Goal: Task Accomplishment & Management: Complete application form

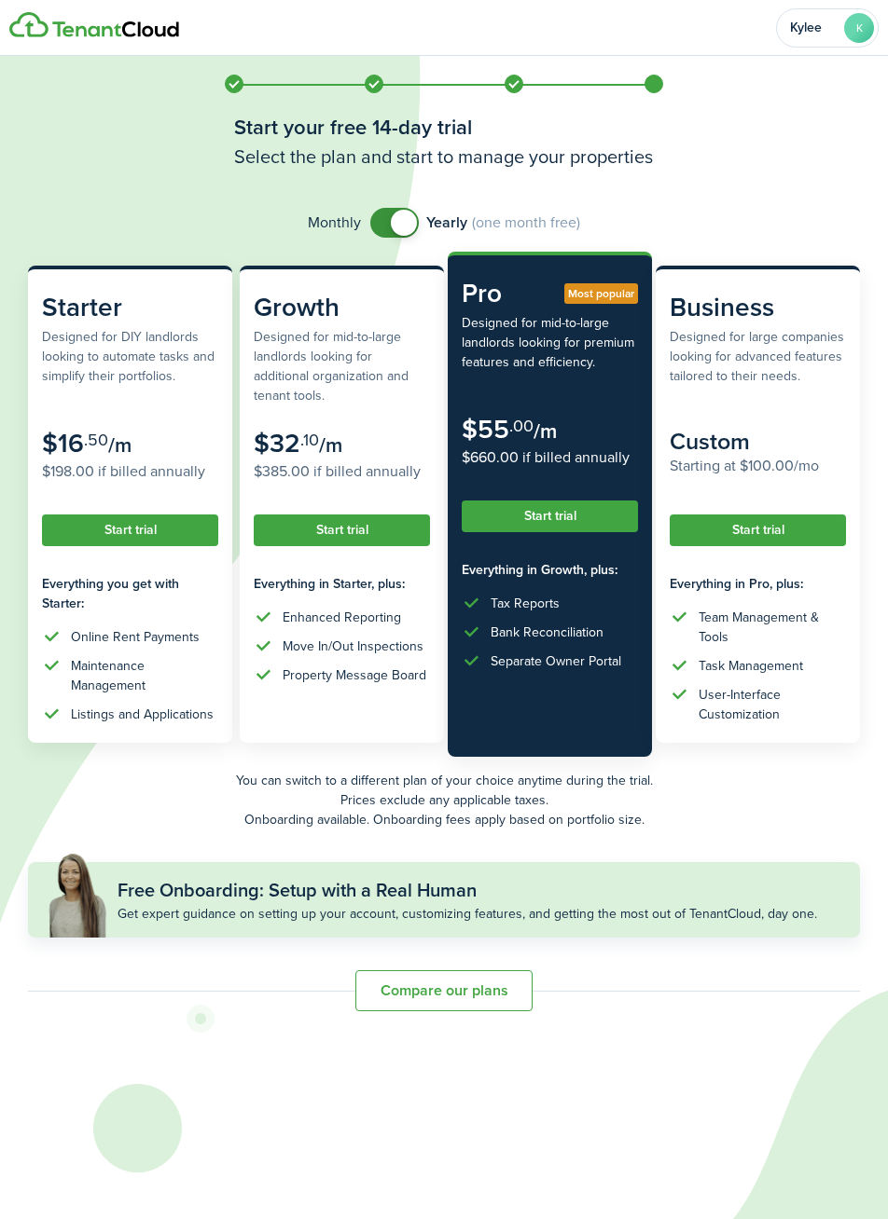
click at [583, 514] on button "Start trial" at bounding box center [549, 517] width 176 height 32
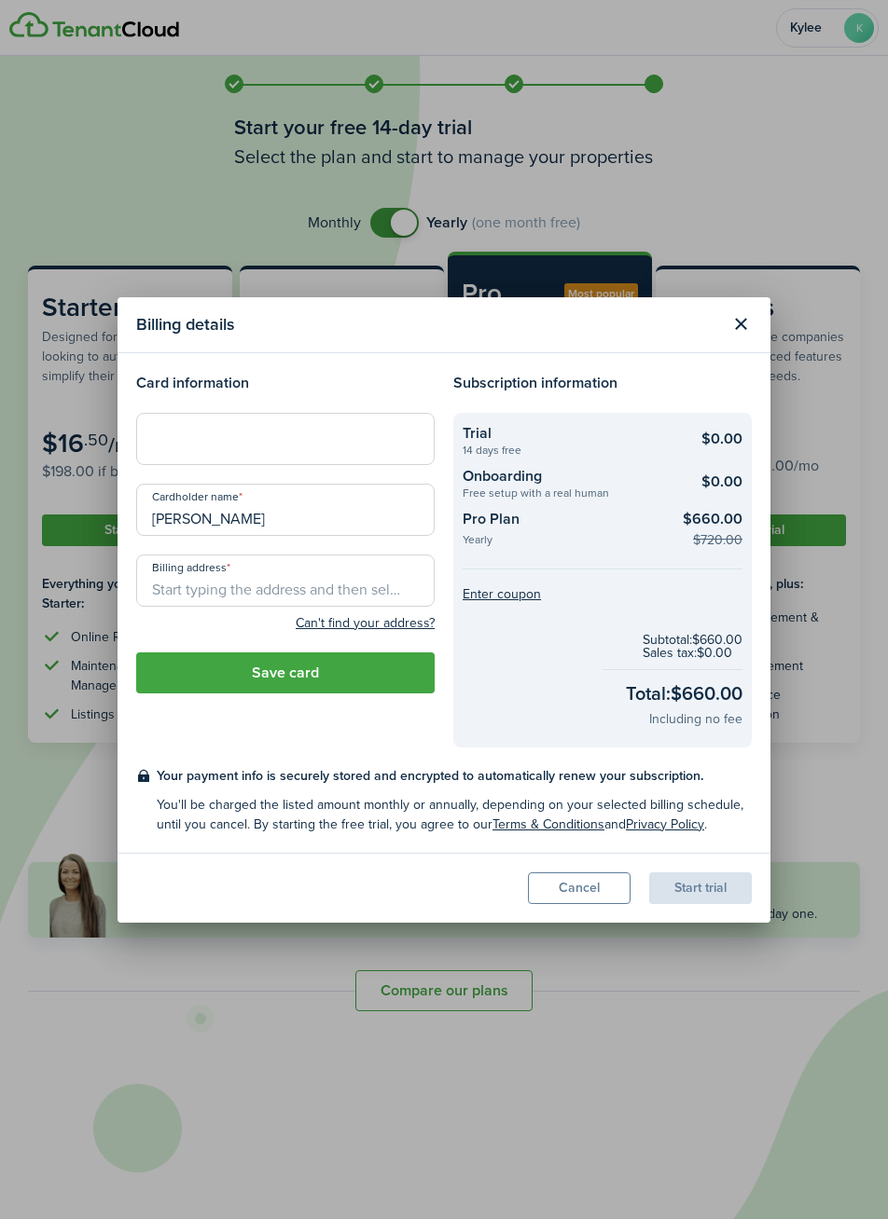
click at [384, 525] on input "[PERSON_NAME]" at bounding box center [285, 510] width 298 height 52
click at [189, 522] on input "[PERSON_NAME]" at bounding box center [285, 510] width 298 height 52
type input "[PERSON_NAME]"
click at [351, 585] on input "Billing address" at bounding box center [285, 581] width 298 height 52
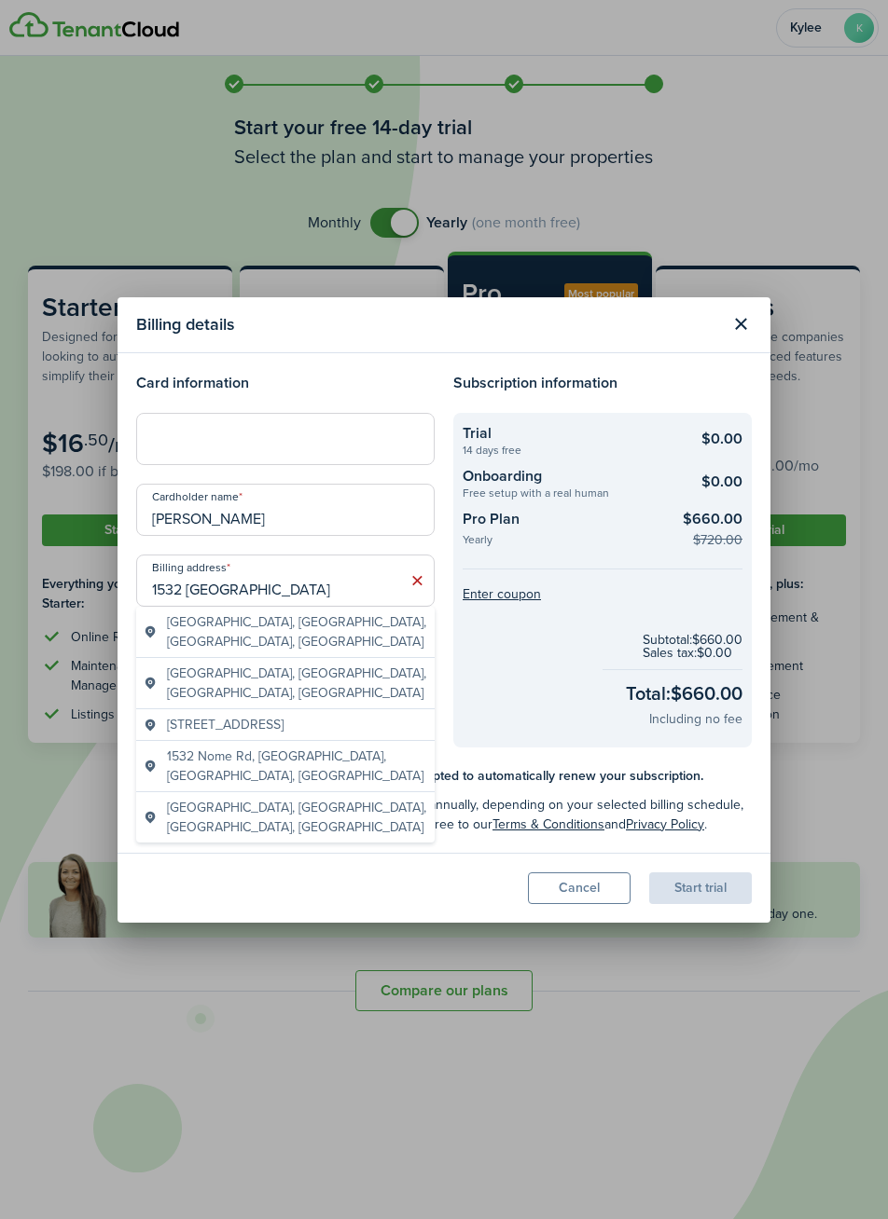
click at [357, 627] on span "[GEOGRAPHIC_DATA], [GEOGRAPHIC_DATA], [GEOGRAPHIC_DATA], [GEOGRAPHIC_DATA]" at bounding box center [297, 632] width 260 height 39
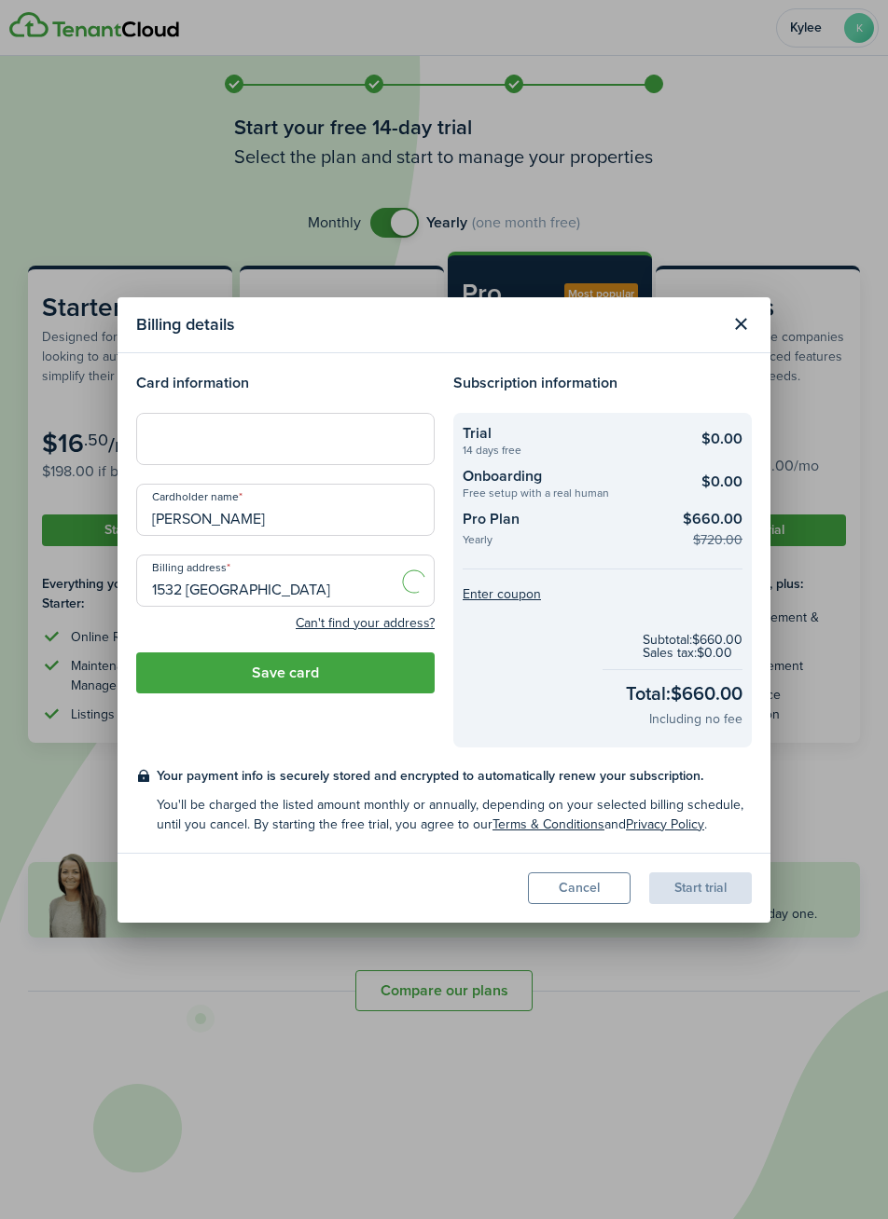
type input "1532 Nome Ln, [GEOGRAPHIC_DATA], [GEOGRAPHIC_DATA]"
click at [592, 893] on button "Cancel" at bounding box center [579, 889] width 103 height 32
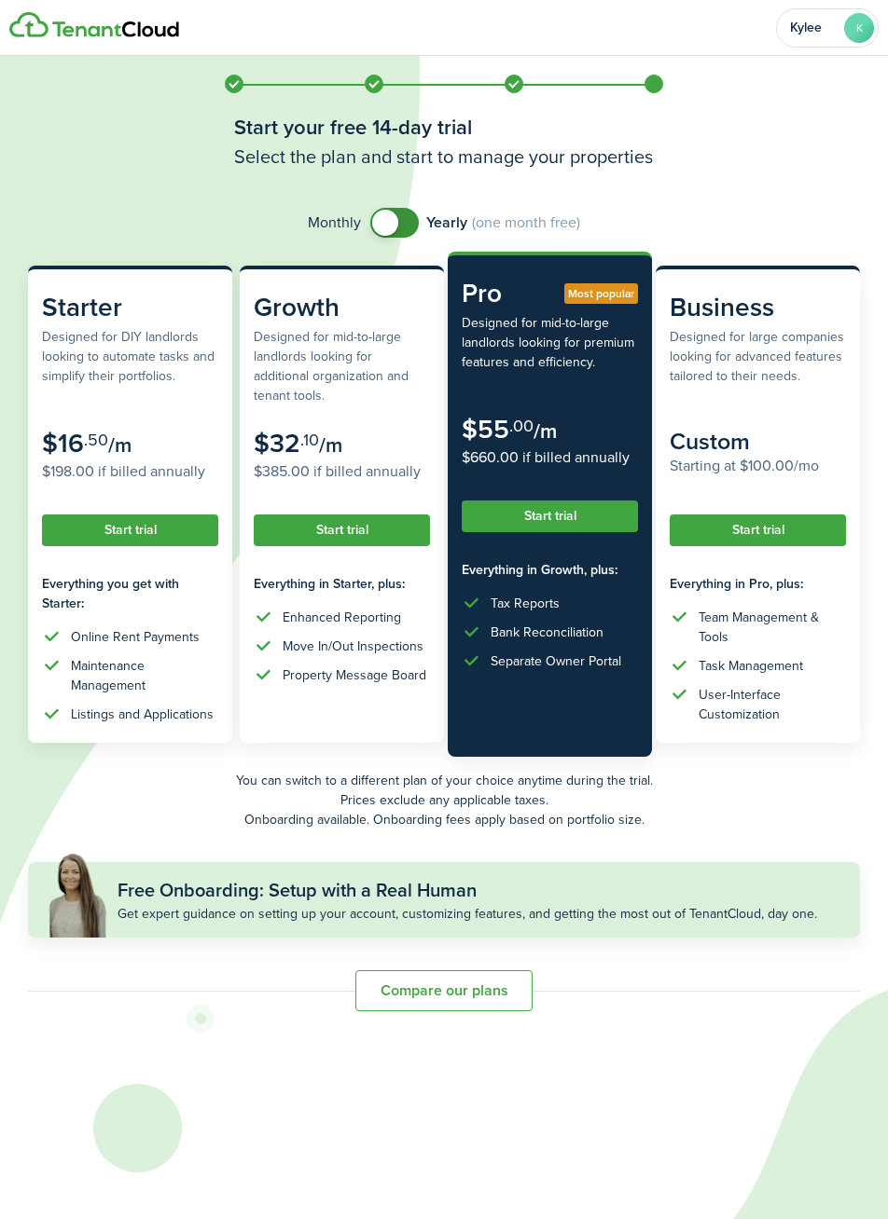
checkbox input "false"
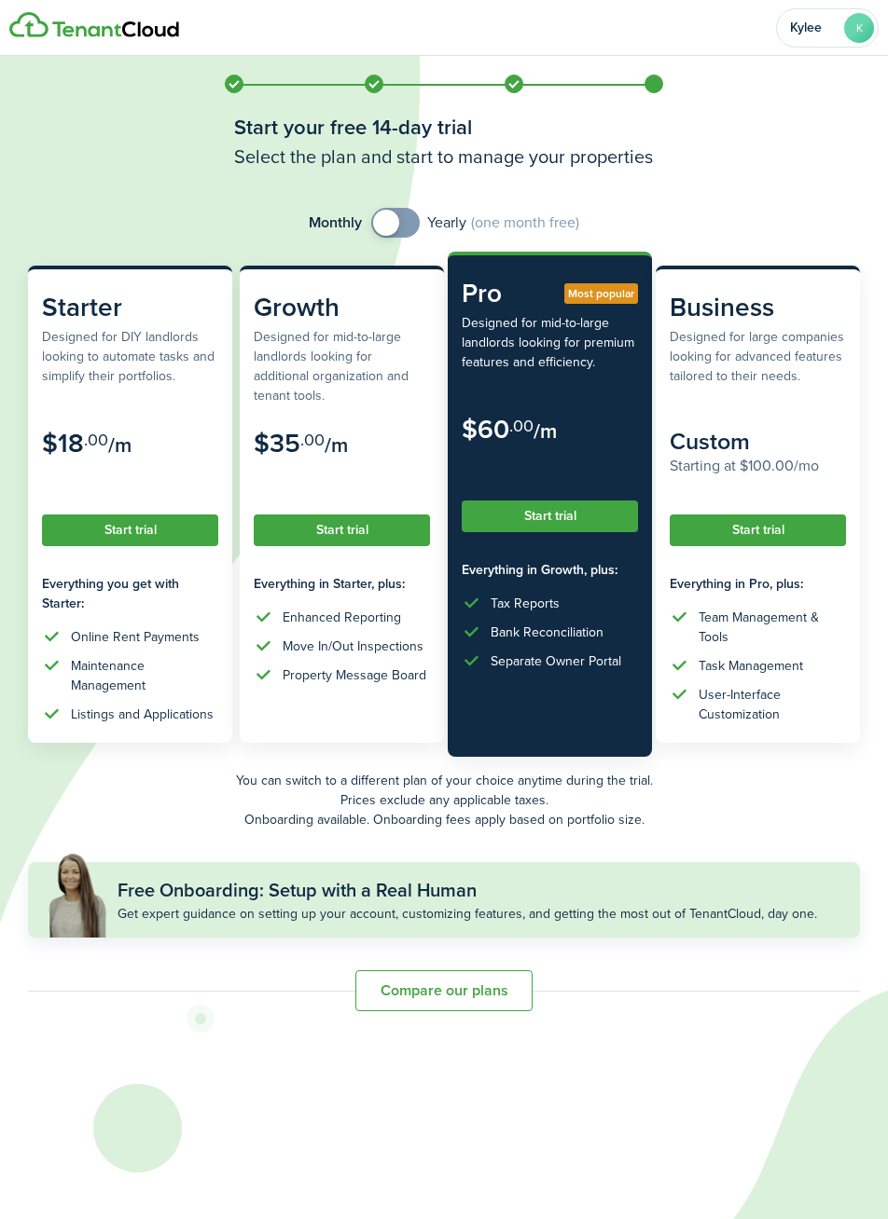
click at [570, 518] on button "Start trial" at bounding box center [549, 517] width 176 height 32
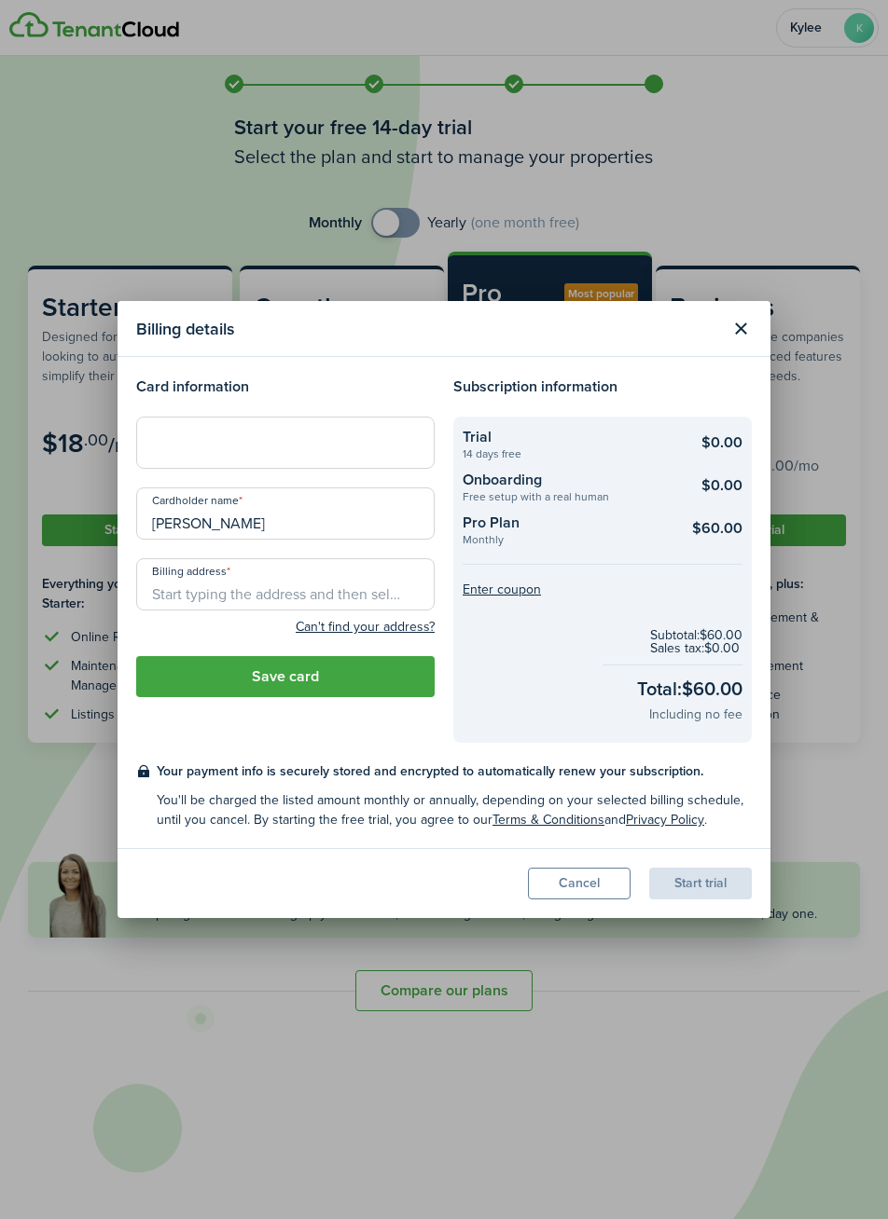
click at [375, 532] on input "[PERSON_NAME]" at bounding box center [285, 514] width 298 height 52
click at [190, 524] on input "[PERSON_NAME]" at bounding box center [285, 514] width 298 height 52
type input "[PERSON_NAME]"
click at [338, 599] on input "Billing address" at bounding box center [285, 584] width 298 height 52
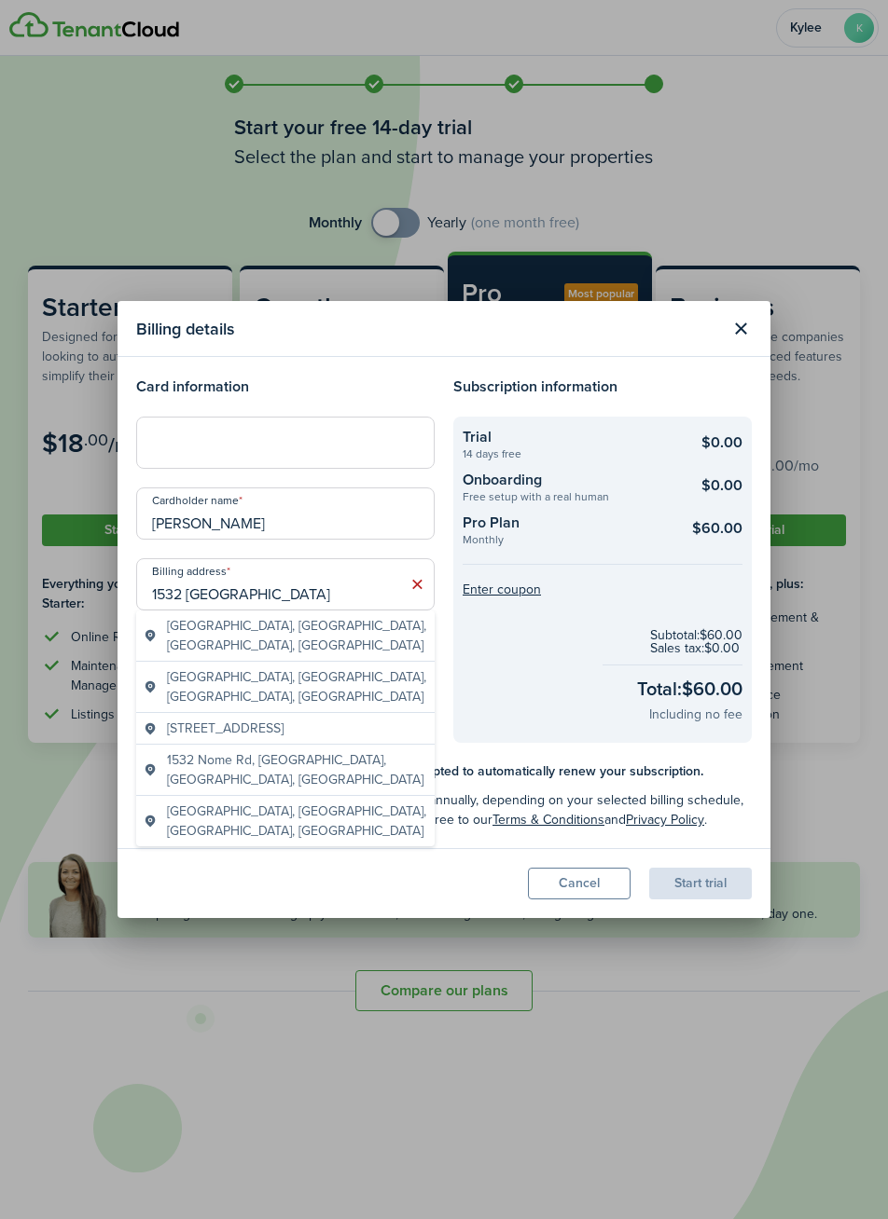
click at [315, 635] on span "[GEOGRAPHIC_DATA], [GEOGRAPHIC_DATA], [GEOGRAPHIC_DATA], [GEOGRAPHIC_DATA]" at bounding box center [297, 635] width 260 height 39
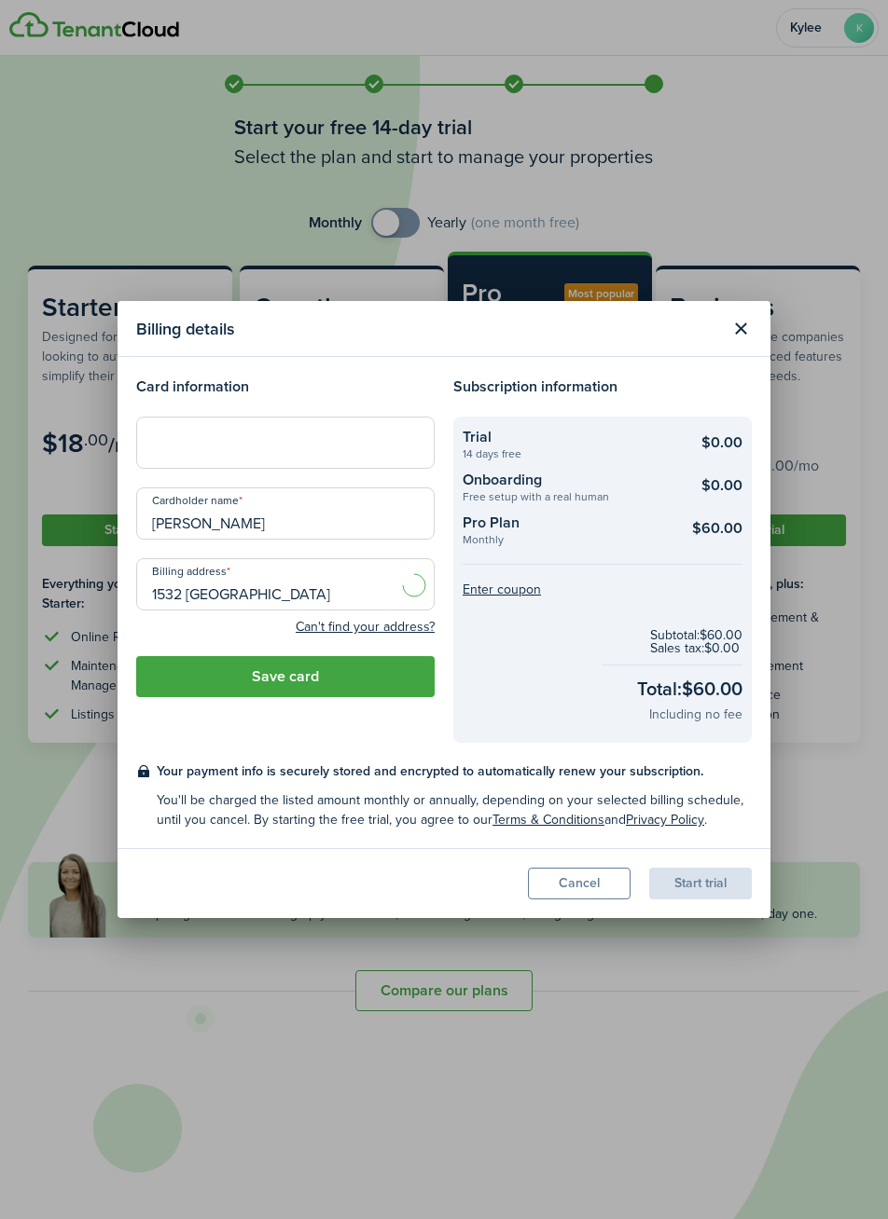
type input "1532 Nome Ln, [GEOGRAPHIC_DATA], [GEOGRAPHIC_DATA]"
click at [357, 691] on button "Save card" at bounding box center [285, 676] width 298 height 41
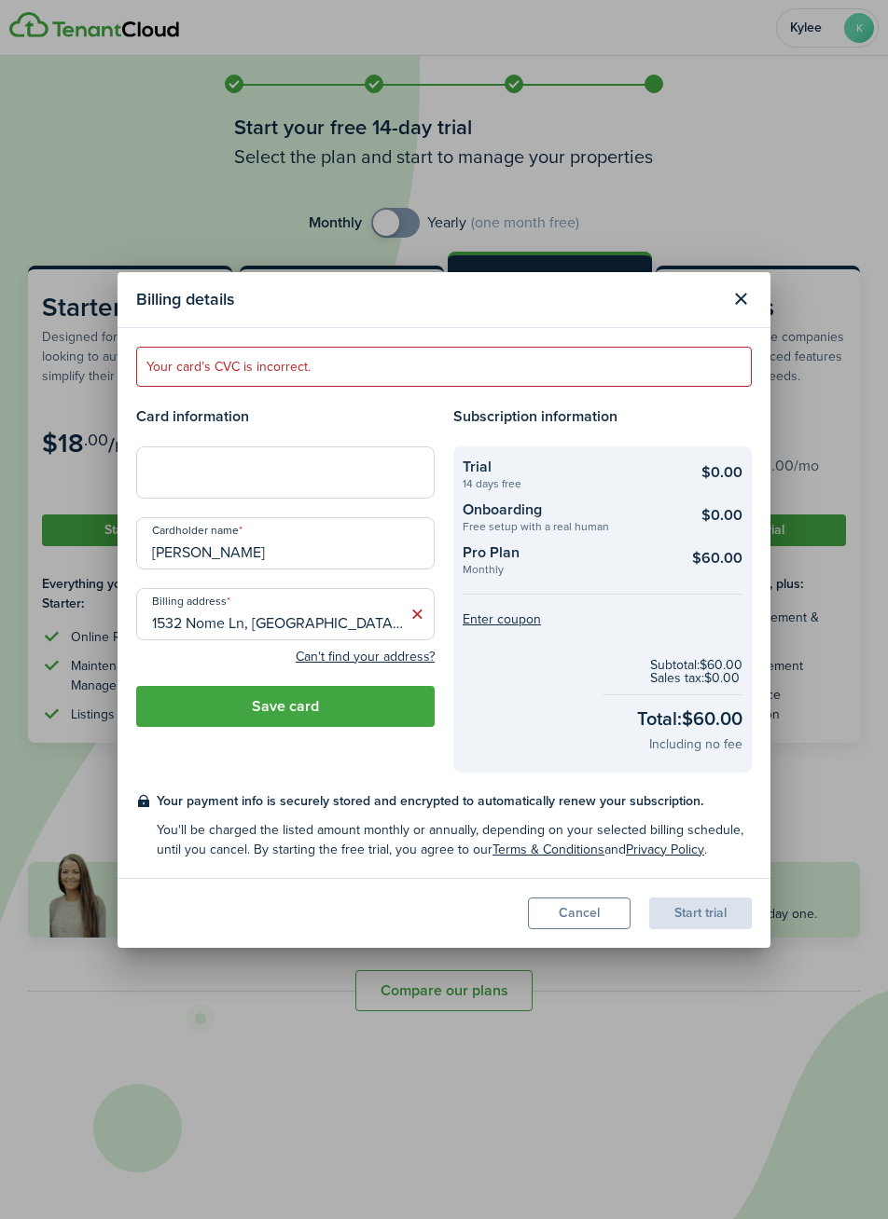
click at [226, 481] on iframe at bounding box center [285, 472] width 274 height 18
click at [348, 717] on button "Save card" at bounding box center [285, 706] width 298 height 41
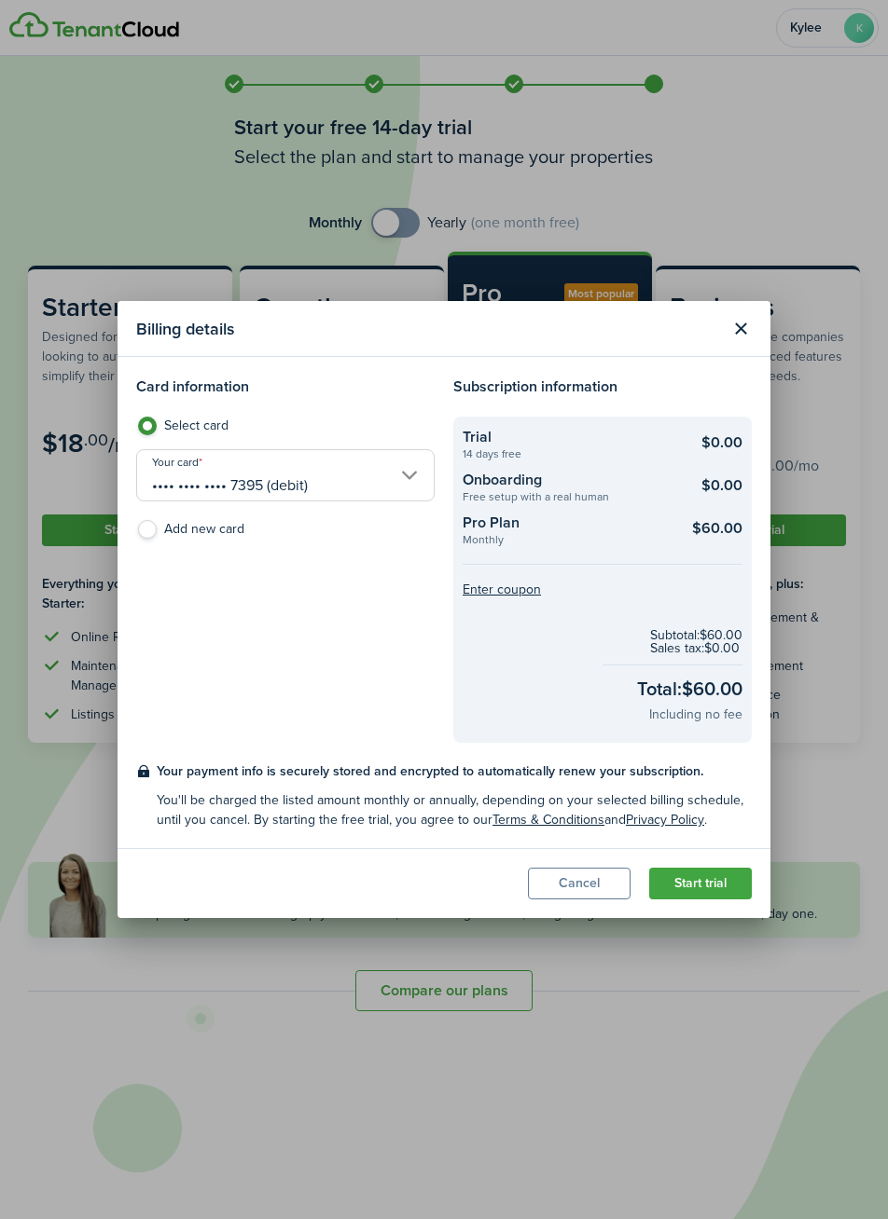
click at [696, 888] on button "Start trial" at bounding box center [700, 884] width 103 height 32
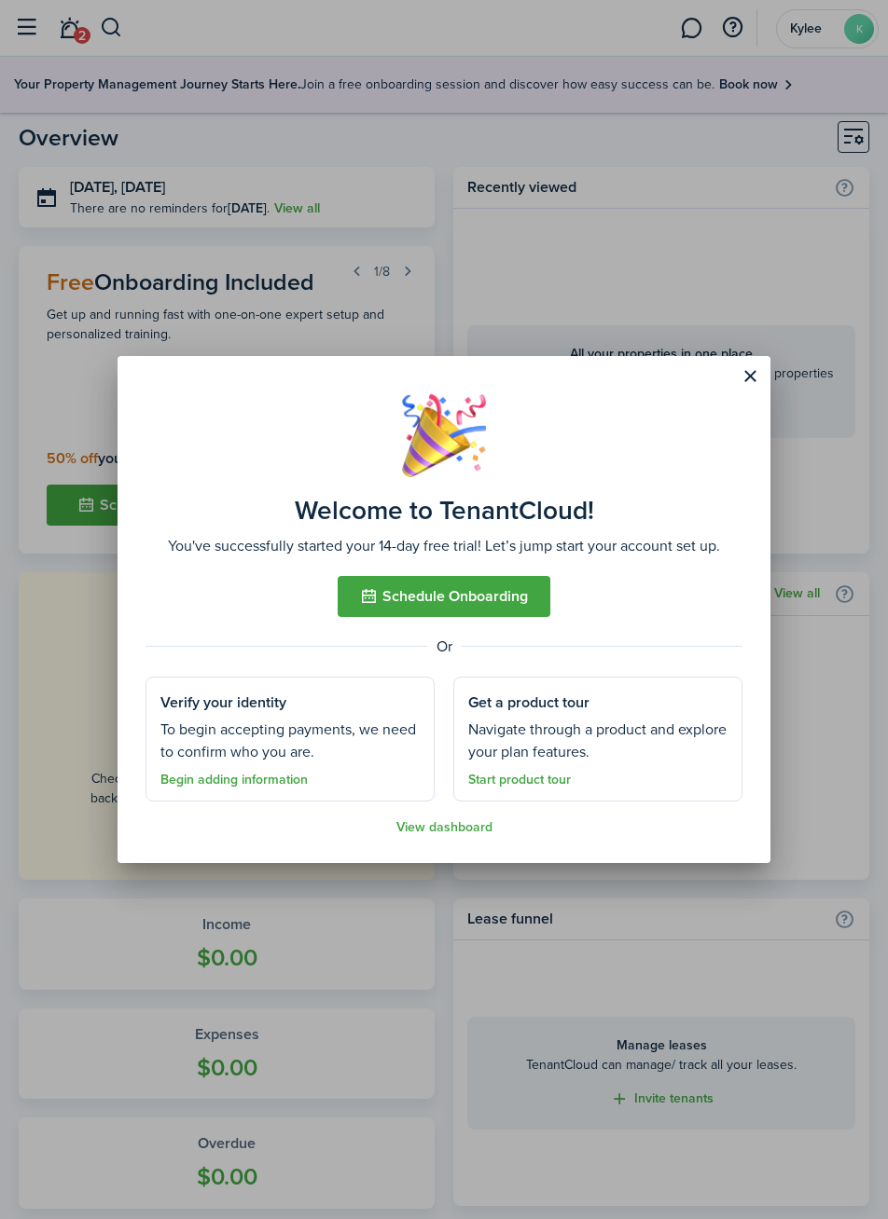
click at [243, 783] on link "Begin adding information" at bounding box center [233, 780] width 147 height 15
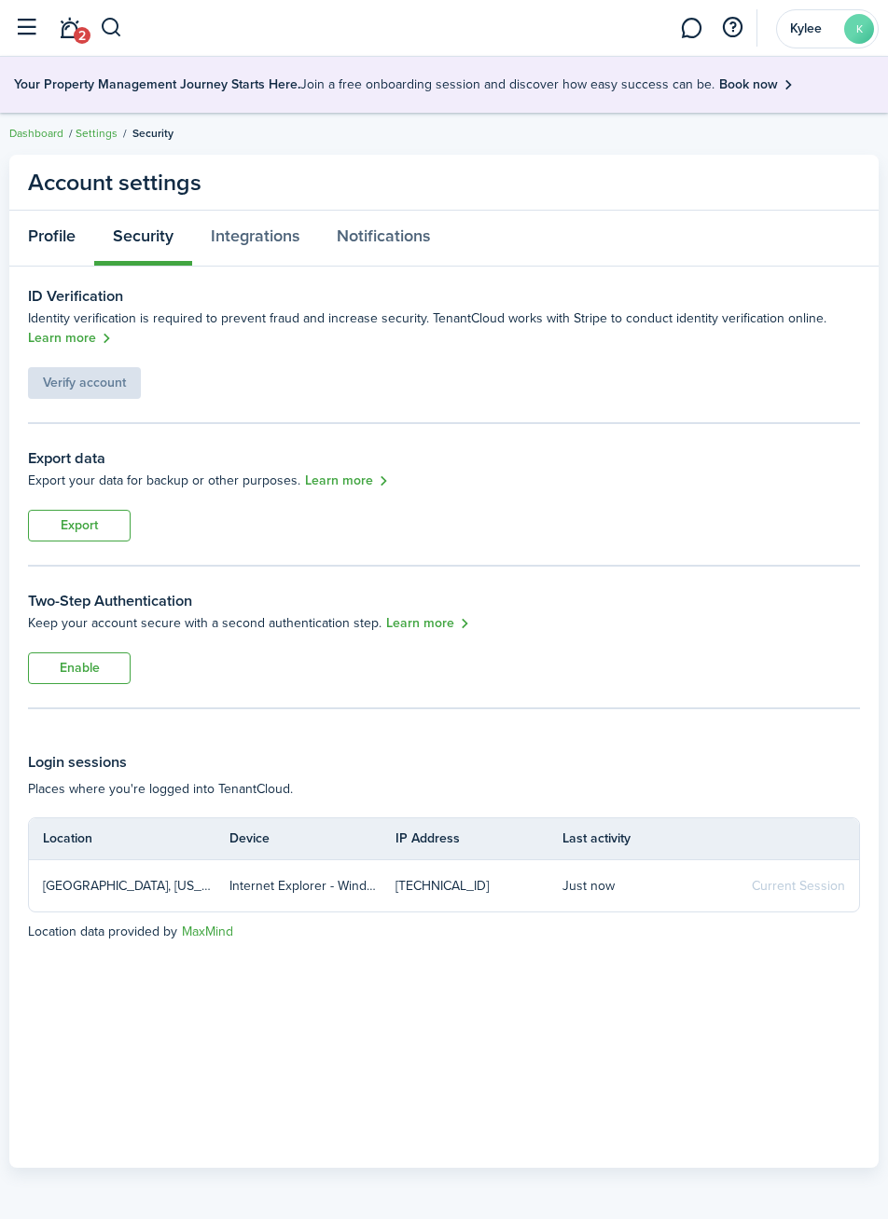
click at [41, 237] on link "Profile" at bounding box center [51, 238] width 85 height 55
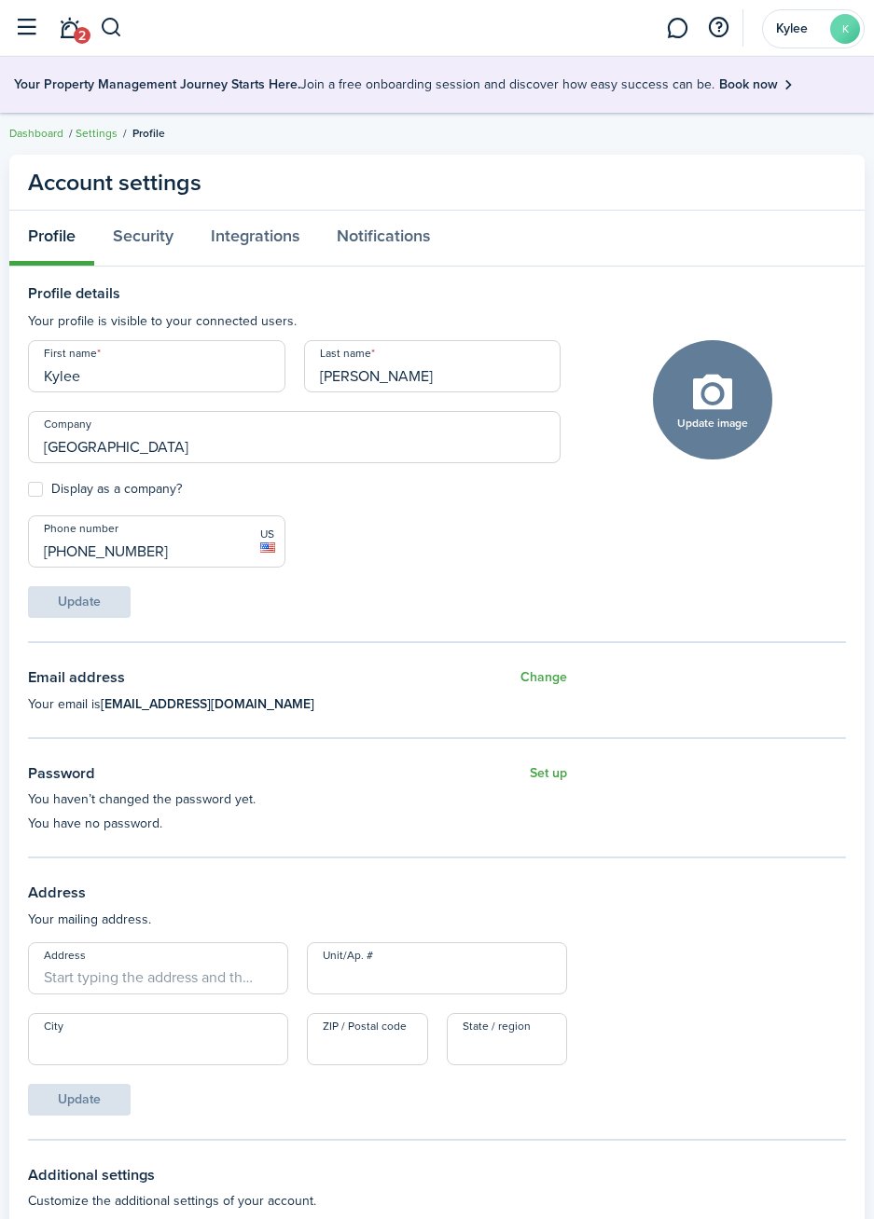
click at [33, 131] on link "Dashboard" at bounding box center [36, 133] width 54 height 17
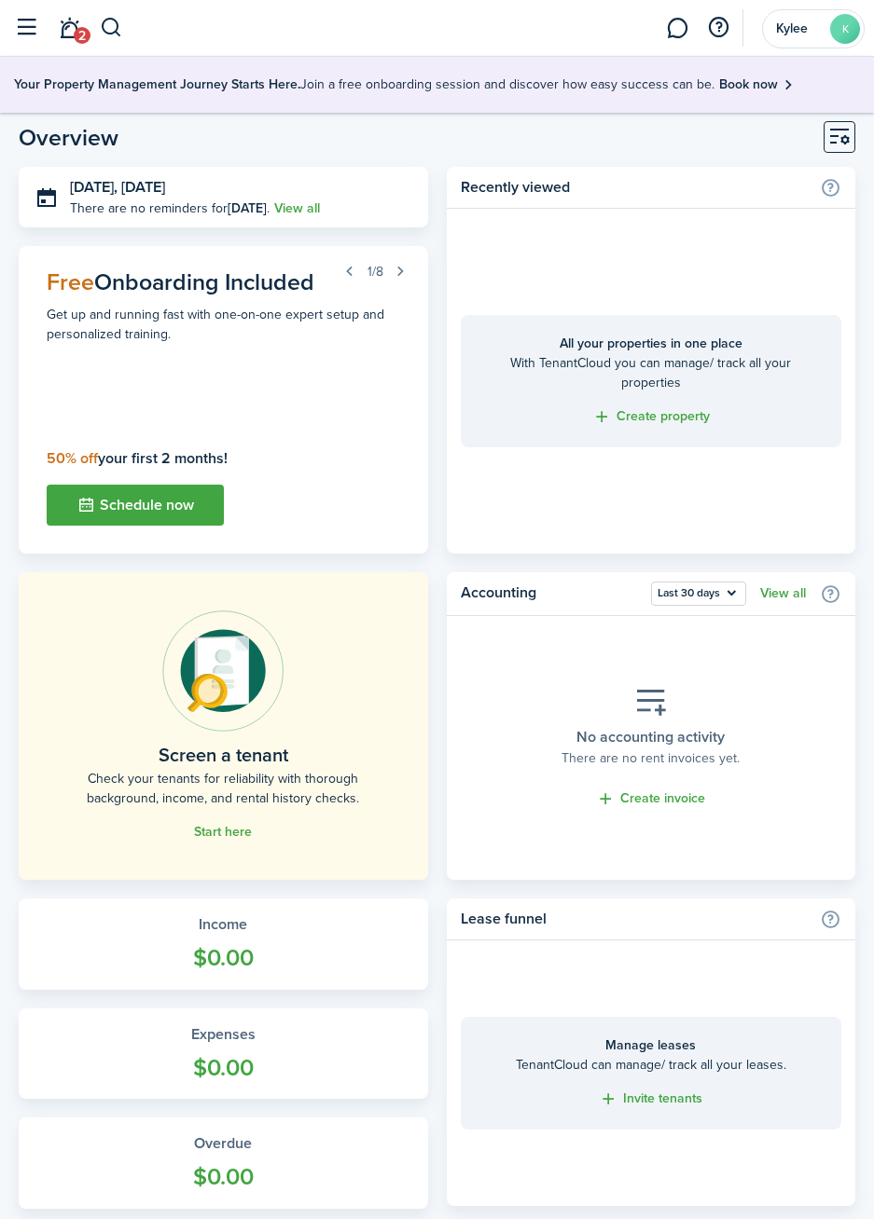
click at [400, 271] on button "button" at bounding box center [401, 271] width 26 height 26
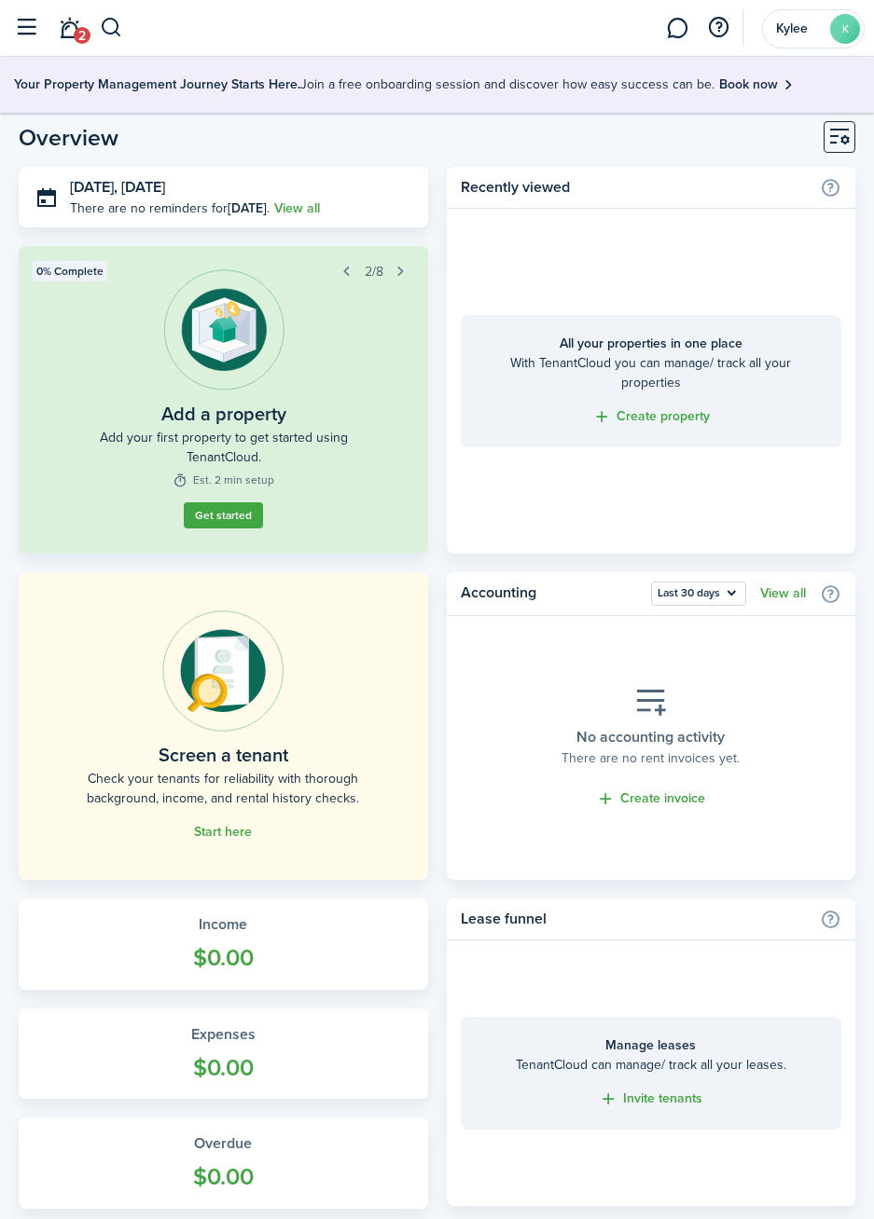
click at [242, 505] on link "Get started" at bounding box center [223, 516] width 79 height 26
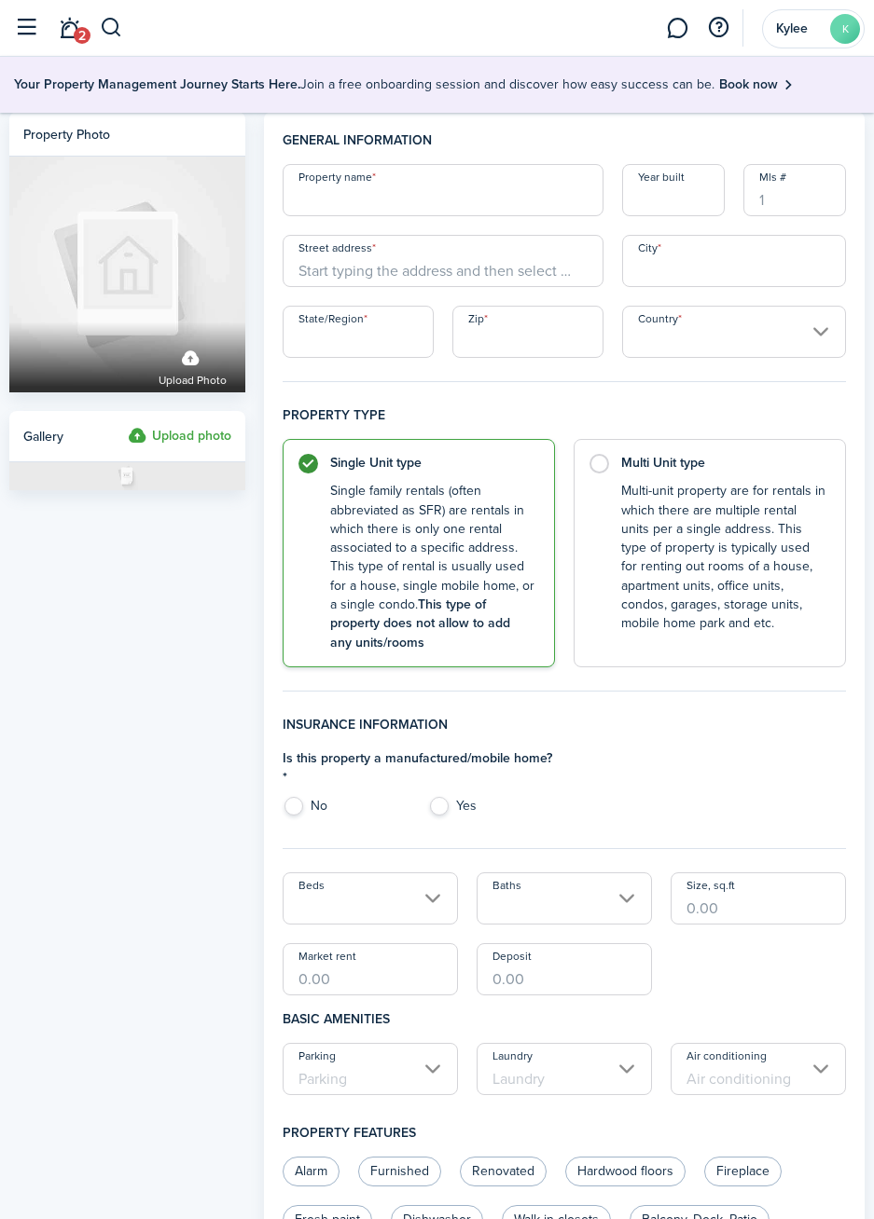
click at [599, 475] on label "Multi Unit type Multi-unit property are for rentals in which there are multiple…" at bounding box center [709, 553] width 272 height 228
radio input "false"
radio input "true"
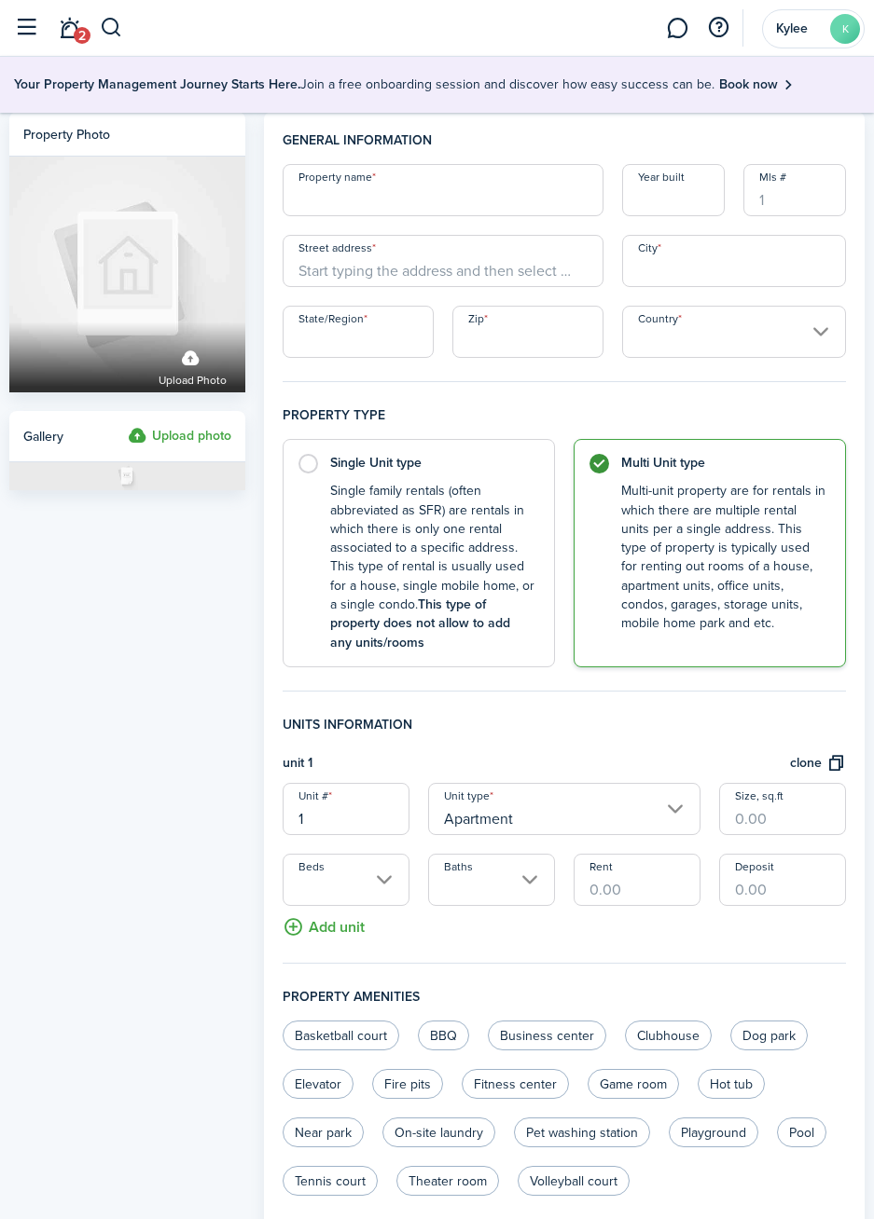
click at [472, 196] on input "Property name" at bounding box center [442, 190] width 321 height 52
type input "p"
type input "[GEOGRAPHIC_DATA]"
click at [524, 269] on input "Street address" at bounding box center [442, 261] width 321 height 52
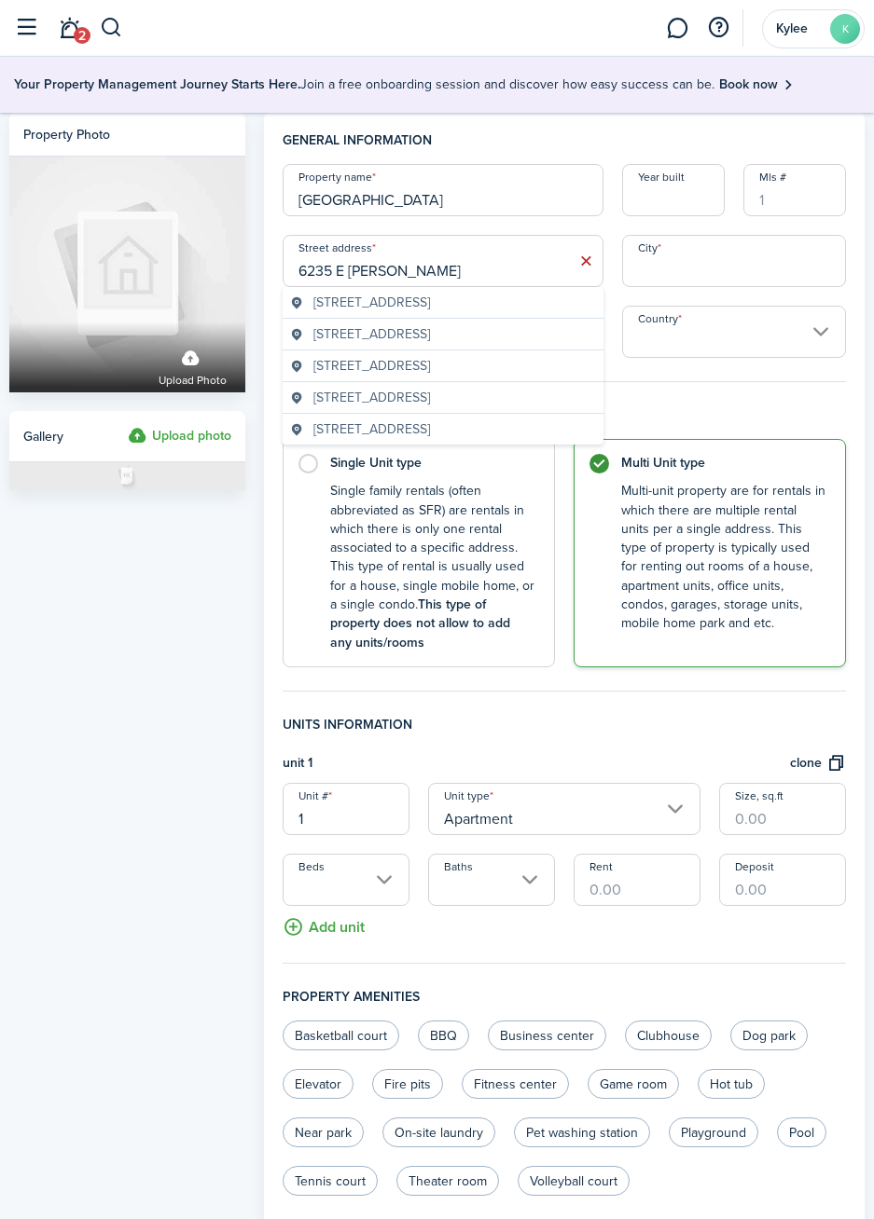
click at [430, 311] on span "[STREET_ADDRESS]" at bounding box center [371, 303] width 117 height 20
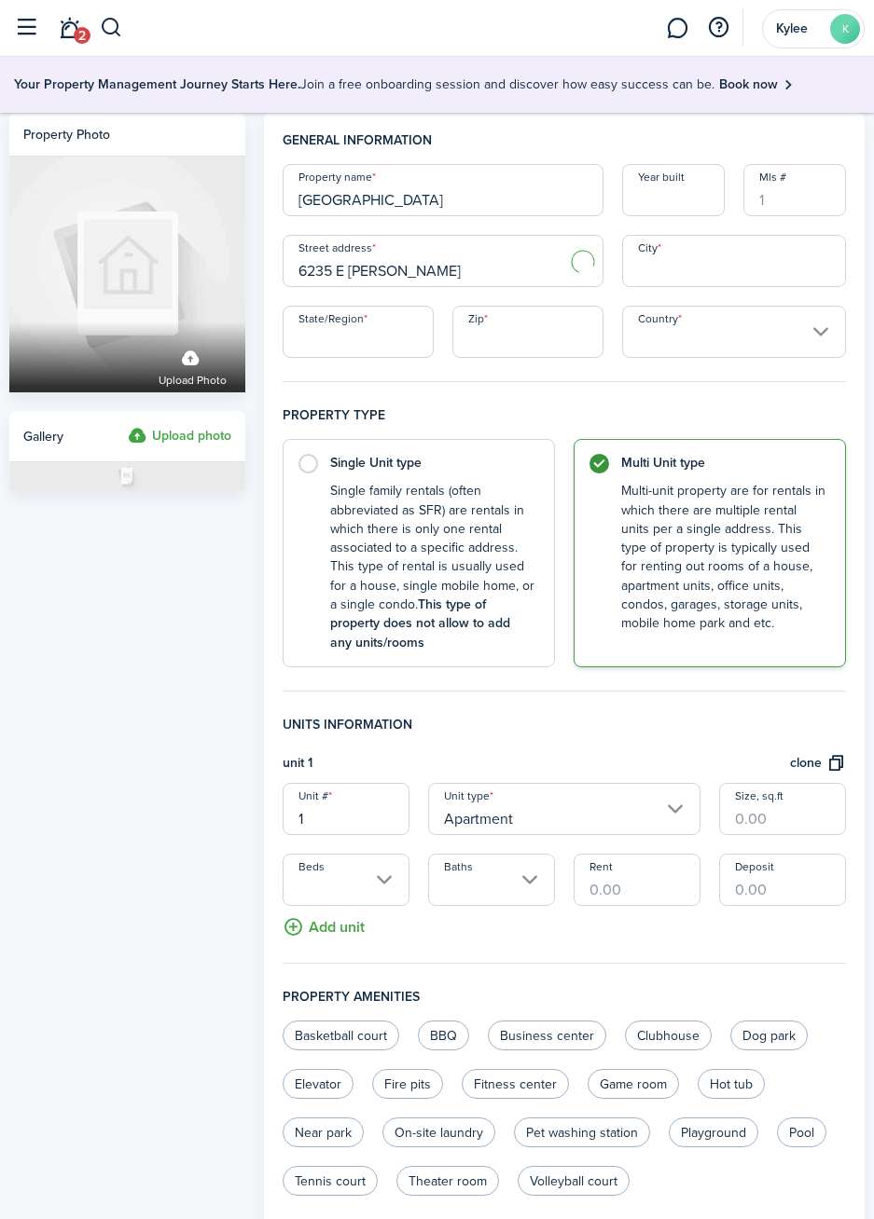
type input "[STREET_ADDRESS]"
type input "[GEOGRAPHIC_DATA]"
type input "NY"
type input "13078"
type input "[GEOGRAPHIC_DATA]"
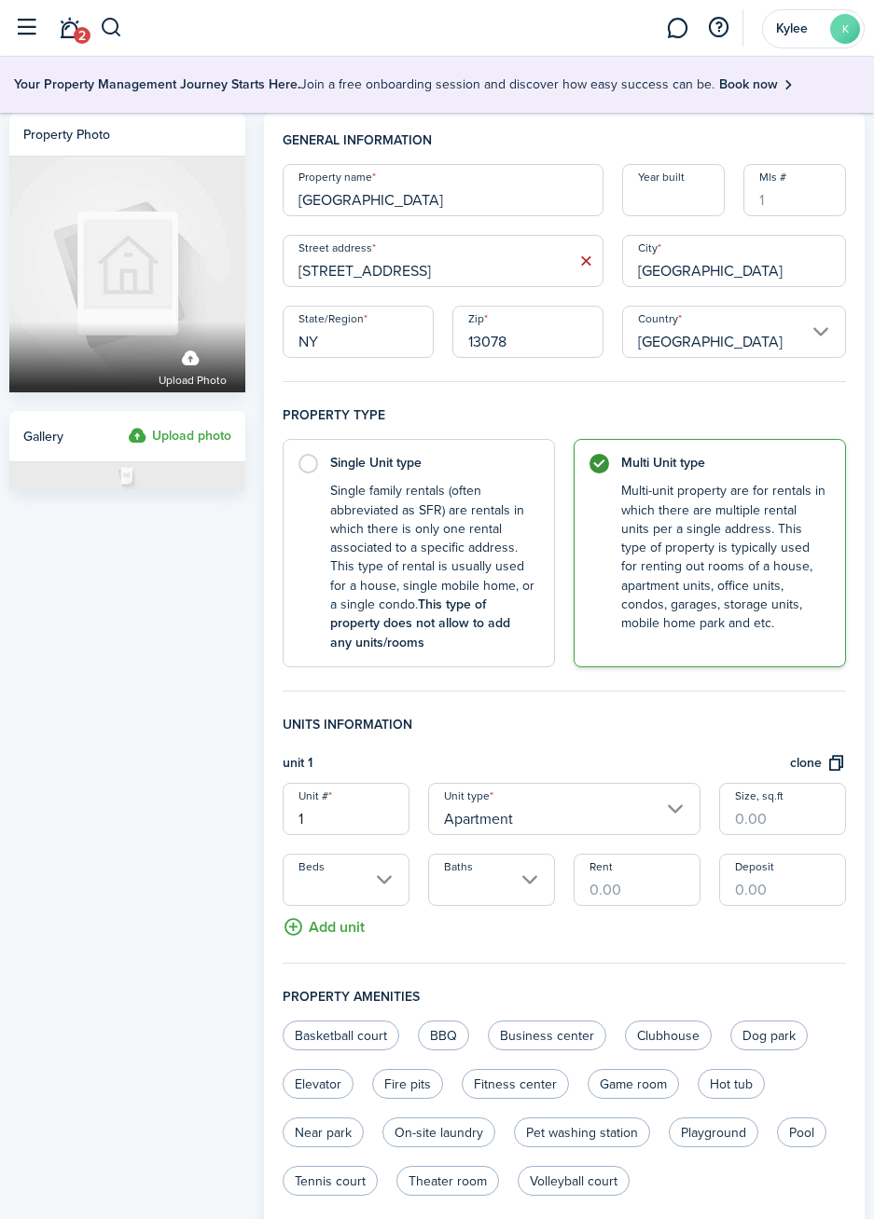
click at [347, 825] on input "1" at bounding box center [345, 809] width 127 height 52
click at [679, 819] on input "Apartment" at bounding box center [564, 809] width 272 height 52
type input "house"
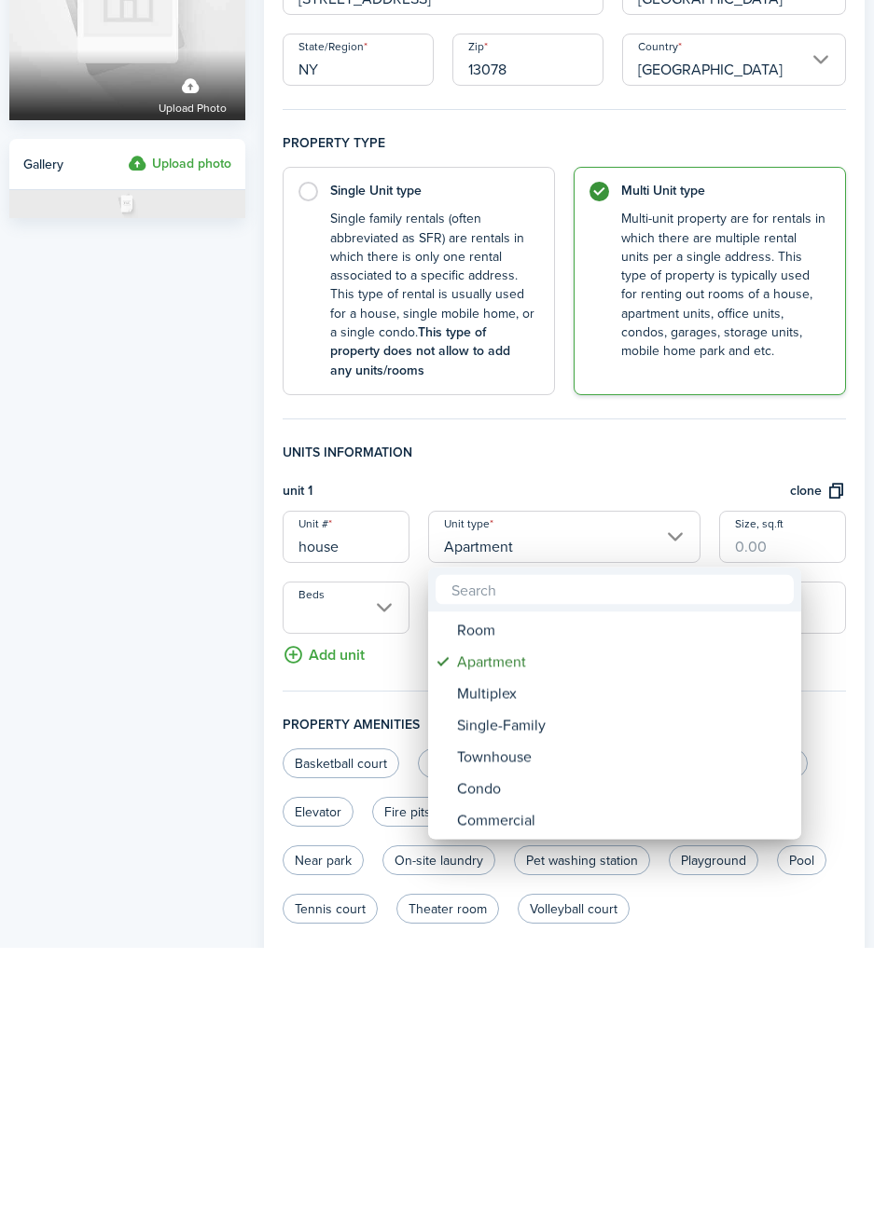
scroll to position [71, 0]
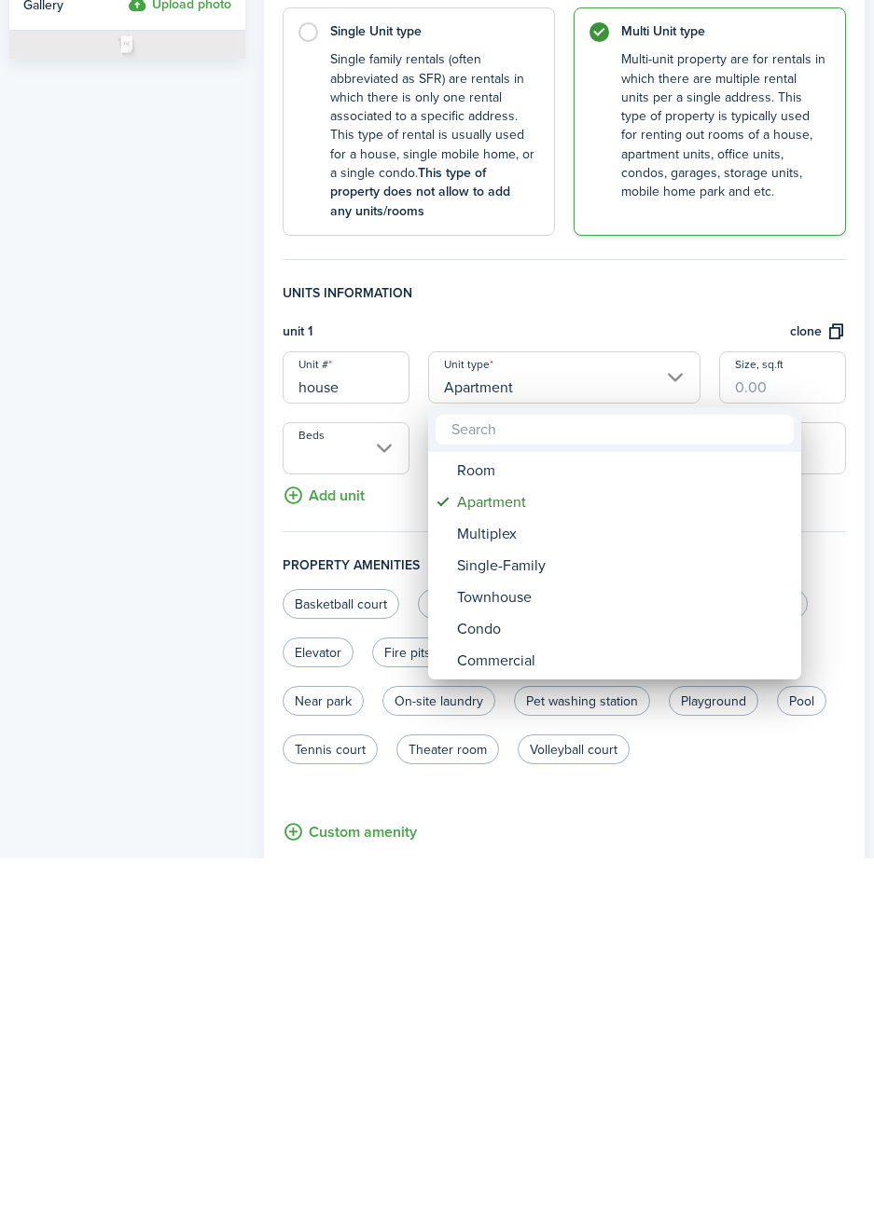
click at [530, 925] on div "Single-Family" at bounding box center [622, 927] width 330 height 32
type input "Single-Family"
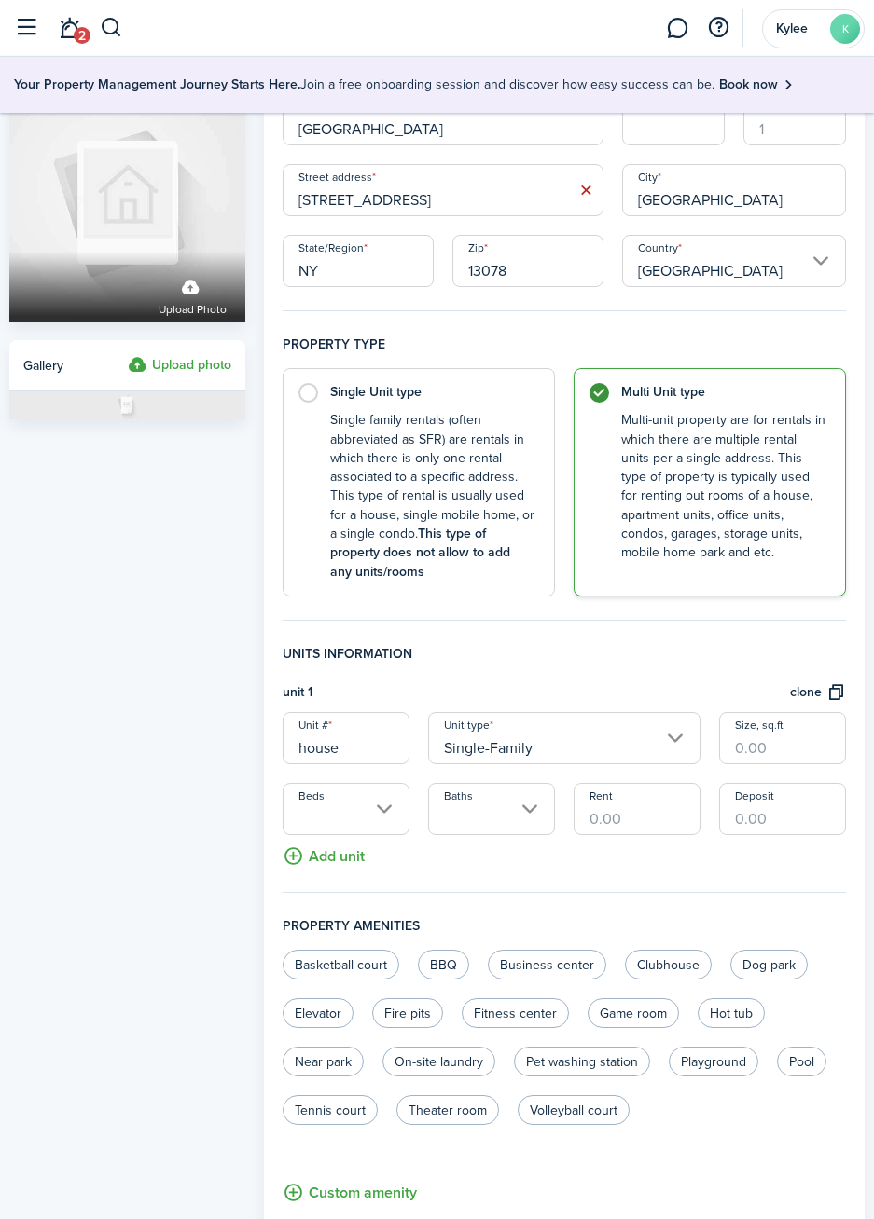
click at [395, 811] on input "Beds" at bounding box center [345, 809] width 127 height 52
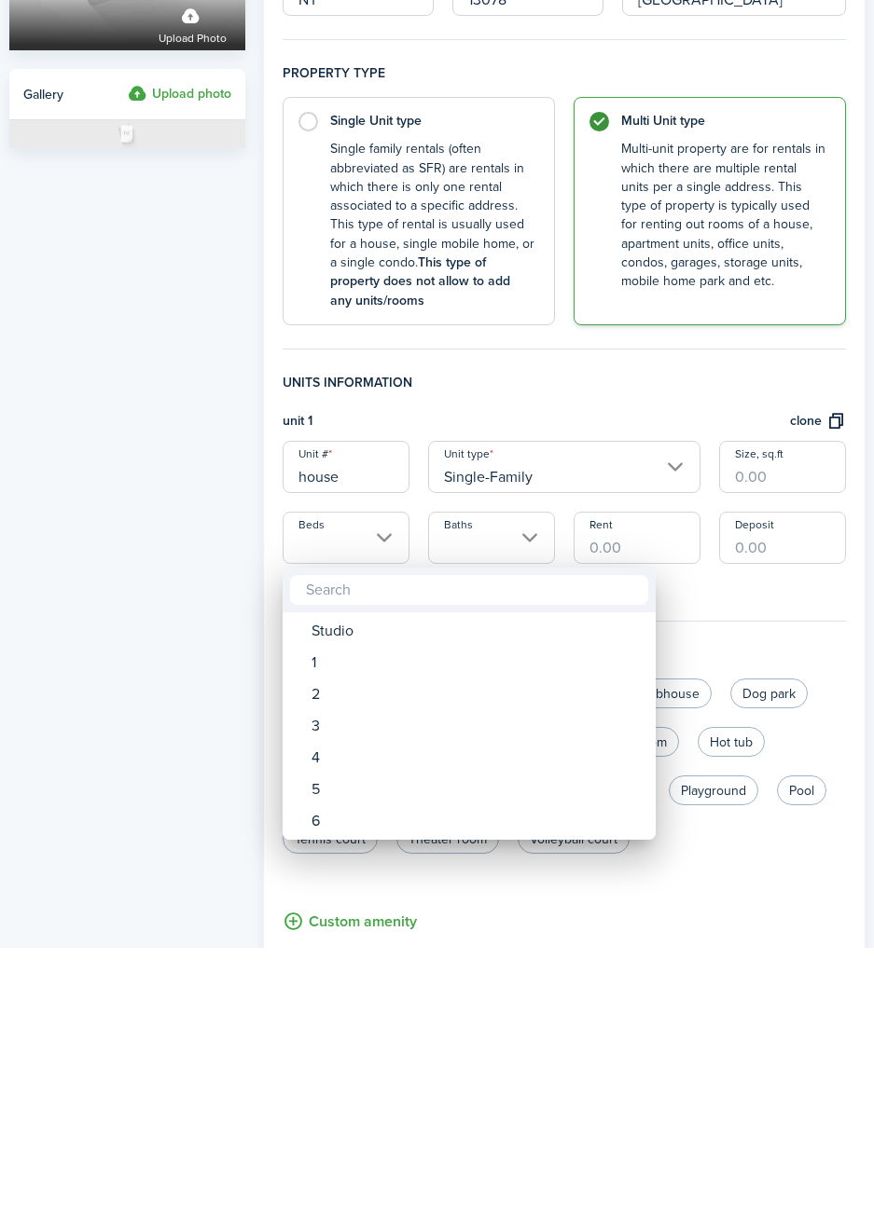
scroll to position [142, 0]
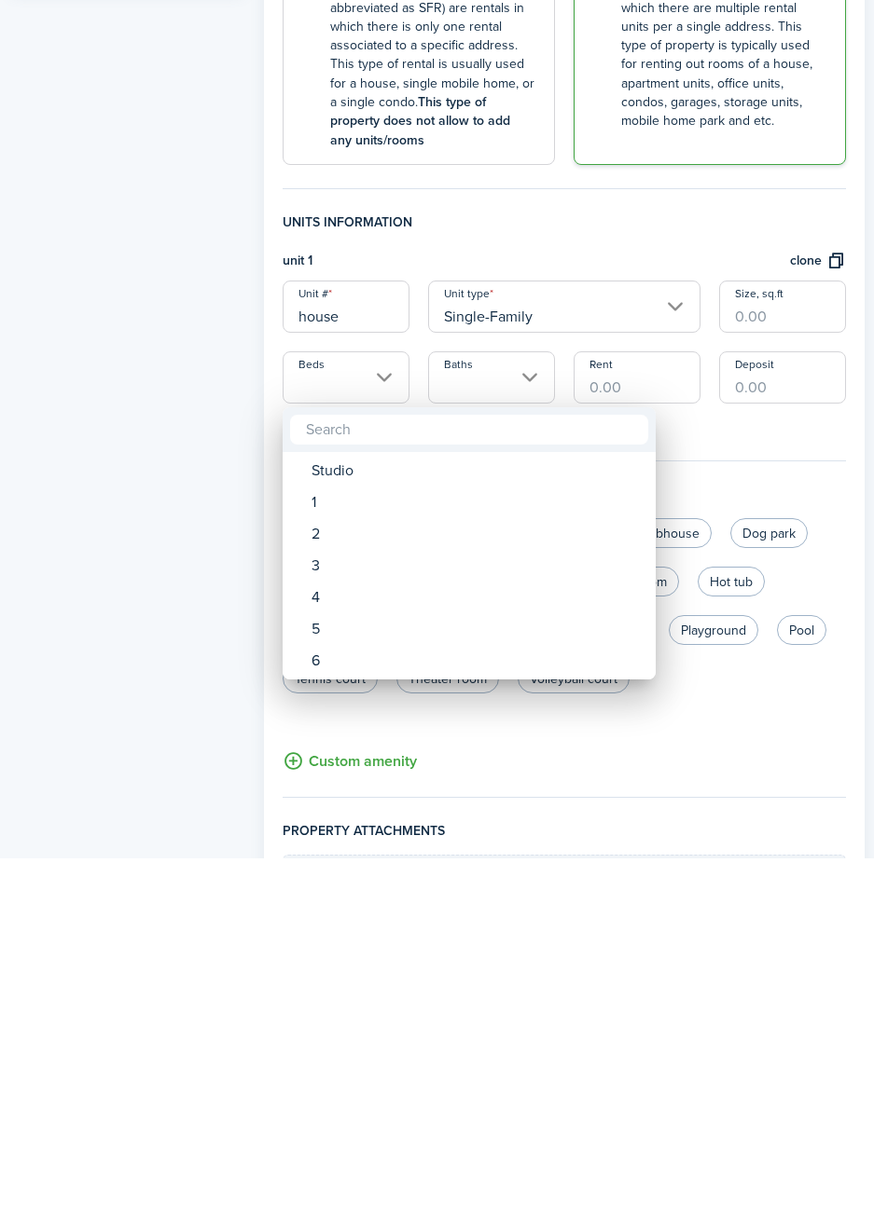
click at [361, 931] on div "3" at bounding box center [476, 927] width 330 height 32
type input "3"
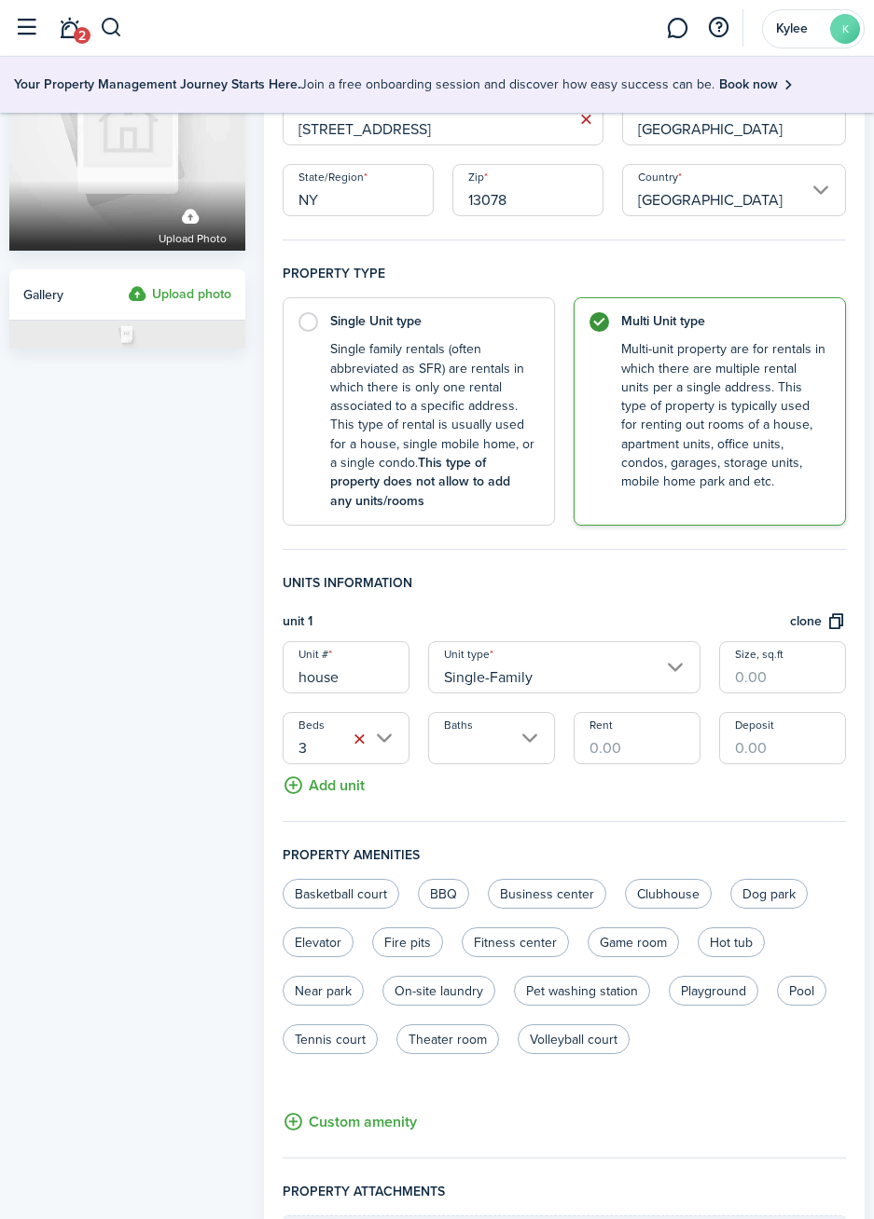
click at [534, 747] on input "Baths" at bounding box center [491, 738] width 127 height 52
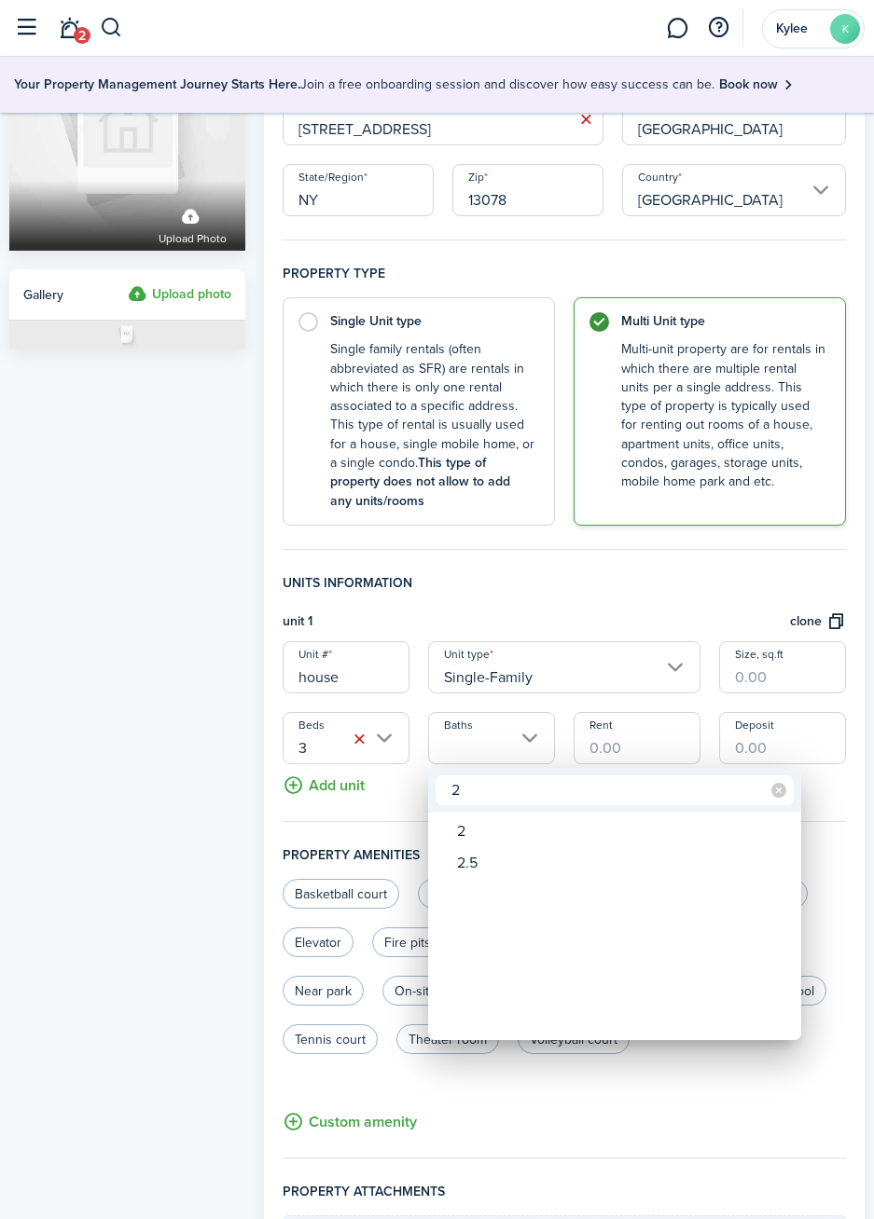
type input "2"
click at [151, 792] on div at bounding box center [437, 610] width 1172 height 1518
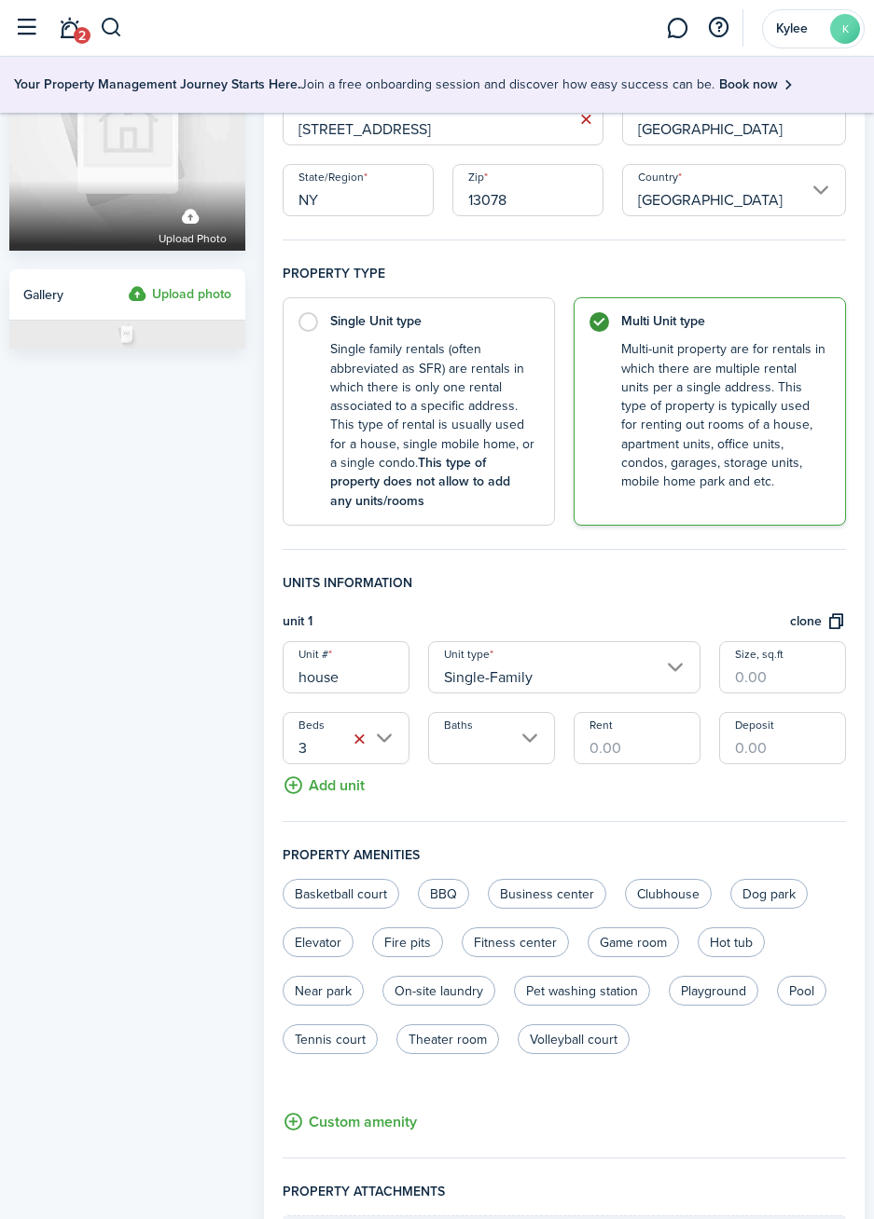
click at [518, 749] on input "Baths" at bounding box center [491, 738] width 127 height 52
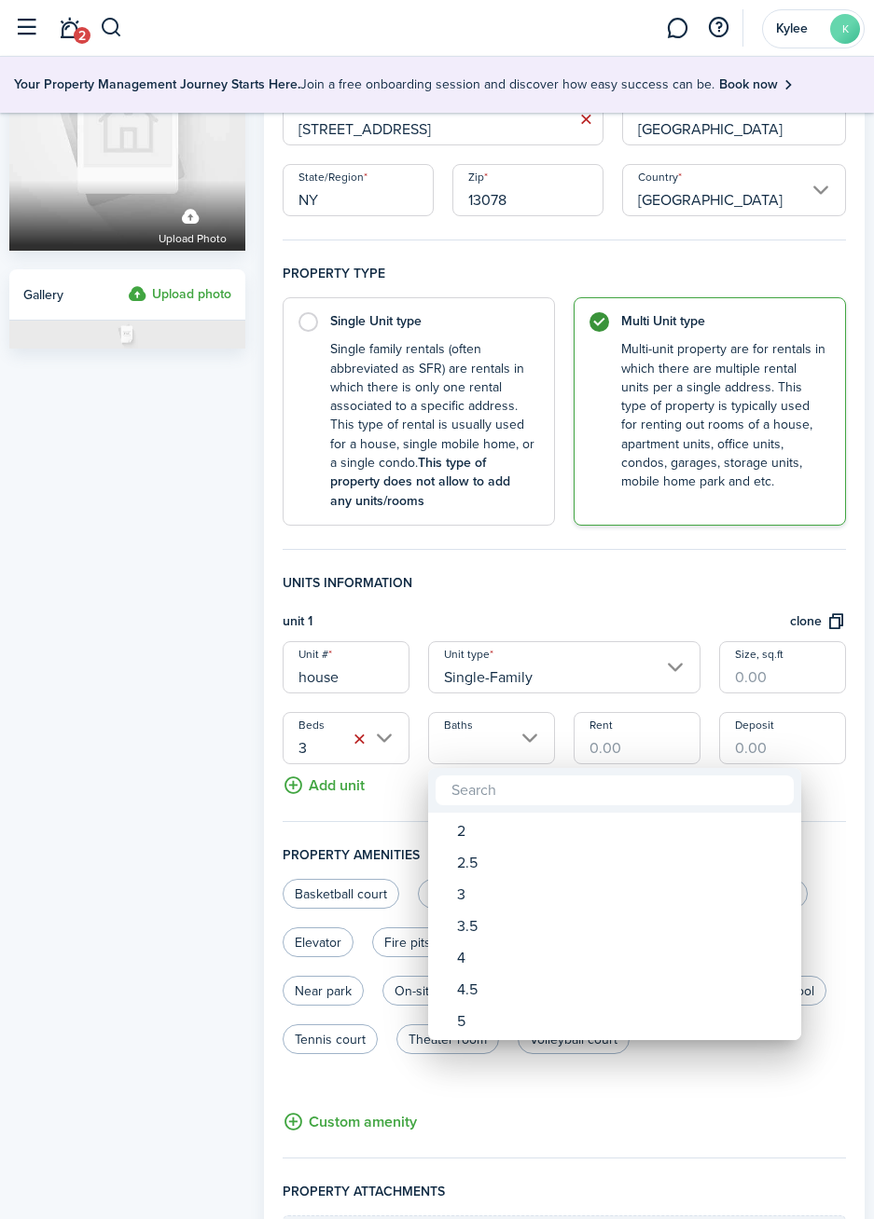
click at [494, 840] on div "2" at bounding box center [622, 832] width 330 height 32
type input "2"
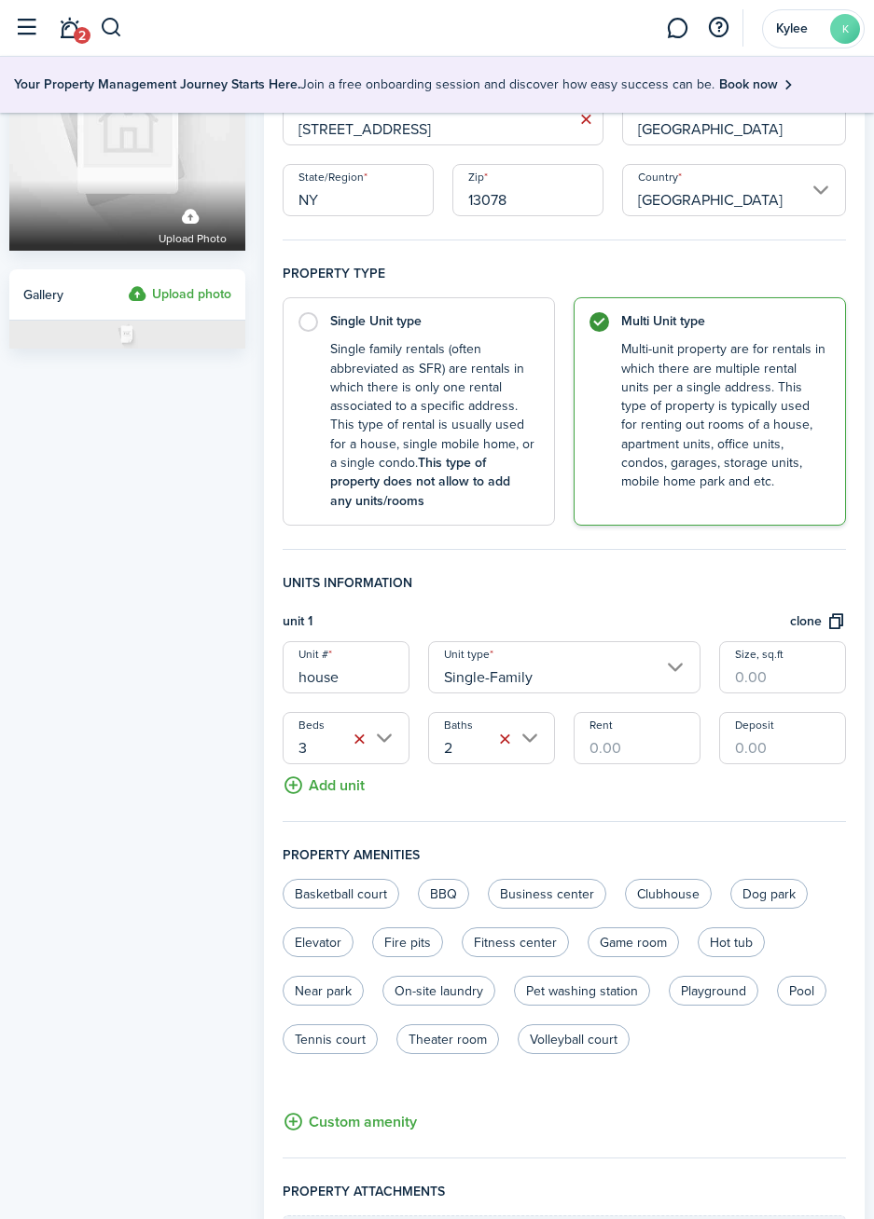
click at [654, 748] on input "Rent" at bounding box center [636, 738] width 127 height 52
click at [164, 781] on div "Property photo Upload photo Gallery Upload photo" at bounding box center [127, 686] width 255 height 1432
type input "$900.00"
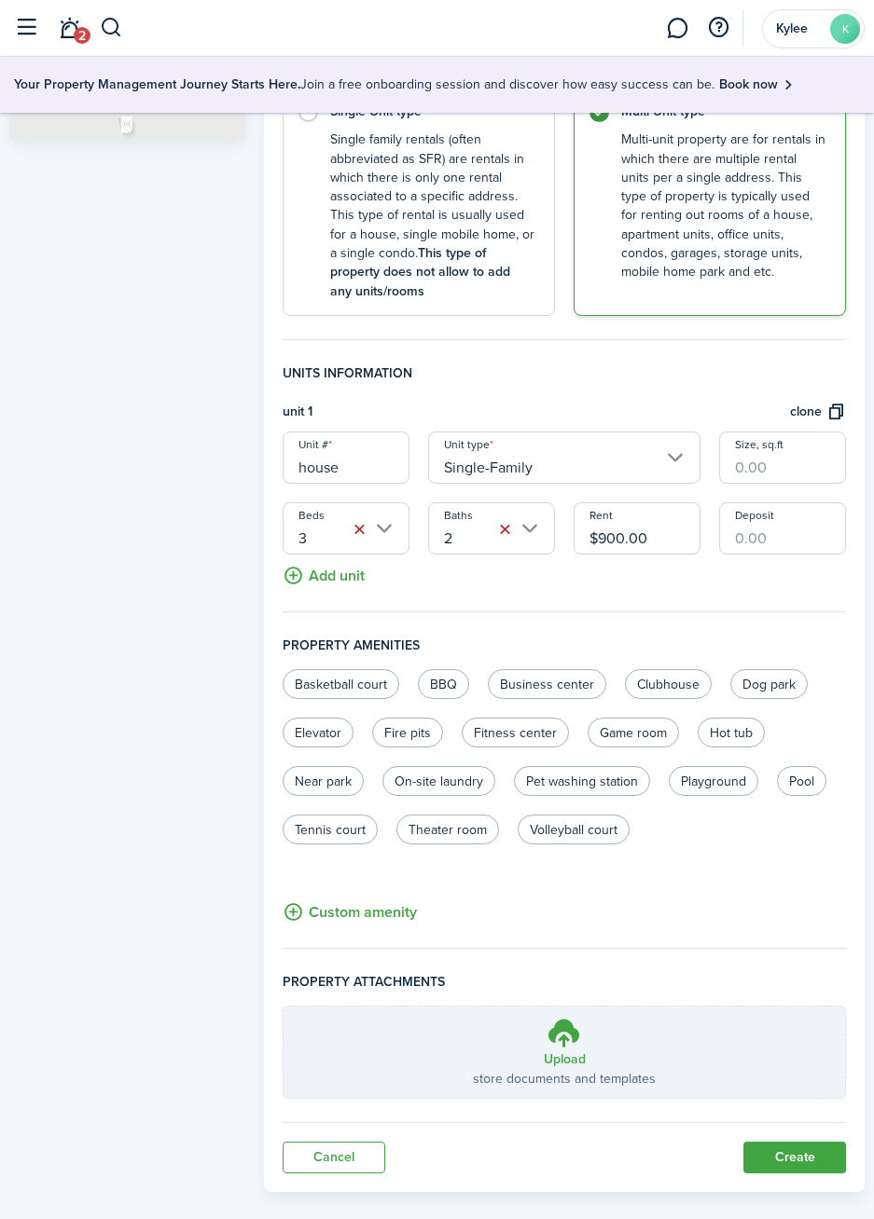
scroll to position [360, 0]
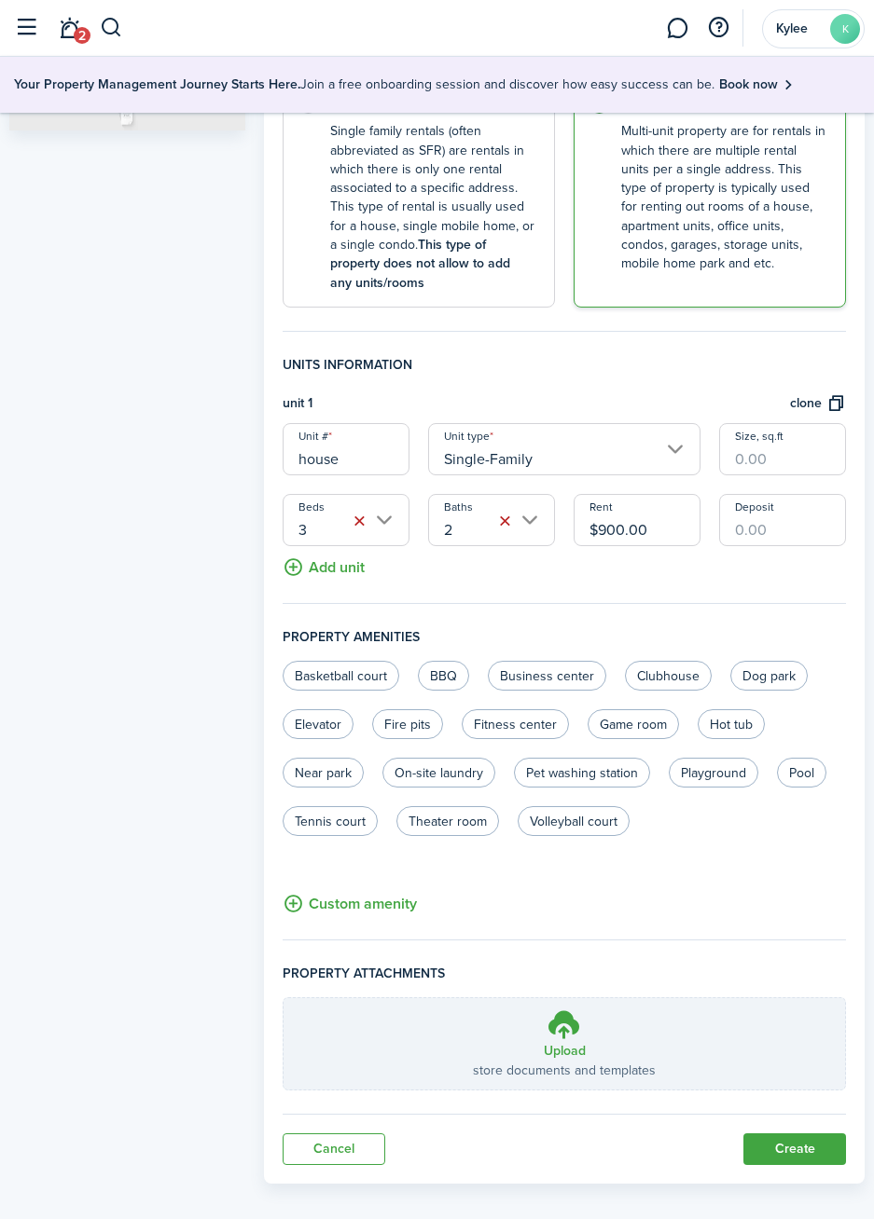
click at [289, 574] on button "Add unit" at bounding box center [323, 562] width 82 height 33
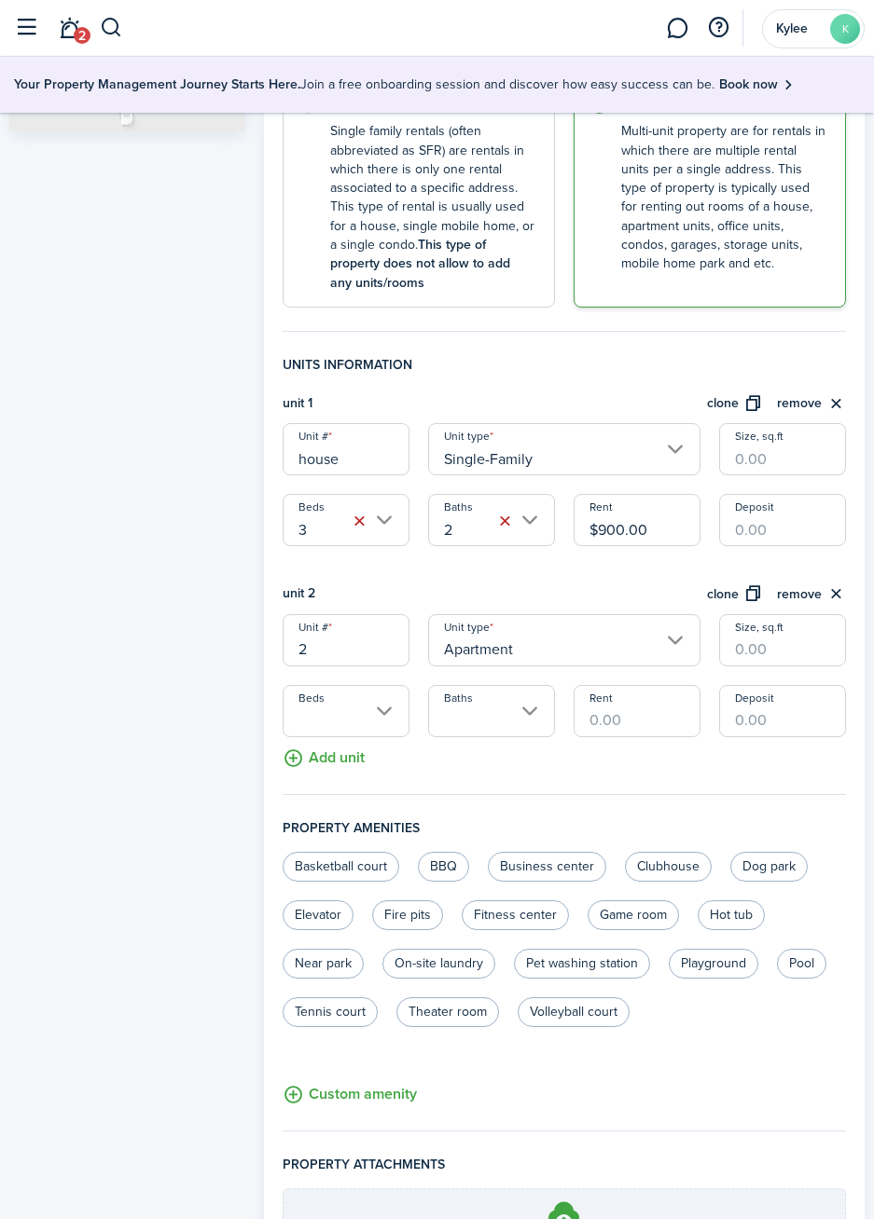
click at [367, 649] on input "2" at bounding box center [345, 640] width 127 height 52
type input "b"
click at [686, 635] on input "Apartment" at bounding box center [564, 640] width 272 height 52
type input "B1"
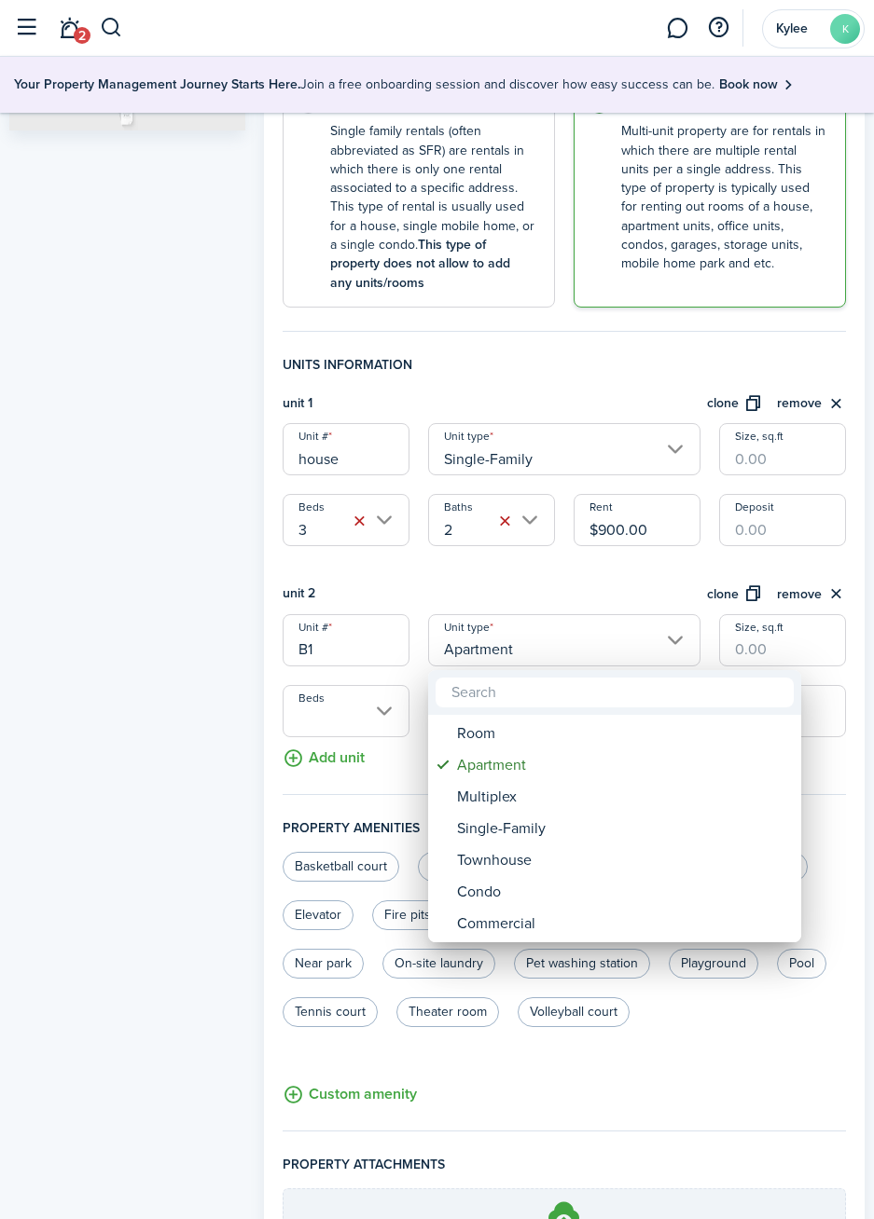
click at [512, 796] on div "Multiplex" at bounding box center [622, 797] width 330 height 32
type input "Multiplex"
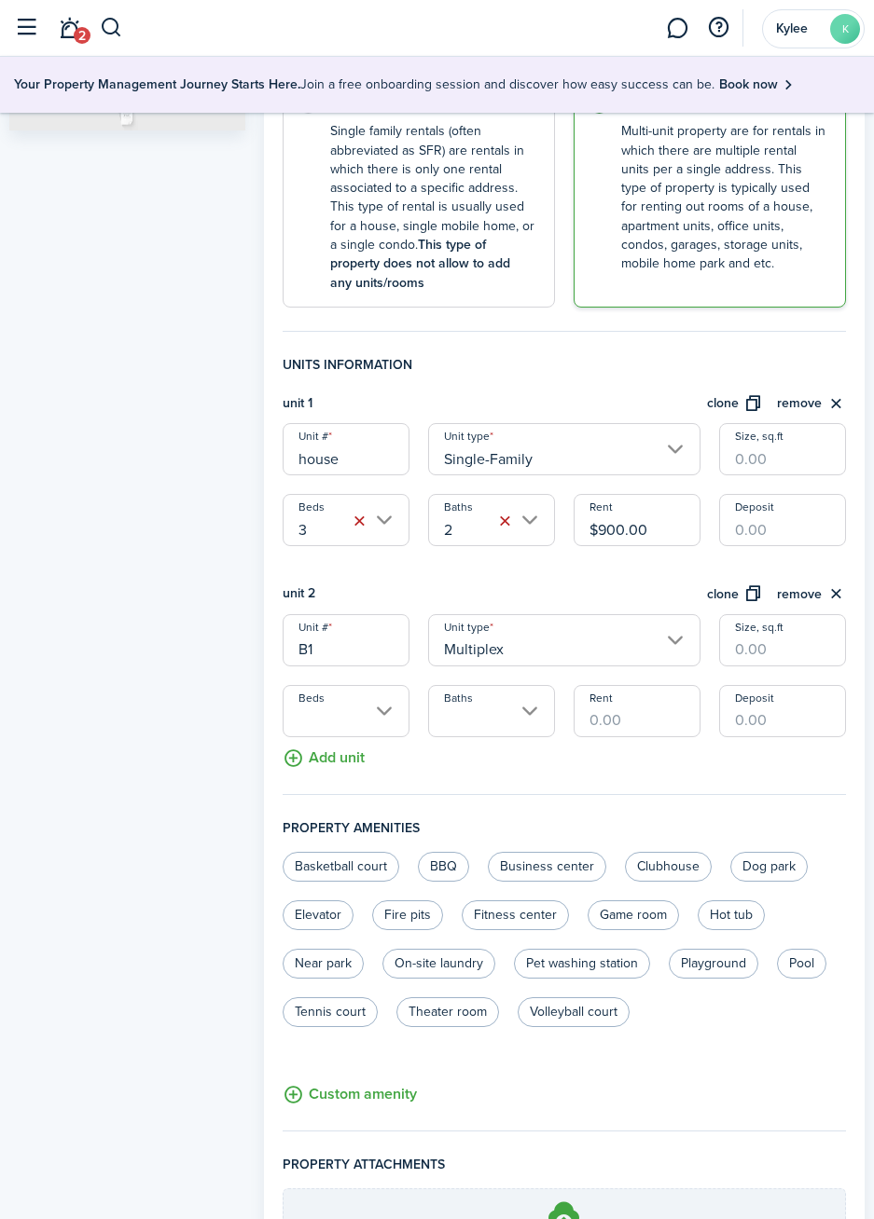
click at [654, 727] on input "Rent" at bounding box center [636, 711] width 127 height 52
click at [379, 652] on input "B1" at bounding box center [345, 640] width 127 height 52
type input "$370.00"
type input "B"
type input "l"
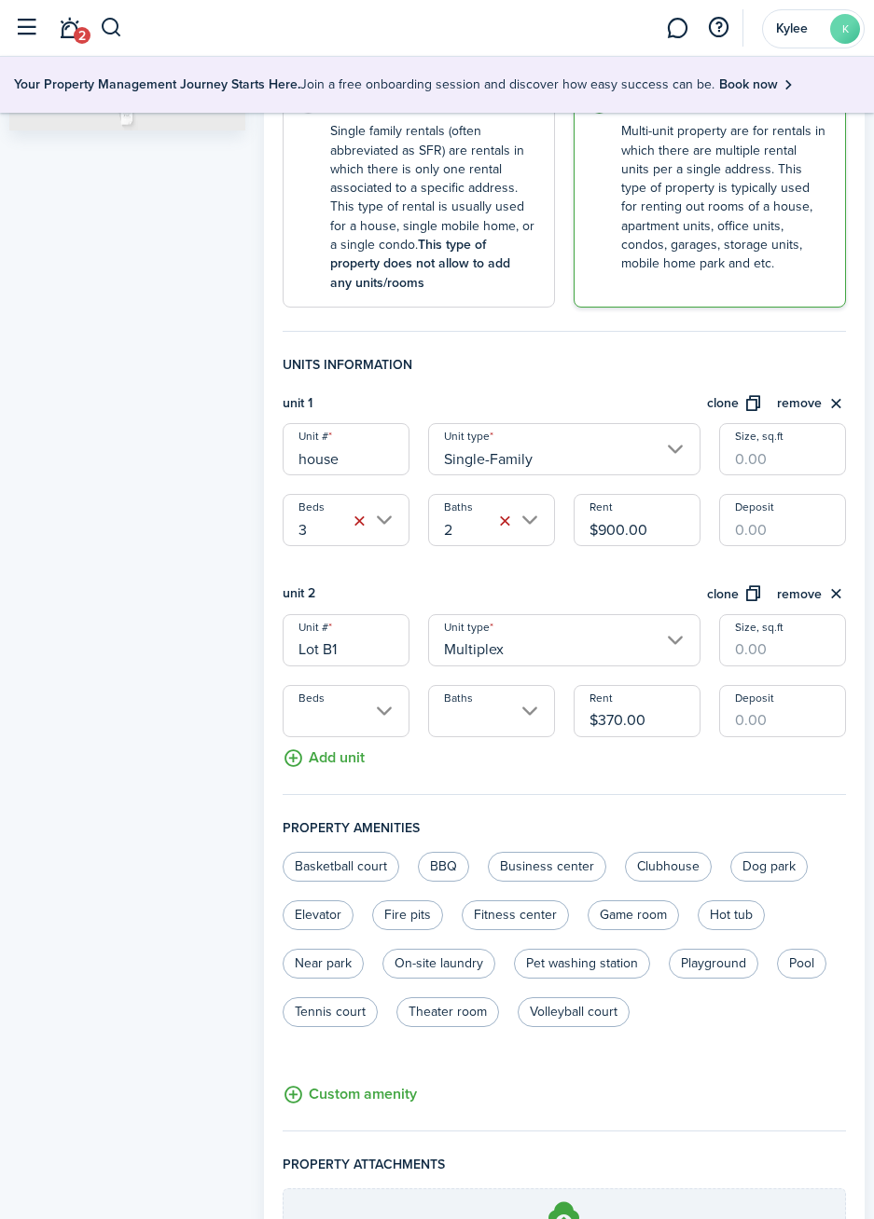
type input "Lot B1"
click at [735, 595] on button "clone" at bounding box center [735, 594] width 56 height 21
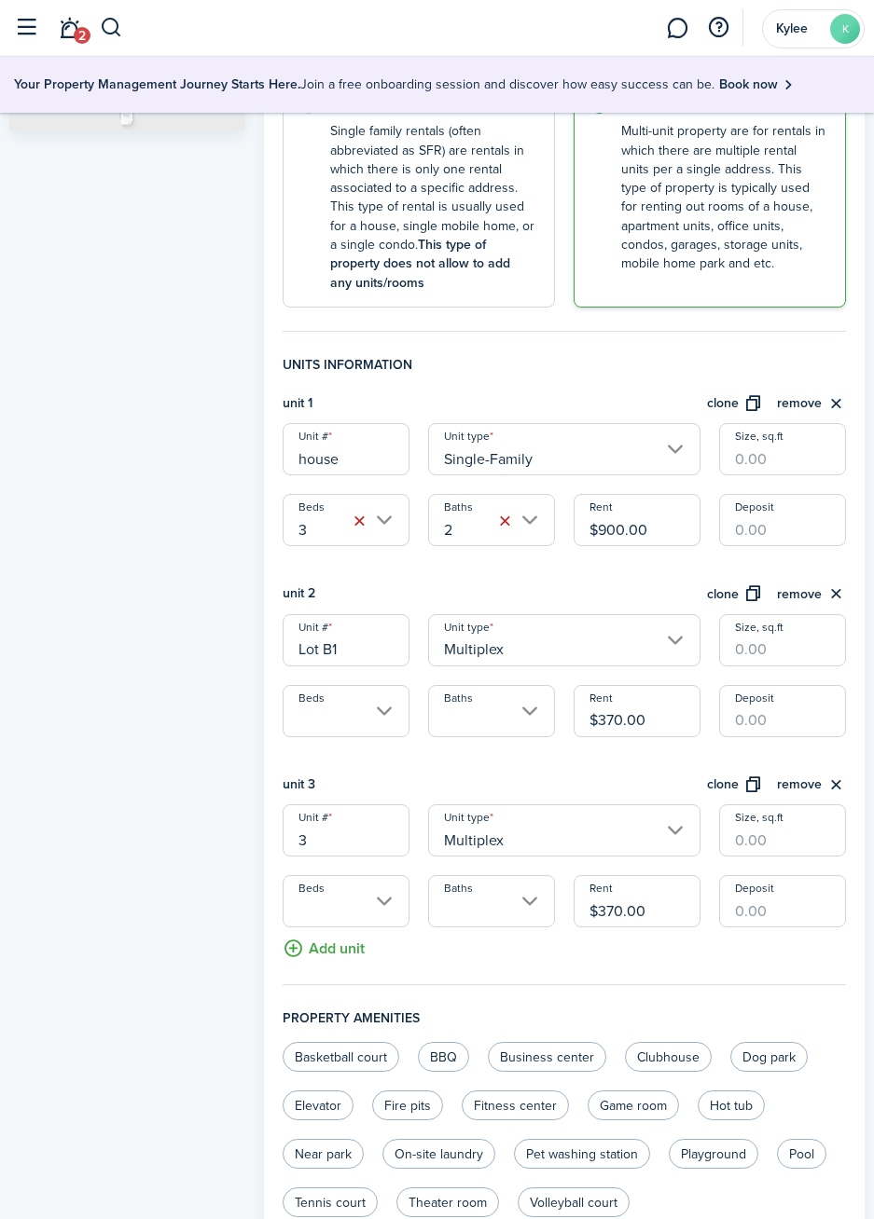
click at [343, 844] on input "3" at bounding box center [345, 831] width 127 height 52
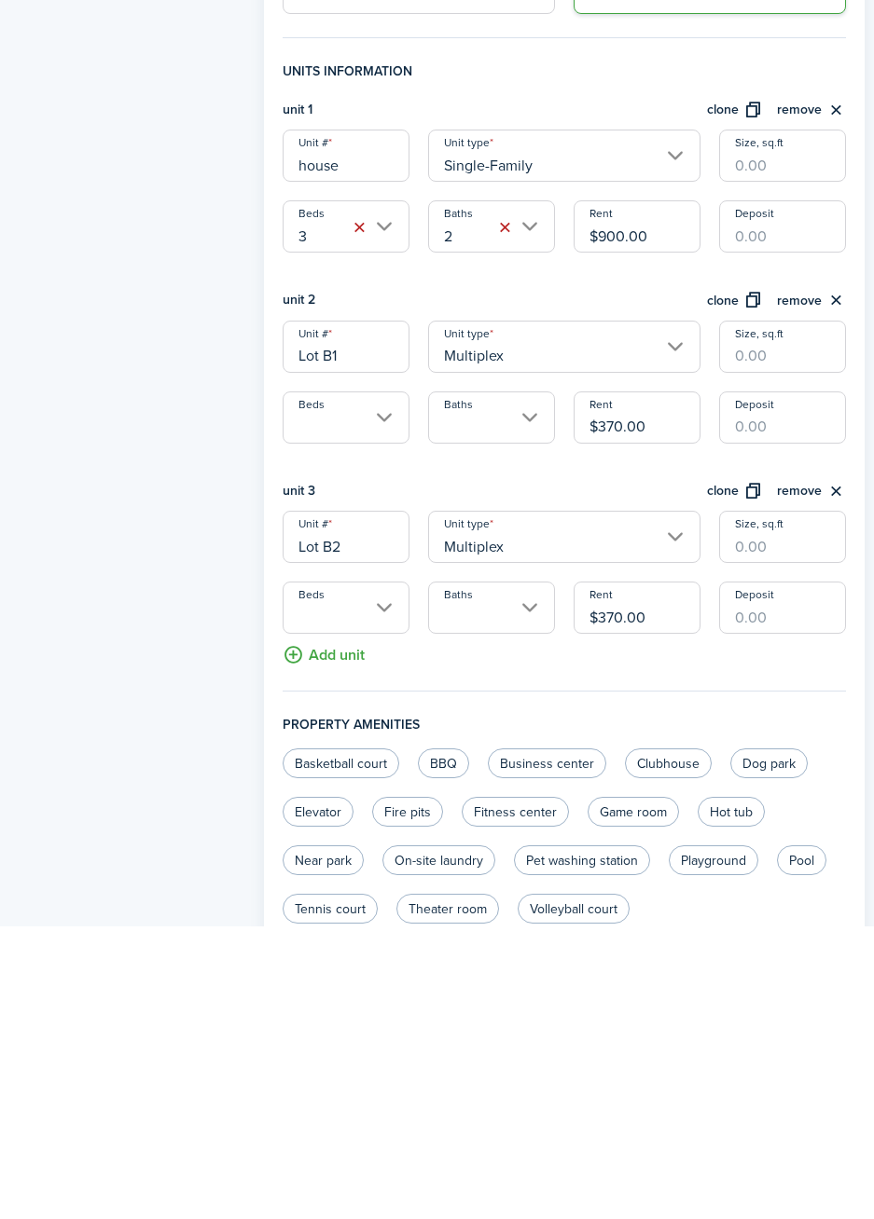
type input "Lot B2"
click at [724, 788] on button "clone" at bounding box center [735, 785] width 56 height 21
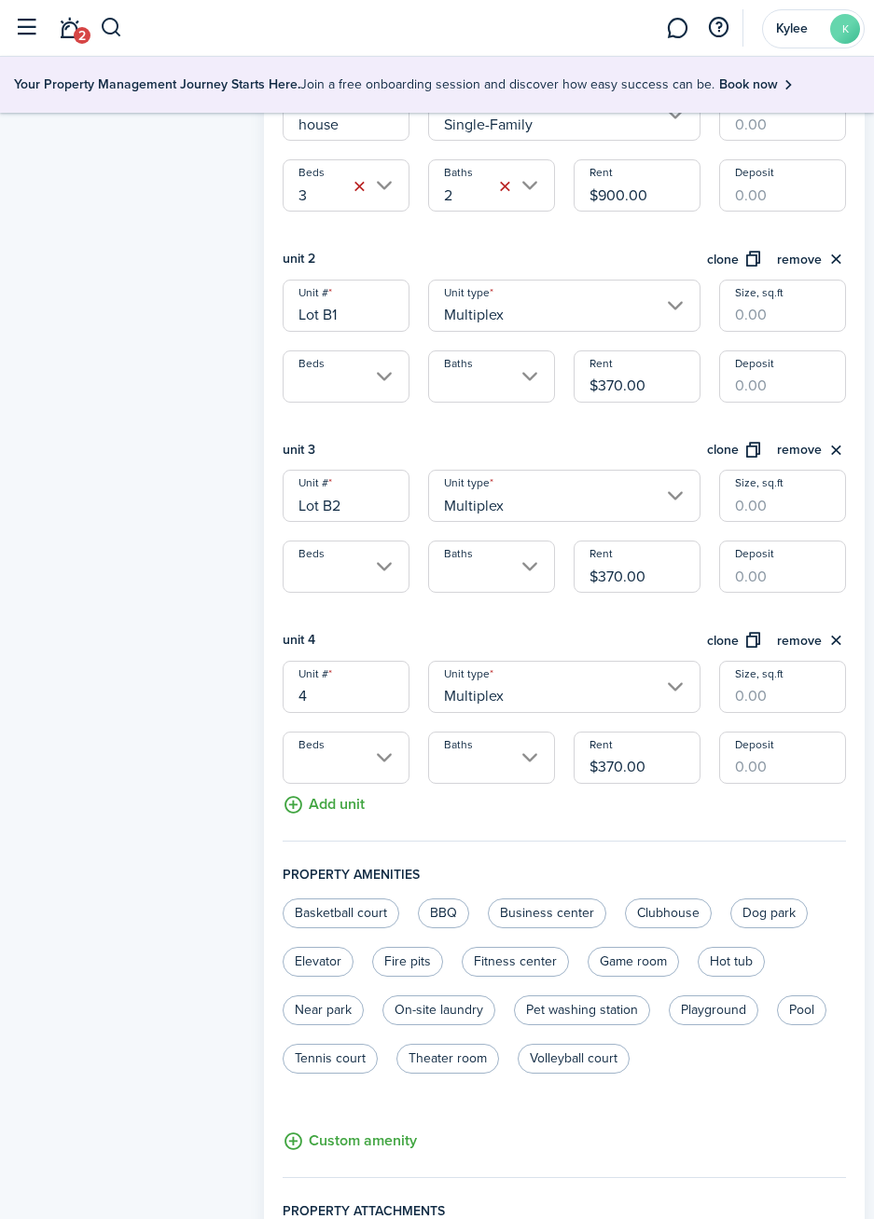
scroll to position [692, 0]
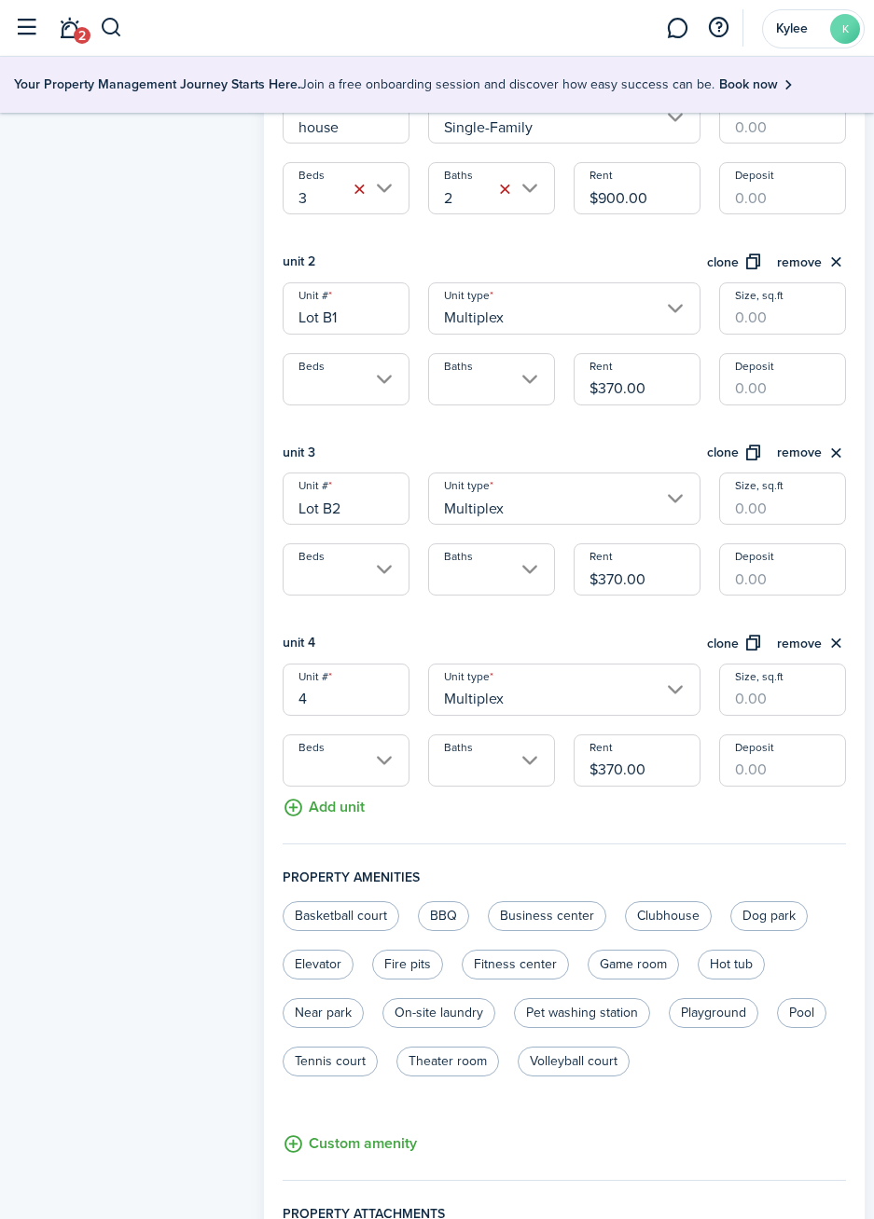
click at [367, 707] on input "4" at bounding box center [345, 690] width 127 height 52
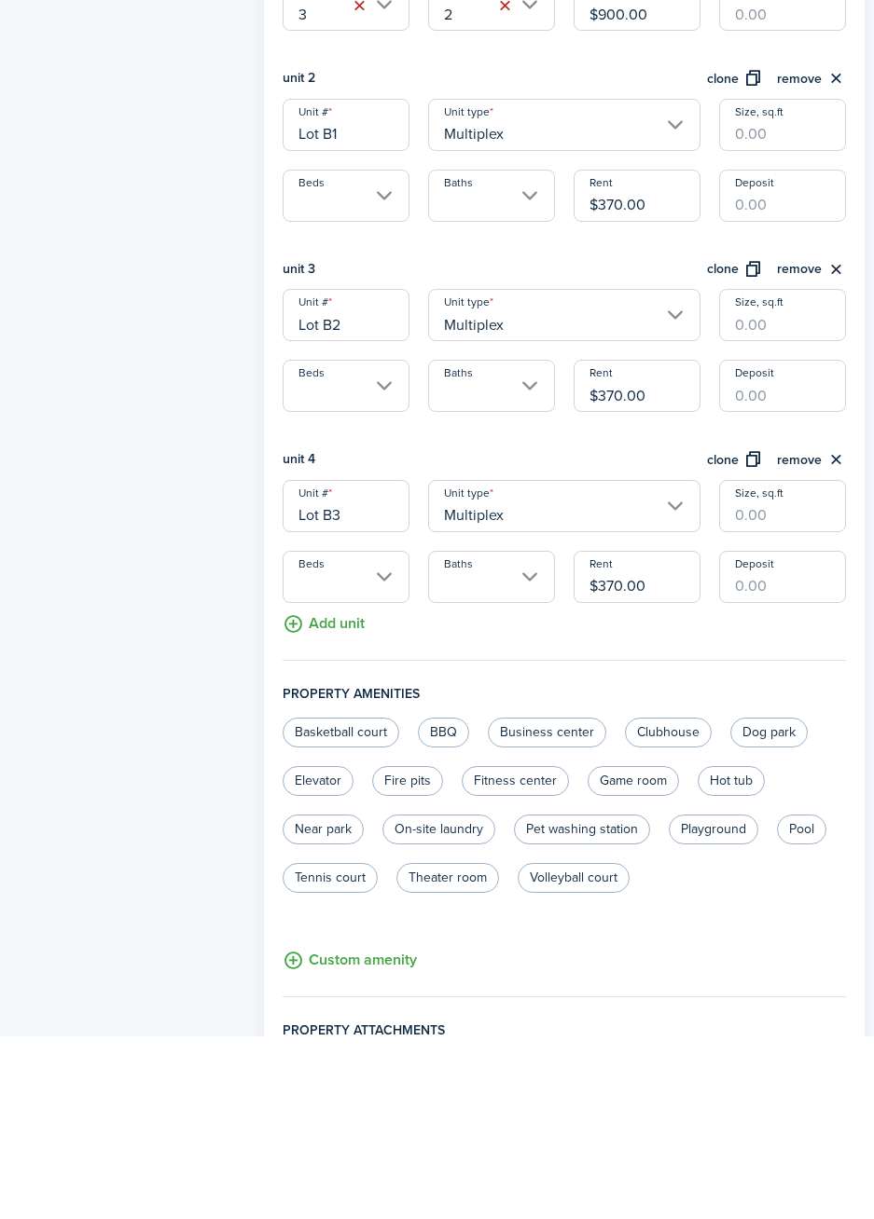
type input "Lot B3"
click at [730, 649] on button "clone" at bounding box center [735, 643] width 56 height 21
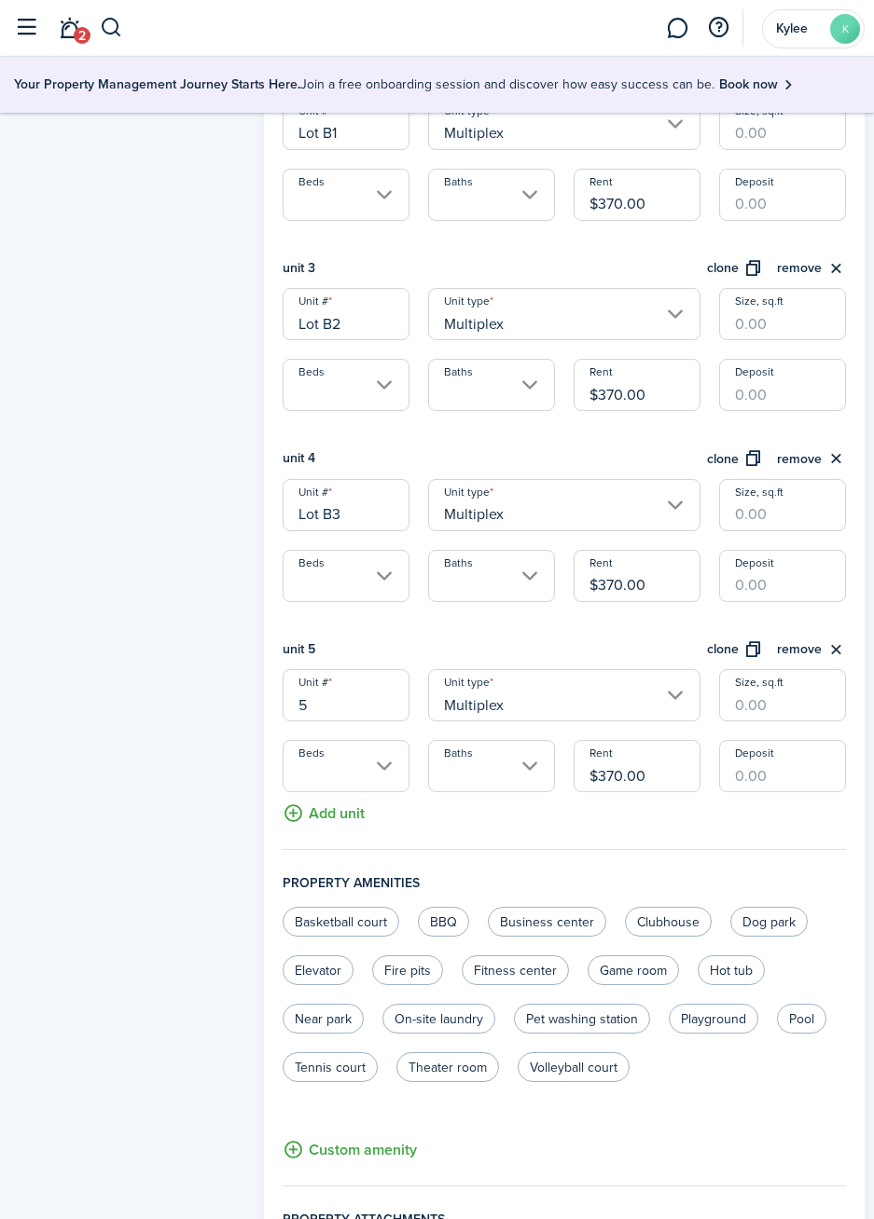
scroll to position [901, 0]
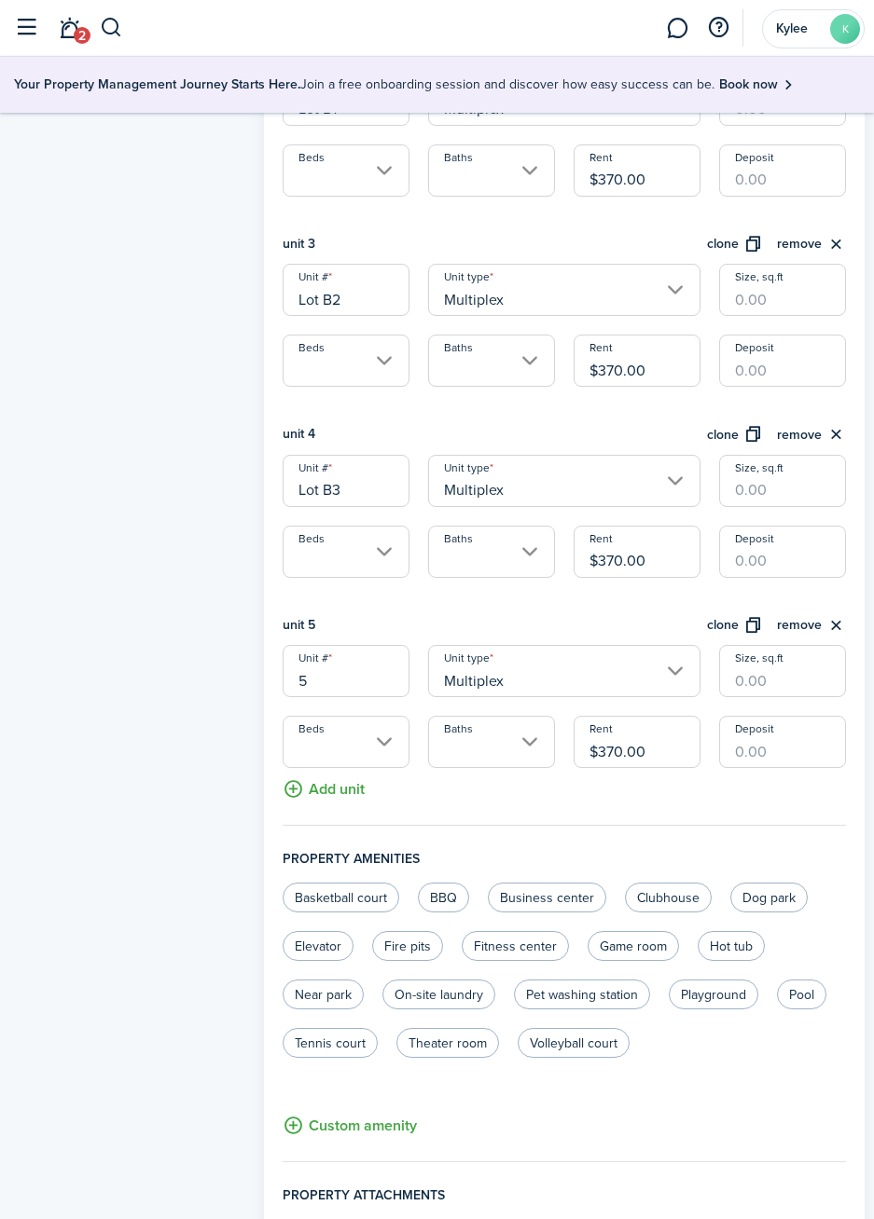
click at [369, 687] on input "5" at bounding box center [345, 671] width 127 height 52
type input "l"
type input "Lot B4"
click at [739, 622] on button "clone" at bounding box center [735, 625] width 56 height 21
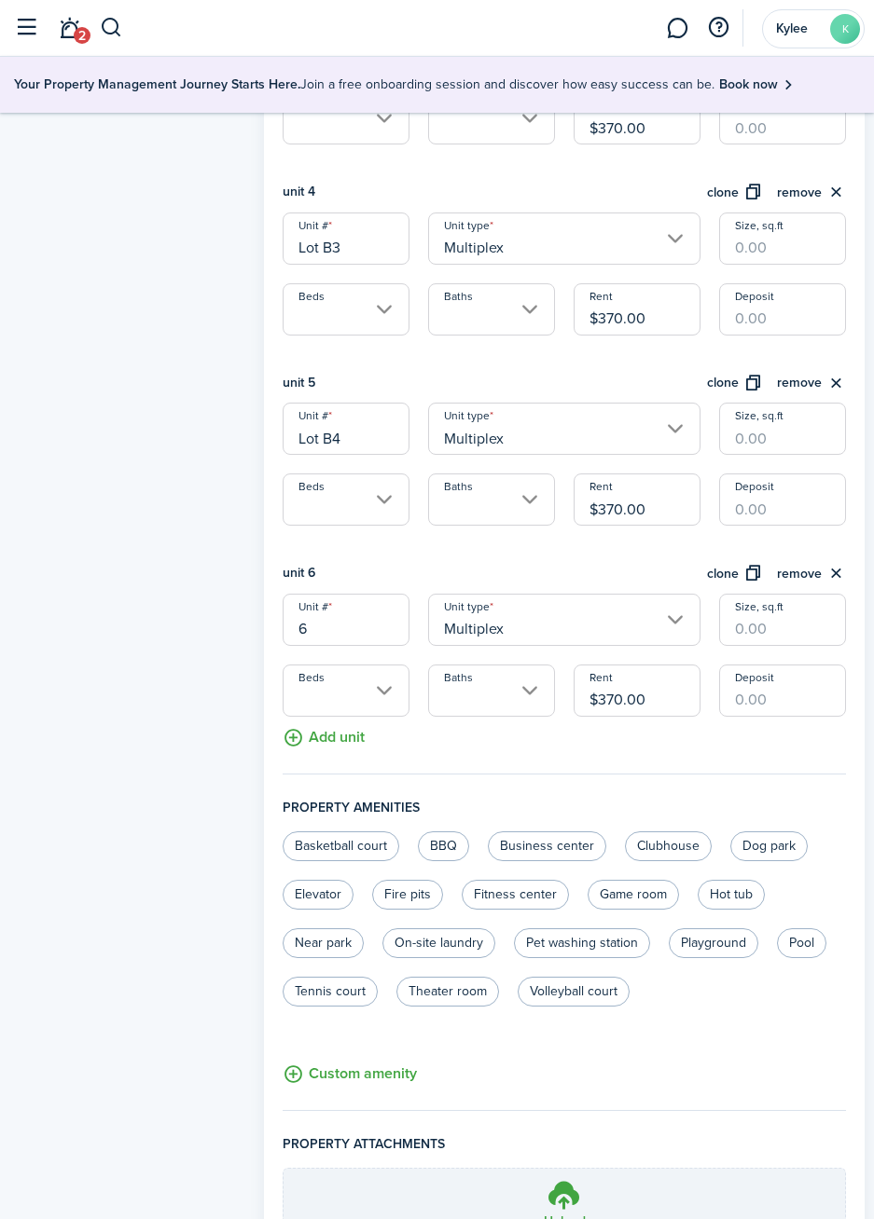
scroll to position [1142, 0]
click at [372, 629] on input "6" at bounding box center [345, 621] width 127 height 52
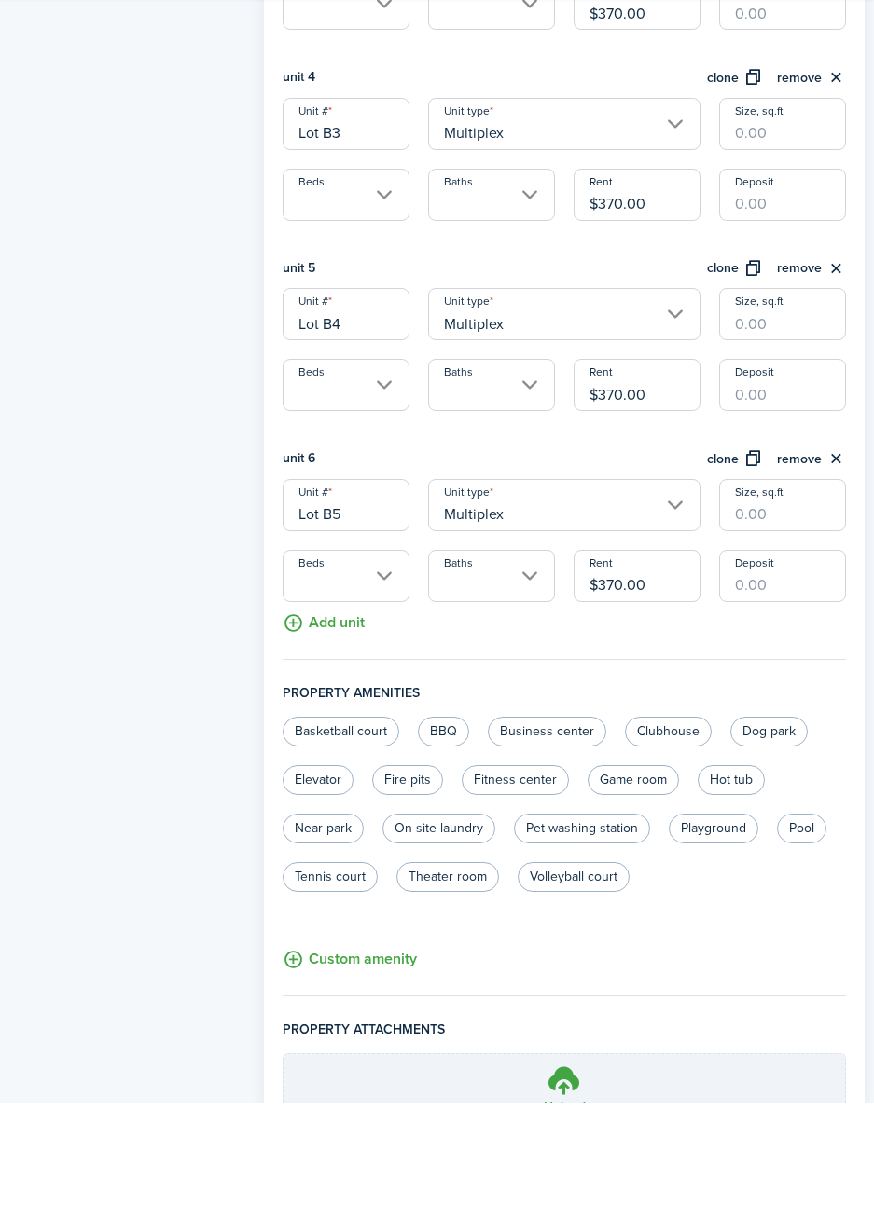
type input "Lot B5"
click at [329, 746] on button "Add unit" at bounding box center [323, 734] width 82 height 33
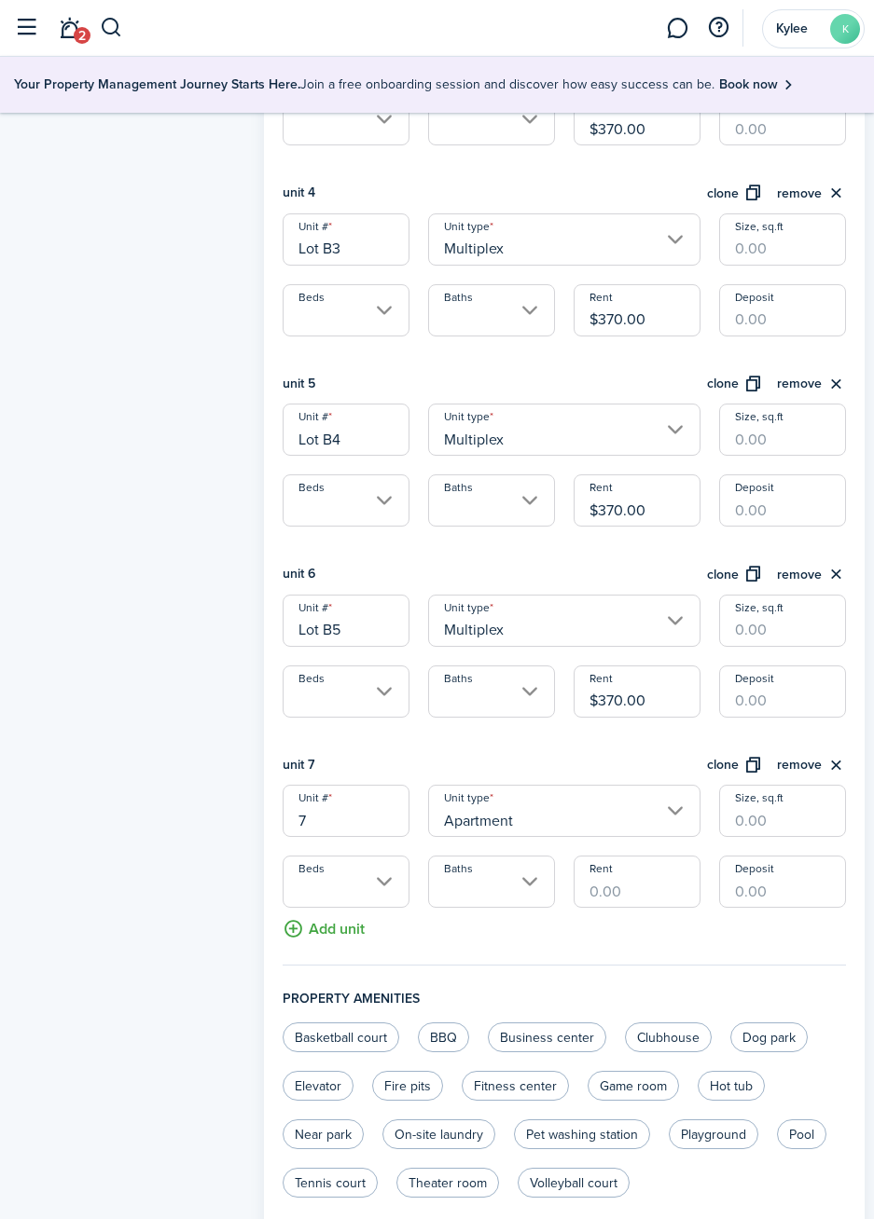
click at [360, 820] on input "7" at bounding box center [345, 811] width 127 height 52
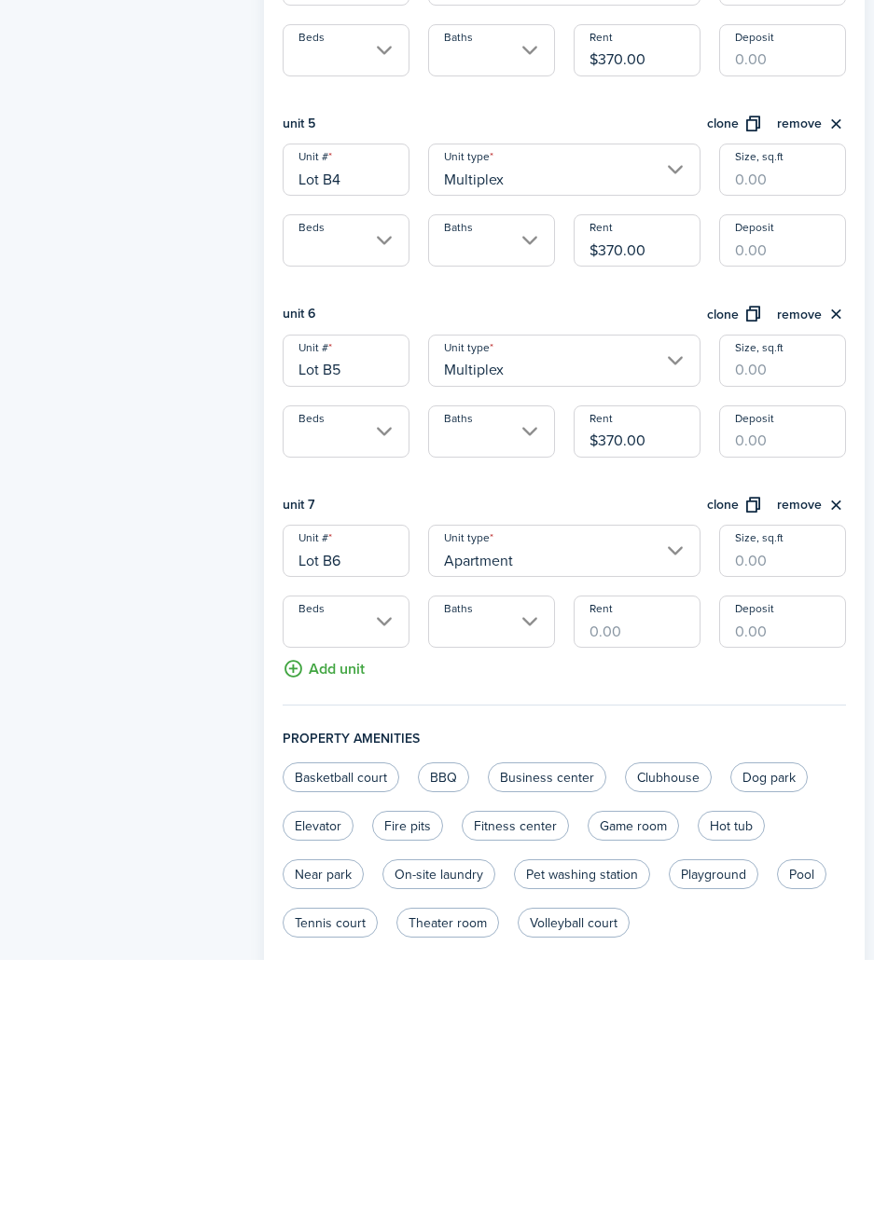
type input "Lot B6"
click at [738, 771] on button "clone" at bounding box center [735, 765] width 56 height 21
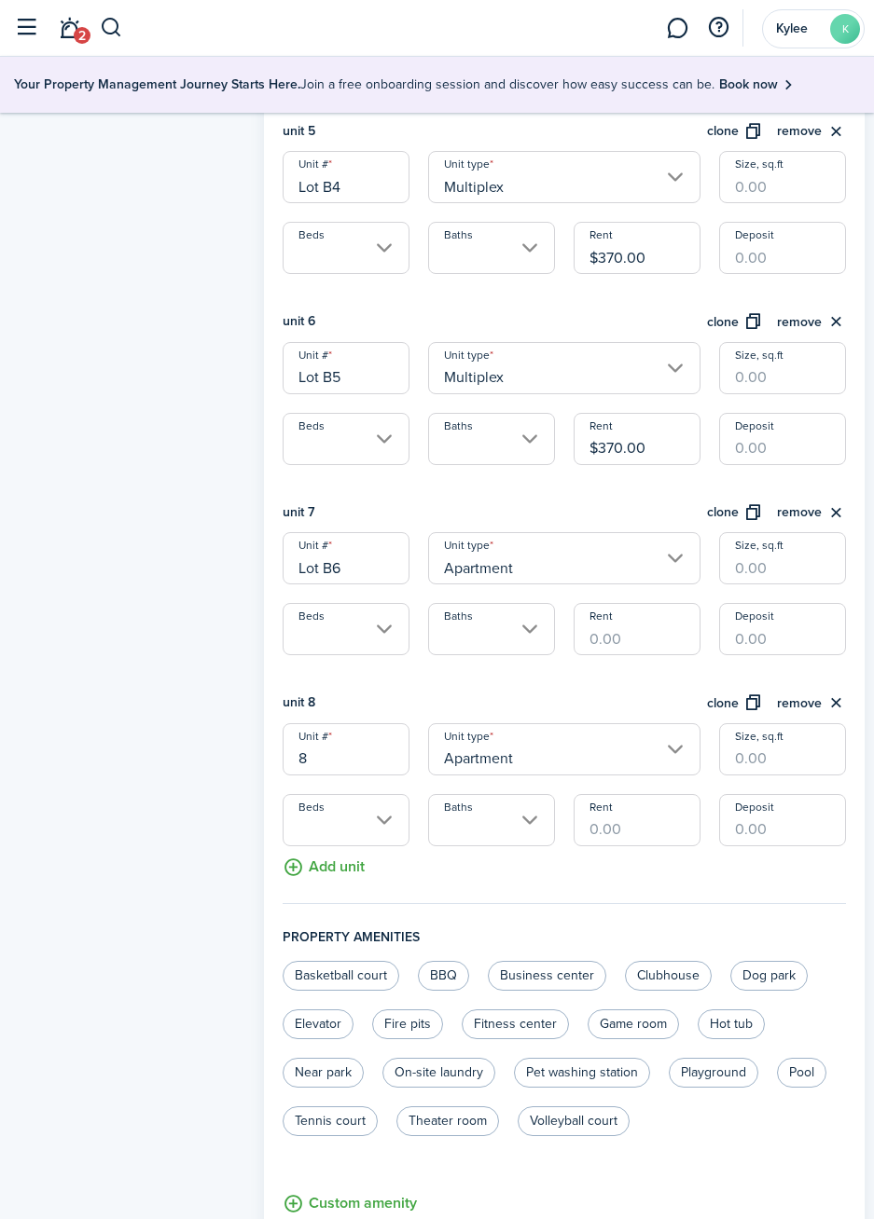
scroll to position [1453, 0]
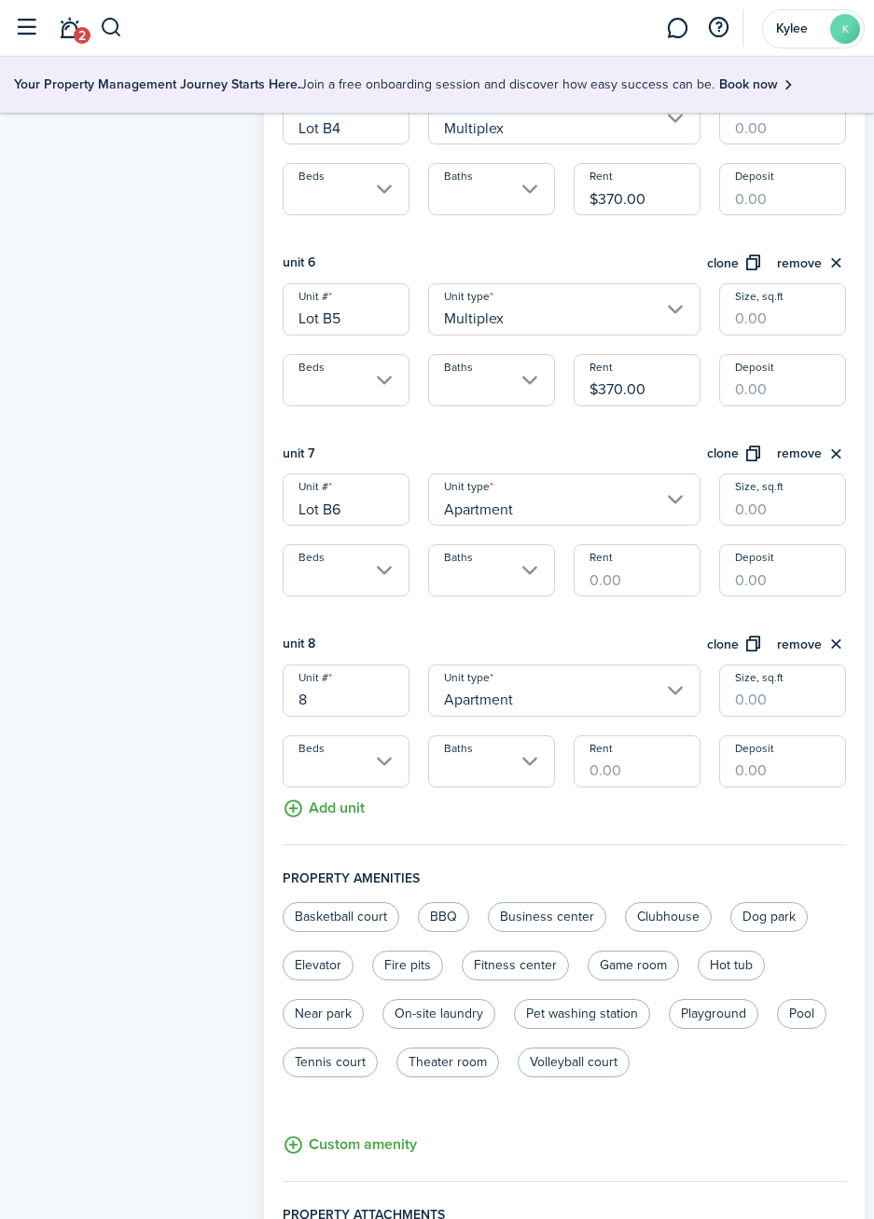
click at [373, 703] on input "8" at bounding box center [345, 691] width 127 height 52
type input "Lot B7"
click at [738, 650] on button "clone" at bounding box center [735, 644] width 56 height 21
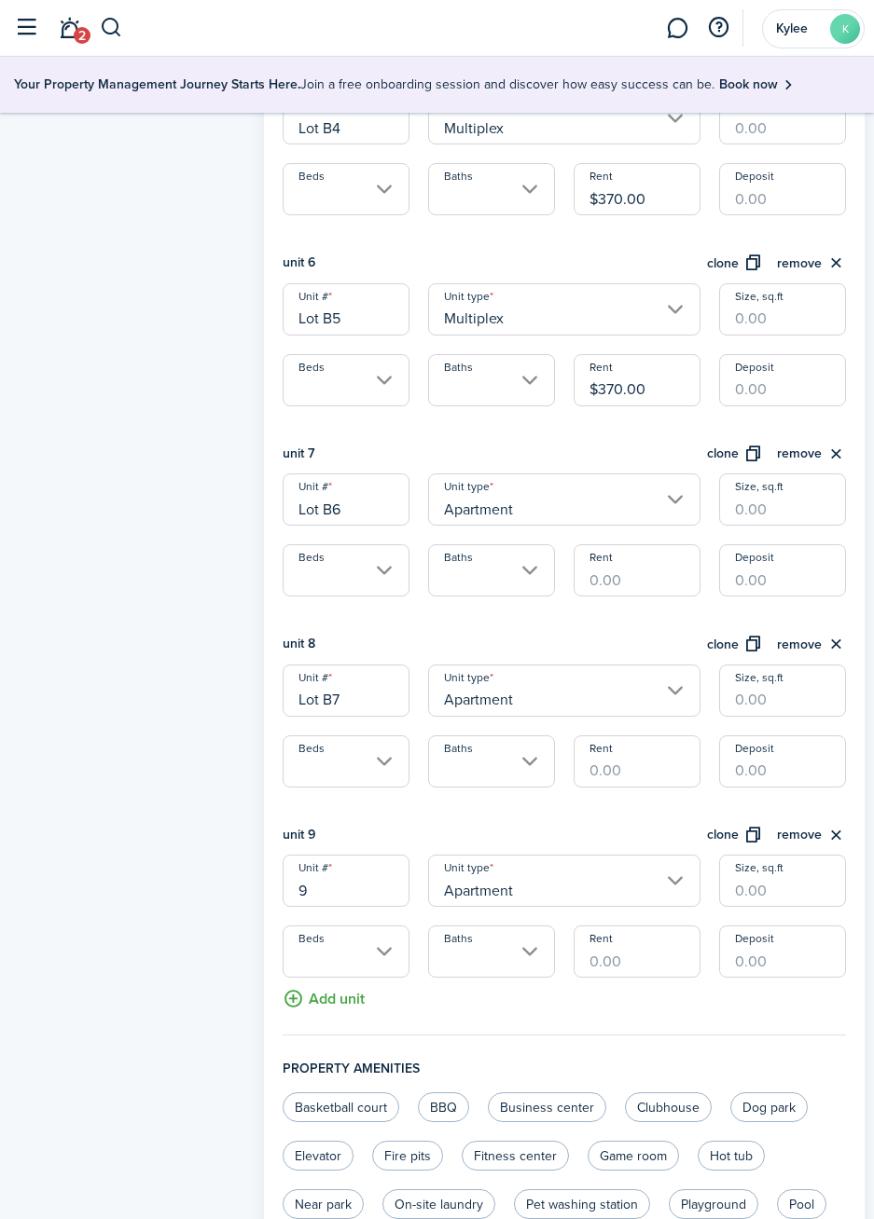
click at [364, 897] on input "9" at bounding box center [345, 881] width 127 height 52
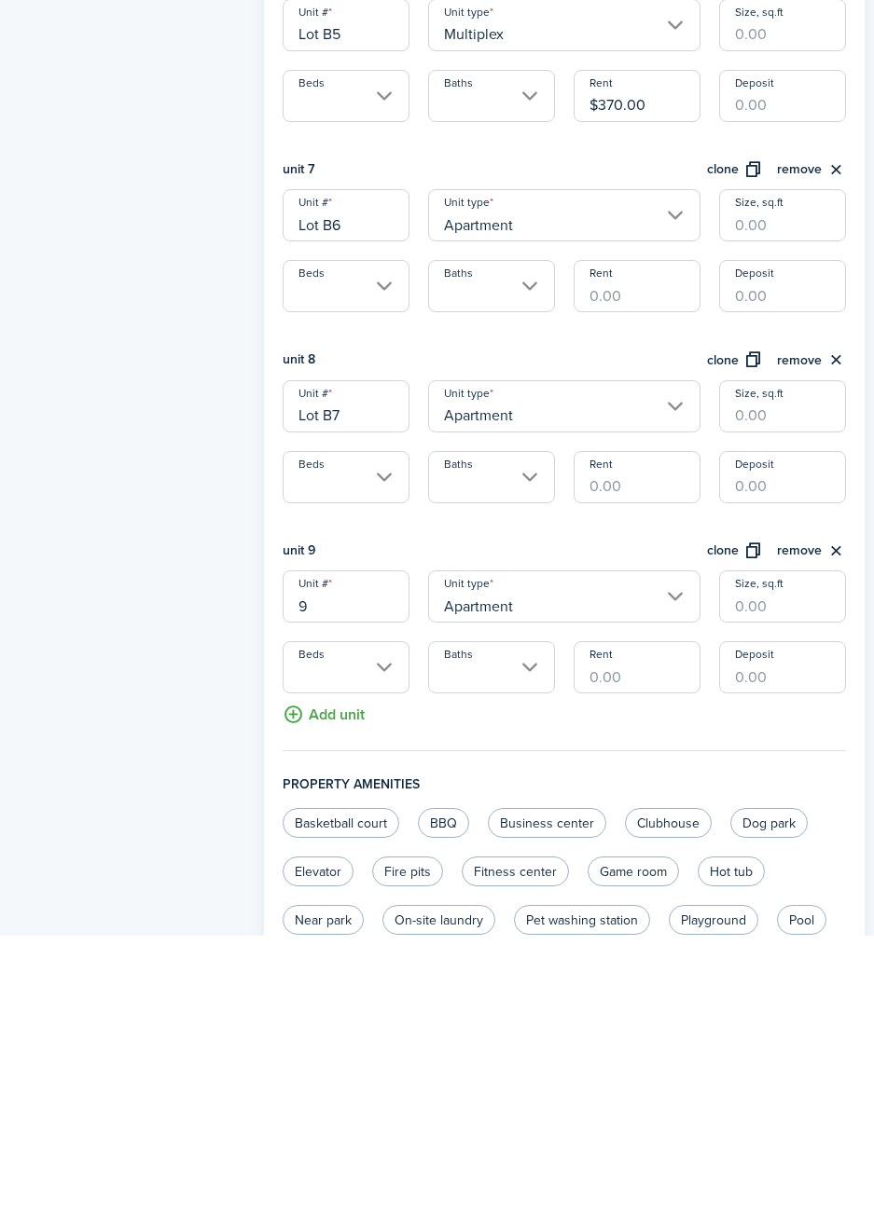
scroll to position [1544, 0]
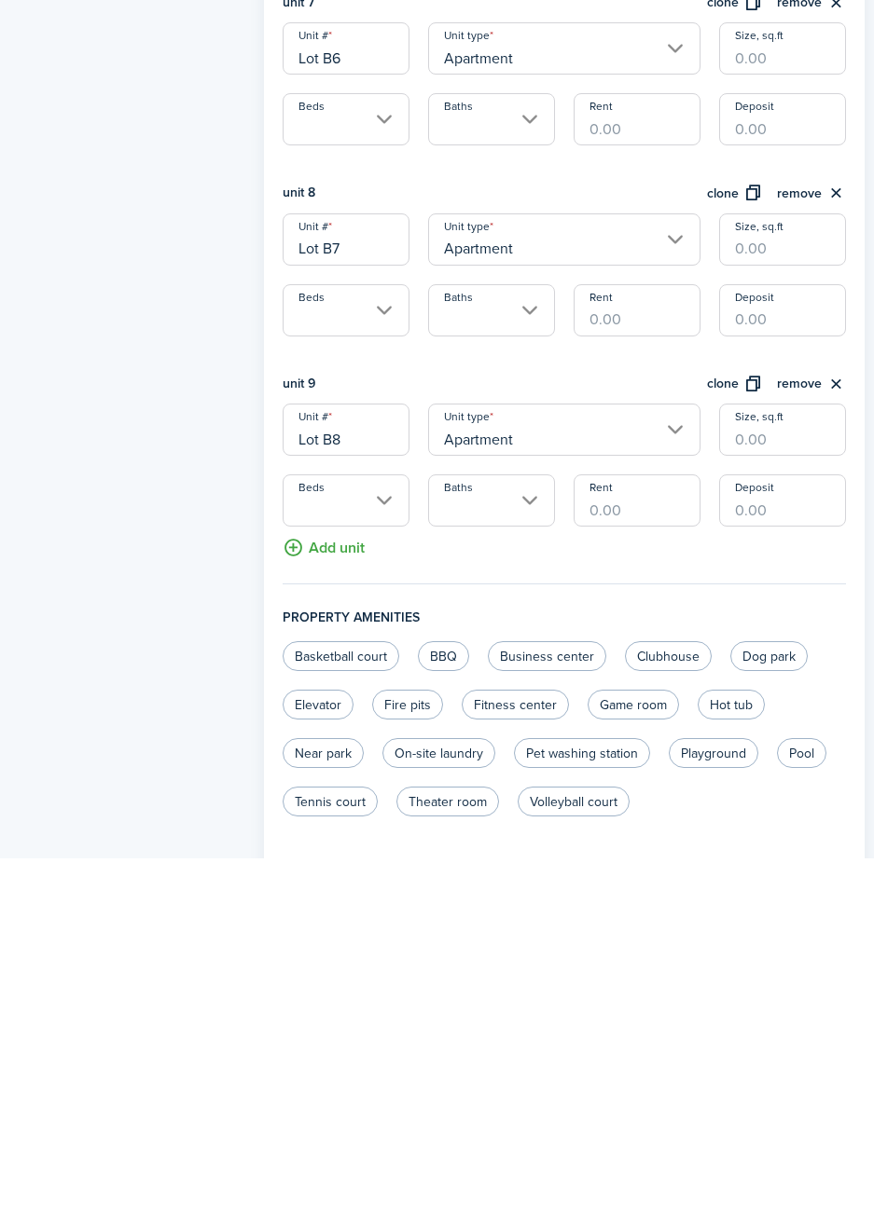
type input "Lot B8"
click at [719, 743] on button "clone" at bounding box center [735, 745] width 56 height 21
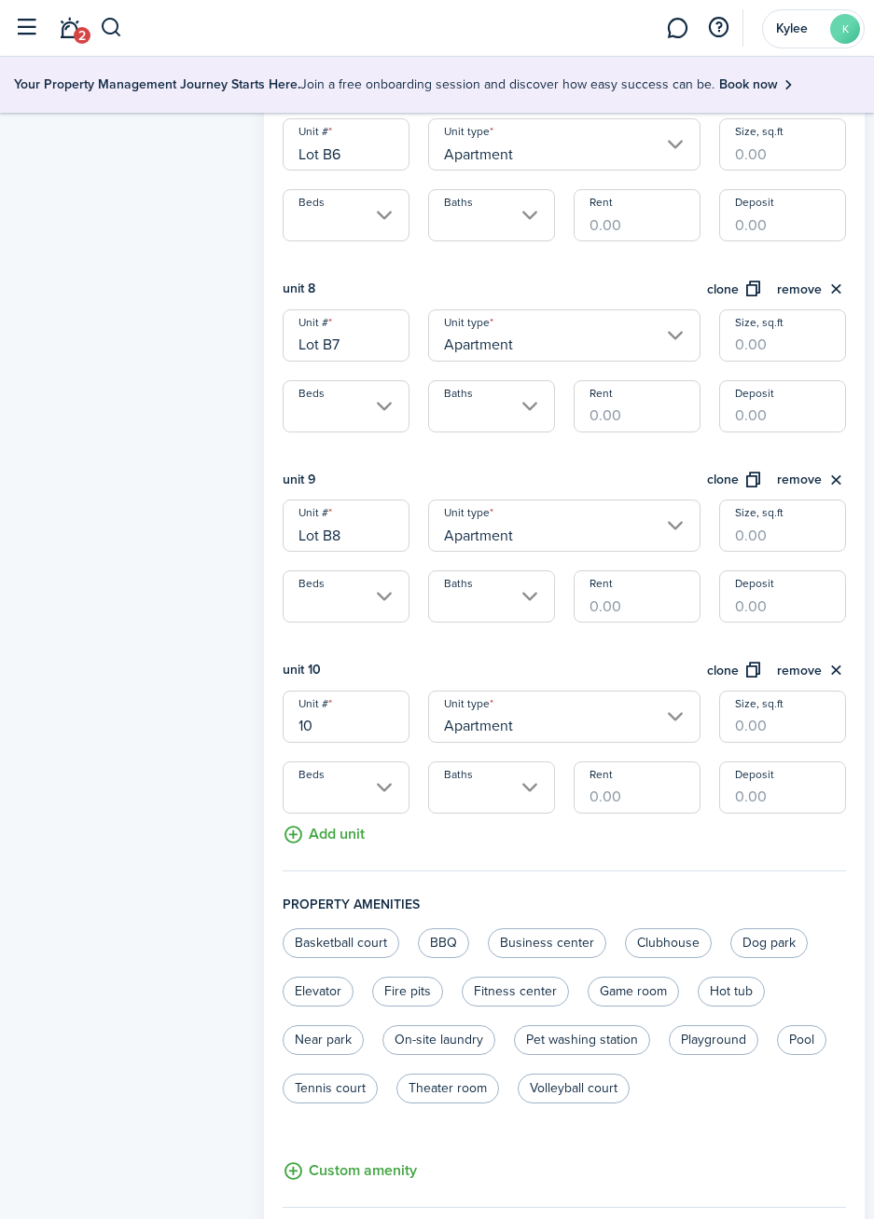
scroll to position [1836, 0]
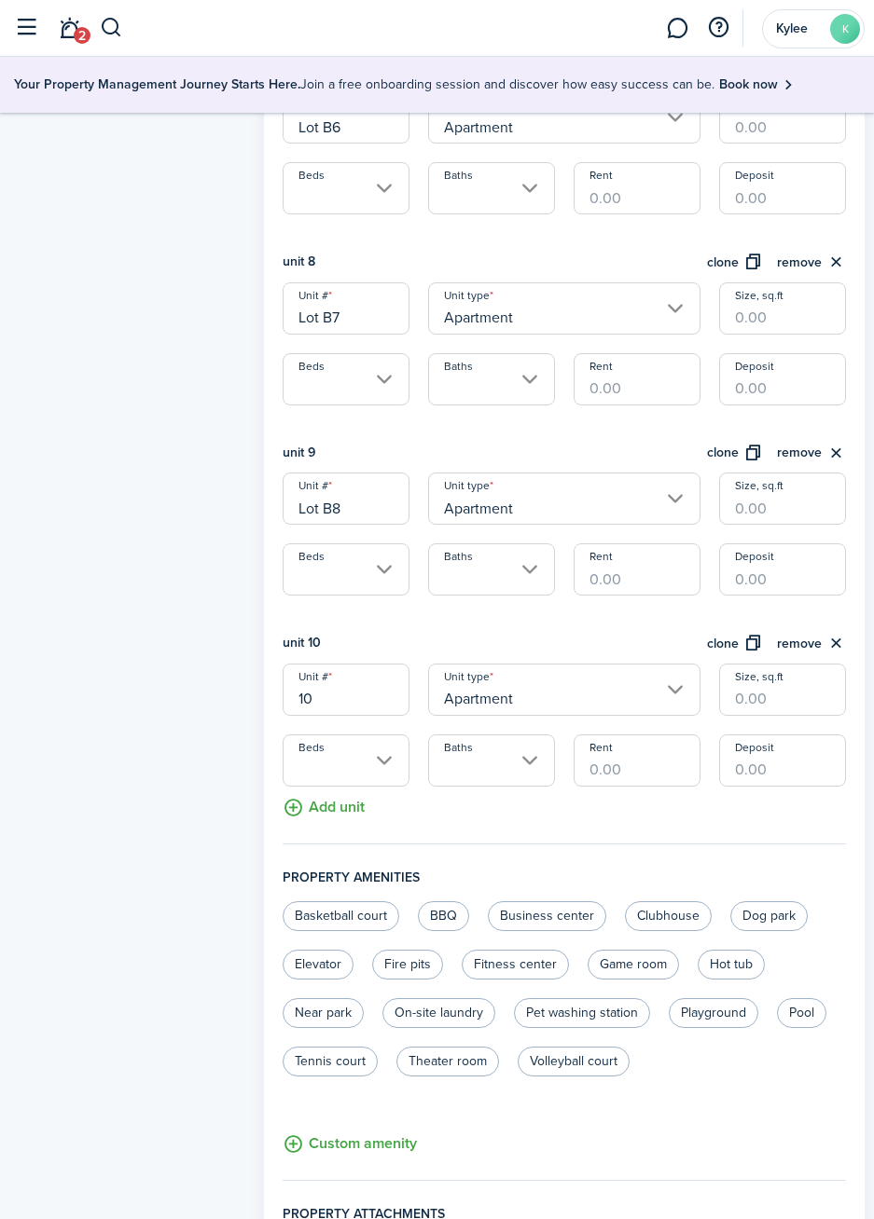
click at [357, 695] on input "10" at bounding box center [345, 690] width 127 height 52
type input "1"
type input "Lot B9"
click at [728, 644] on button "clone" at bounding box center [735, 643] width 56 height 21
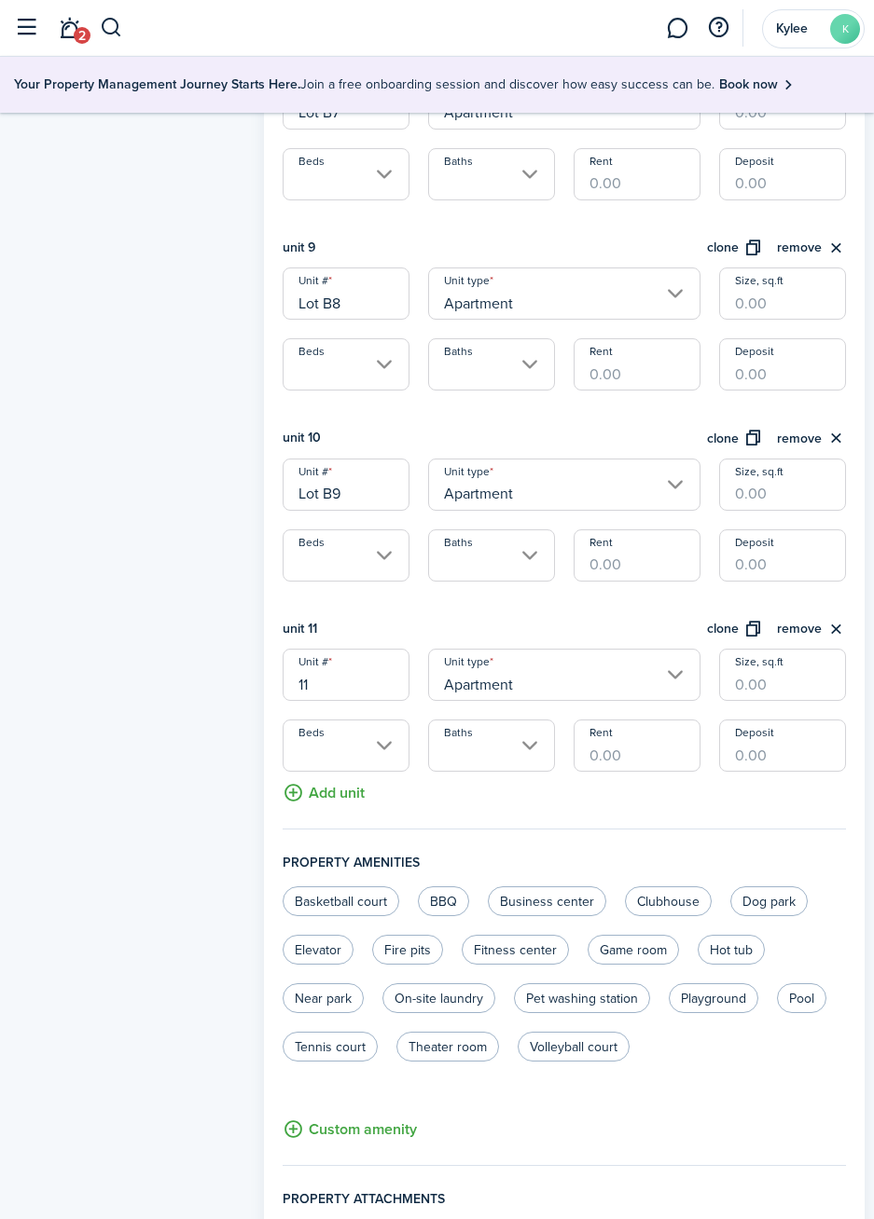
scroll to position [2048, 0]
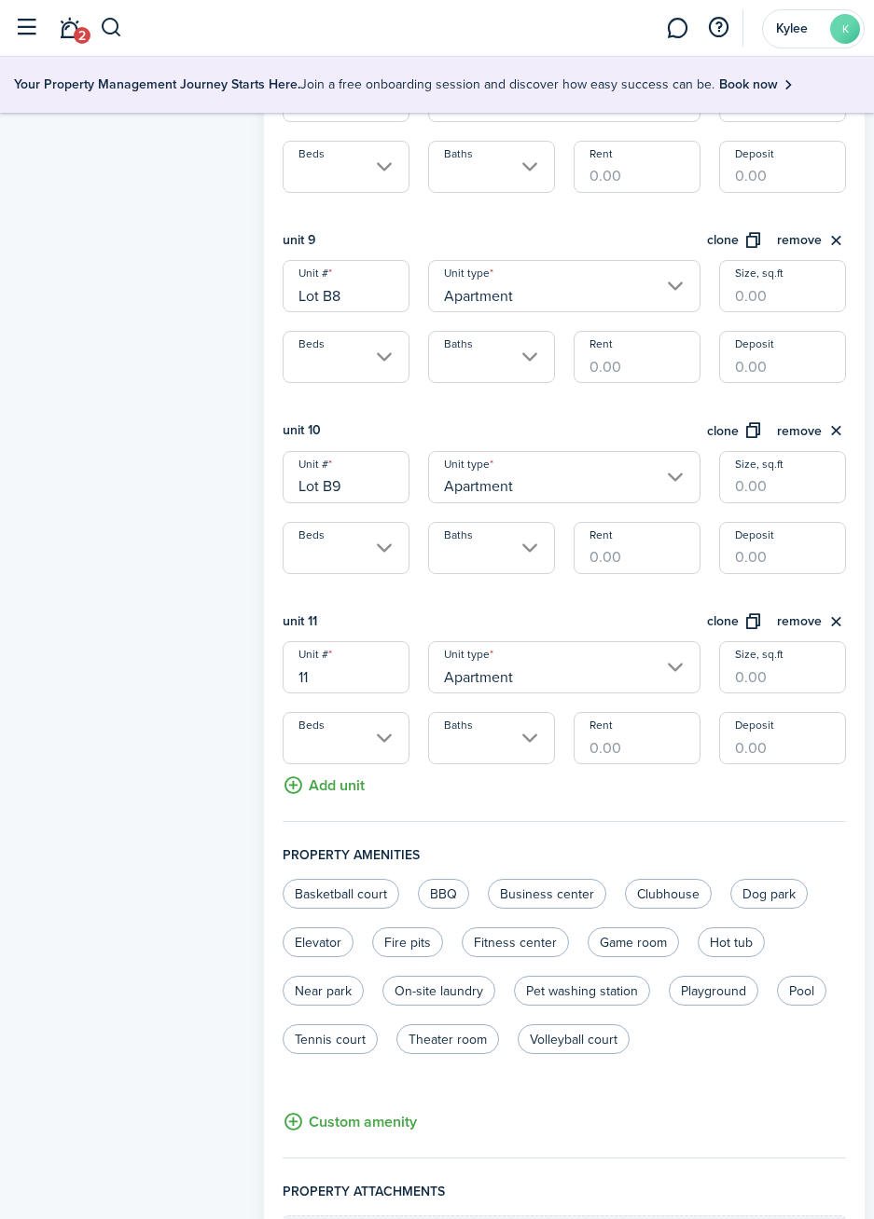
click at [371, 683] on input "11" at bounding box center [345, 667] width 127 height 52
type input "1"
type input "l"
type input "Lot B10"
click at [744, 629] on button "clone" at bounding box center [735, 622] width 56 height 21
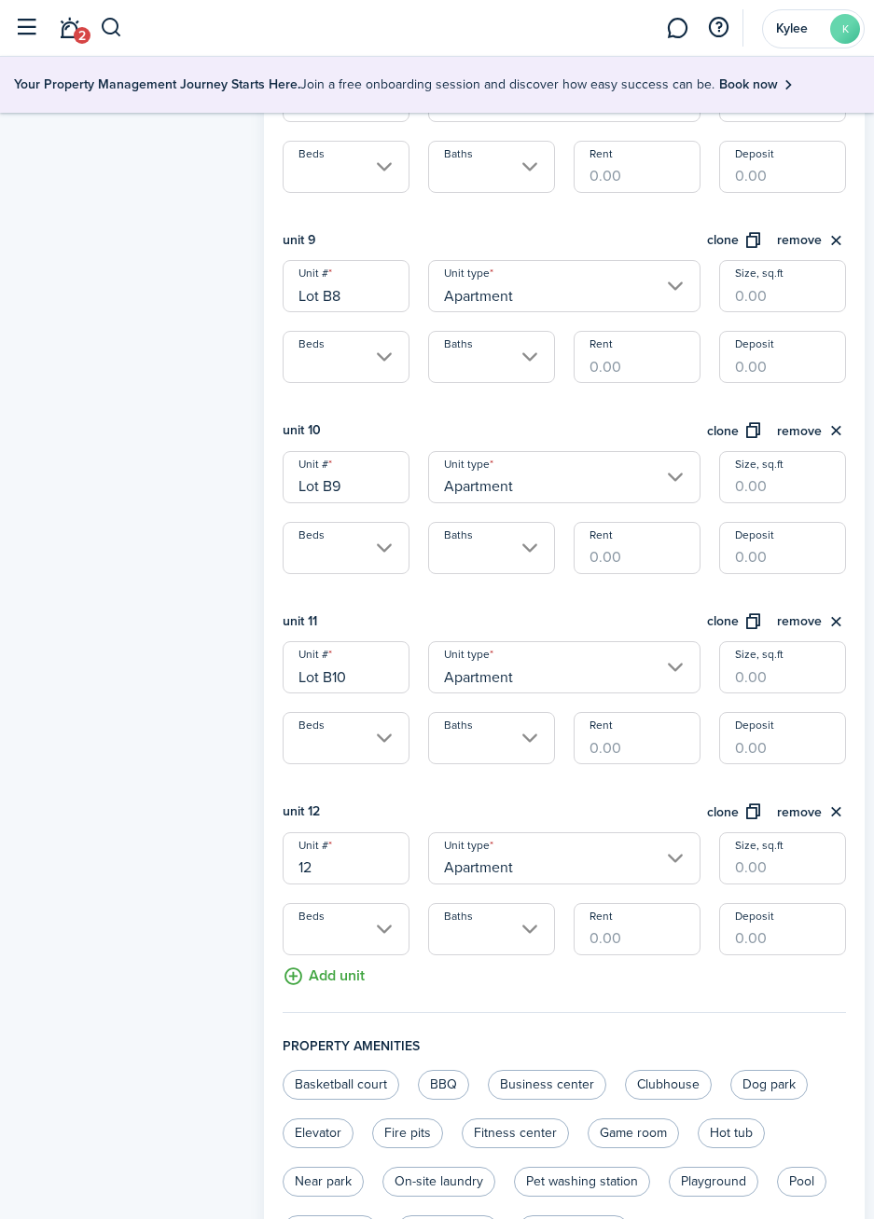
click at [365, 873] on input "12" at bounding box center [345, 859] width 127 height 52
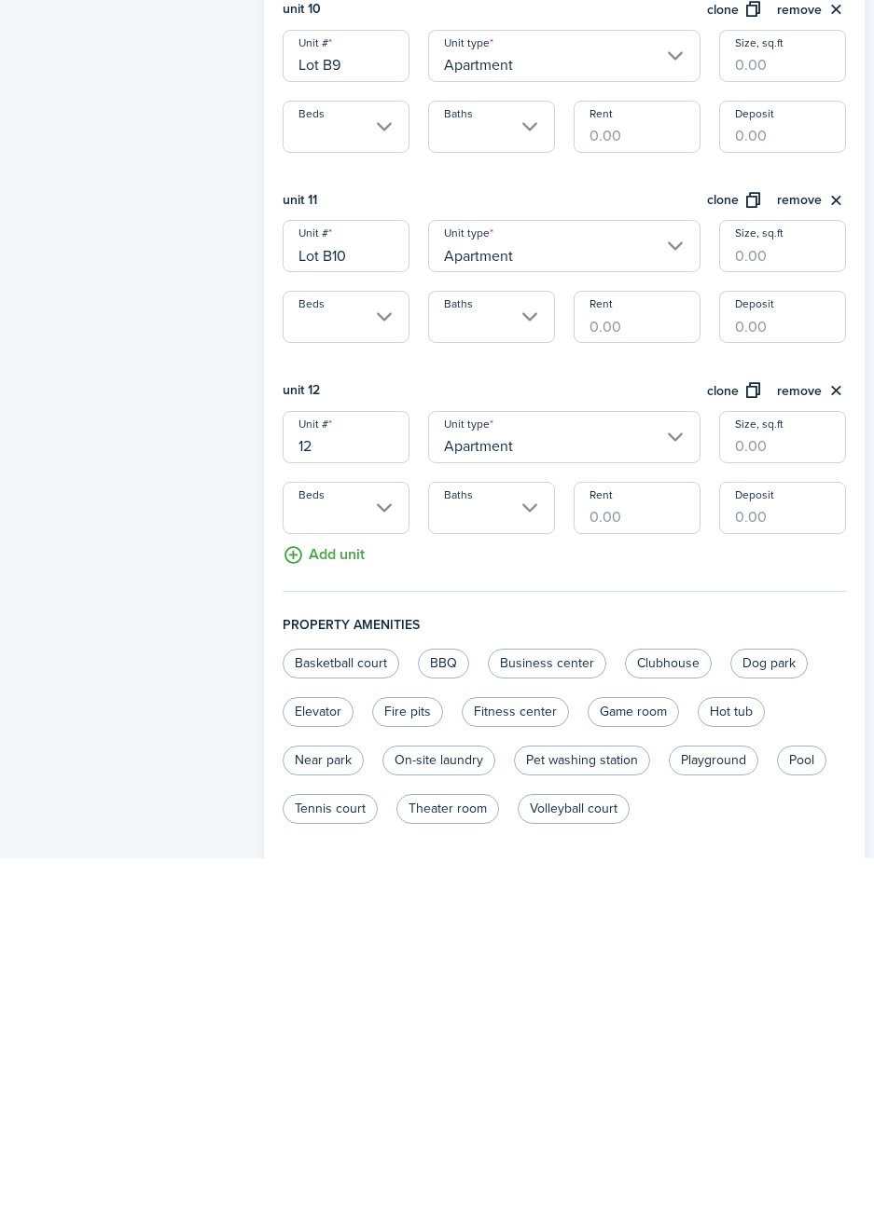
scroll to position [2116, 0]
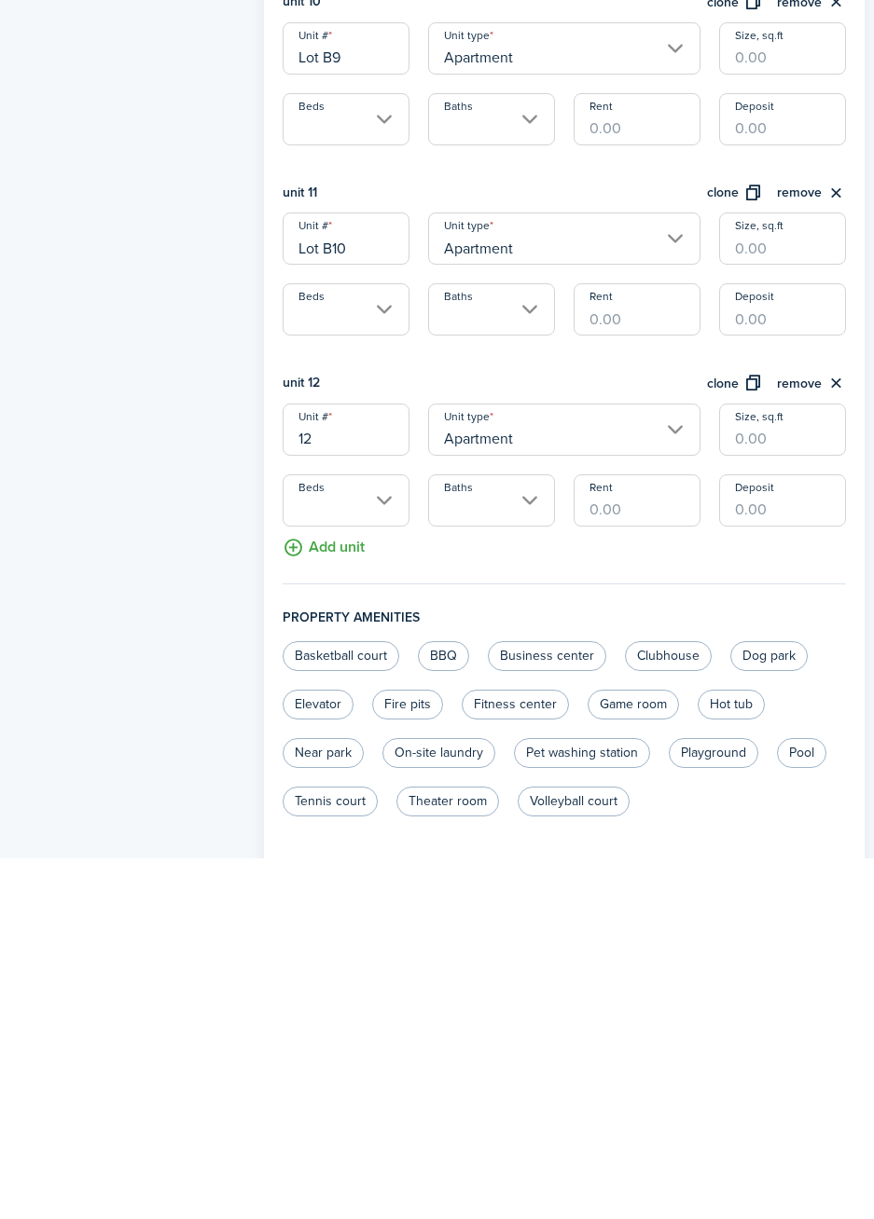
type input "1"
type input "Lot B11"
click at [724, 750] on button "clone" at bounding box center [735, 744] width 56 height 21
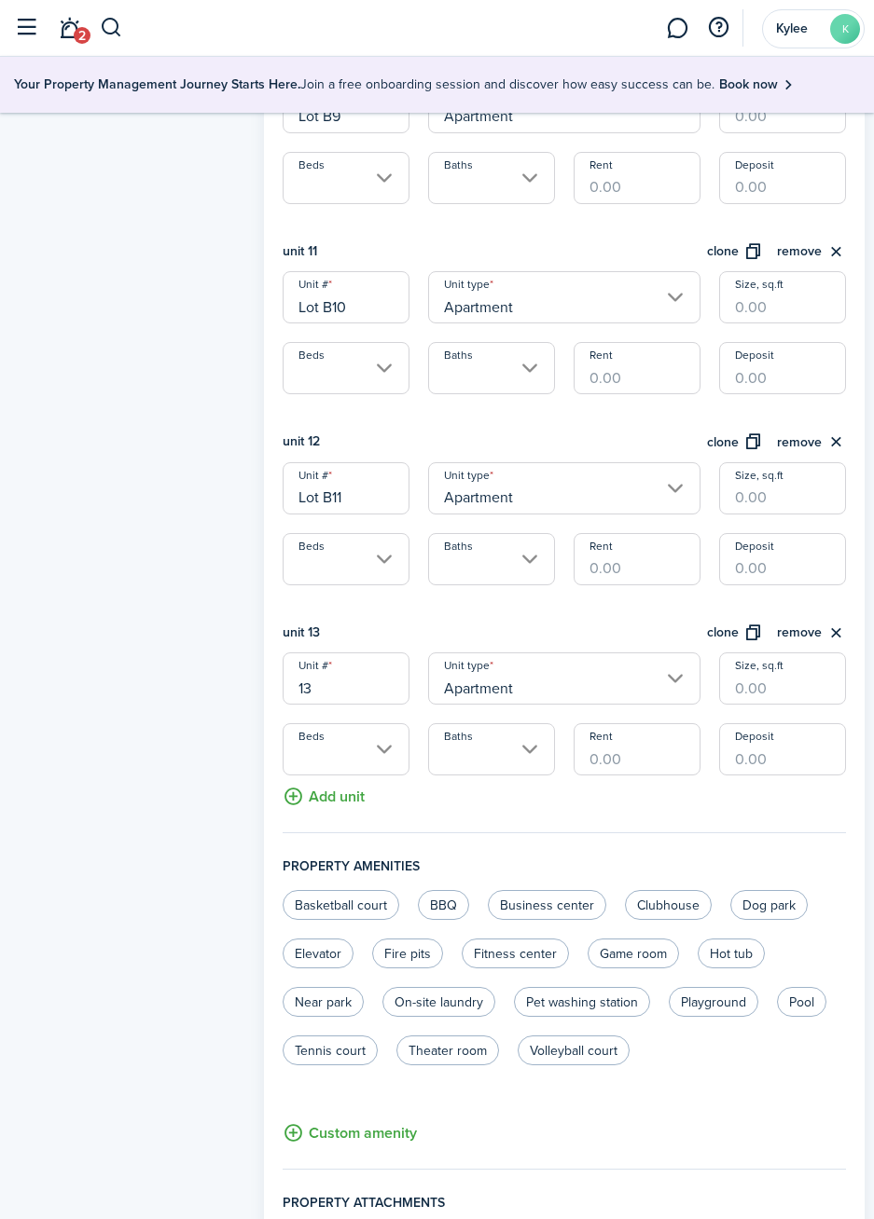
scroll to position [2415, 0]
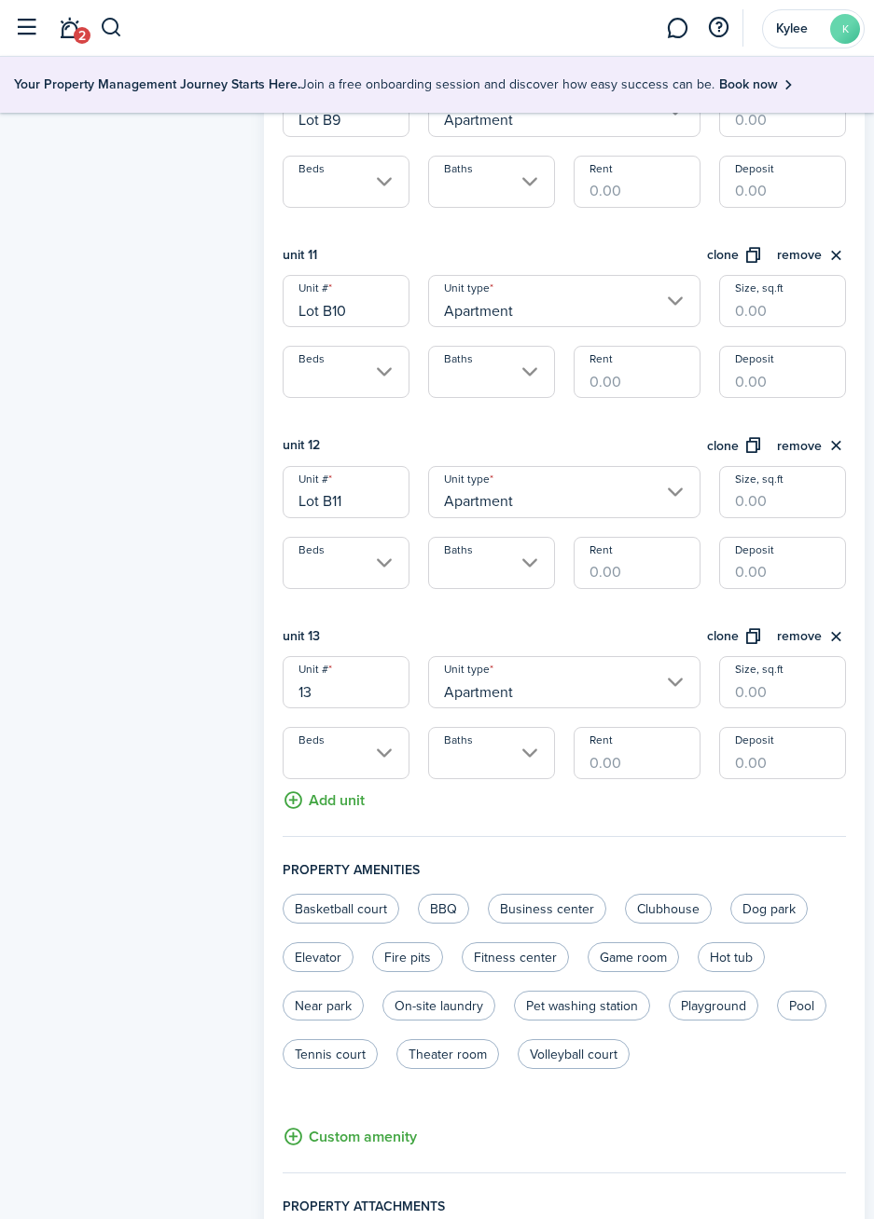
click at [379, 699] on input "13" at bounding box center [345, 682] width 127 height 52
type input "1"
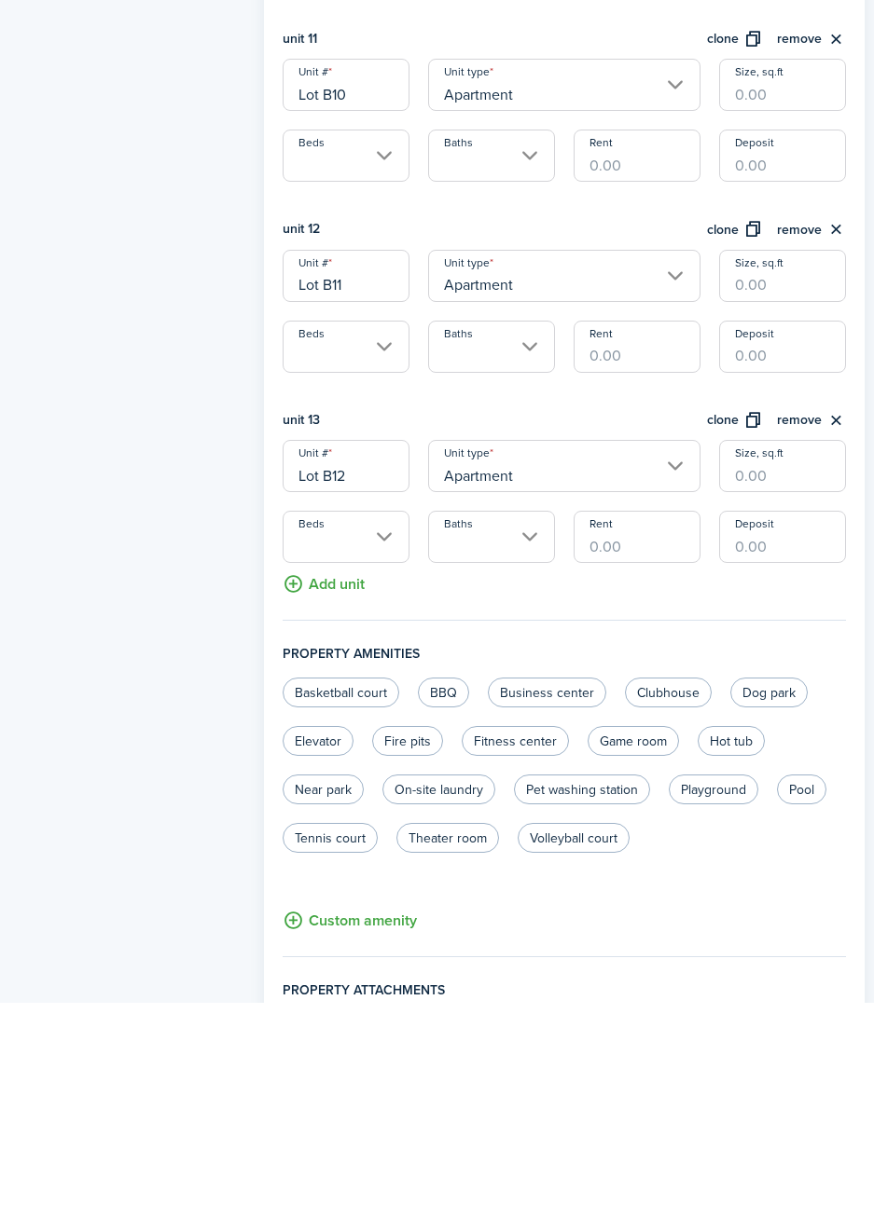
type input "Lot B12"
click at [741, 640] on button "clone" at bounding box center [735, 637] width 56 height 21
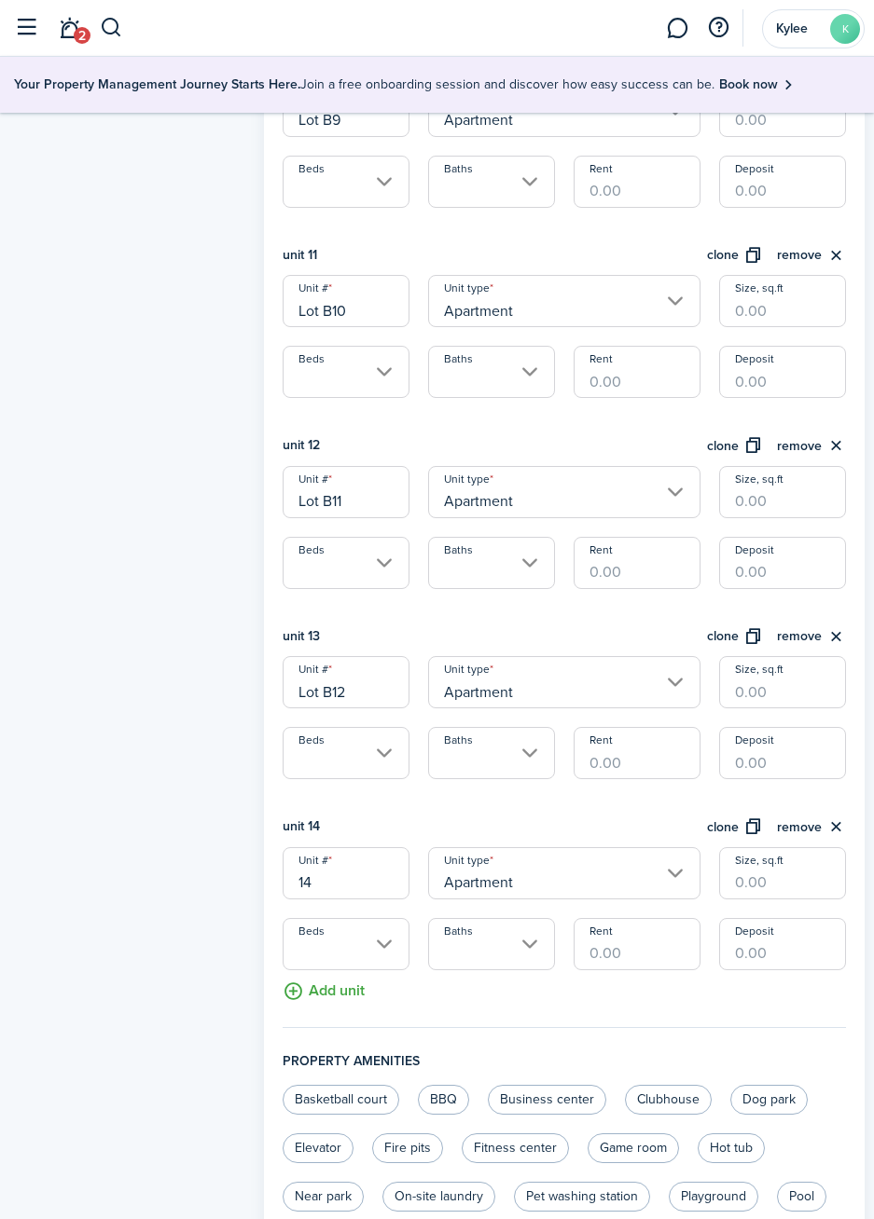
click at [360, 891] on input "14" at bounding box center [345, 873] width 127 height 52
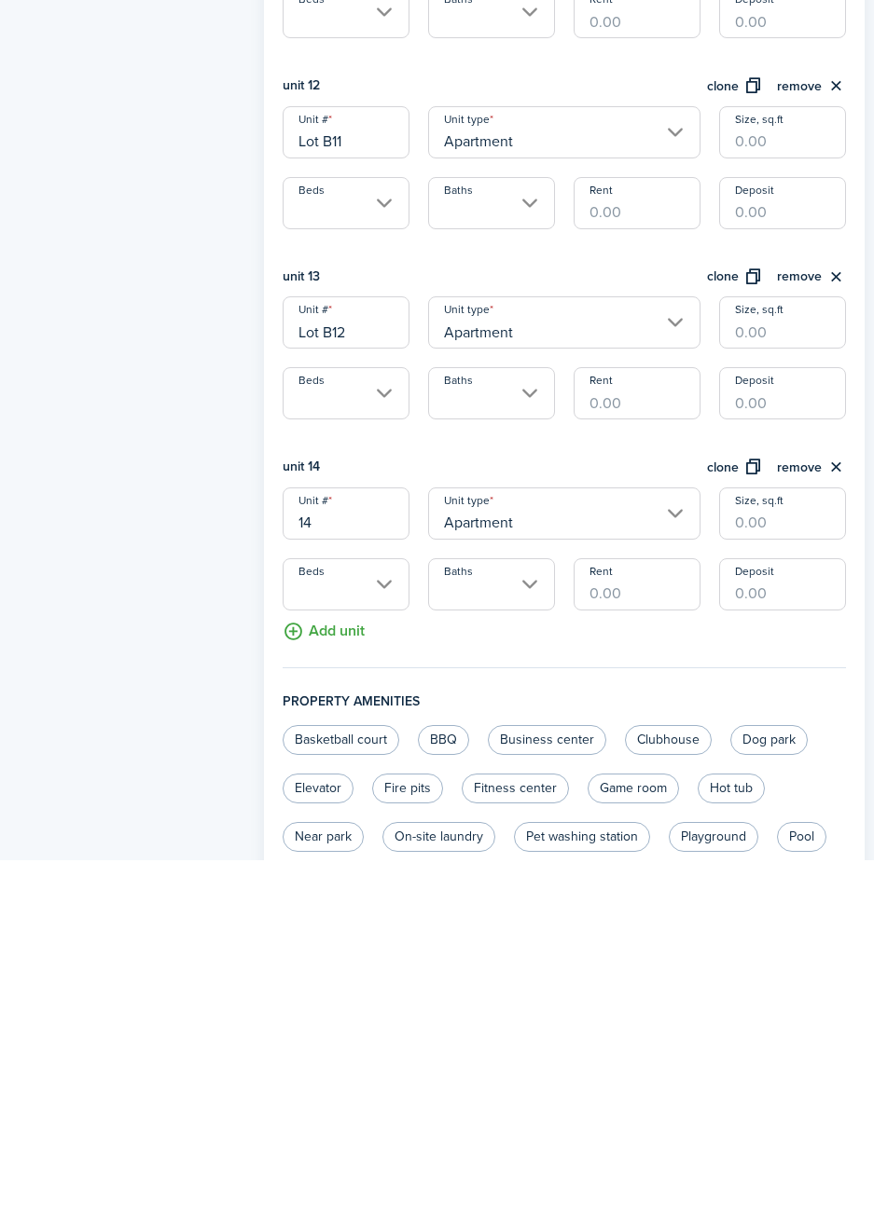
scroll to position [2498, 0]
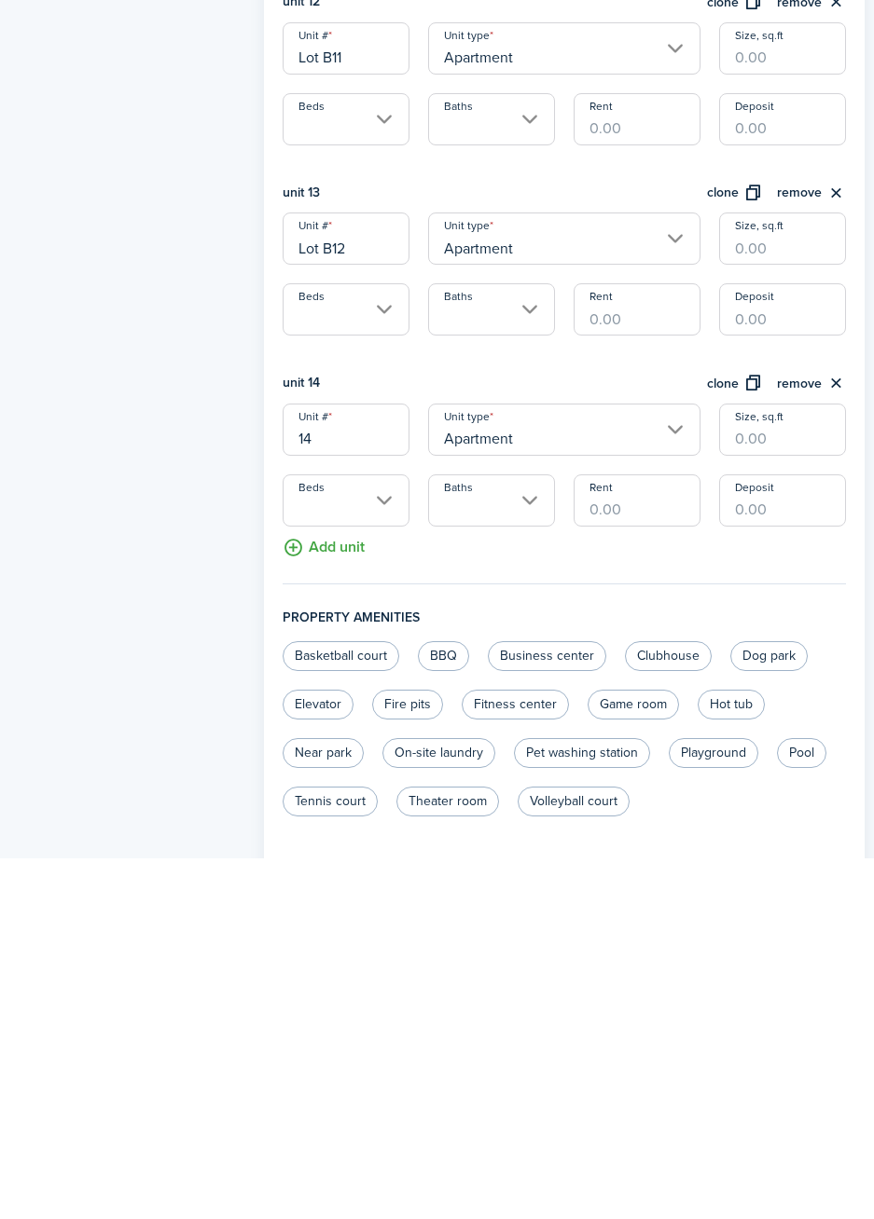
type input "1"
type input "l"
click at [729, 744] on button "clone" at bounding box center [735, 744] width 56 height 21
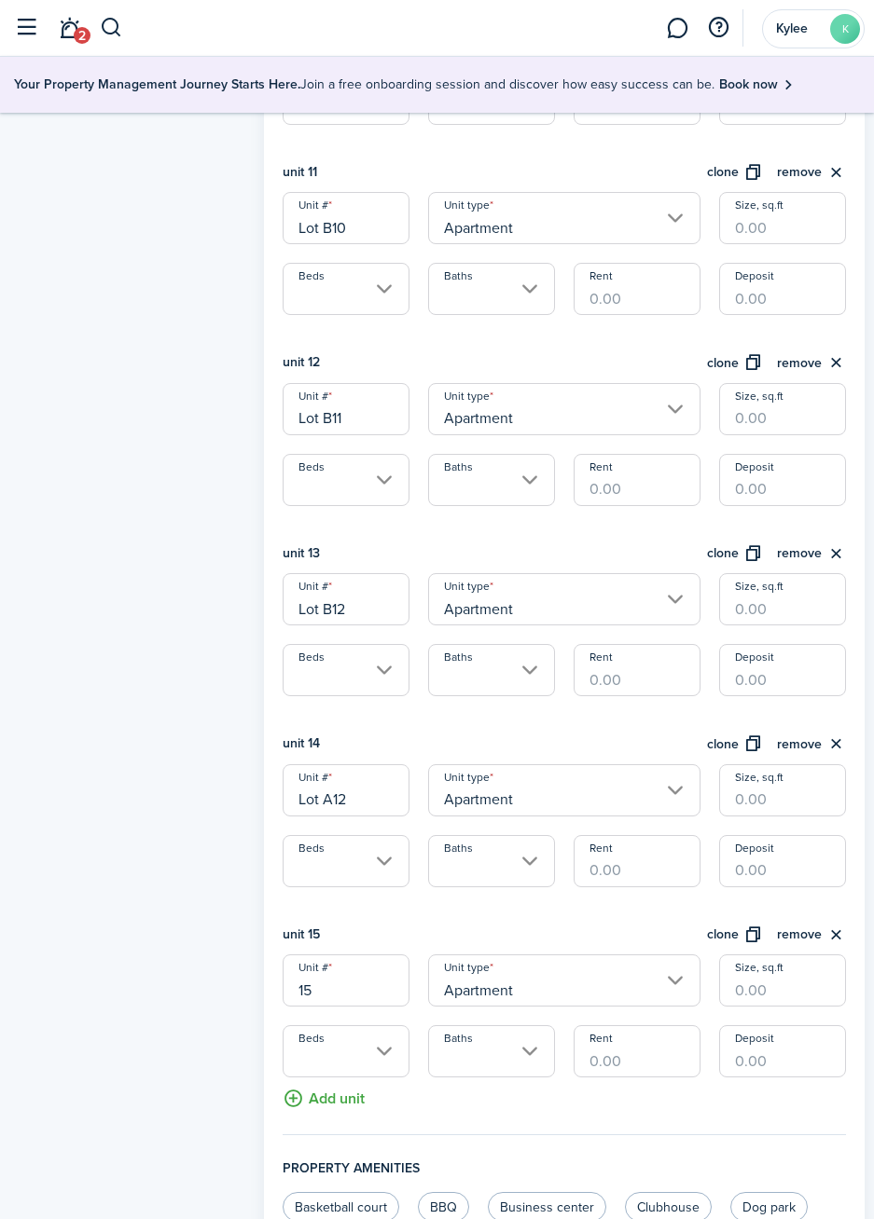
click at [384, 801] on input "Lot A12" at bounding box center [345, 790] width 127 height 52
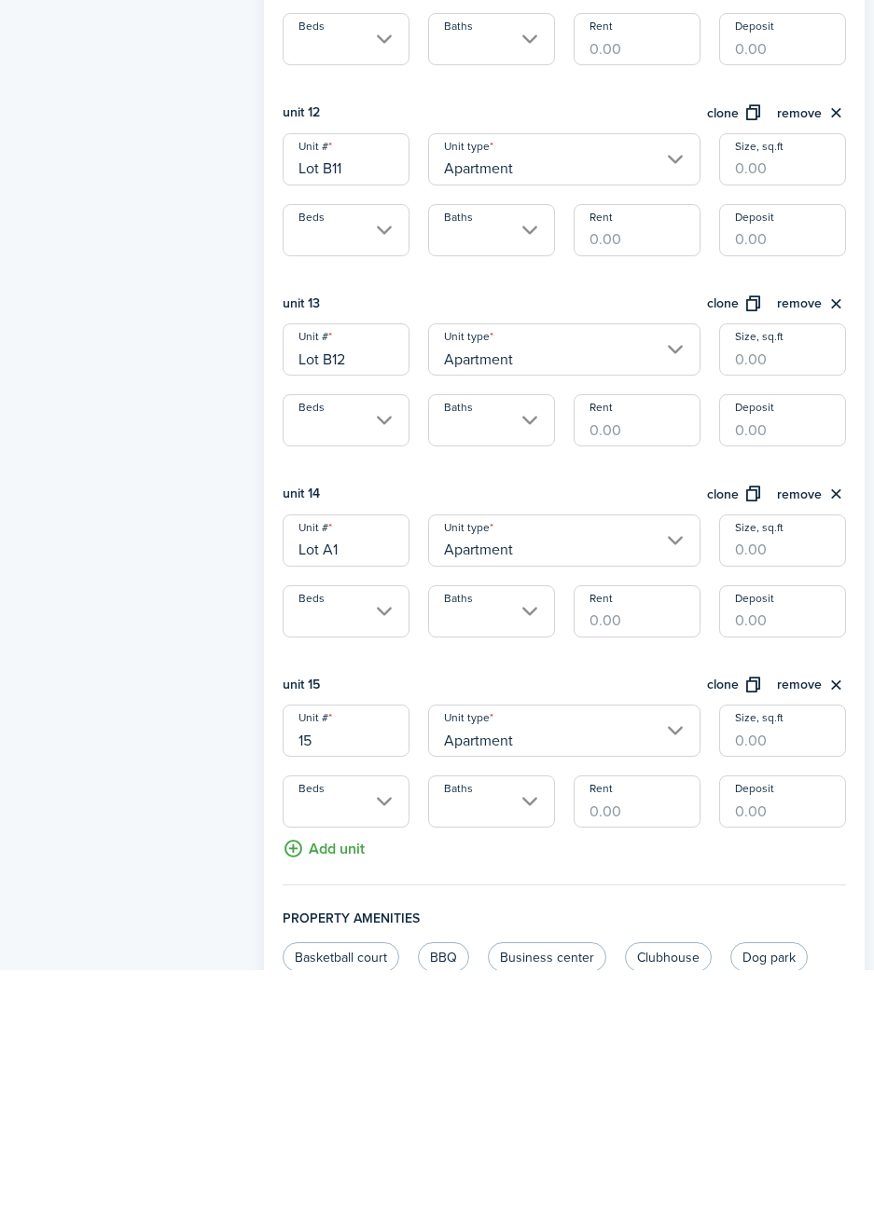
type input "Lot A12"
click at [369, 993] on input "15" at bounding box center [345, 981] width 127 height 52
type input "1"
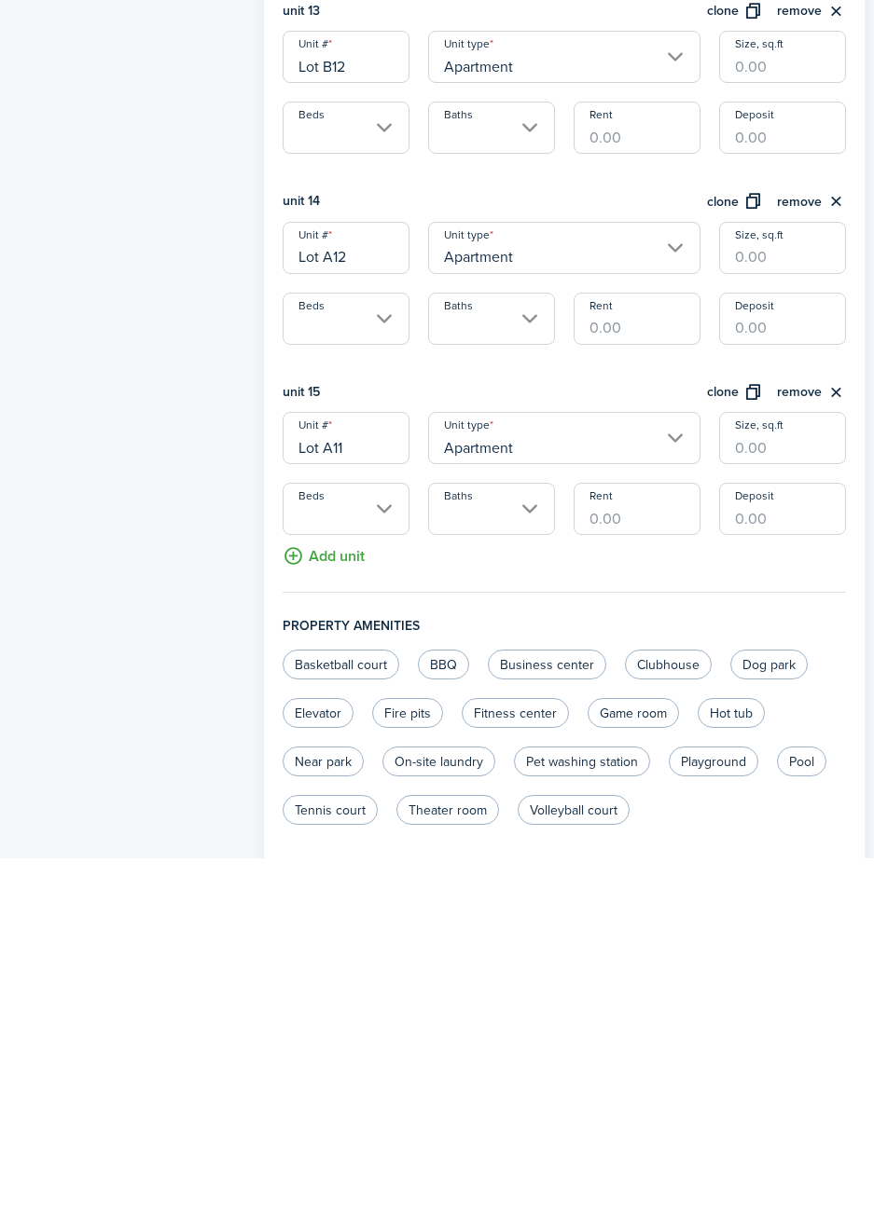
scroll to position [2699, 0]
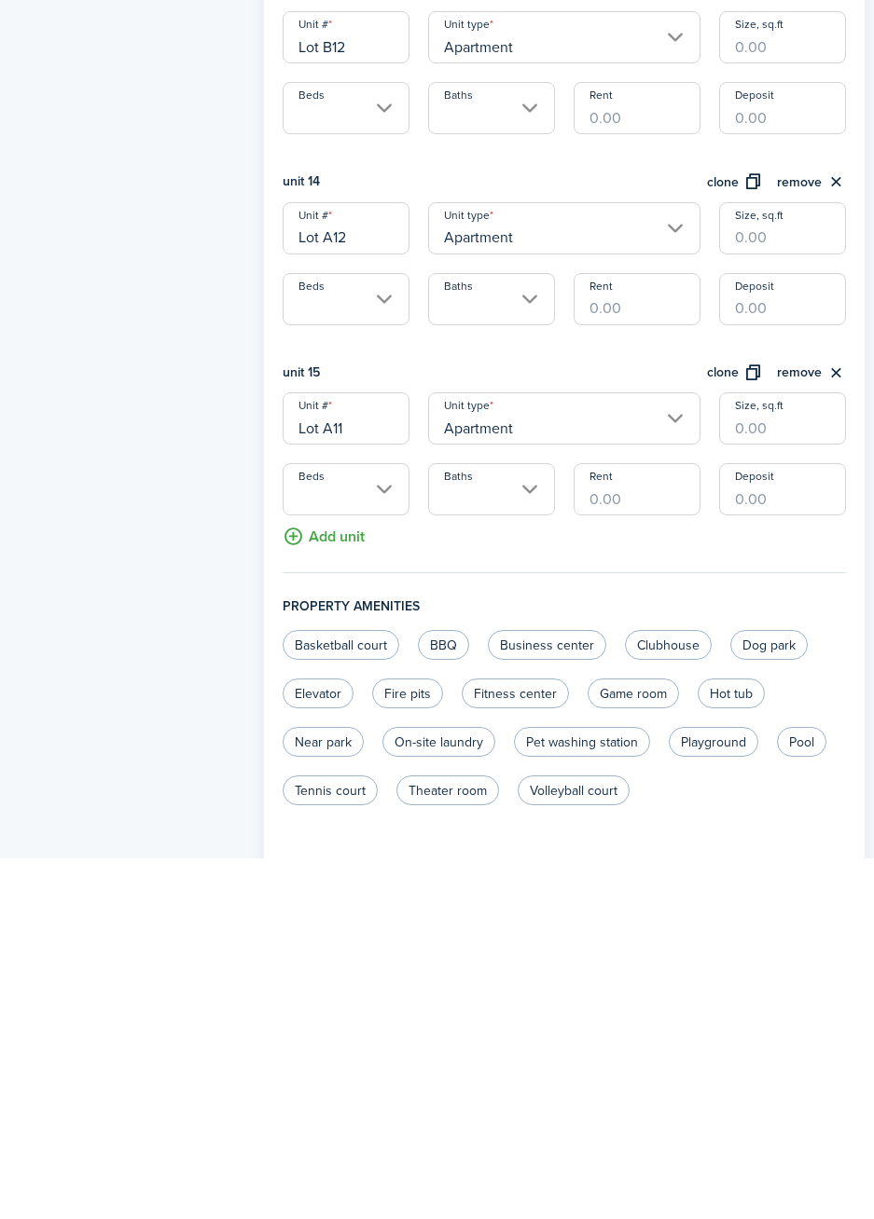
type input "Lot A11"
click at [737, 734] on button "clone" at bounding box center [735, 733] width 56 height 21
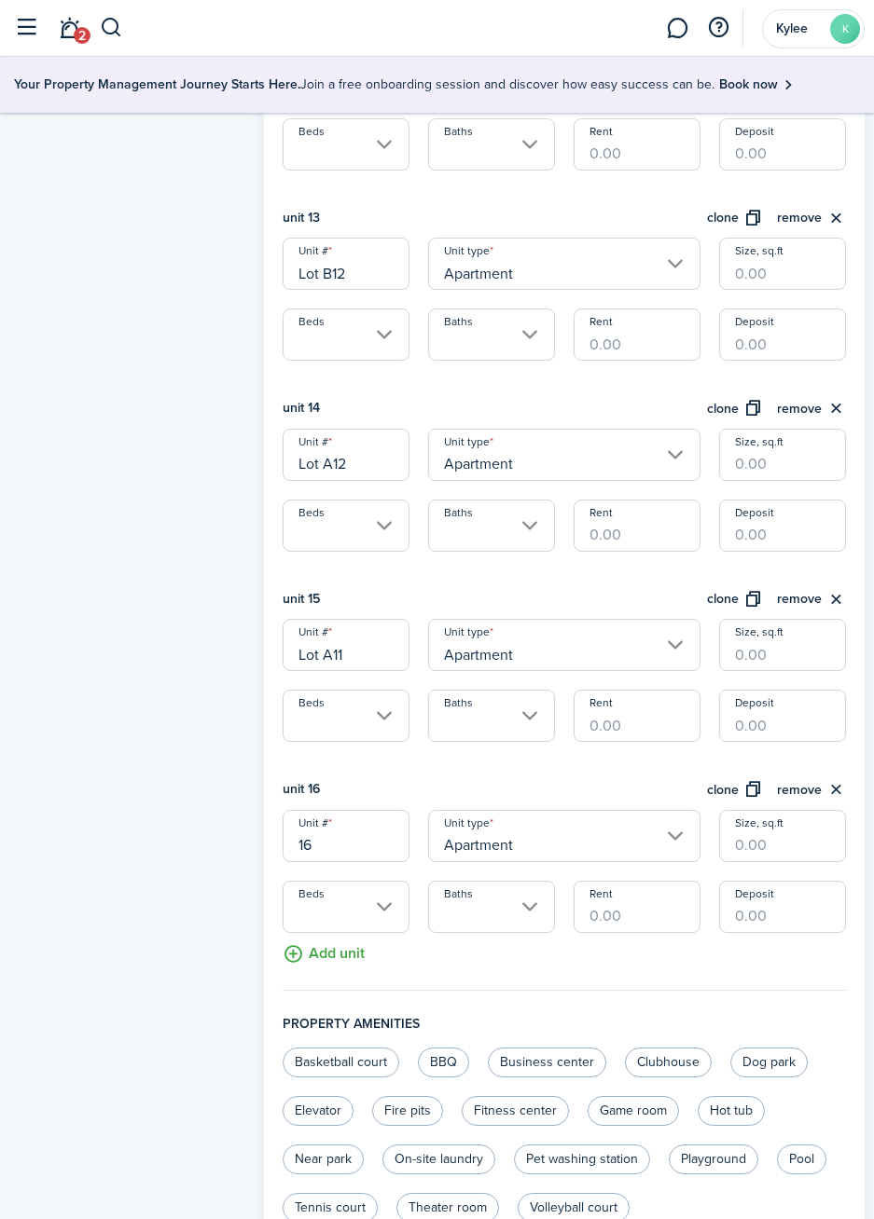
scroll to position [2840, 0]
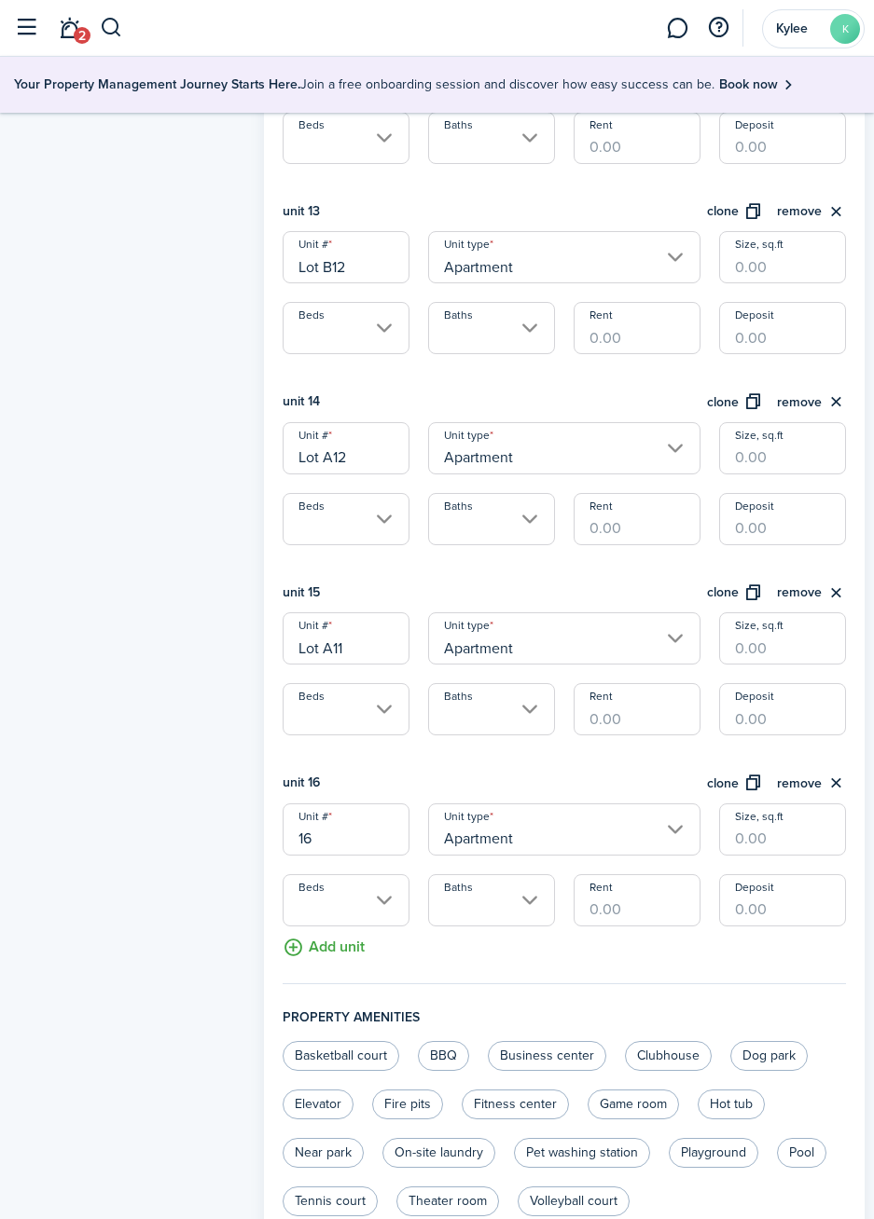
click at [348, 846] on input "16" at bounding box center [345, 830] width 127 height 52
type input "1"
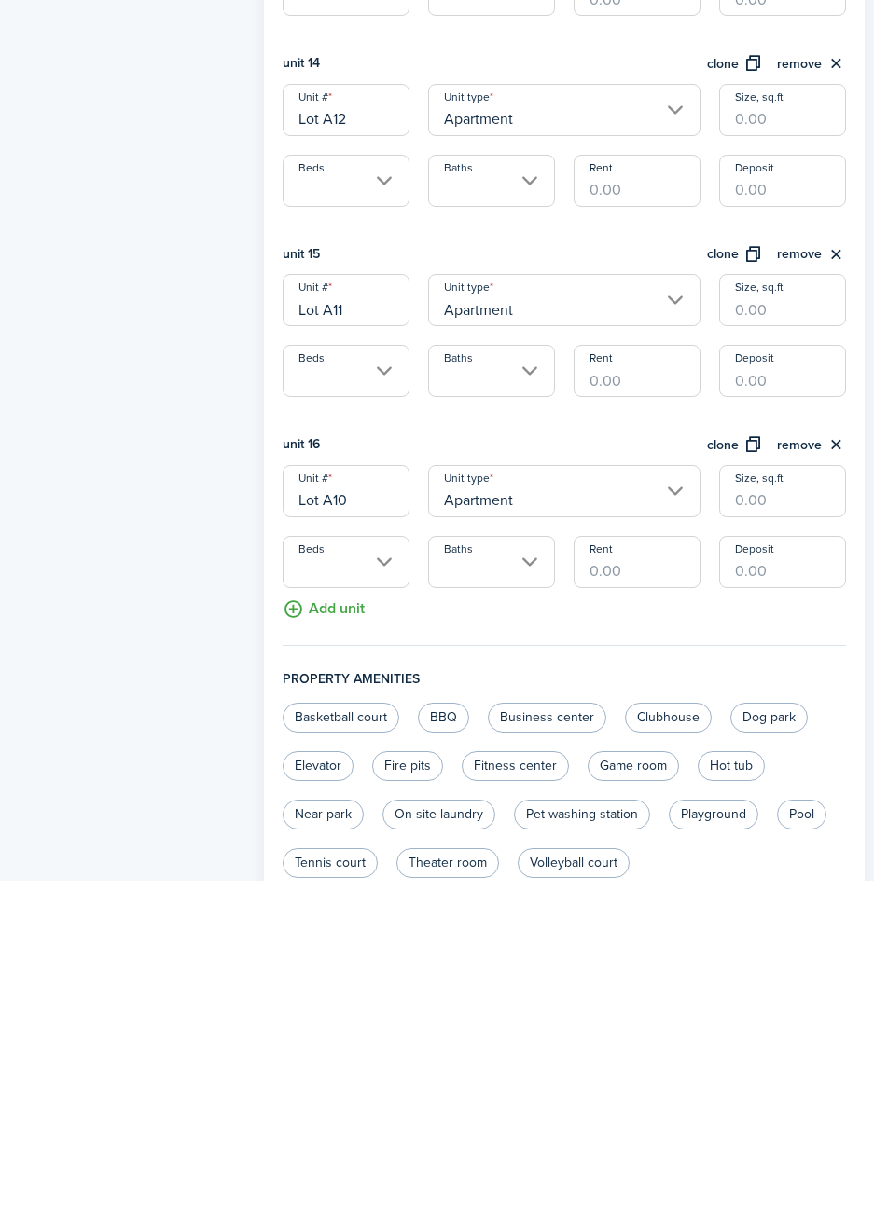
scroll to position [2856, 0]
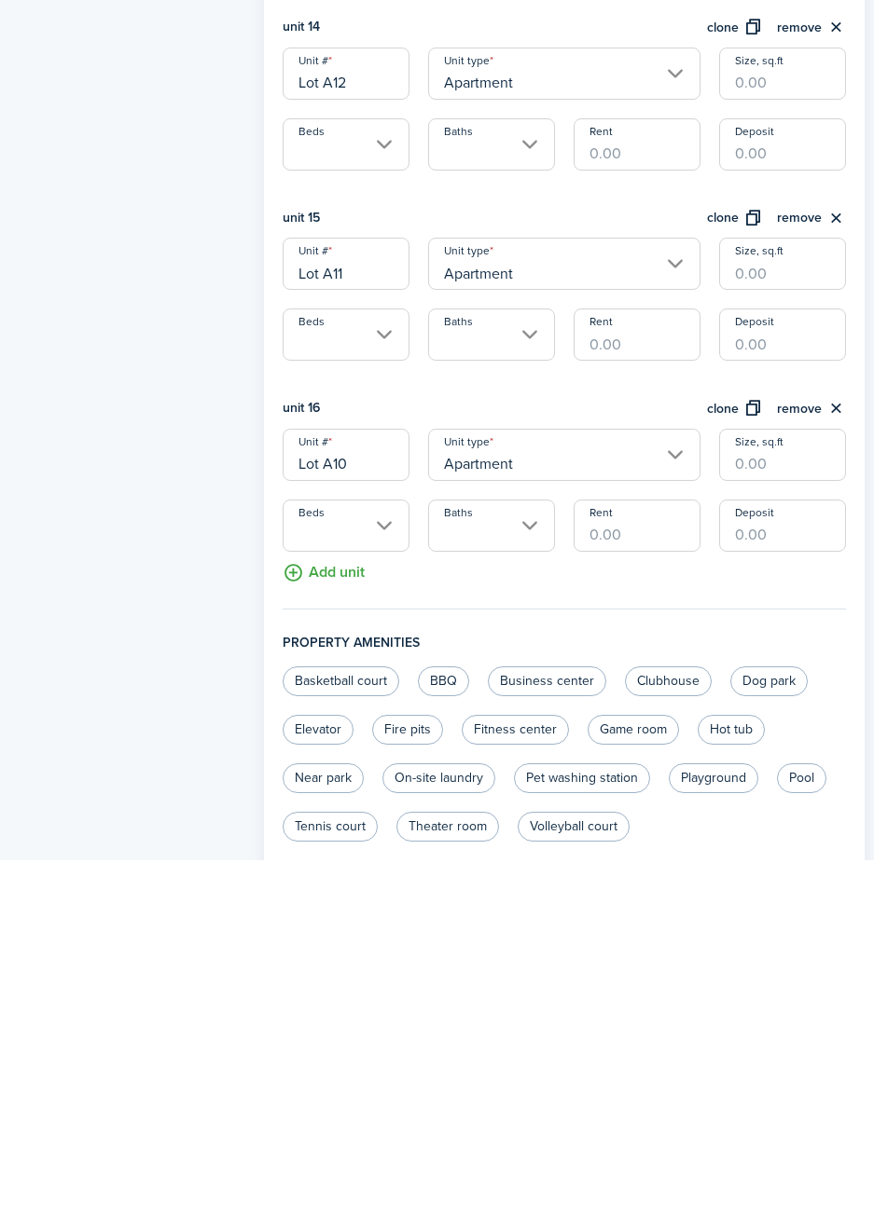
type input "Lot A10"
click at [739, 767] on button "clone" at bounding box center [735, 767] width 56 height 21
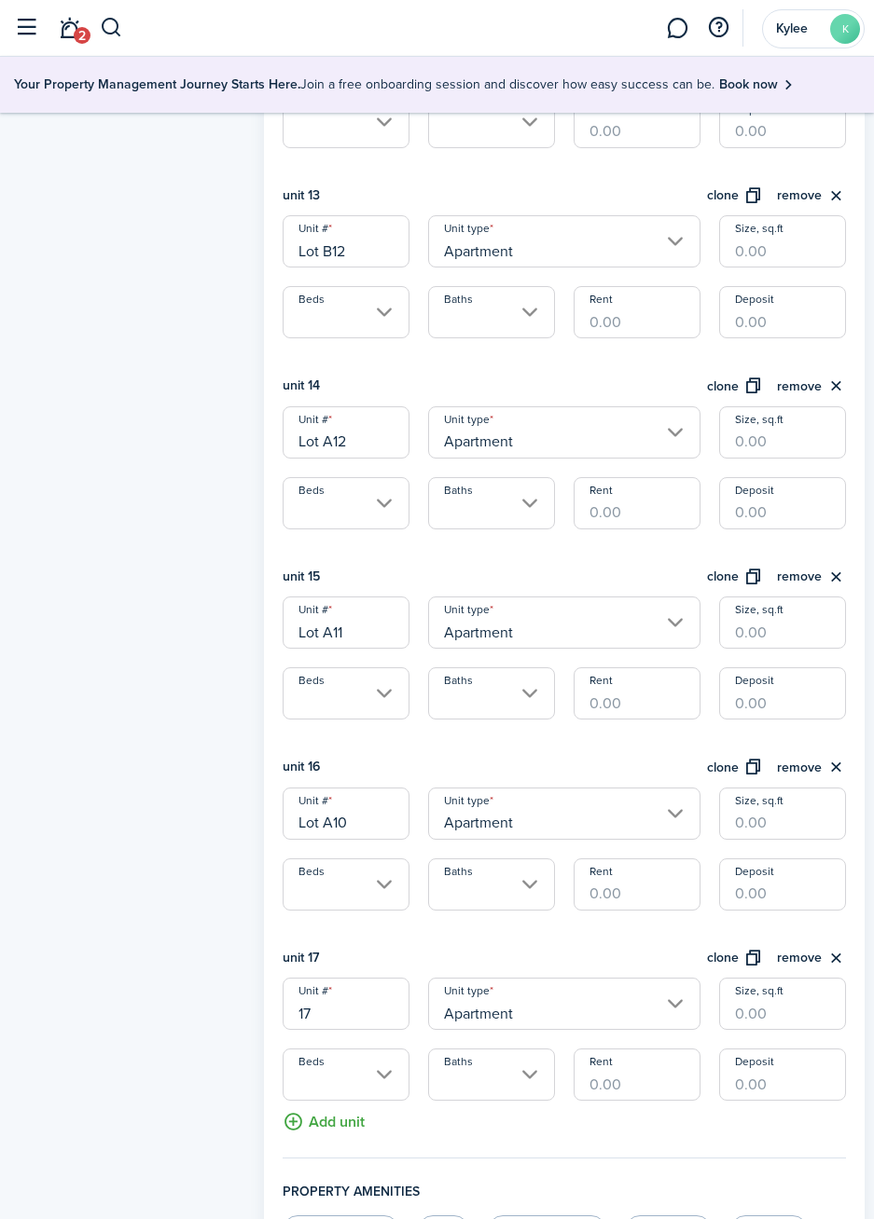
click at [364, 1015] on input "17" at bounding box center [345, 1004] width 127 height 52
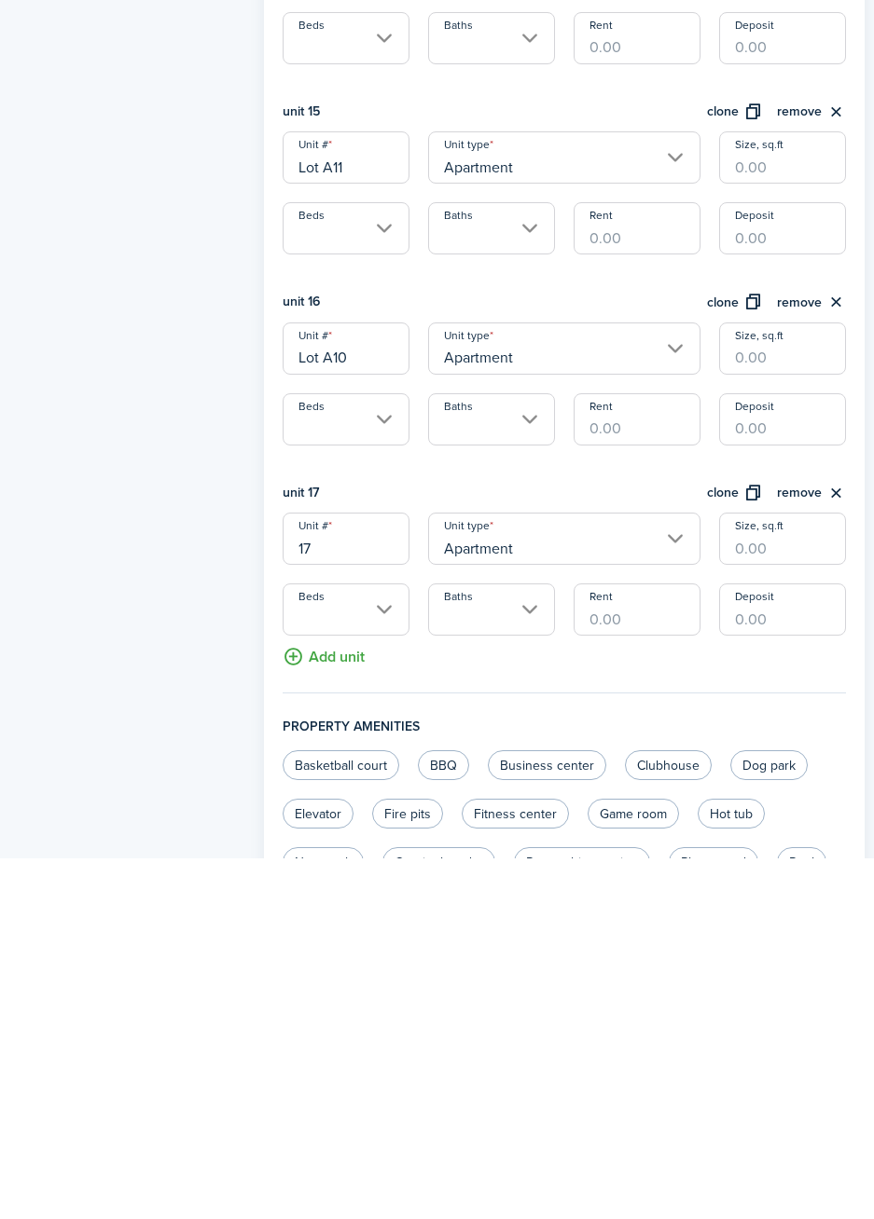
scroll to position [3069, 0]
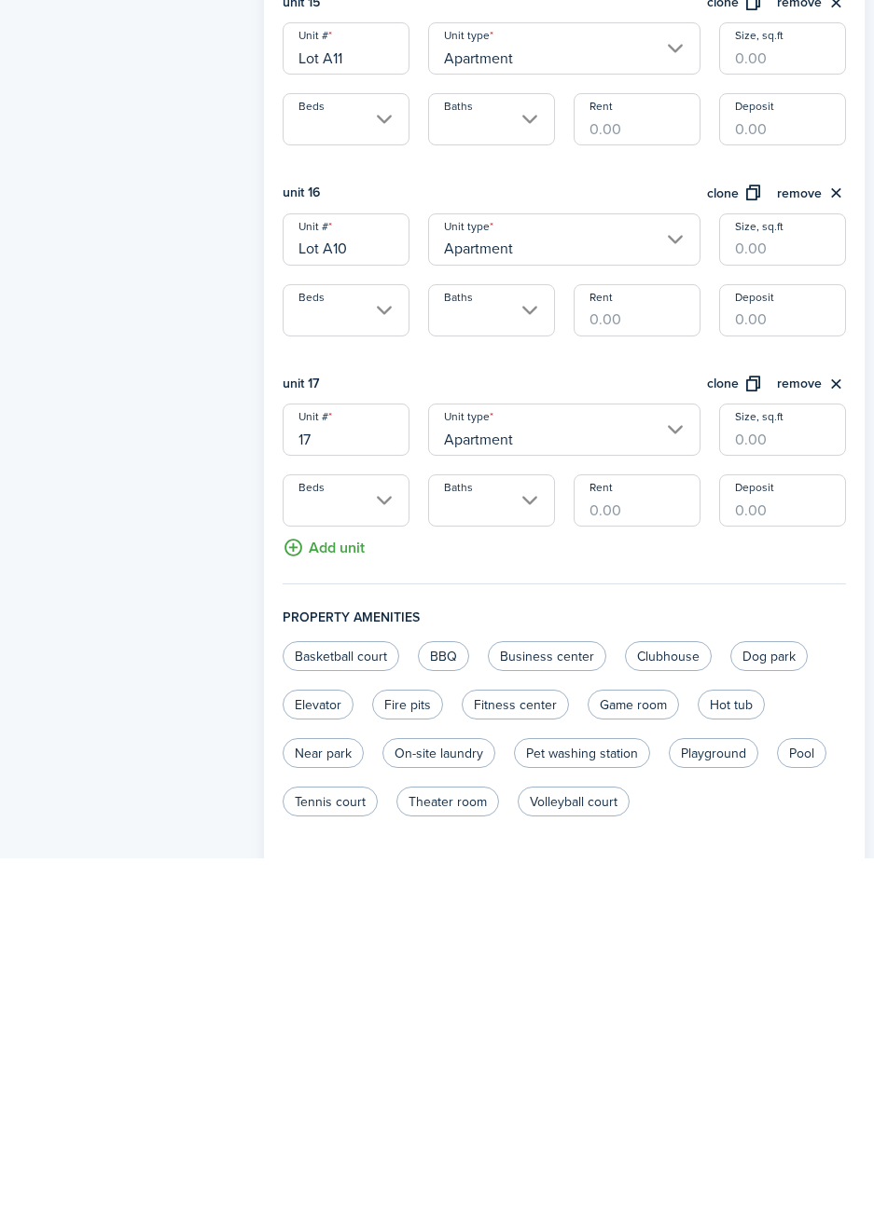
type input "1"
type input "Lot A9"
click at [731, 742] on button "clone" at bounding box center [735, 745] width 56 height 21
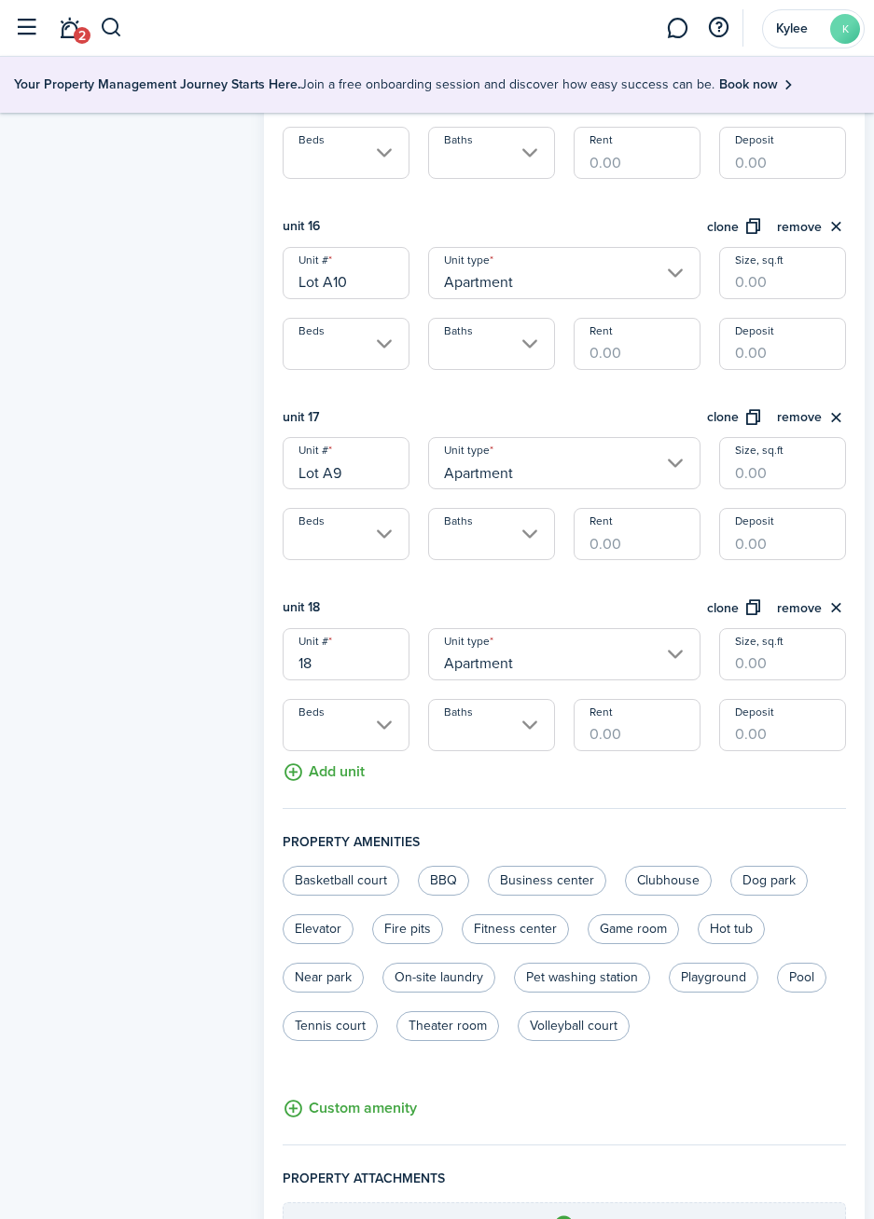
scroll to position [3397, 0]
click at [369, 671] on input "18" at bounding box center [345, 653] width 127 height 52
type input "1"
type input "Lot A8"
click at [343, 772] on button "Add unit" at bounding box center [323, 767] width 82 height 33
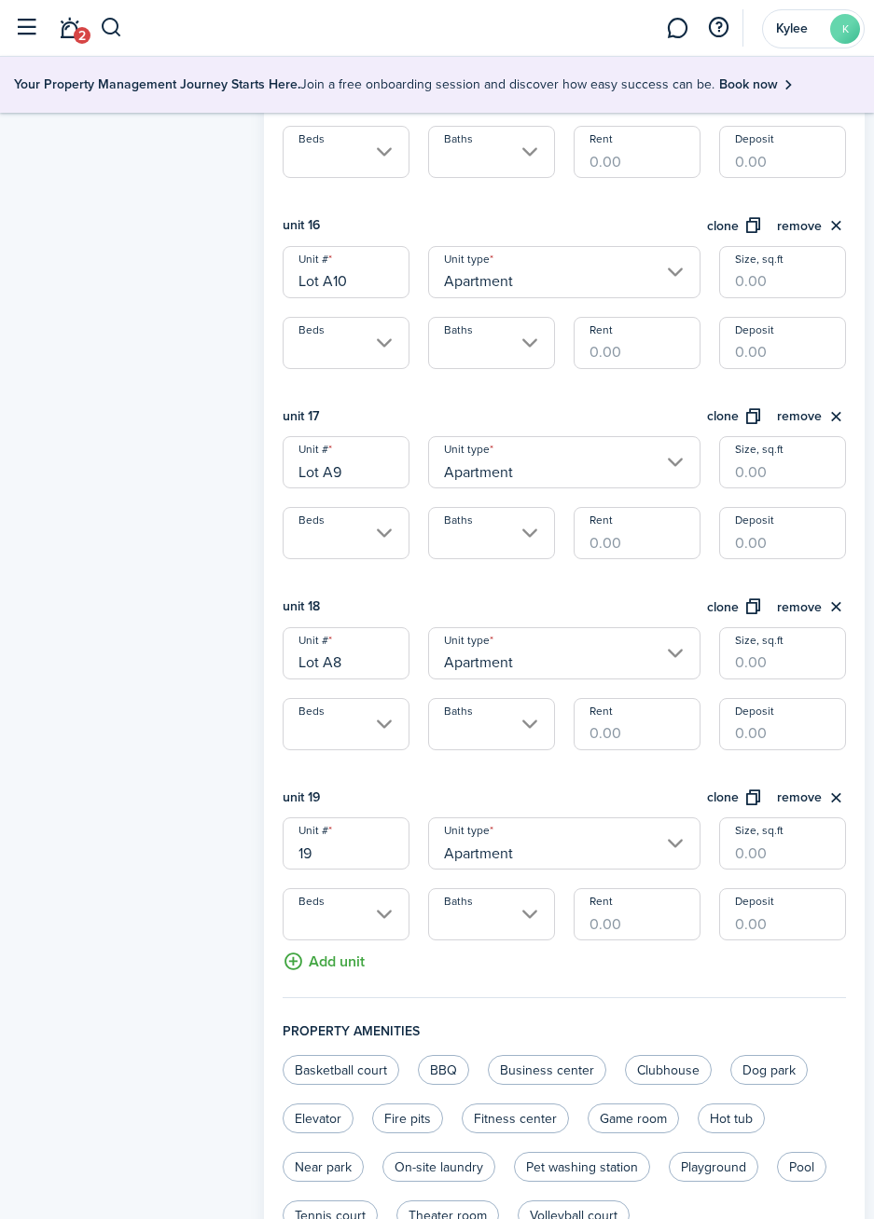
click at [369, 856] on input "19" at bounding box center [345, 844] width 127 height 52
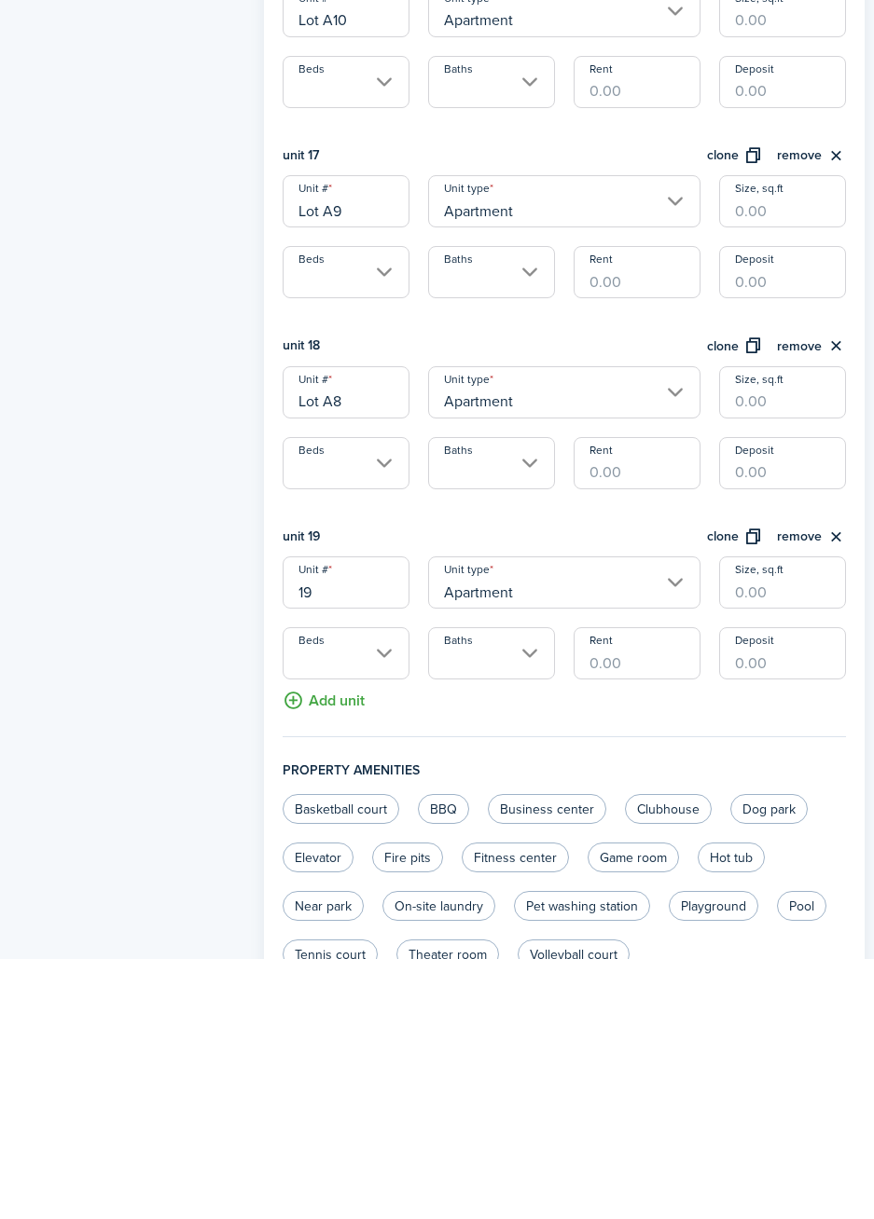
scroll to position [3450, 0]
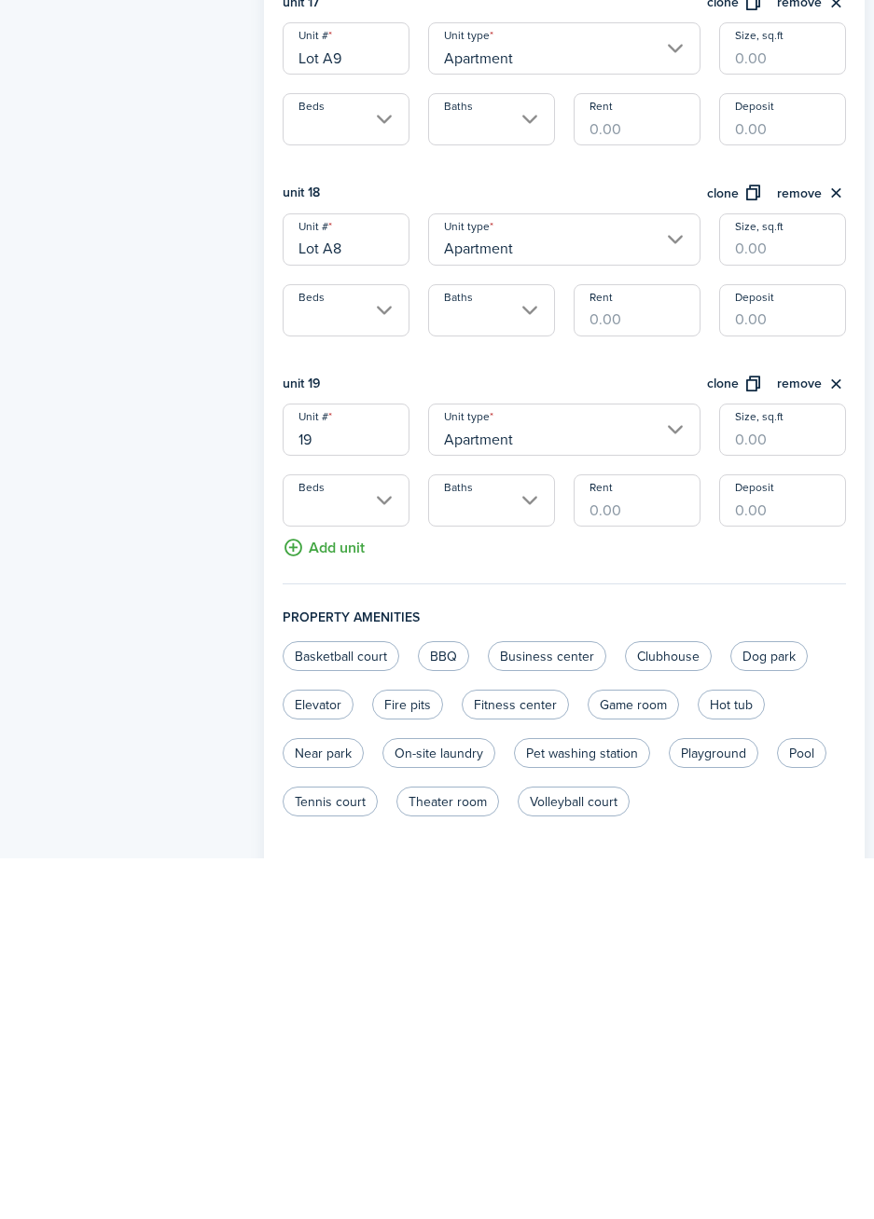
type input "1"
type input "Lot A7"
click at [314, 914] on button "Add unit" at bounding box center [323, 904] width 82 height 33
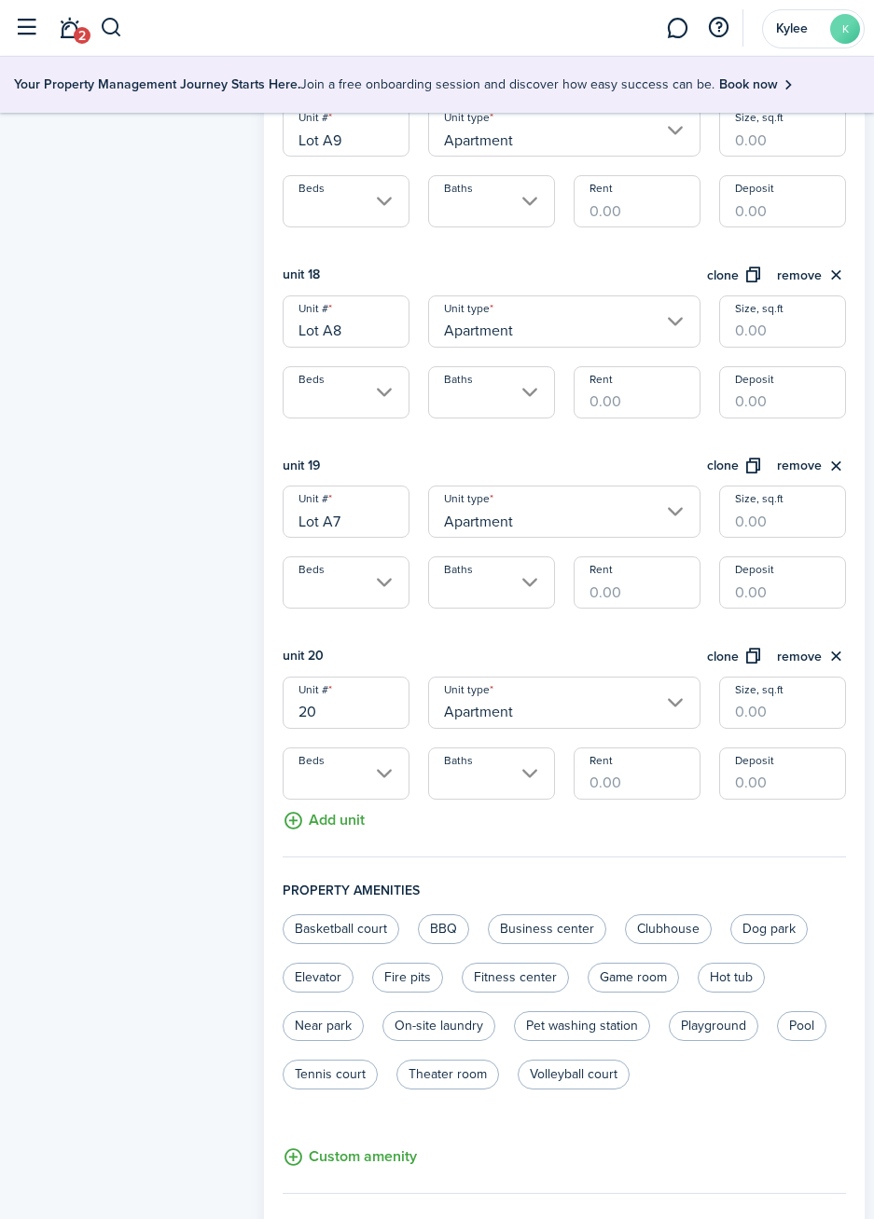
scroll to position [3732, 0]
click at [377, 718] on input "20" at bounding box center [345, 700] width 127 height 52
type input "2"
type input "Lot A6"
click at [737, 660] on button "clone" at bounding box center [735, 653] width 56 height 21
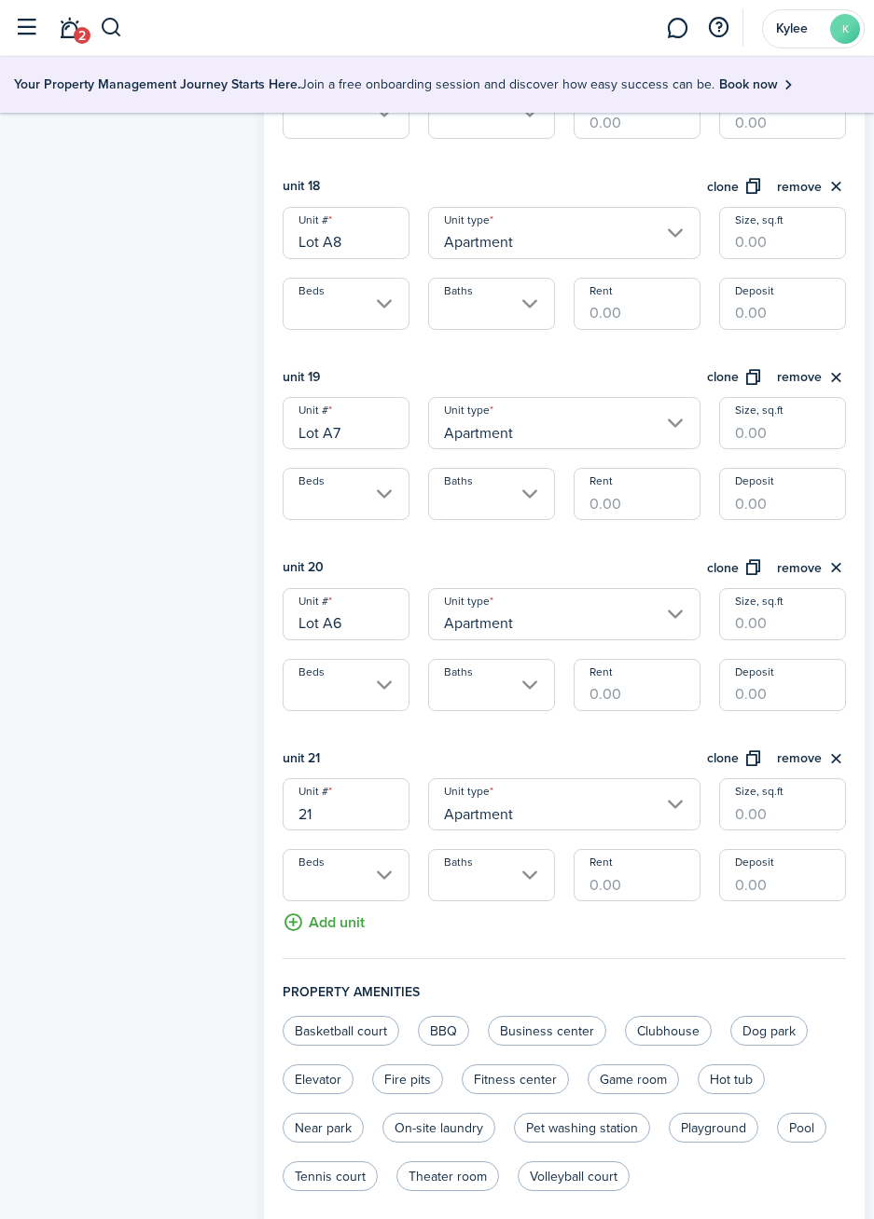
scroll to position [3915, 0]
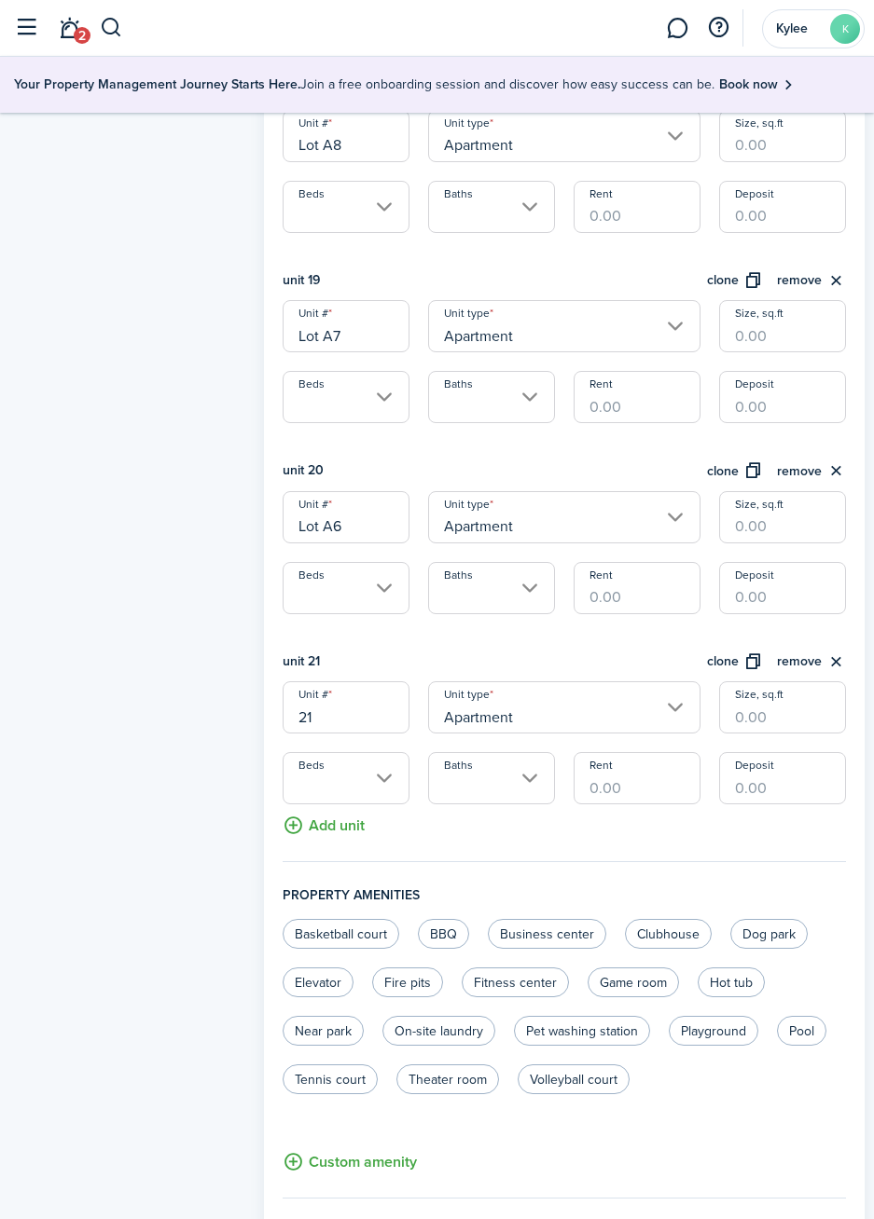
click at [363, 712] on input "21" at bounding box center [345, 708] width 127 height 52
type input "2"
type input "Lot A5"
click at [736, 664] on button "clone" at bounding box center [735, 662] width 56 height 21
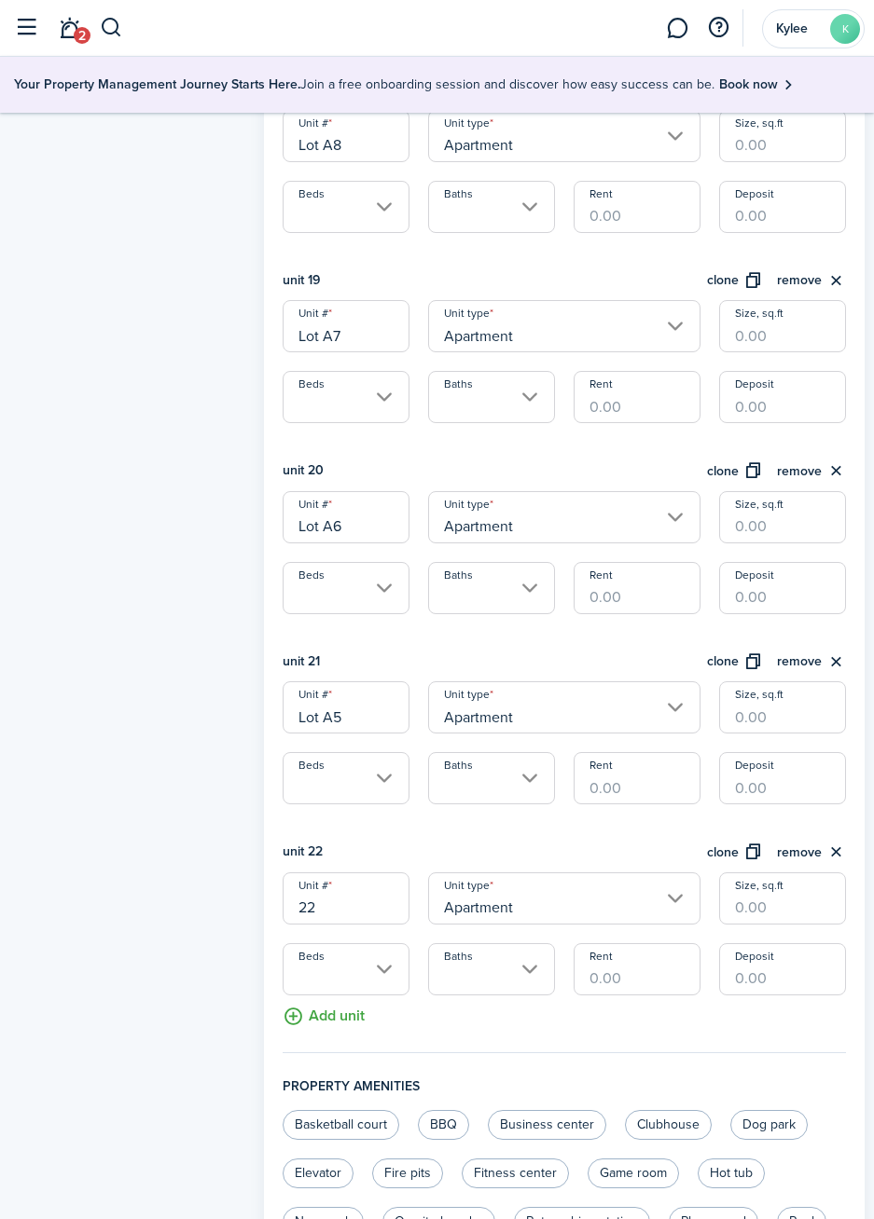
click at [372, 902] on input "22" at bounding box center [345, 899] width 127 height 52
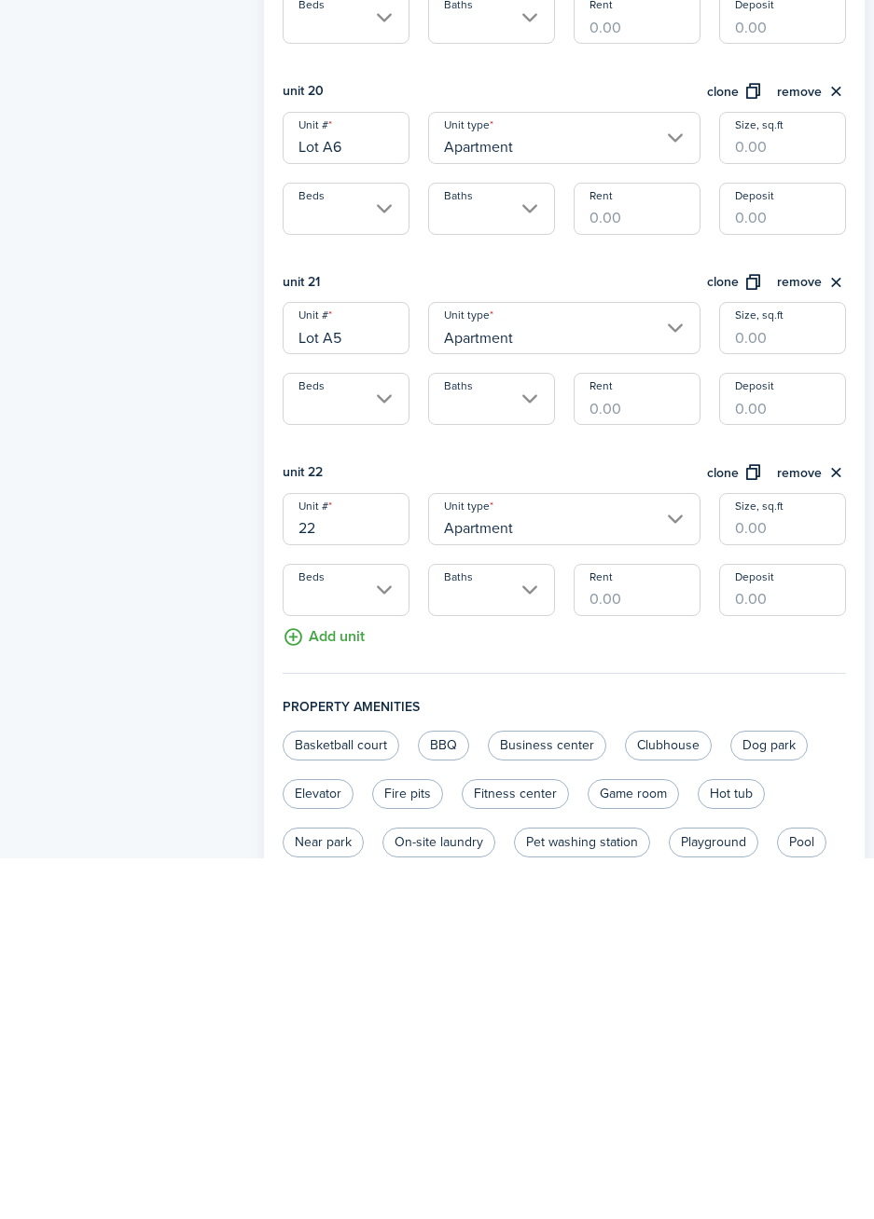
scroll to position [4023, 0]
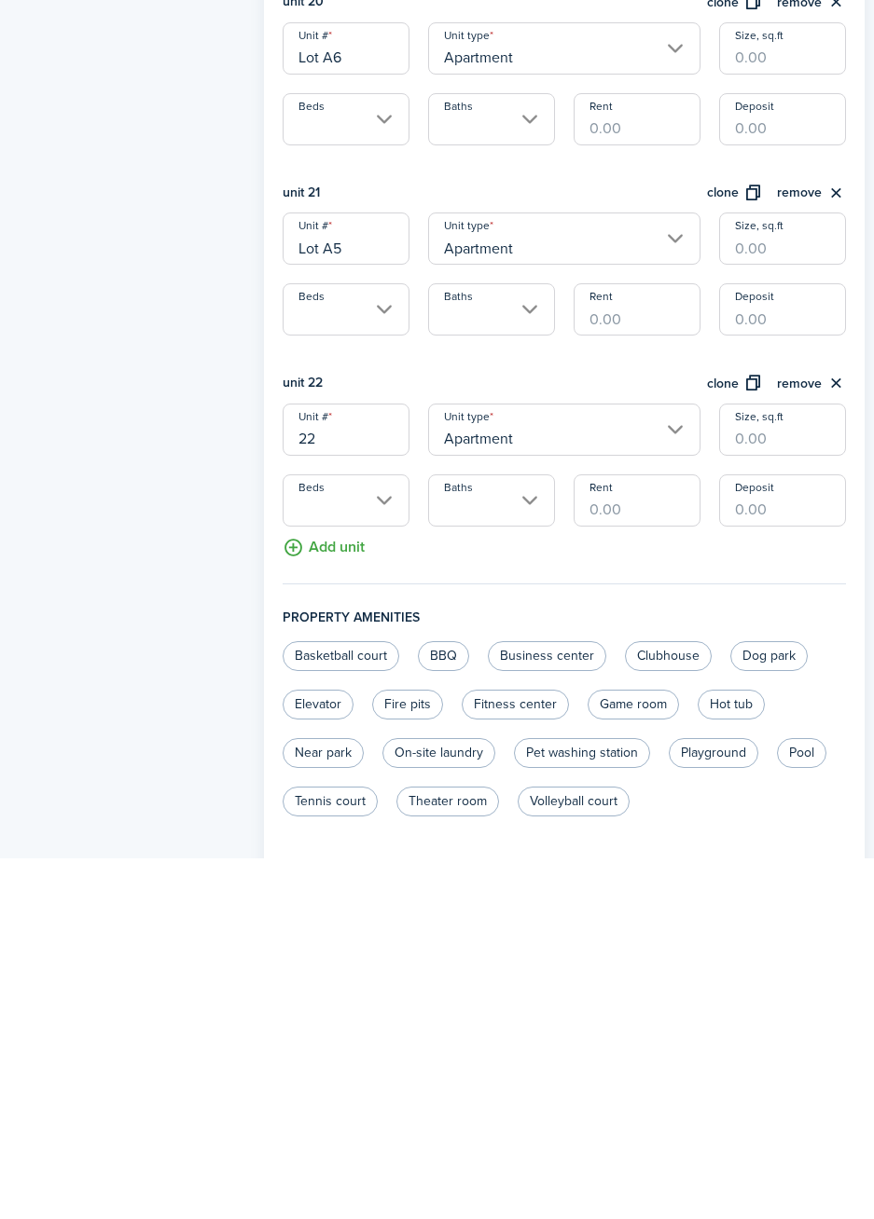
type input "2"
type input "Lot A4"
click at [347, 911] on button "Add unit" at bounding box center [323, 904] width 82 height 33
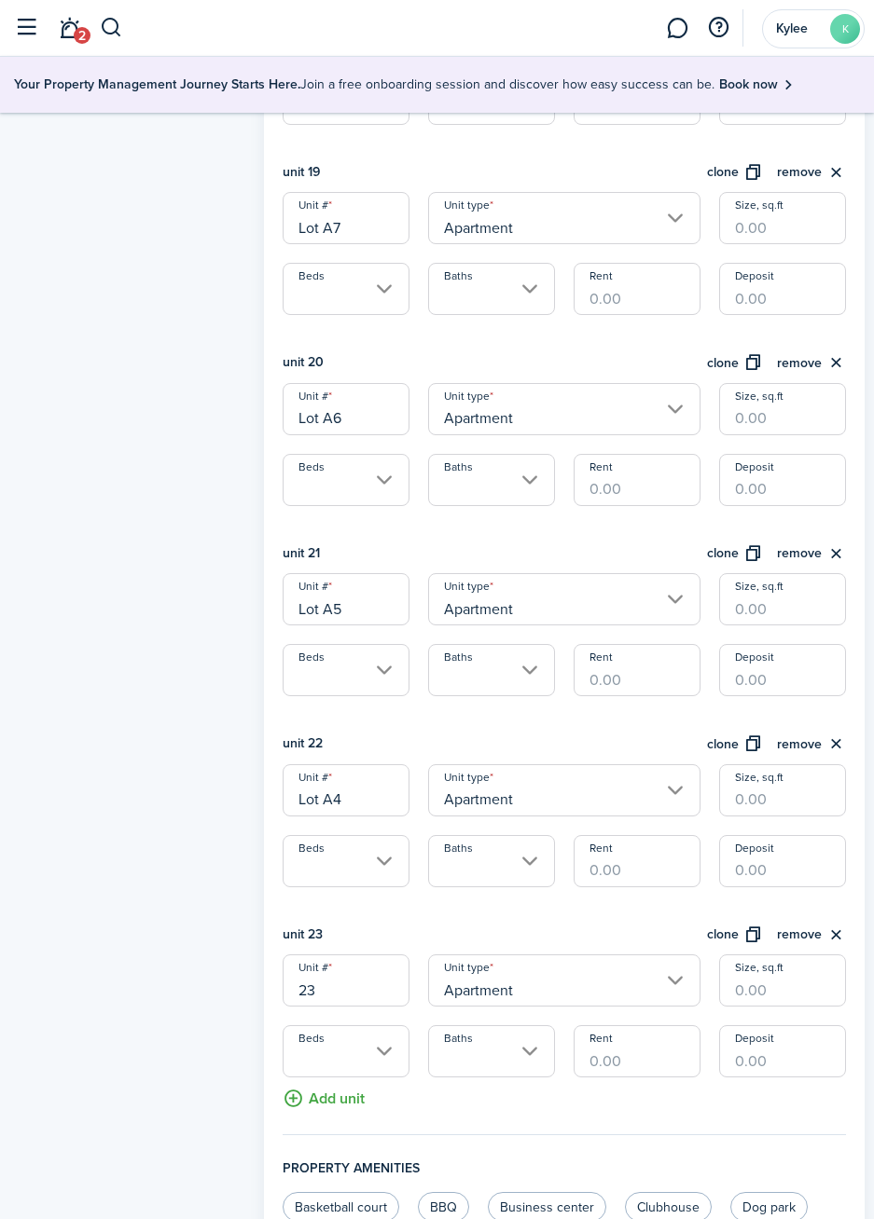
click at [367, 996] on input "23" at bounding box center [345, 981] width 127 height 52
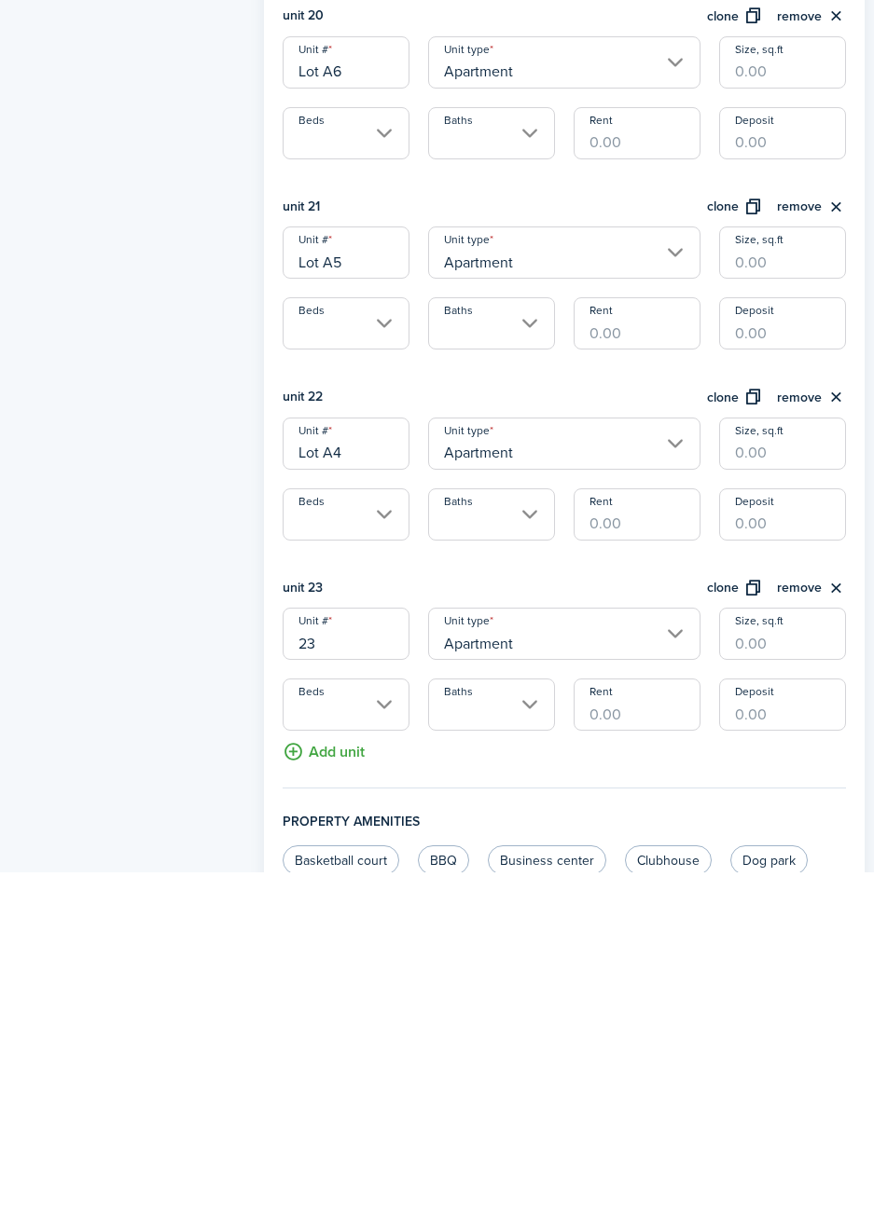
scroll to position [4213, 0]
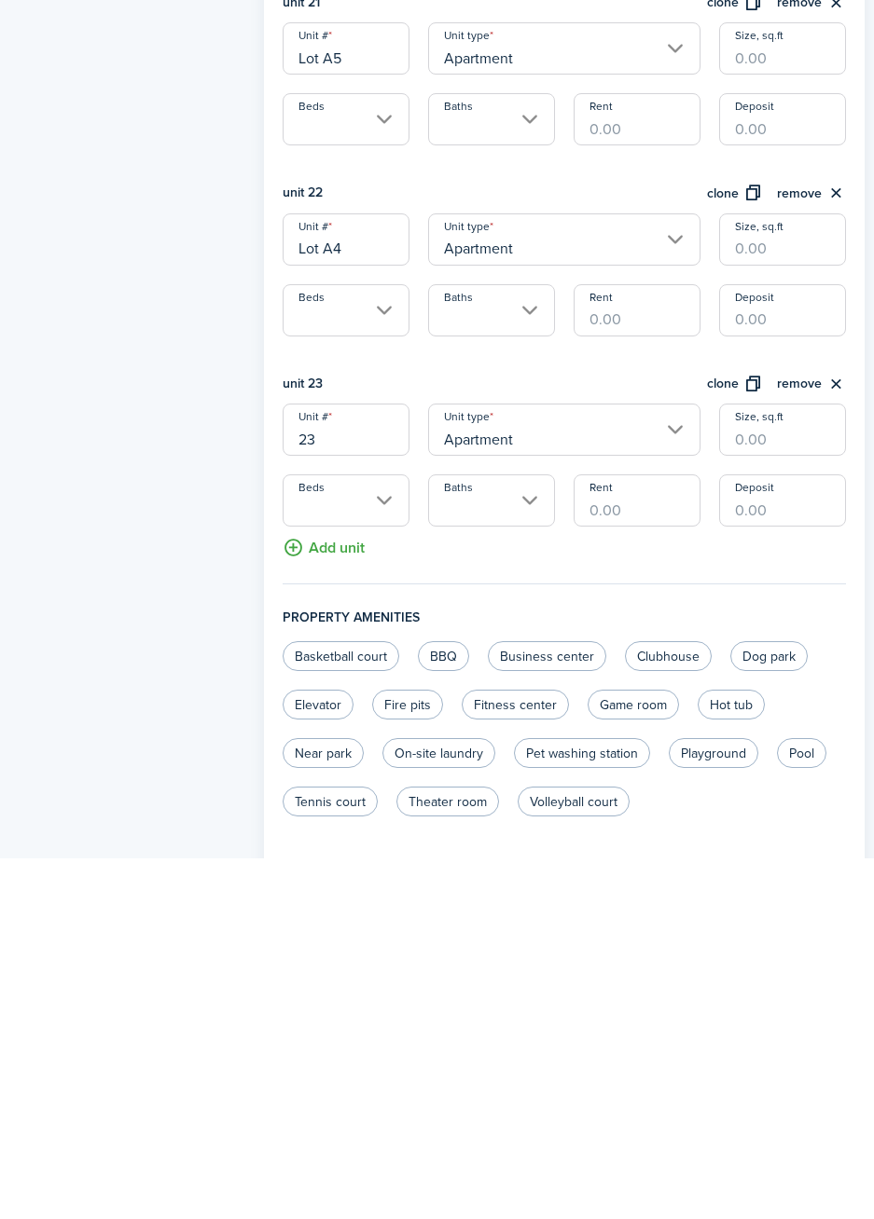
type input "2"
type input "Lot A3"
click at [346, 913] on button "Add unit" at bounding box center [323, 904] width 82 height 33
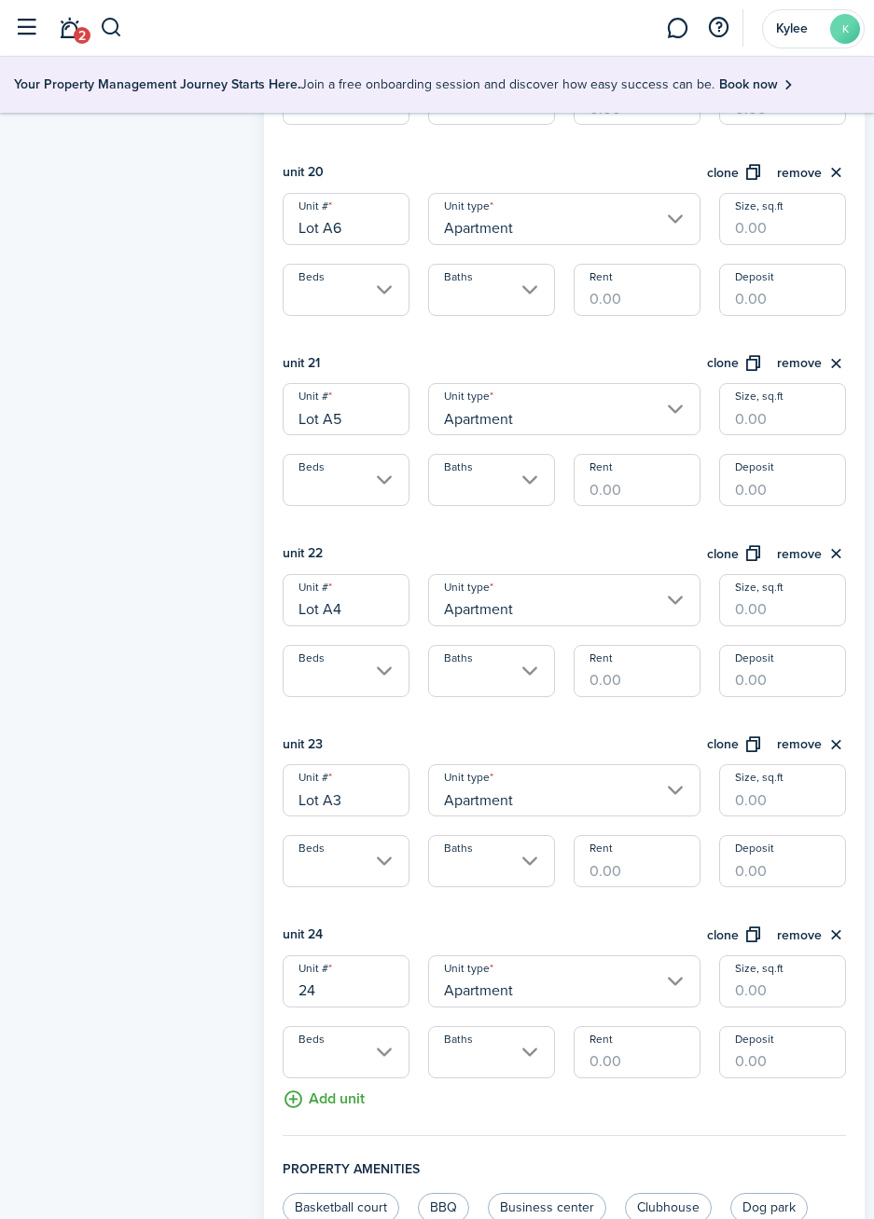
click at [365, 994] on input "24" at bounding box center [345, 982] width 127 height 52
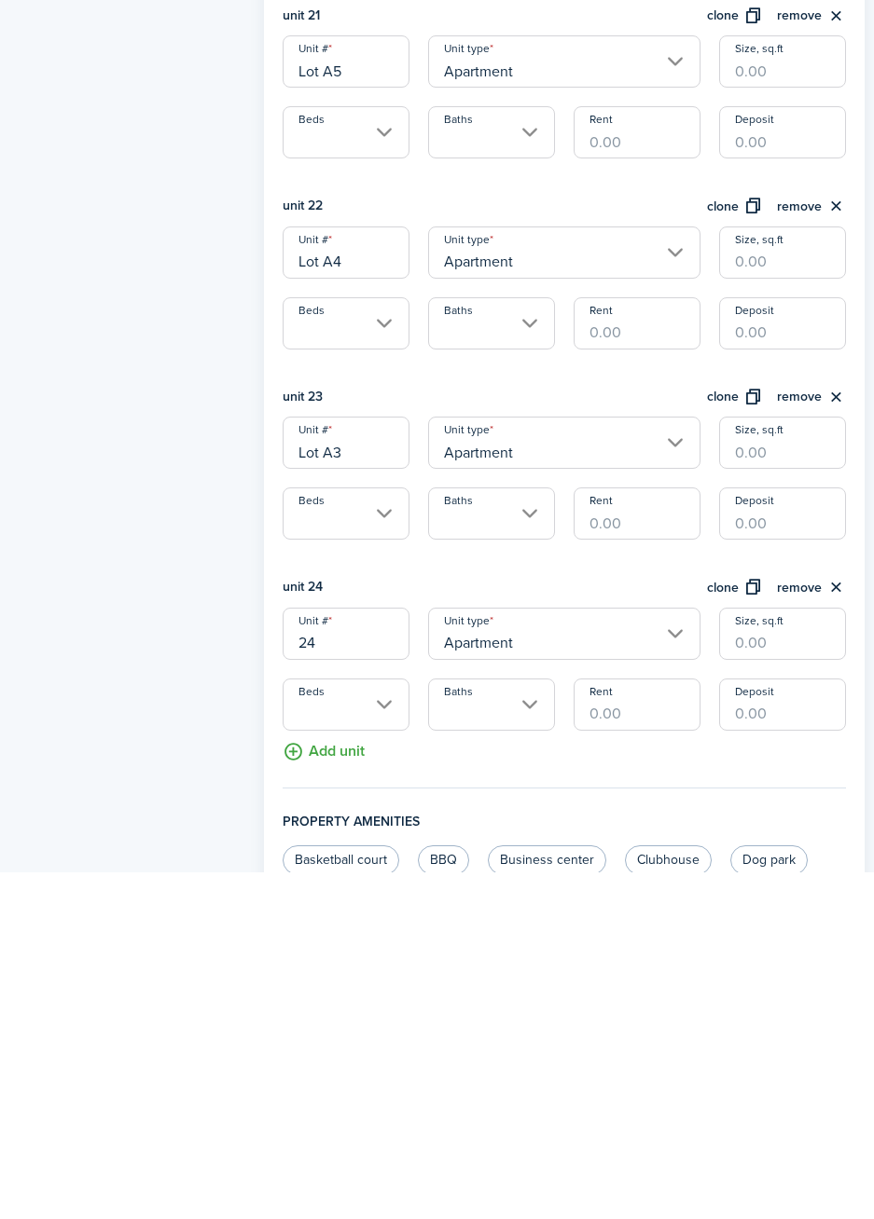
scroll to position [4404, 0]
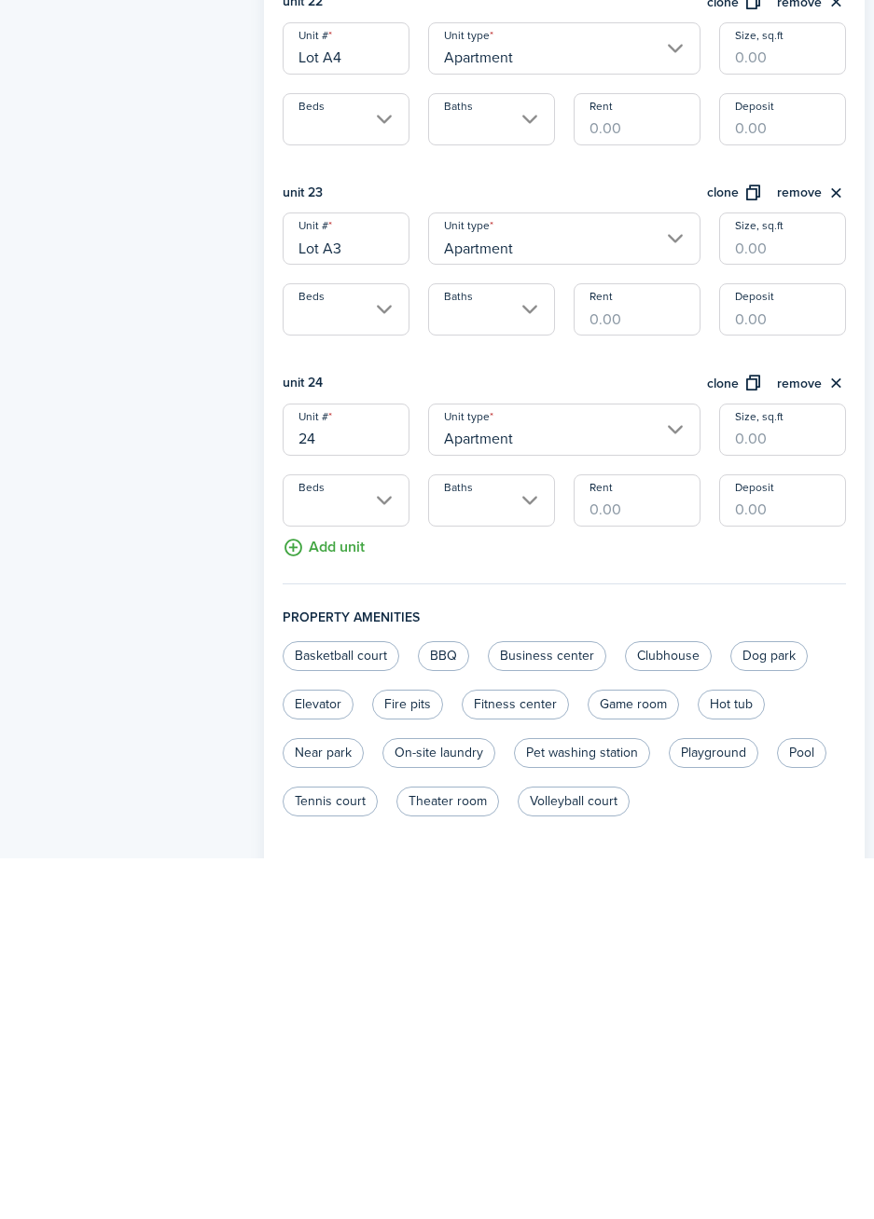
type input "2"
type input "Lot A2"
click at [348, 913] on button "Add unit" at bounding box center [323, 904] width 82 height 33
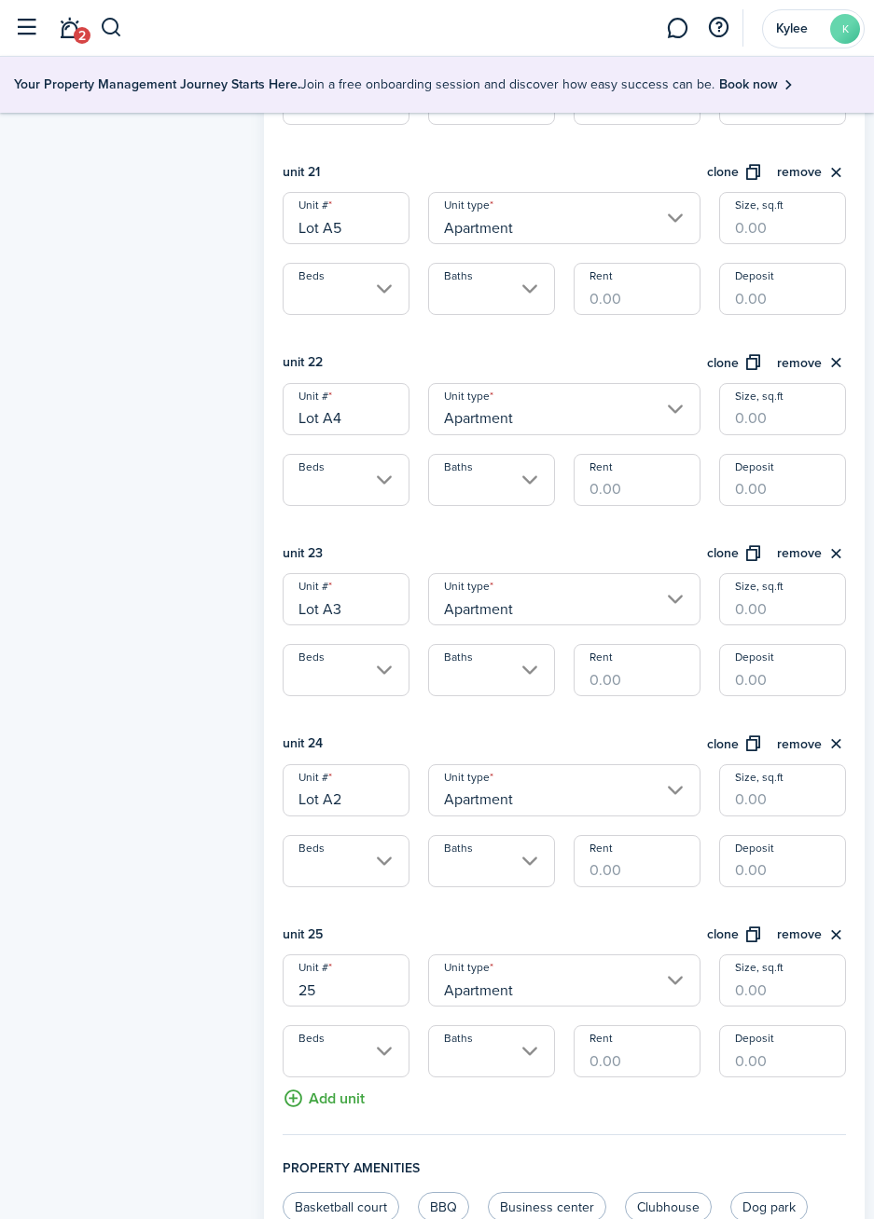
click at [369, 998] on input "25" at bounding box center [345, 981] width 127 height 52
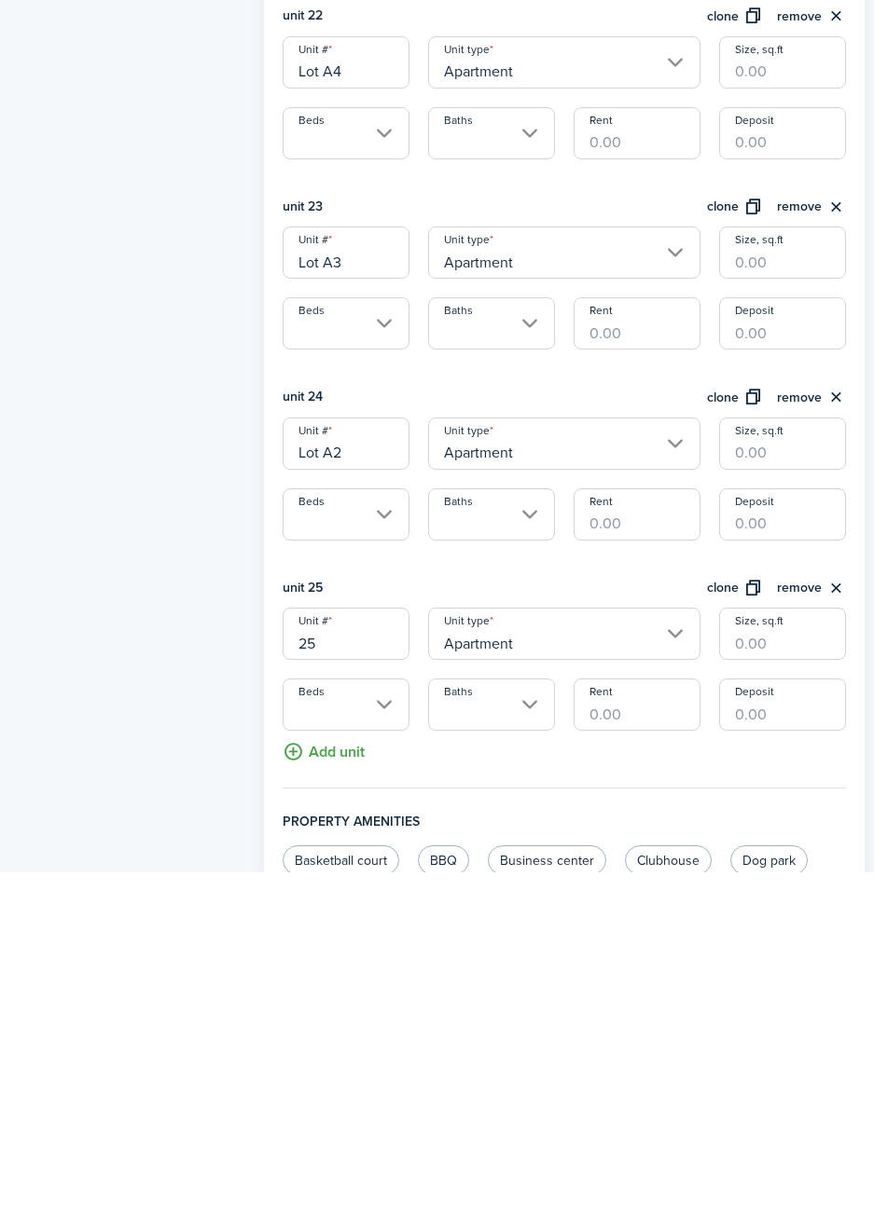
scroll to position [4594, 0]
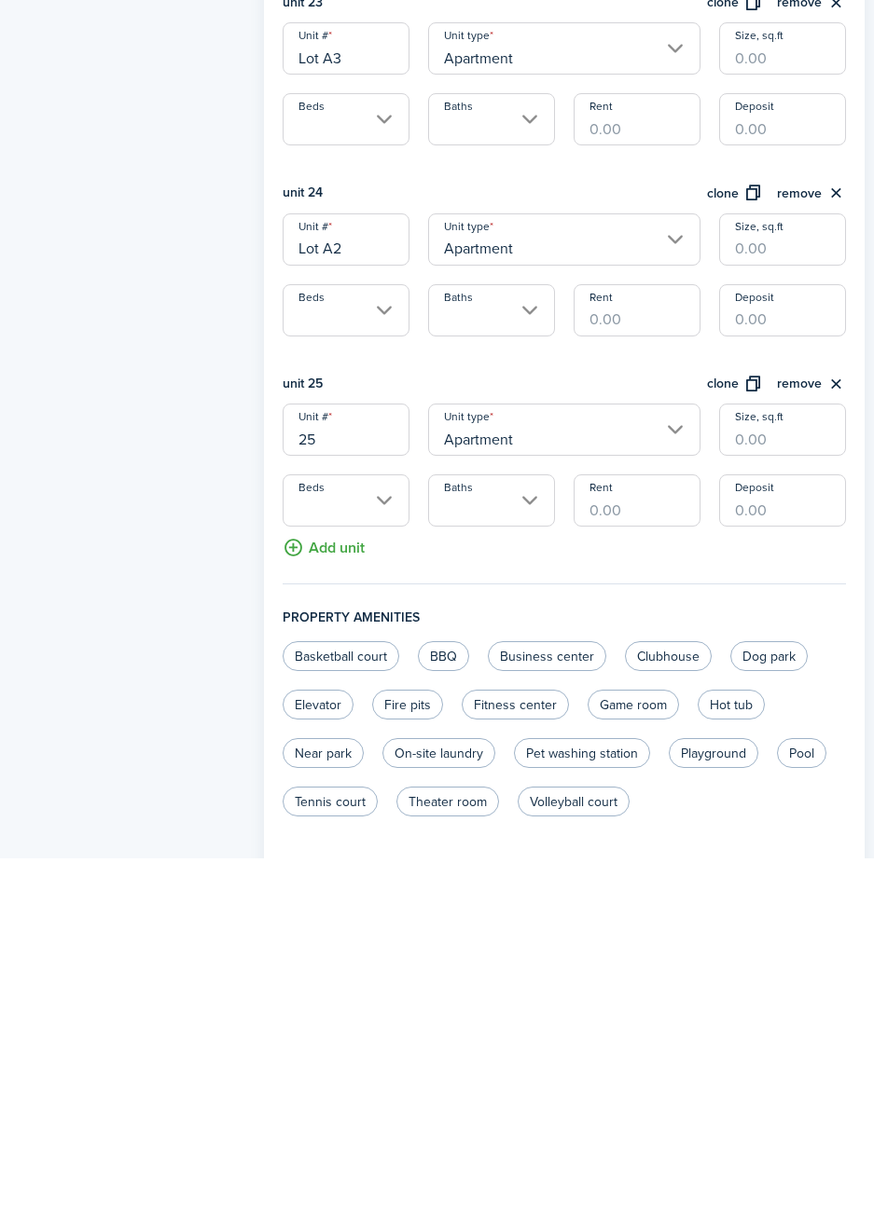
type input "2"
type input "Lot A1"
click at [340, 912] on button "Add unit" at bounding box center [323, 904] width 82 height 33
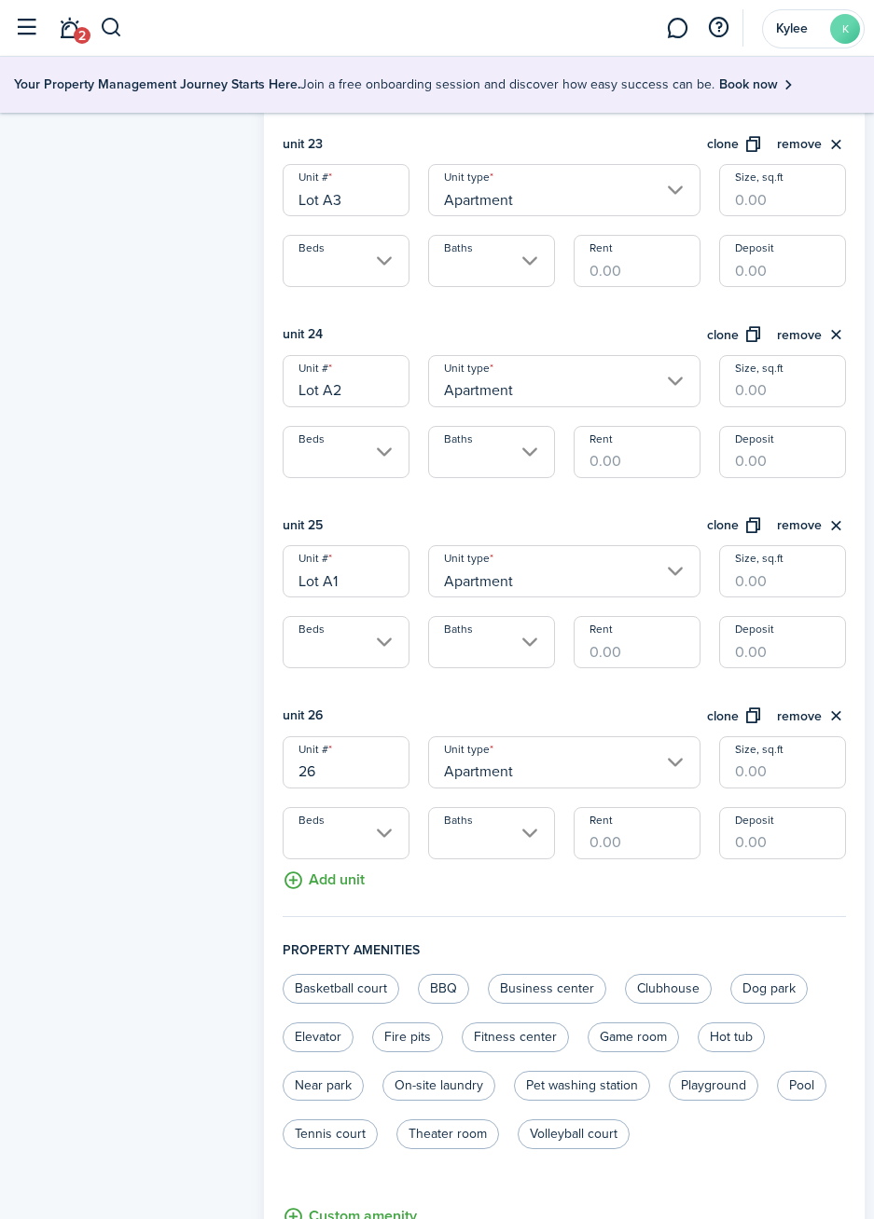
scroll to position [4823, 0]
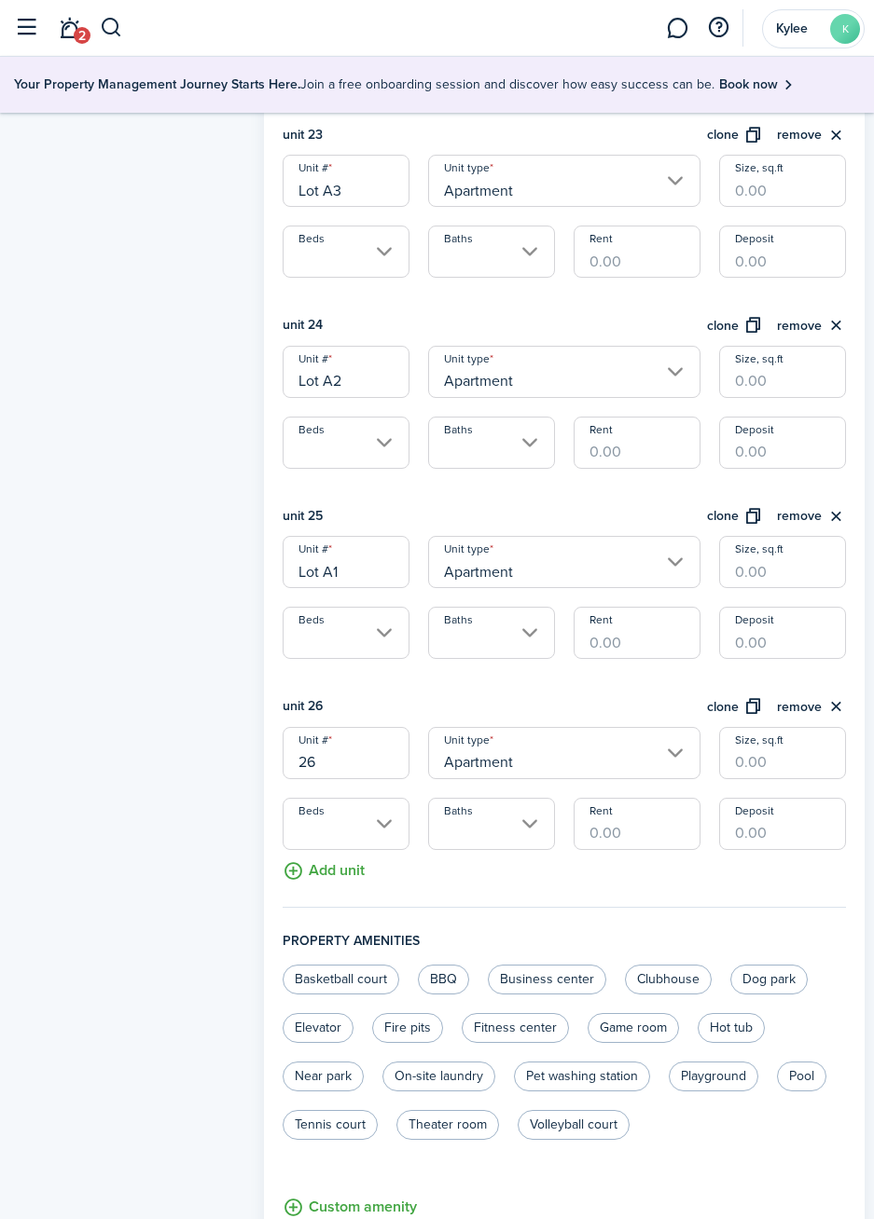
click at [361, 773] on input "26" at bounding box center [345, 753] width 127 height 52
type input "2"
type input "Lot C1"
click at [737, 708] on button "clone" at bounding box center [735, 706] width 56 height 21
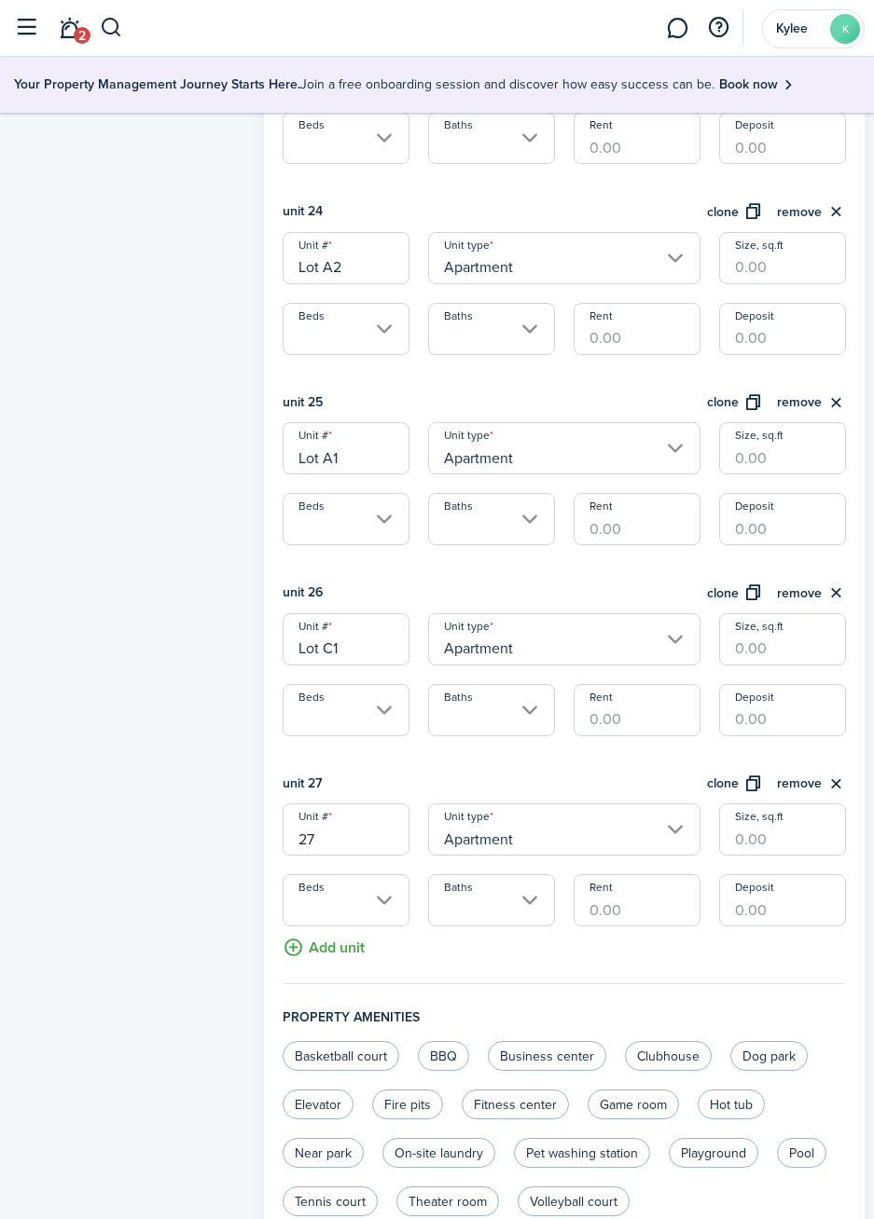
scroll to position [4960, 0]
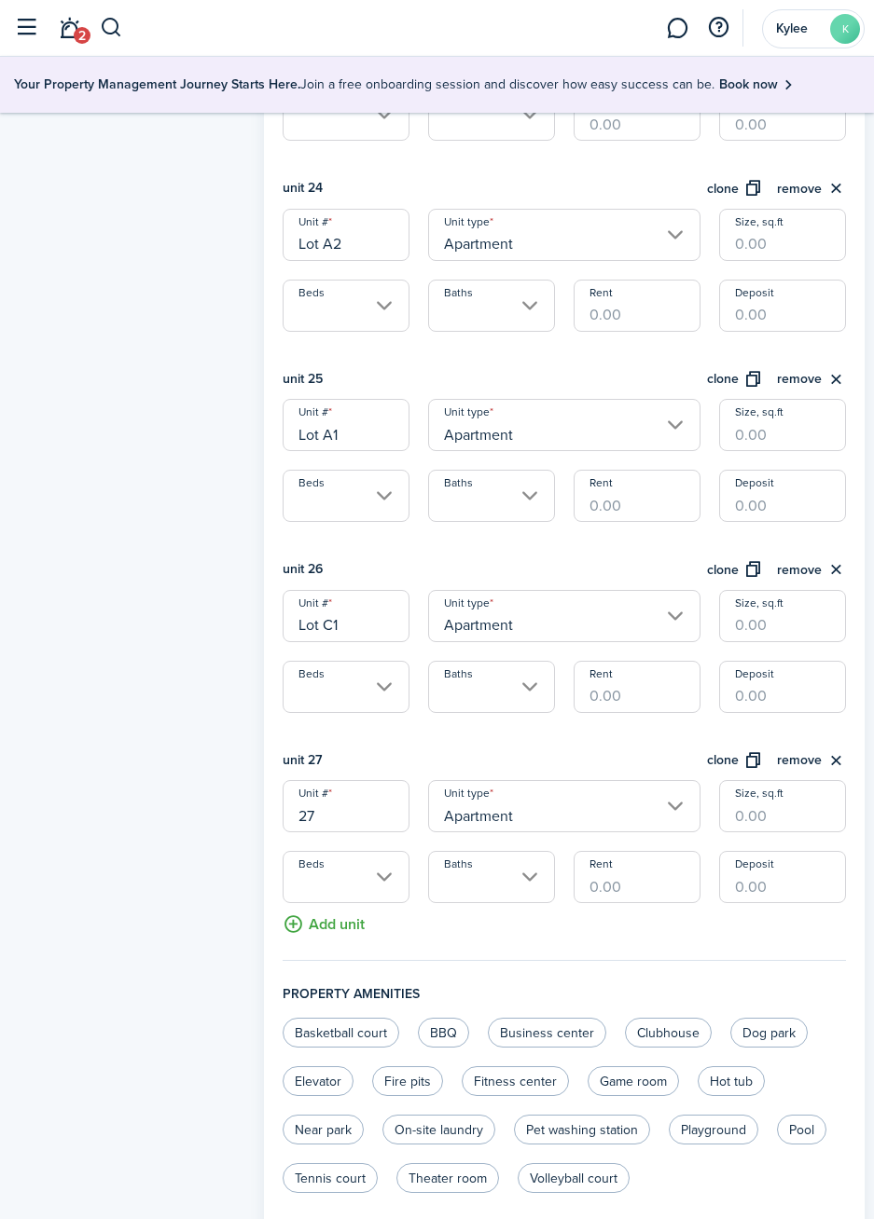
click at [374, 819] on input "27" at bounding box center [345, 806] width 127 height 52
type input "2"
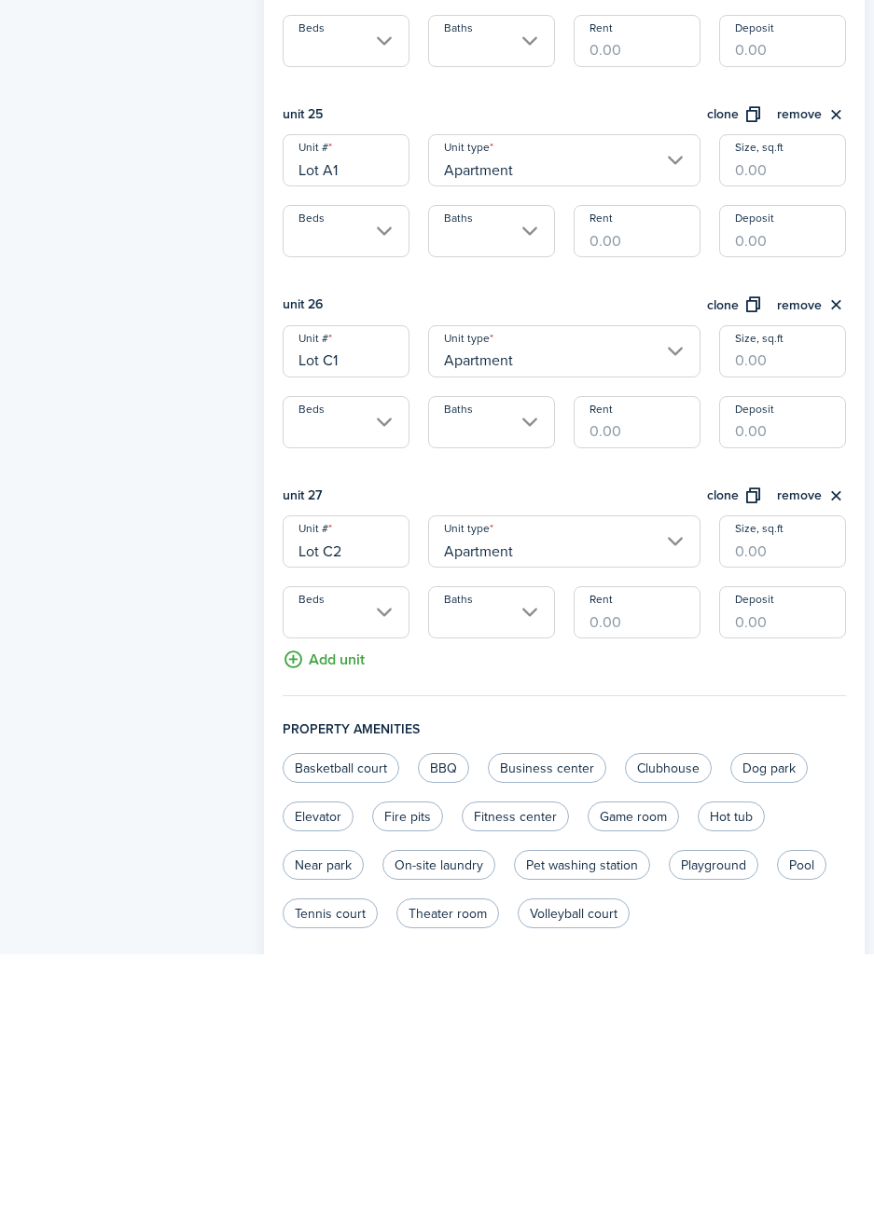
type input "Lot C2"
click at [729, 768] on button "clone" at bounding box center [735, 761] width 56 height 21
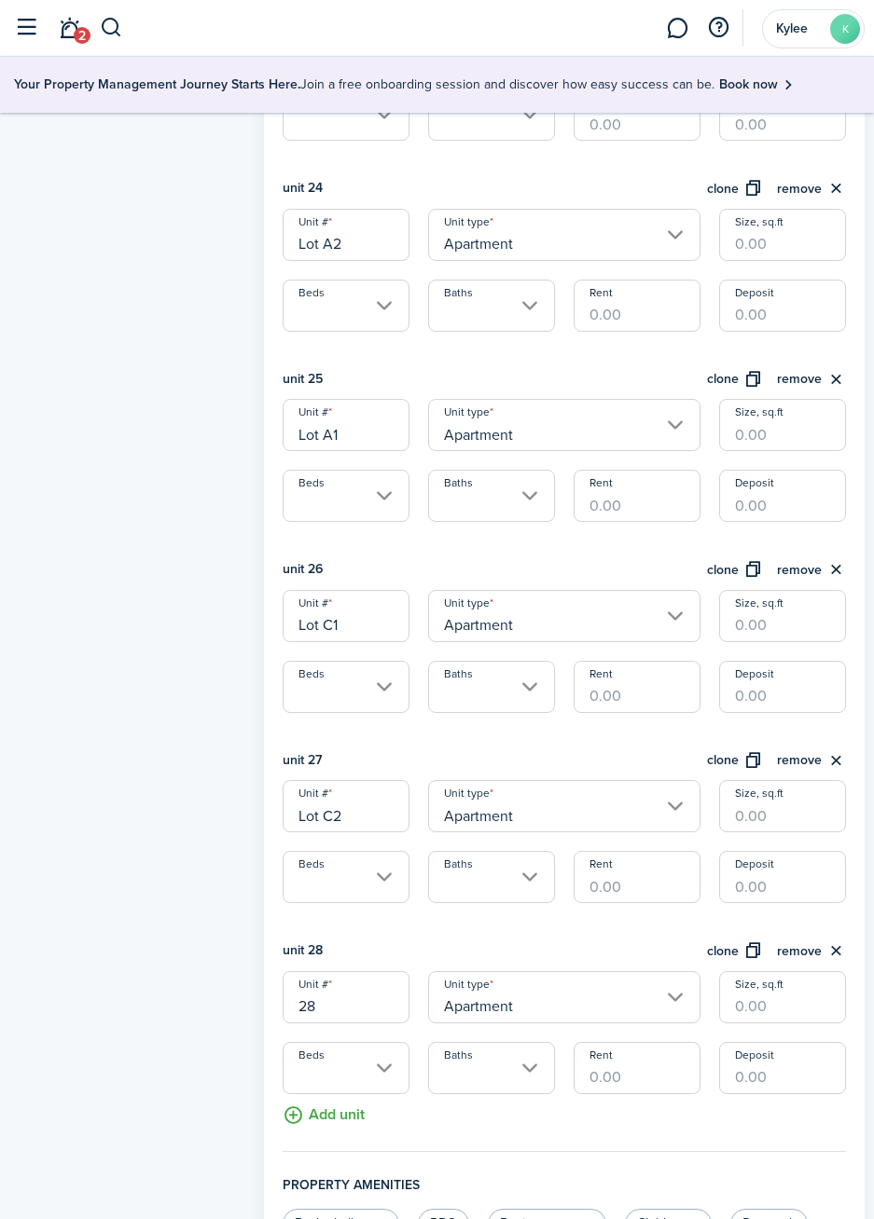
click at [368, 1008] on input "28" at bounding box center [345, 997] width 127 height 52
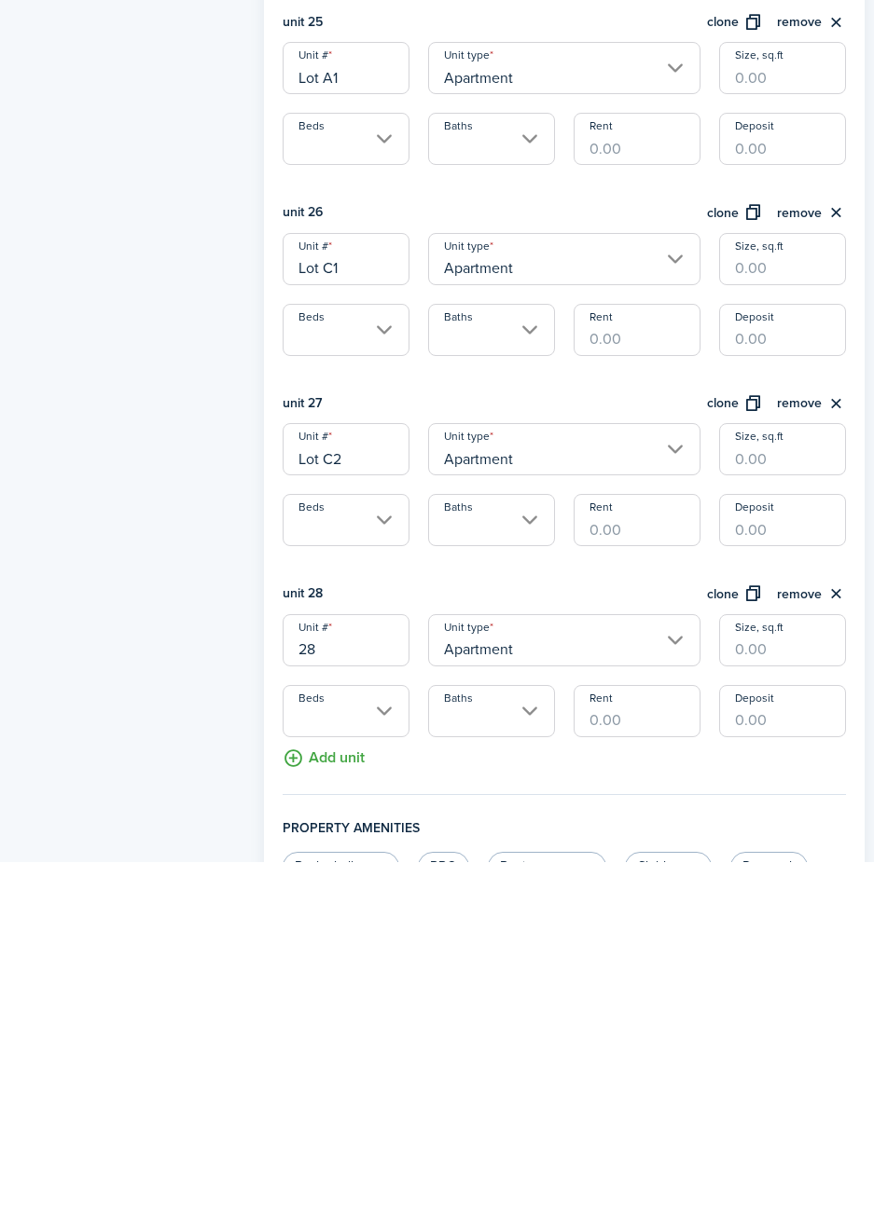
scroll to position [5167, 0]
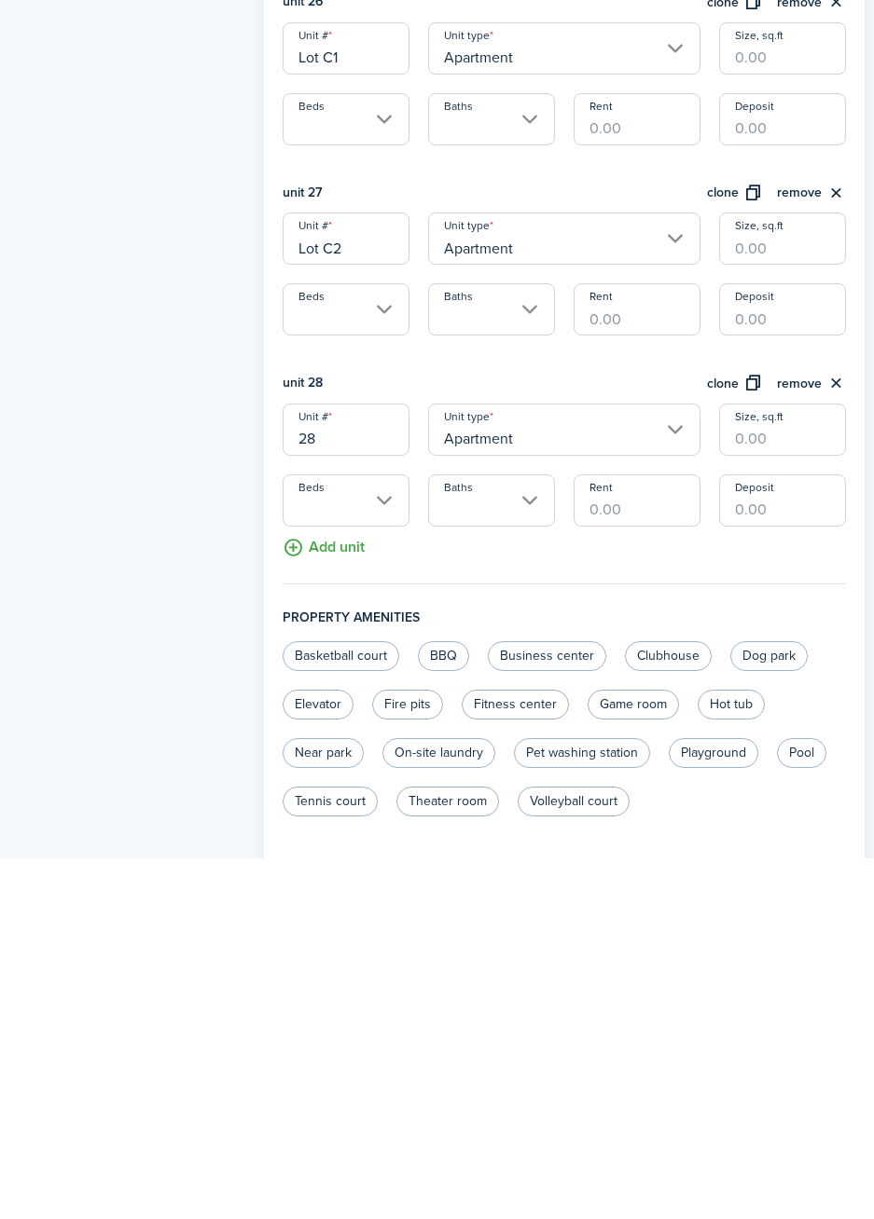
type input "2"
type input "Lot C3"
click at [724, 742] on button "clone" at bounding box center [735, 744] width 56 height 21
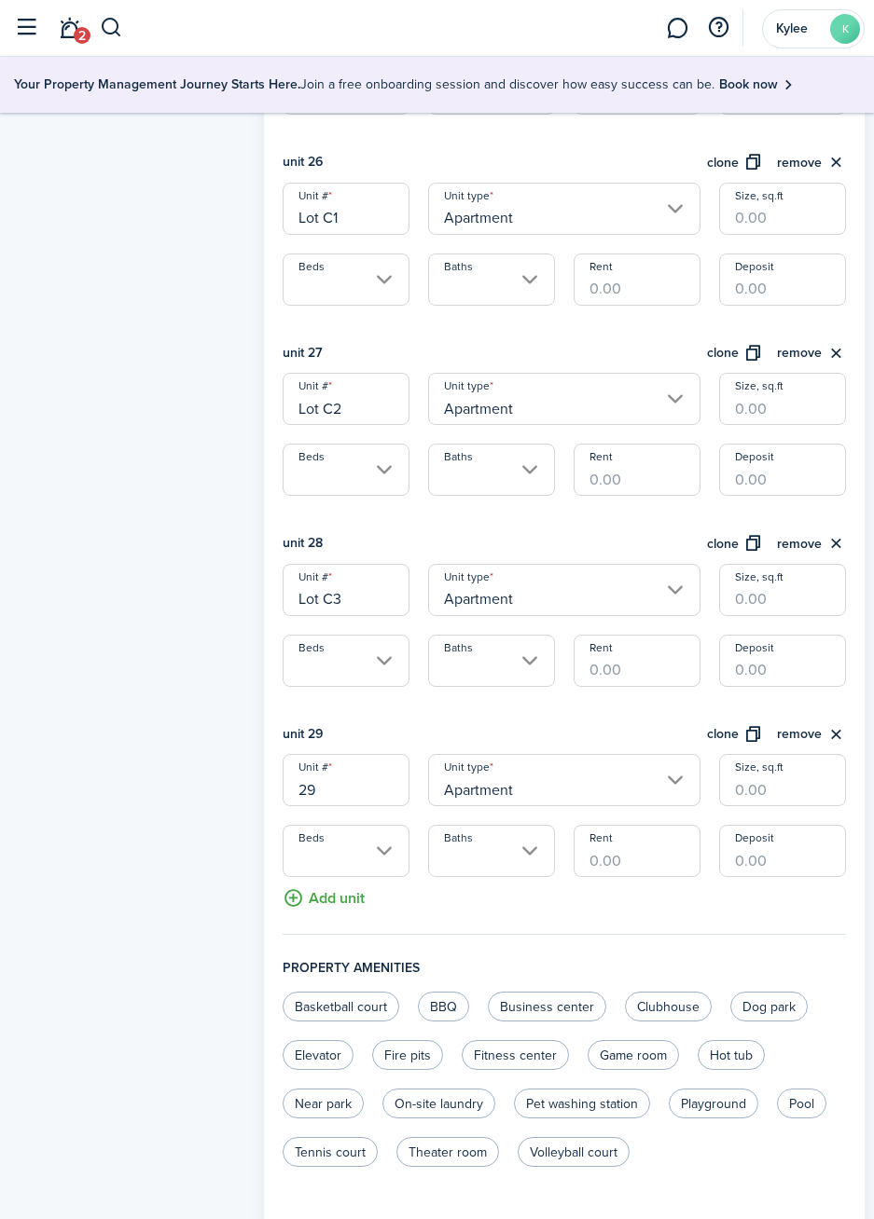
scroll to position [5368, 0]
click at [351, 794] on input "29" at bounding box center [345, 779] width 127 height 52
type input "2"
type input "Lot C4"
click at [727, 737] on button "clone" at bounding box center [735, 733] width 56 height 21
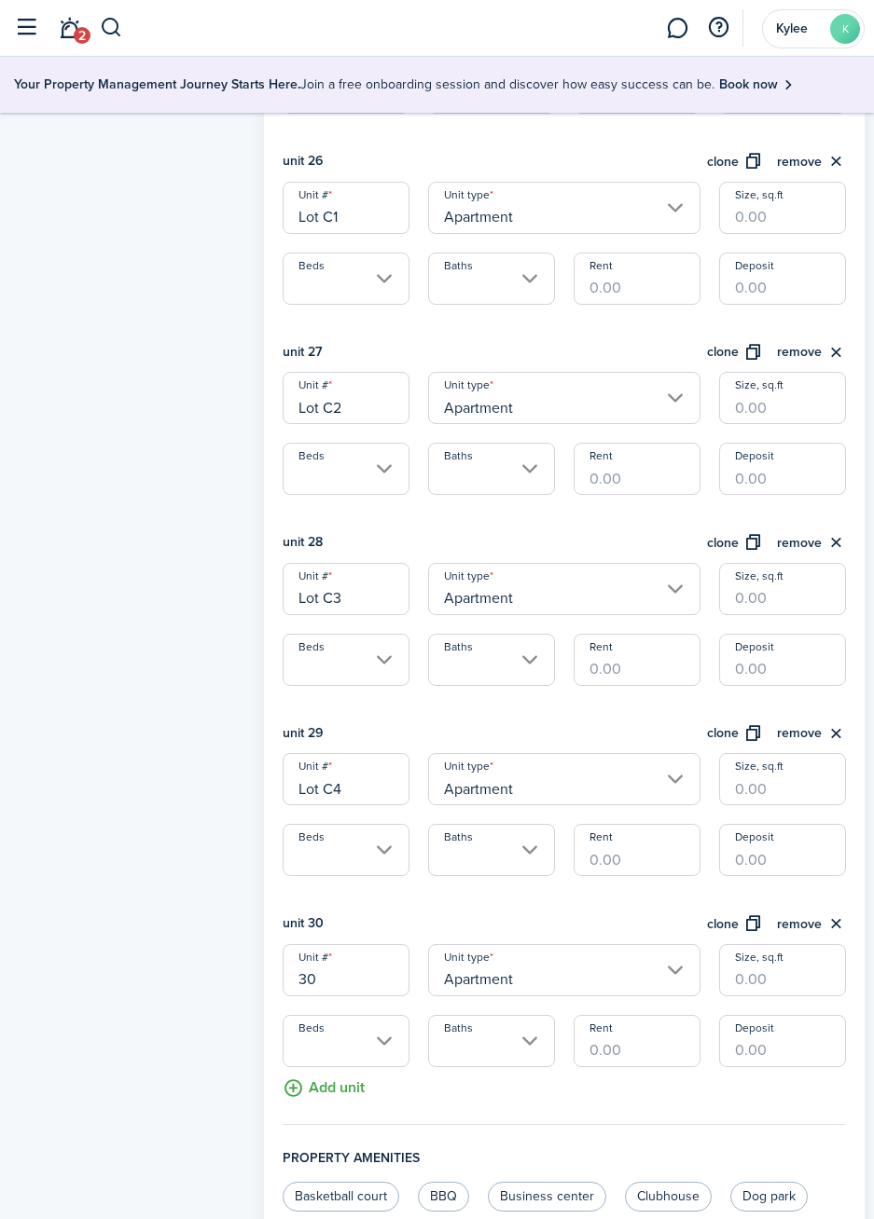
click at [366, 986] on input "30" at bounding box center [345, 970] width 127 height 52
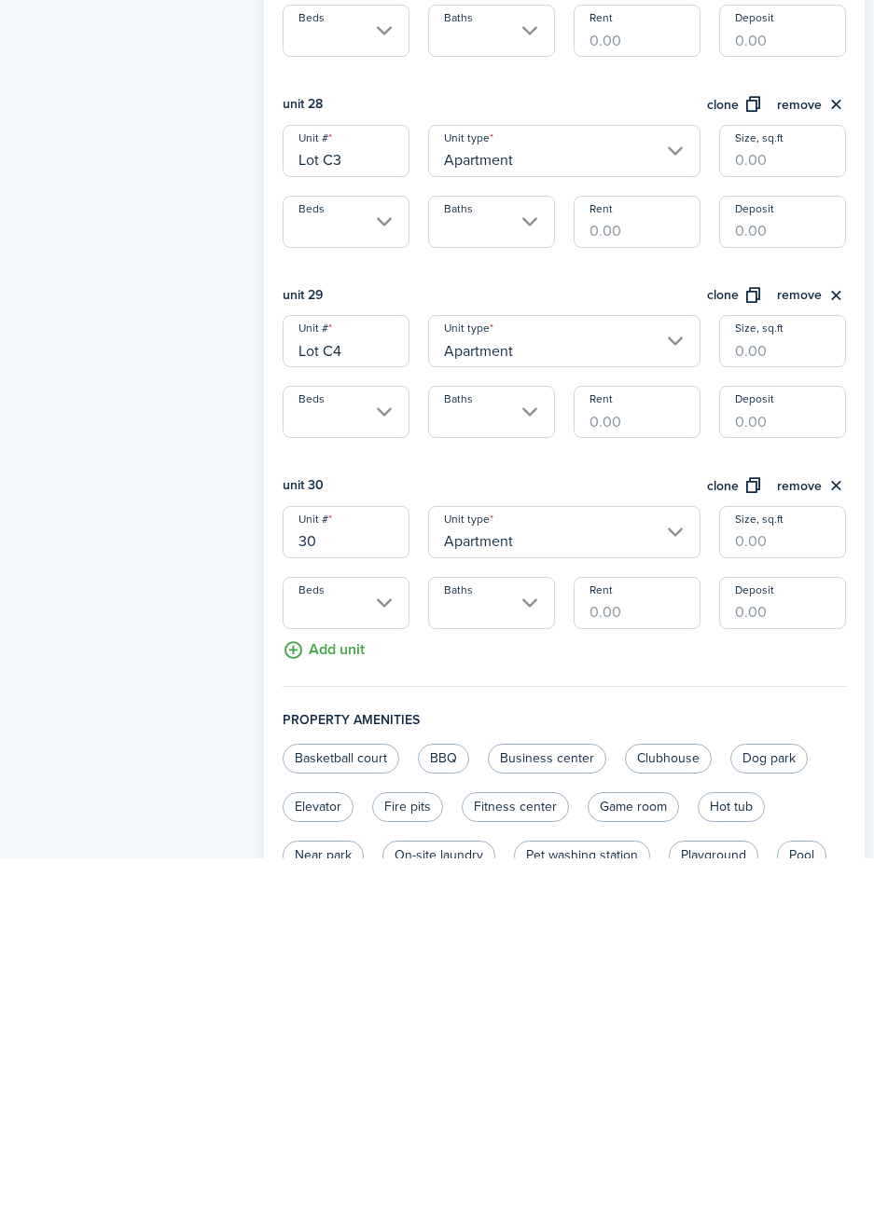
scroll to position [5548, 0]
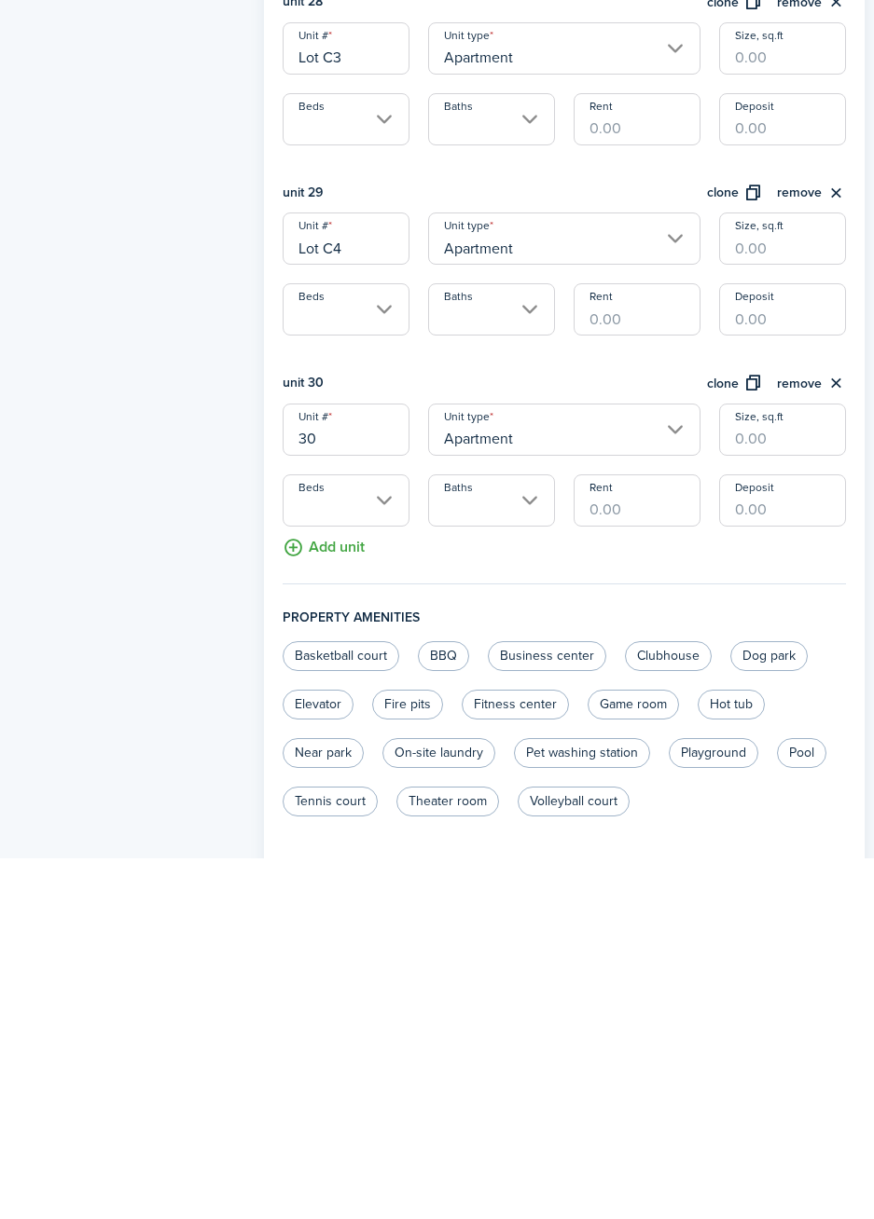
type input "3"
click at [736, 746] on button "clone" at bounding box center [735, 744] width 56 height 21
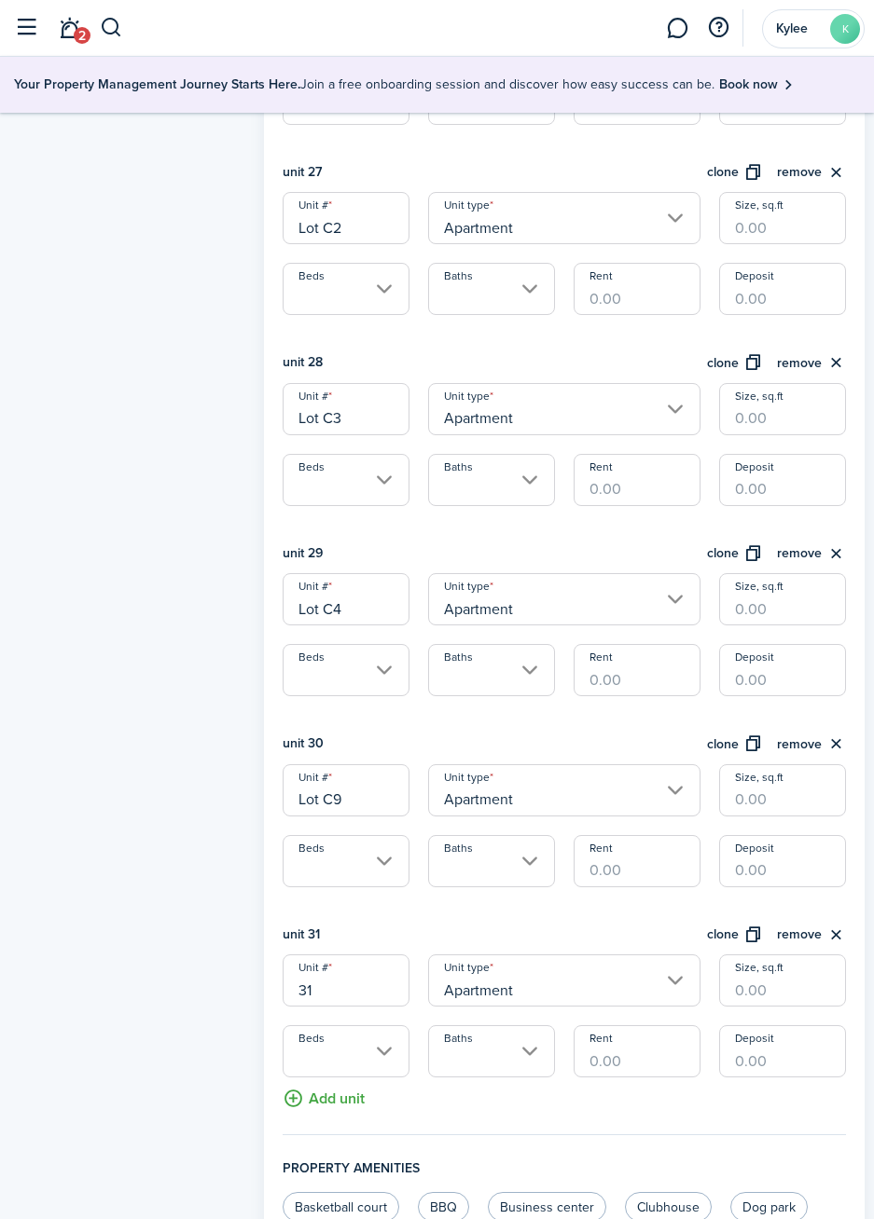
click at [373, 805] on input "Lot C9" at bounding box center [345, 790] width 127 height 52
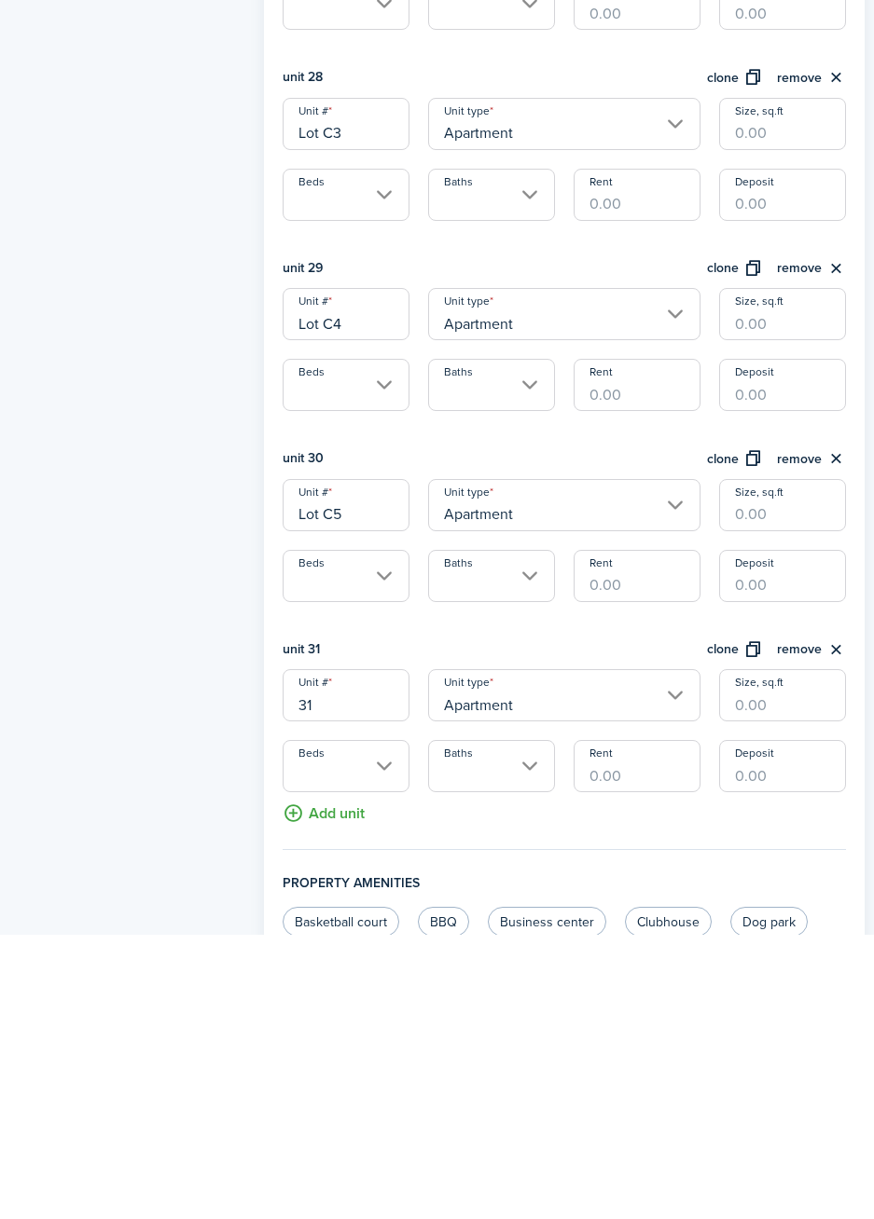
type input "Lot C5"
click at [363, 999] on input "31" at bounding box center [345, 981] width 127 height 52
type input "3"
type input "Lot C6"
click at [728, 938] on button "clone" at bounding box center [735, 935] width 56 height 21
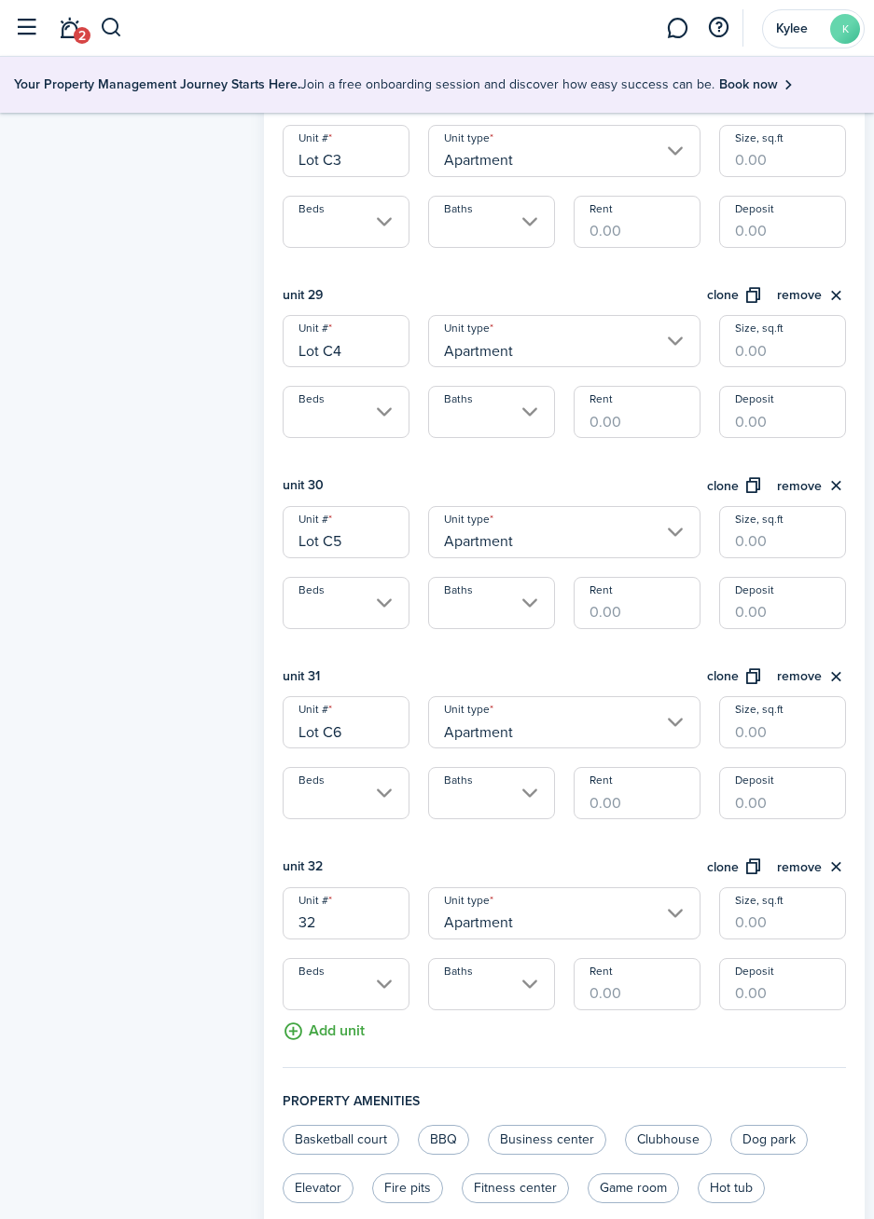
click at [375, 930] on input "32" at bounding box center [345, 914] width 127 height 52
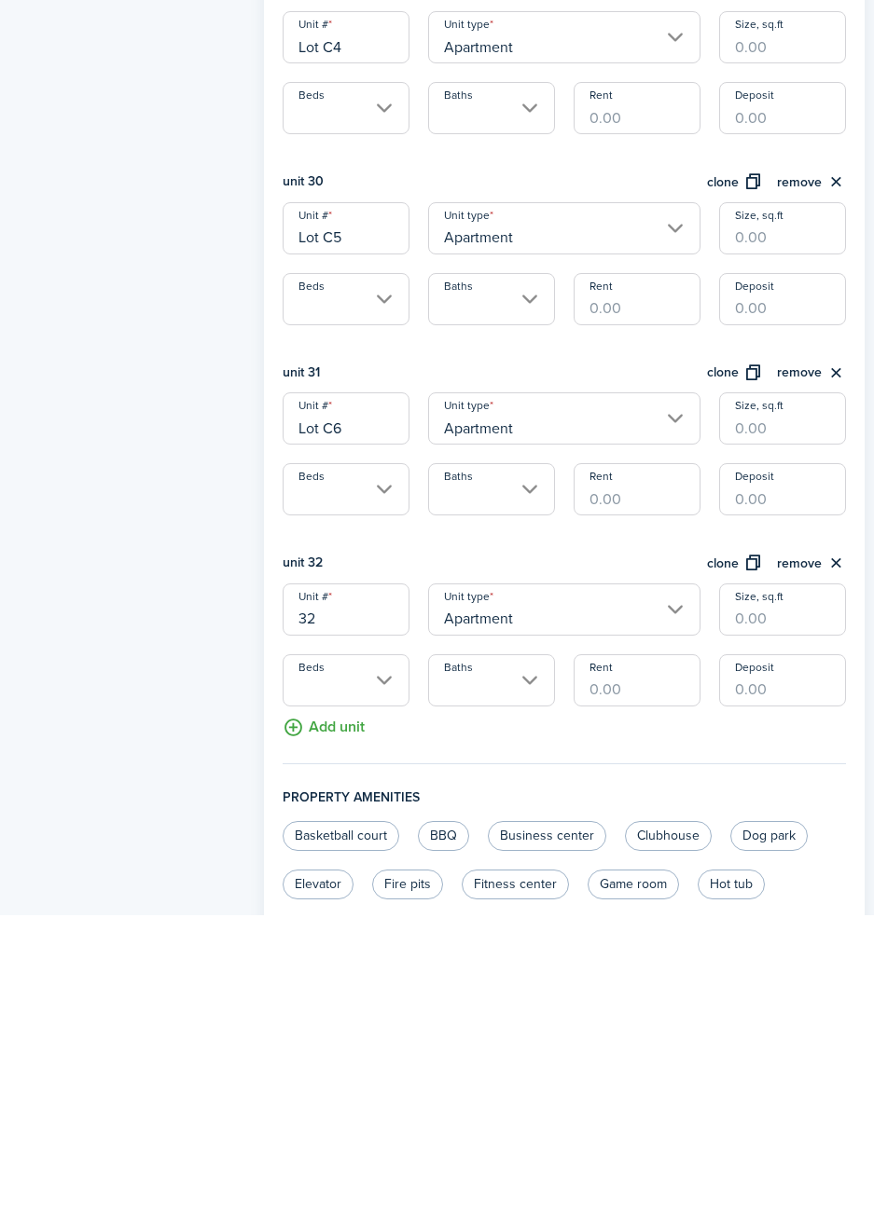
scroll to position [5929, 0]
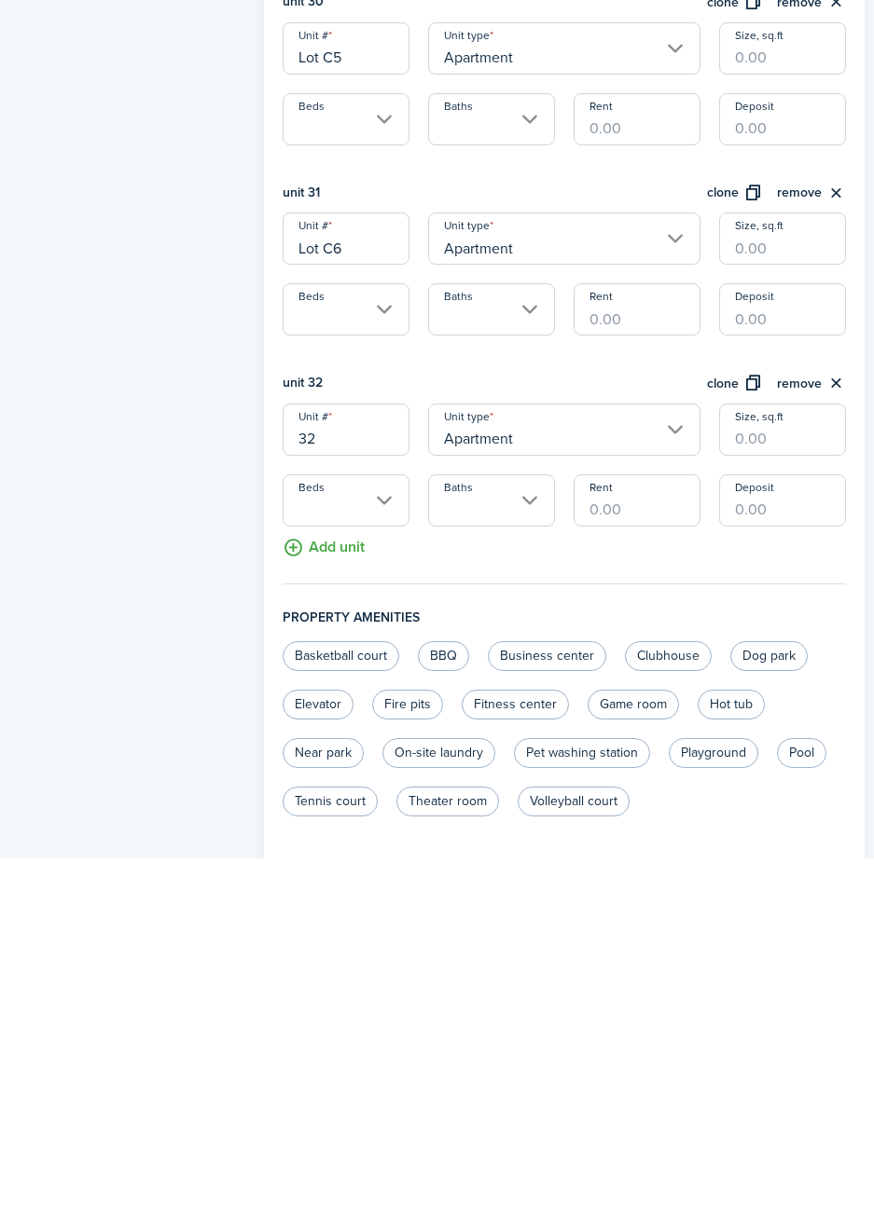
type input "3"
type input "Lot C7"
click at [739, 742] on button "clone" at bounding box center [735, 744] width 56 height 21
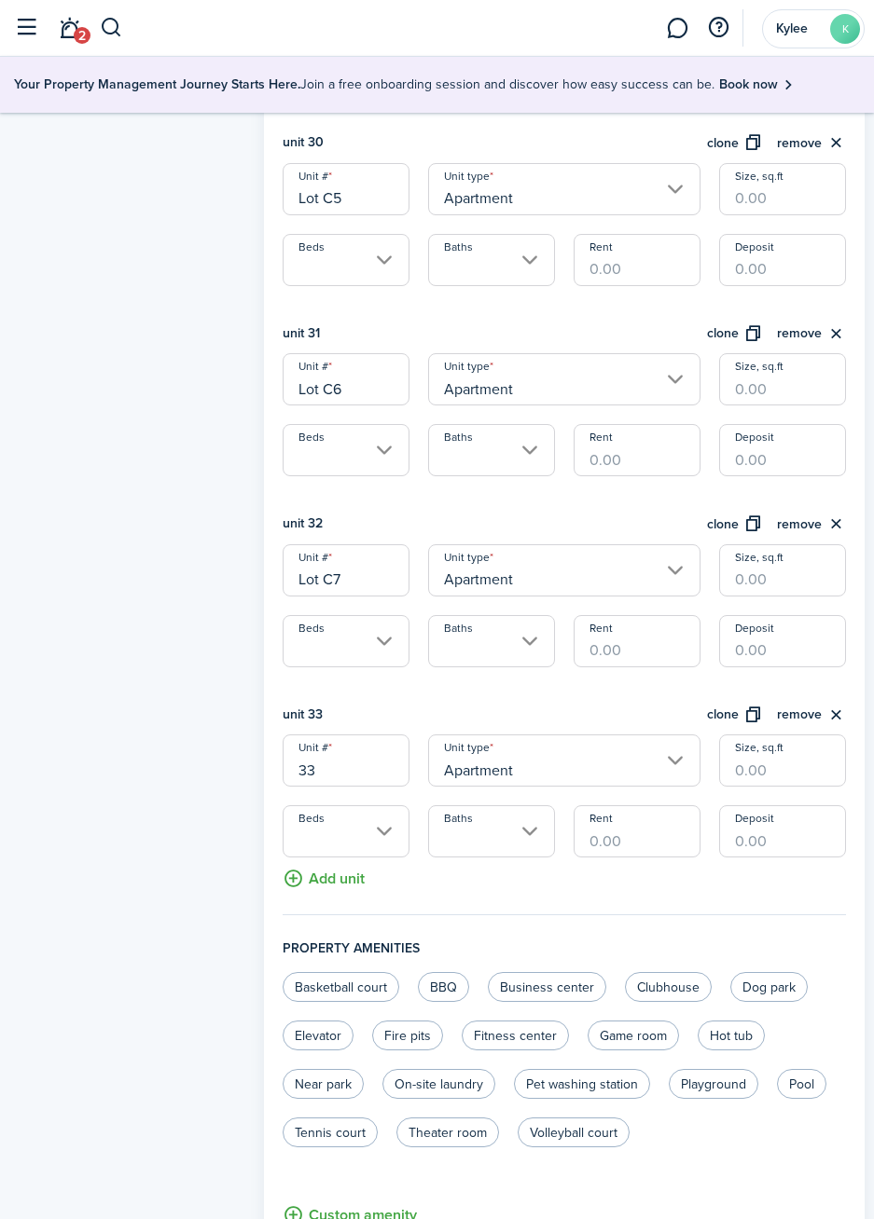
scroll to position [6148, 0]
click at [365, 775] on input "33" at bounding box center [345, 763] width 127 height 52
type input "3"
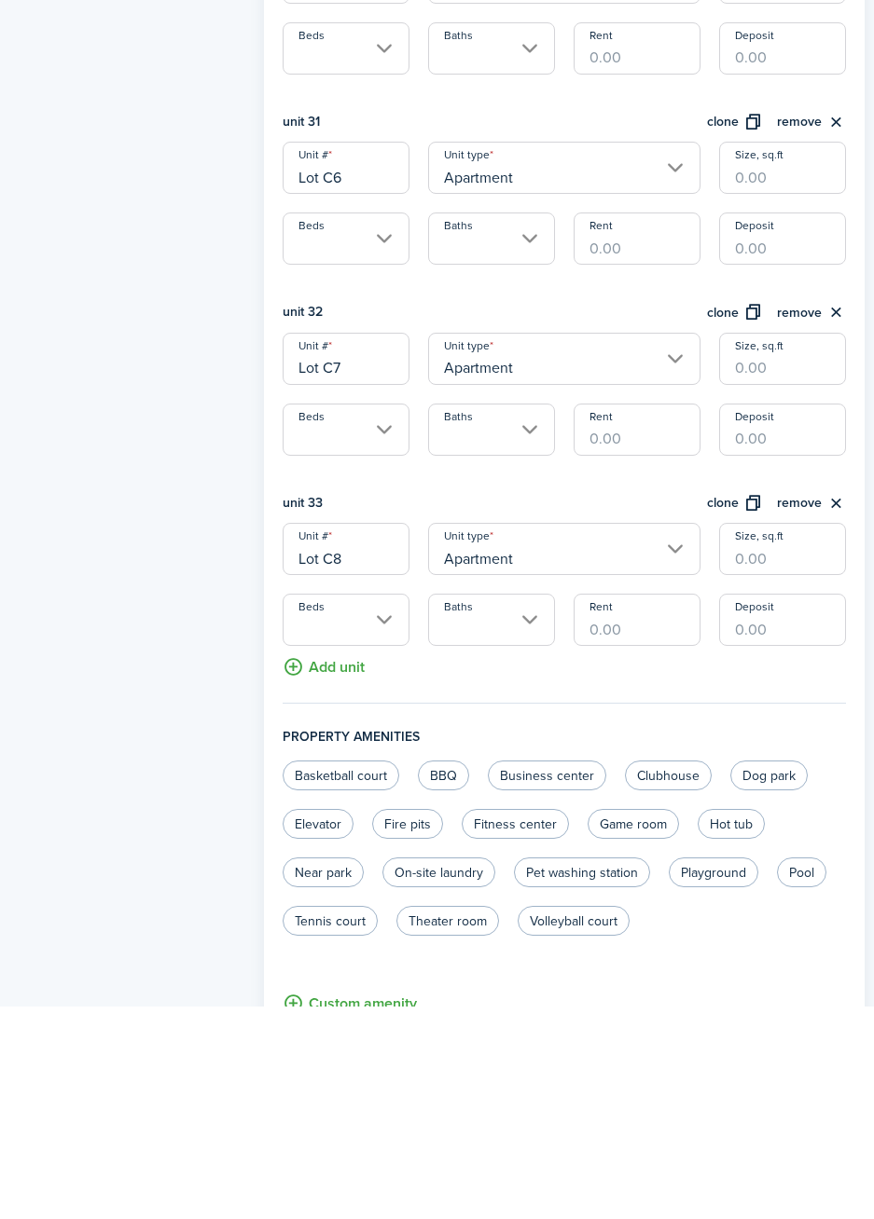
type input "Lot C8"
click at [737, 724] on button "clone" at bounding box center [735, 717] width 56 height 21
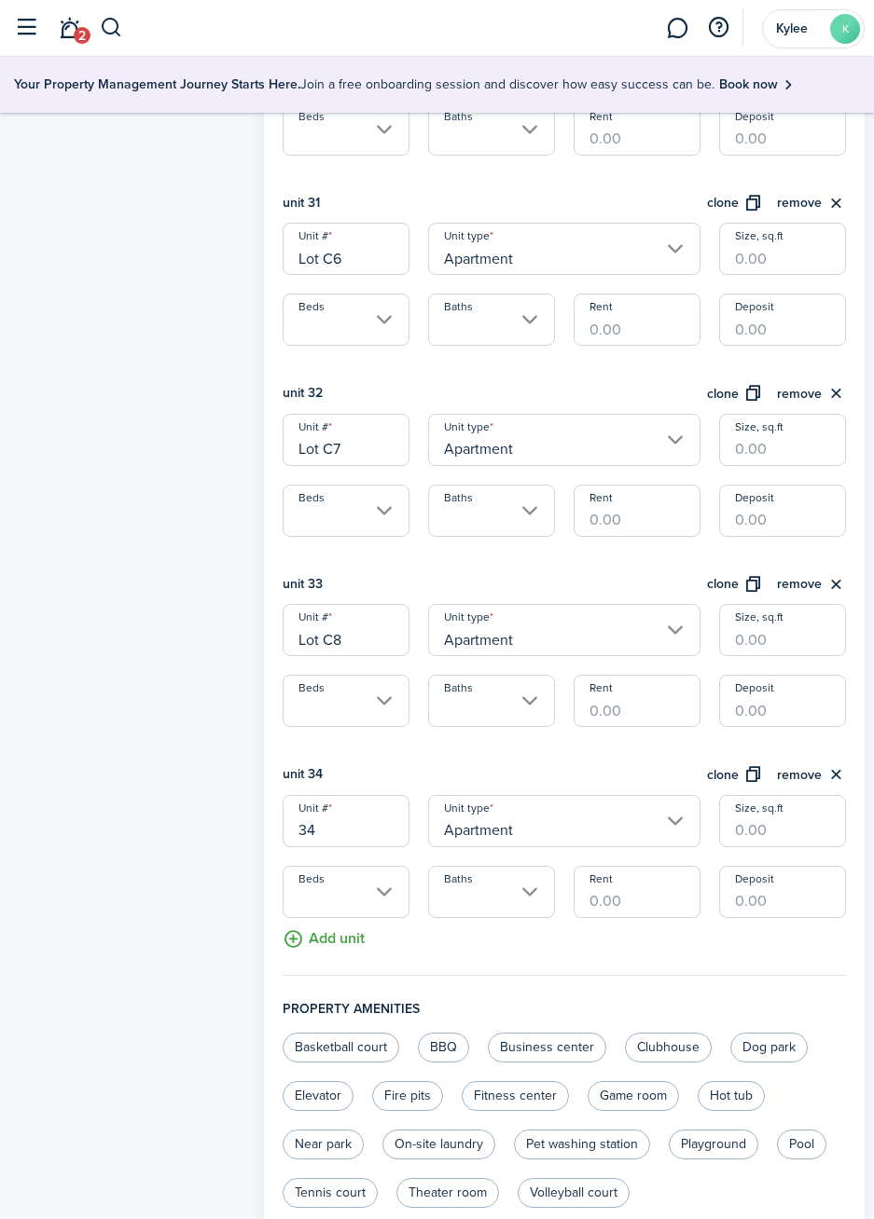
scroll to position [6280, 0]
click at [371, 827] on input "34" at bounding box center [345, 821] width 127 height 52
type input "3"
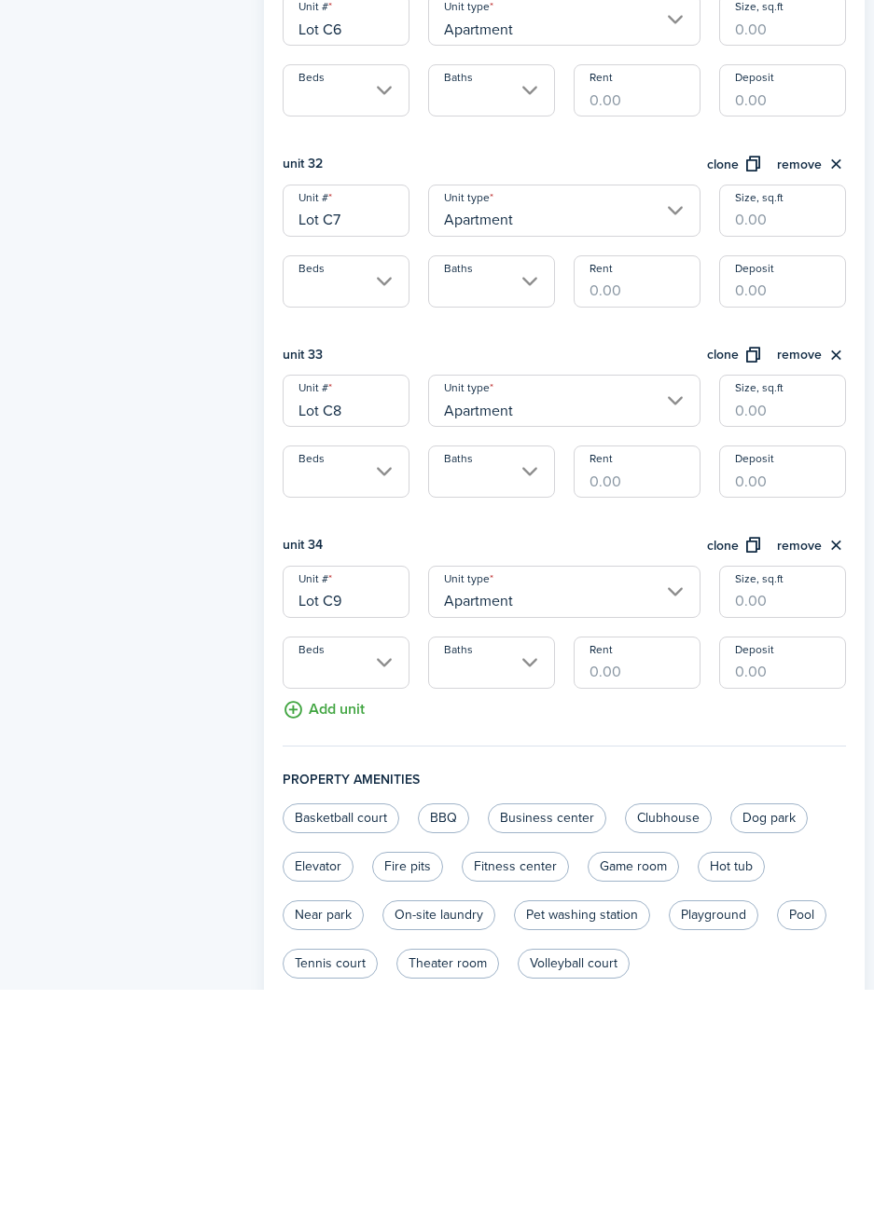
type input "Lot C9"
click at [723, 777] on button "clone" at bounding box center [735, 774] width 56 height 21
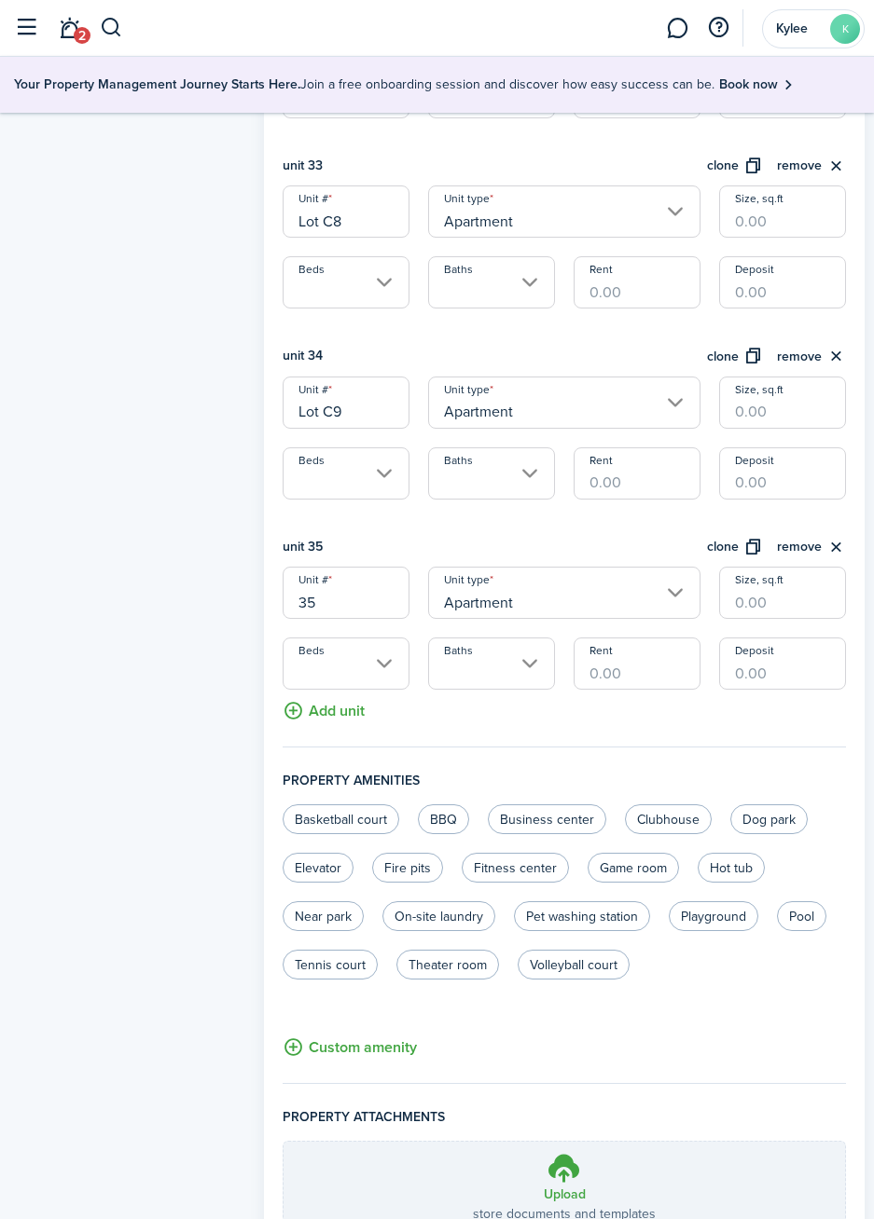
scroll to position [6700, 0]
click at [367, 609] on input "35" at bounding box center [345, 592] width 127 height 52
type input "3"
type input "Lot D1"
click at [737, 552] on button "clone" at bounding box center [735, 546] width 56 height 21
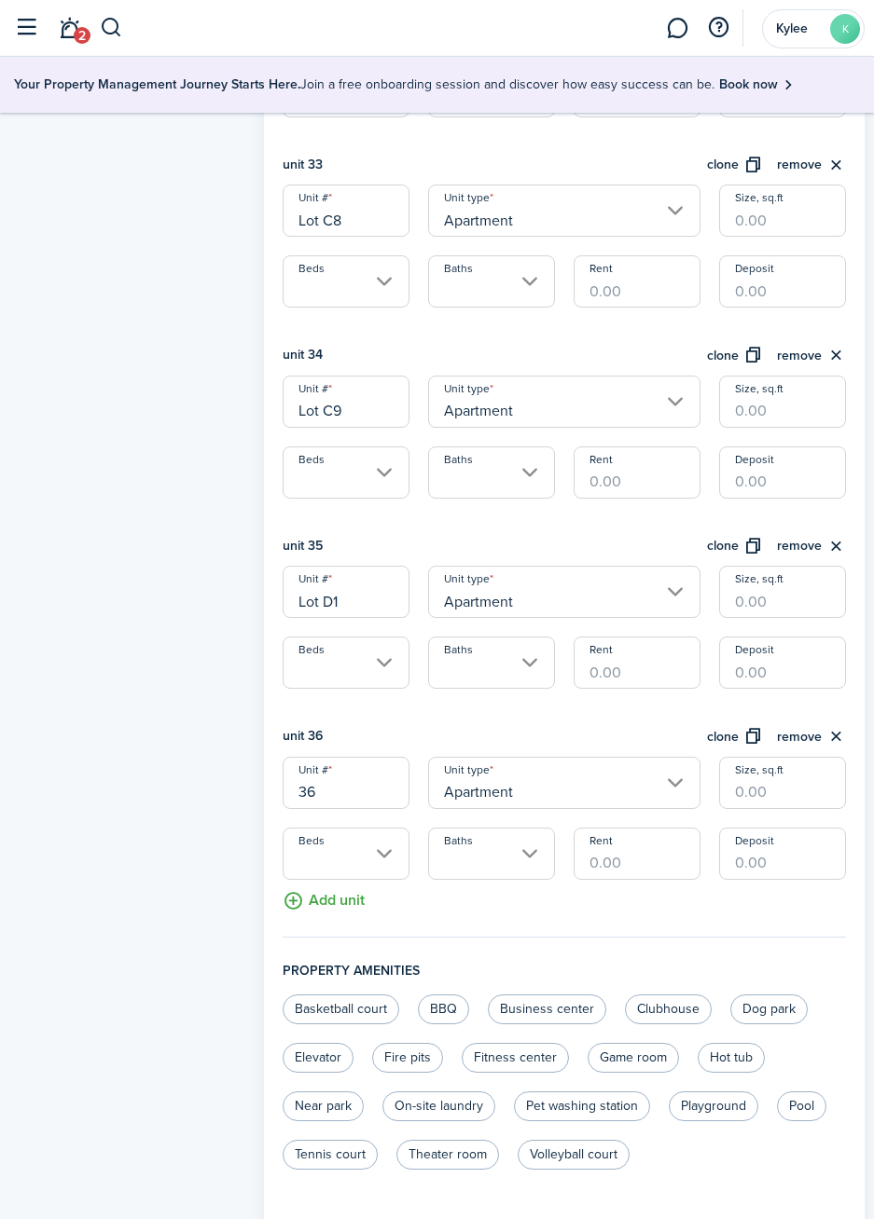
click at [379, 797] on input "36" at bounding box center [345, 783] width 127 height 52
type input "3"
type input "Lot D2"
click at [732, 739] on button "clone" at bounding box center [735, 736] width 56 height 21
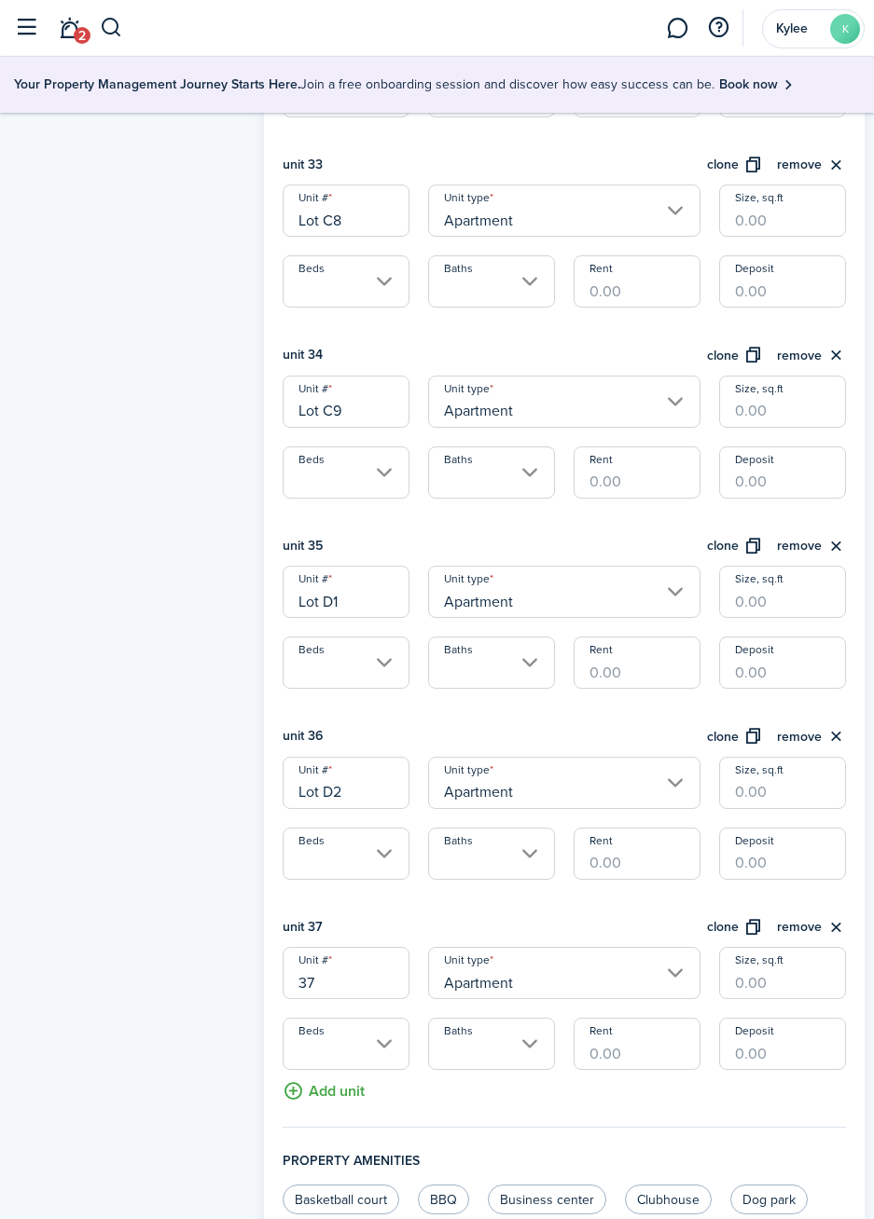
click at [366, 988] on input "37" at bounding box center [345, 973] width 127 height 52
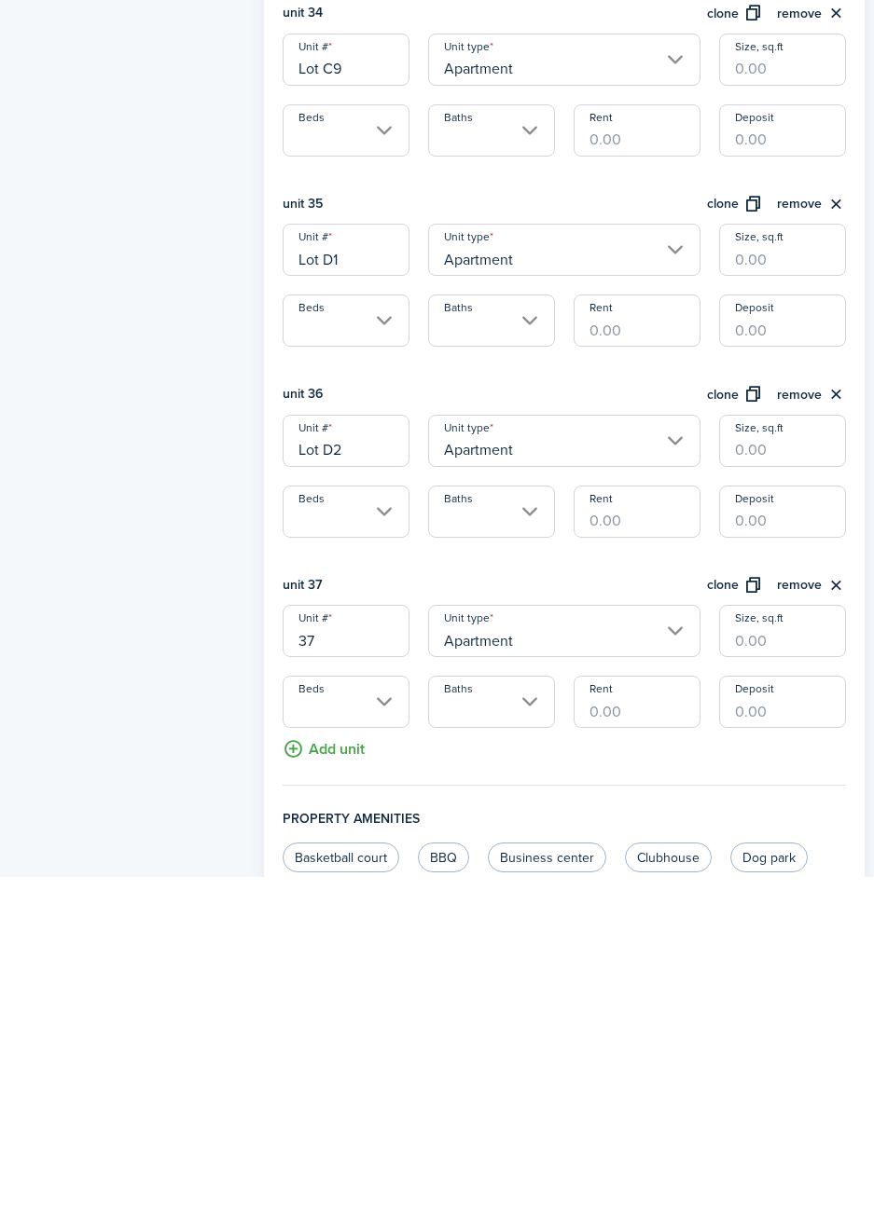
scroll to position [6882, 0]
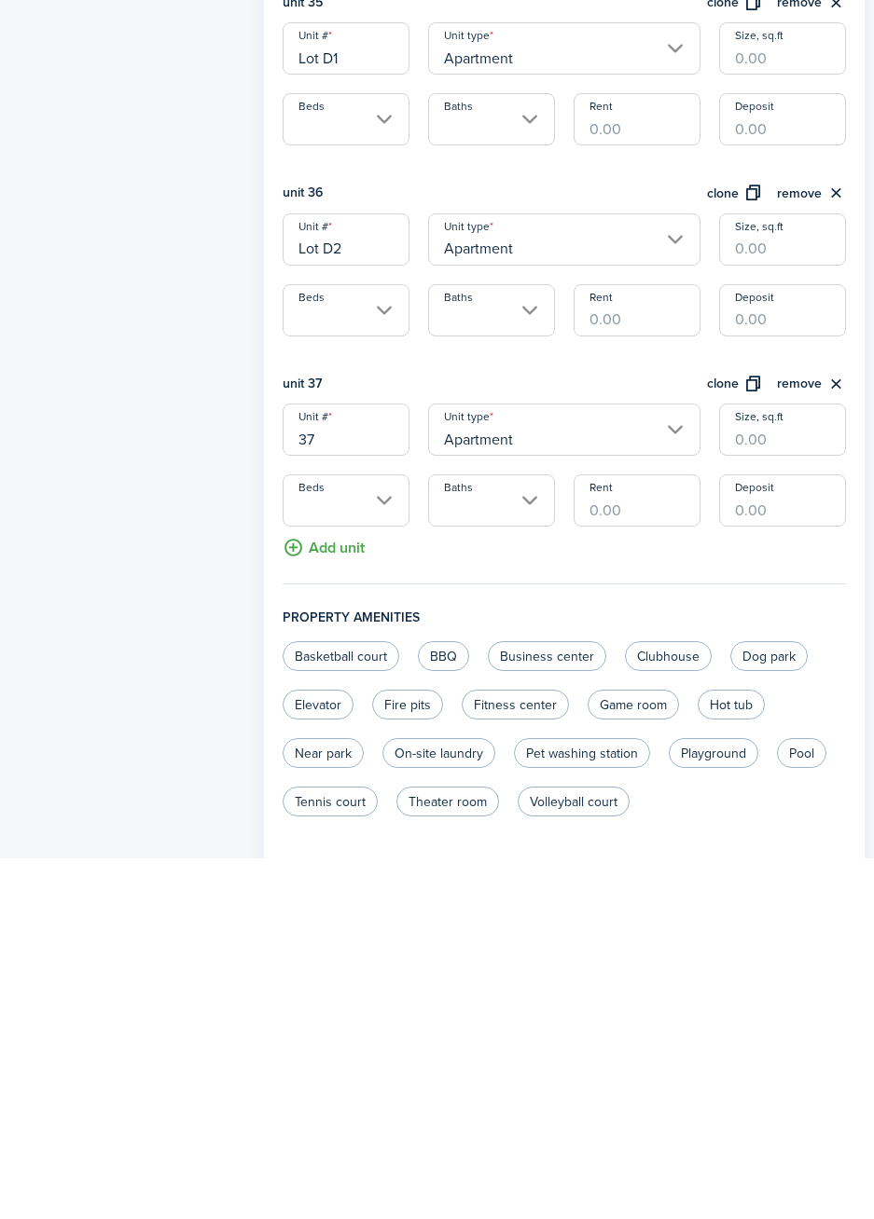
type input "3"
type input "Lot D3"
click at [733, 748] on button "clone" at bounding box center [735, 745] width 56 height 21
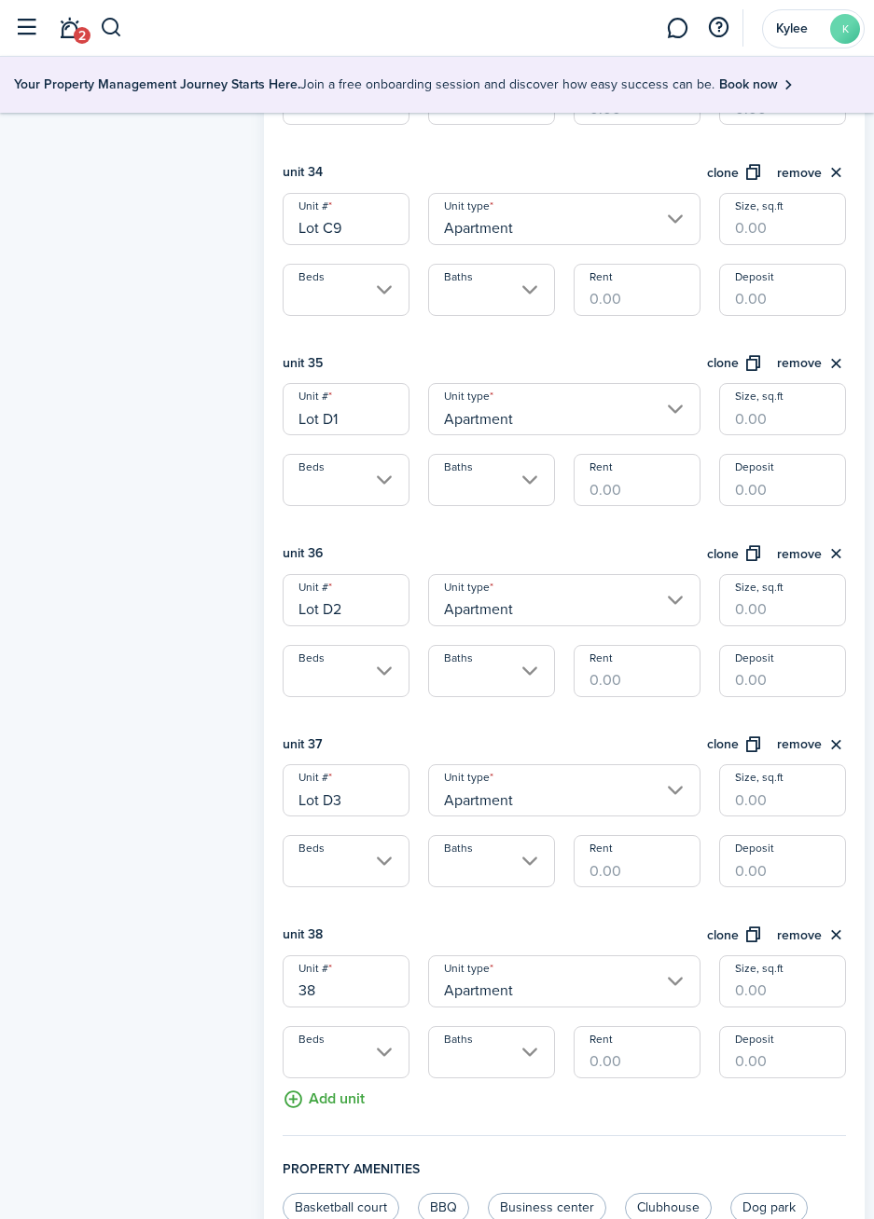
click at [356, 996] on input "38" at bounding box center [345, 982] width 127 height 52
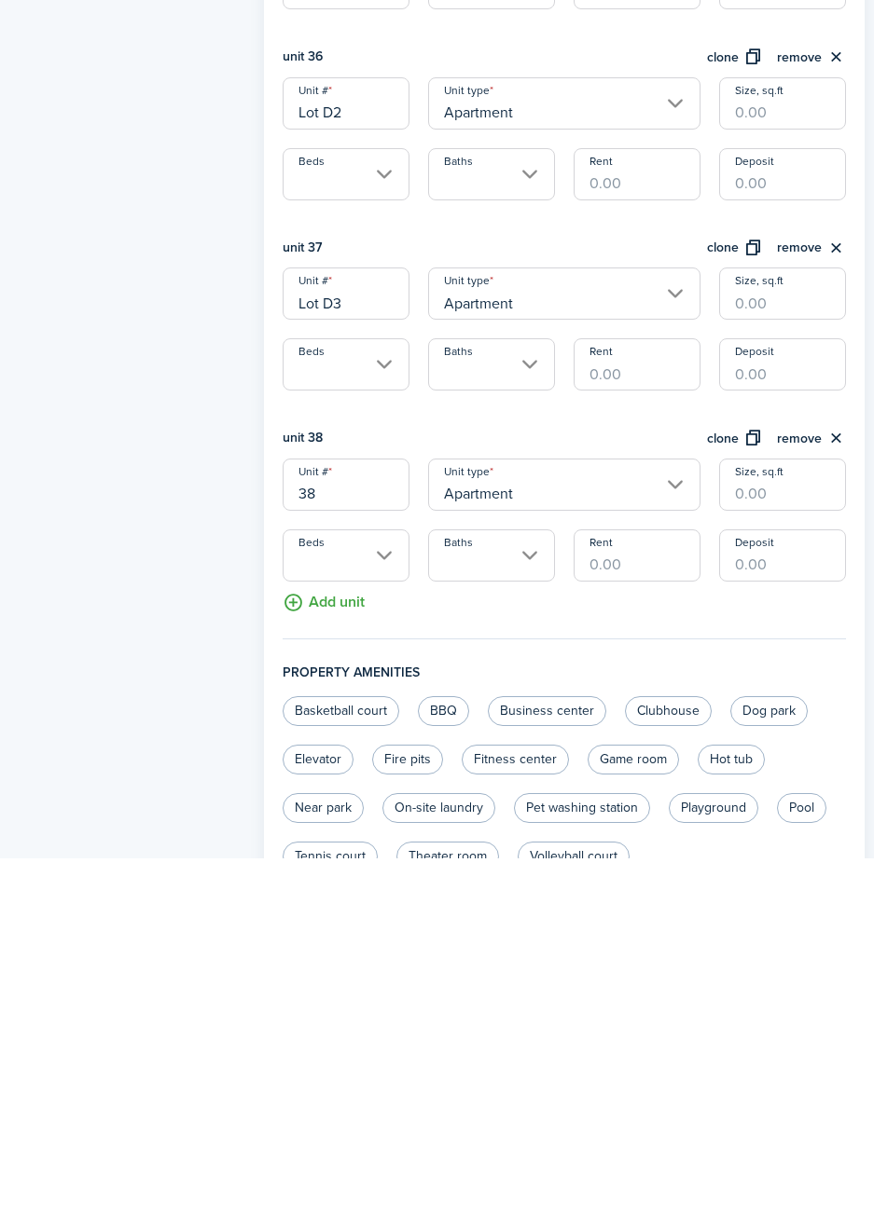
scroll to position [7073, 0]
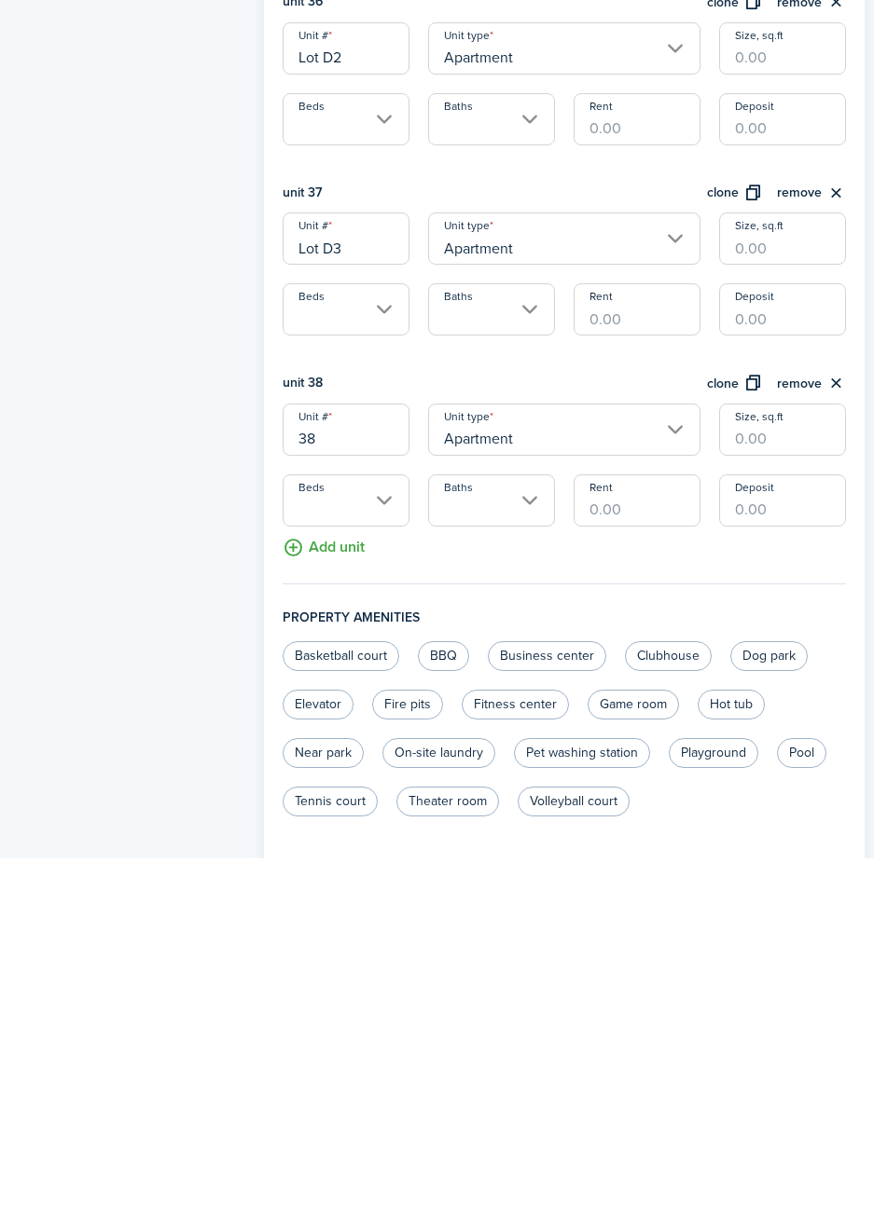
type input "3"
type input "Lot D4"
click at [737, 747] on button "clone" at bounding box center [735, 744] width 56 height 21
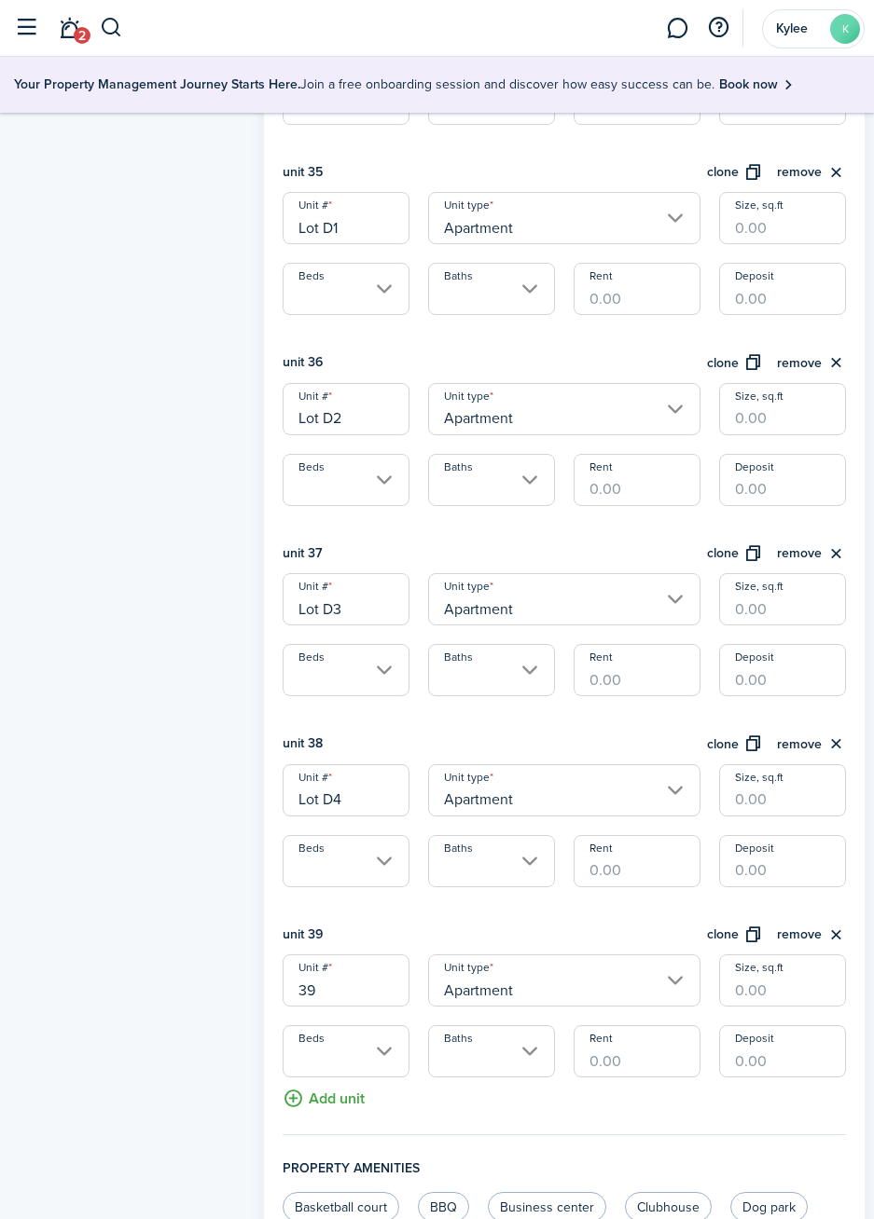
click at [363, 989] on input "39" at bounding box center [345, 981] width 127 height 52
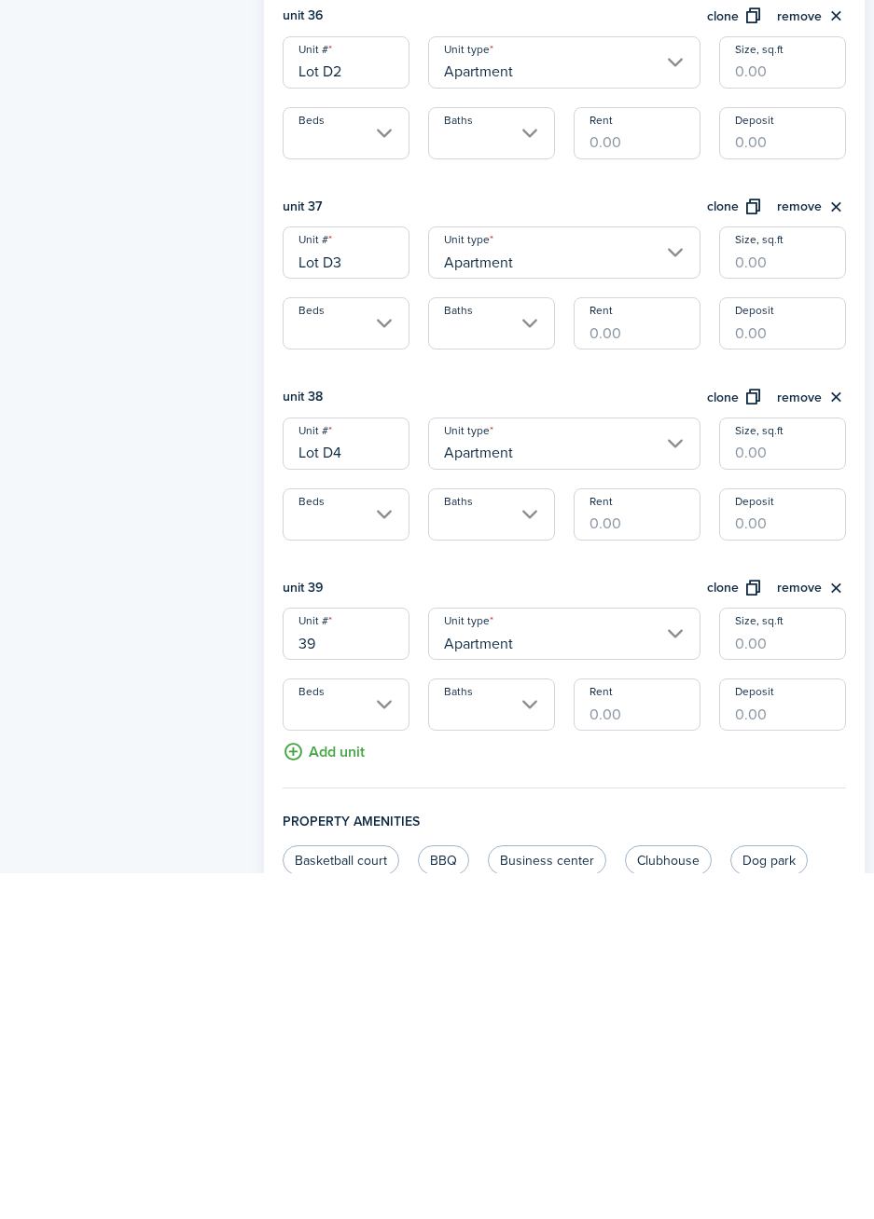
scroll to position [7264, 0]
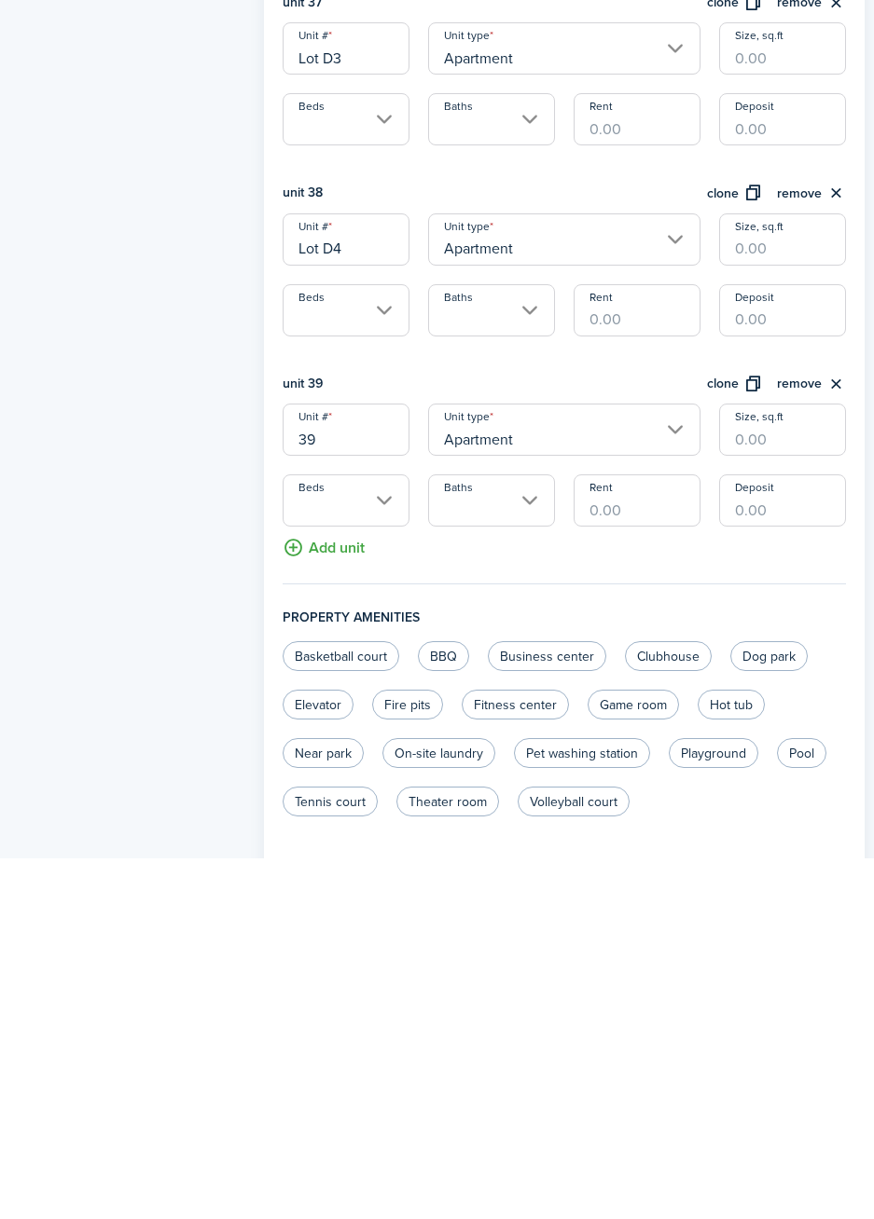
type input "3"
type input "Lot D5"
click at [729, 745] on button "clone" at bounding box center [735, 745] width 56 height 21
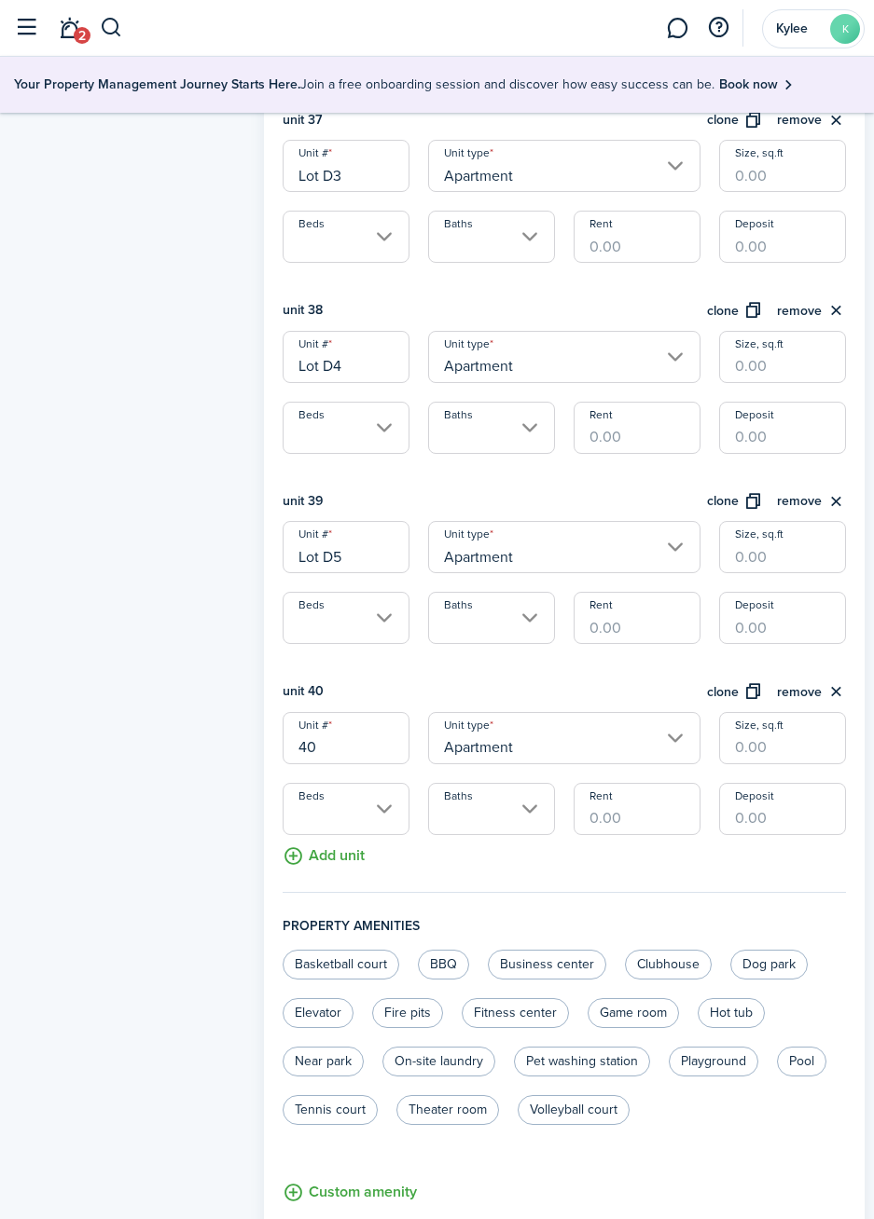
scroll to position [7506, 0]
click at [368, 753] on input "40" at bounding box center [345, 739] width 127 height 52
type input "4"
type input "Lot D6"
click at [734, 702] on button "clone" at bounding box center [735, 692] width 56 height 21
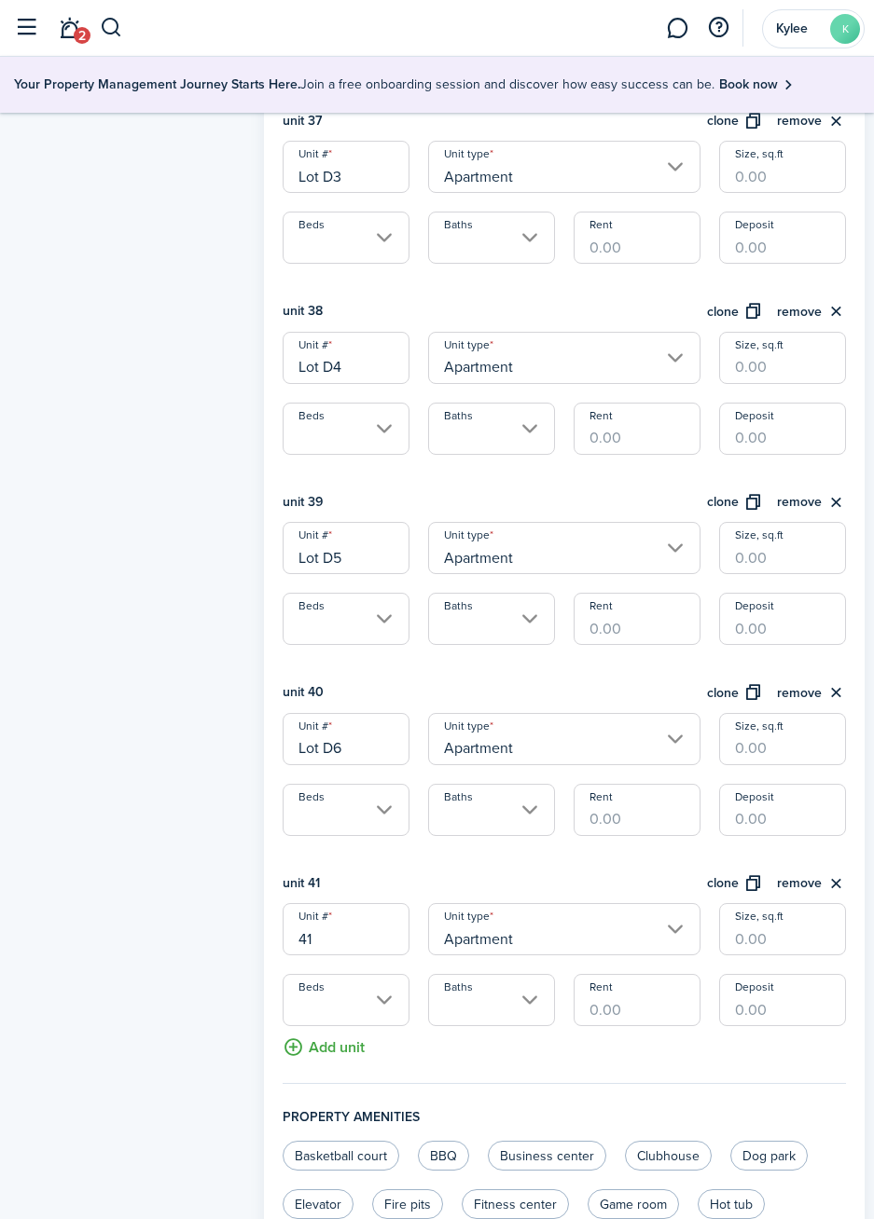
click at [366, 943] on input "41" at bounding box center [345, 929] width 127 height 52
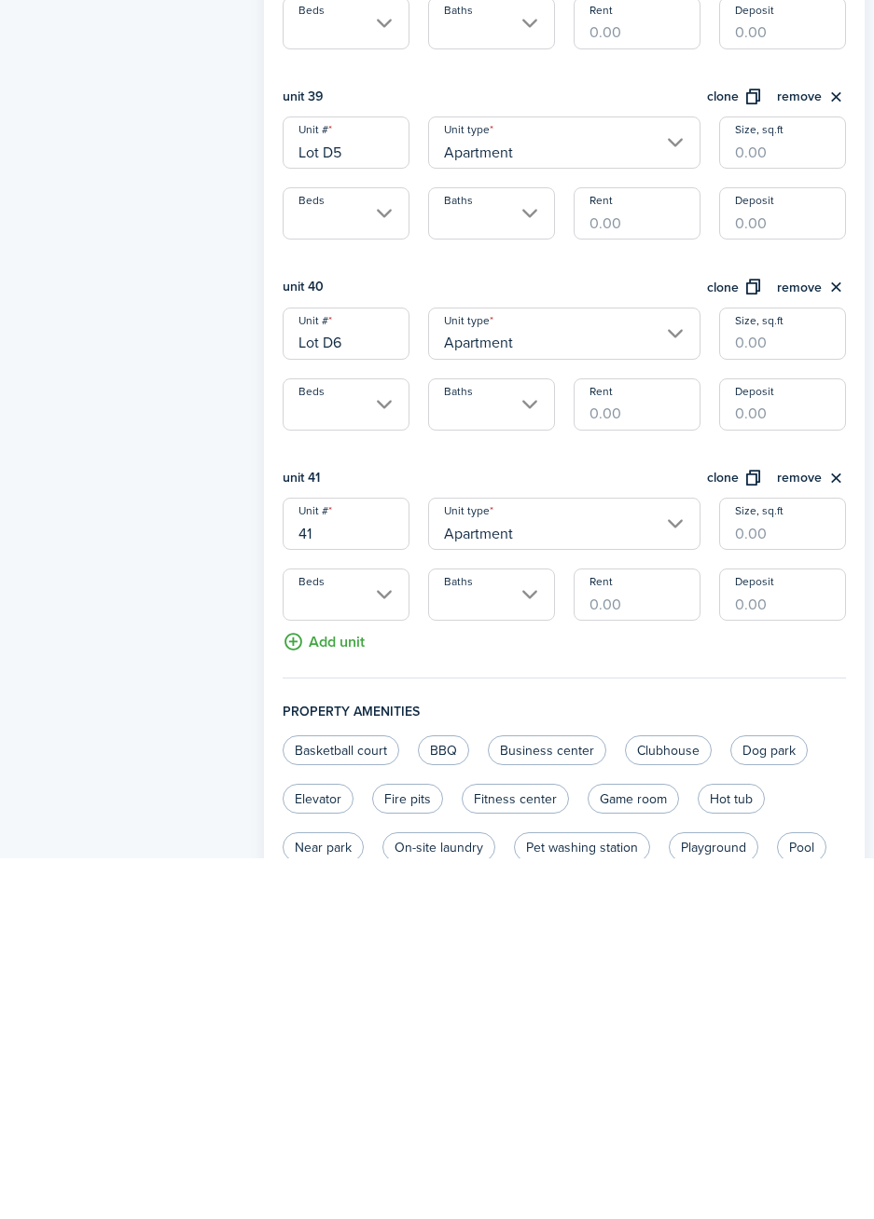
scroll to position [7645, 0]
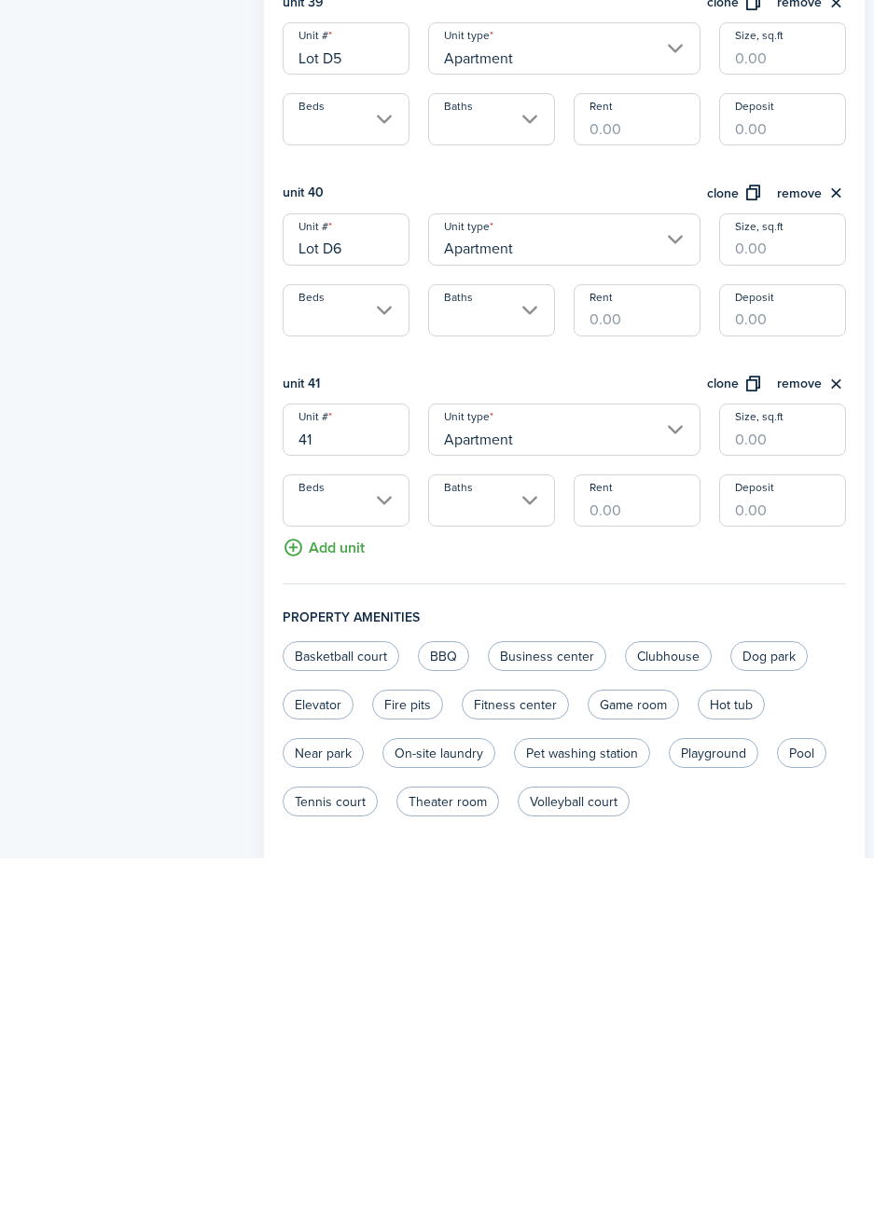
type input "4"
type input "Lot D7"
click at [739, 744] on button "clone" at bounding box center [735, 745] width 56 height 21
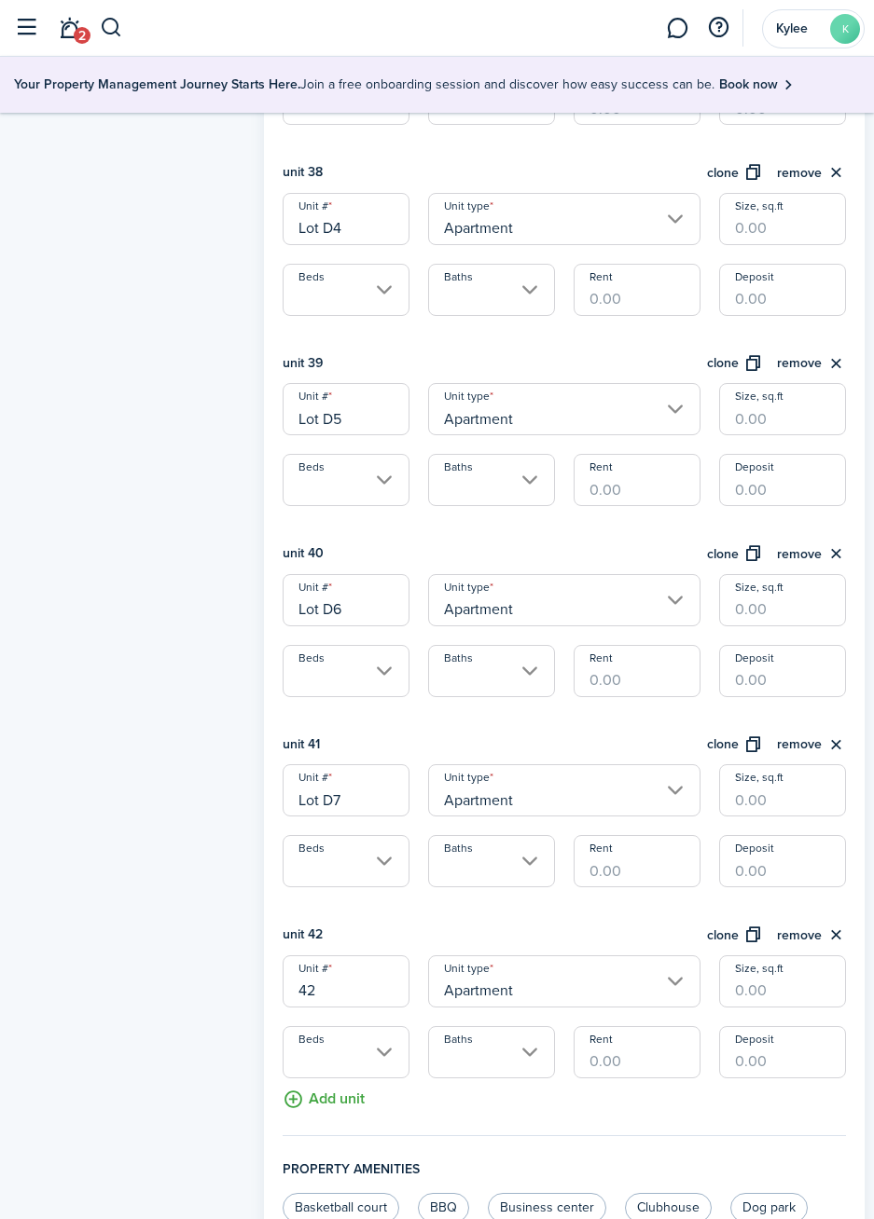
click at [365, 996] on input "42" at bounding box center [345, 982] width 127 height 52
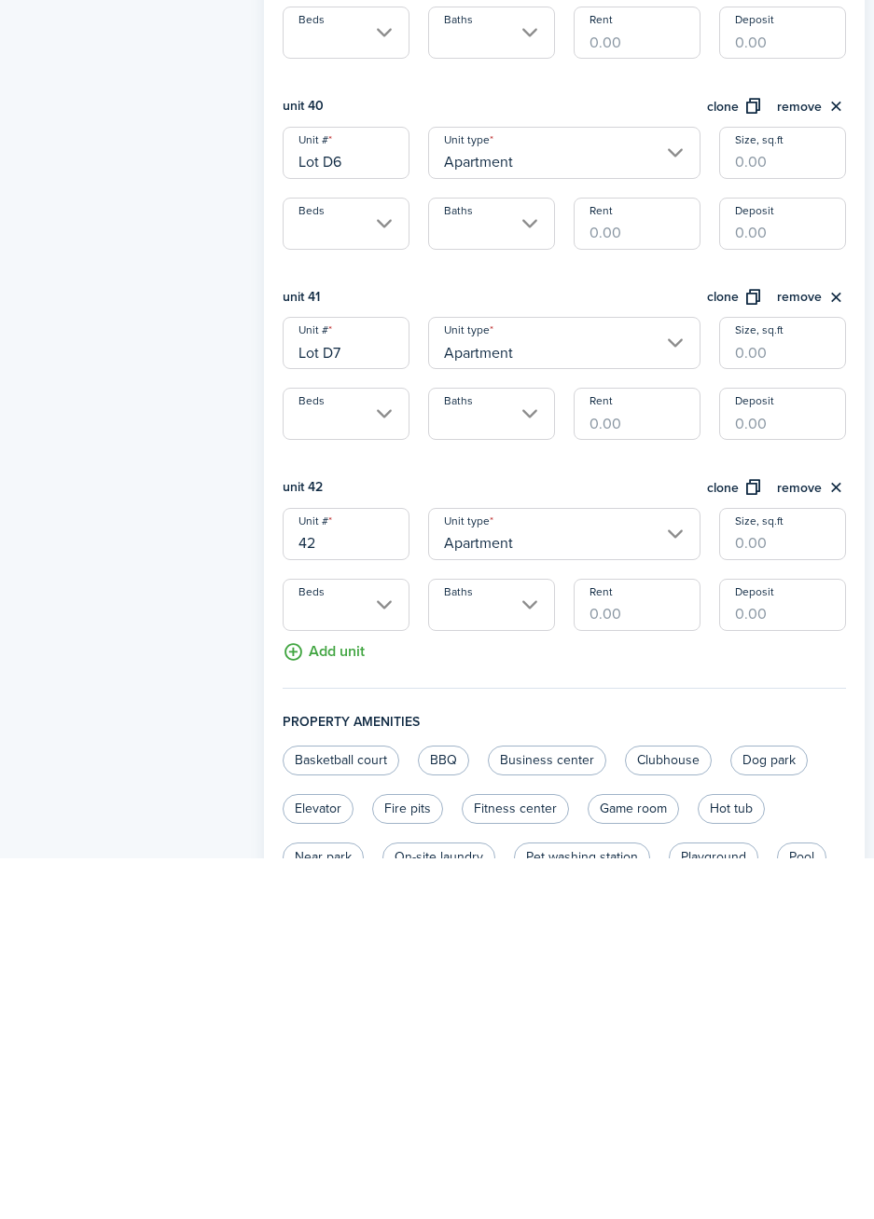
scroll to position [7836, 0]
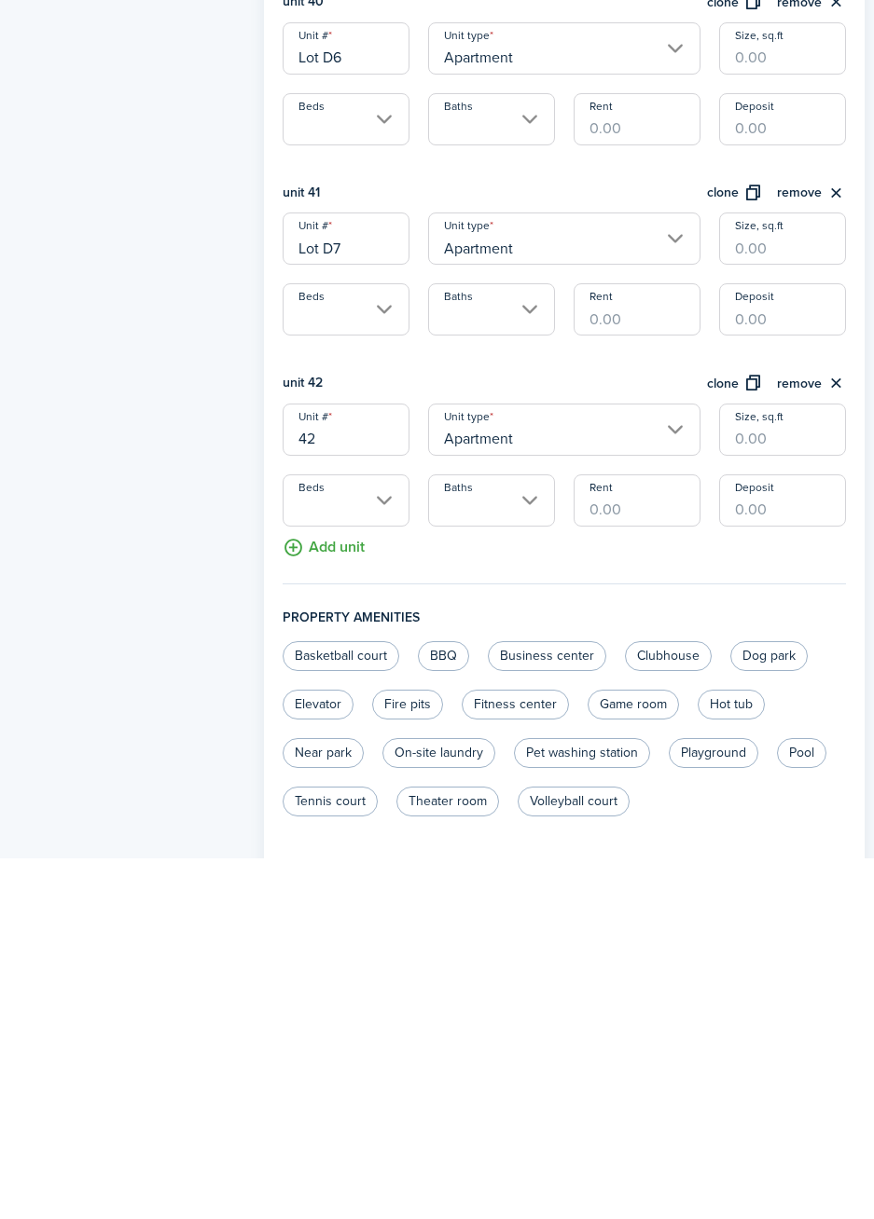
type input "4"
type input "Lot D8"
click at [731, 746] on button "clone" at bounding box center [735, 744] width 56 height 21
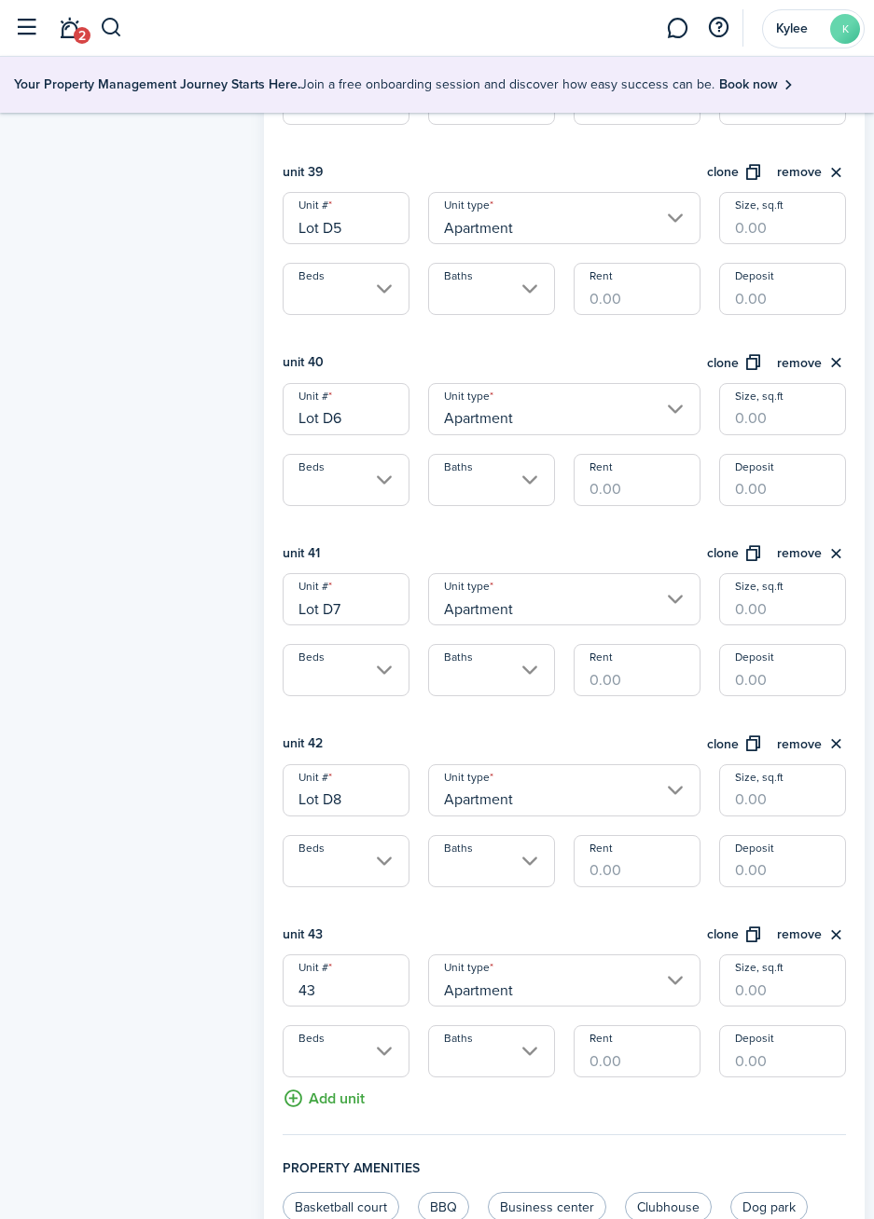
click at [373, 987] on input "43" at bounding box center [345, 981] width 127 height 52
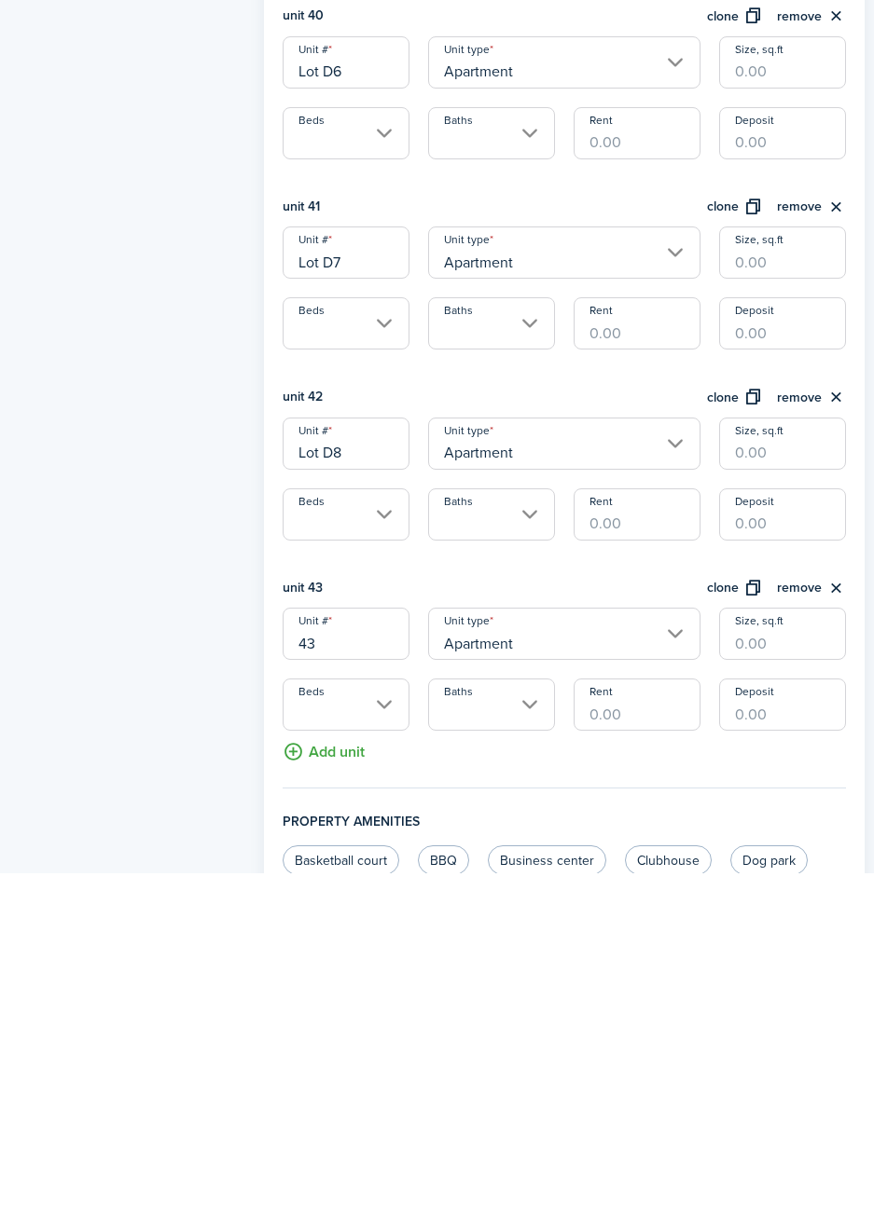
scroll to position [8026, 0]
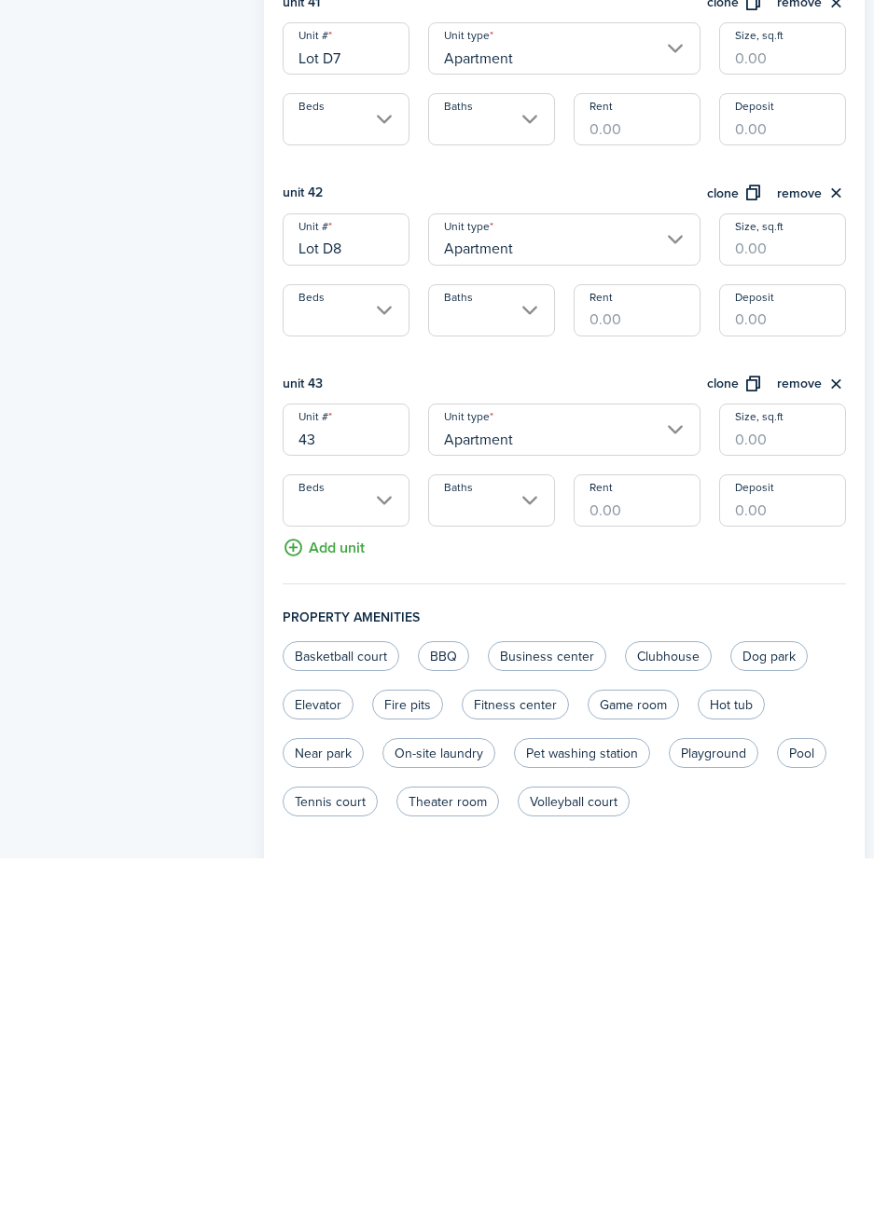
type input "4"
type input "Lot D9"
click at [728, 751] on button "clone" at bounding box center [735, 745] width 56 height 21
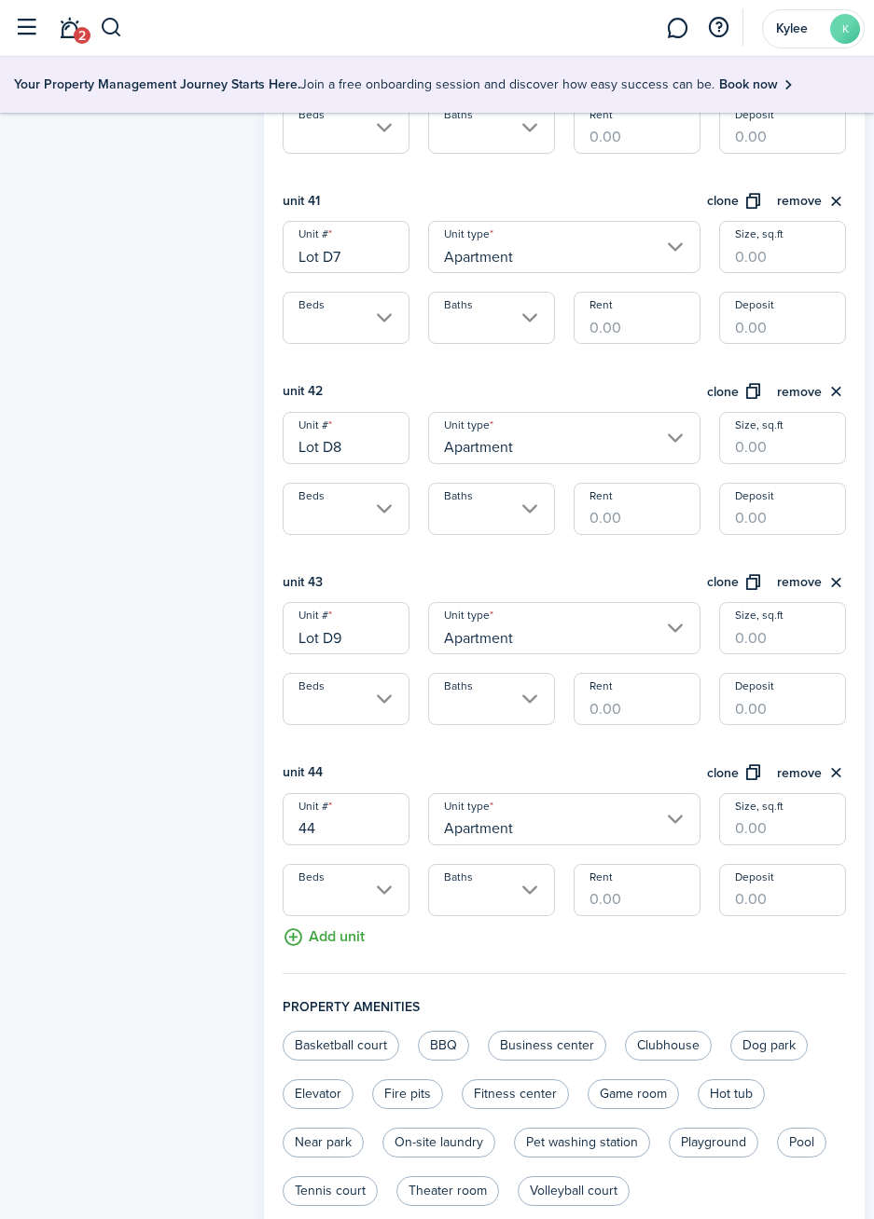
scroll to position [8207, 0]
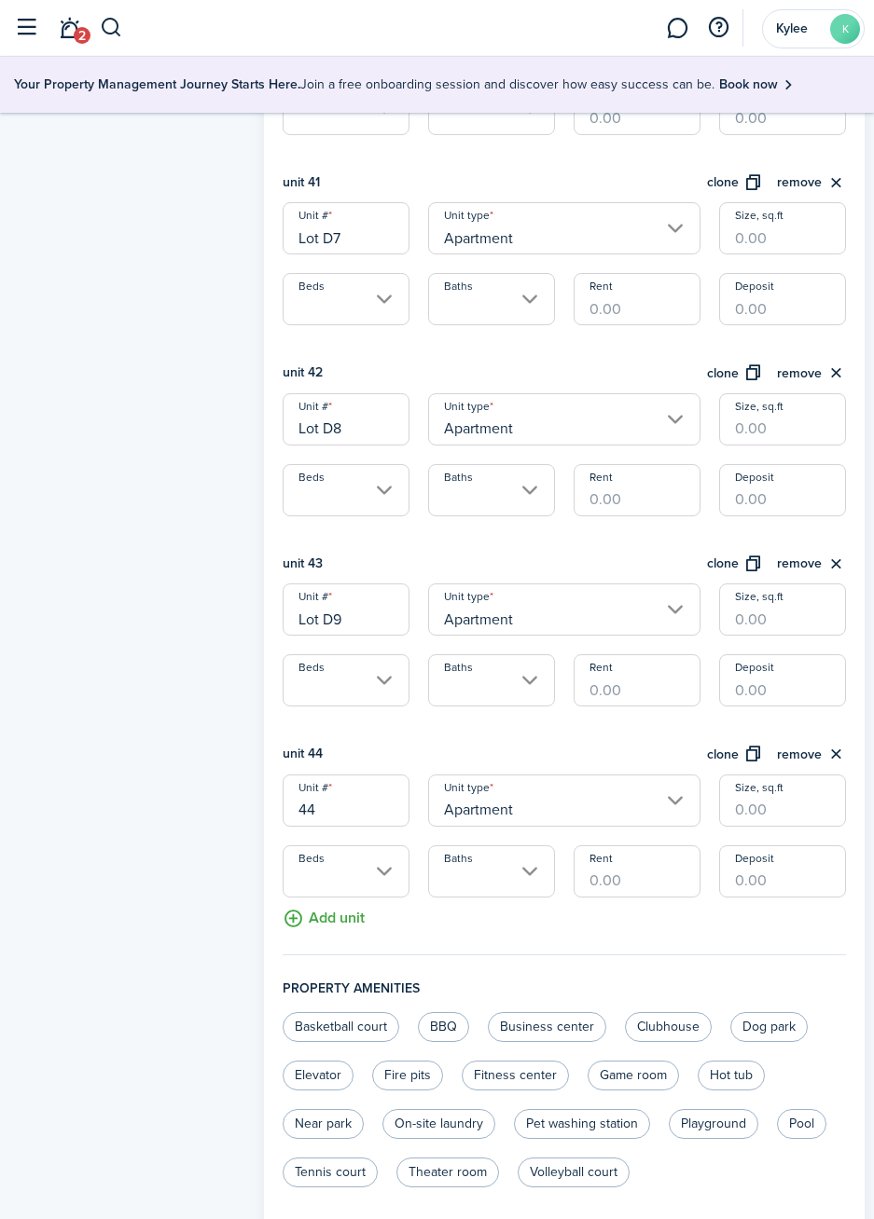
click at [369, 816] on input "44" at bounding box center [345, 801] width 127 height 52
type input "4"
type input "Lot D10"
click at [740, 757] on button "clone" at bounding box center [735, 754] width 56 height 21
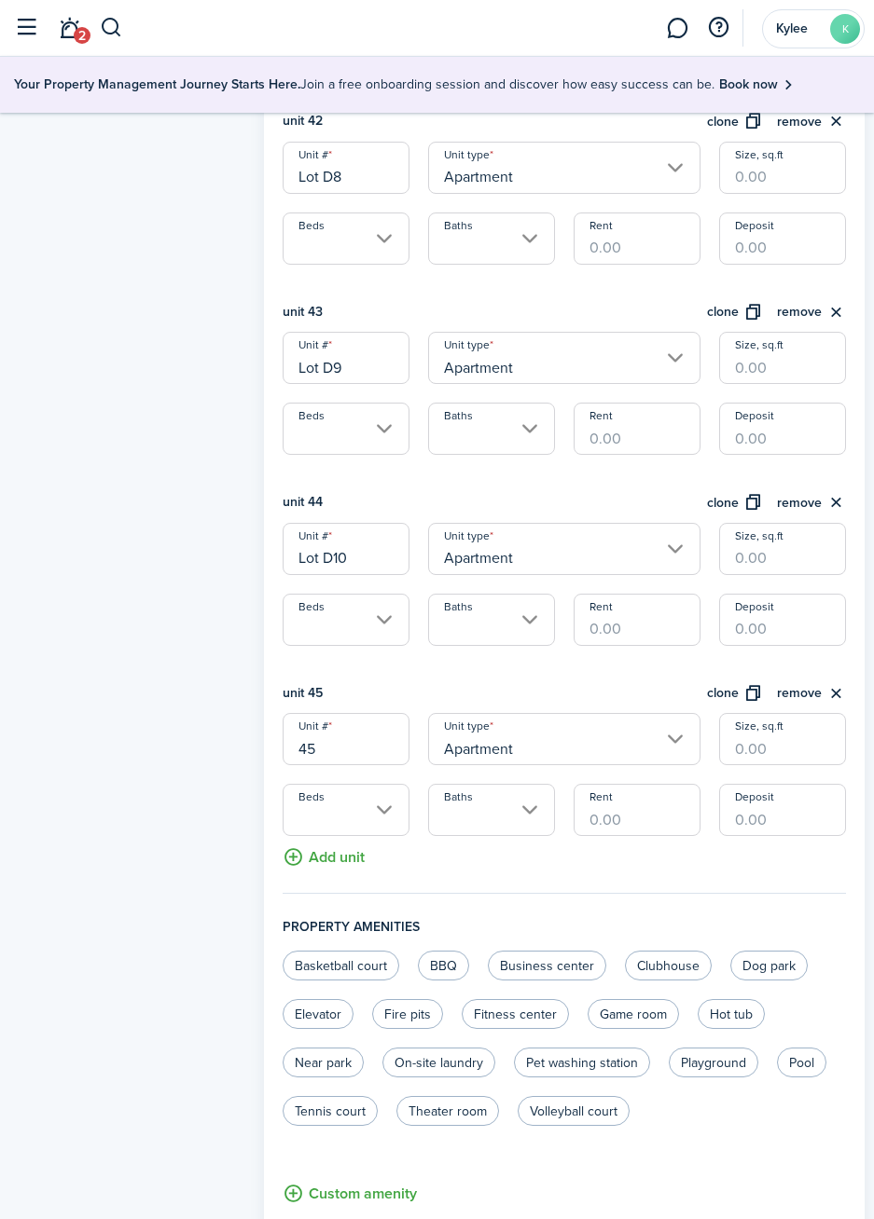
scroll to position [8463, 0]
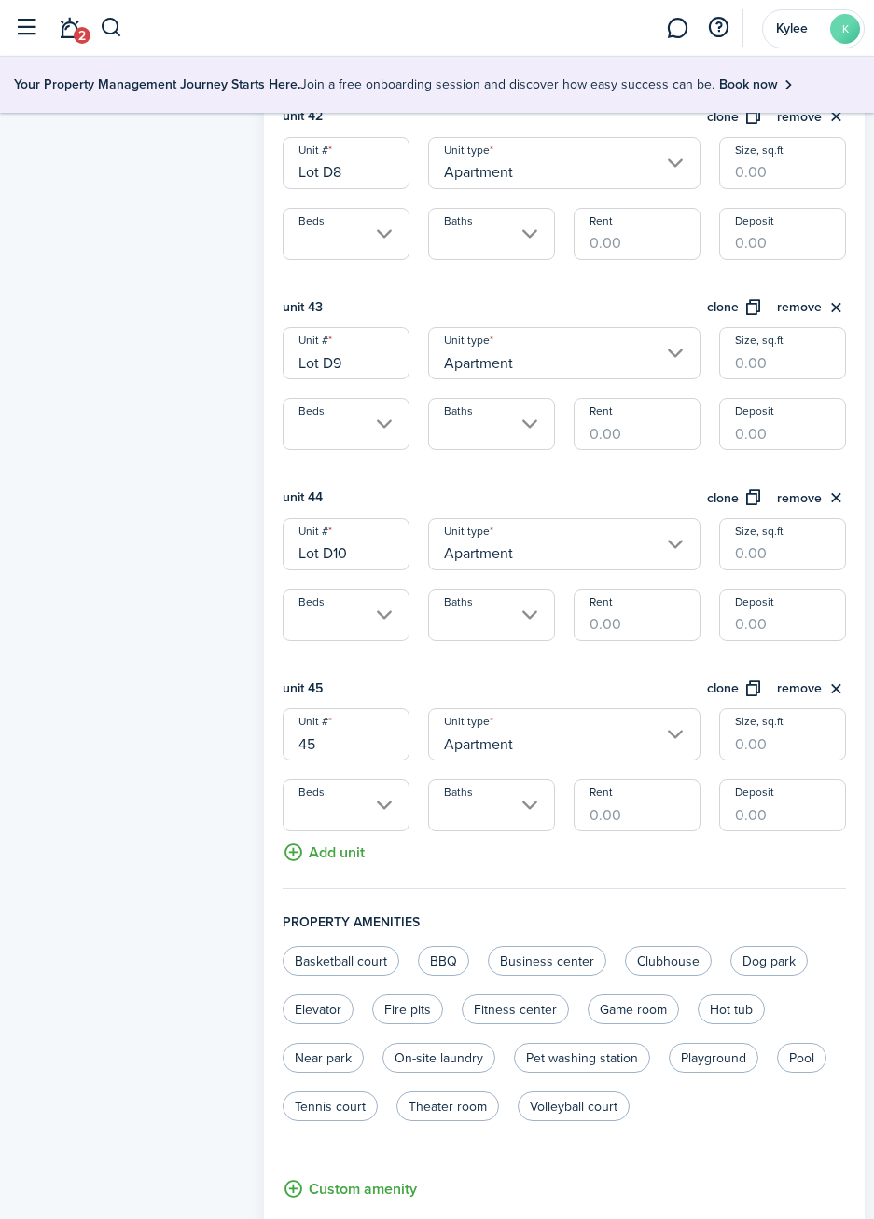
click at [370, 748] on input "45" at bounding box center [345, 735] width 127 height 52
type input "4"
type input "Lot D11"
click at [726, 691] on button "clone" at bounding box center [735, 689] width 56 height 21
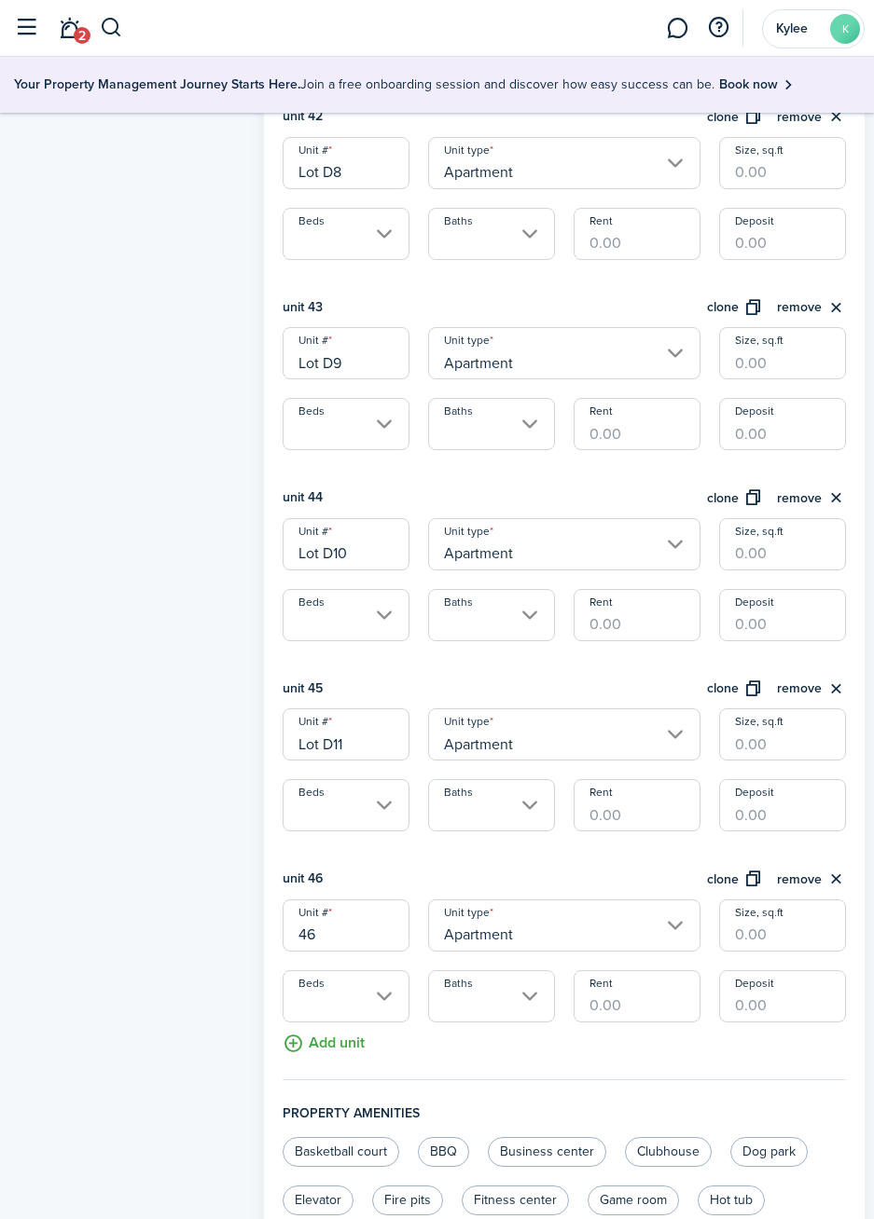
click at [368, 939] on input "46" at bounding box center [345, 926] width 127 height 52
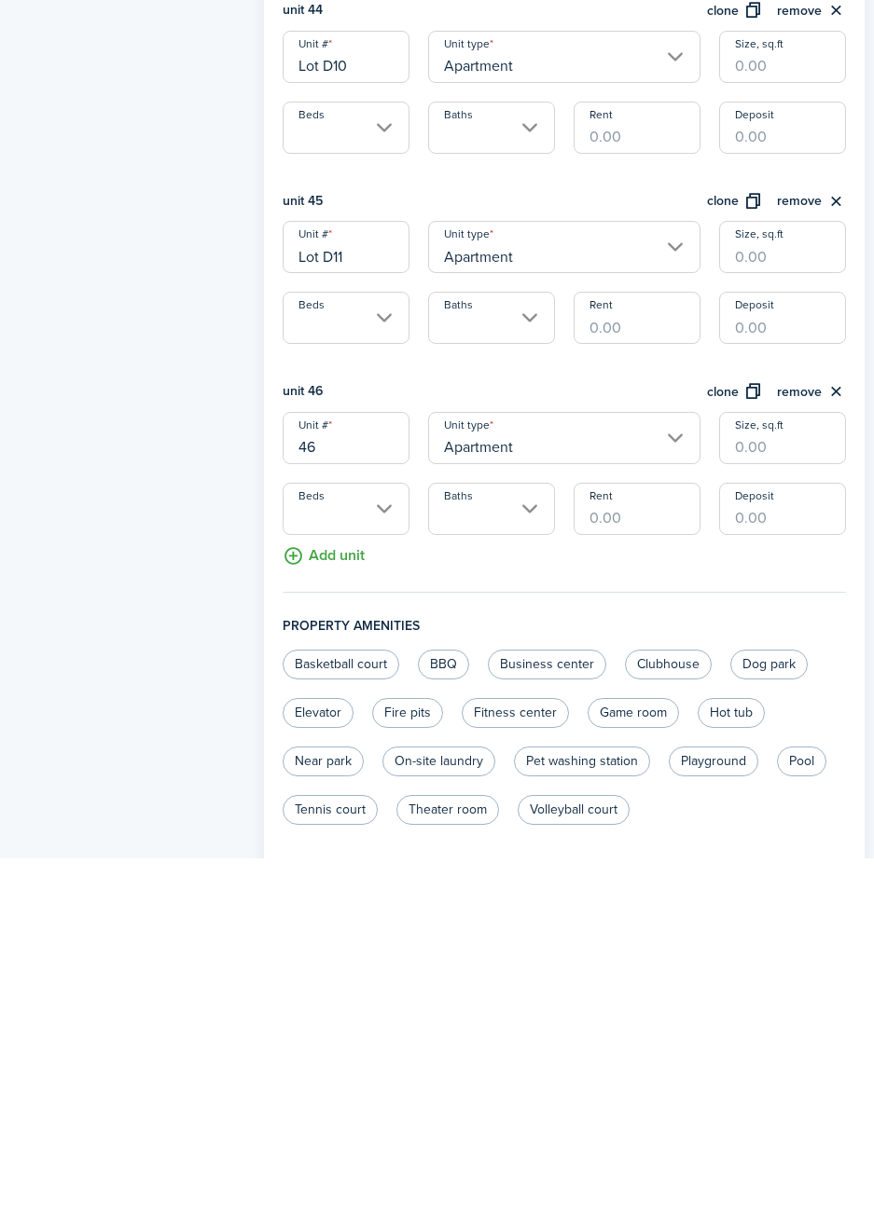
scroll to position [8599, 0]
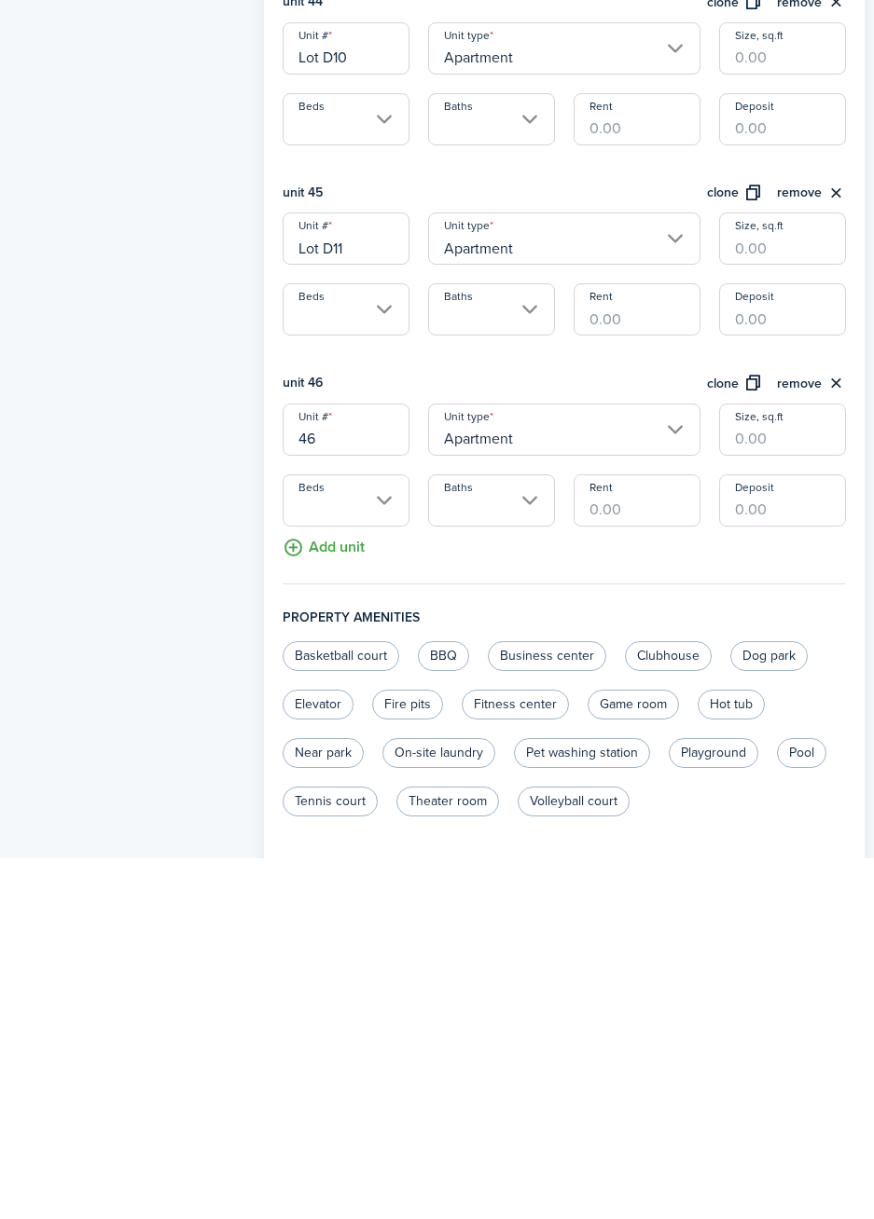
type input "4"
type input "Lot D12"
click at [733, 748] on button "clone" at bounding box center [735, 744] width 56 height 21
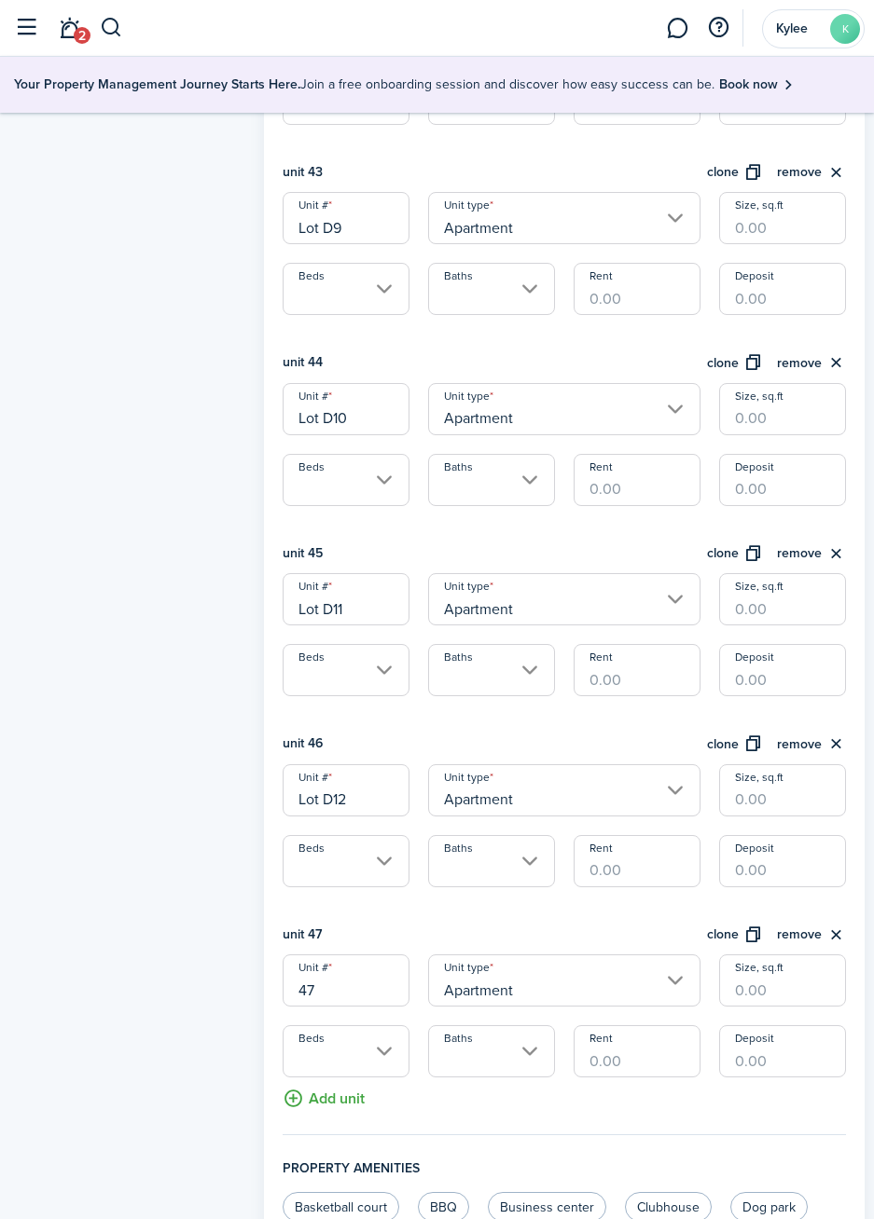
click at [368, 1000] on input "47" at bounding box center [345, 981] width 127 height 52
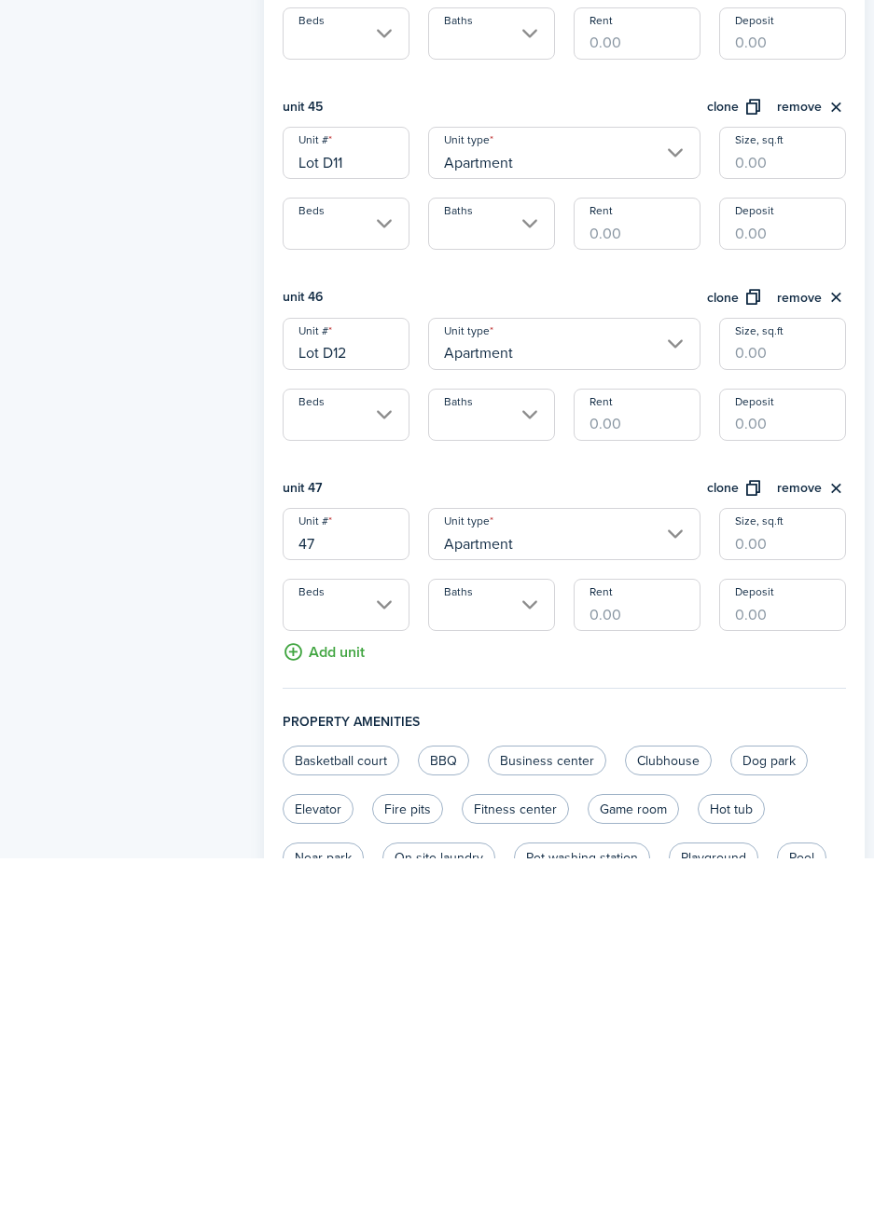
scroll to position [8789, 0]
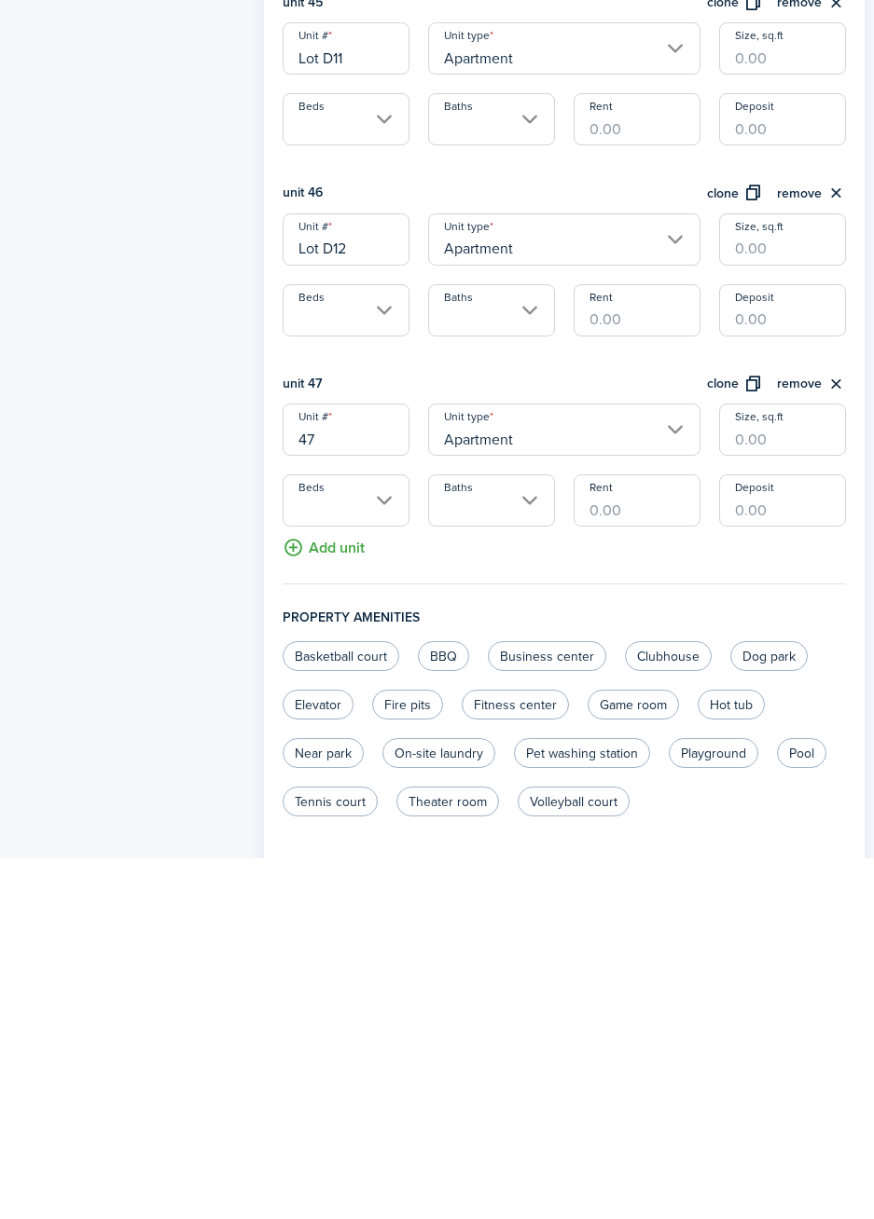
type input "4"
type input "Lot D13"
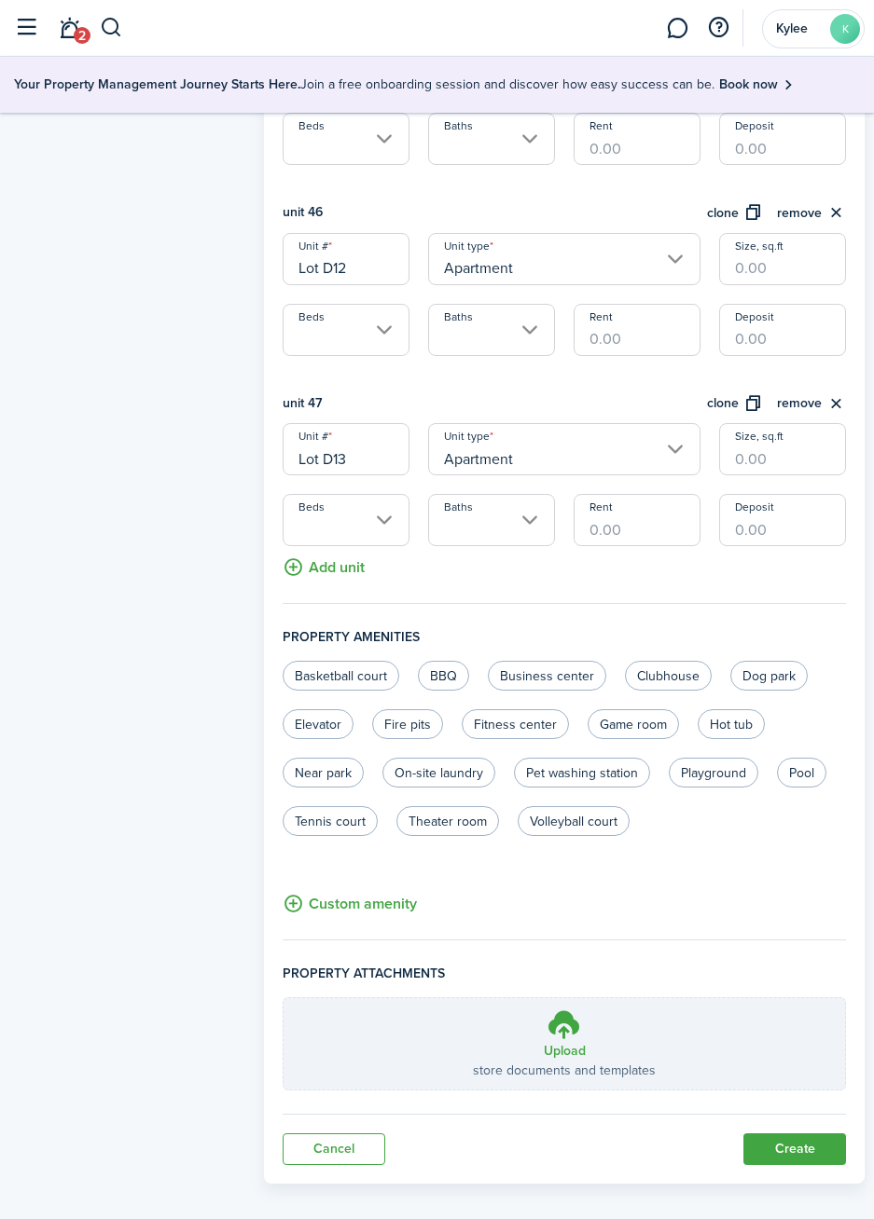
scroll to position [9144, 0]
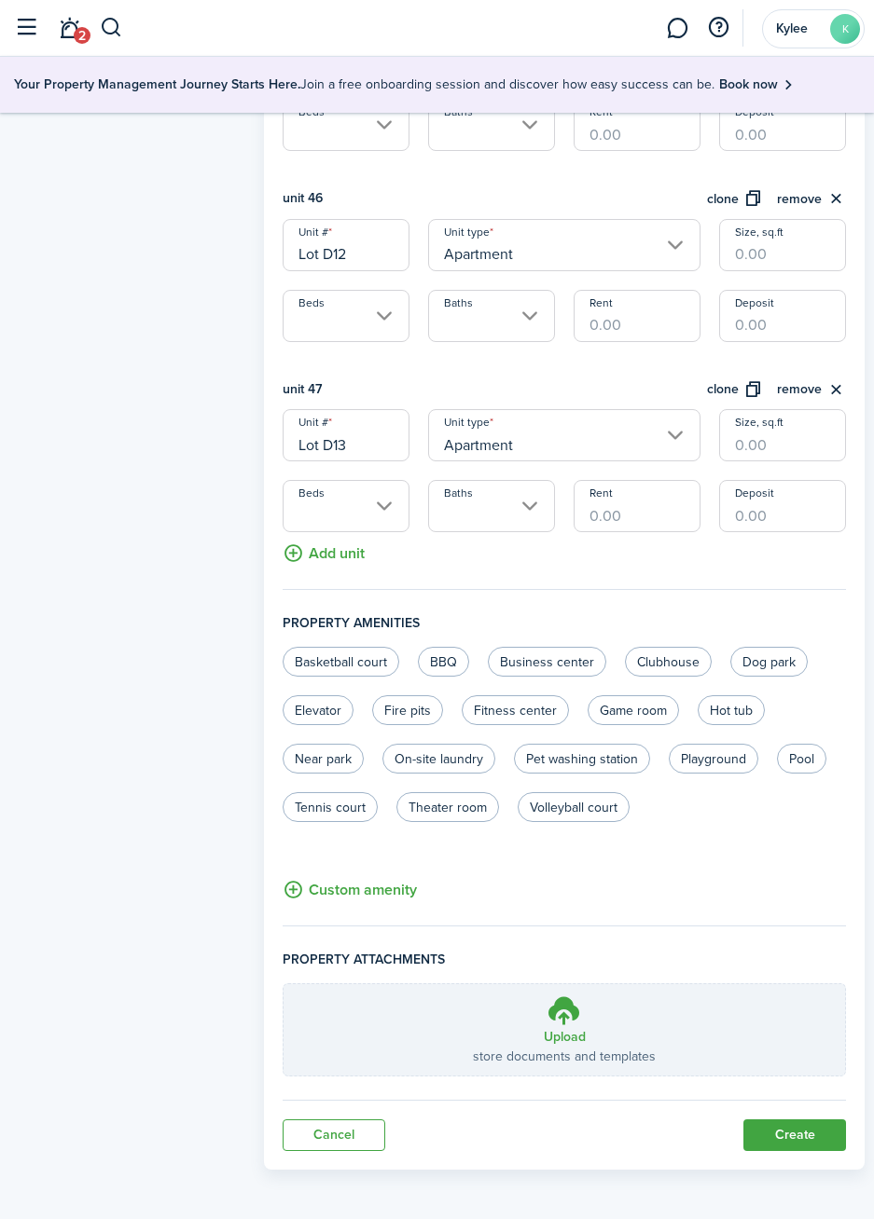
click at [800, 1132] on button "Create" at bounding box center [794, 1136] width 103 height 32
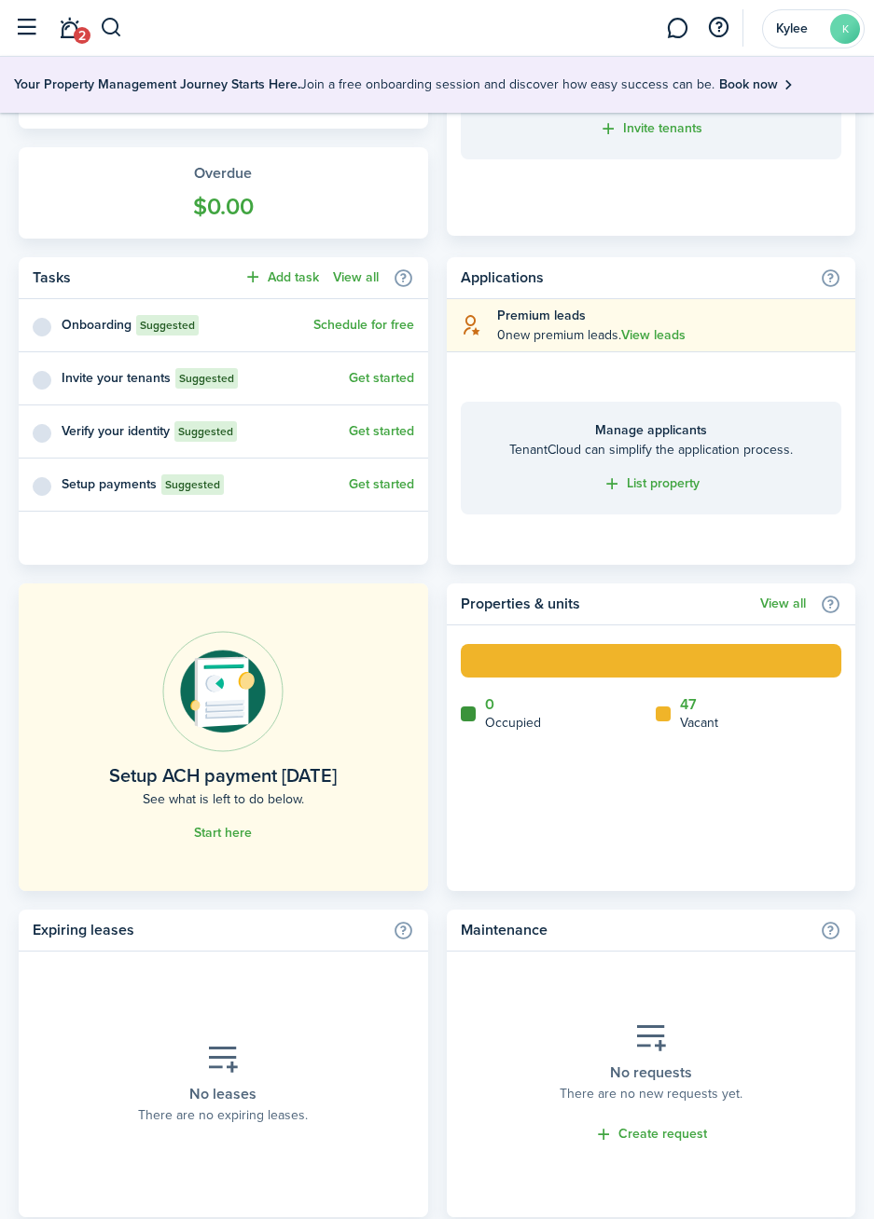
scroll to position [1019, 0]
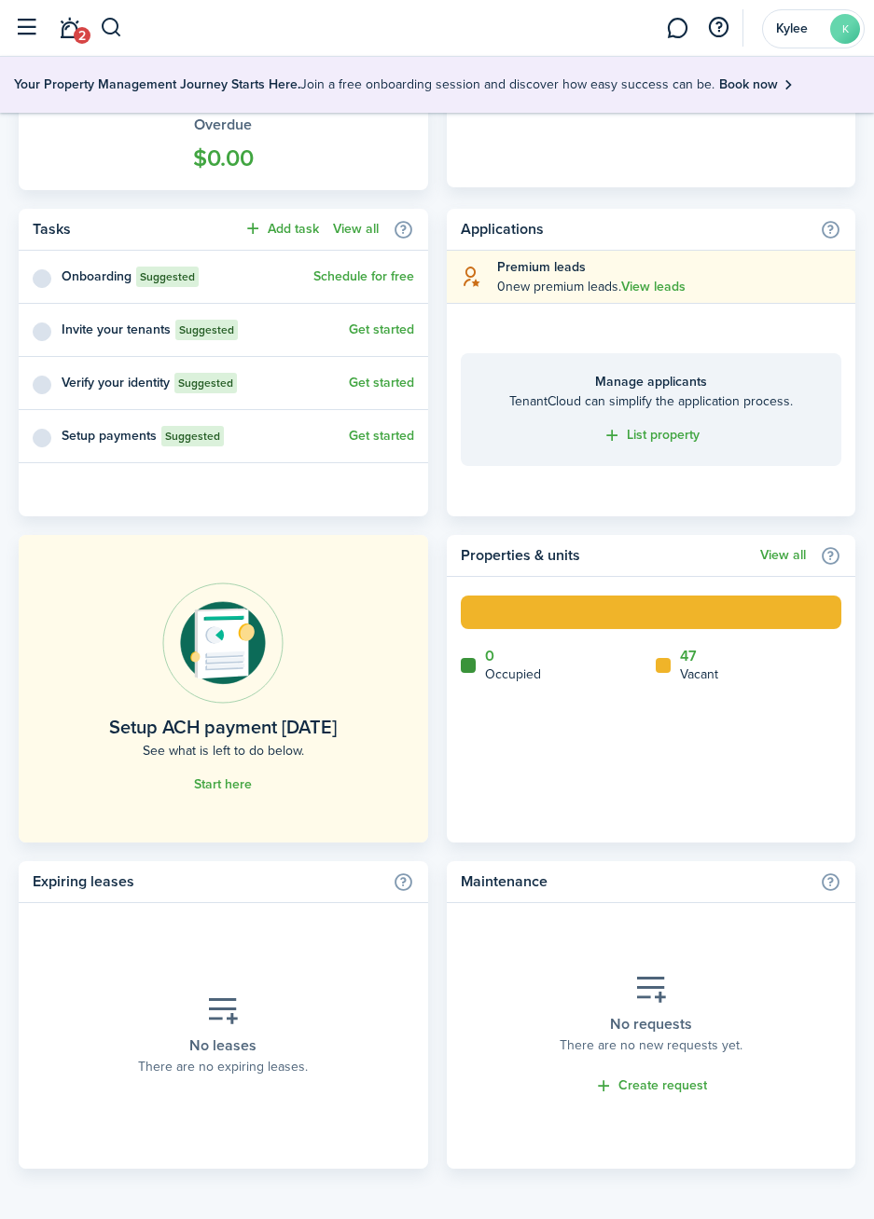
click at [687, 665] on home-widget-title "Vacant" at bounding box center [699, 675] width 38 height 20
click at [782, 559] on link "View all" at bounding box center [783, 555] width 46 height 15
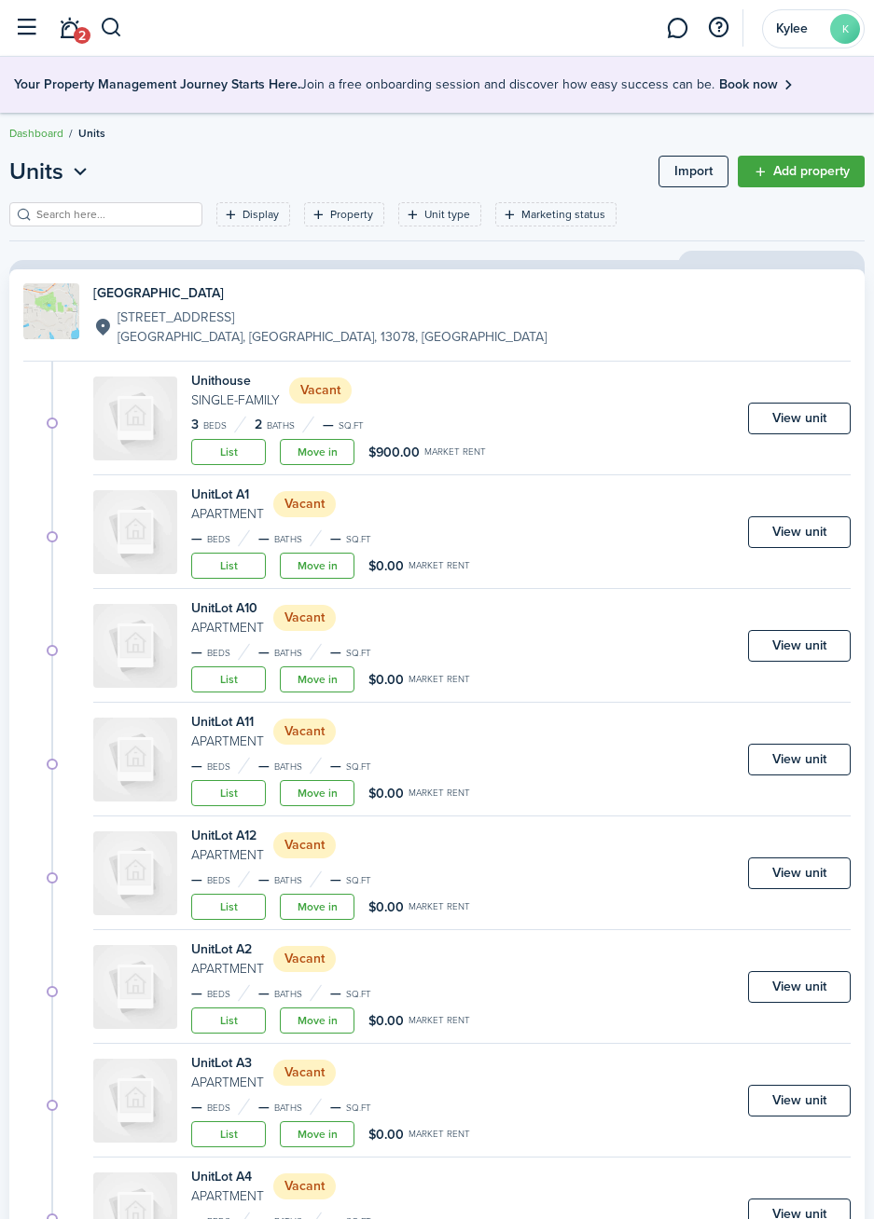
click at [229, 514] on small "Apartment" at bounding box center [227, 514] width 73 height 20
click at [239, 495] on h4 "Unit Lot A1" at bounding box center [227, 495] width 73 height 20
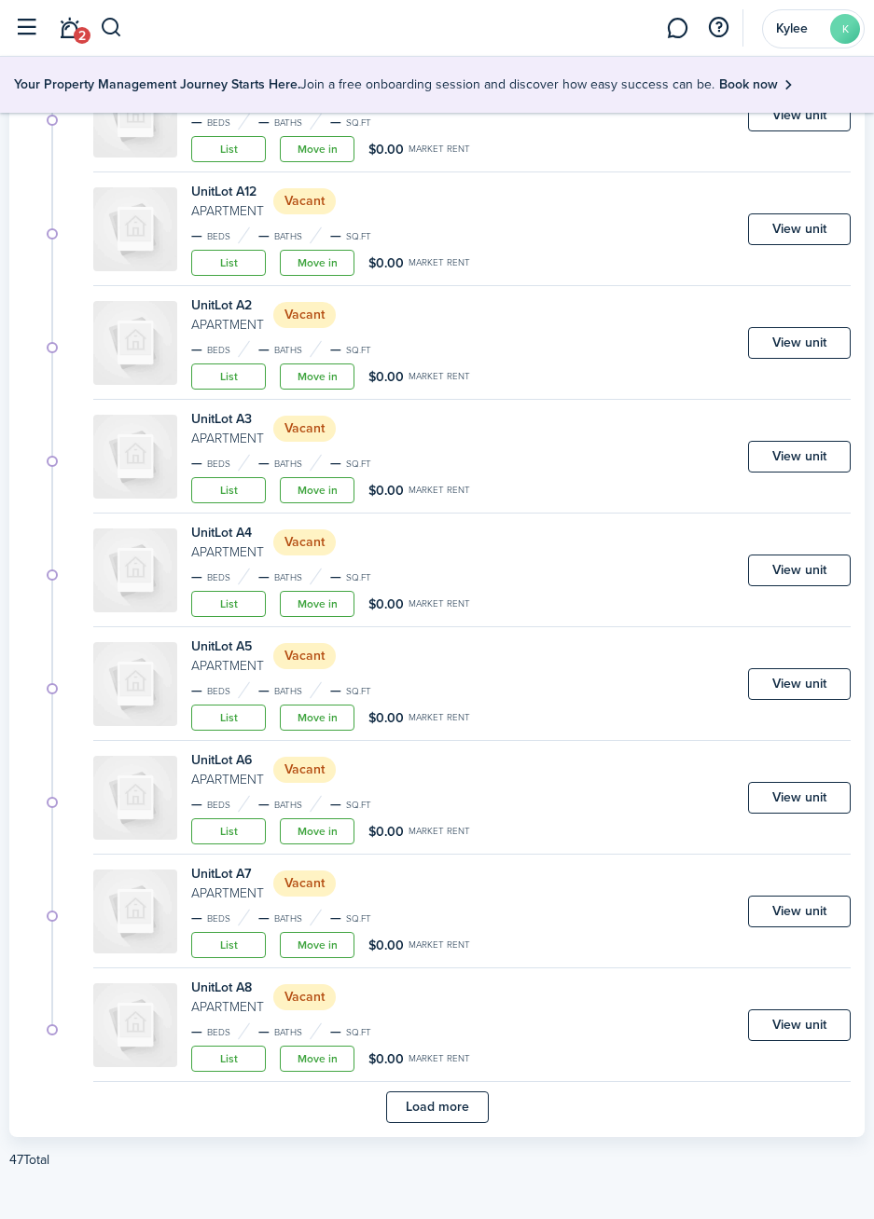
scroll to position [659, 0]
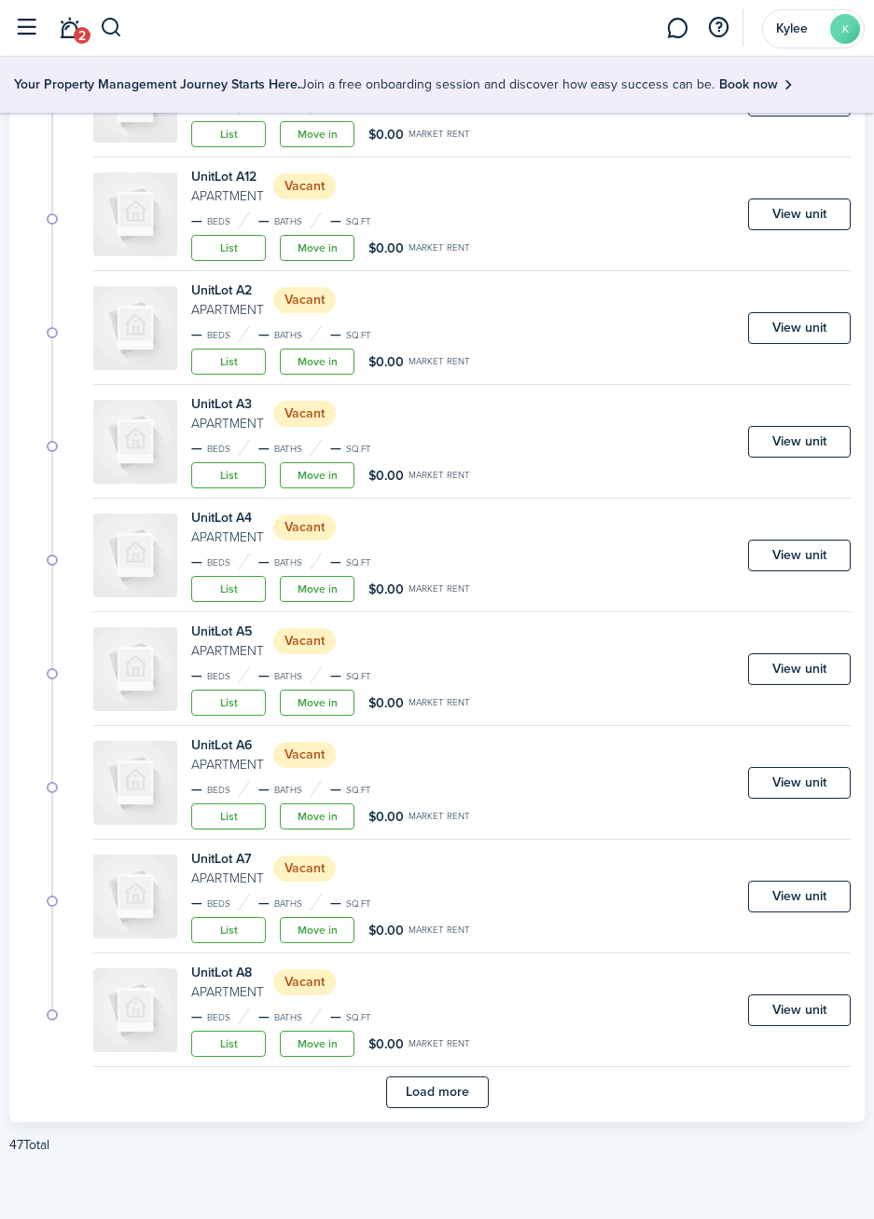
click at [492, 884] on div "Unit Lot A7 Apartment Vacant — Beds — Baths — sq.ft List Move in $0.00 Market r…" at bounding box center [471, 901] width 757 height 104
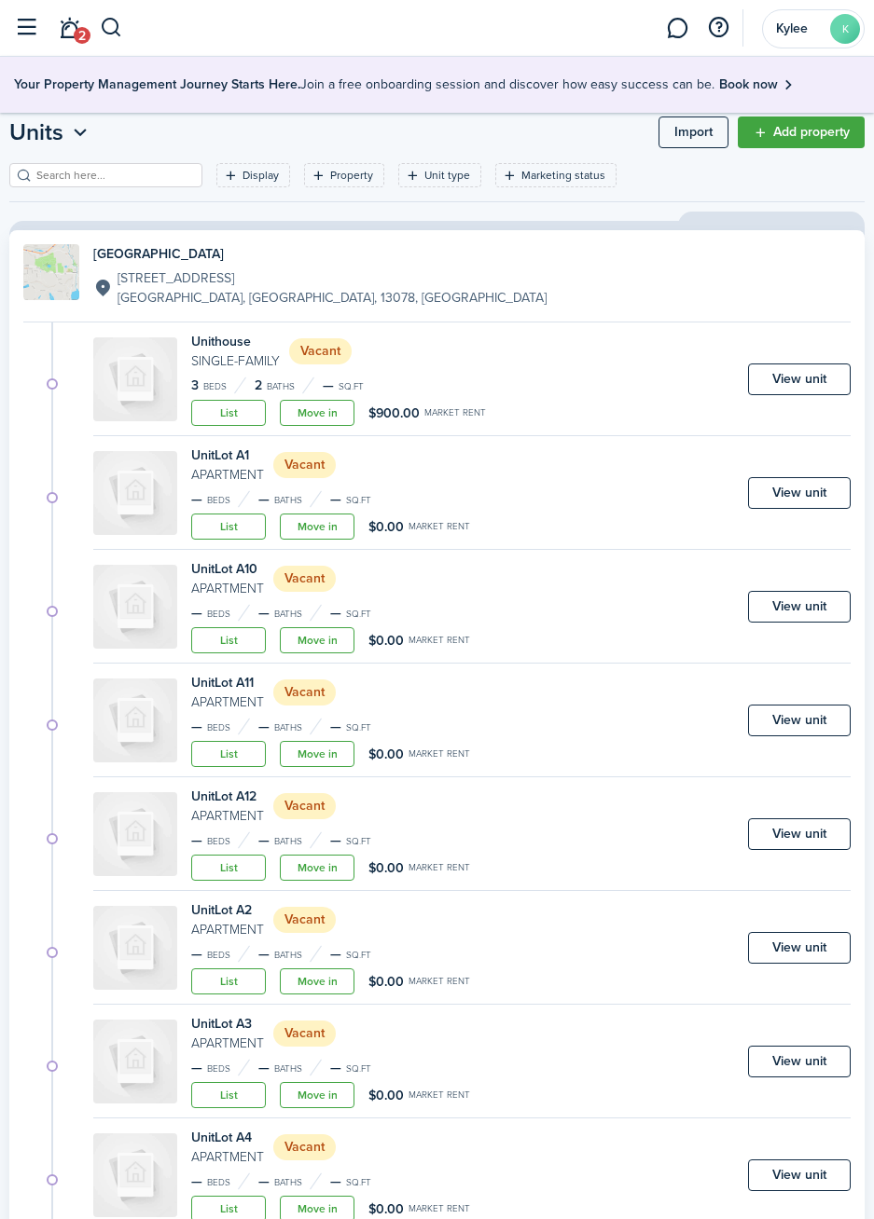
scroll to position [0, 0]
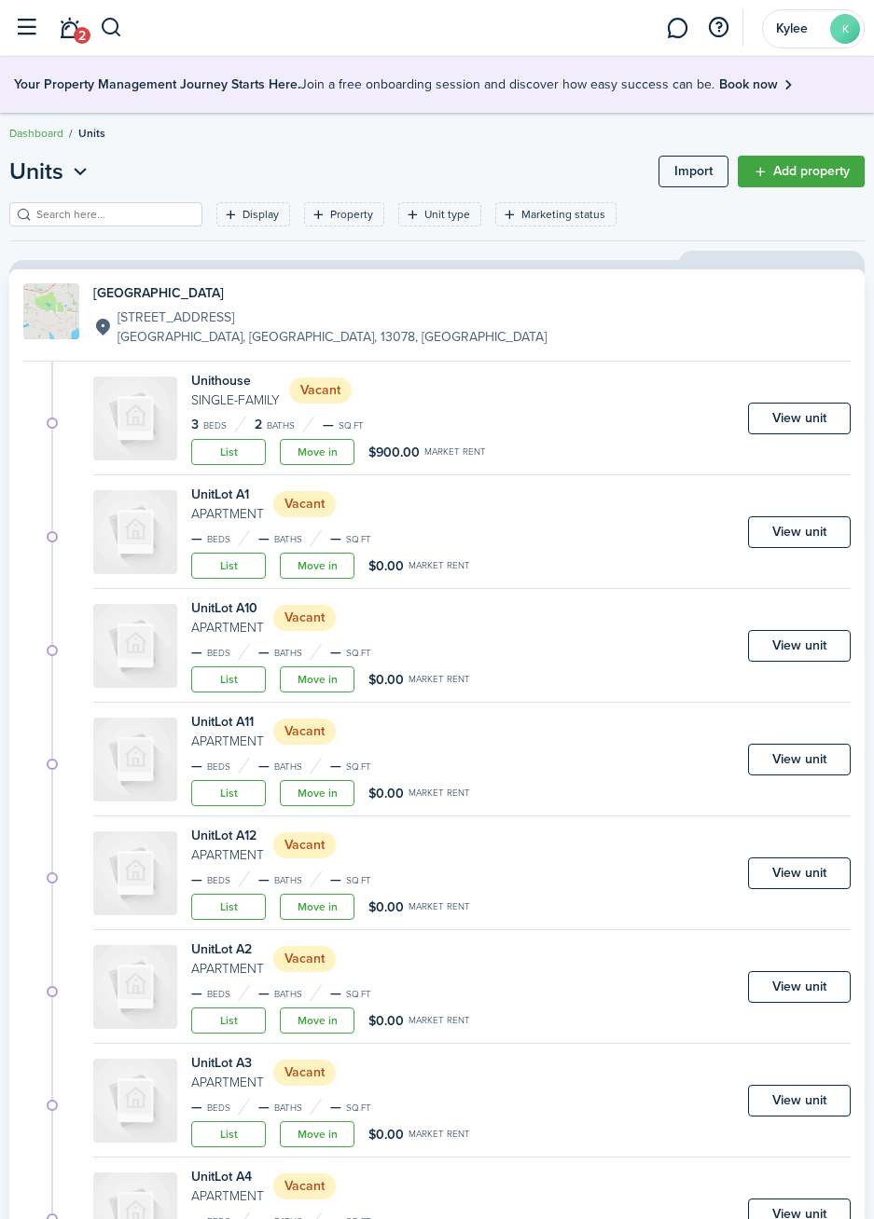
click at [814, 535] on link "View unit" at bounding box center [799, 532] width 103 height 32
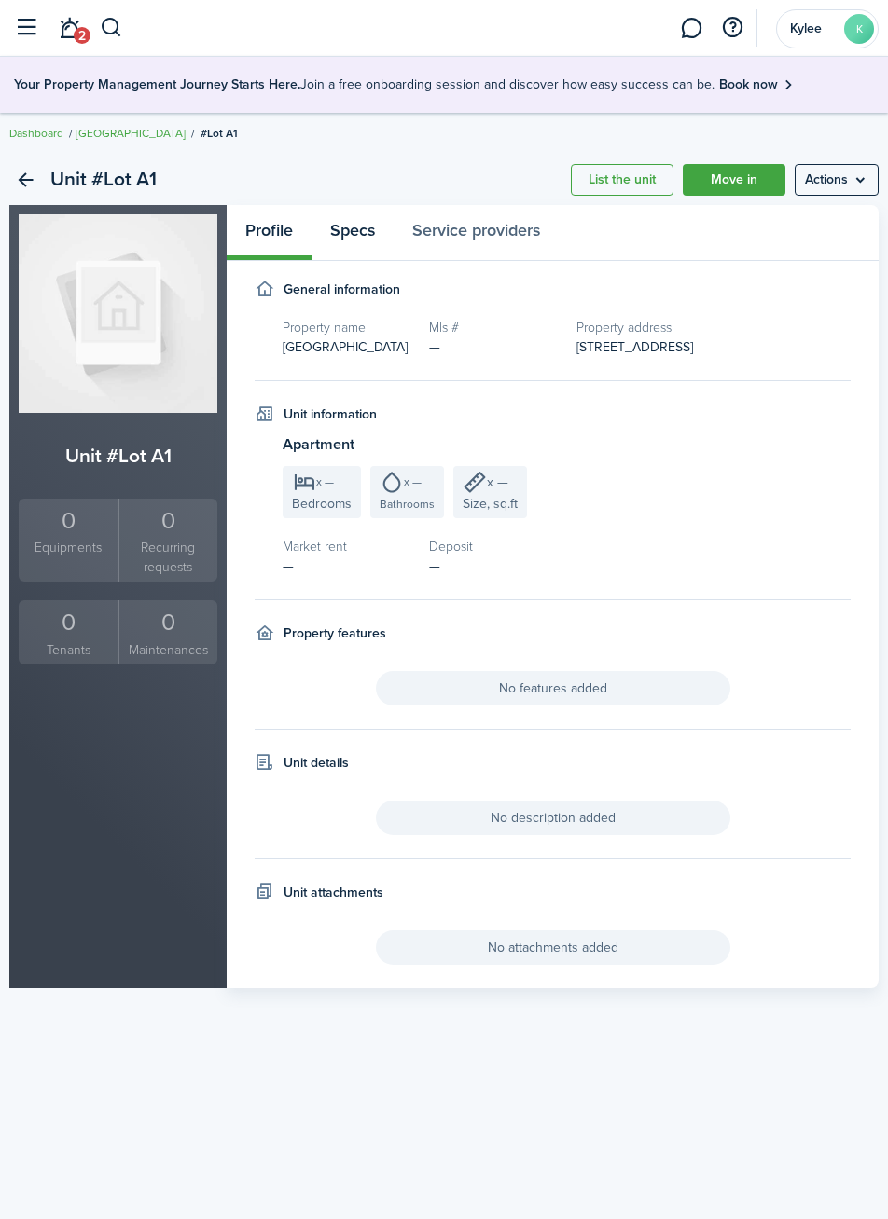
click at [343, 246] on link "Specs" at bounding box center [352, 232] width 82 height 55
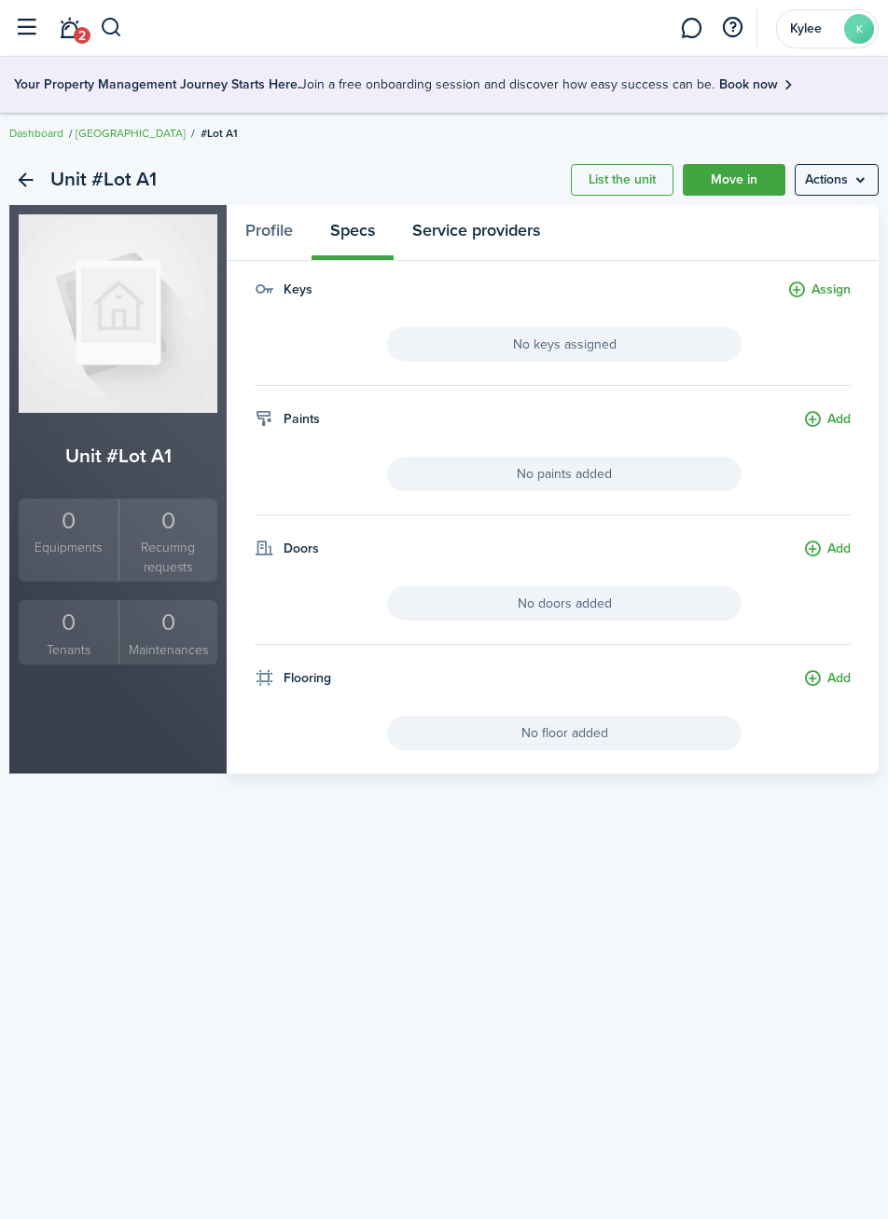
click at [530, 232] on link "Service providers" at bounding box center [475, 232] width 165 height 55
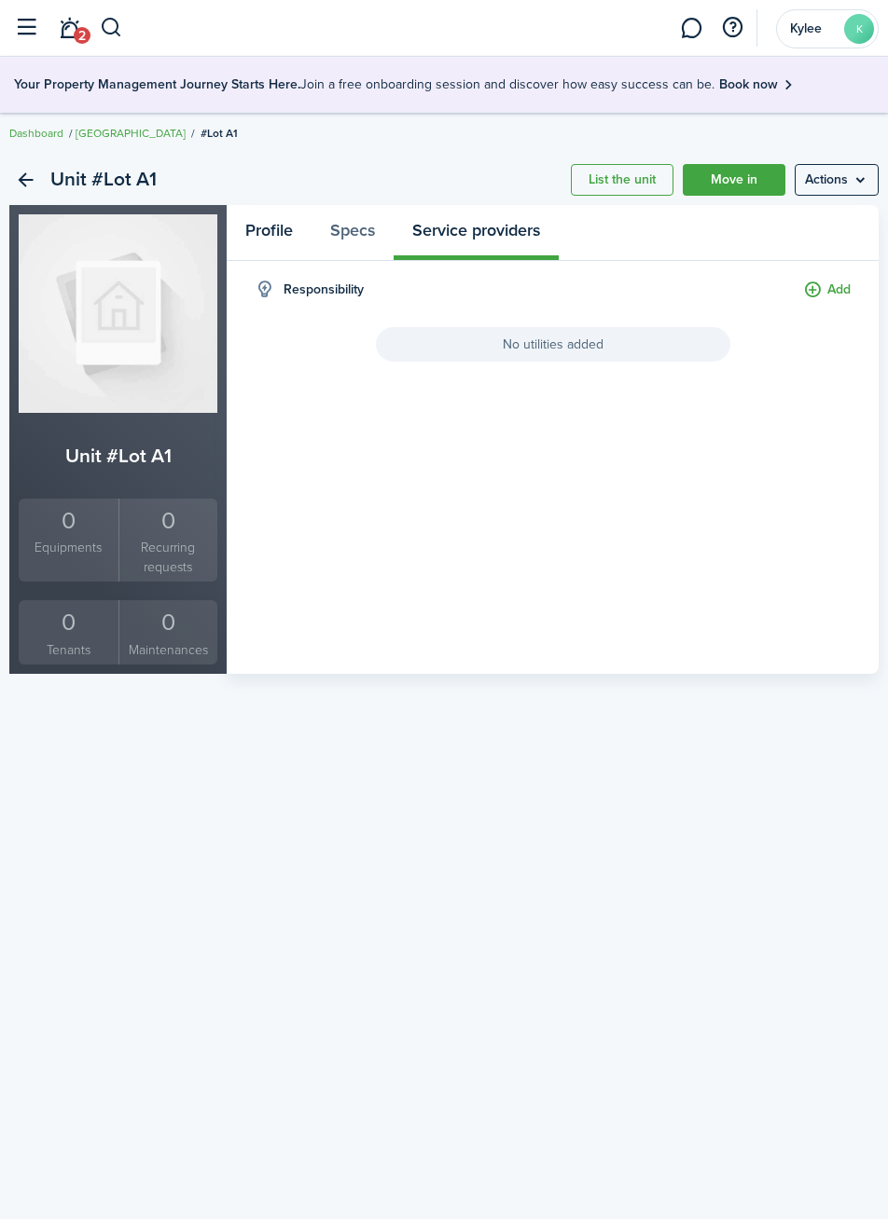
click at [269, 246] on link "Profile" at bounding box center [269, 232] width 85 height 55
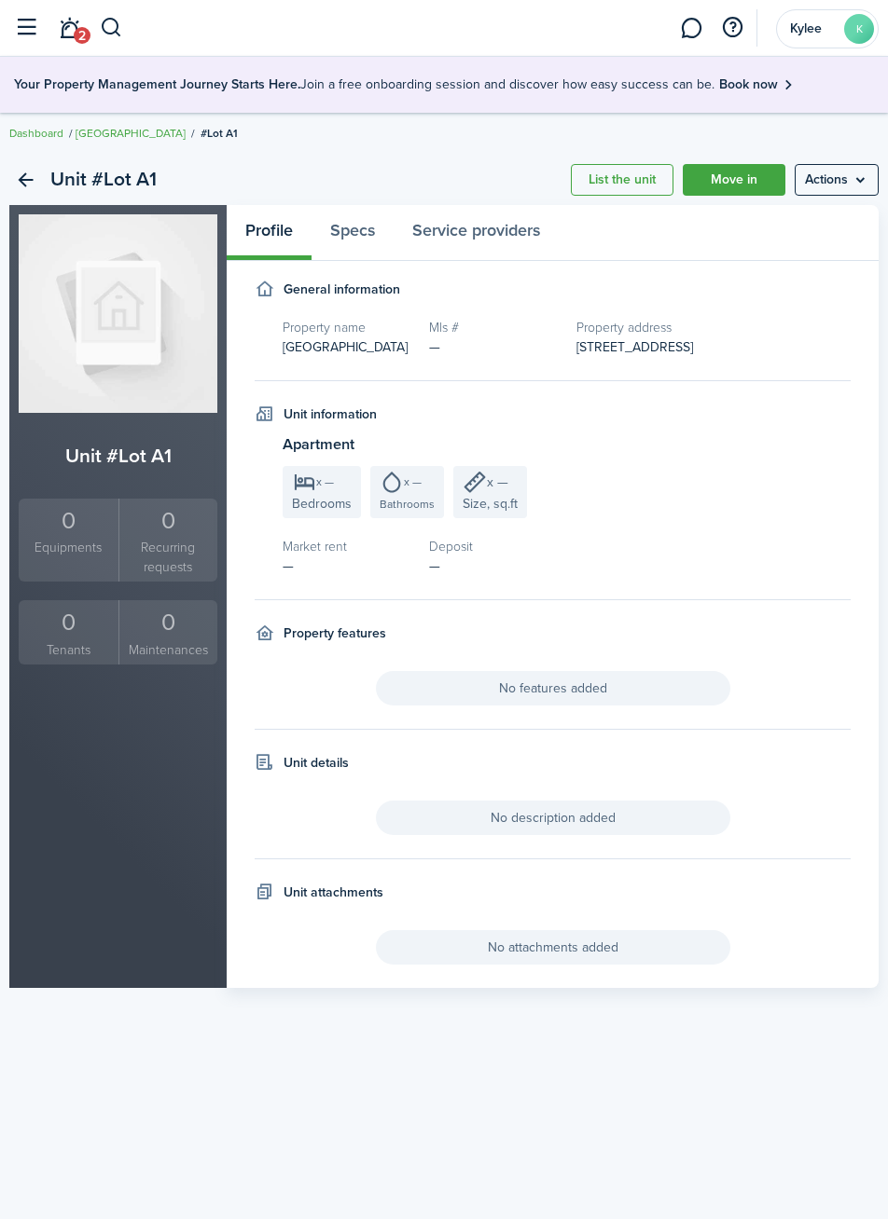
click at [857, 184] on menu-btn "Actions" at bounding box center [836, 180] width 84 height 32
click at [861, 183] on menu-btn "Actions" at bounding box center [836, 180] width 84 height 32
click at [17, 179] on link "Back" at bounding box center [25, 180] width 32 height 32
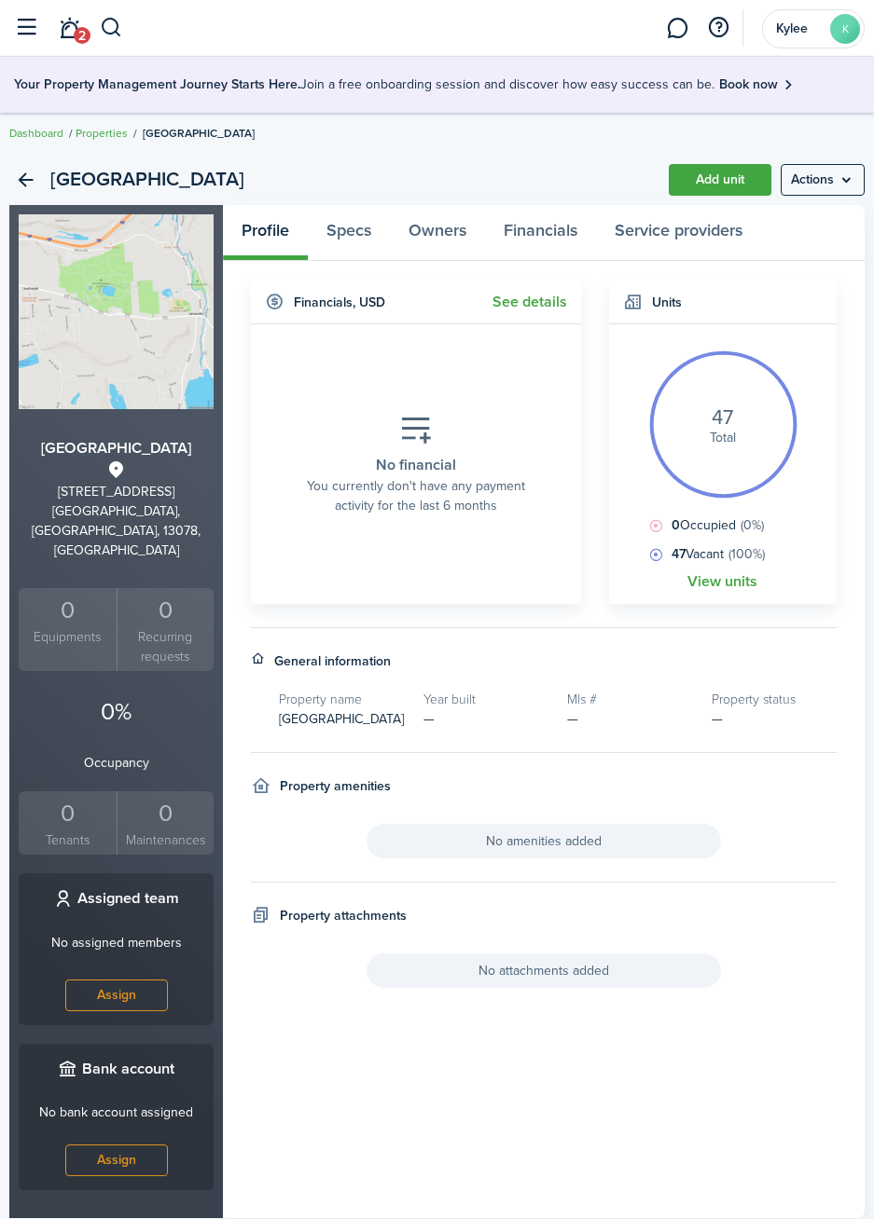
click at [30, 182] on link "Back" at bounding box center [25, 180] width 32 height 32
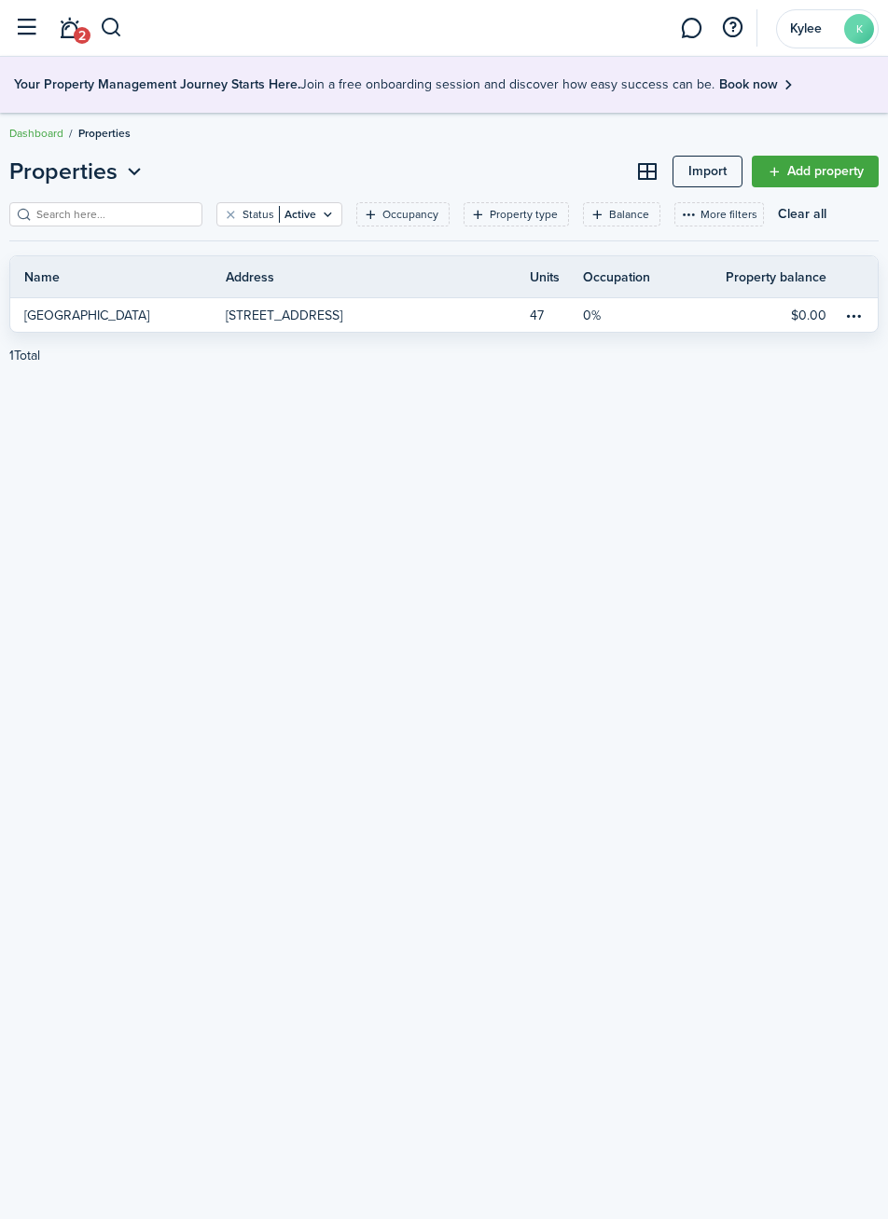
click at [531, 314] on link "47" at bounding box center [557, 315] width 54 height 34
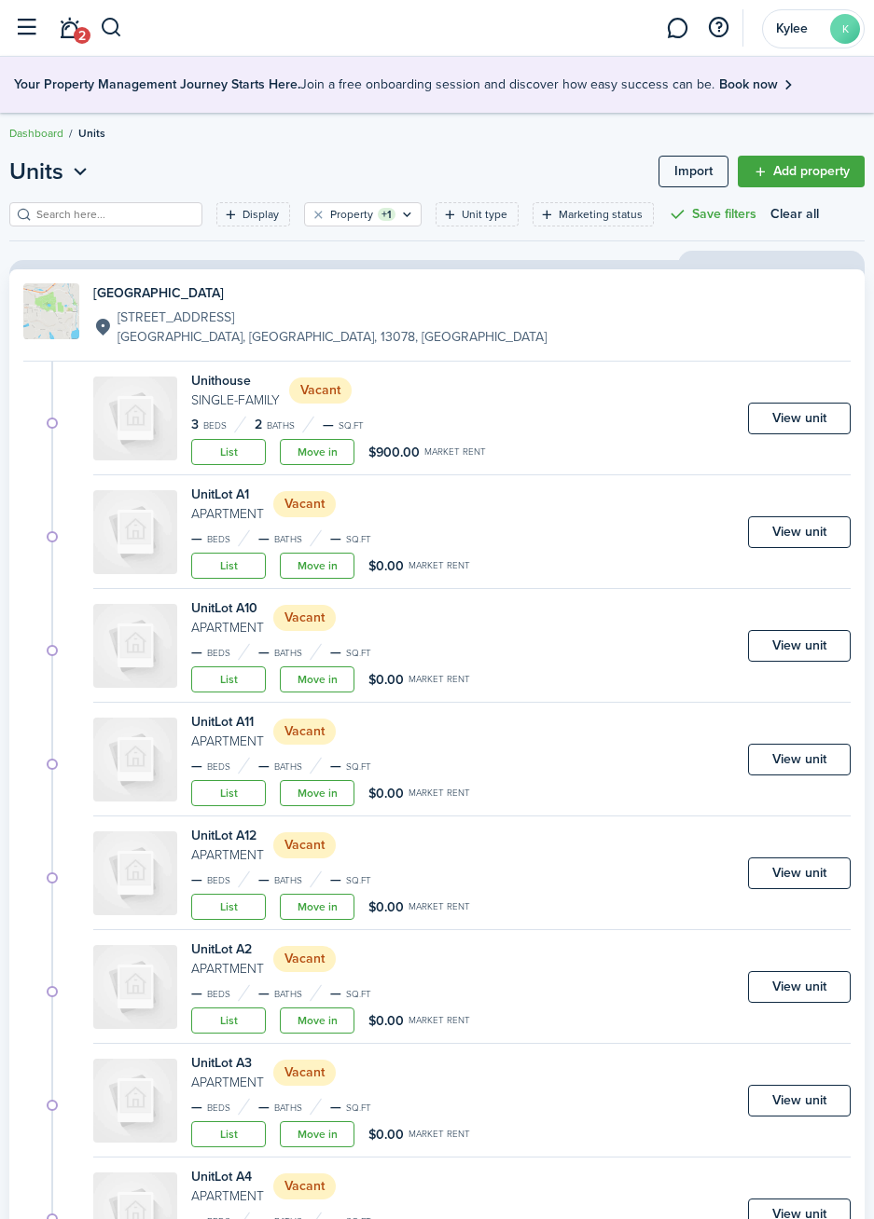
click at [818, 427] on link "View unit" at bounding box center [799, 419] width 103 height 32
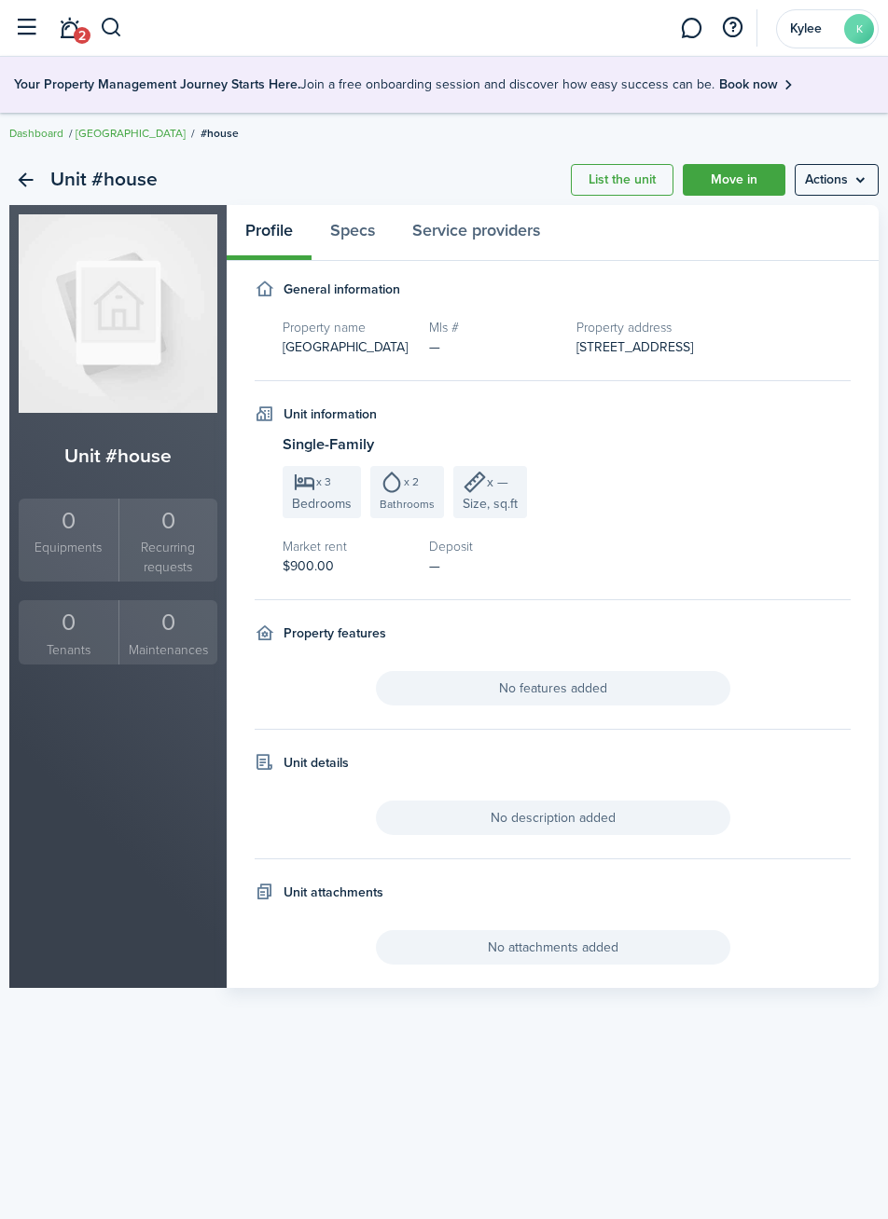
click at [842, 184] on menu-btn "Actions" at bounding box center [836, 180] width 84 height 32
click at [795, 233] on link "Edit unit" at bounding box center [796, 221] width 163 height 32
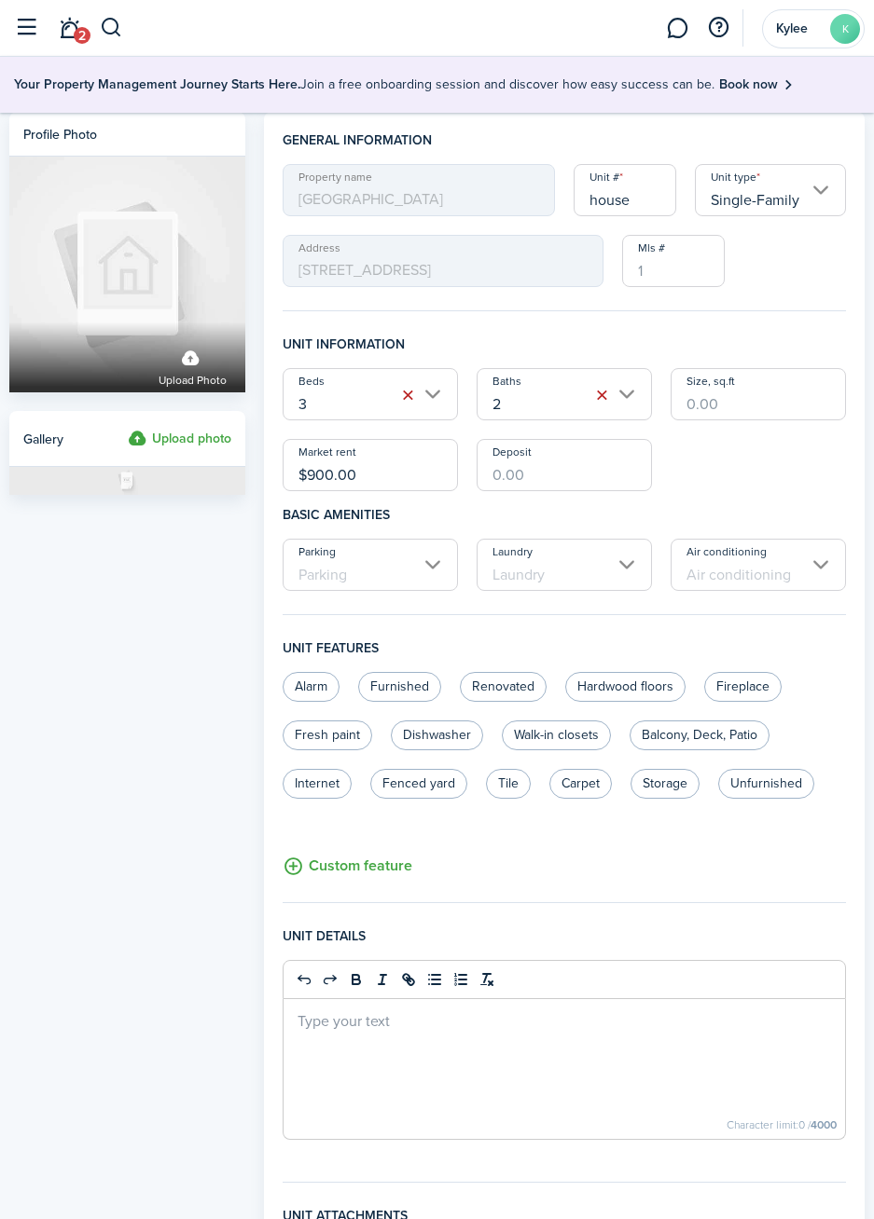
click at [614, 574] on input "Laundry" at bounding box center [563, 565] width 175 height 52
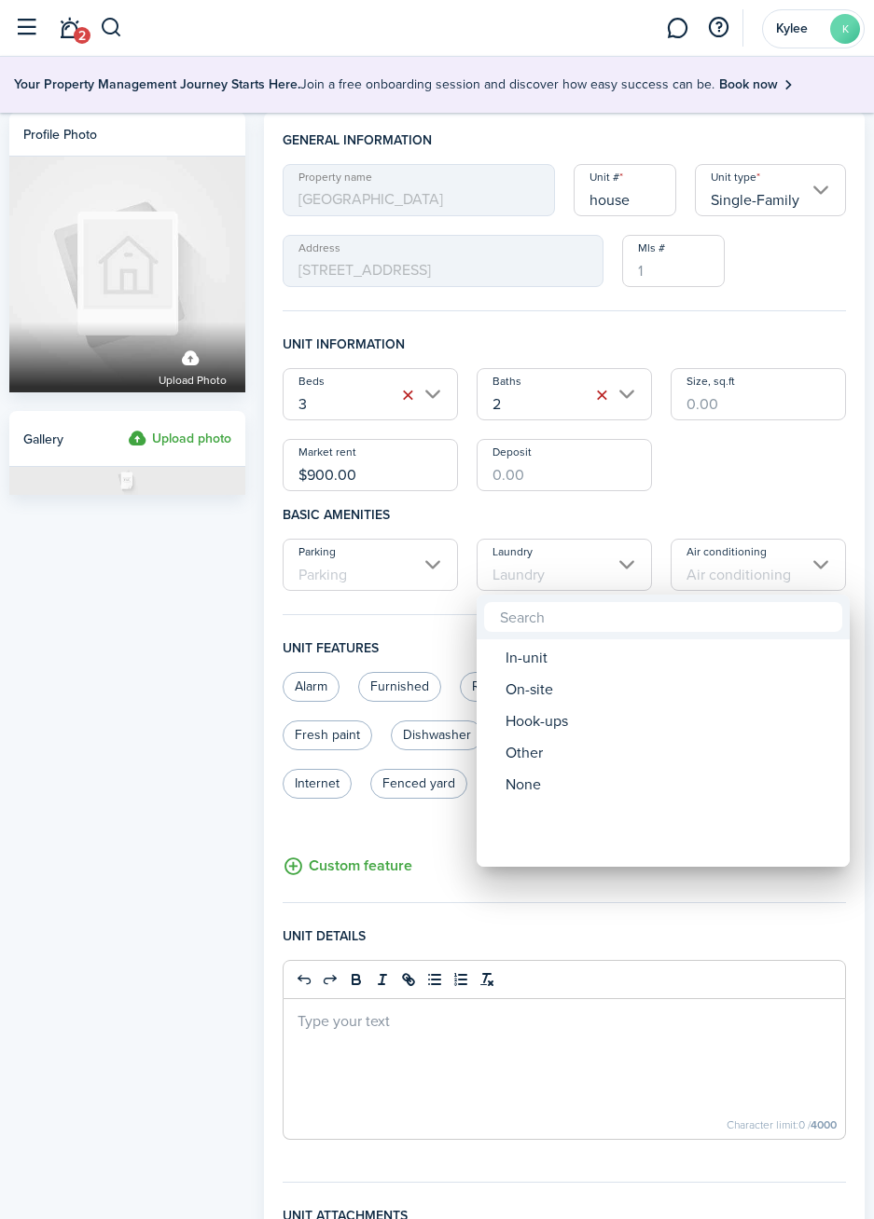
click at [536, 792] on div "None" at bounding box center [670, 785] width 330 height 32
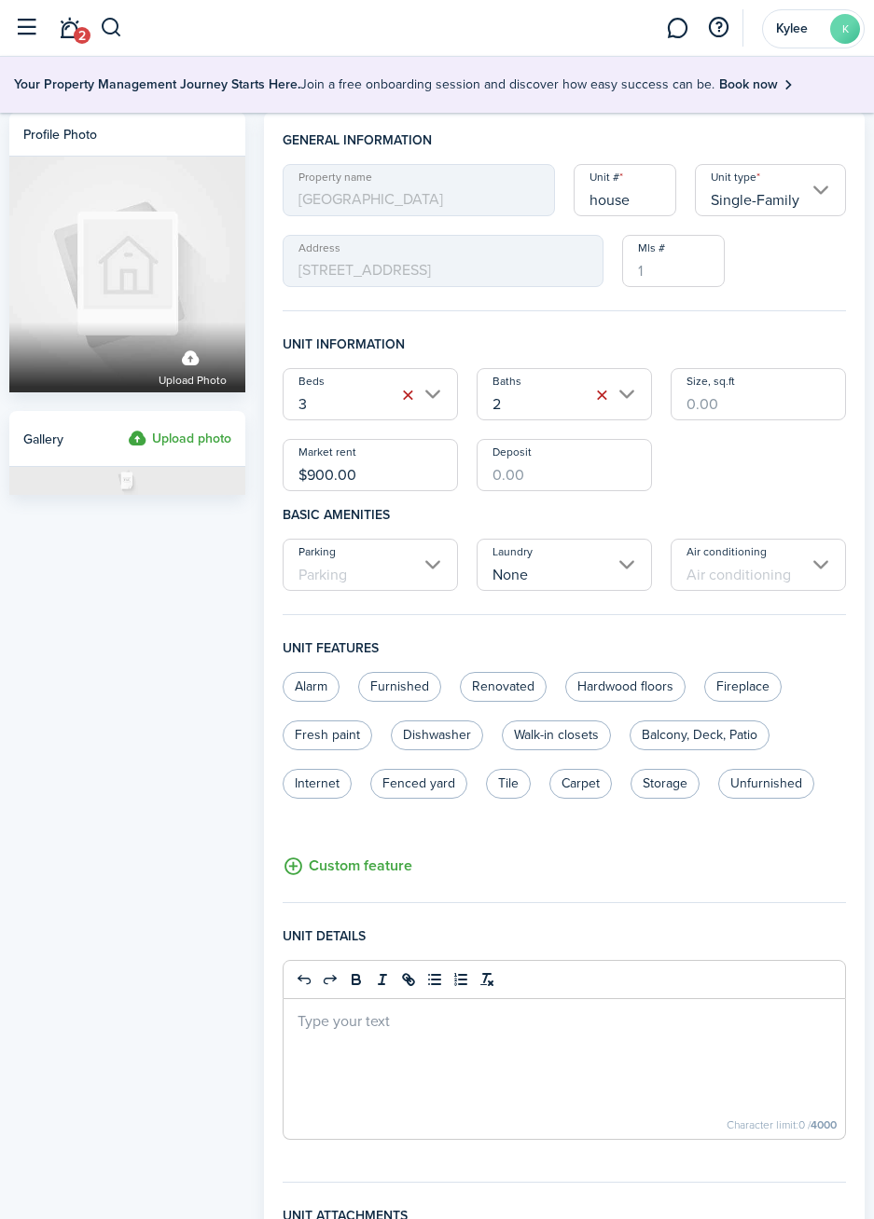
click at [631, 572] on input "None" at bounding box center [563, 565] width 175 height 52
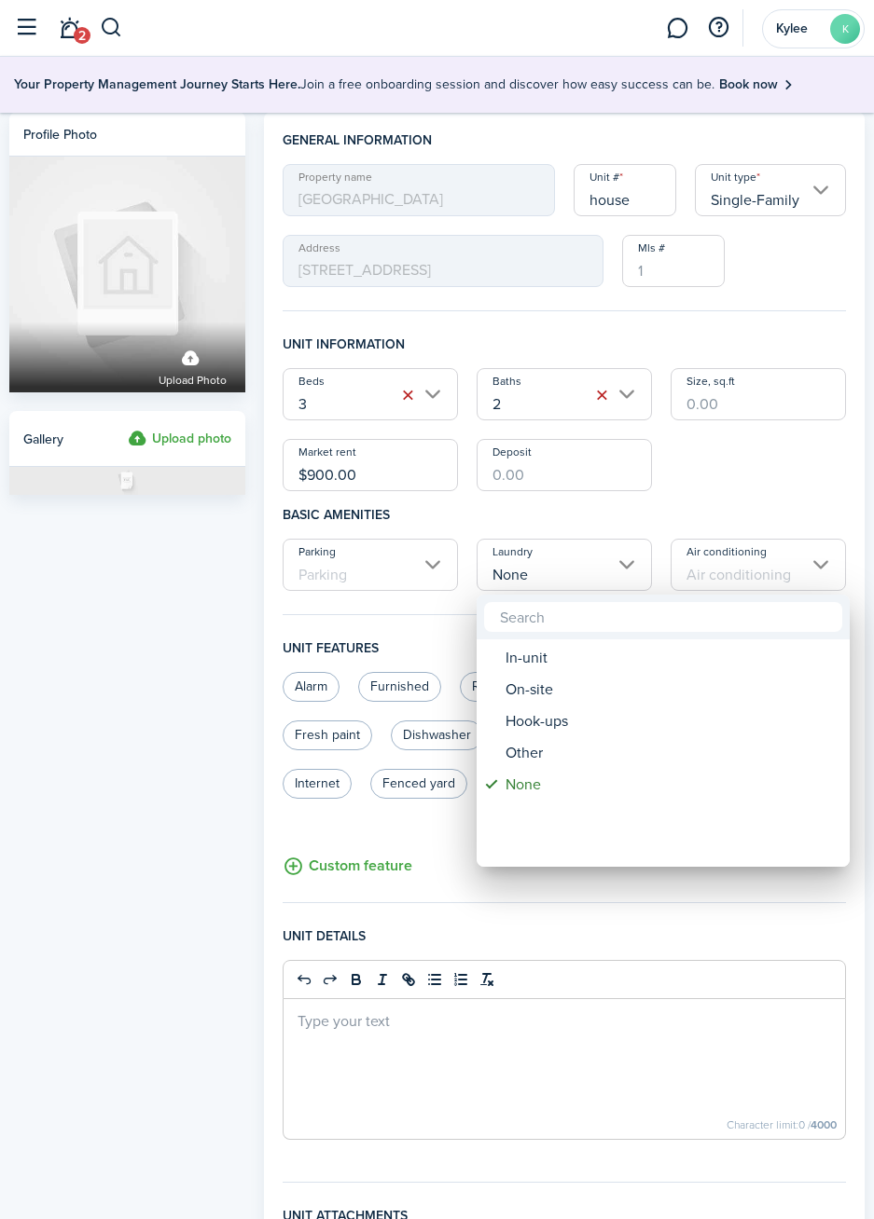
click at [560, 723] on div "Hook-ups" at bounding box center [670, 722] width 330 height 32
type input "Hook-ups"
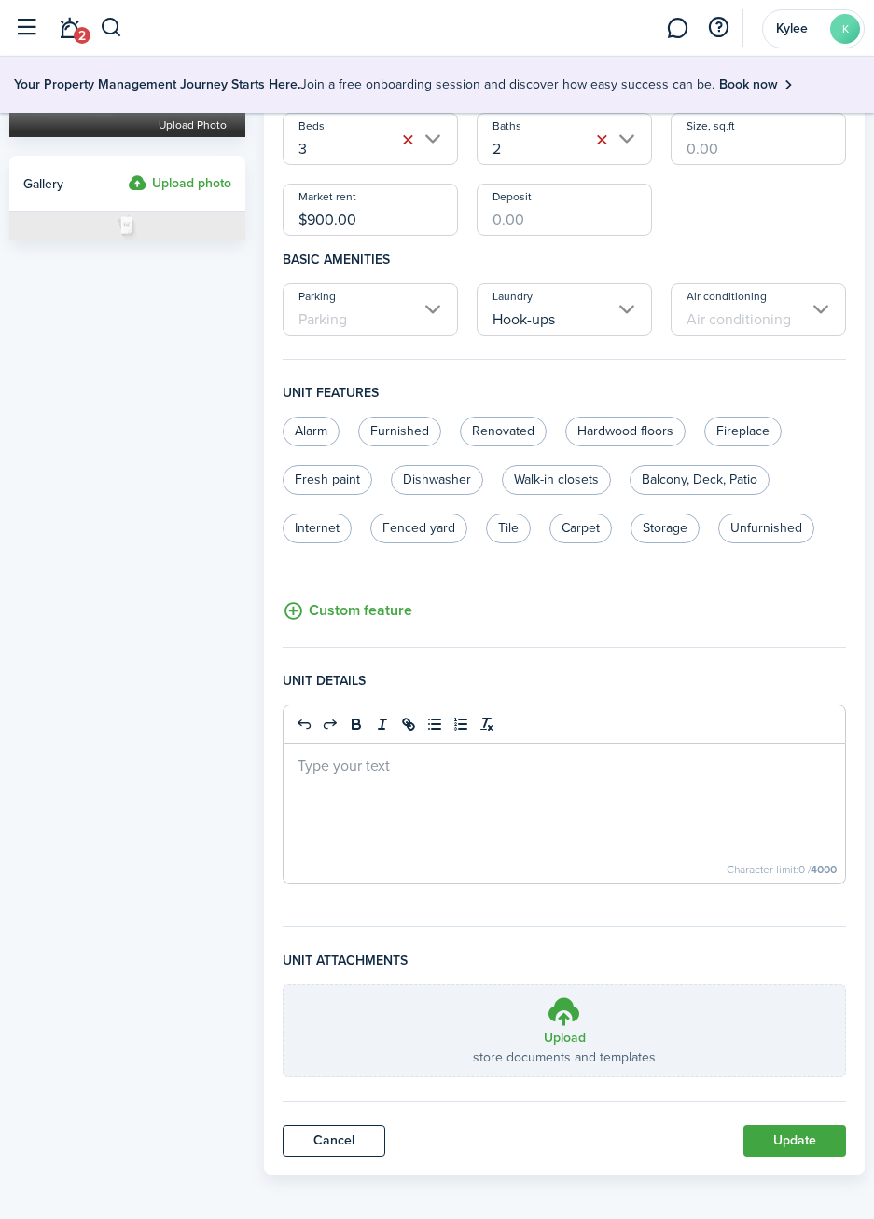
scroll to position [262, 0]
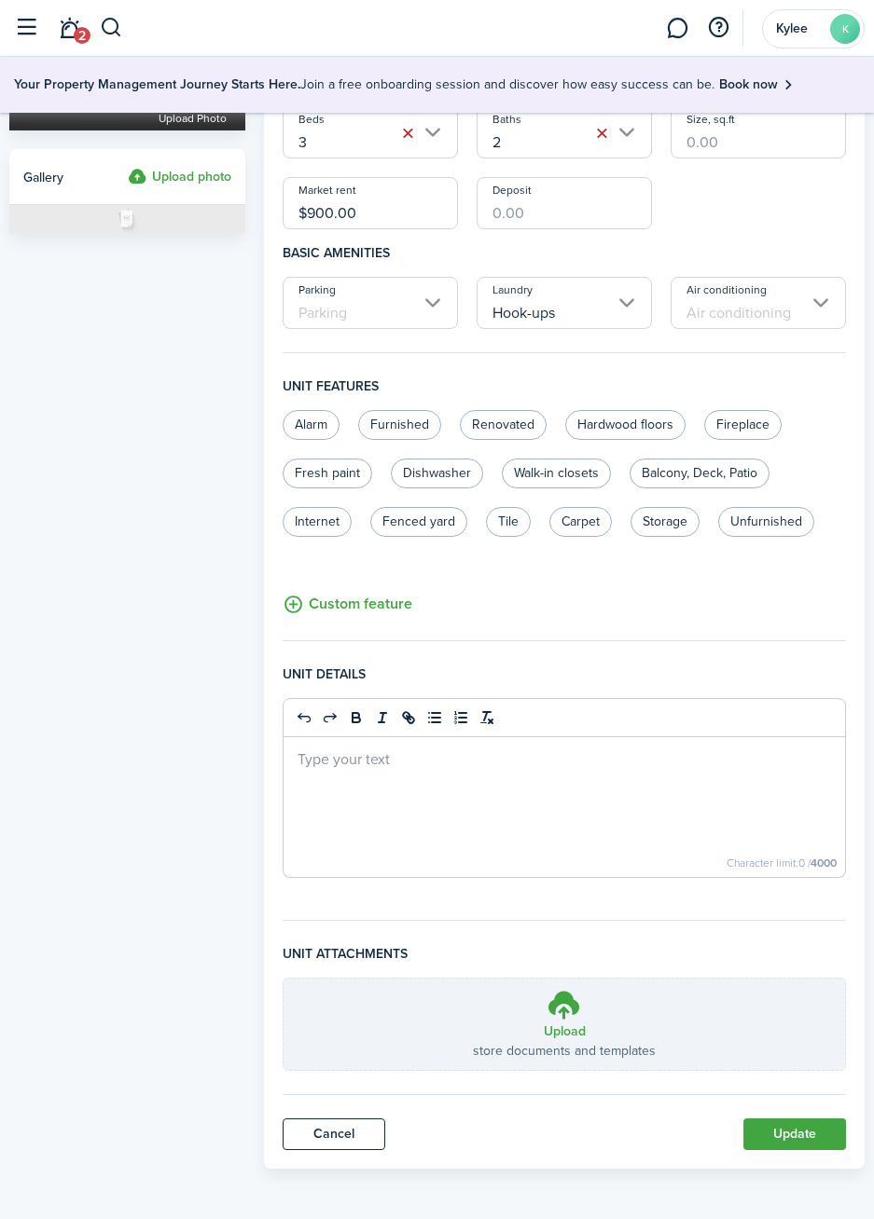
click at [763, 1128] on button "Update" at bounding box center [794, 1135] width 103 height 32
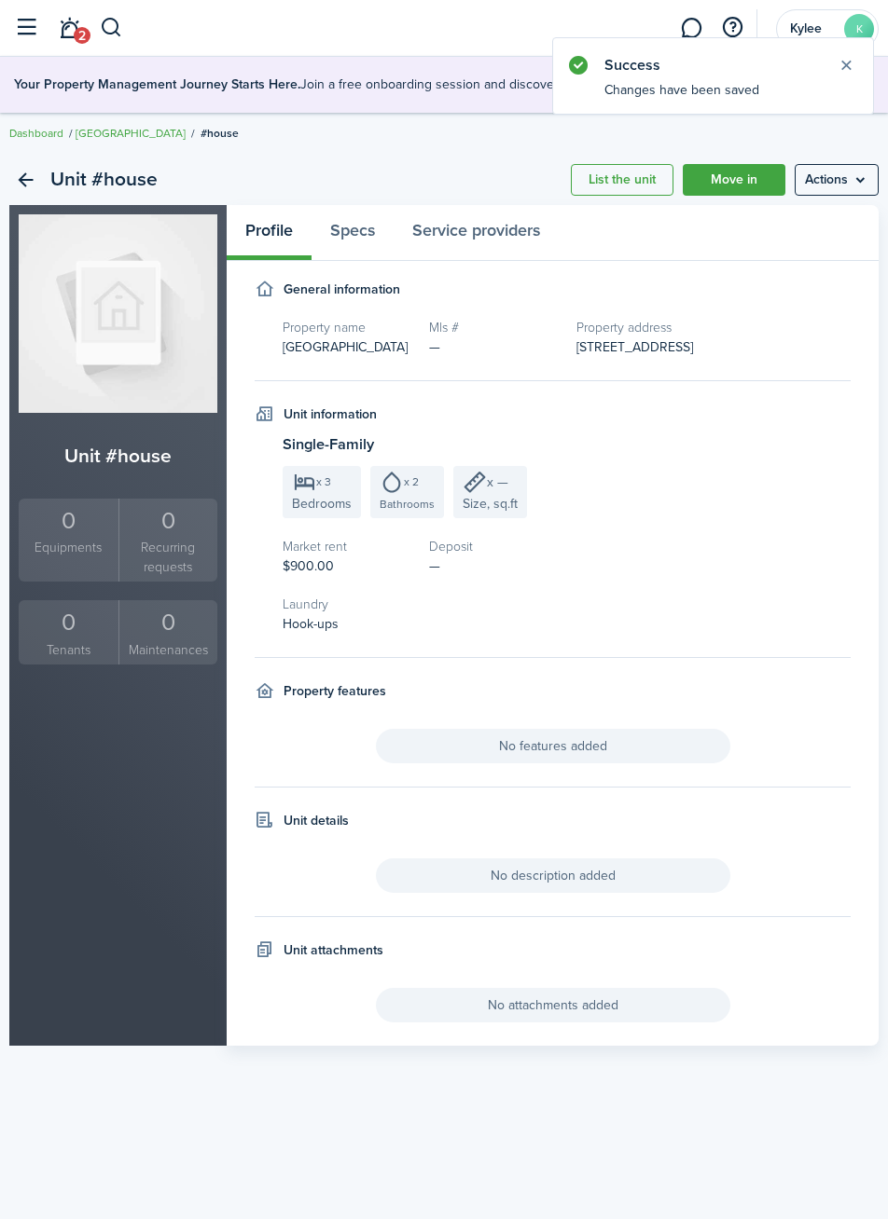
click at [17, 22] on button "button" at bounding box center [25, 27] width 35 height 35
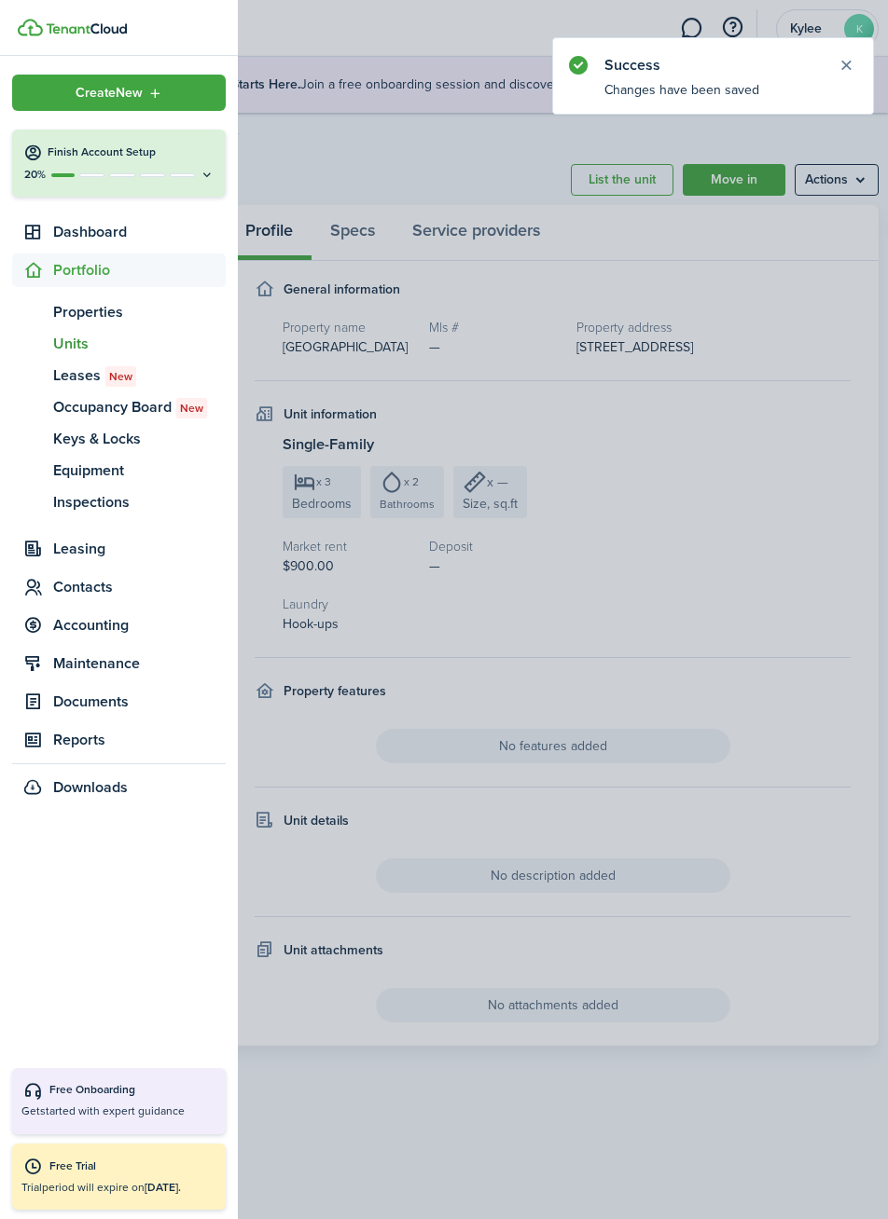
click at [57, 357] on link "un Units" at bounding box center [118, 344] width 213 height 32
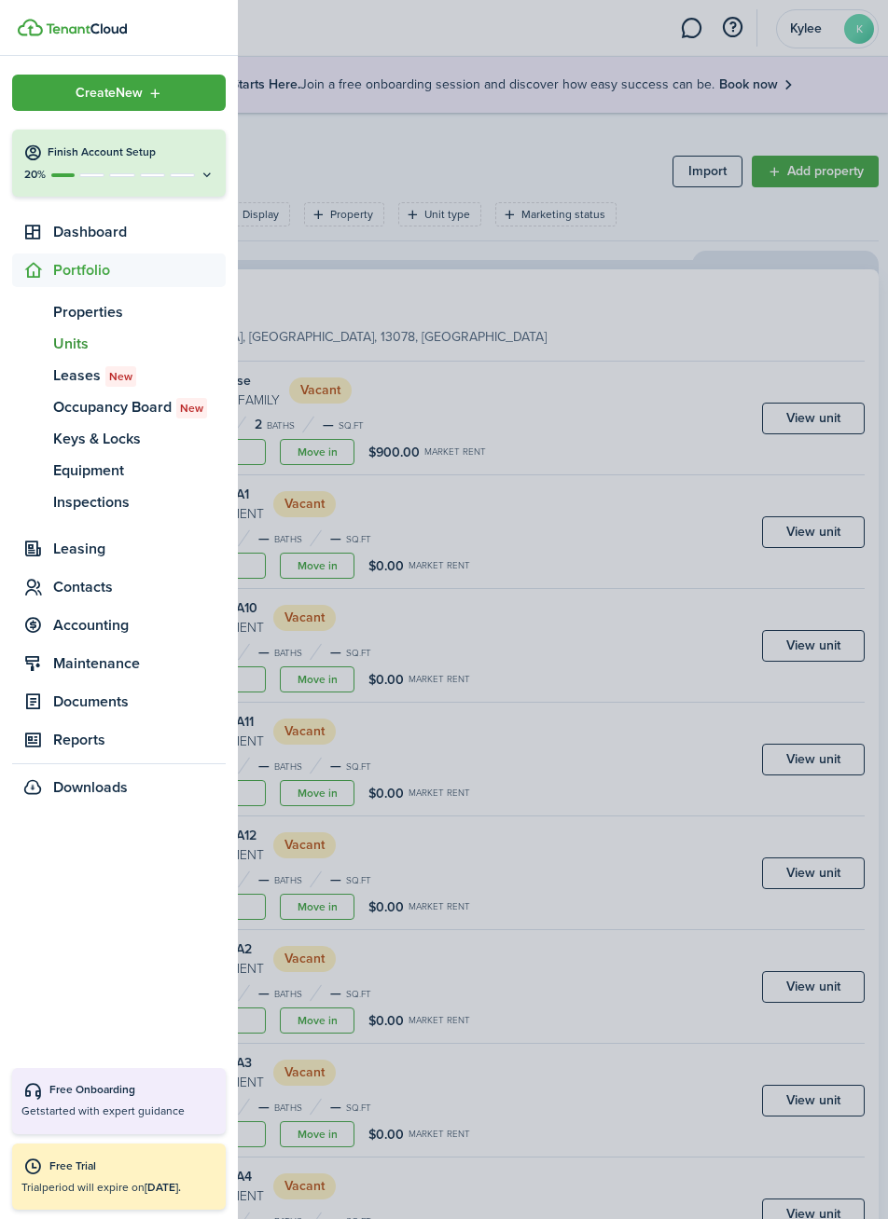
click at [60, 320] on span "Properties" at bounding box center [139, 312] width 172 height 22
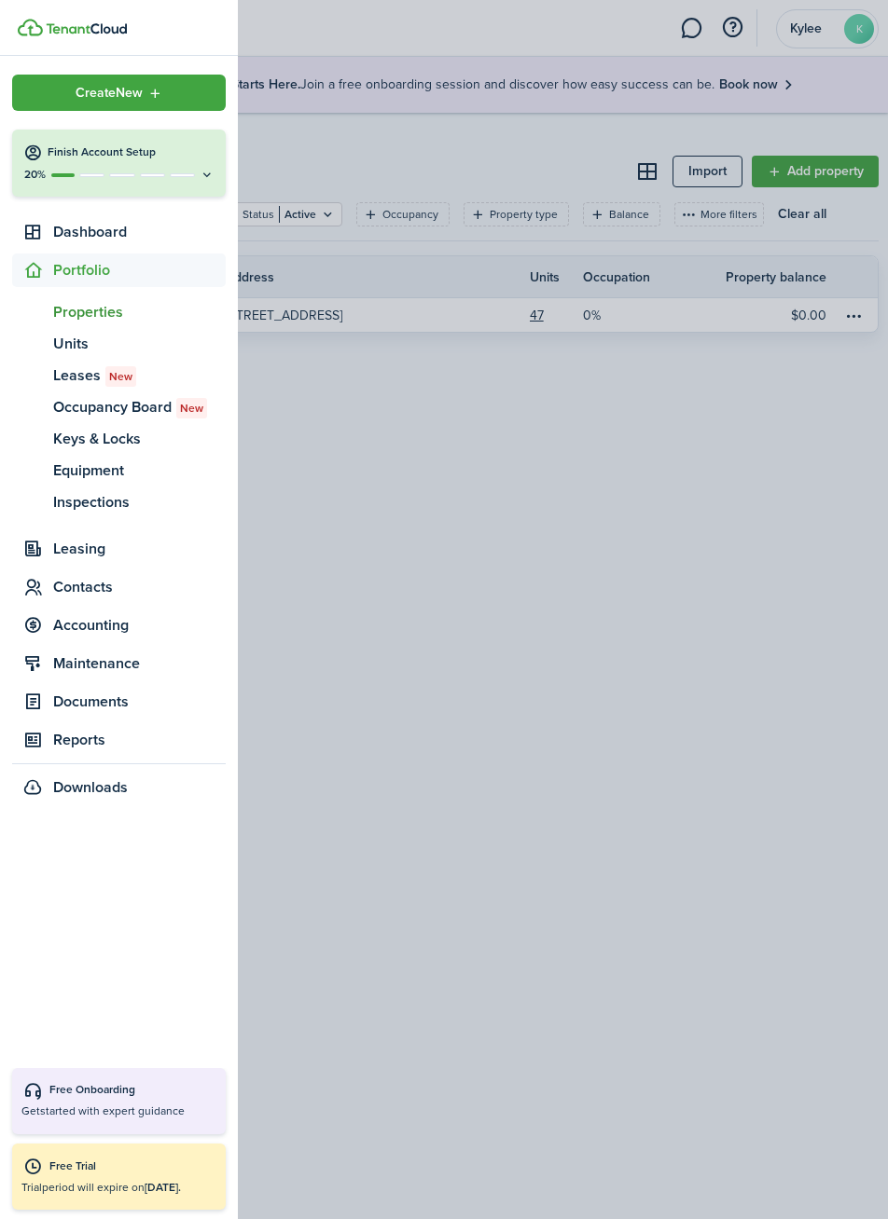
click at [74, 556] on span "Leasing" at bounding box center [139, 549] width 172 height 22
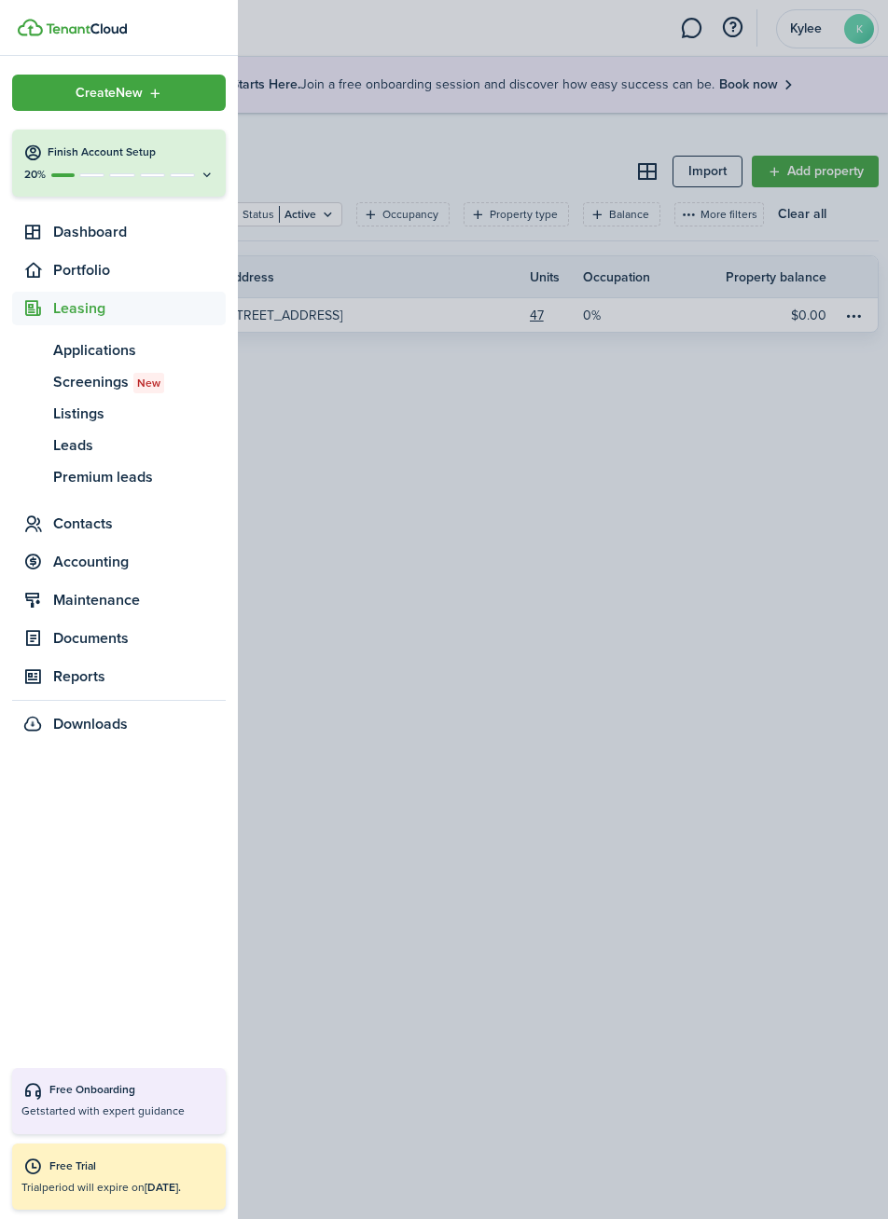
click at [65, 278] on span "Portfolio" at bounding box center [139, 270] width 172 height 22
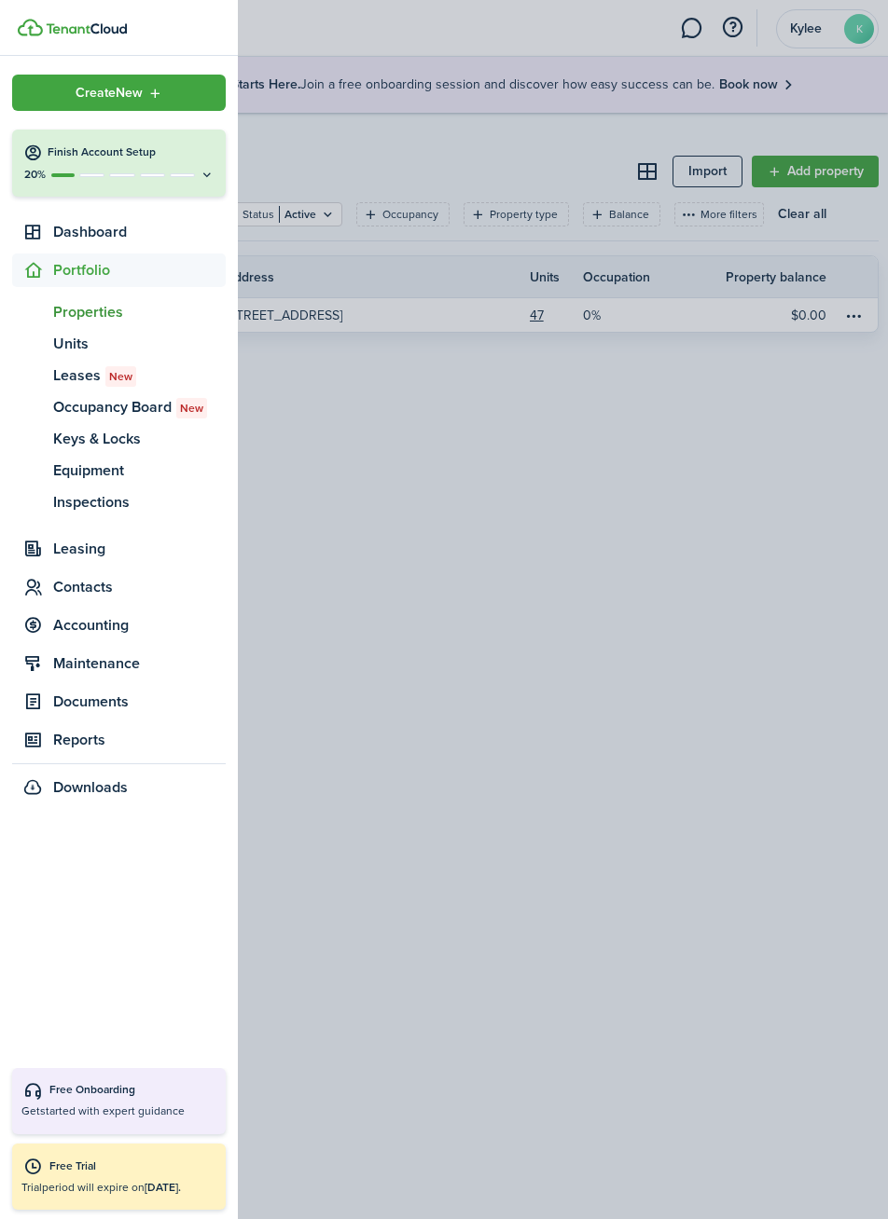
click at [73, 348] on span "Units" at bounding box center [139, 344] width 172 height 22
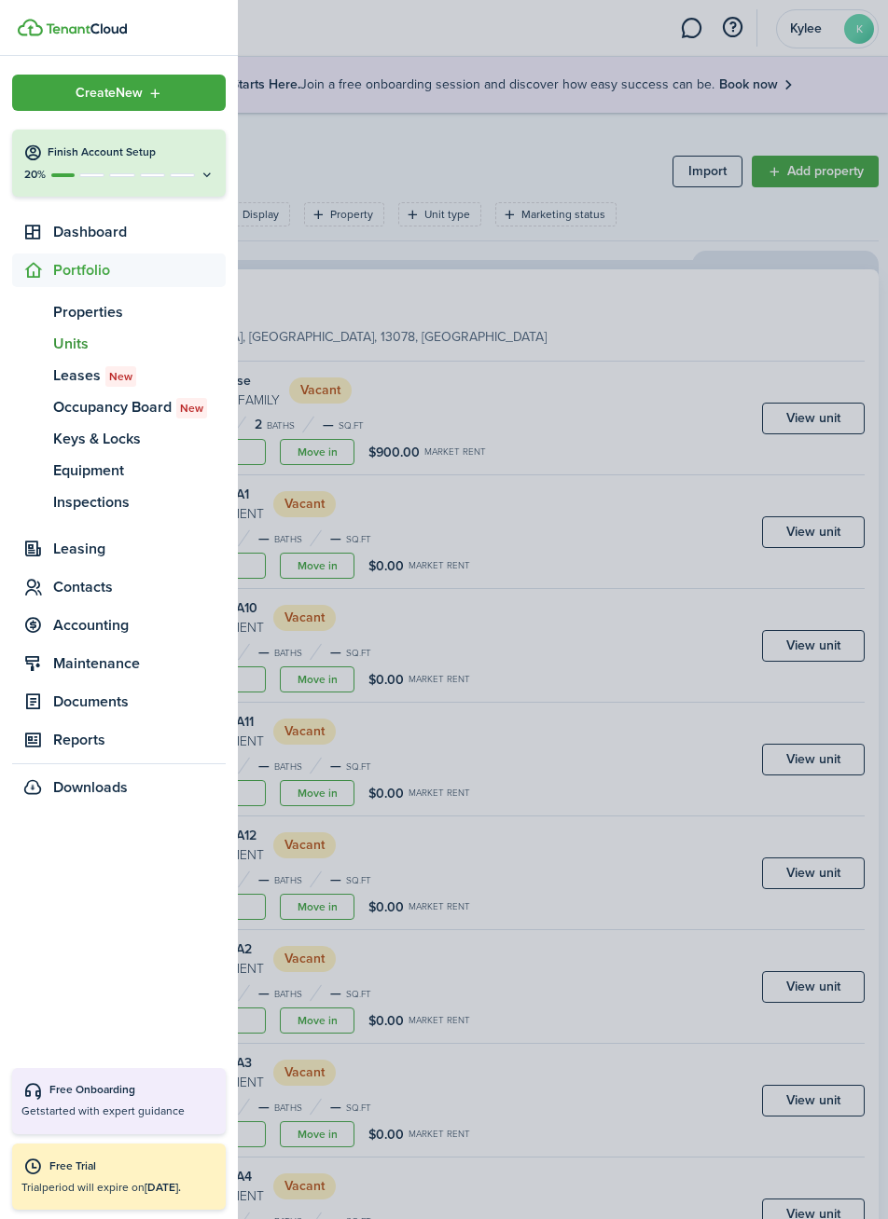
click at [777, 970] on container-opacity at bounding box center [444, 609] width 888 height 1219
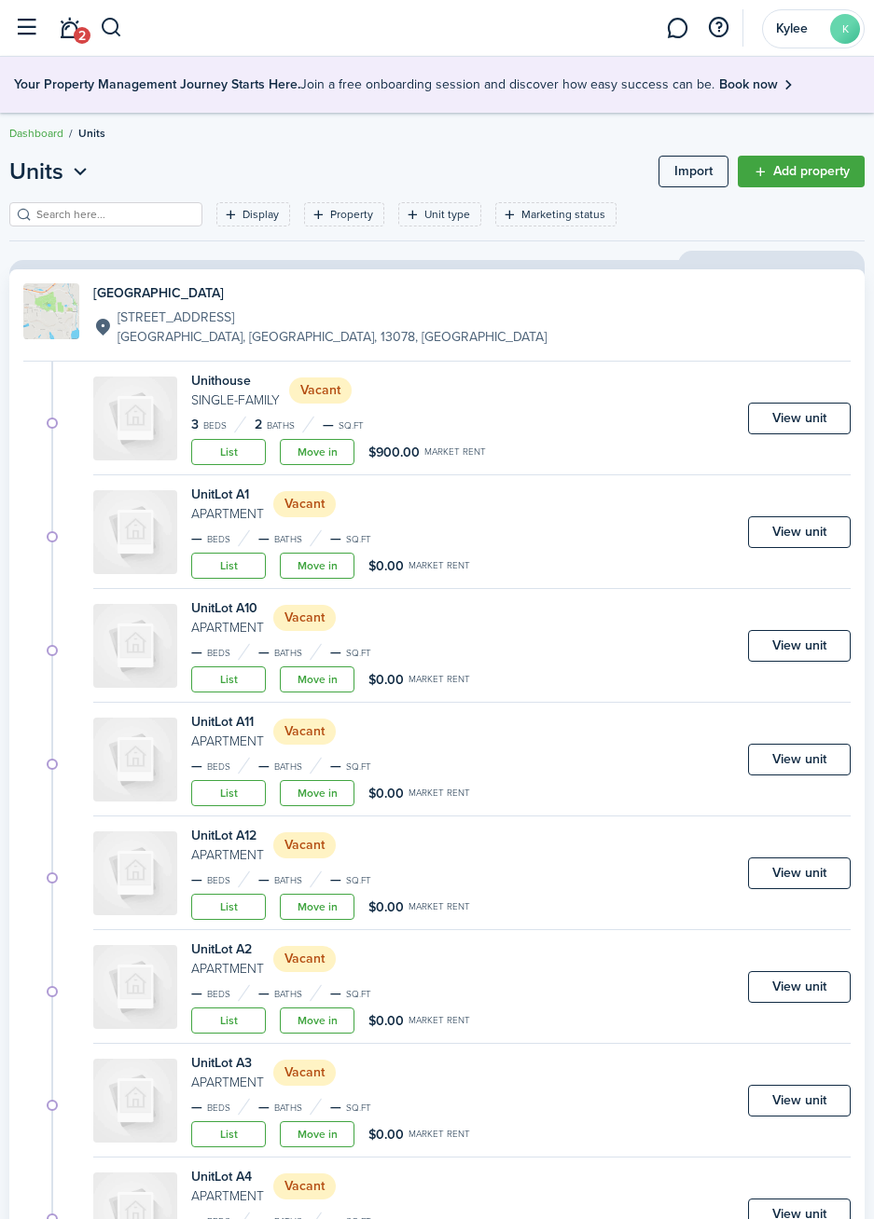
click at [70, 176] on icon "Open menu" at bounding box center [80, 171] width 24 height 23
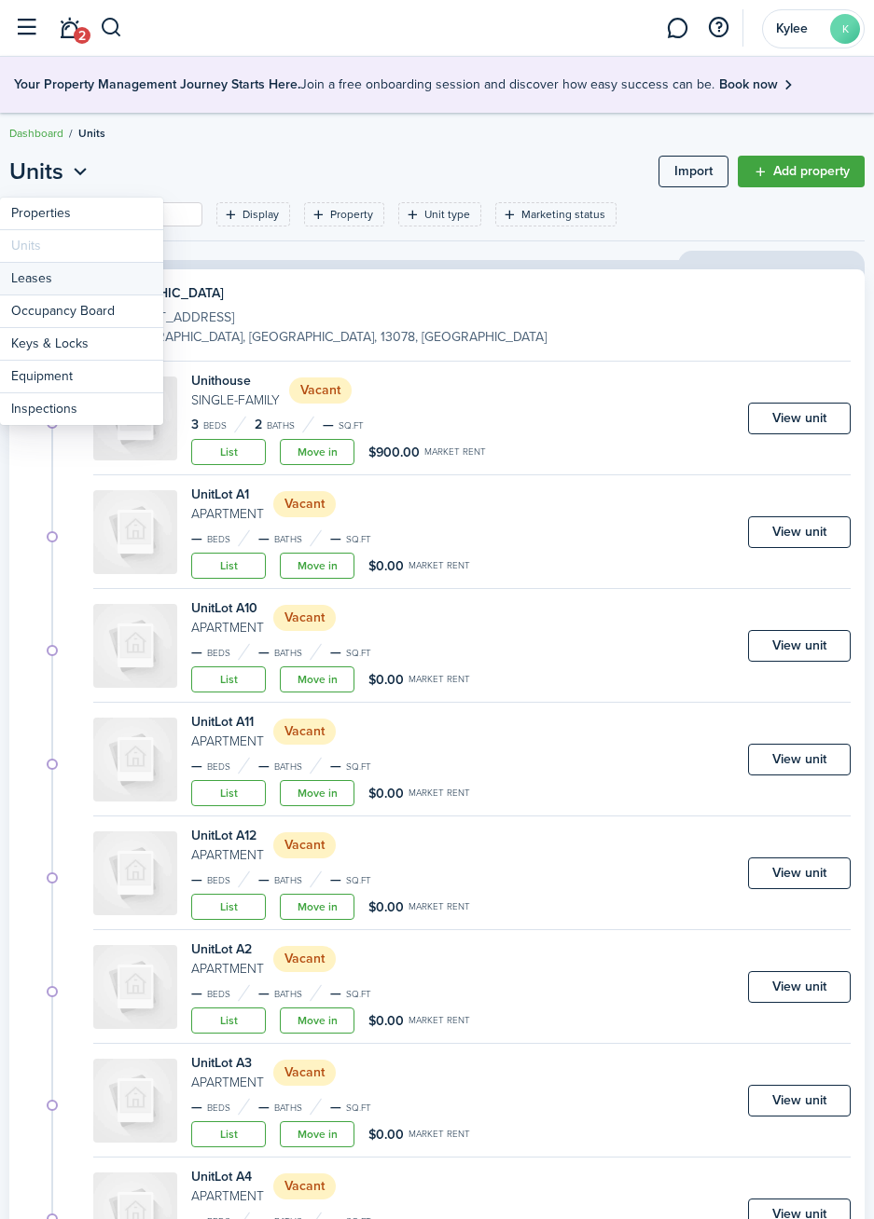
click at [27, 286] on link "Leases" at bounding box center [81, 279] width 163 height 33
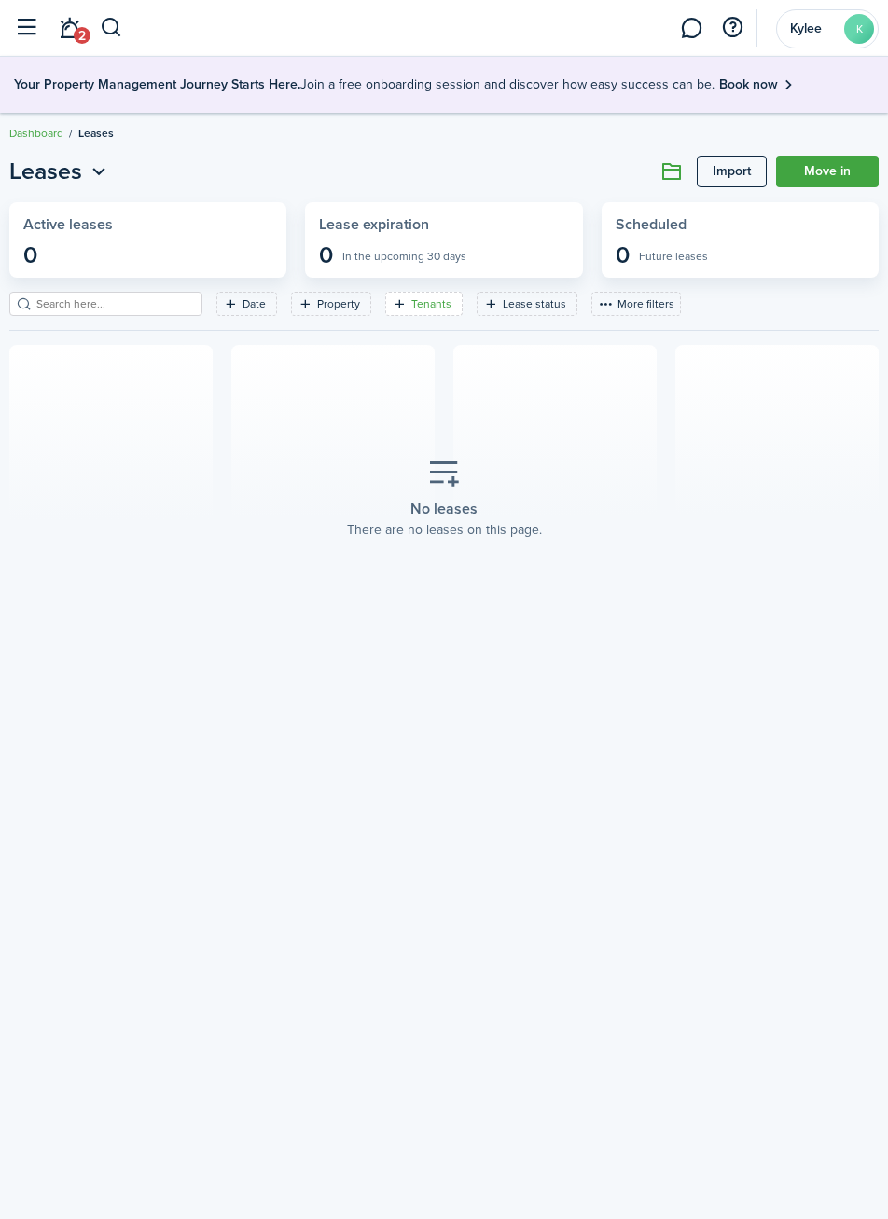
click at [411, 305] on filter-tag-label "Tenants" at bounding box center [431, 304] width 40 height 17
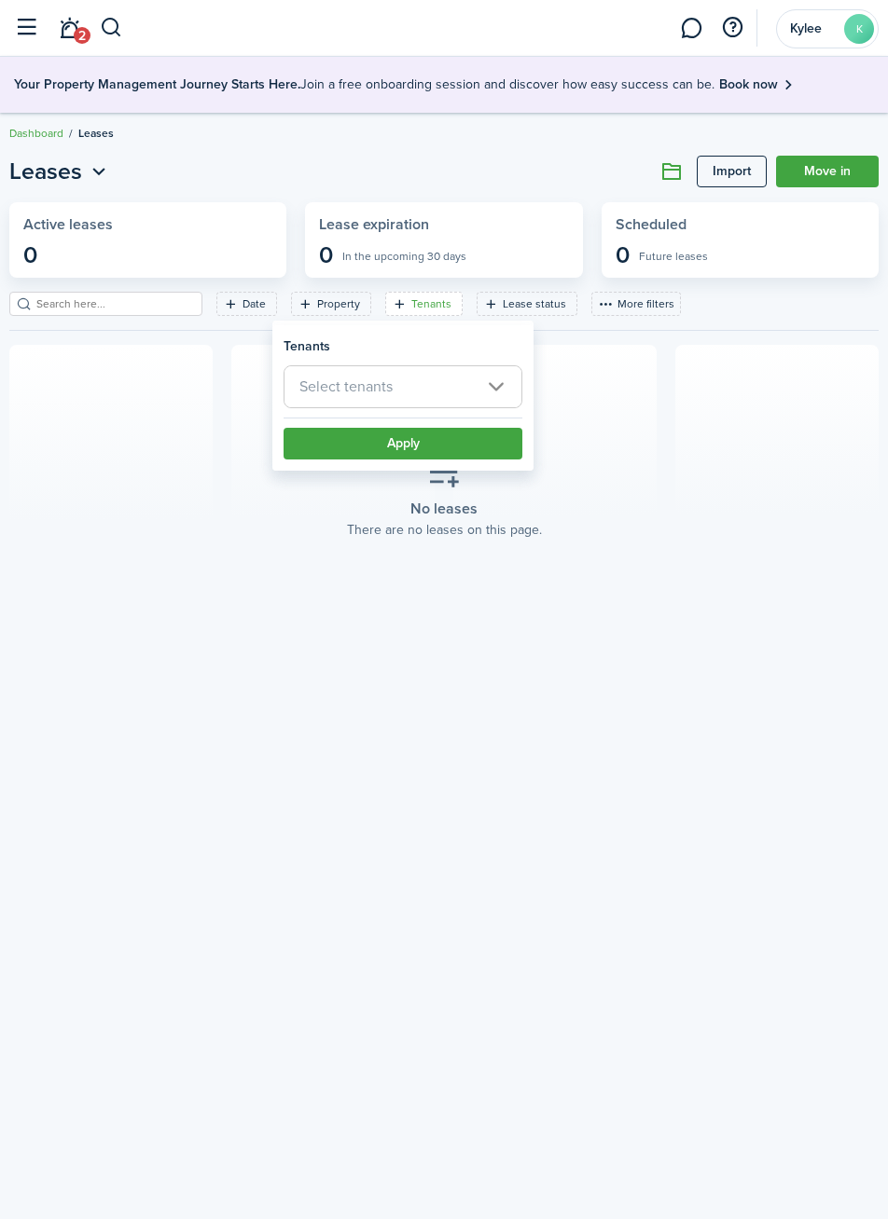
click at [448, 396] on span "Select tenants" at bounding box center [402, 386] width 237 height 41
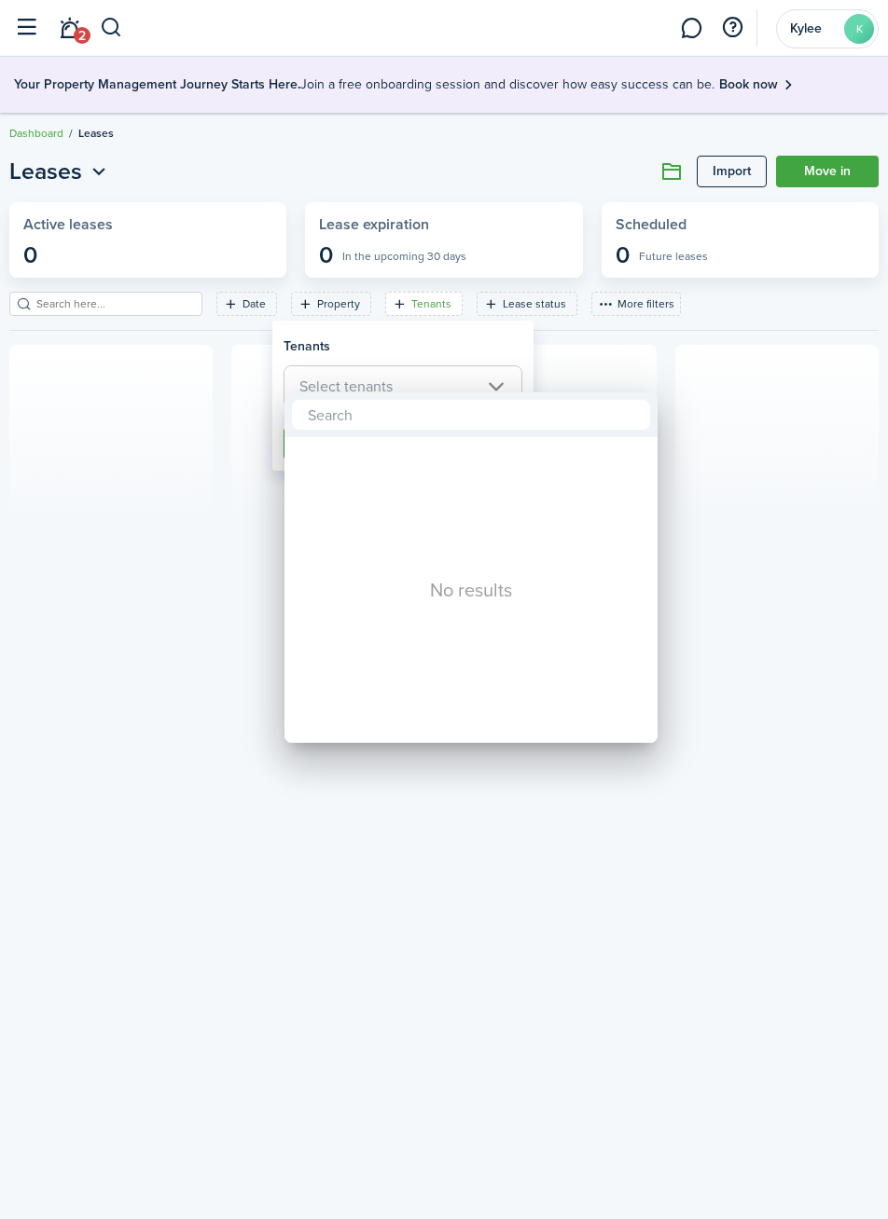
click at [356, 805] on div at bounding box center [444, 610] width 1186 height 1518
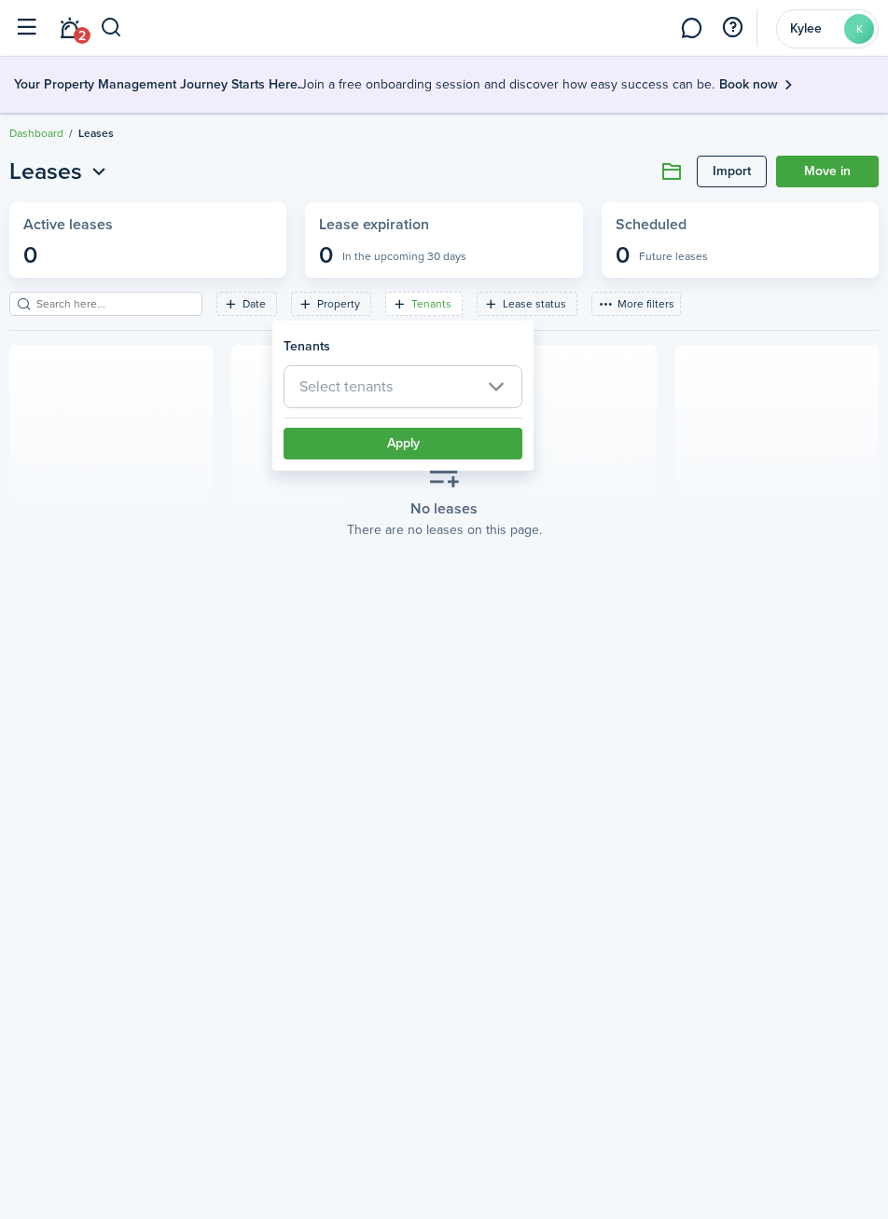
click at [26, 36] on button "button" at bounding box center [25, 27] width 35 height 35
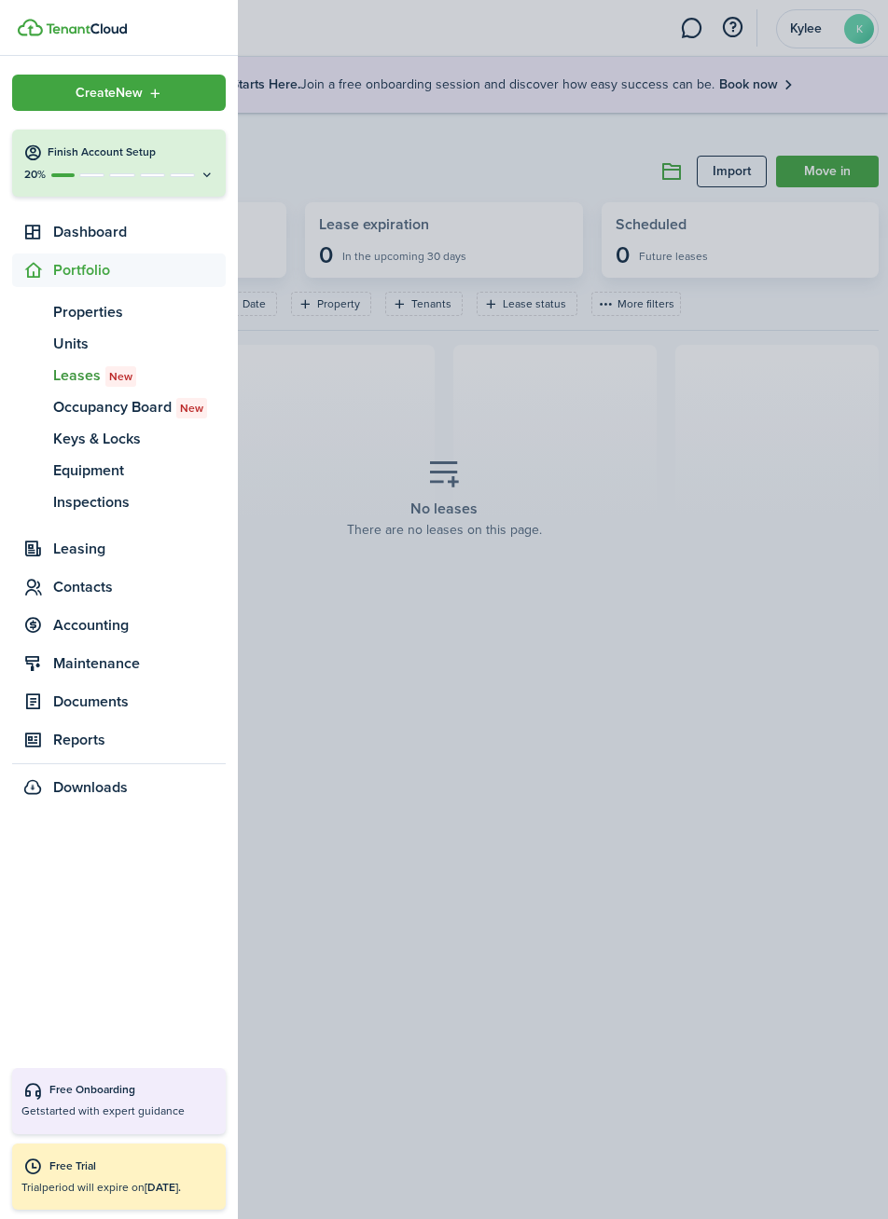
click at [78, 100] on span "Create New" at bounding box center [109, 93] width 67 height 13
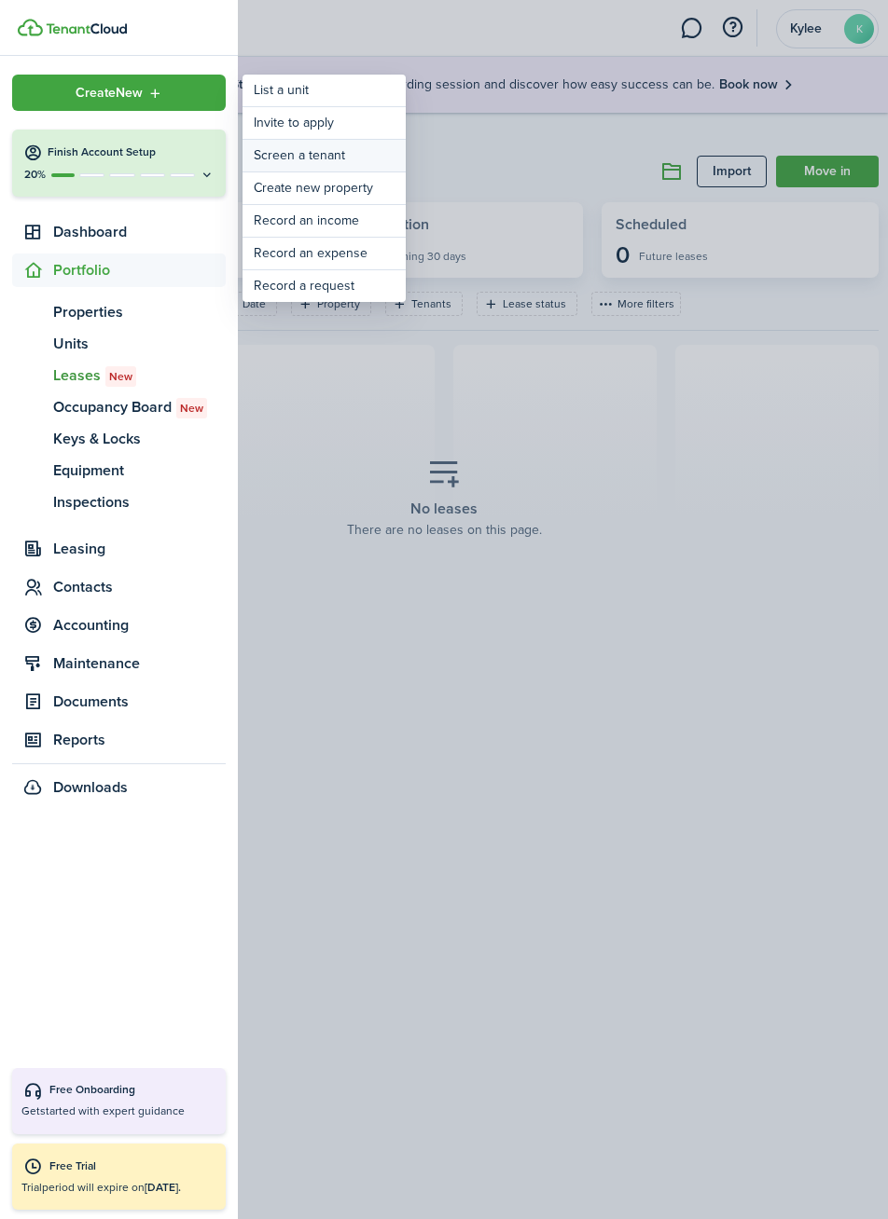
click at [329, 158] on link "Screen a tenant" at bounding box center [323, 156] width 163 height 32
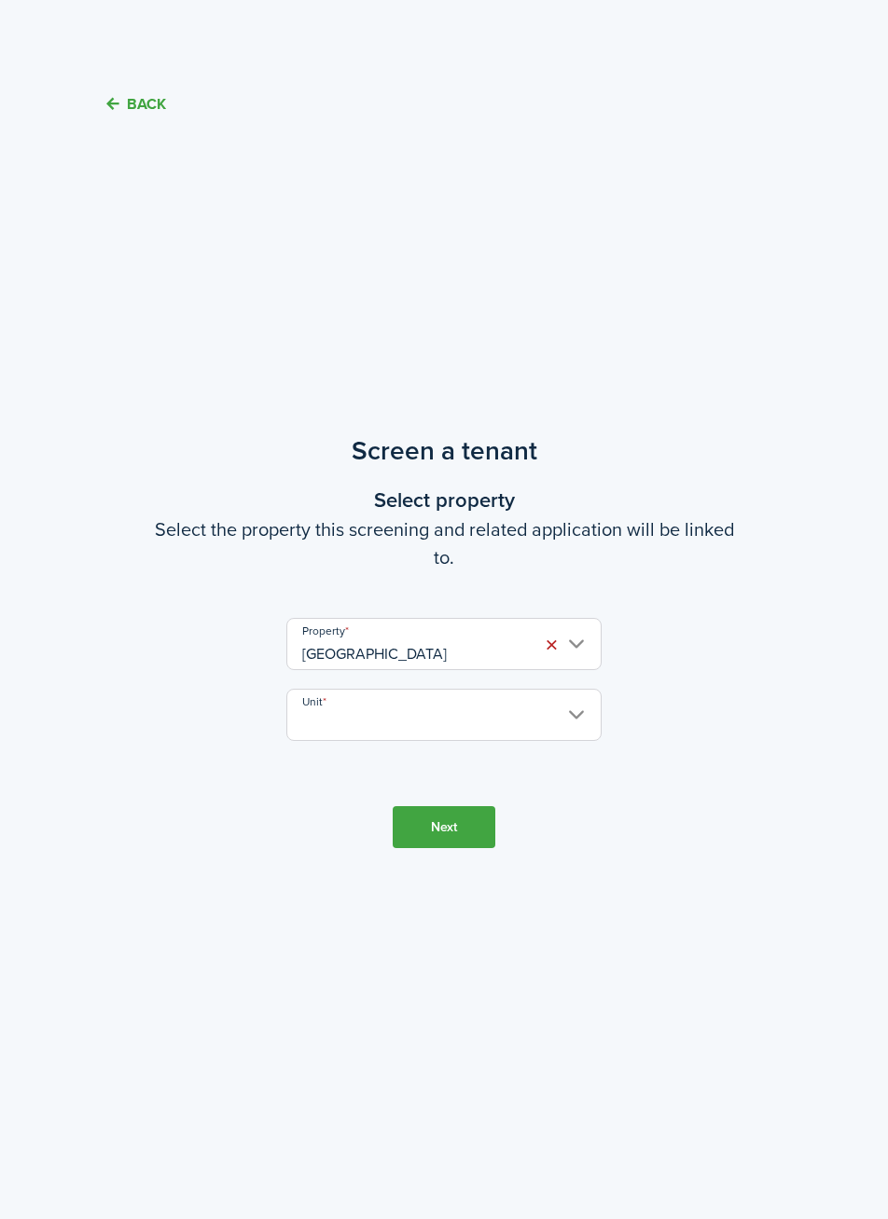
click at [564, 723] on input "Unit" at bounding box center [443, 715] width 315 height 52
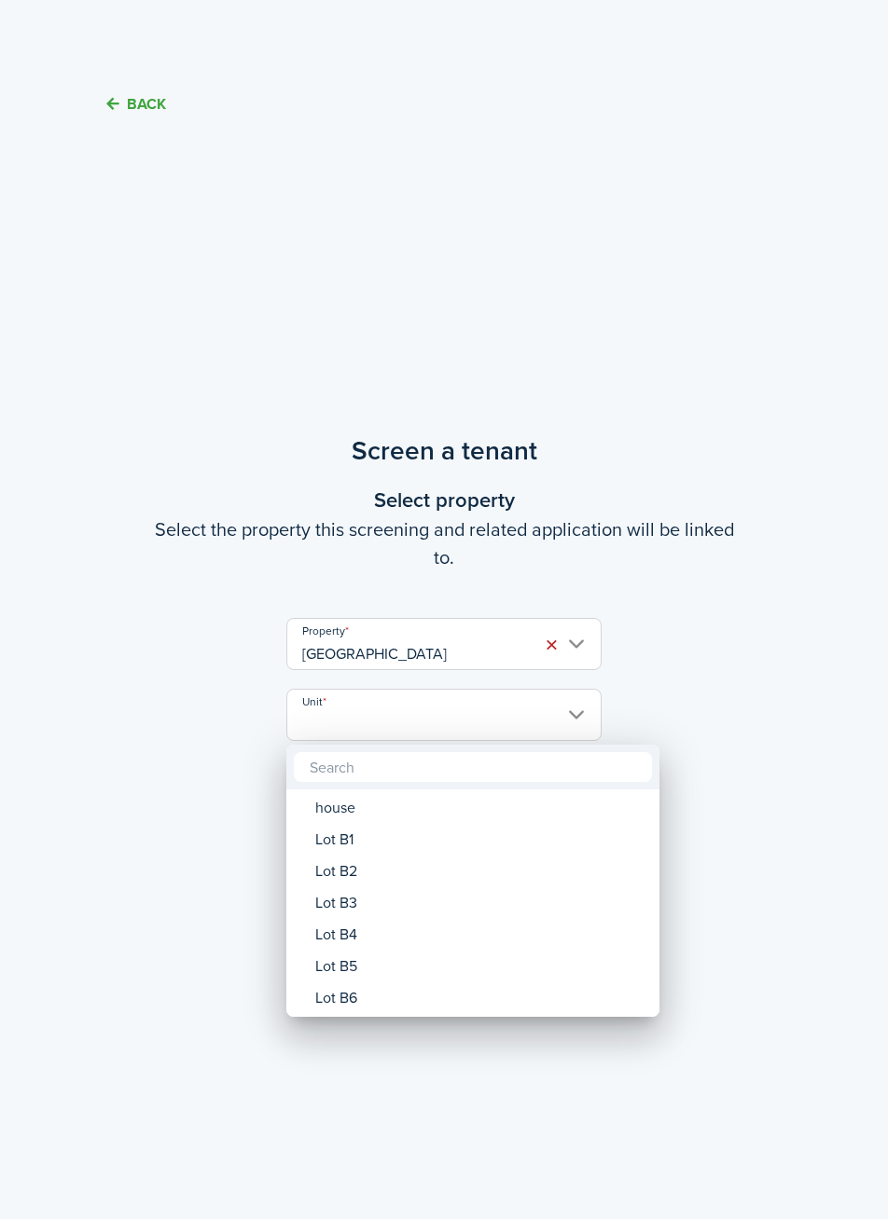
click at [427, 846] on div "Lot B1" at bounding box center [480, 840] width 330 height 32
type input "Lot B1"
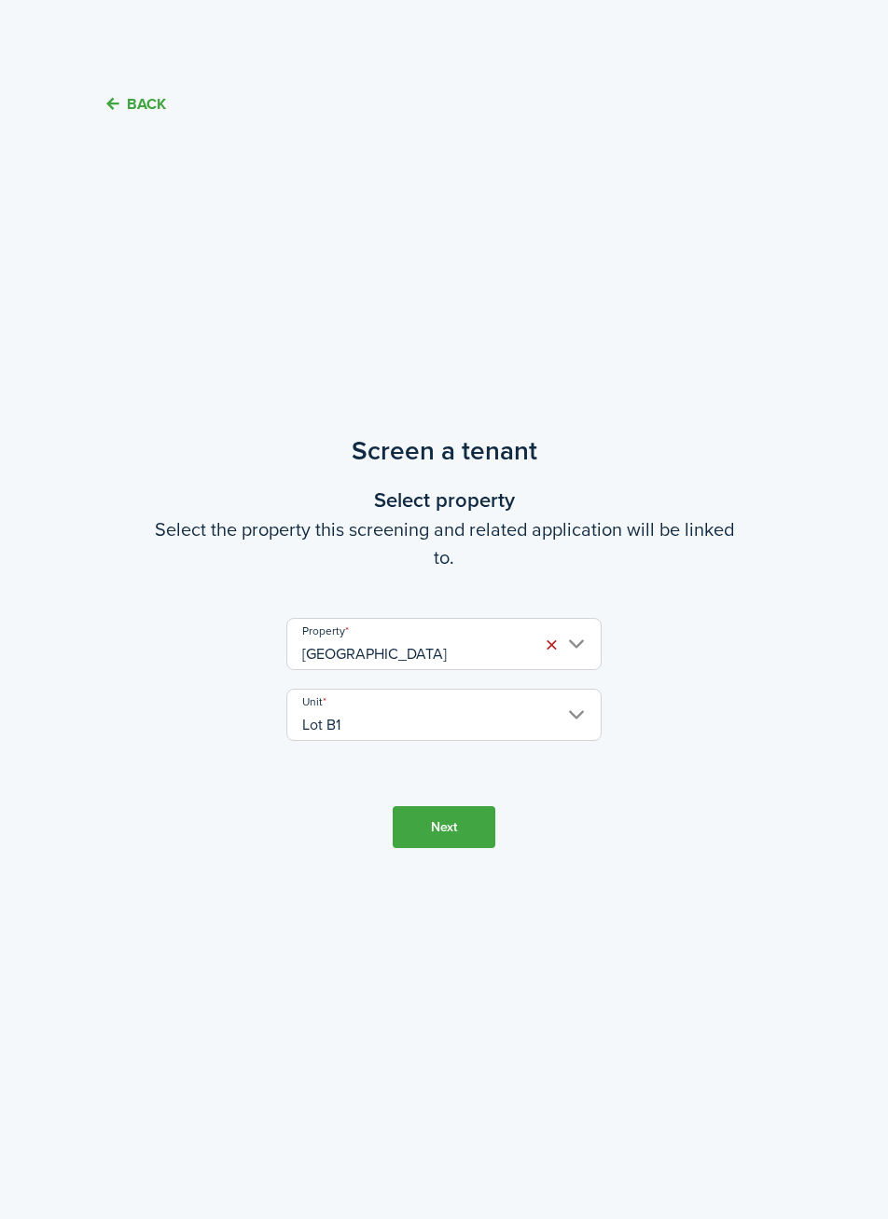
click at [444, 844] on button "Next" at bounding box center [443, 827] width 103 height 42
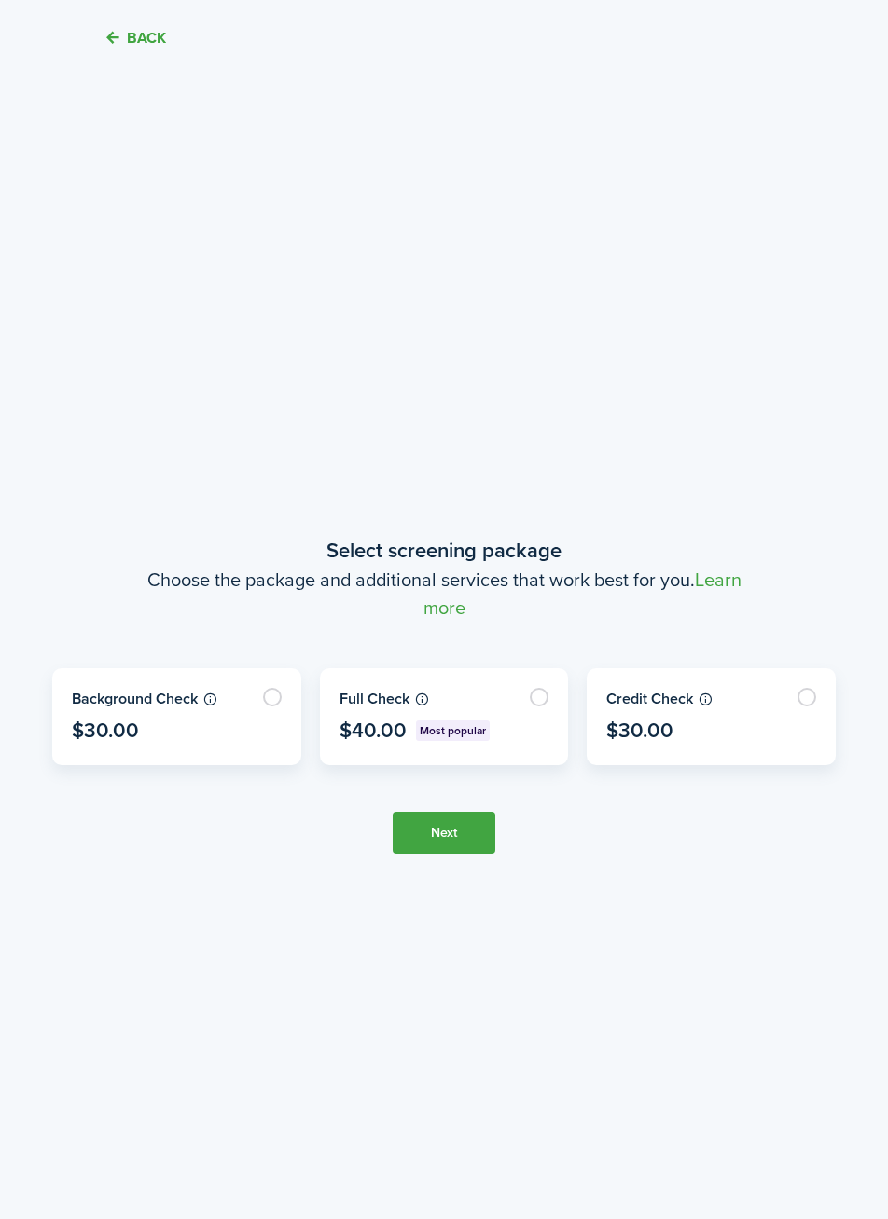
scroll to position [1076, 0]
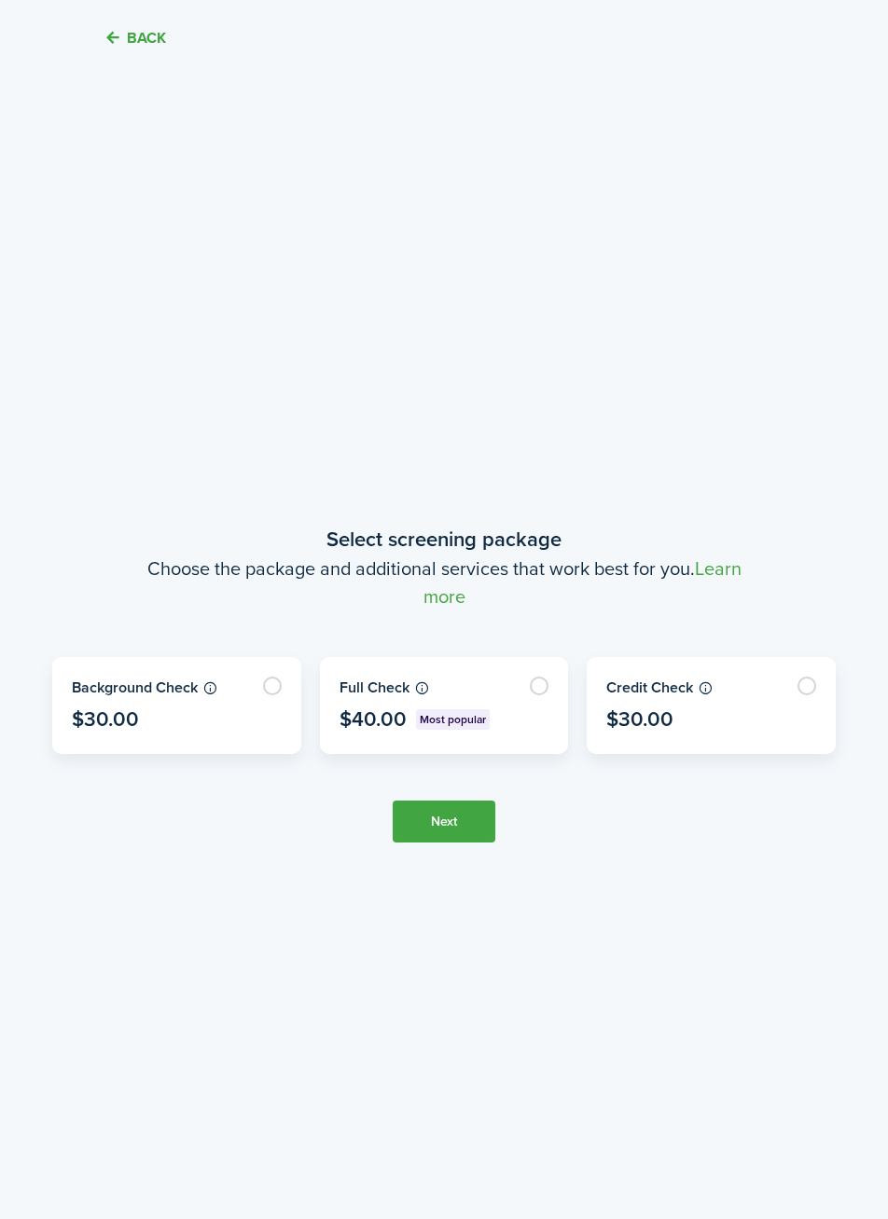
click at [134, 34] on button "Back" at bounding box center [134, 38] width 62 height 20
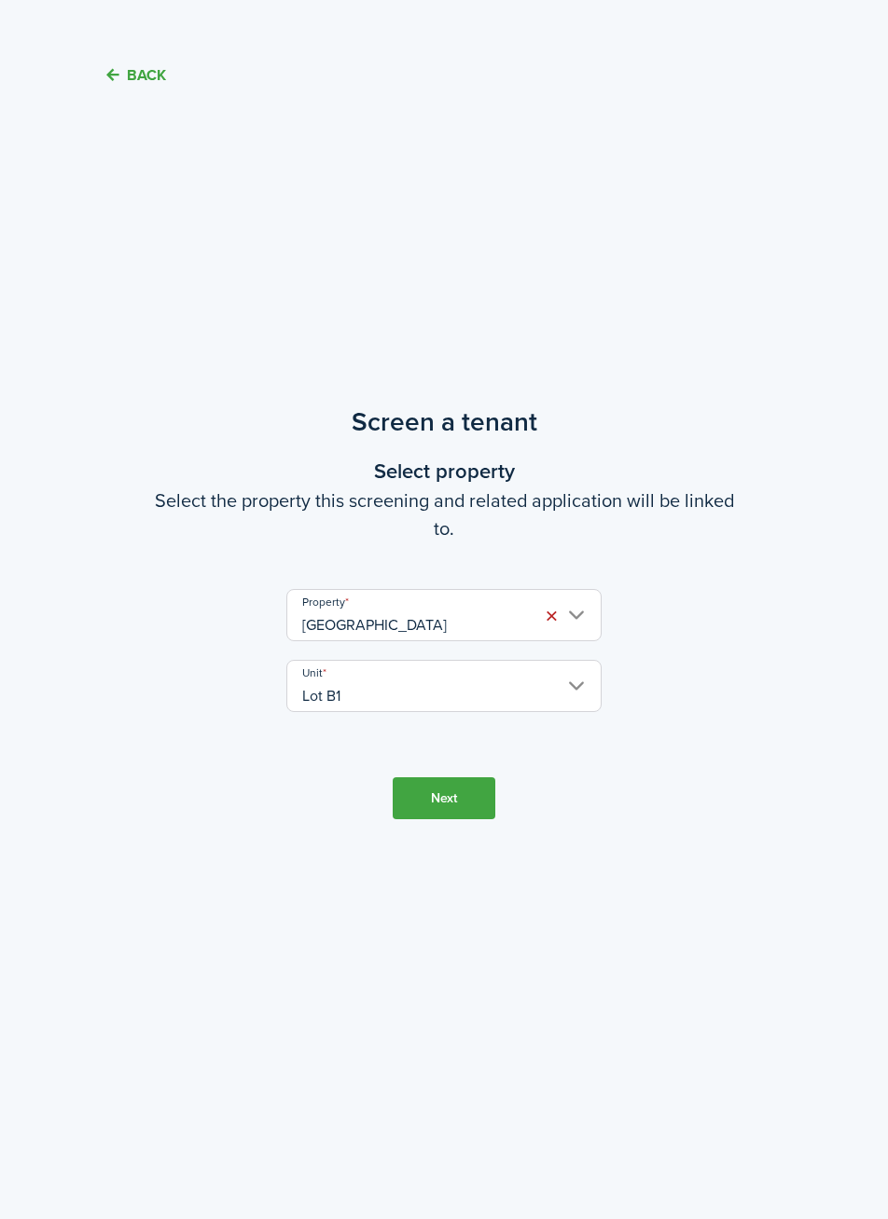
scroll to position [0, 0]
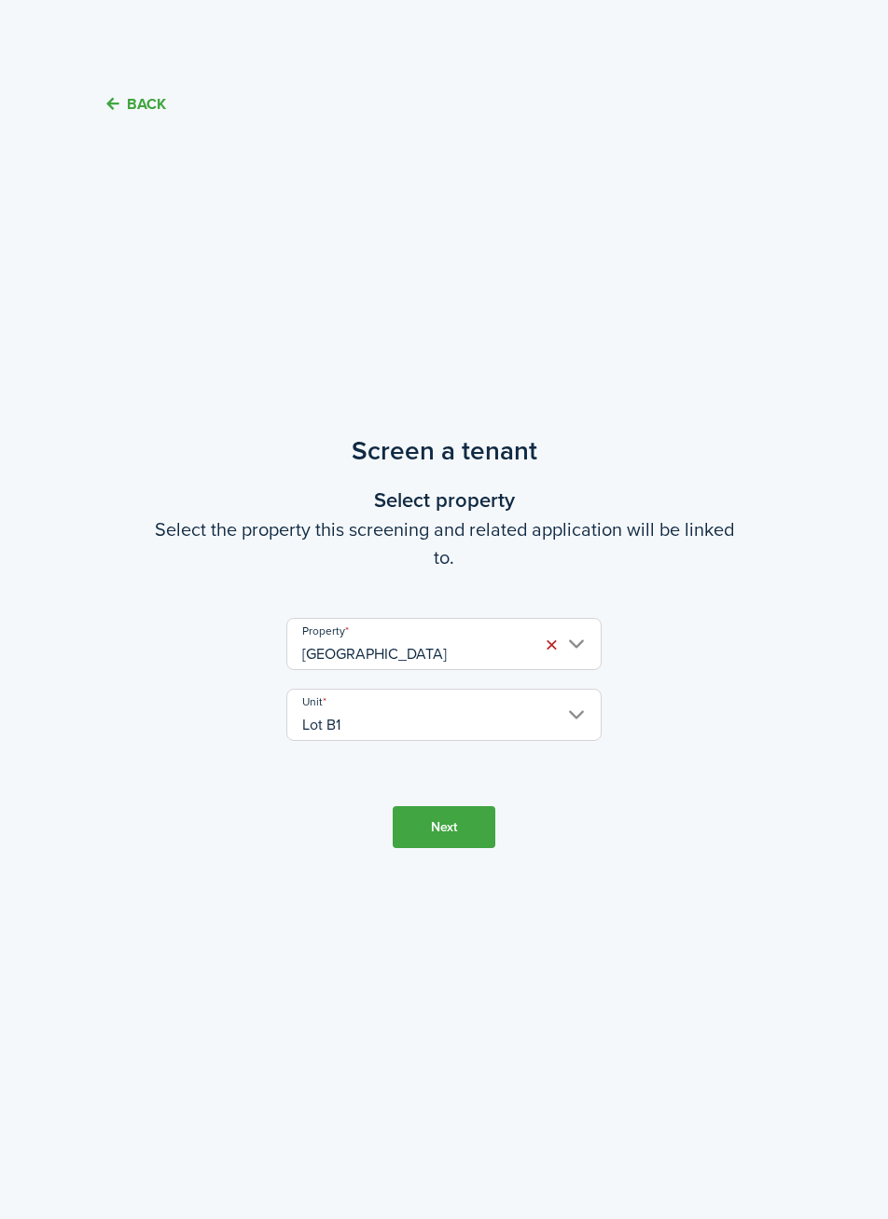
click at [145, 107] on button "Back" at bounding box center [134, 104] width 62 height 20
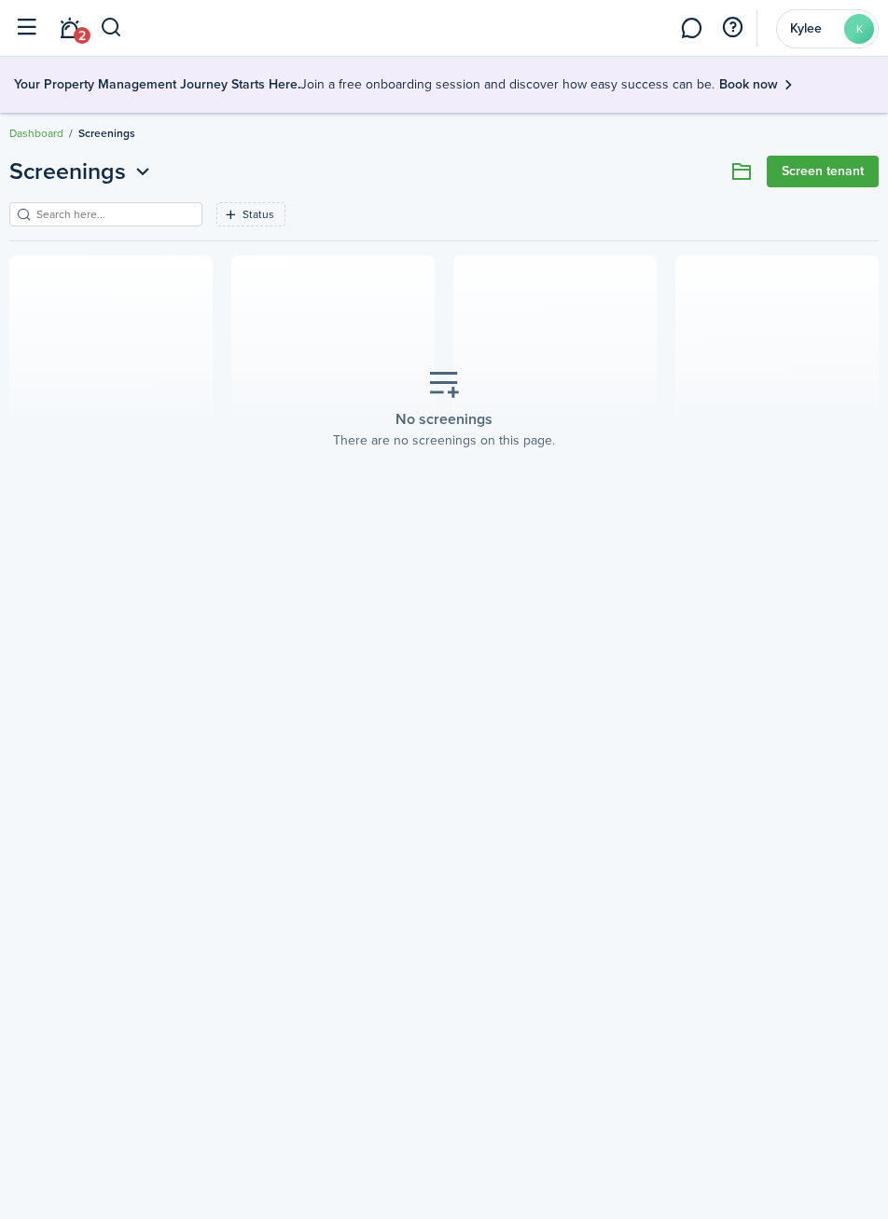
click at [35, 45] on button "button" at bounding box center [25, 27] width 35 height 35
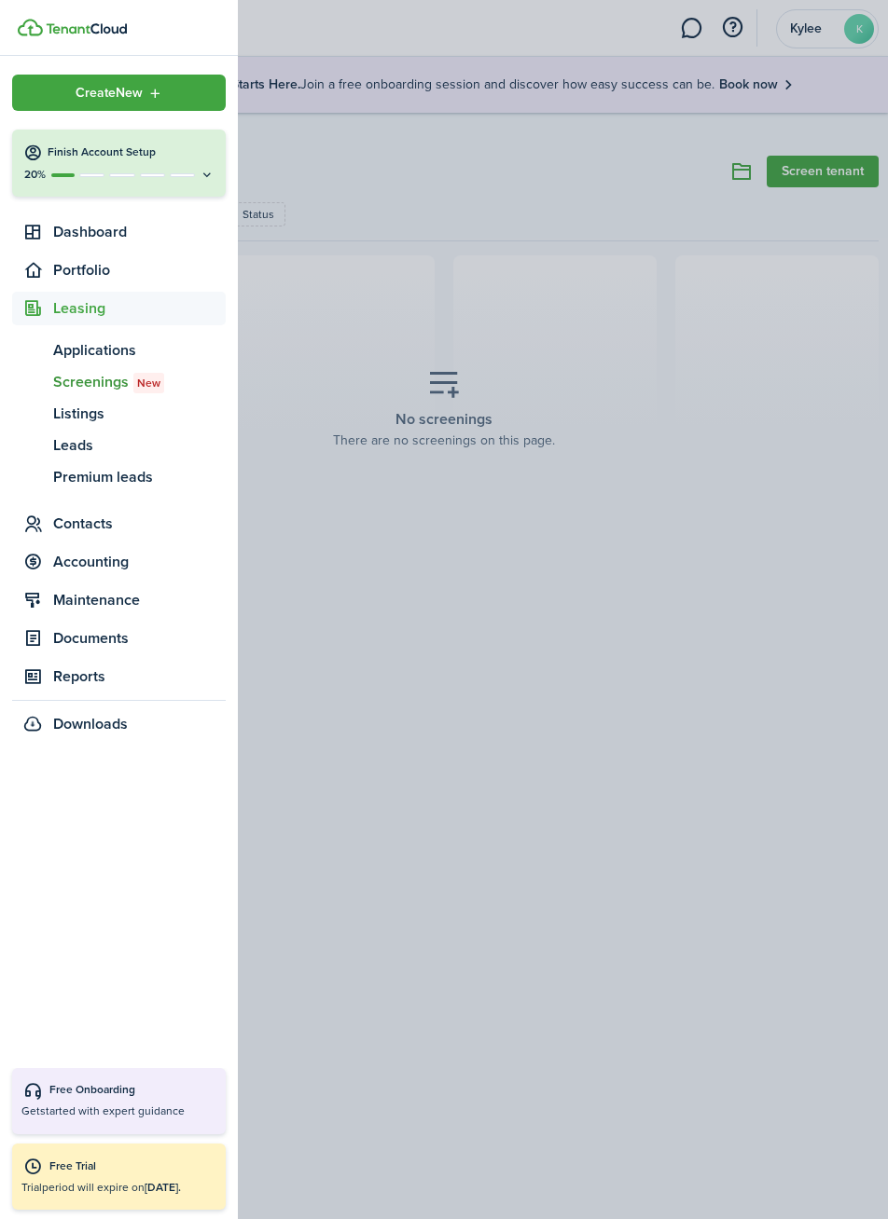
click at [189, 158] on h4 "Finish Account Setup" at bounding box center [131, 153] width 167 height 16
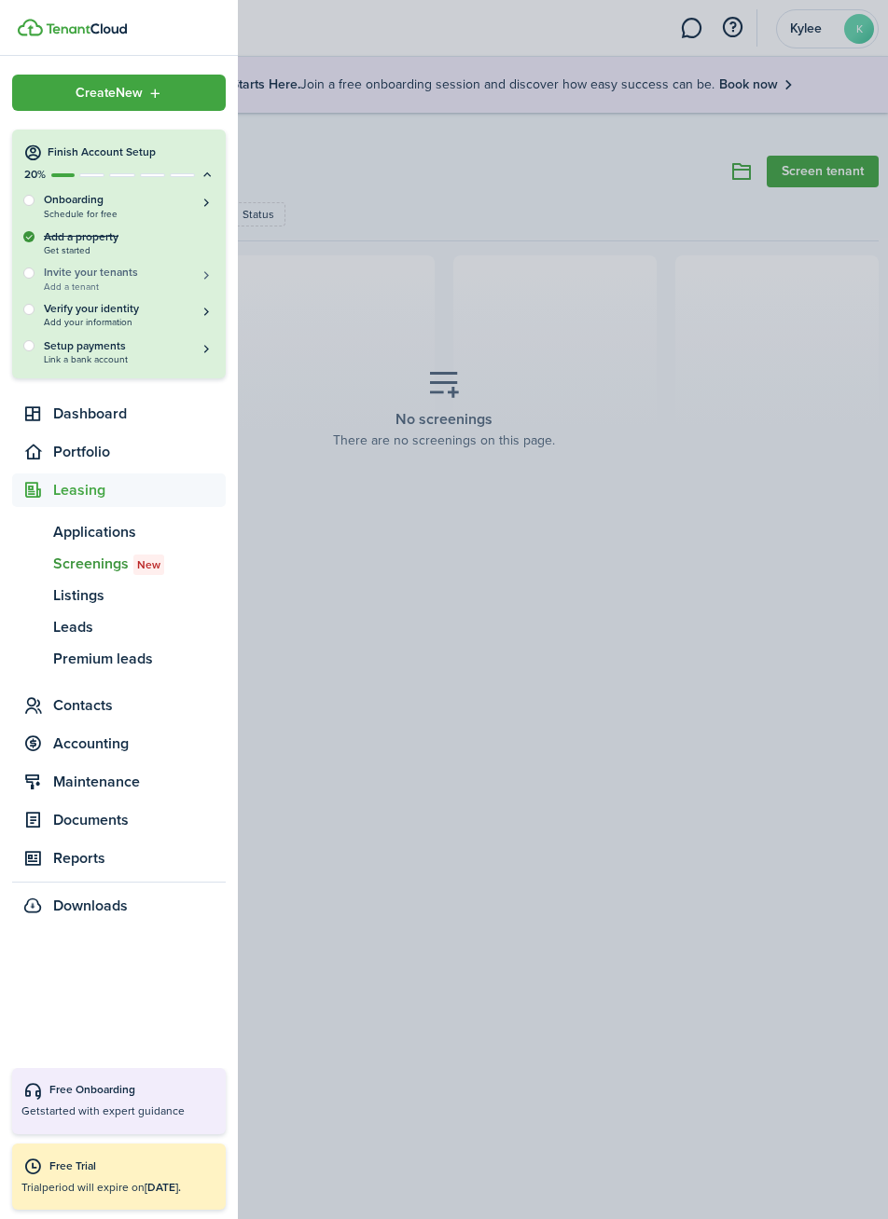
click at [200, 277] on button "Invite your tenants Add a tenant" at bounding box center [129, 278] width 171 height 27
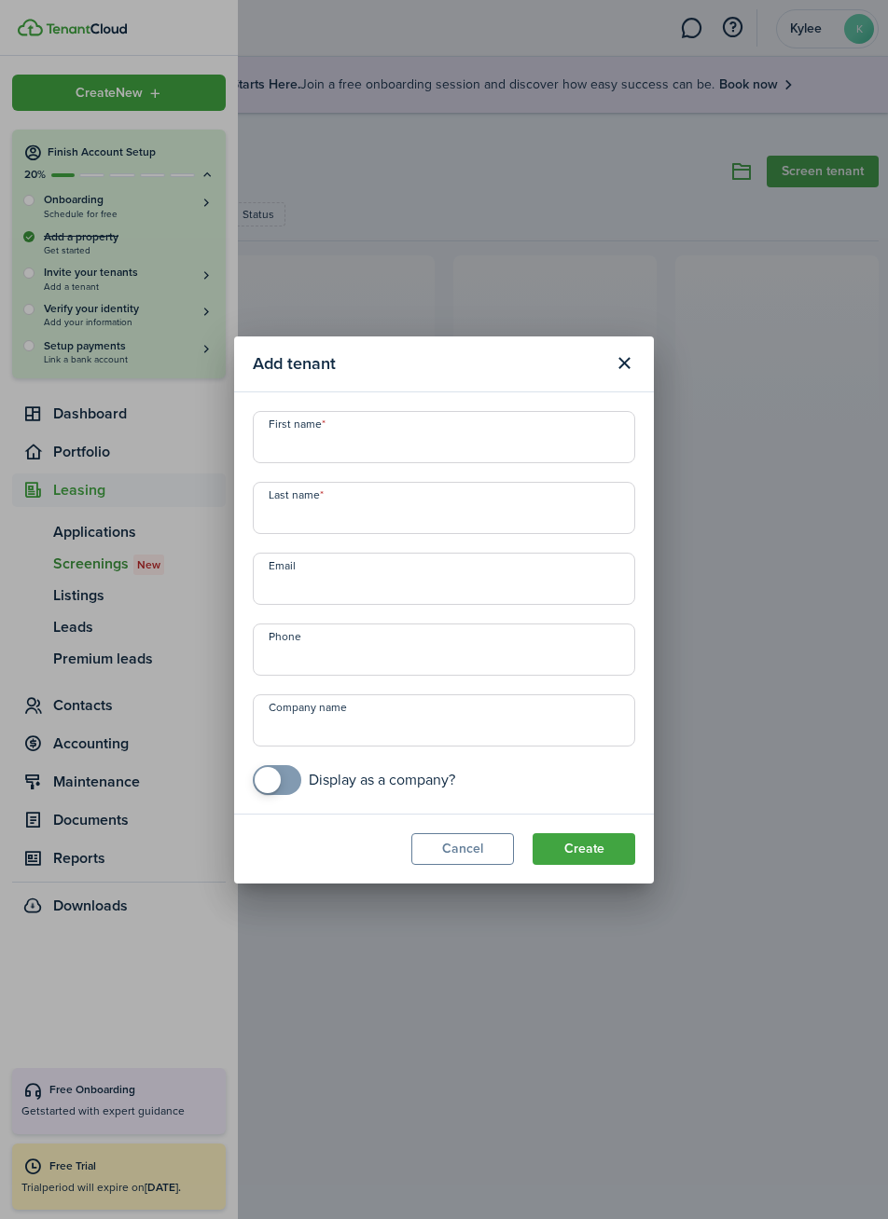
click at [424, 456] on input "First name" at bounding box center [444, 437] width 382 height 52
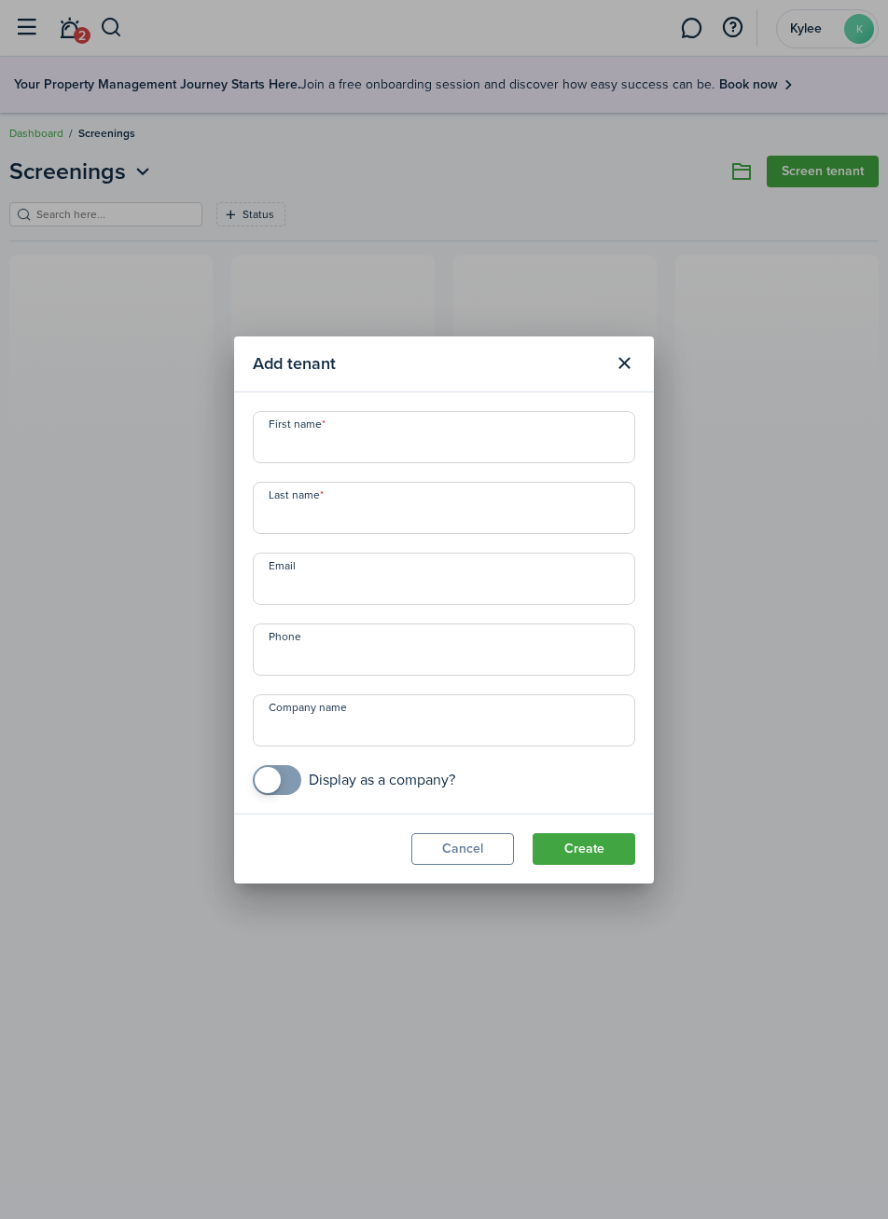
type input "e"
type input "[PERSON_NAME]"
click at [436, 511] on input "Last name" at bounding box center [444, 508] width 382 height 52
type input "s"
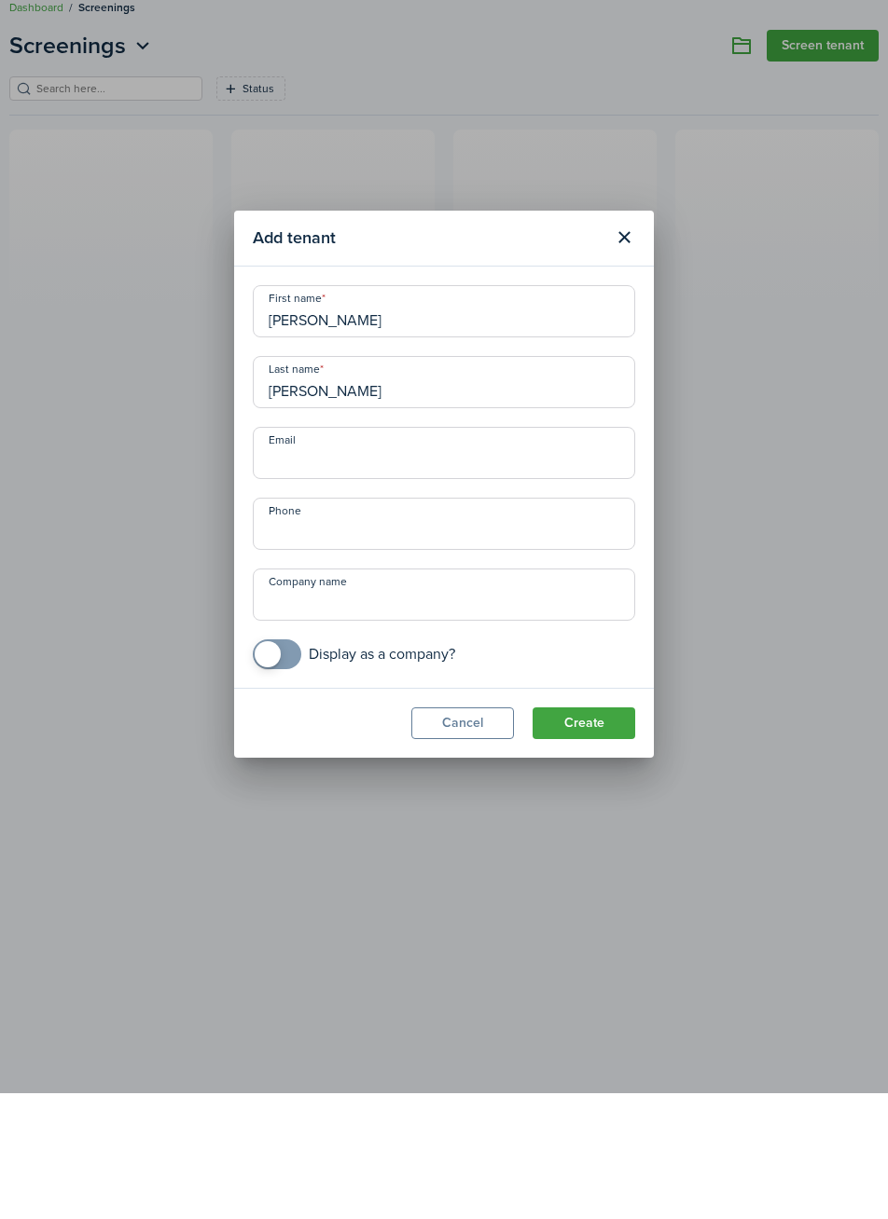
type input "[PERSON_NAME]"
click at [587, 854] on button "Create" at bounding box center [583, 849] width 103 height 32
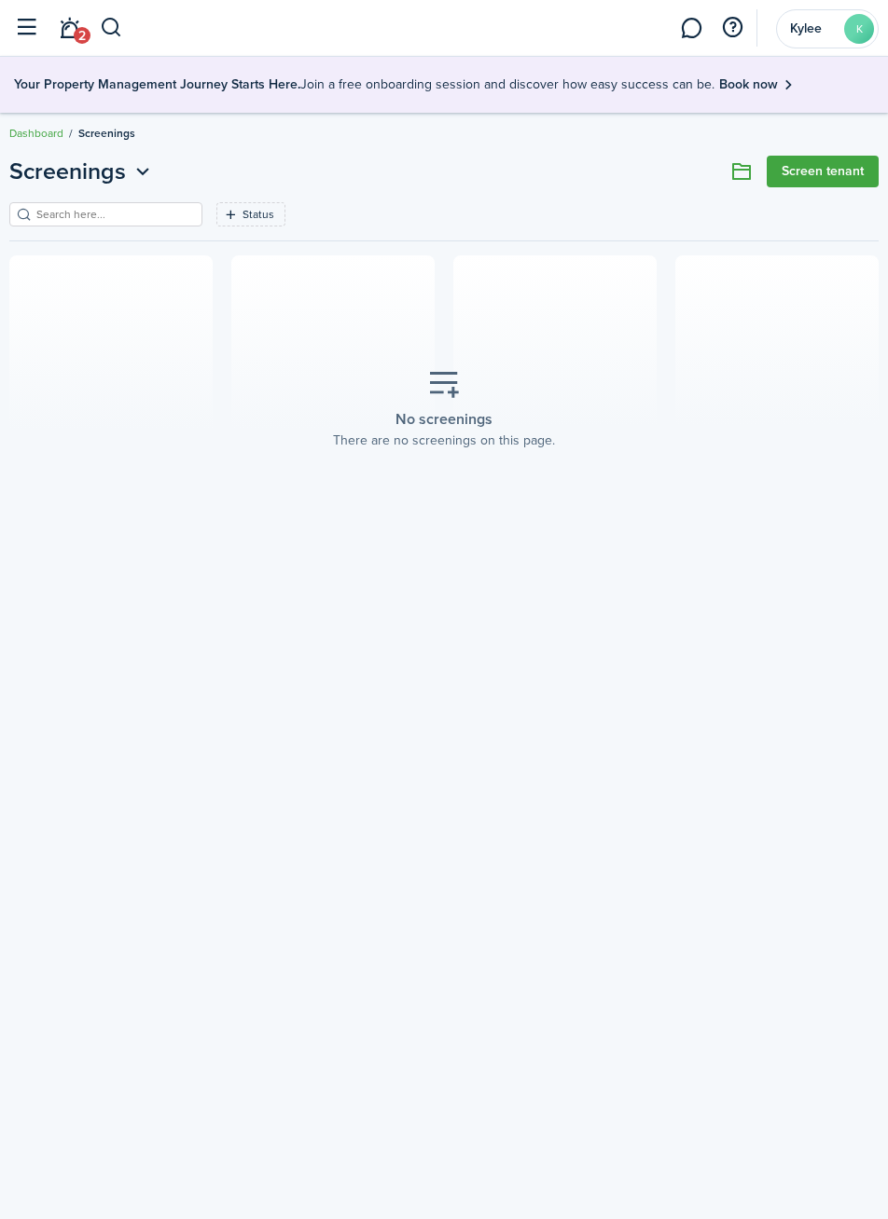
click at [30, 33] on button "button" at bounding box center [25, 27] width 35 height 35
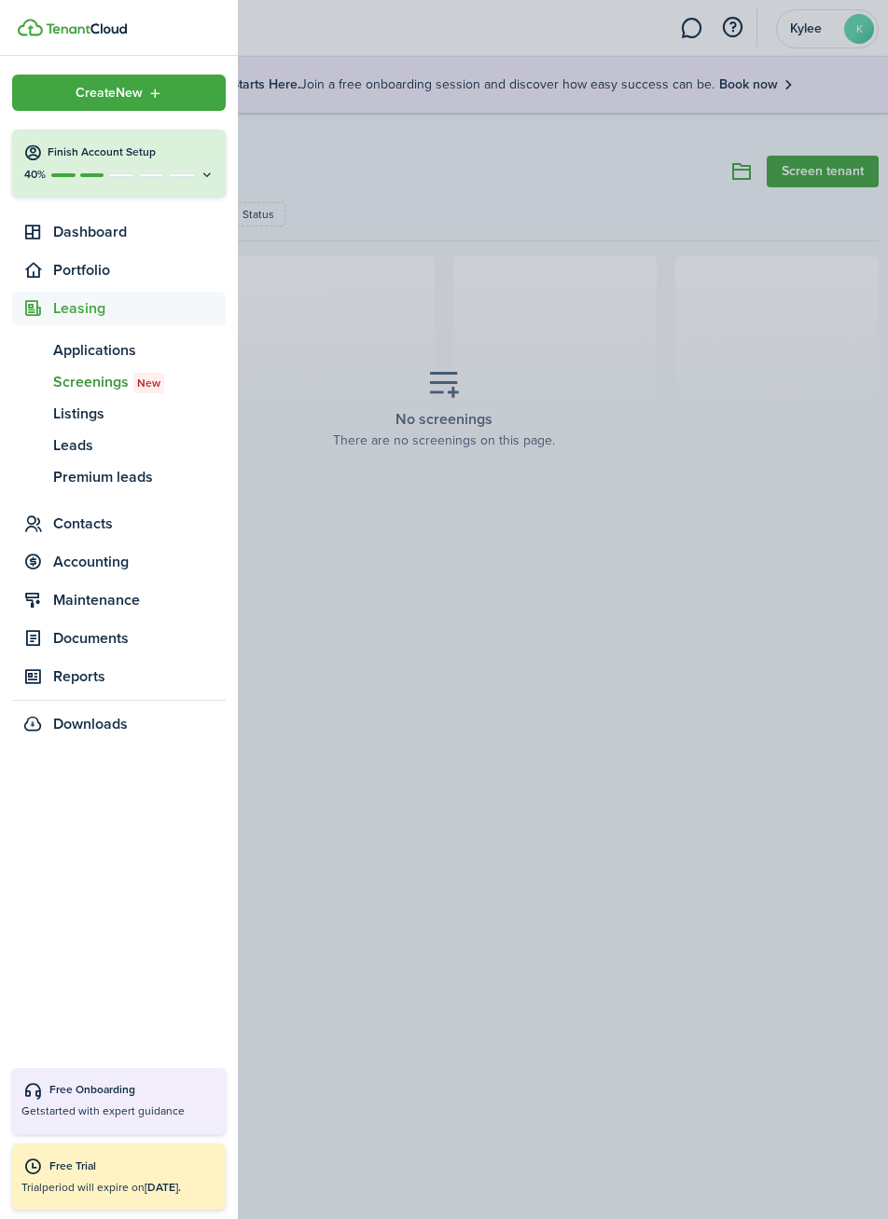
click at [168, 103] on div "Create New" at bounding box center [118, 93] width 213 height 36
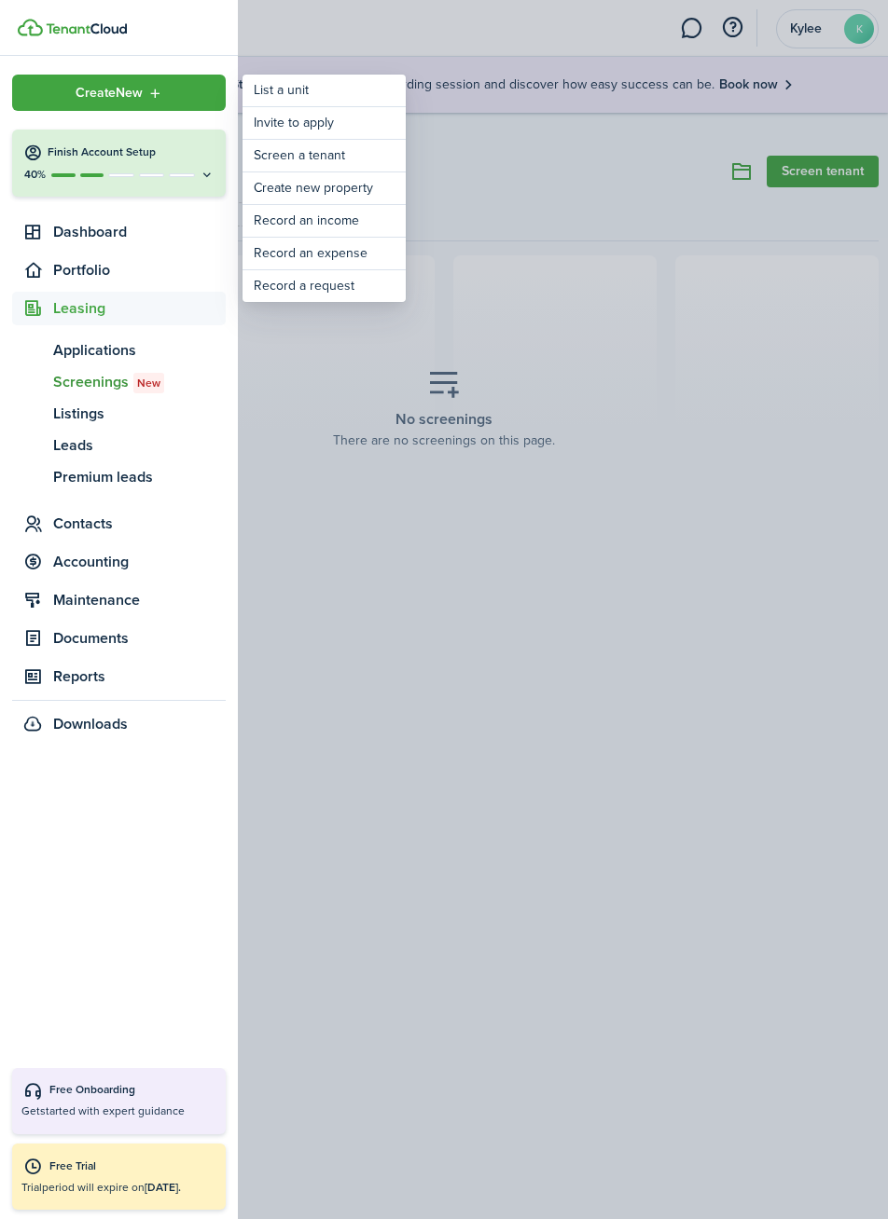
click at [496, 165] on container-opacity at bounding box center [444, 609] width 888 height 1219
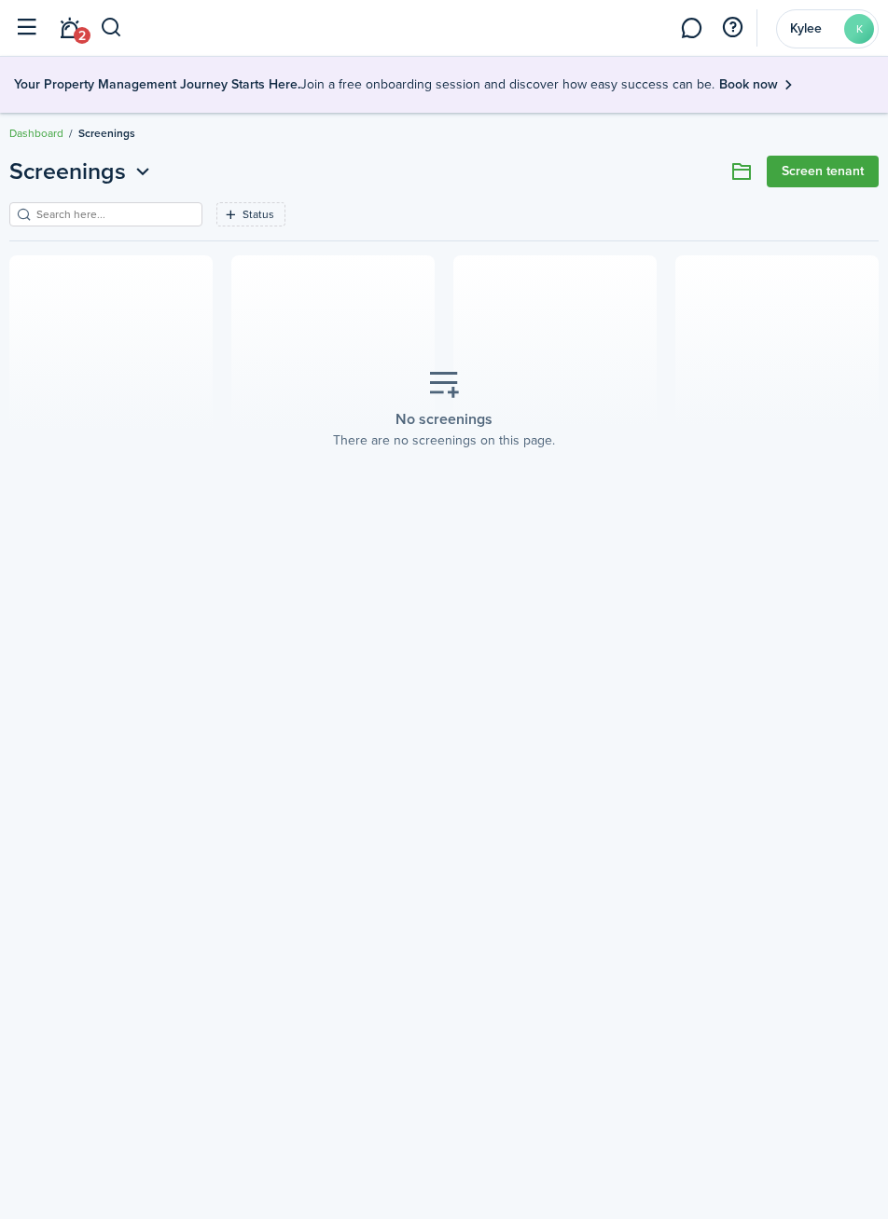
click at [738, 181] on button at bounding box center [741, 172] width 32 height 32
click at [741, 182] on button at bounding box center [741, 172] width 32 height 32
click at [132, 177] on icon "Open menu" at bounding box center [143, 171] width 24 height 23
click at [22, 35] on button "button" at bounding box center [25, 27] width 35 height 35
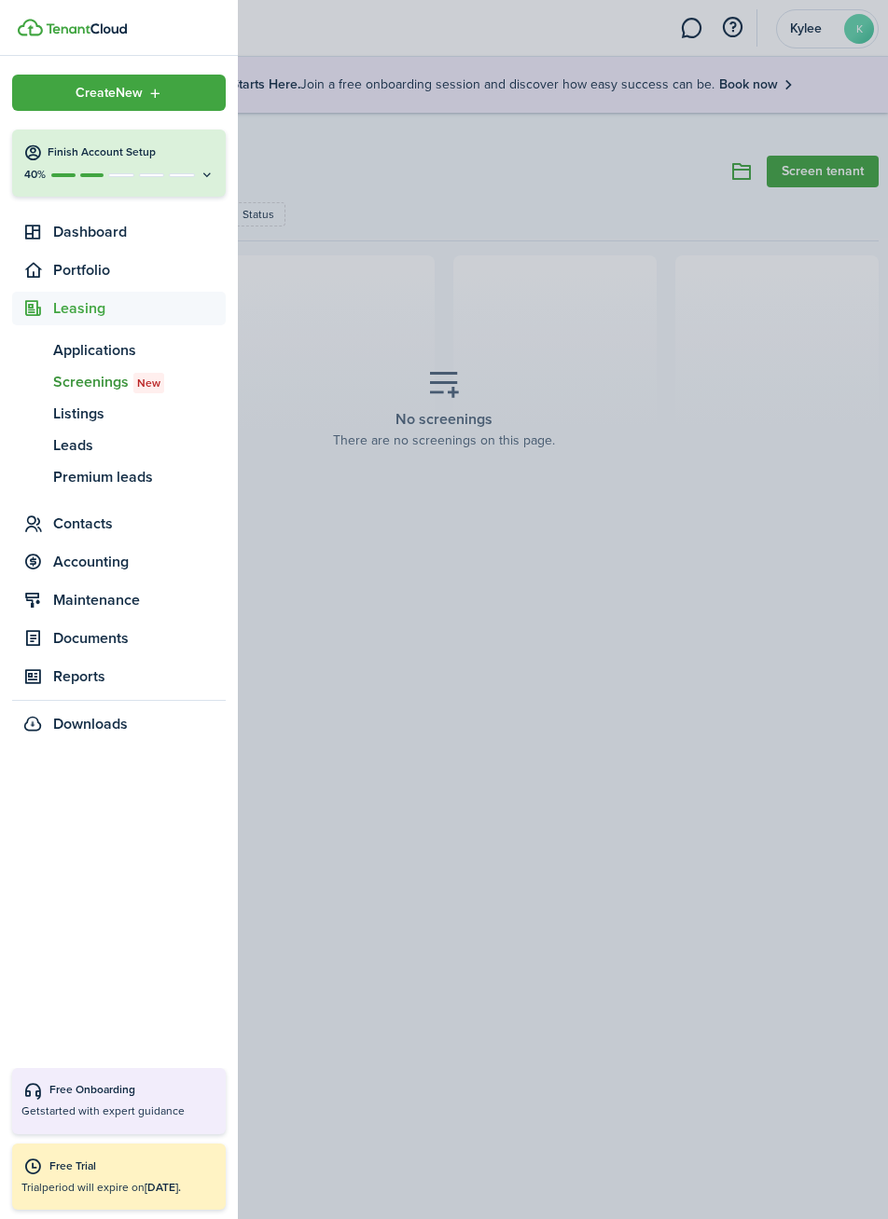
click at [147, 523] on span "Contacts" at bounding box center [139, 524] width 172 height 22
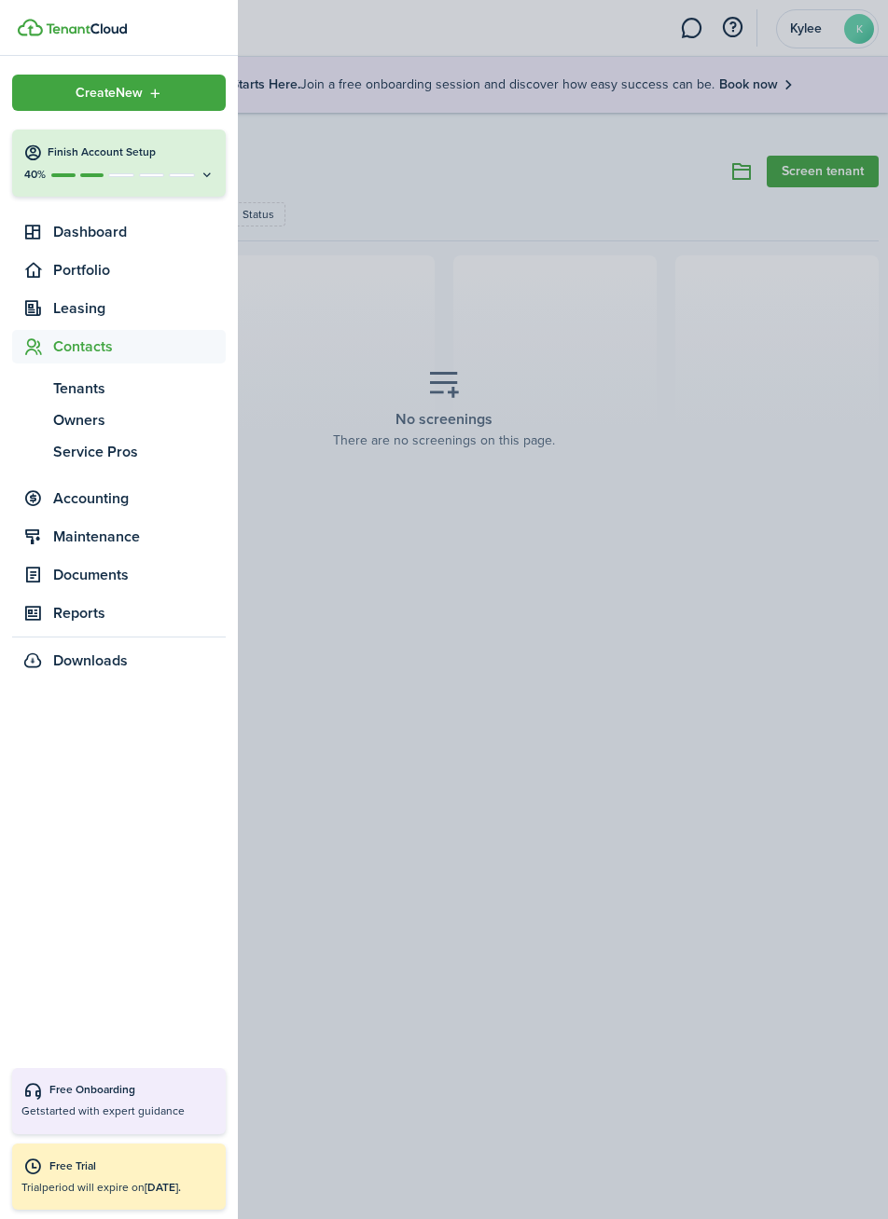
click at [88, 399] on span "Tenants" at bounding box center [139, 389] width 172 height 22
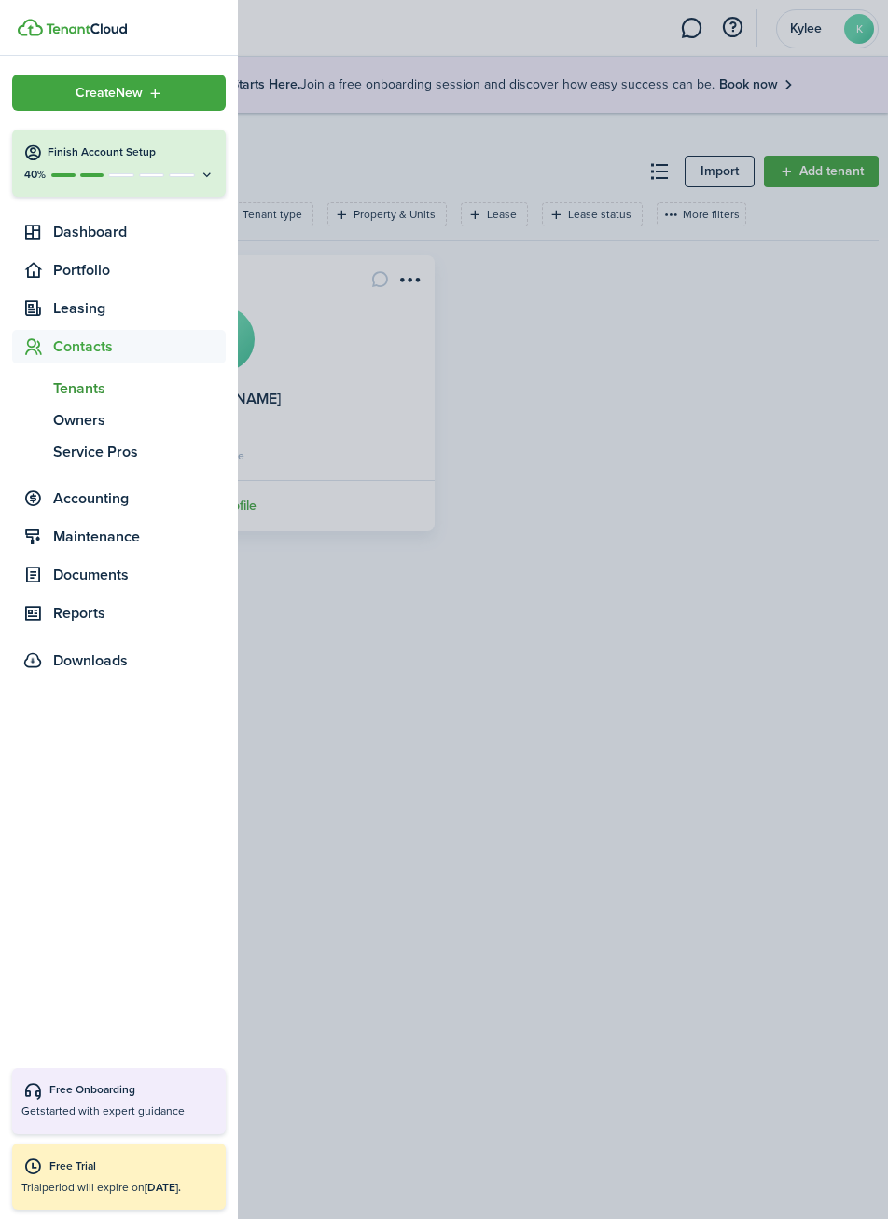
click at [403, 772] on container-opacity at bounding box center [444, 609] width 888 height 1219
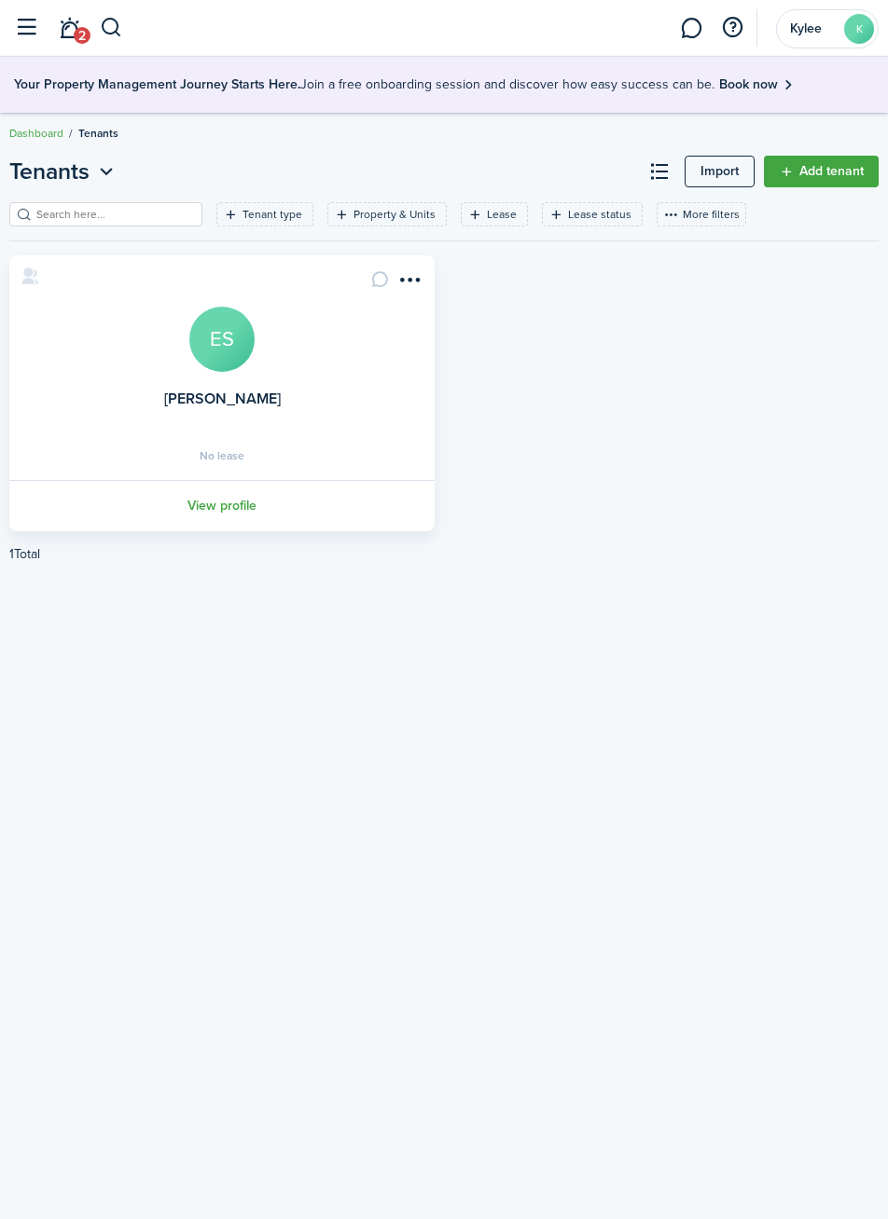
click at [838, 173] on link "Add tenant" at bounding box center [821, 172] width 115 height 32
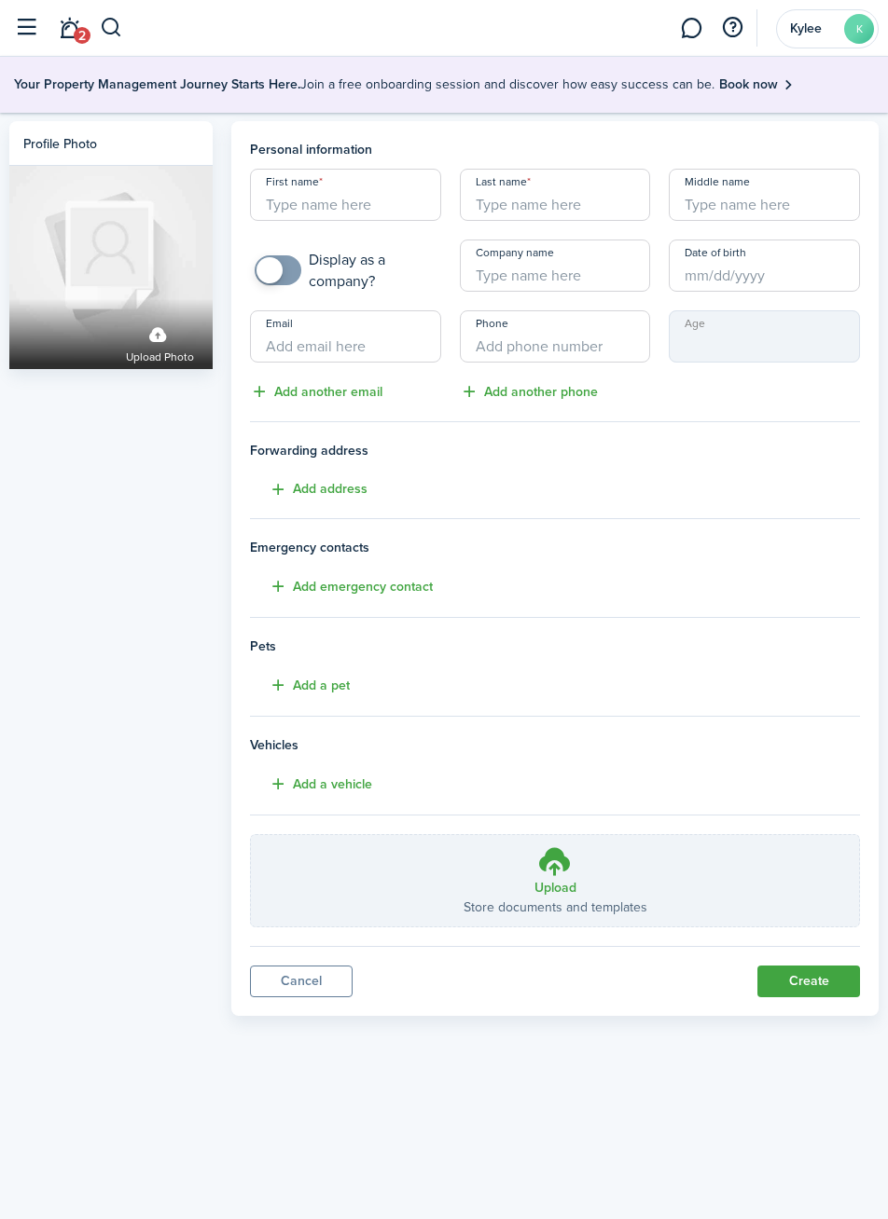
click at [386, 210] on input "First name" at bounding box center [345, 195] width 191 height 52
type input "[PERSON_NAME]"
click at [595, 209] on input "Last name" at bounding box center [555, 195] width 191 height 52
type input "[PERSON_NAME]"
click at [580, 353] on input "Phone" at bounding box center [555, 336] width 191 height 52
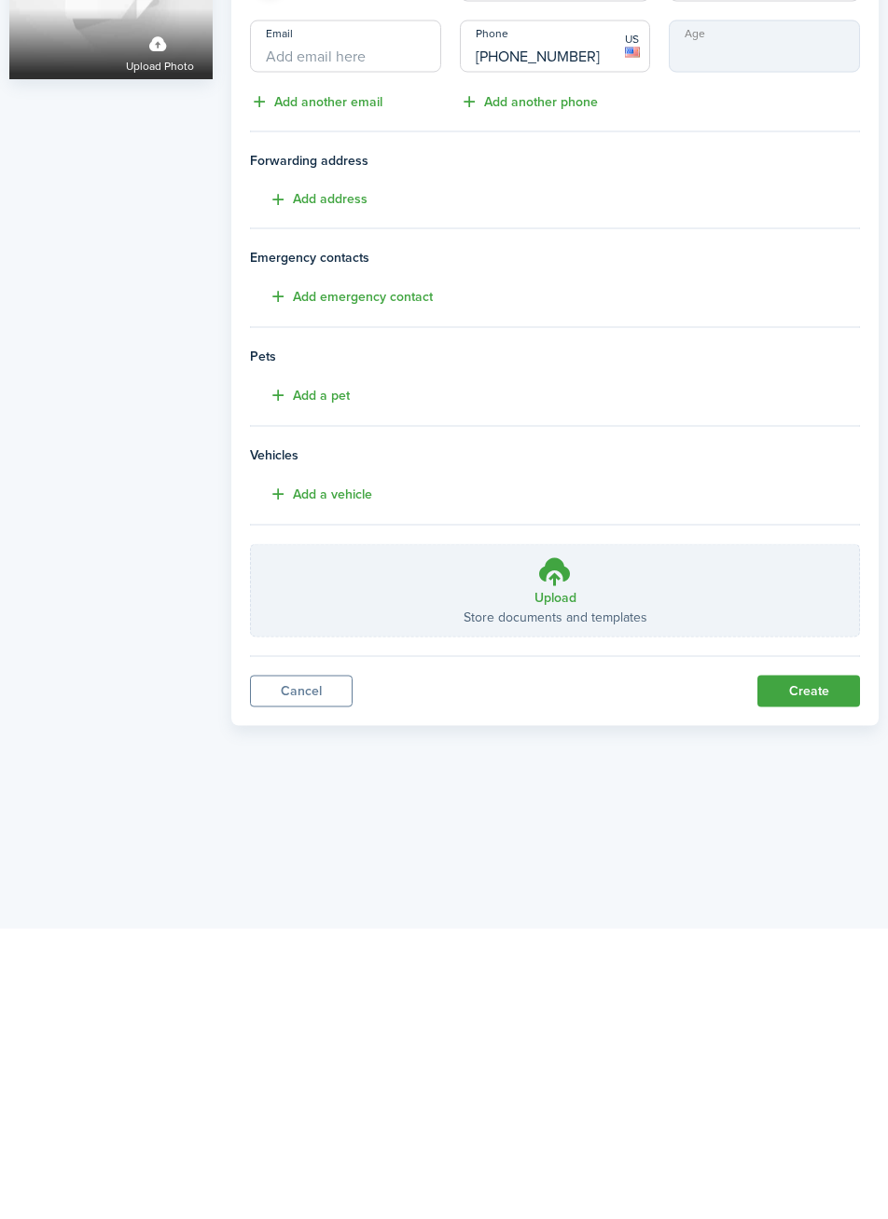
type input "[PHONE_NUMBER]"
click at [806, 981] on button "Create" at bounding box center [808, 982] width 103 height 32
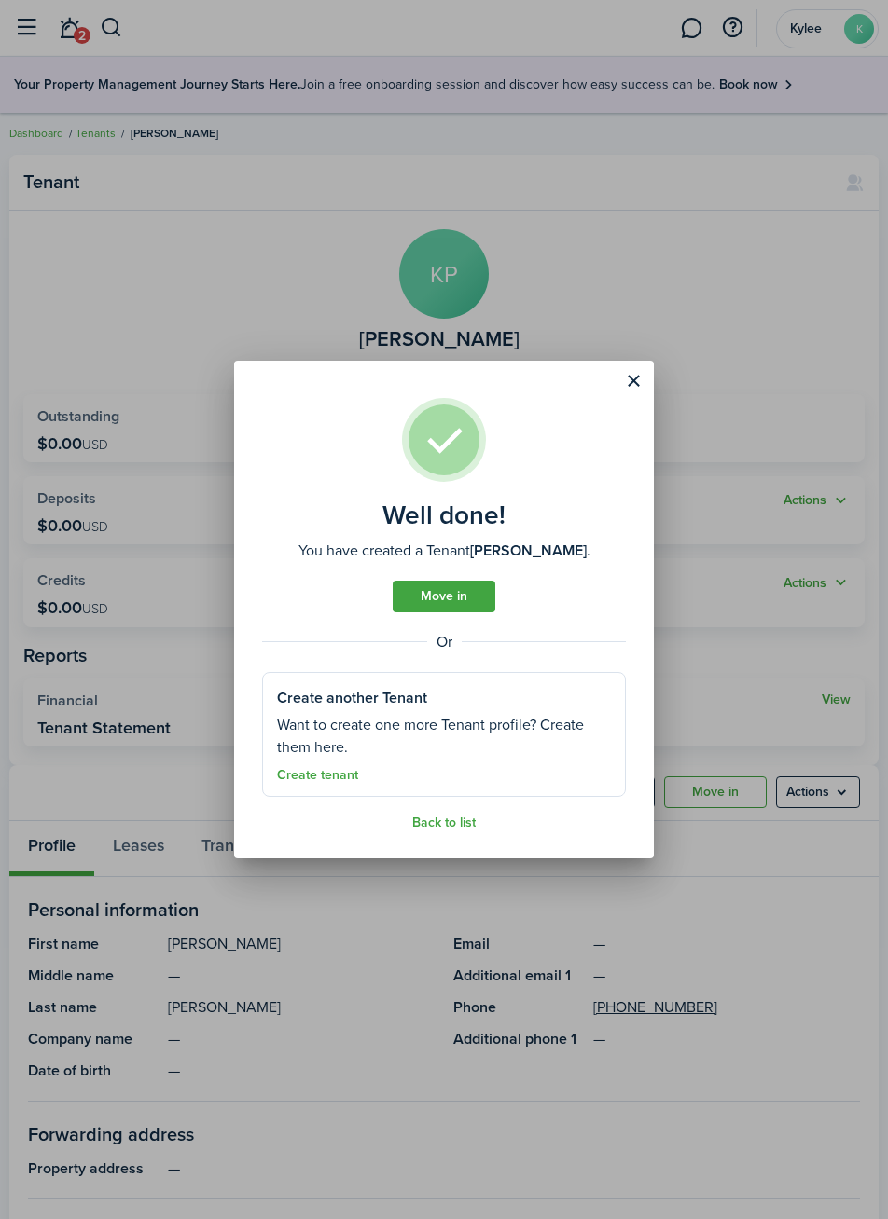
click at [461, 598] on link "Move in" at bounding box center [443, 597] width 103 height 32
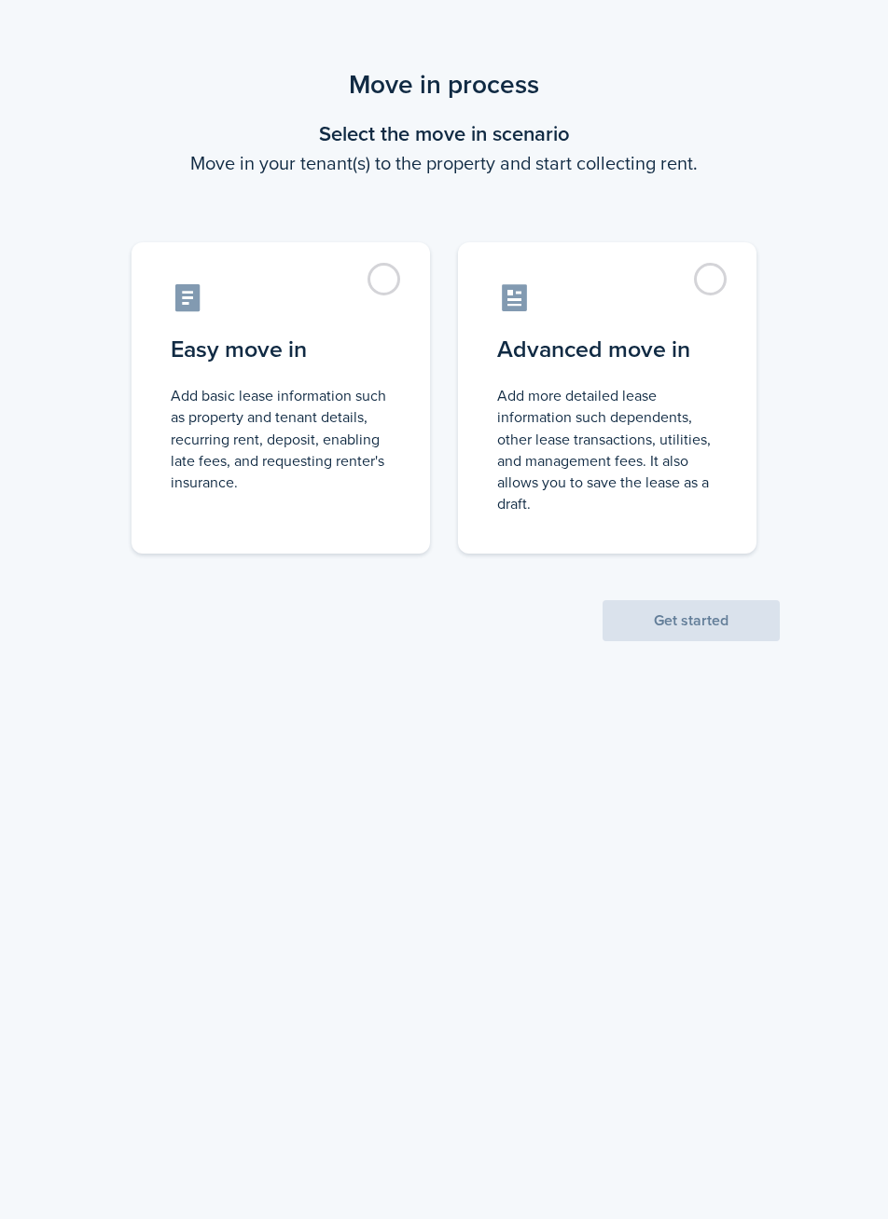
click at [392, 295] on label "Easy move in Add basic lease information such as property and tenant details, r…" at bounding box center [280, 397] width 298 height 311
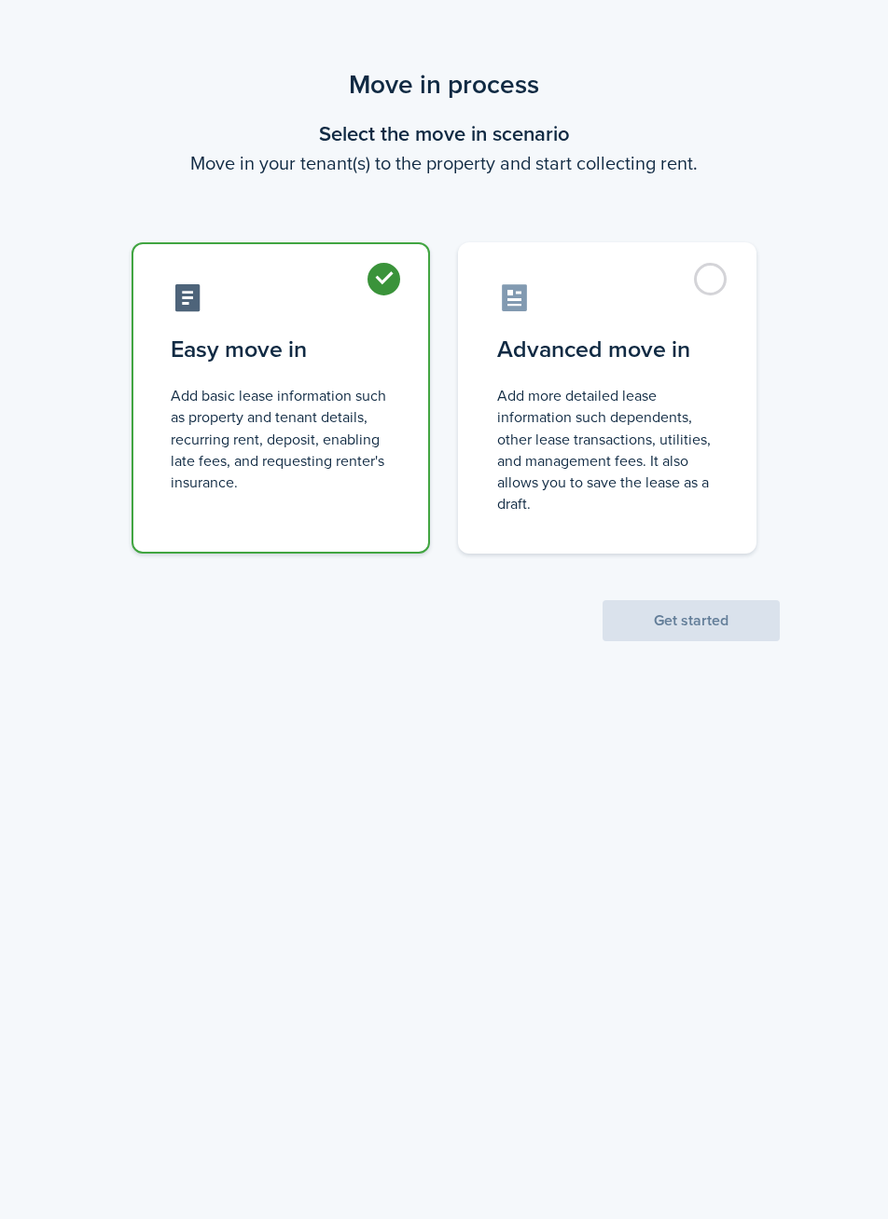
radio input "true"
click at [710, 622] on button "Get started" at bounding box center [690, 620] width 177 height 41
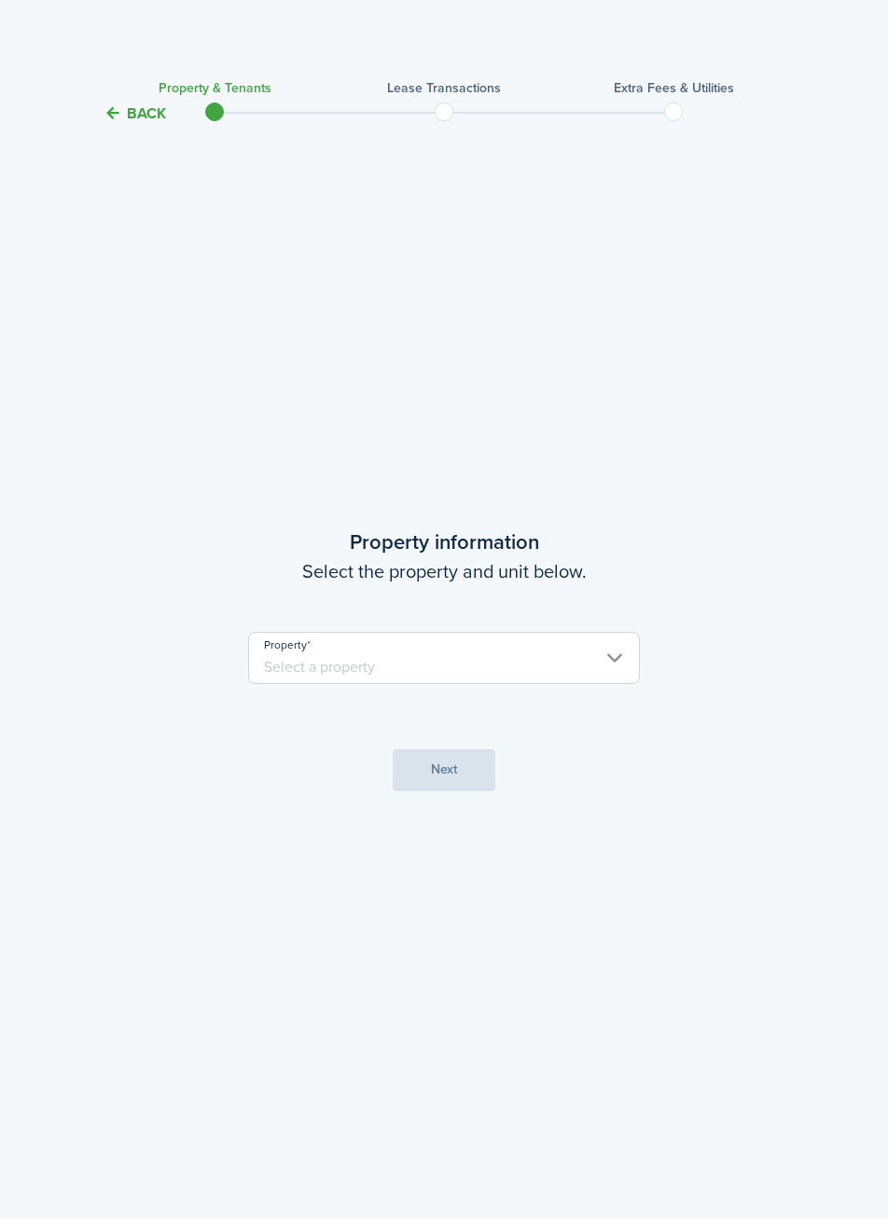
click at [600, 670] on input "Property" at bounding box center [444, 658] width 392 height 52
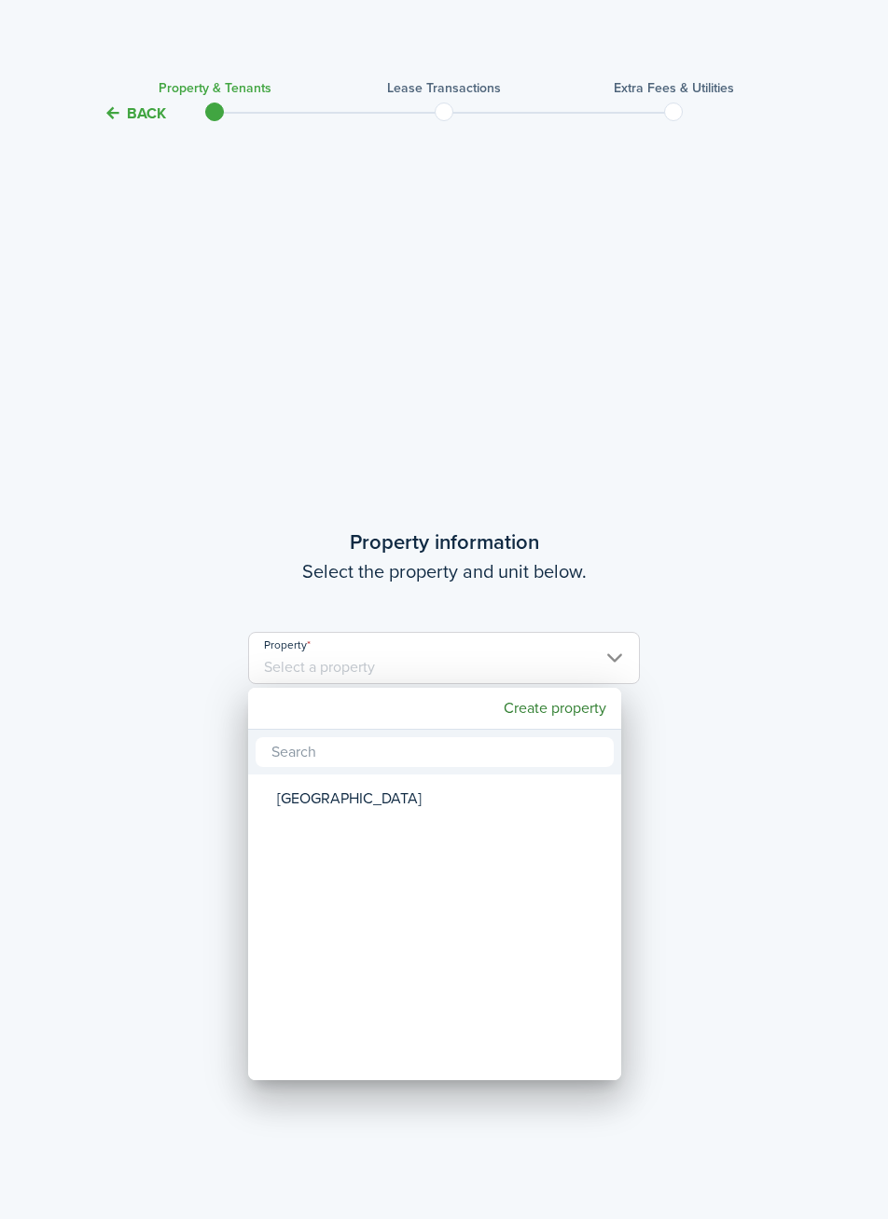
click at [451, 805] on div "[GEOGRAPHIC_DATA]" at bounding box center [442, 799] width 330 height 43
type input "[GEOGRAPHIC_DATA]"
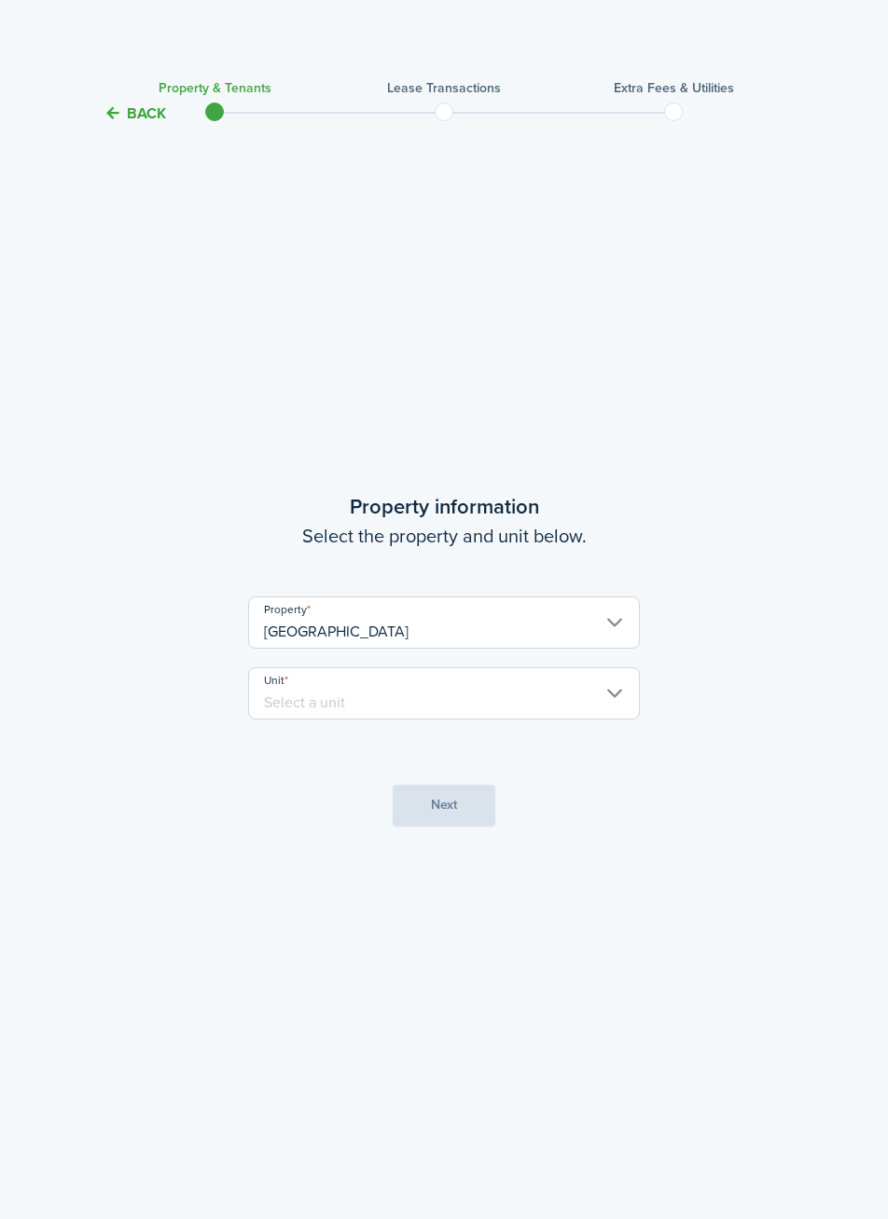
click at [573, 710] on input "Unit" at bounding box center [444, 694] width 392 height 52
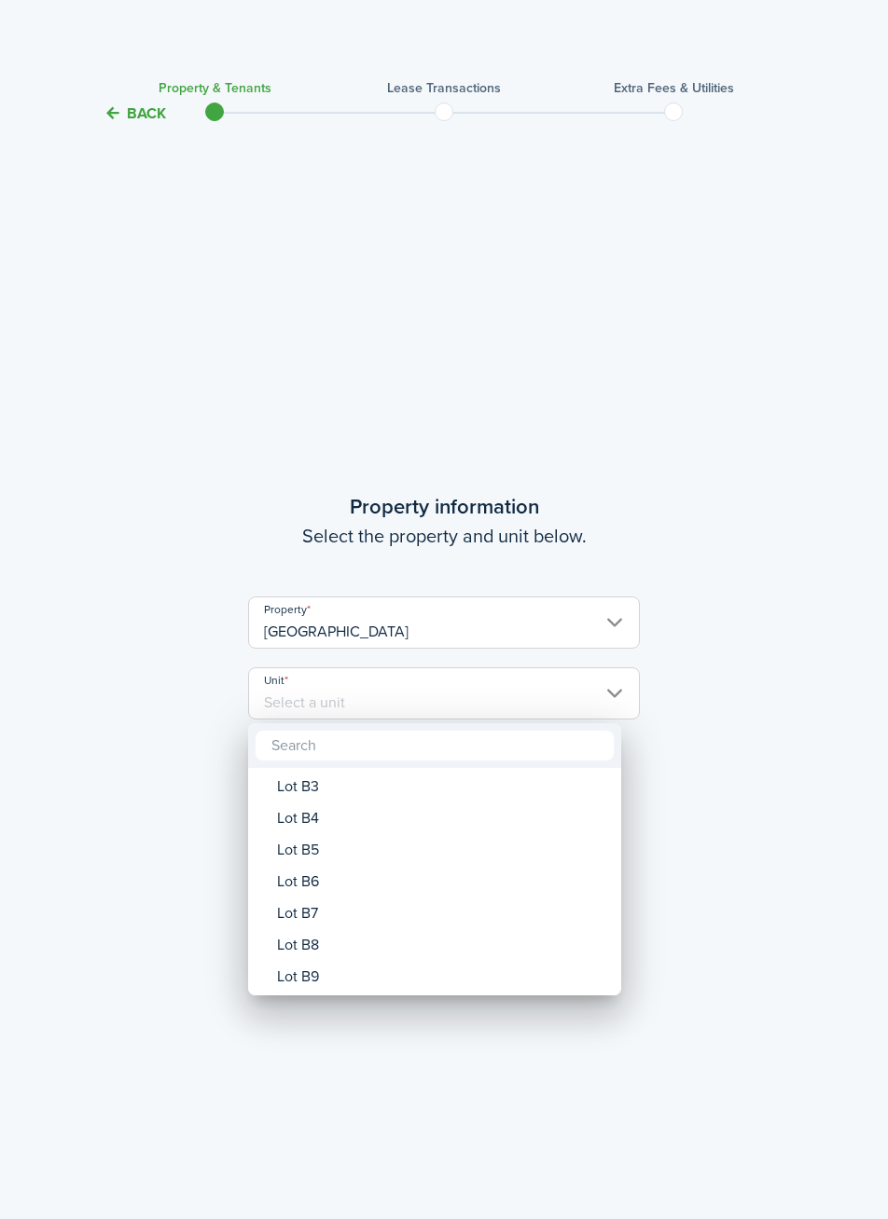
click at [360, 826] on div "Lot B4" at bounding box center [442, 819] width 330 height 32
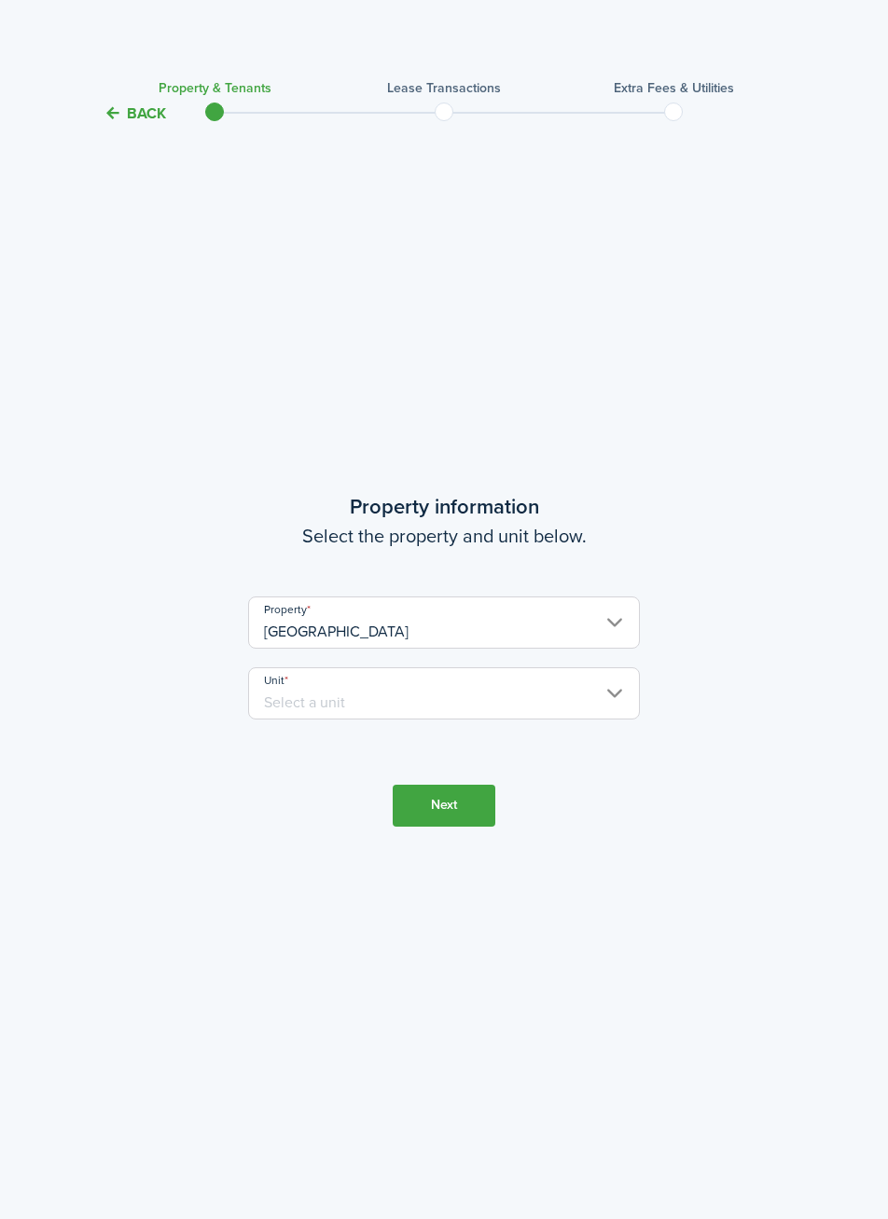
type input "Lot B4"
click at [450, 814] on button "Next" at bounding box center [443, 806] width 103 height 42
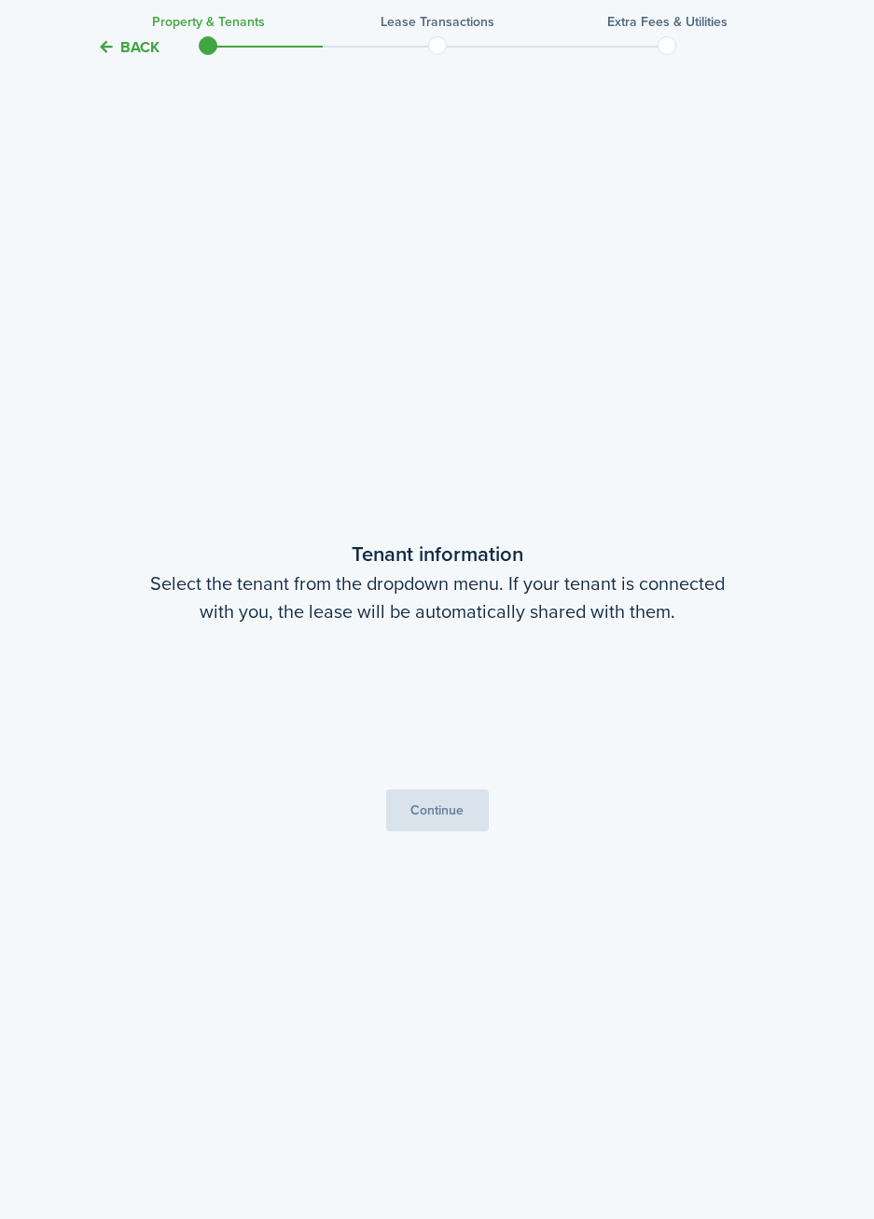
scroll to position [1095, 0]
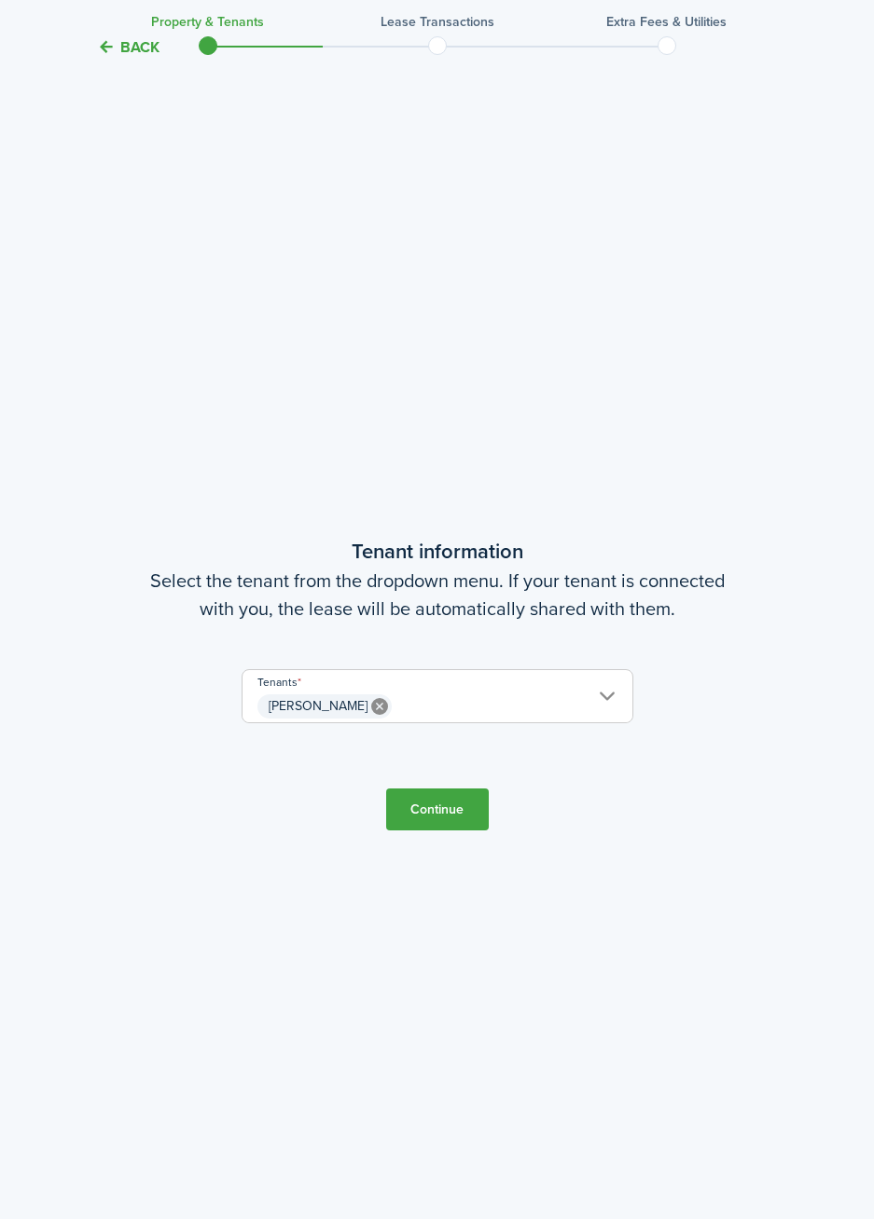
click at [448, 821] on button "Continue" at bounding box center [437, 810] width 103 height 42
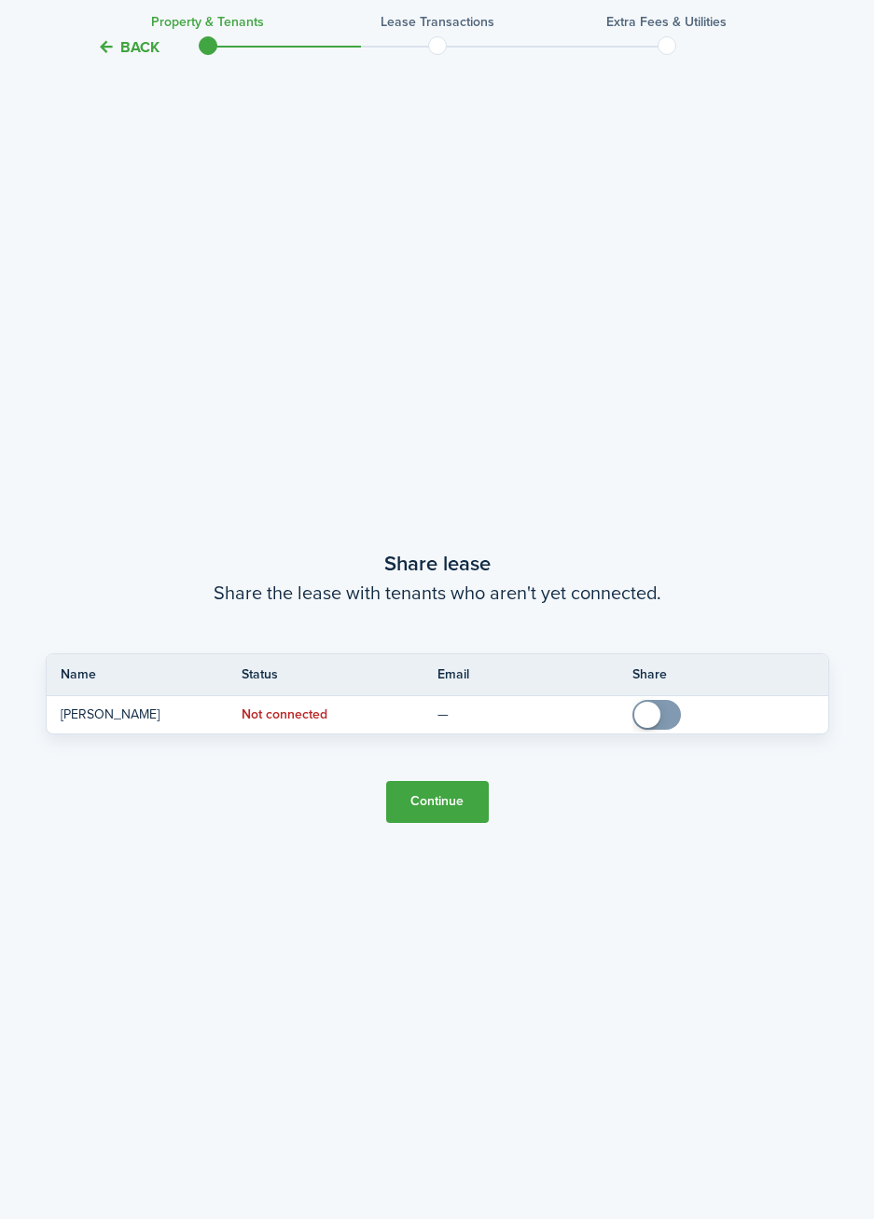
scroll to position [2314, 0]
click at [458, 808] on button "Continue" at bounding box center [437, 800] width 103 height 42
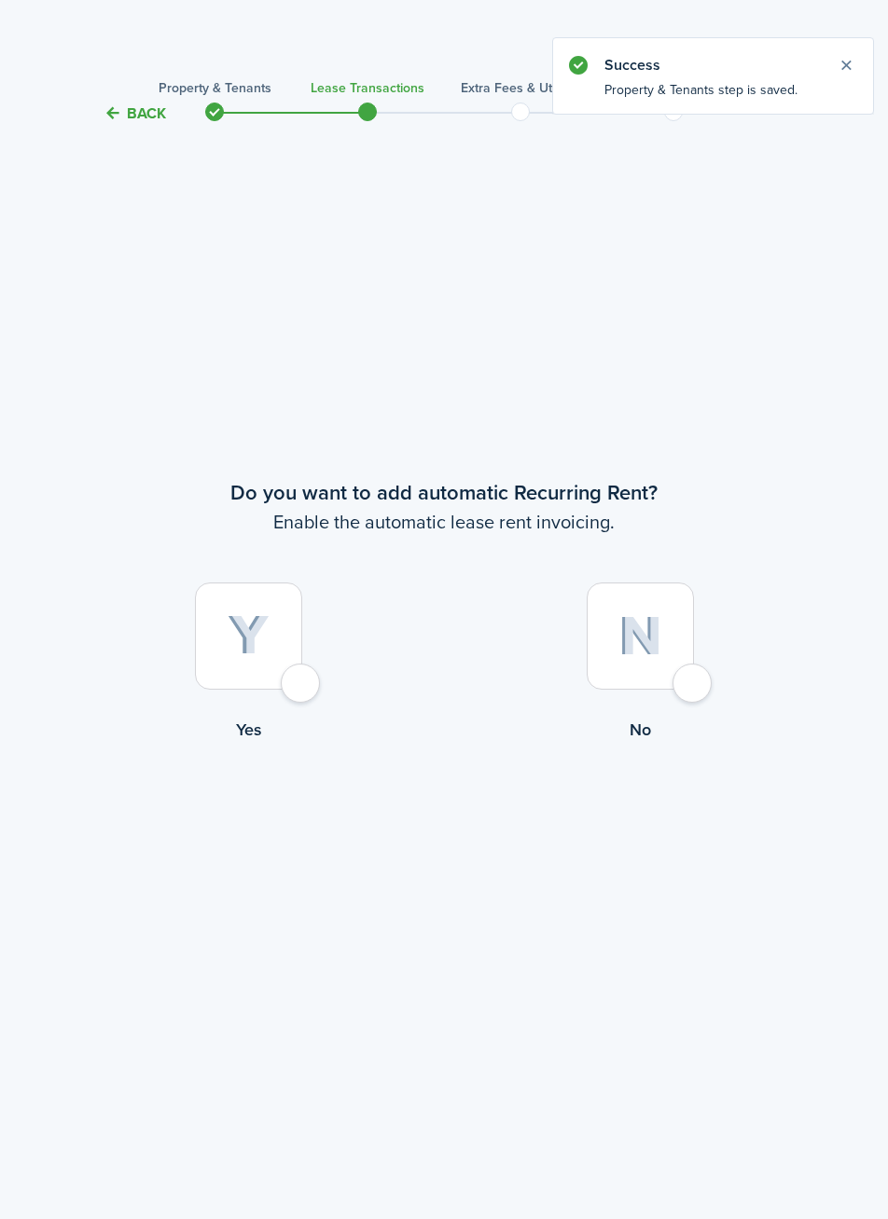
click at [299, 690] on div at bounding box center [248, 636] width 107 height 107
radio input "true"
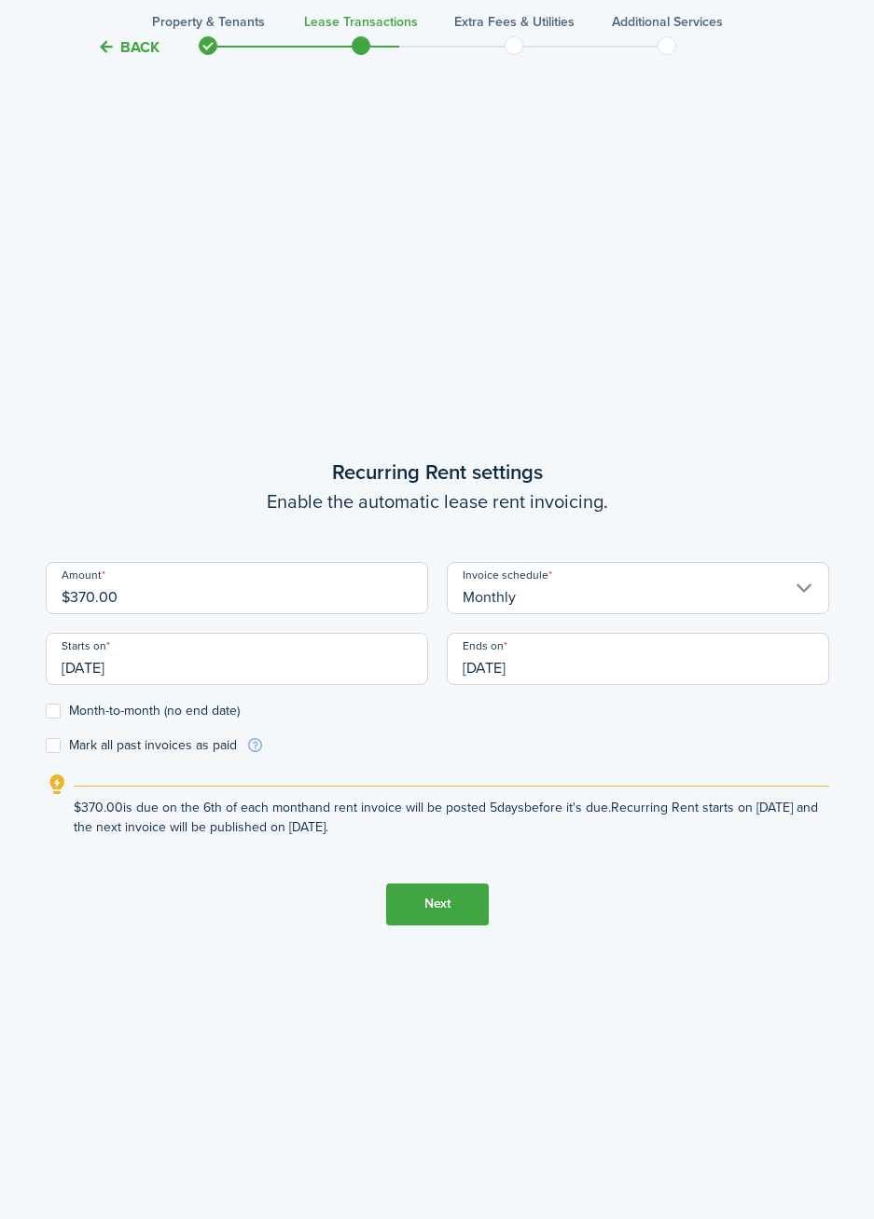
scroll to position [1095, 0]
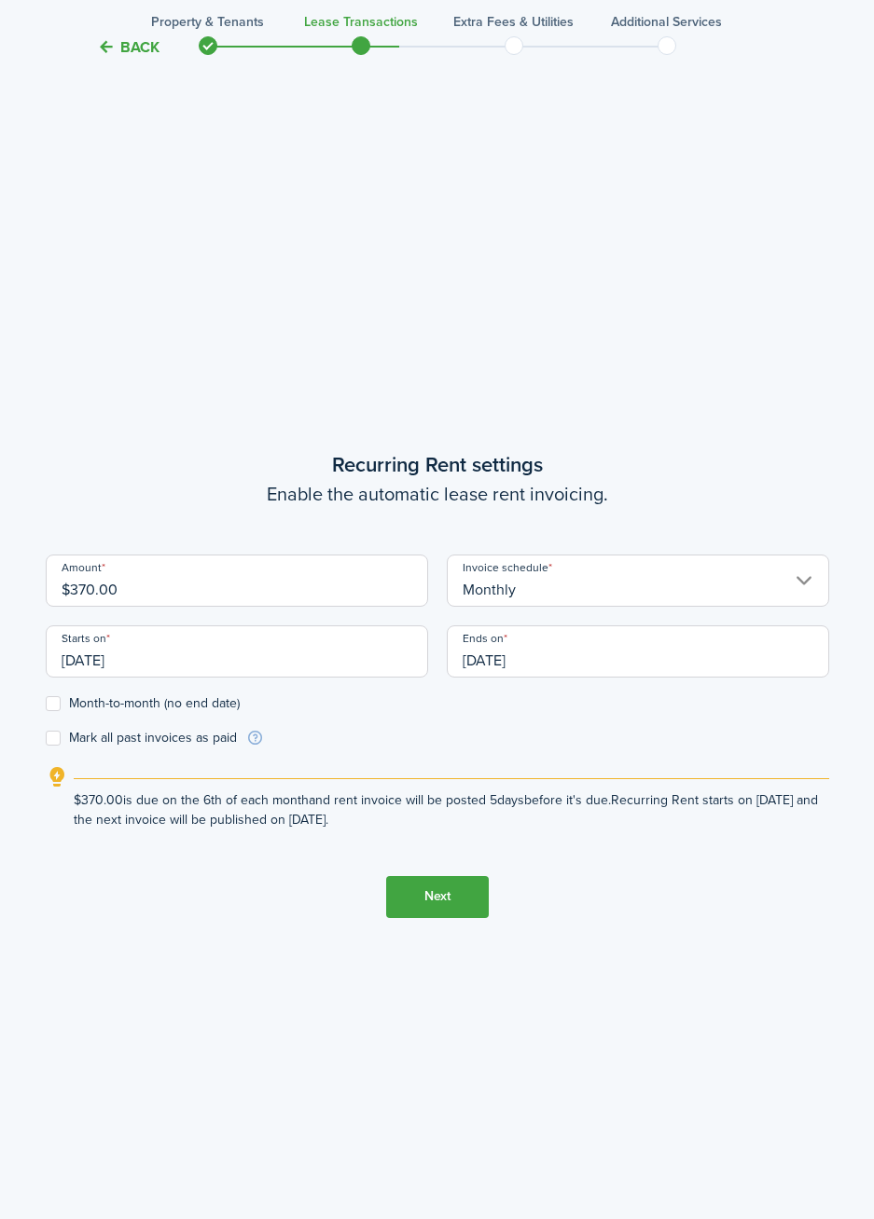
click at [91, 665] on input "[DATE]" at bounding box center [237, 652] width 382 height 52
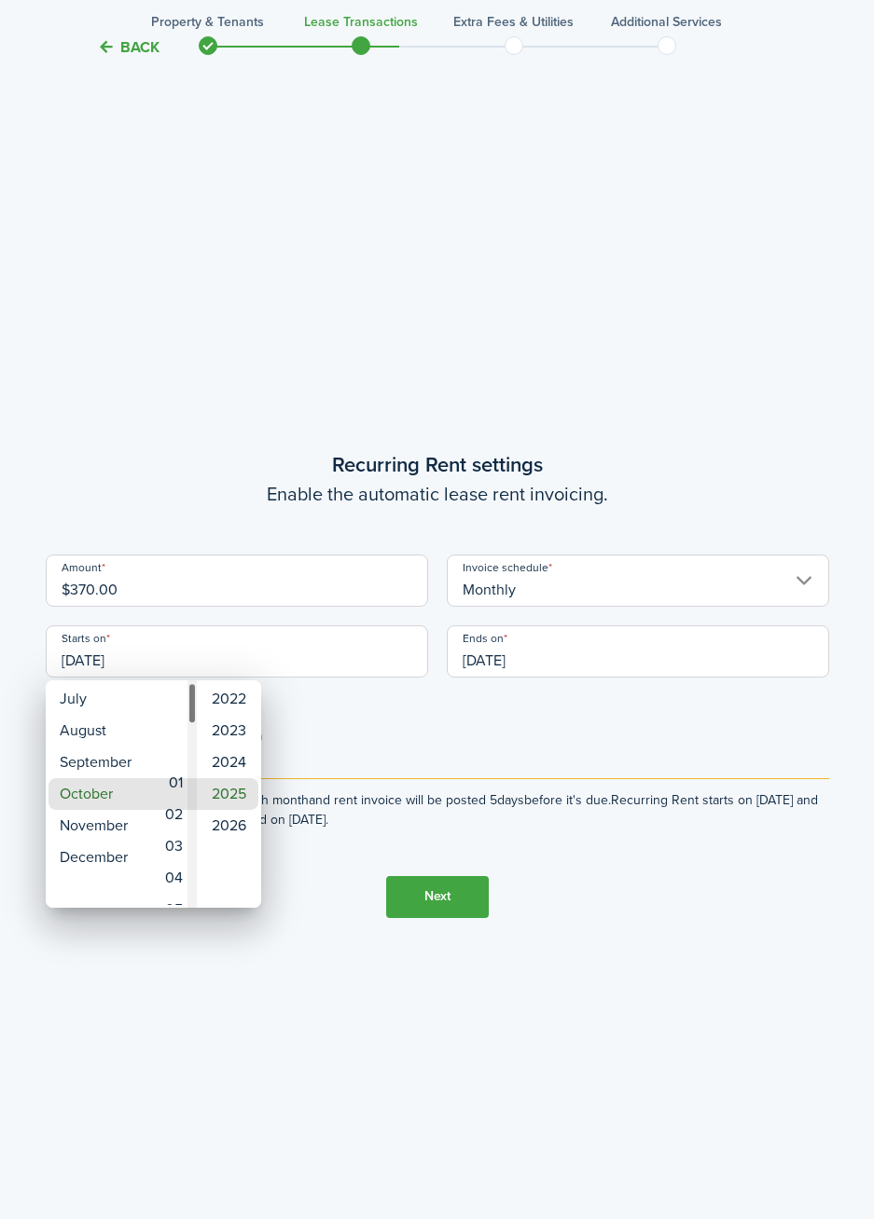
type input "[DATE]"
click at [426, 910] on div at bounding box center [437, 610] width 1172 height 1518
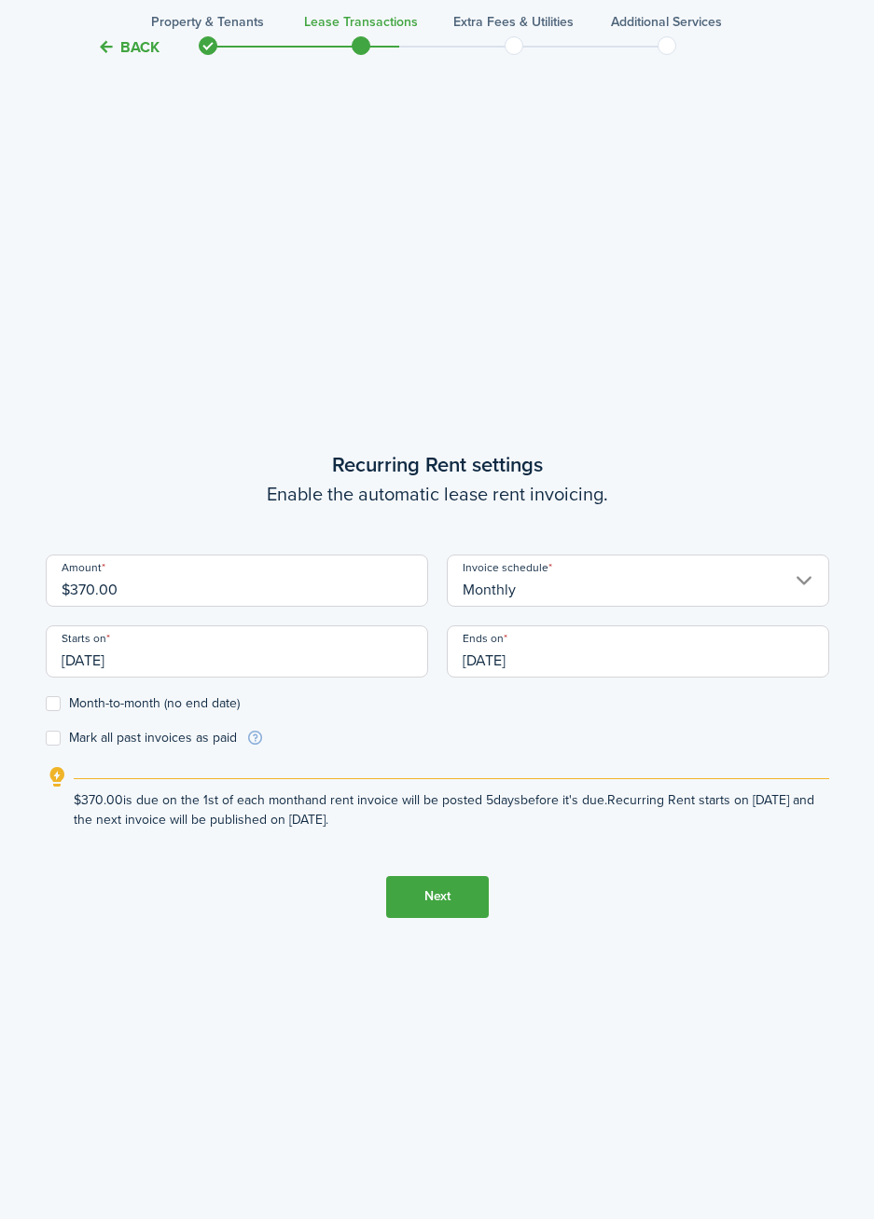
click at [49, 701] on label "Month-to-month (no end date)" at bounding box center [143, 703] width 194 height 15
click at [46, 703] on input "Month-to-month (no end date)" at bounding box center [45, 703] width 1 height 1
checkbox input "true"
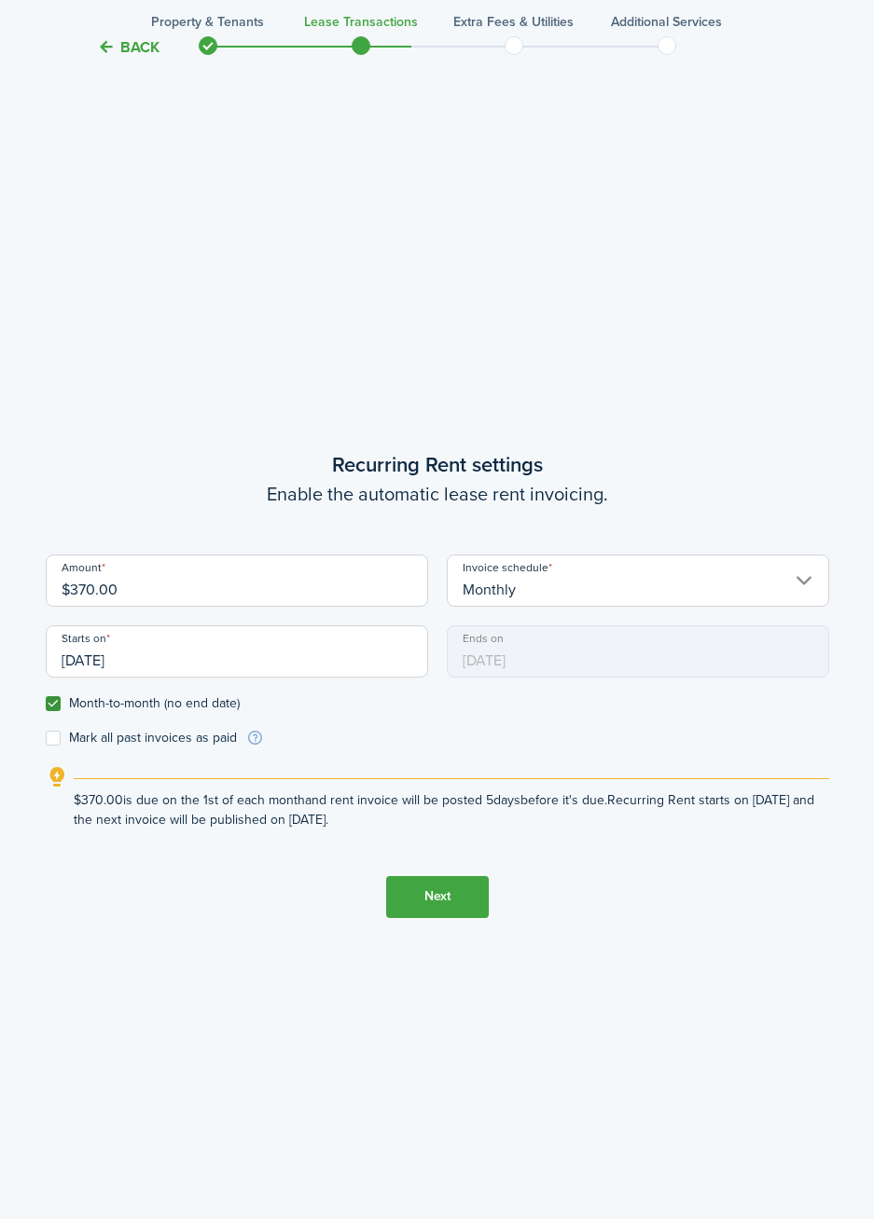
click at [426, 910] on button "Next" at bounding box center [437, 897] width 103 height 42
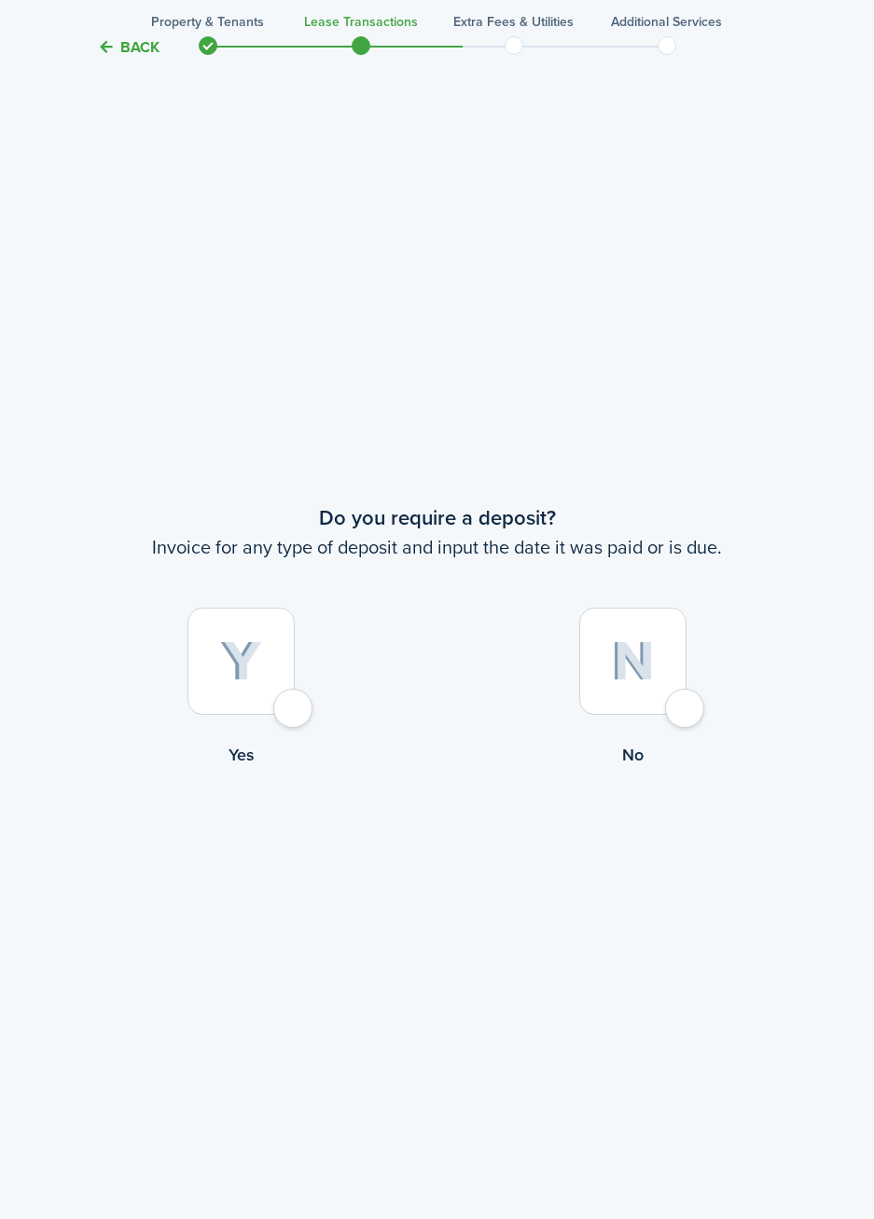
scroll to position [2314, 0]
click at [683, 704] on div at bounding box center [632, 660] width 107 height 107
radio input "true"
click at [434, 855] on button "Continue" at bounding box center [437, 844] width 103 height 42
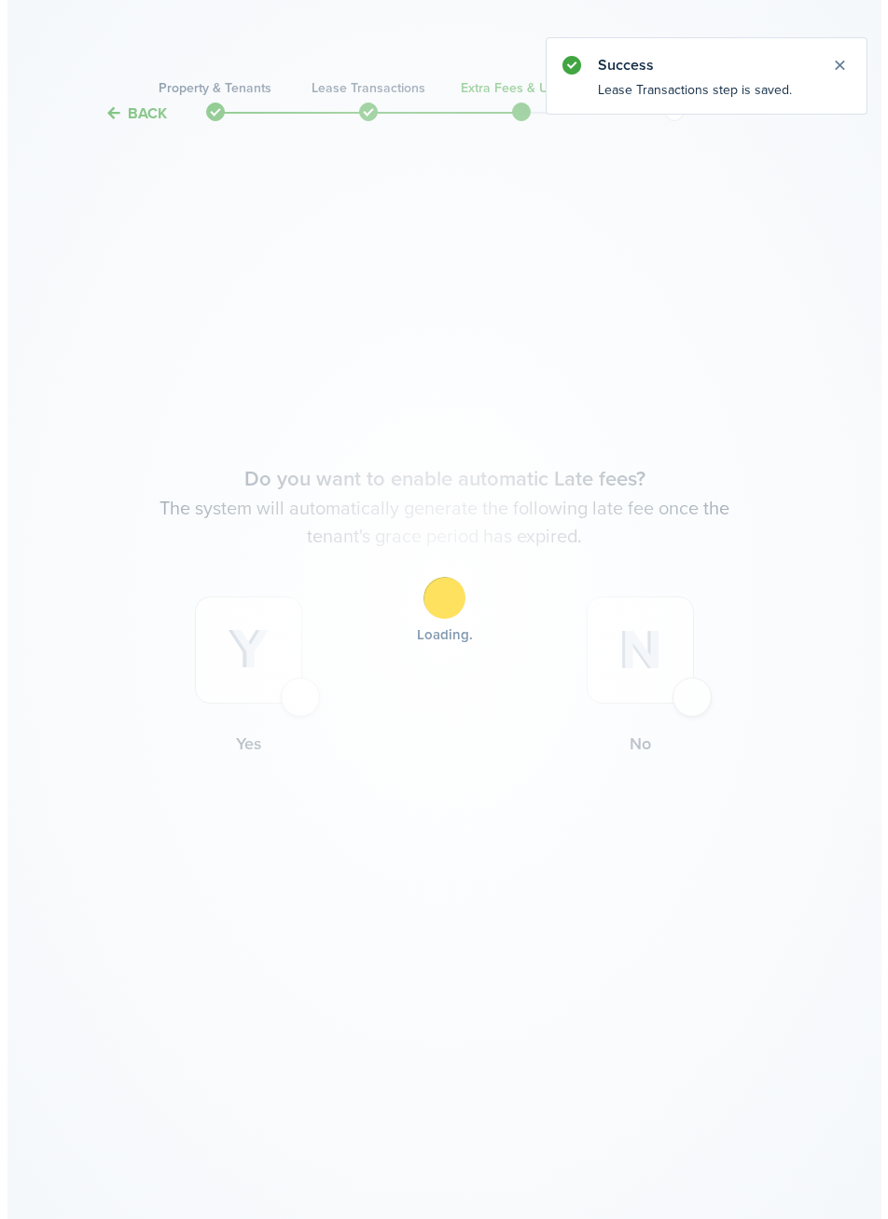
scroll to position [0, 0]
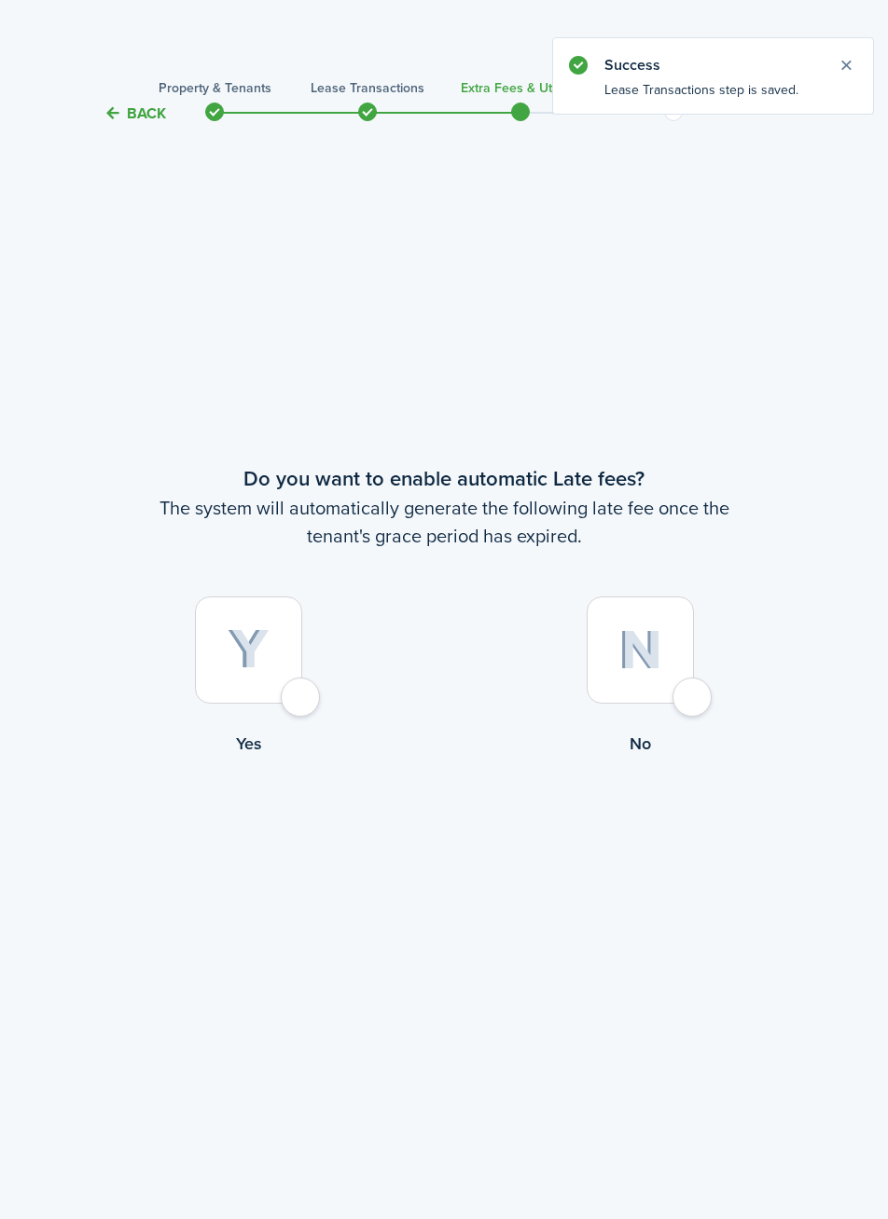
click at [298, 704] on div at bounding box center [248, 650] width 107 height 107
radio input "true"
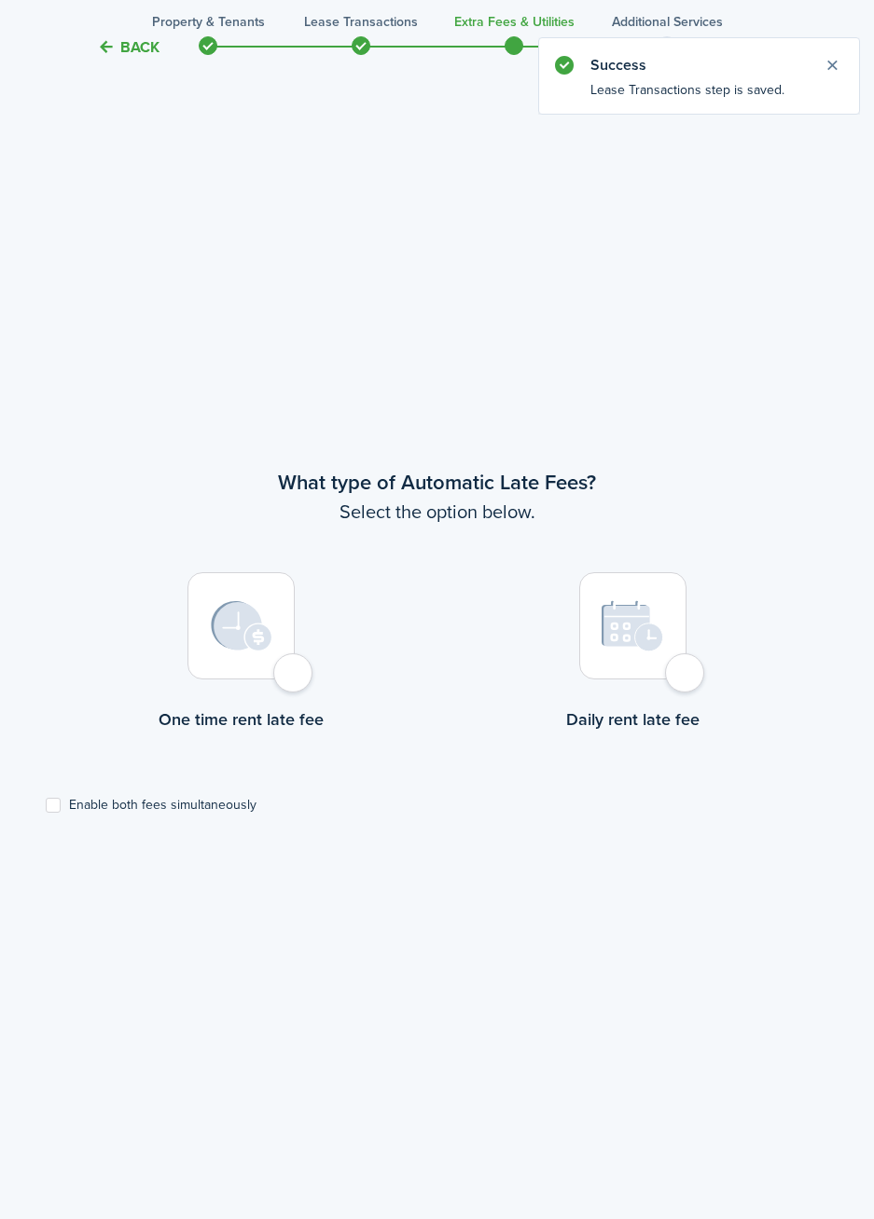
scroll to position [1095, 0]
click at [295, 679] on div at bounding box center [240, 624] width 107 height 107
radio input "true"
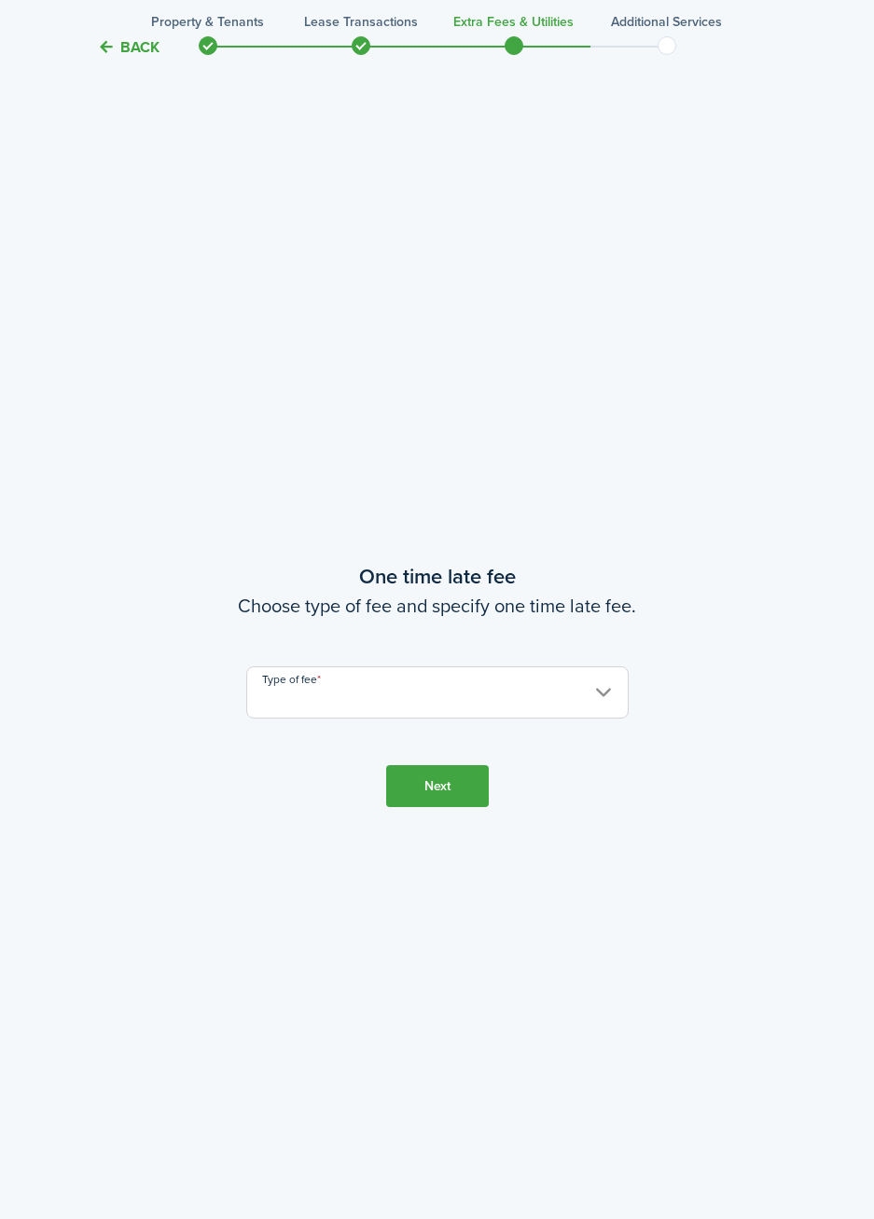
scroll to position [2314, 0]
click at [503, 707] on input "Type of fee" at bounding box center [437, 692] width 382 height 52
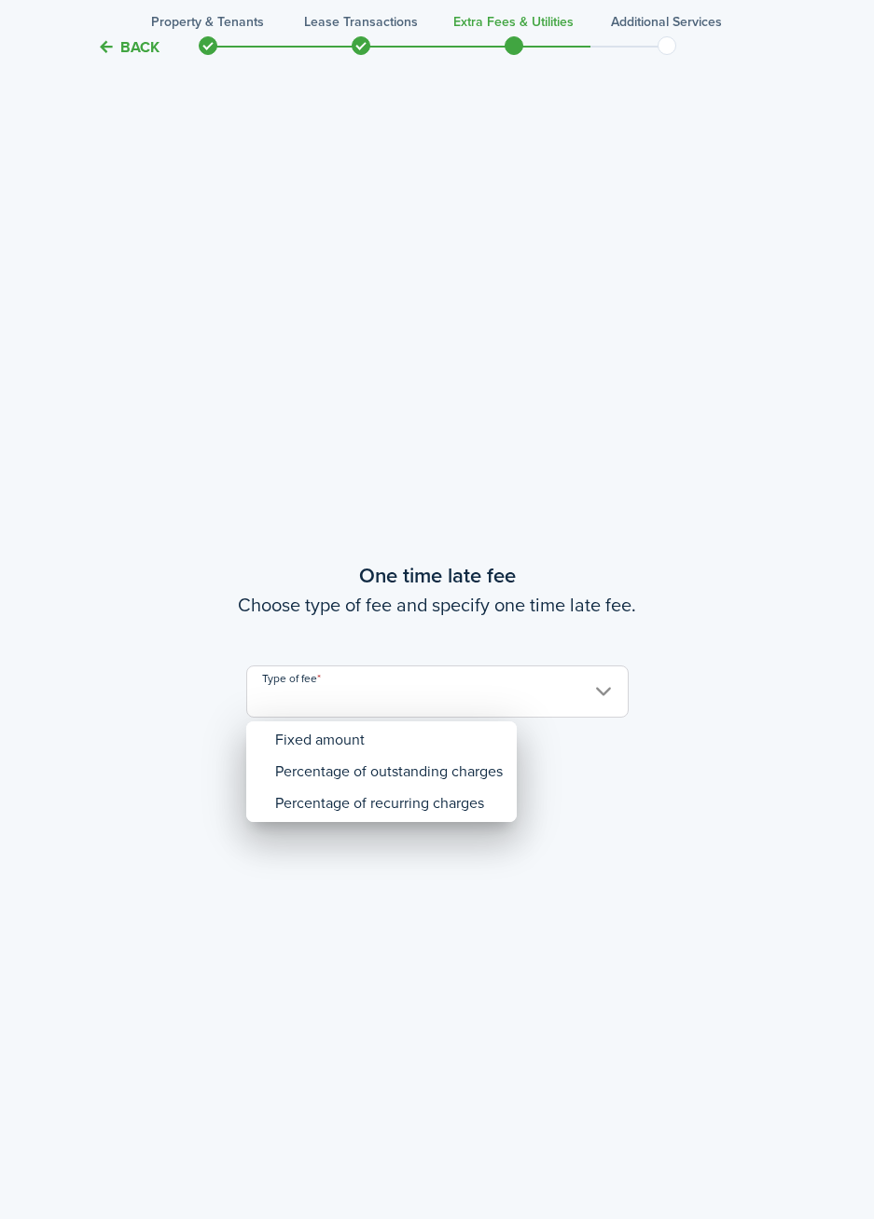
click at [394, 746] on div "Fixed amount" at bounding box center [388, 740] width 227 height 32
type input "Fixed amount"
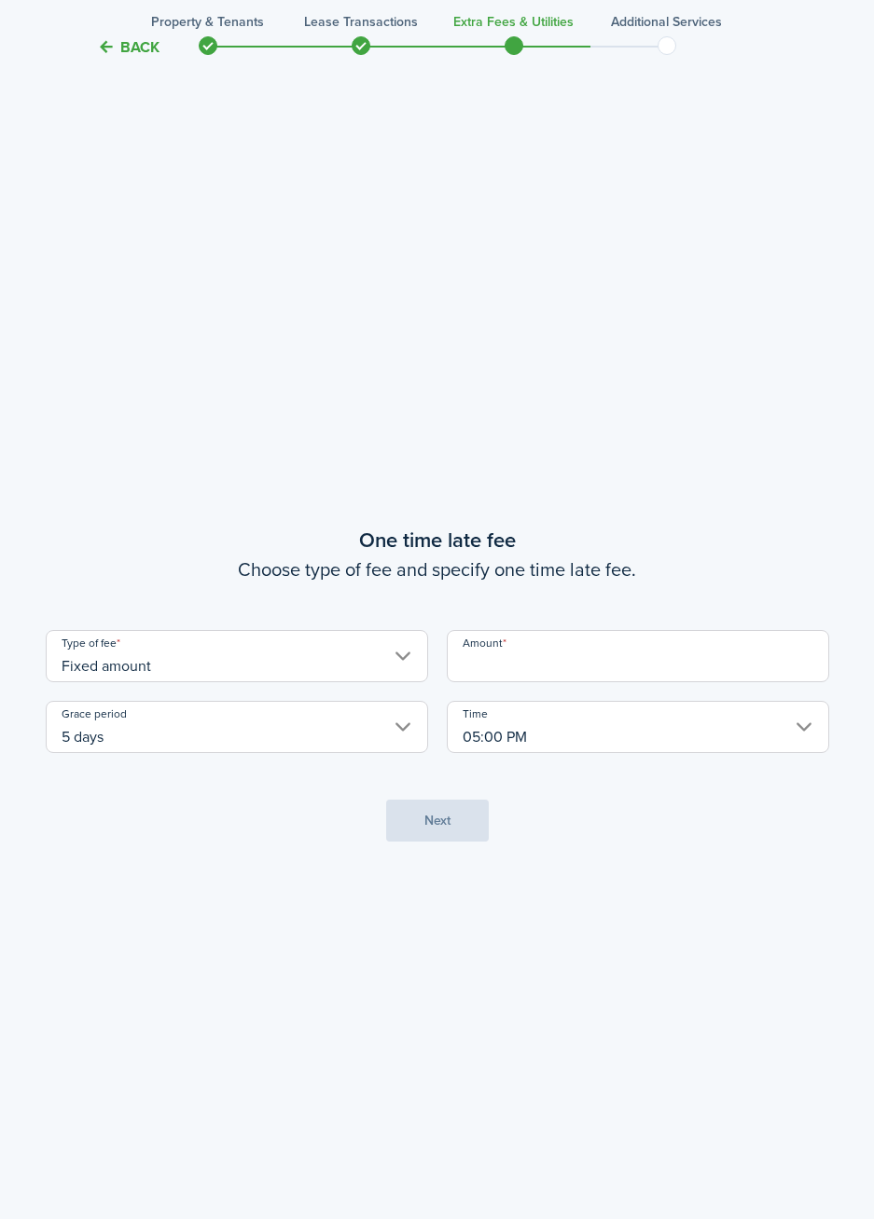
click at [618, 670] on input "Amount" at bounding box center [638, 656] width 382 height 52
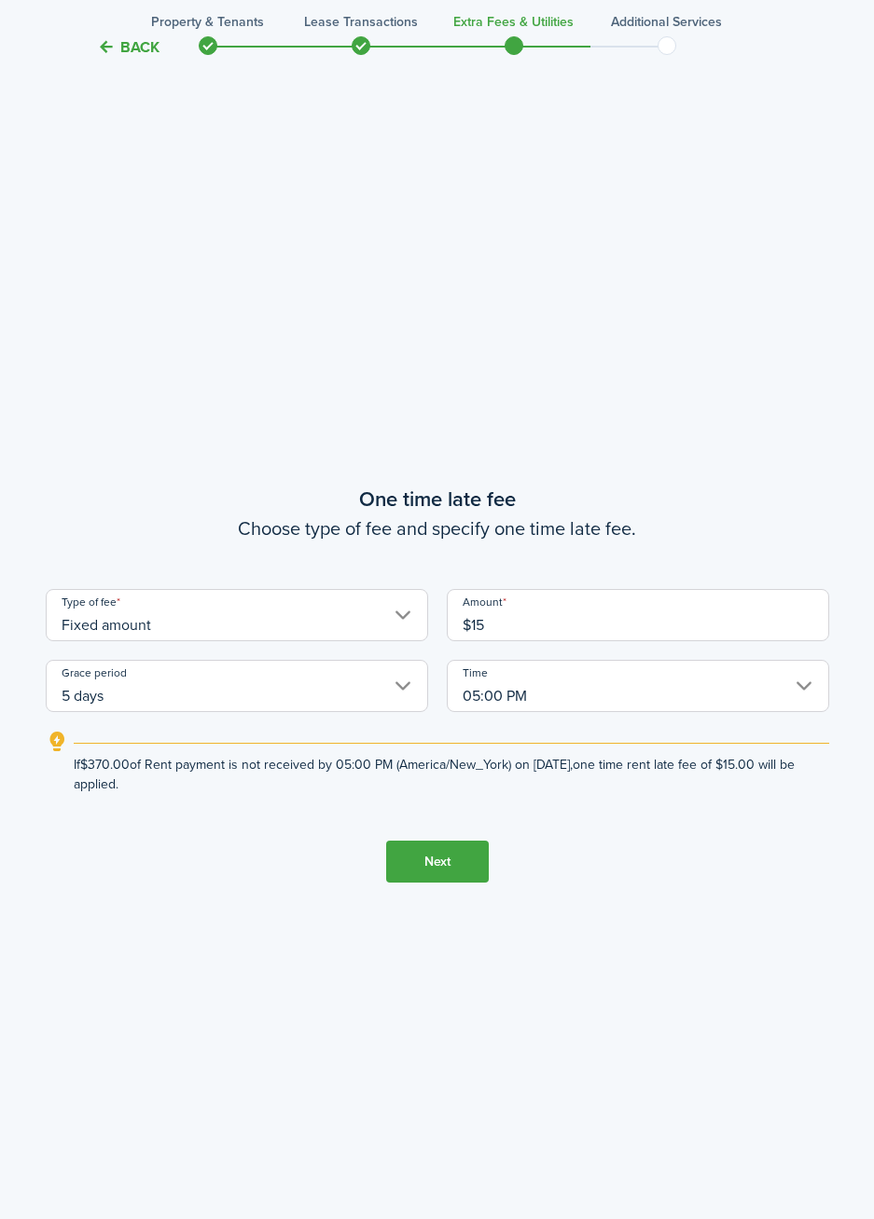
click at [676, 448] on tc-wizard-step "One time late fee Choose type of fee and specify one time late fee. Type of fee…" at bounding box center [437, 683] width 783 height 1219
type input "$15.00"
click at [434, 869] on button "Next" at bounding box center [437, 862] width 103 height 42
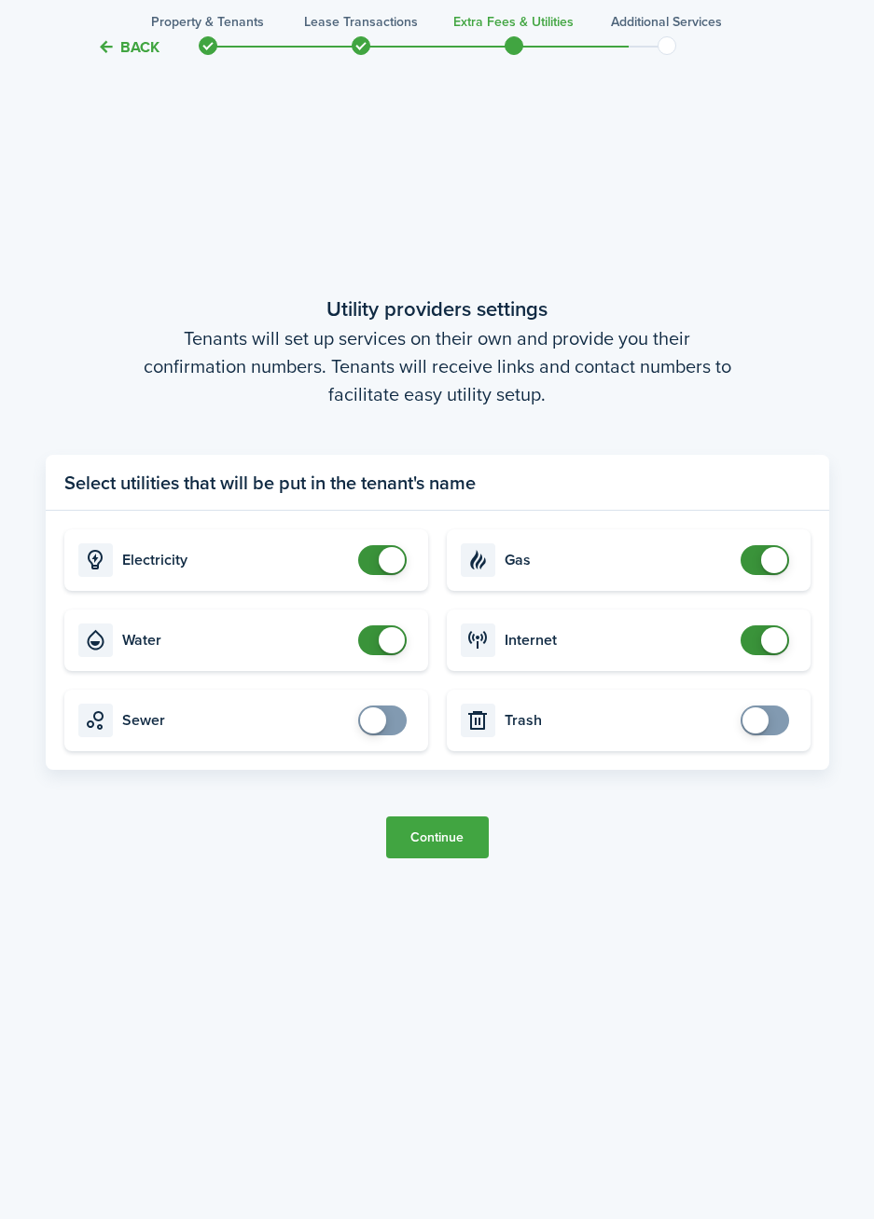
scroll to position [3658, 0]
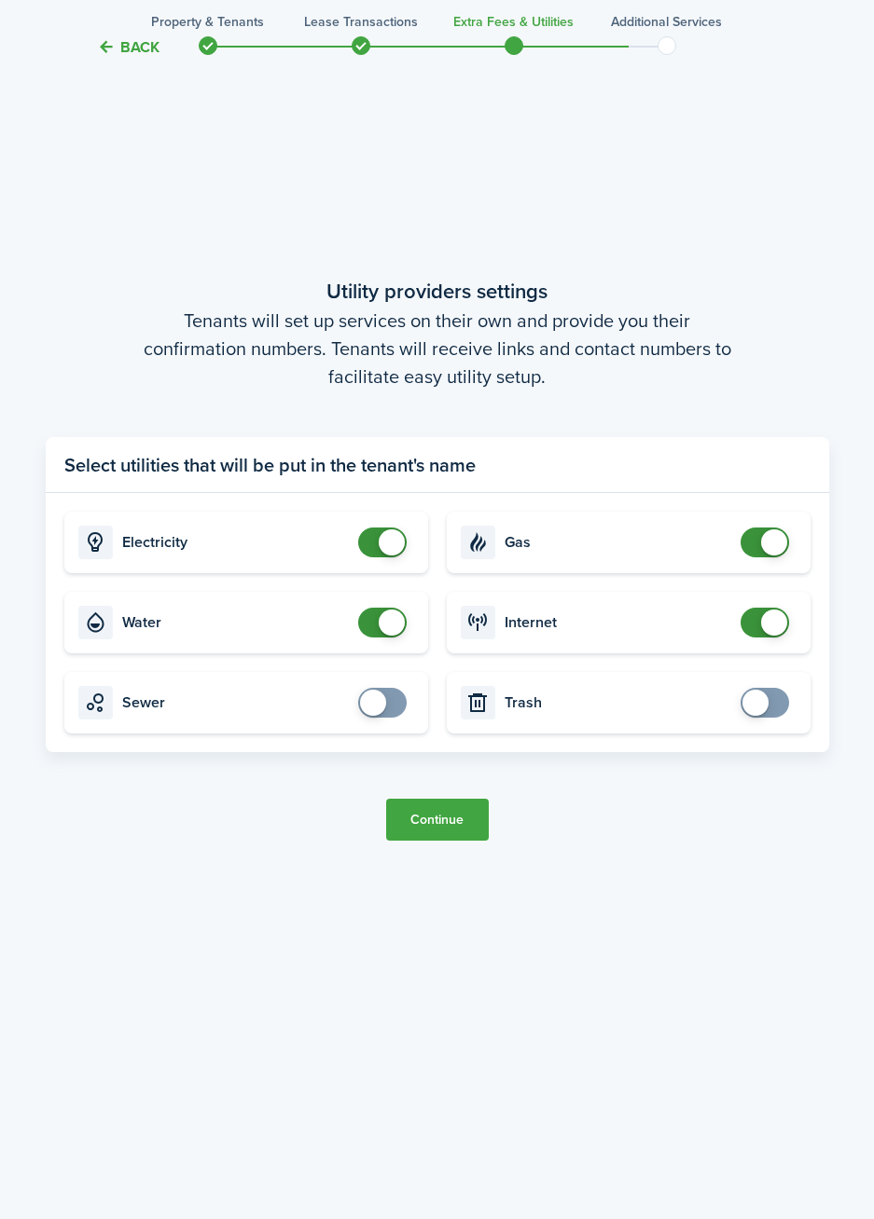
checkbox input "false"
click at [393, 617] on span at bounding box center [392, 623] width 26 height 26
checkbox input "false"
click at [392, 531] on span at bounding box center [392, 543] width 26 height 26
checkbox input "false"
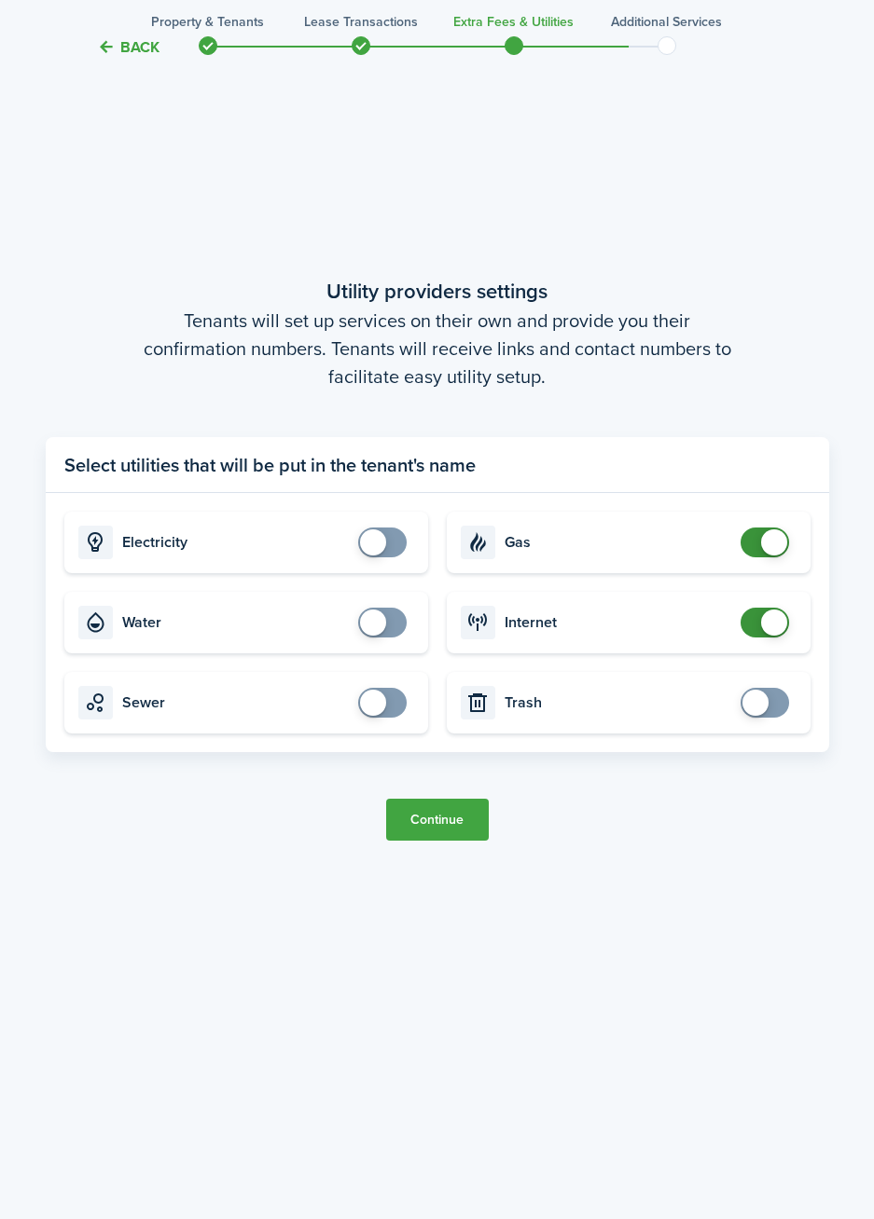
click at [768, 552] on span at bounding box center [774, 543] width 26 height 26
checkbox input "false"
click at [776, 633] on span at bounding box center [774, 623] width 26 height 26
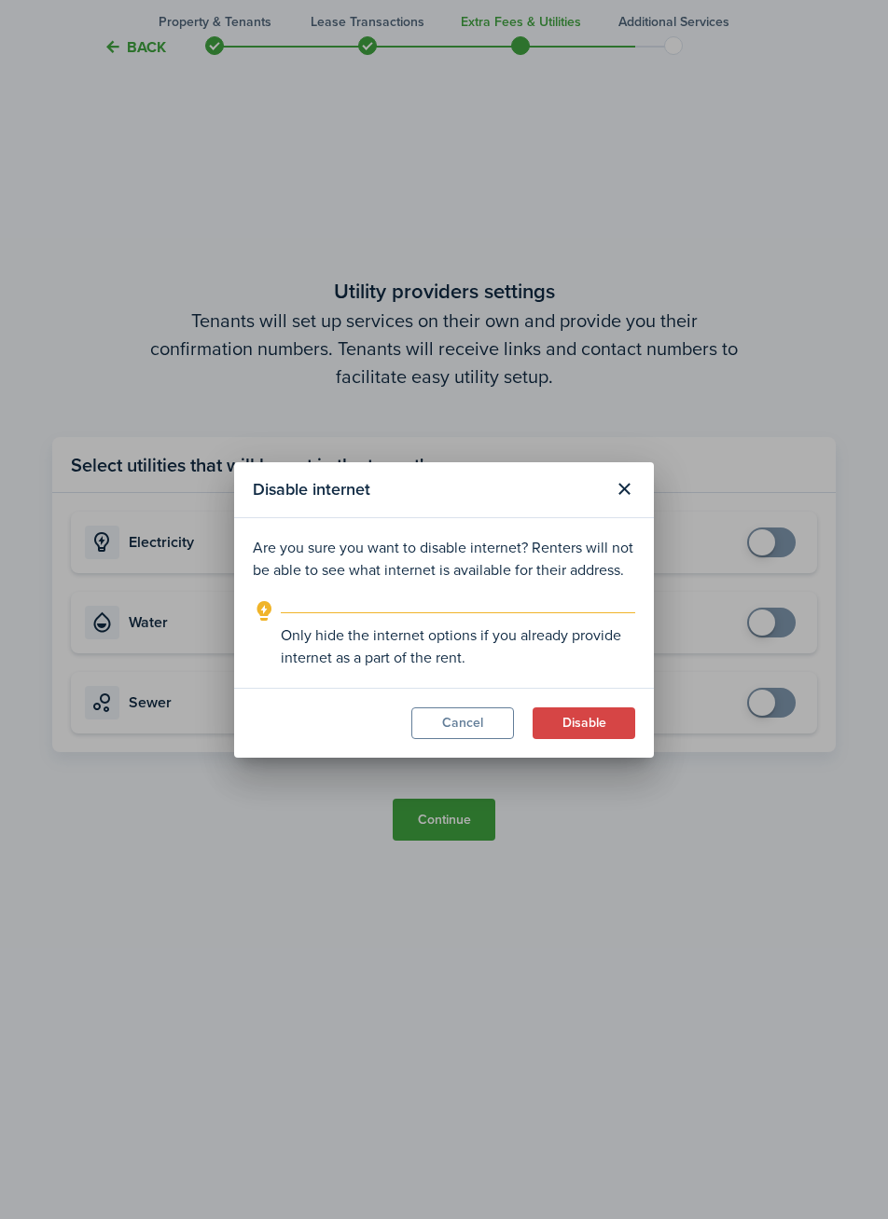
click at [559, 731] on button "Disable" at bounding box center [583, 724] width 103 height 32
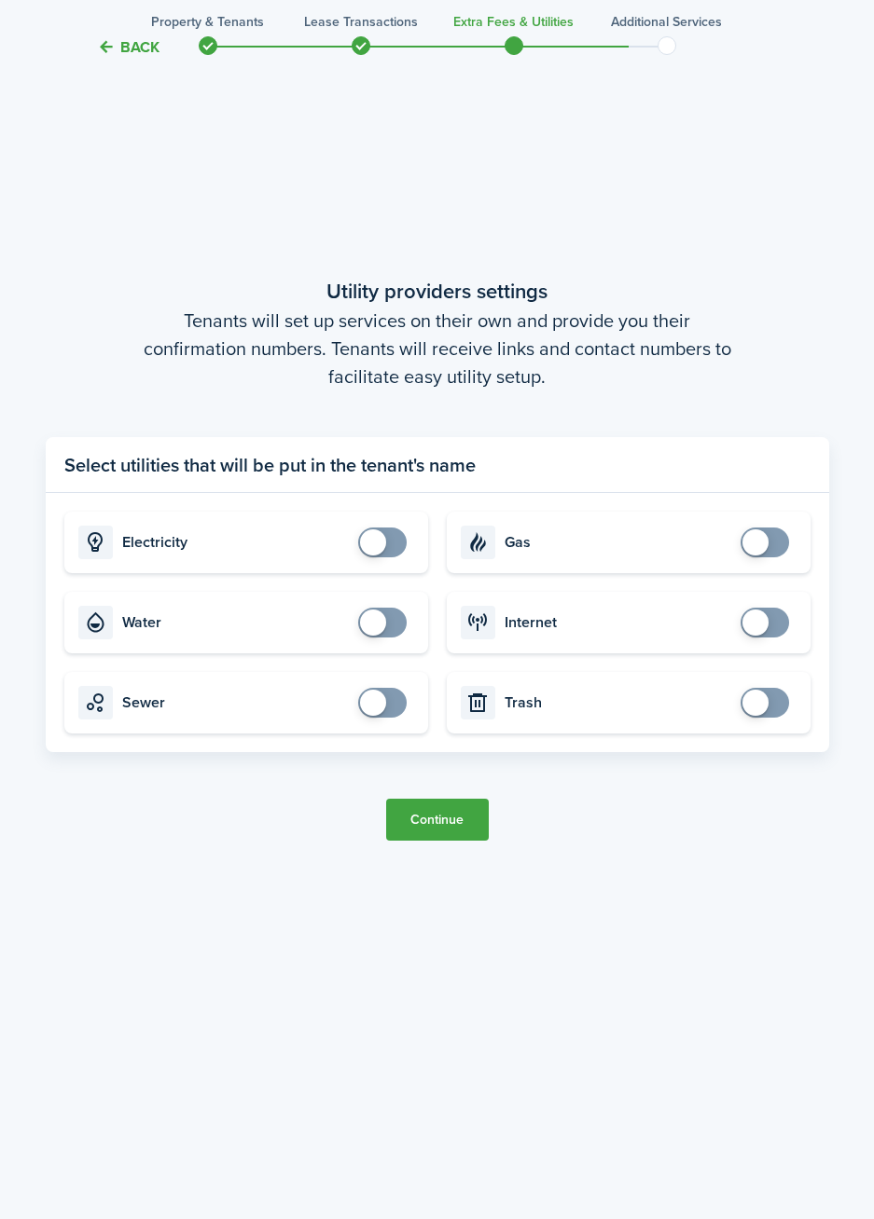
click at [440, 828] on button "Continue" at bounding box center [437, 820] width 103 height 42
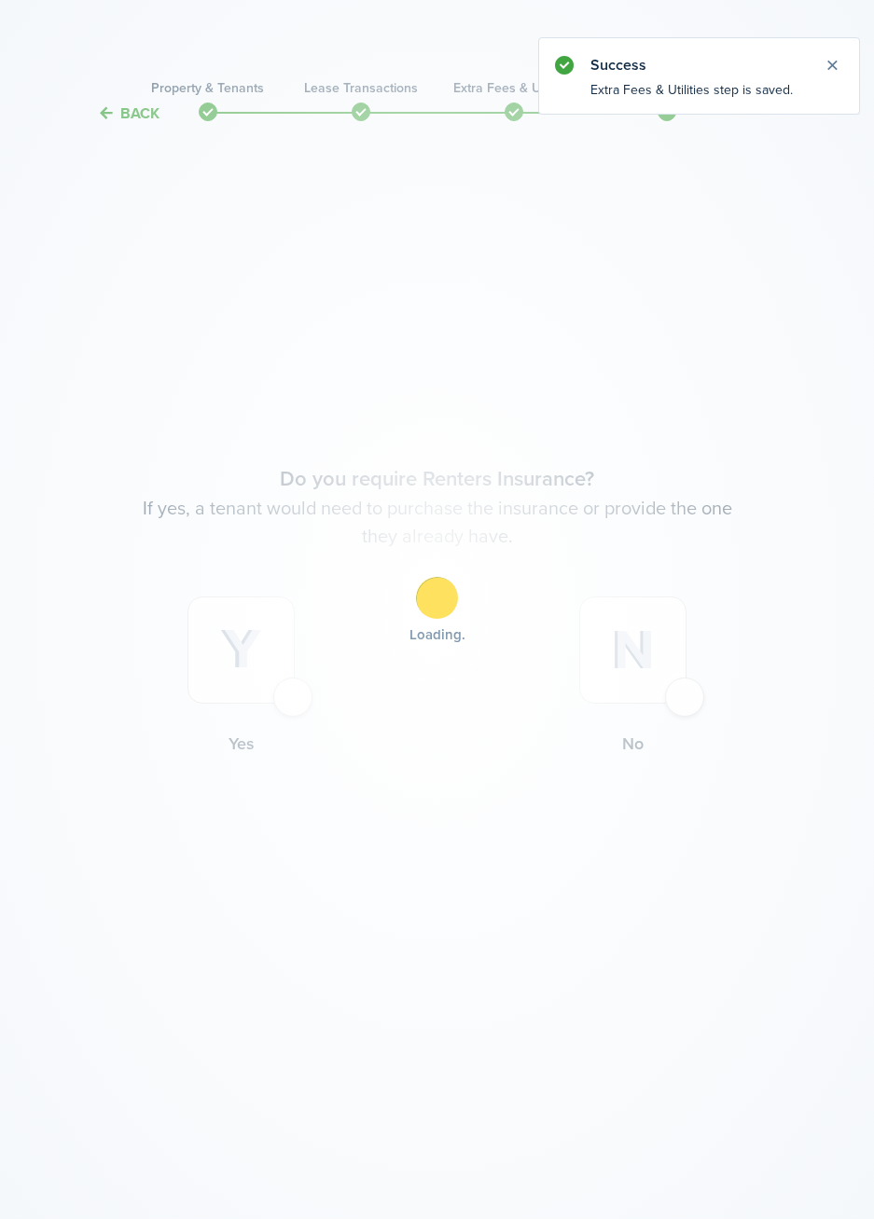
scroll to position [0, 0]
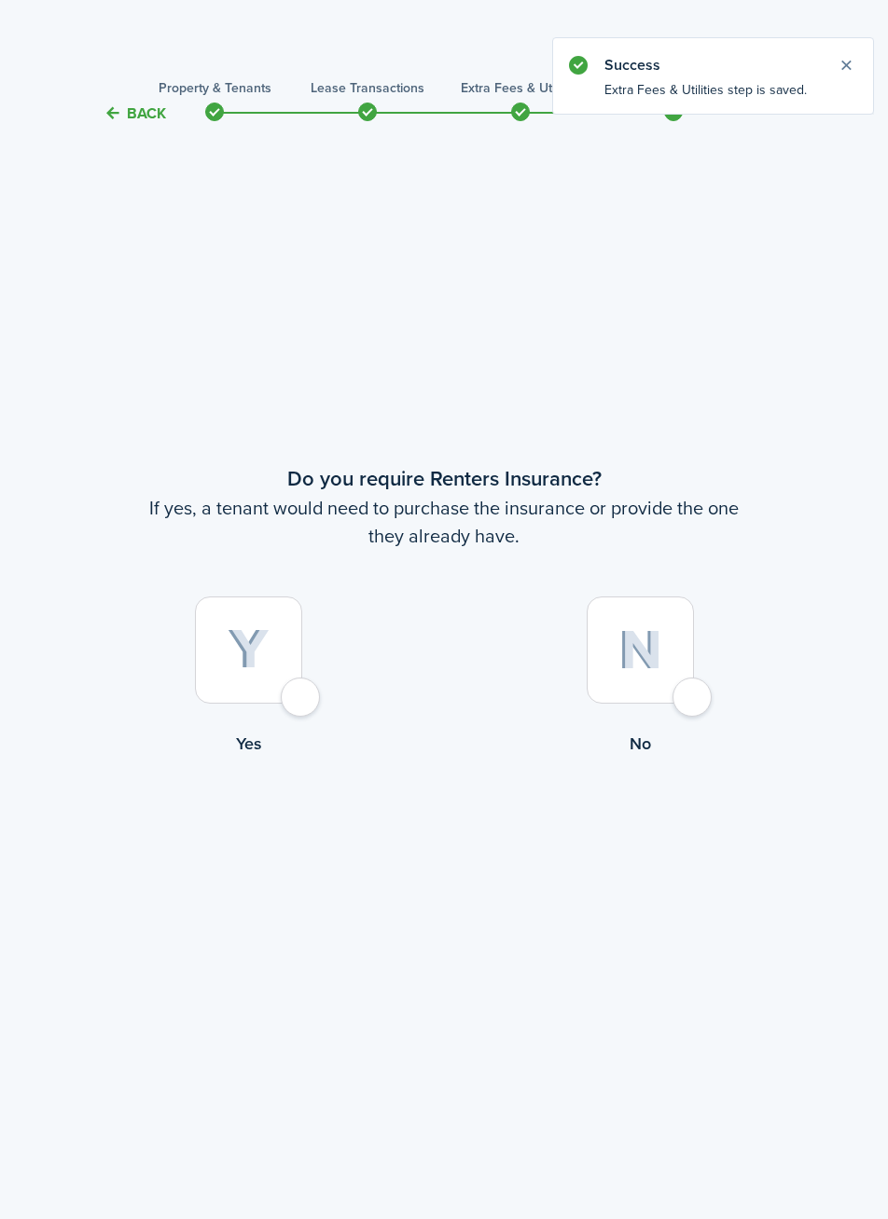
click at [686, 704] on div at bounding box center [639, 650] width 107 height 107
radio input "true"
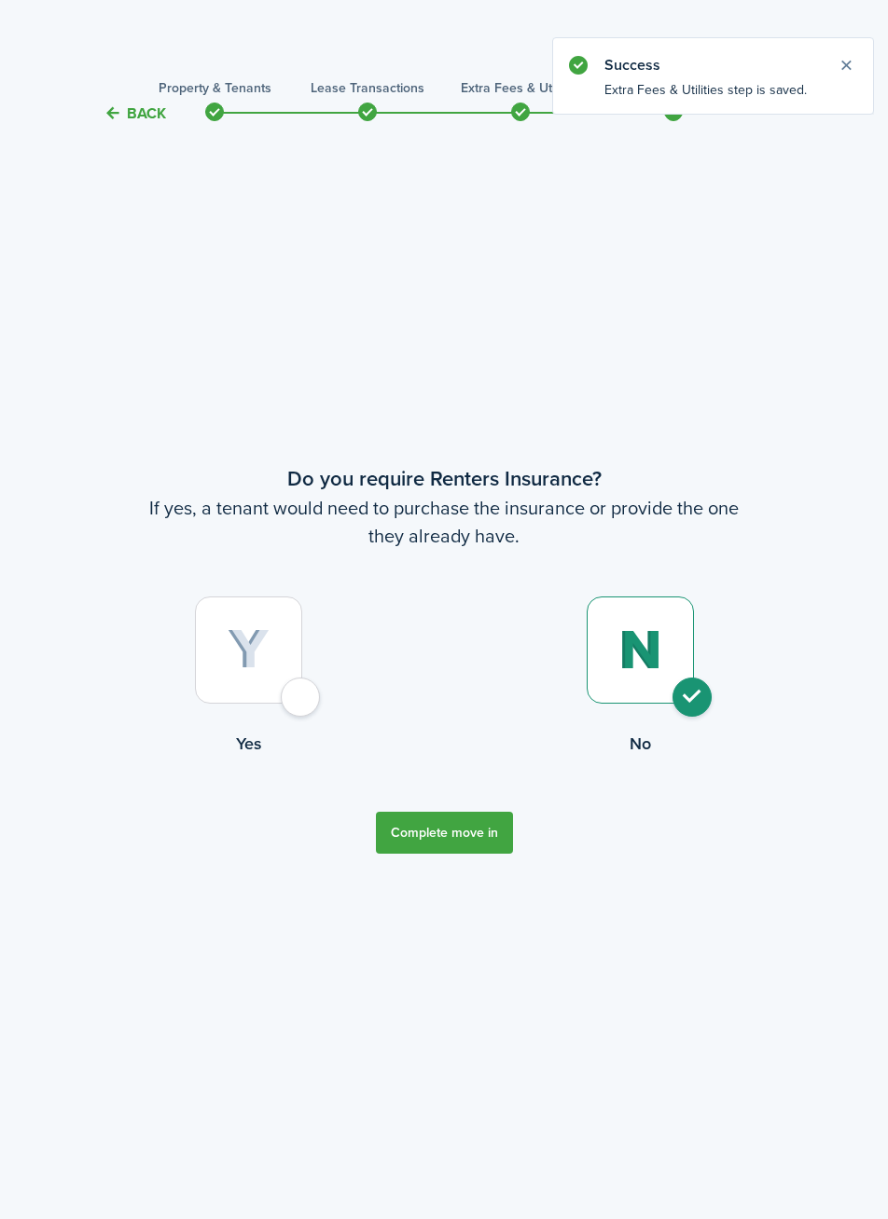
click at [457, 835] on button "Complete move in" at bounding box center [444, 833] width 137 height 42
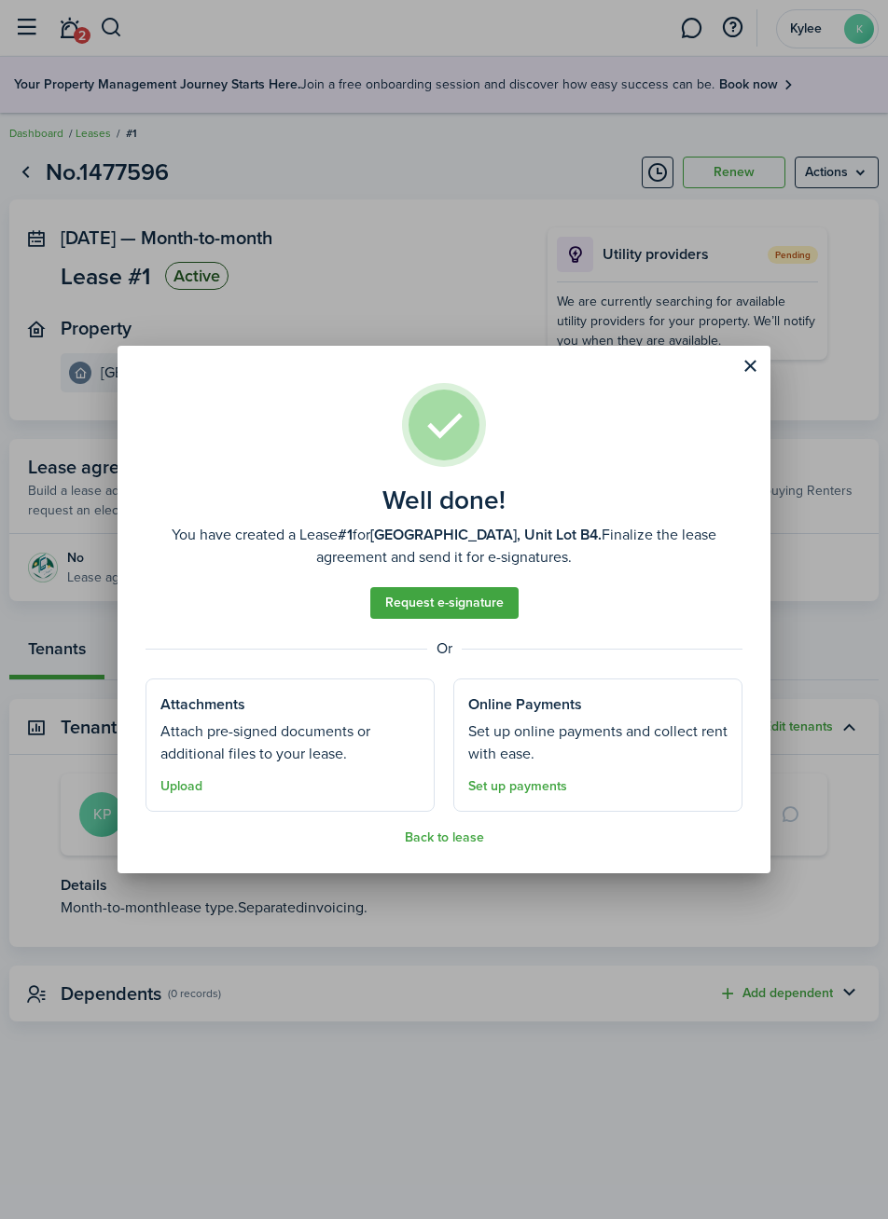
click at [438, 842] on button "Back to lease" at bounding box center [444, 838] width 79 height 15
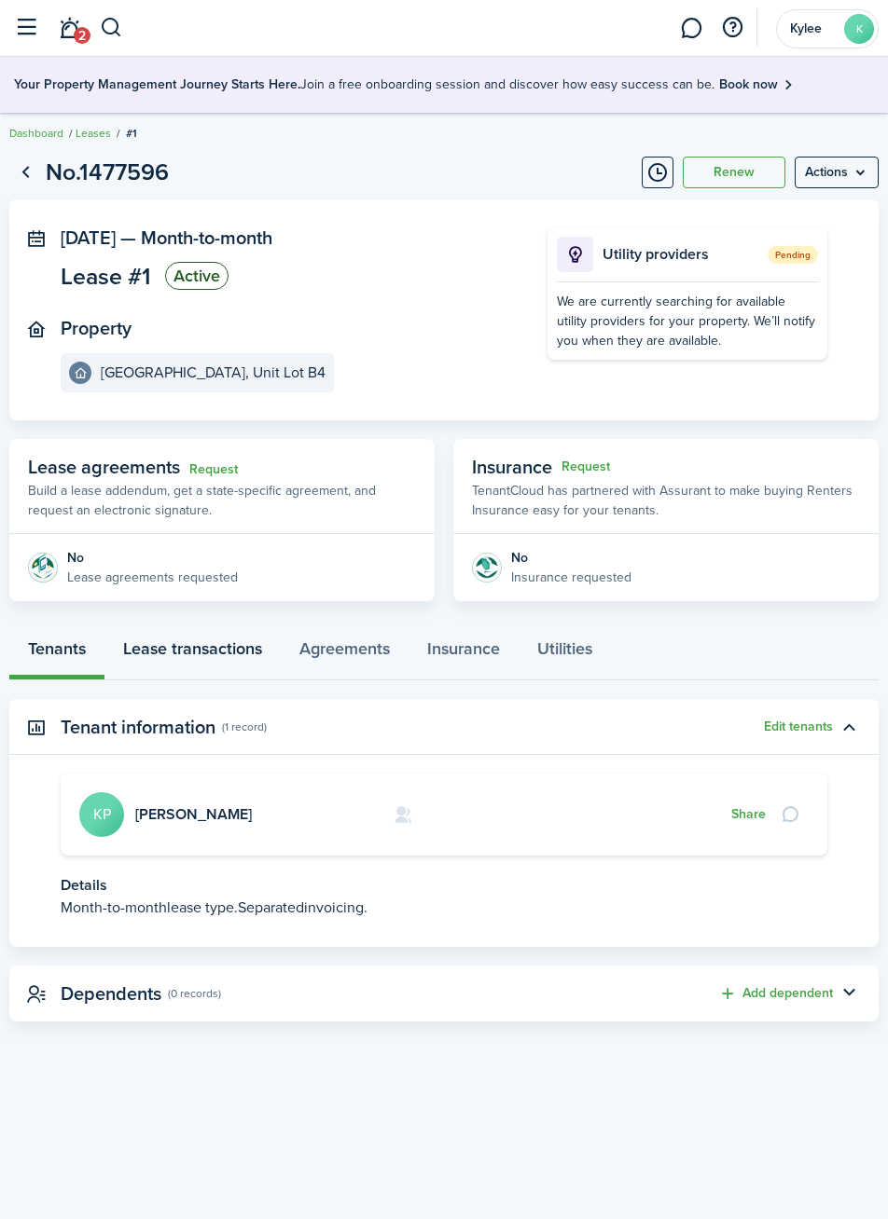
click at [208, 655] on link "Lease transactions" at bounding box center [192, 652] width 176 height 55
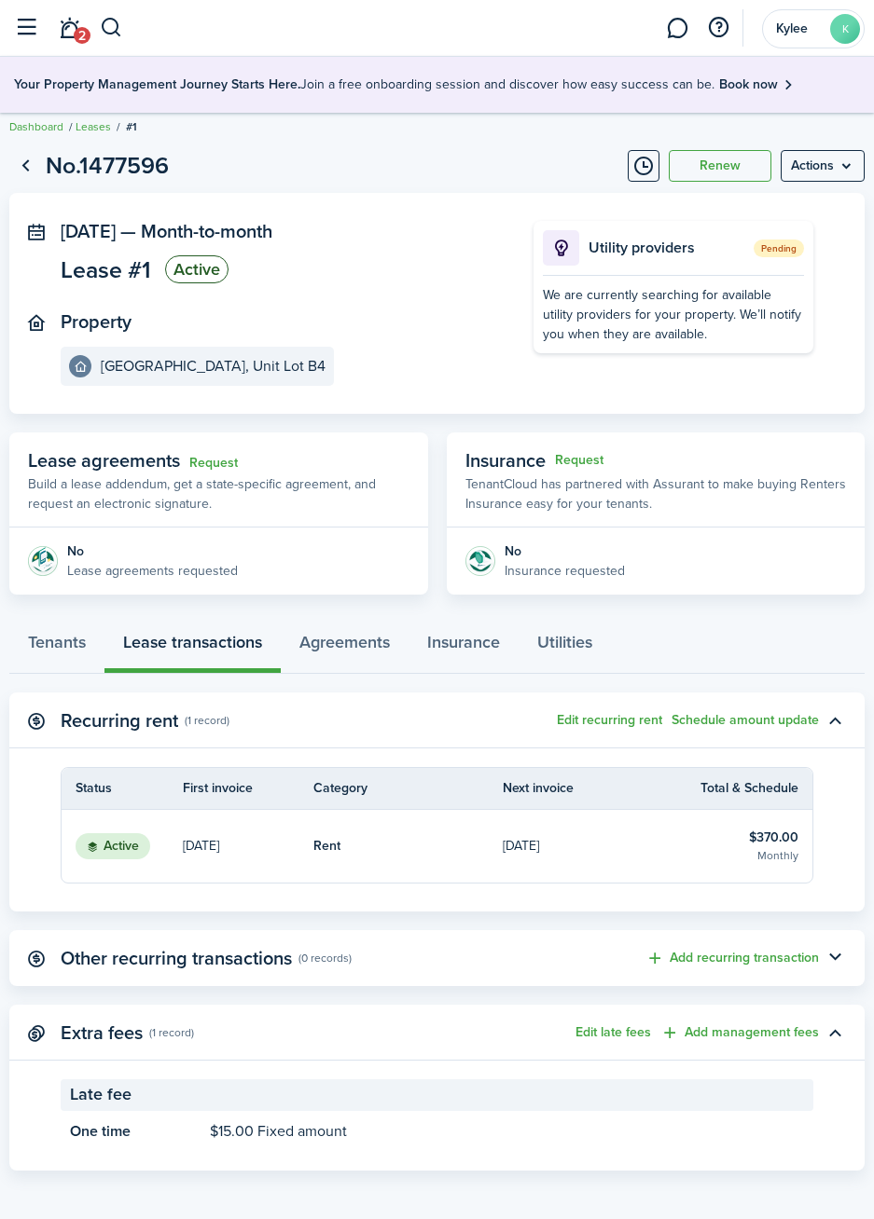
scroll to position [9, 0]
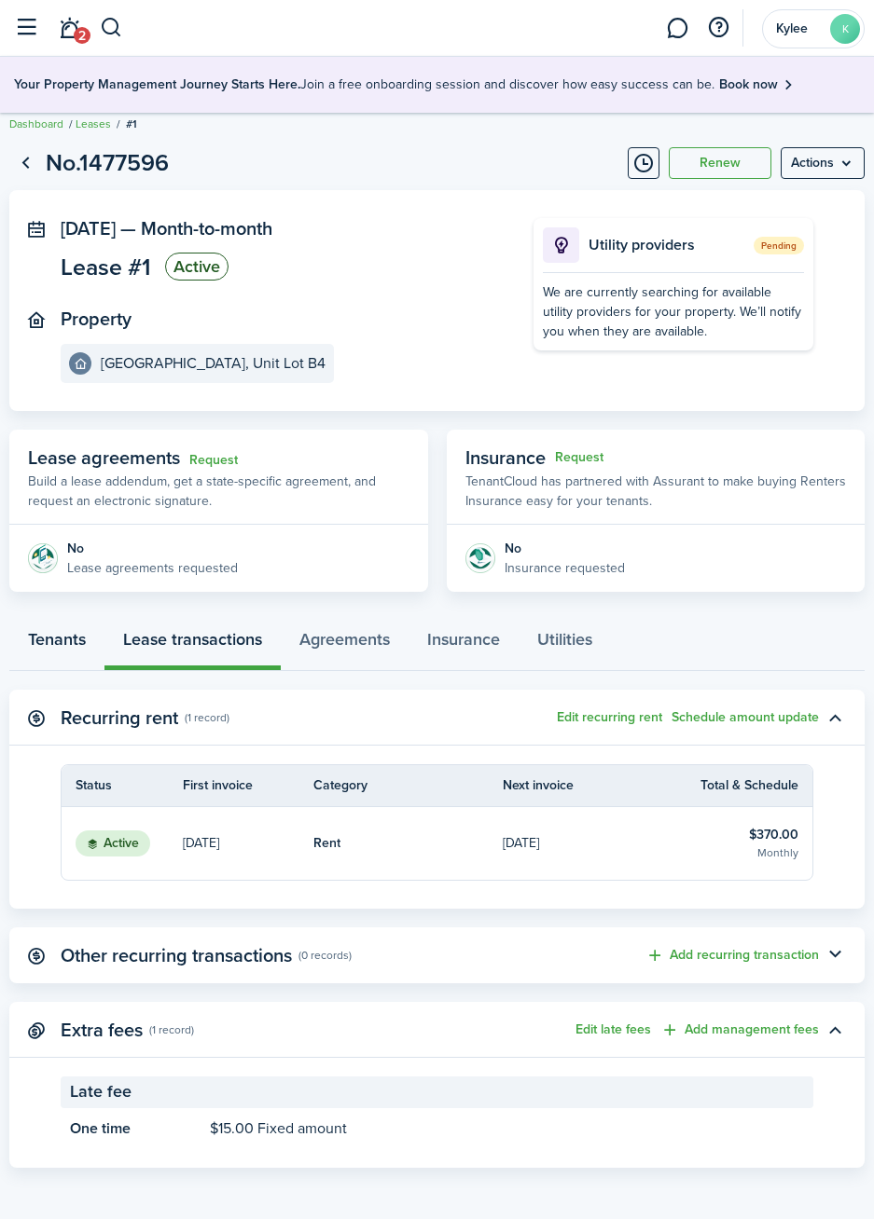
click at [58, 653] on link "Tenants" at bounding box center [56, 642] width 95 height 55
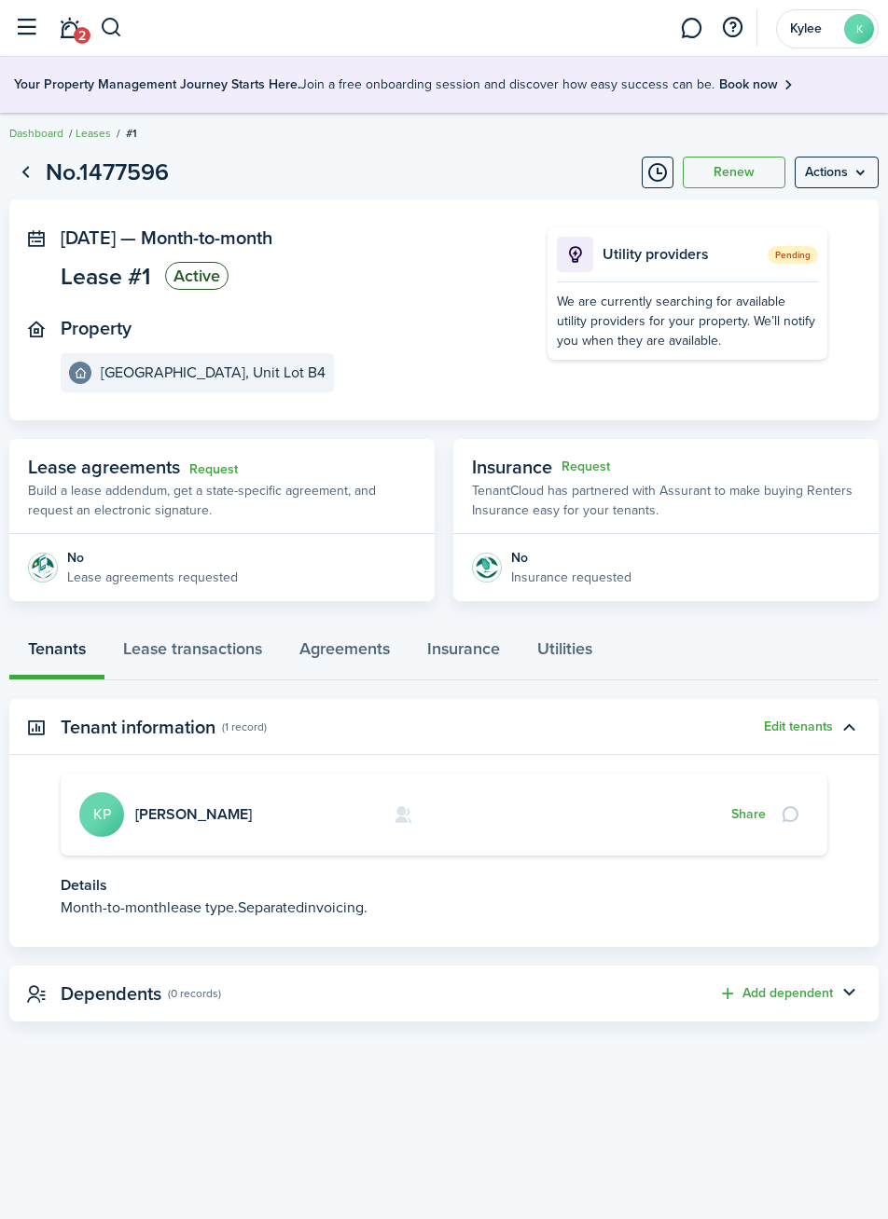
click at [111, 282] on span "Lease #1" at bounding box center [106, 276] width 90 height 23
click at [203, 282] on status "Active" at bounding box center [196, 276] width 63 height 28
click at [27, 172] on link "Go back" at bounding box center [25, 173] width 32 height 32
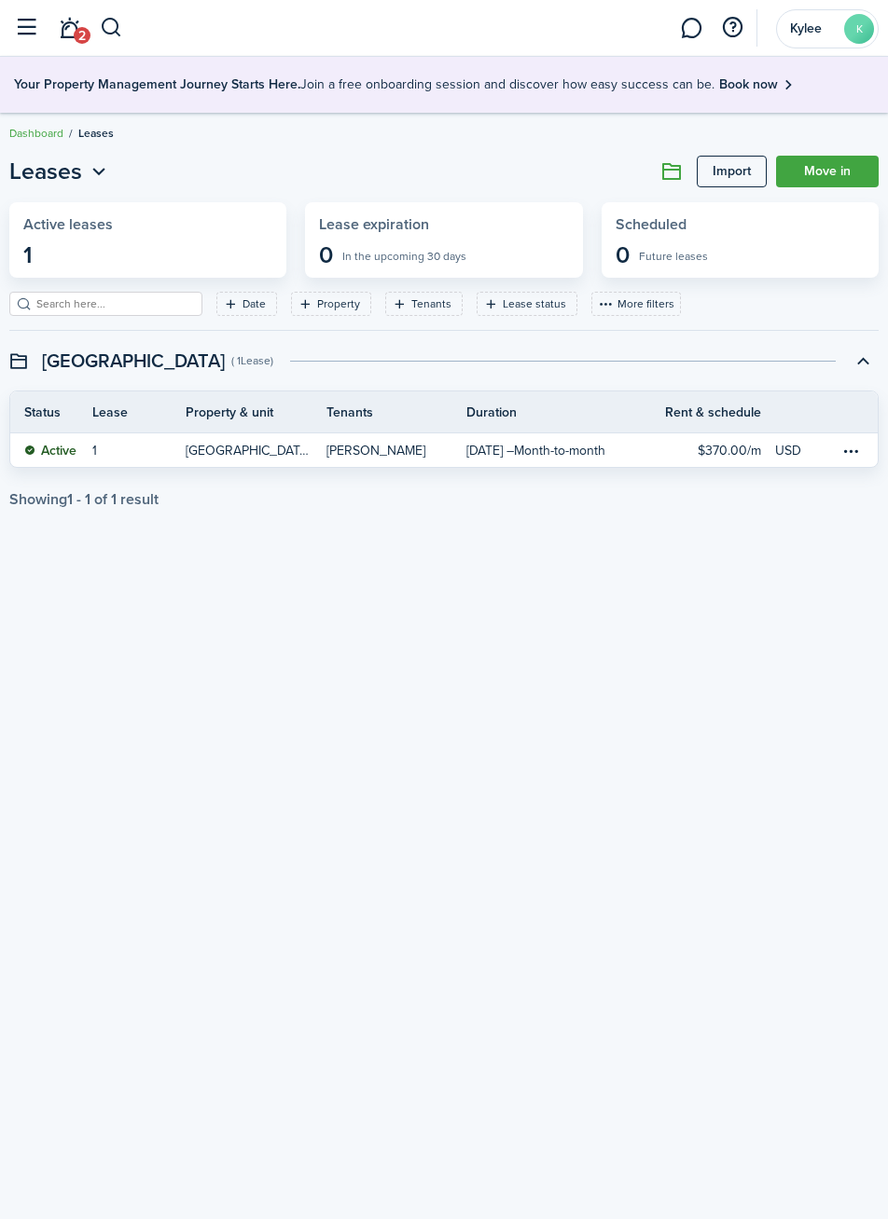
click at [66, 254] on widget-stats "Active leases 1" at bounding box center [147, 240] width 277 height 76
click at [28, 36] on button "button" at bounding box center [25, 27] width 35 height 35
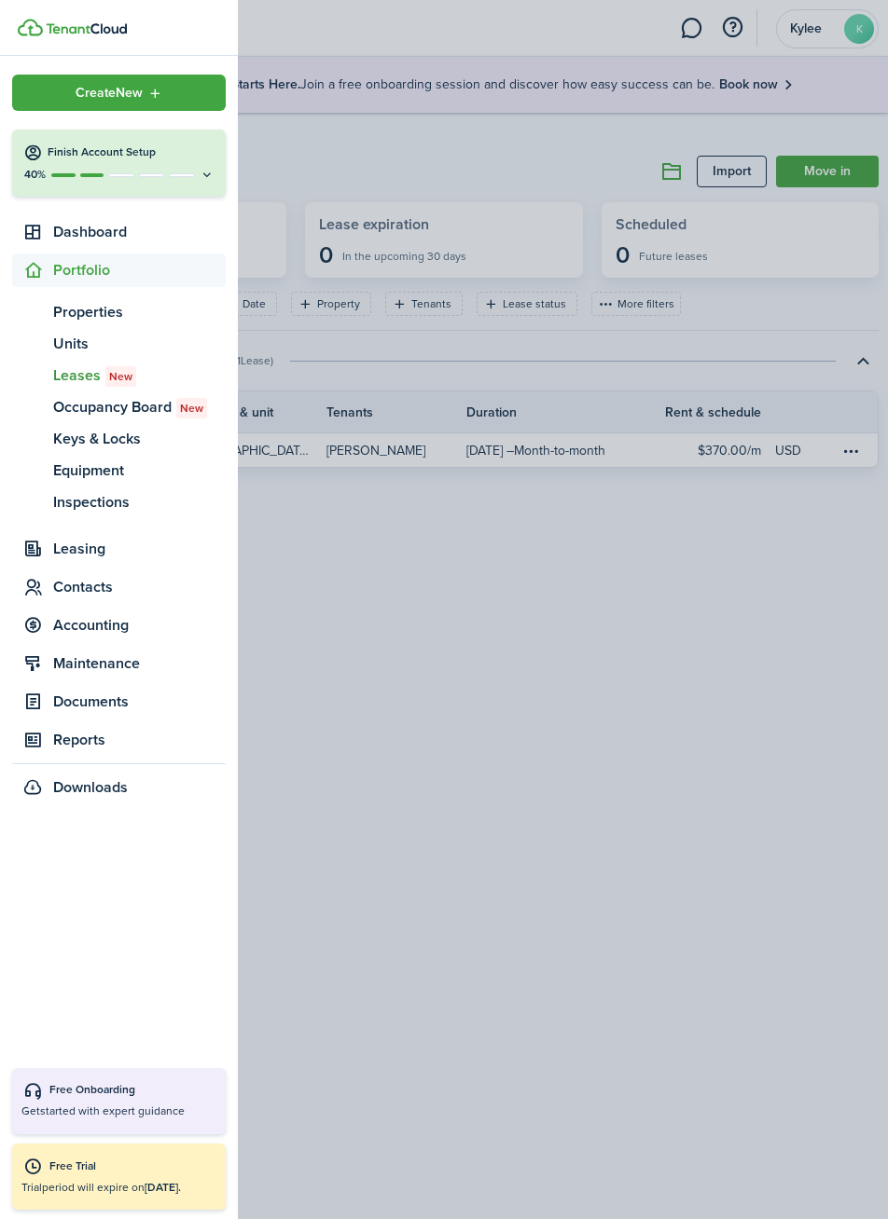
click at [72, 593] on span "Contacts" at bounding box center [139, 587] width 172 height 22
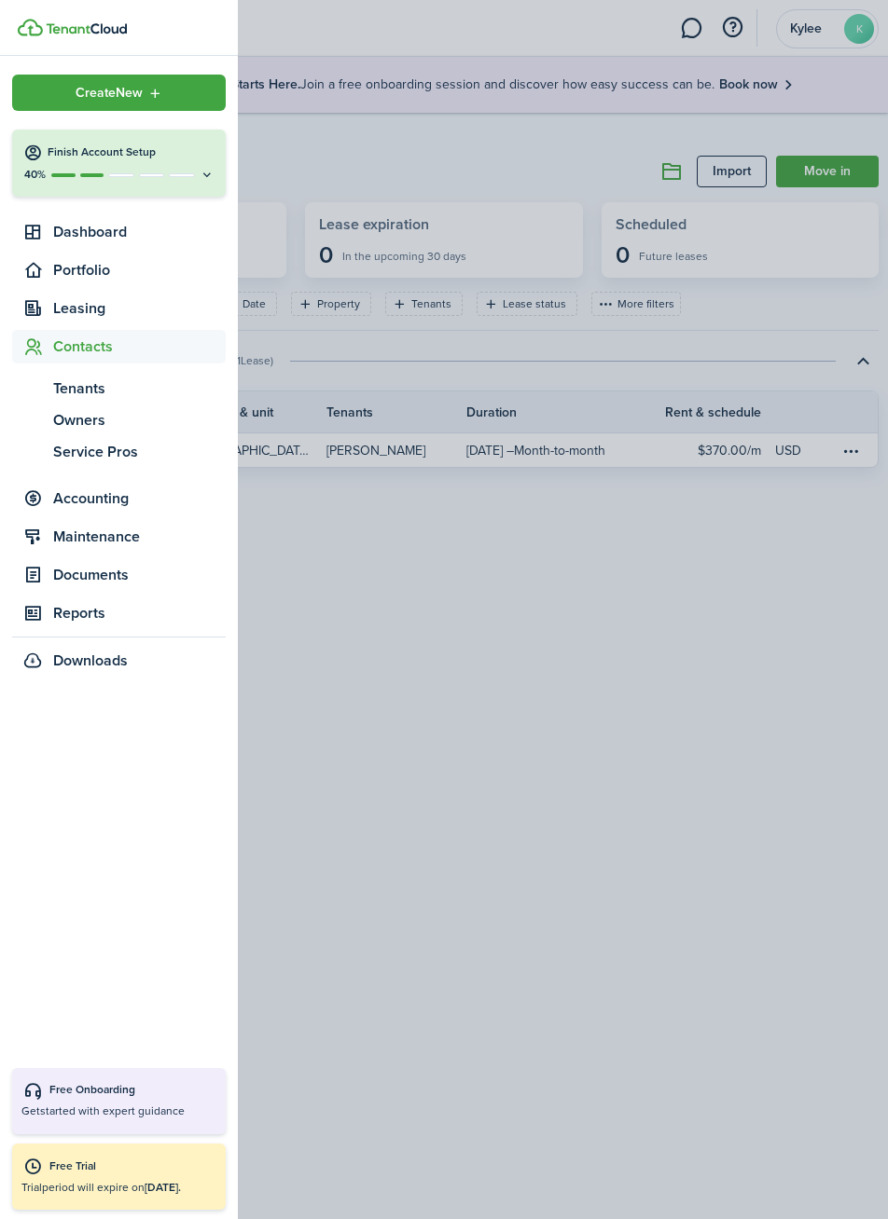
click at [67, 399] on span "Tenants" at bounding box center [139, 389] width 172 height 22
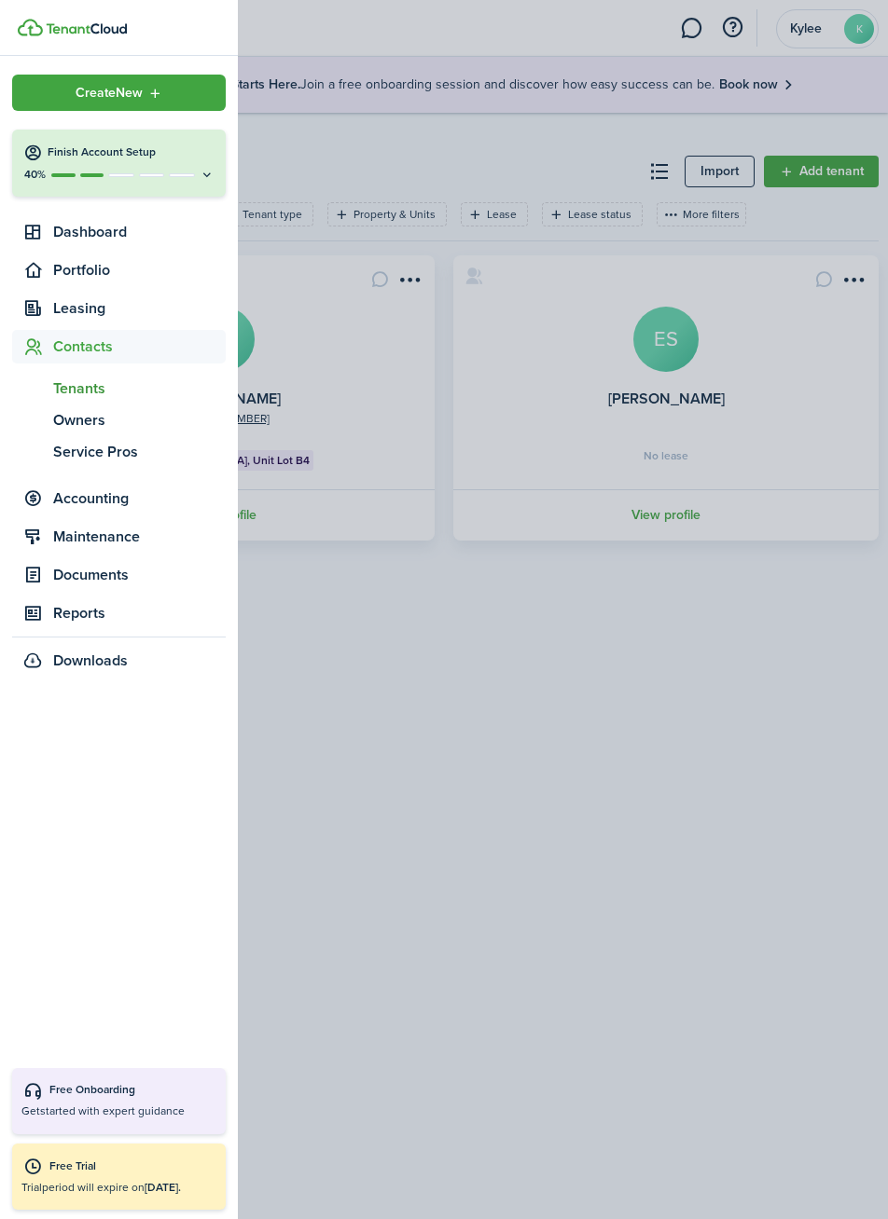
click at [716, 921] on container-opacity at bounding box center [444, 609] width 888 height 1219
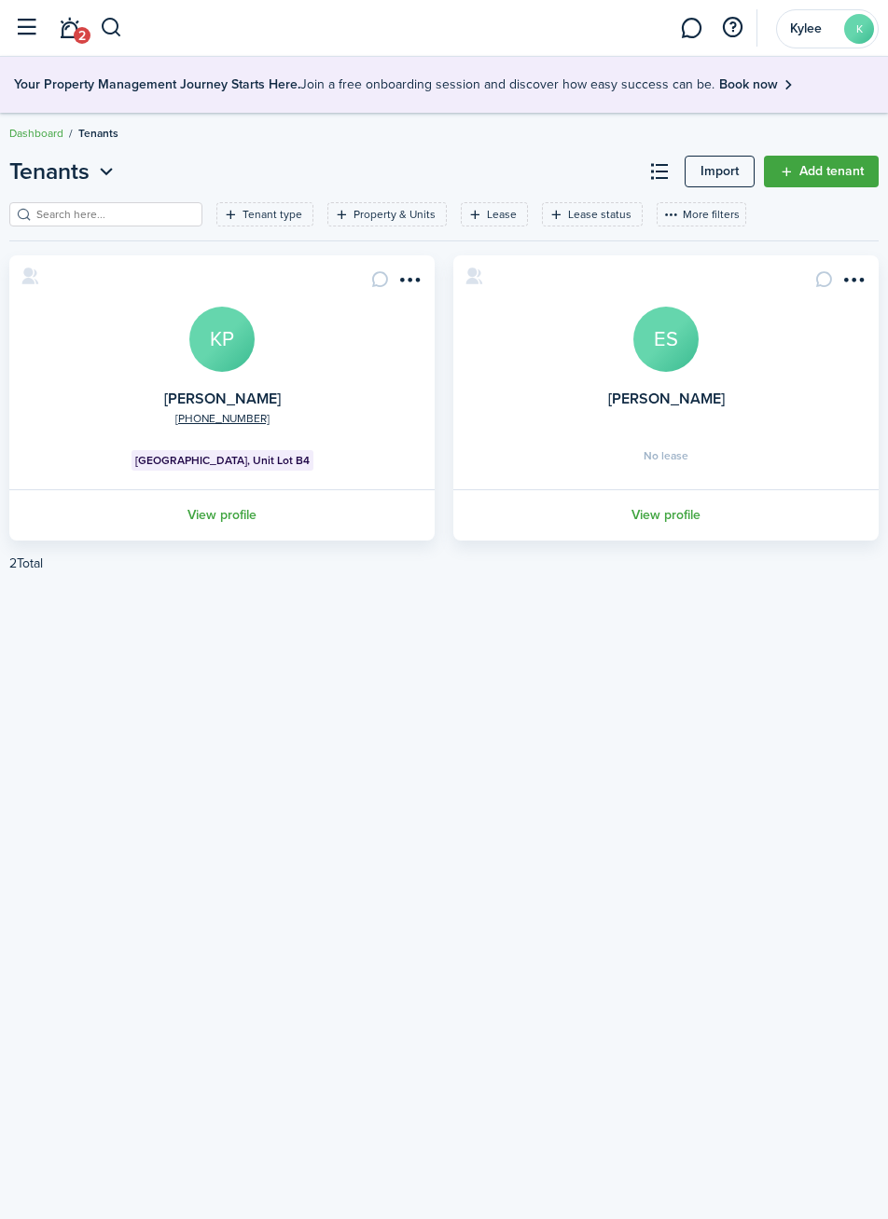
click at [829, 177] on link "Add tenant" at bounding box center [821, 172] width 115 height 32
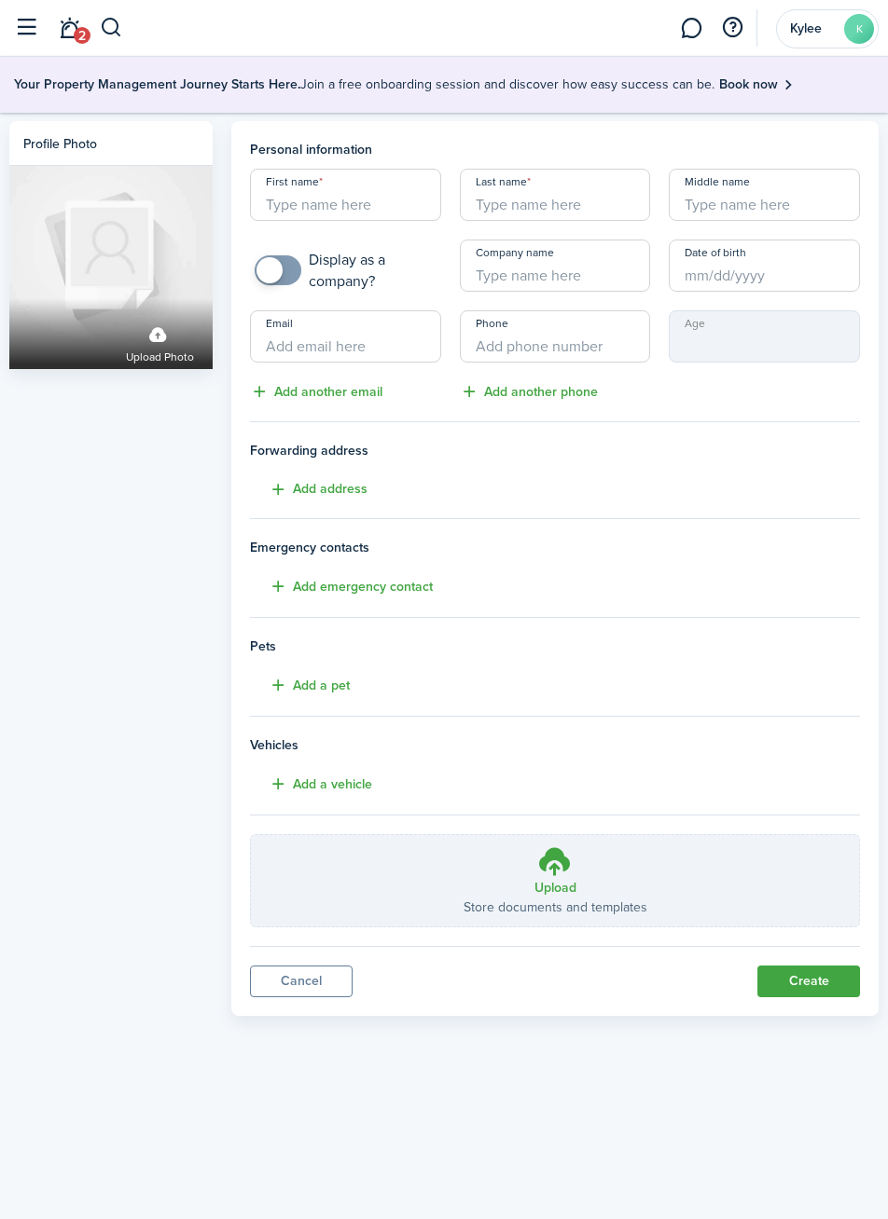
click at [384, 202] on input "First name" at bounding box center [345, 195] width 191 height 52
type input "m"
type input "[PERSON_NAME]"
click at [600, 213] on input "Last name" at bounding box center [555, 195] width 191 height 52
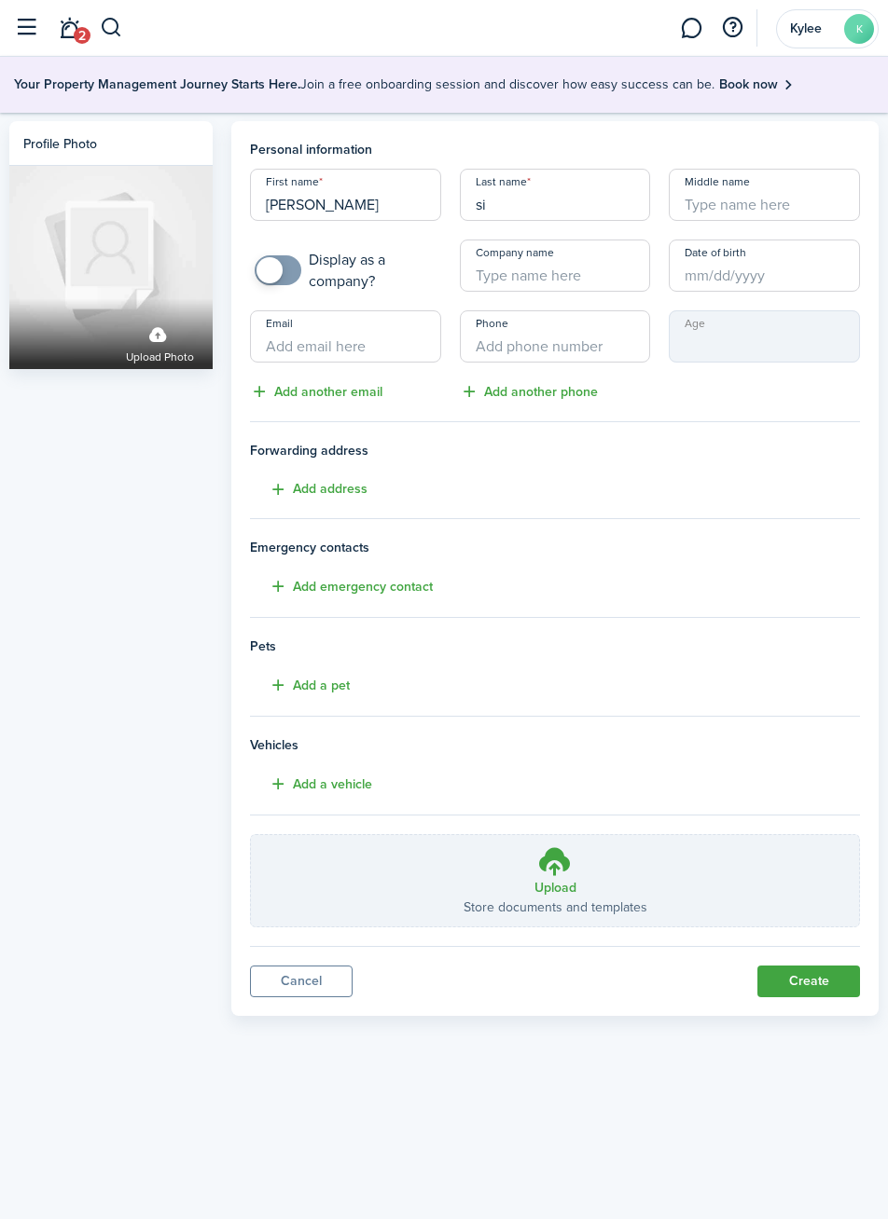
type input "s"
type input "[PERSON_NAME]"
click at [382, 352] on input "Email" at bounding box center [345, 336] width 191 height 52
type input "[EMAIL_ADDRESS][DOMAIN_NAME]"
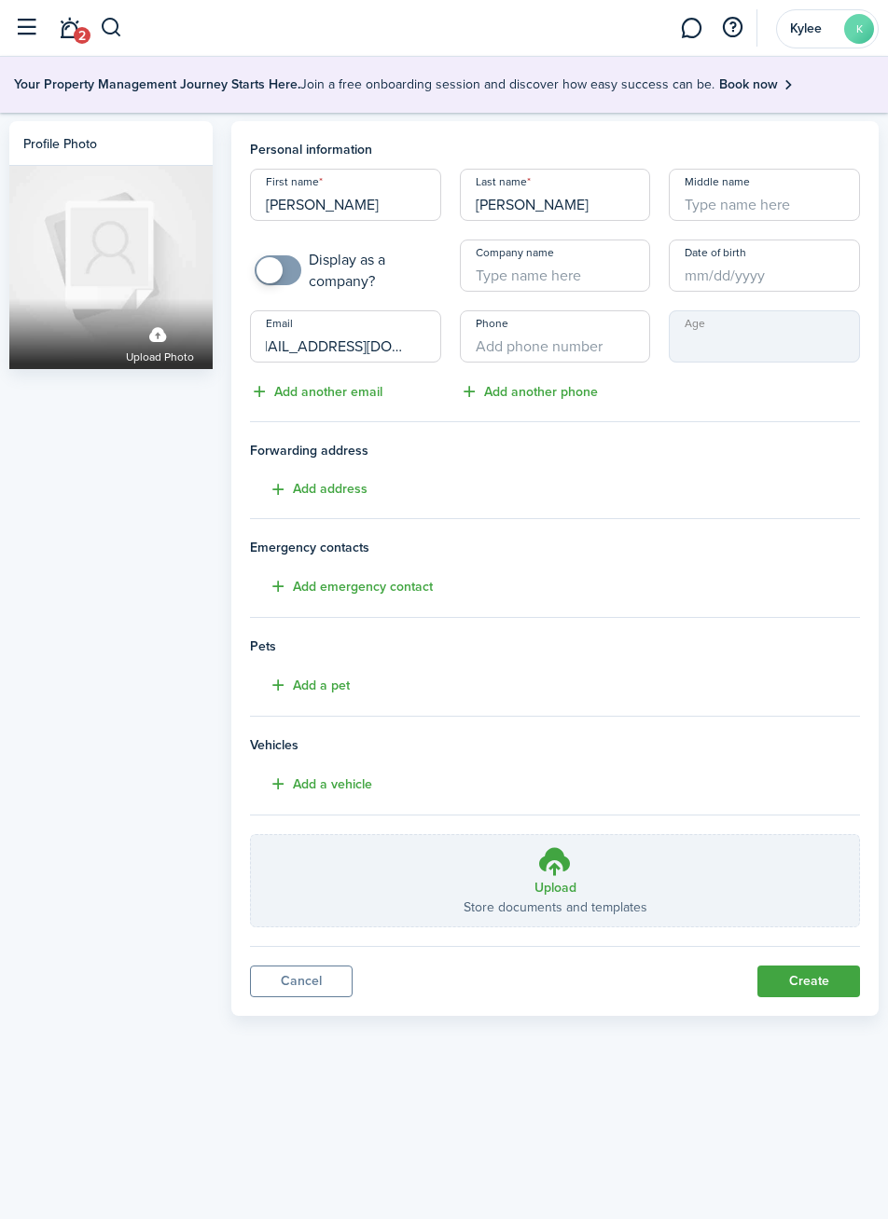
click at [596, 349] on input "Phone" at bounding box center [555, 336] width 191 height 52
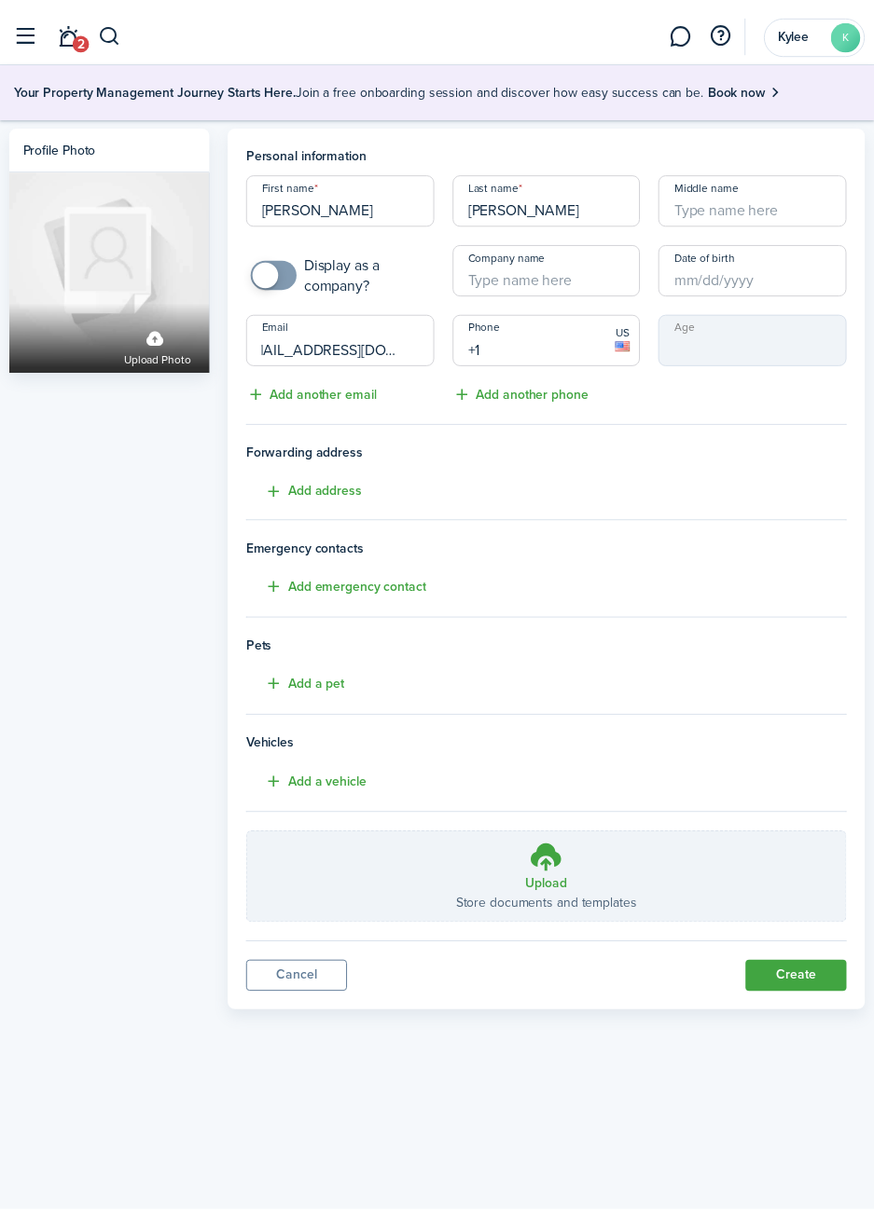
scroll to position [0, 0]
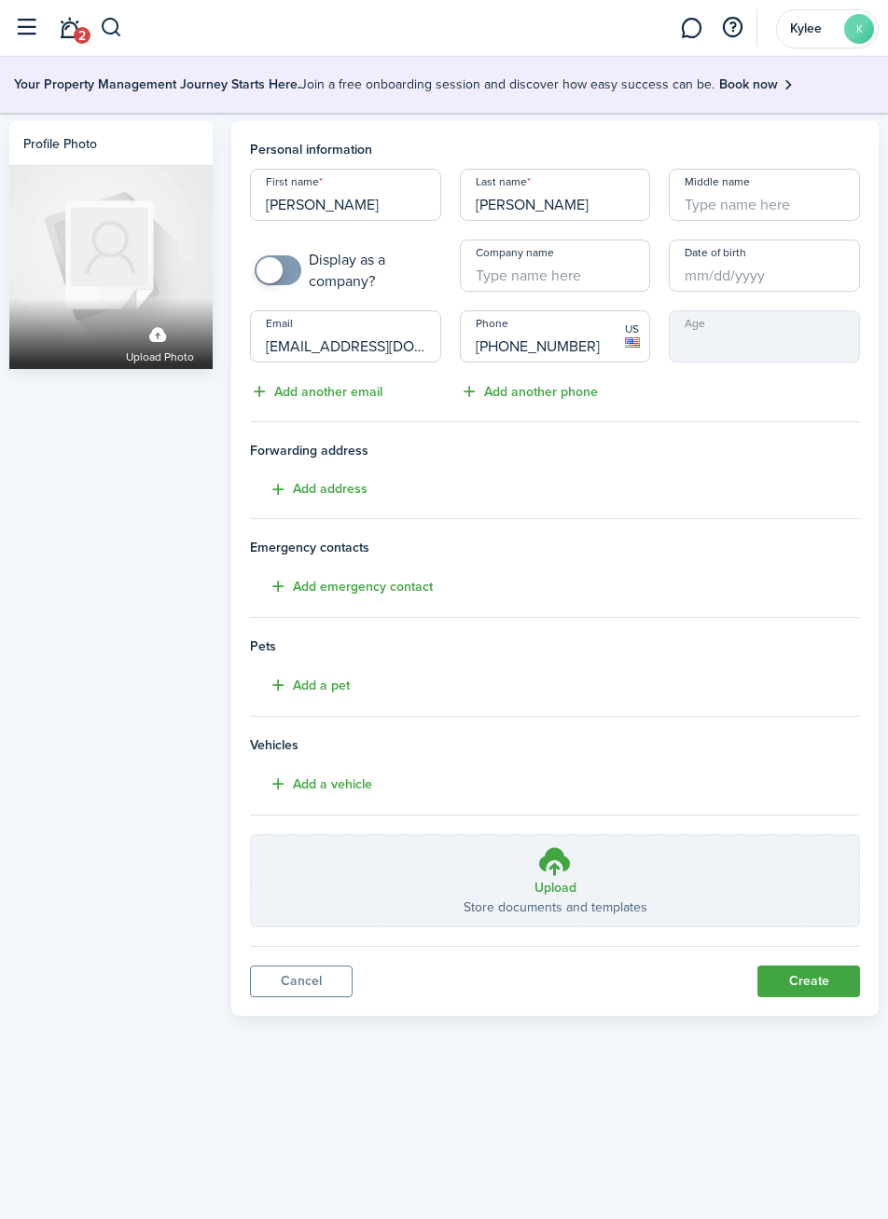
type input "[PHONE_NUMBER]"
click at [543, 391] on button "Add another phone" at bounding box center [529, 391] width 138 height 21
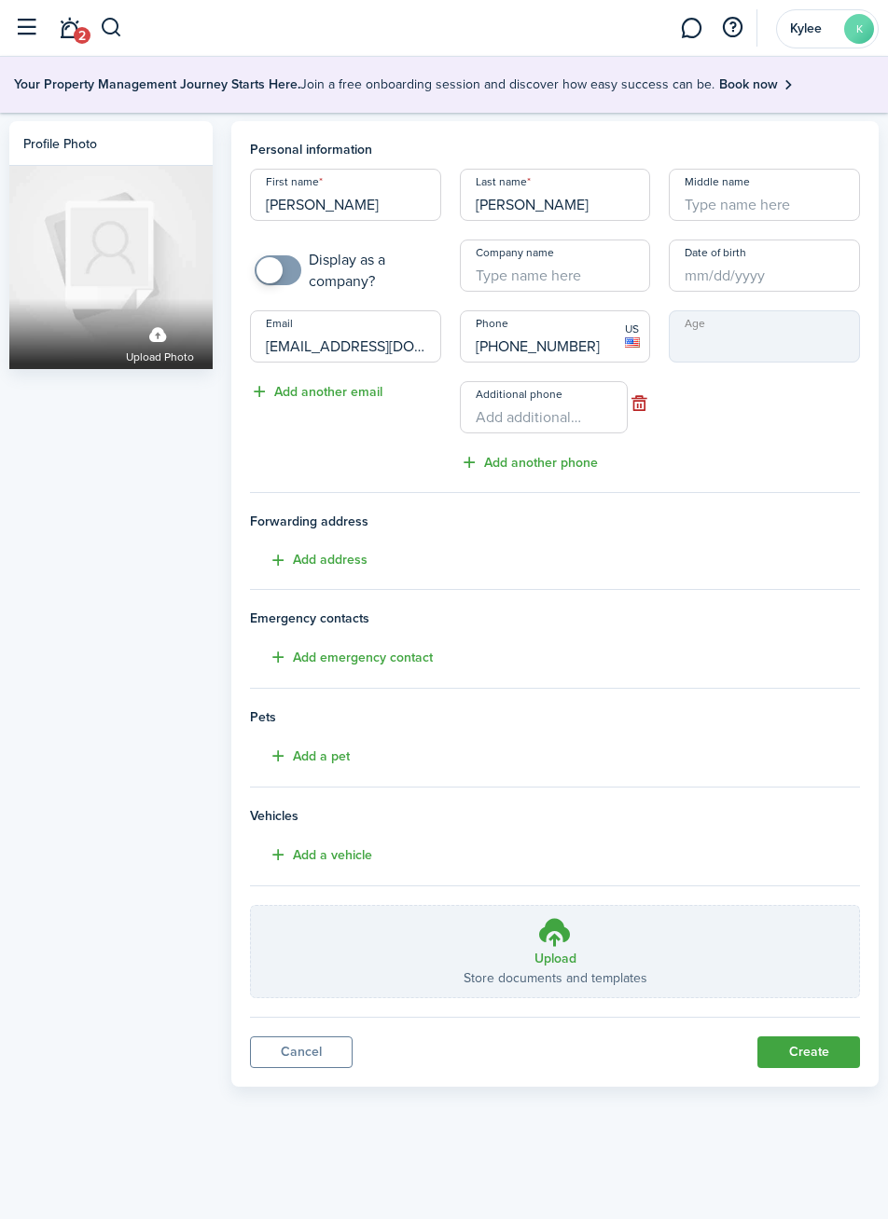
click at [580, 427] on input "Additional phone" at bounding box center [544, 407] width 168 height 52
type input "+1"
click at [788, 437] on div "Age" at bounding box center [764, 391] width 210 height 163
click at [279, 654] on button "Add emergency contact" at bounding box center [341, 657] width 183 height 21
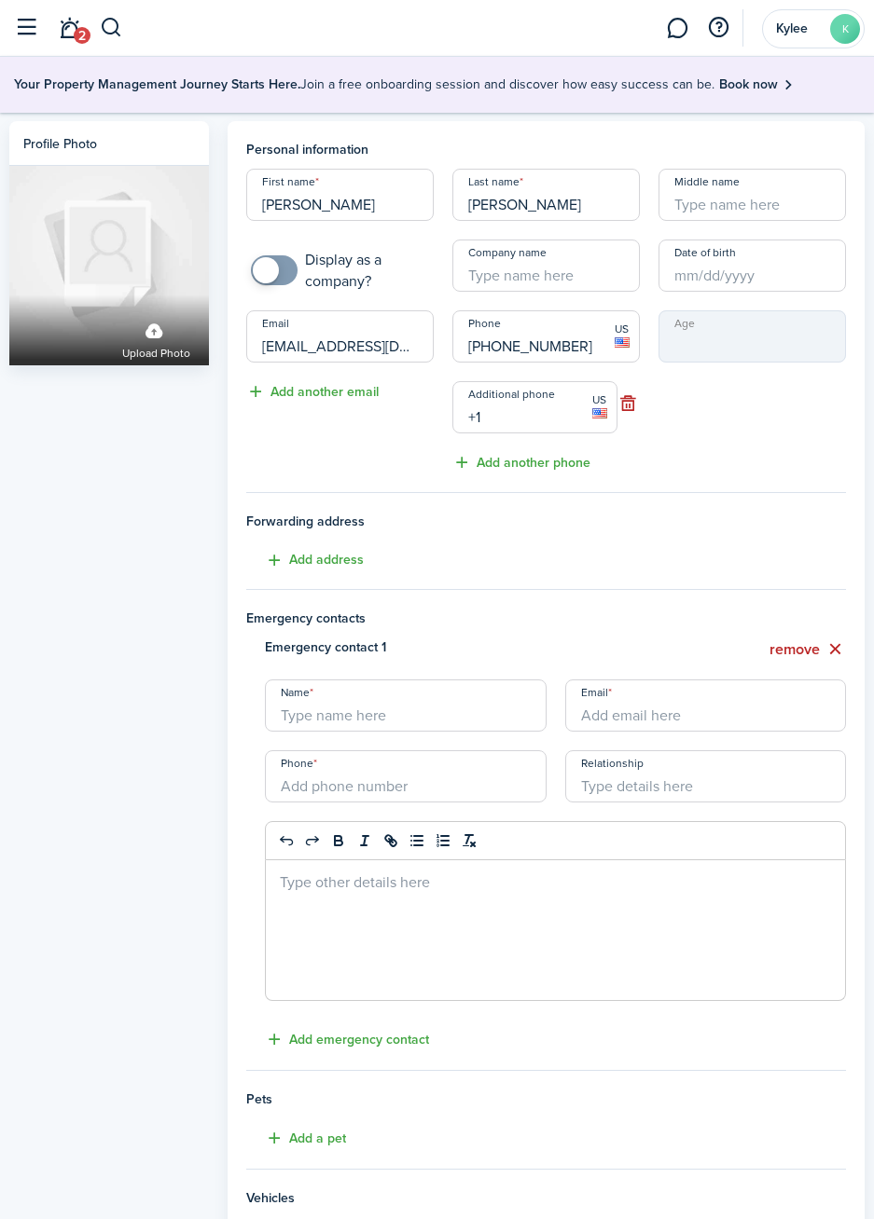
click at [417, 721] on input "Name" at bounding box center [405, 706] width 281 height 52
type input "j"
type input "[PERSON_NAME]"
click at [481, 783] on input "Phone" at bounding box center [405, 777] width 281 height 52
type input "+1"
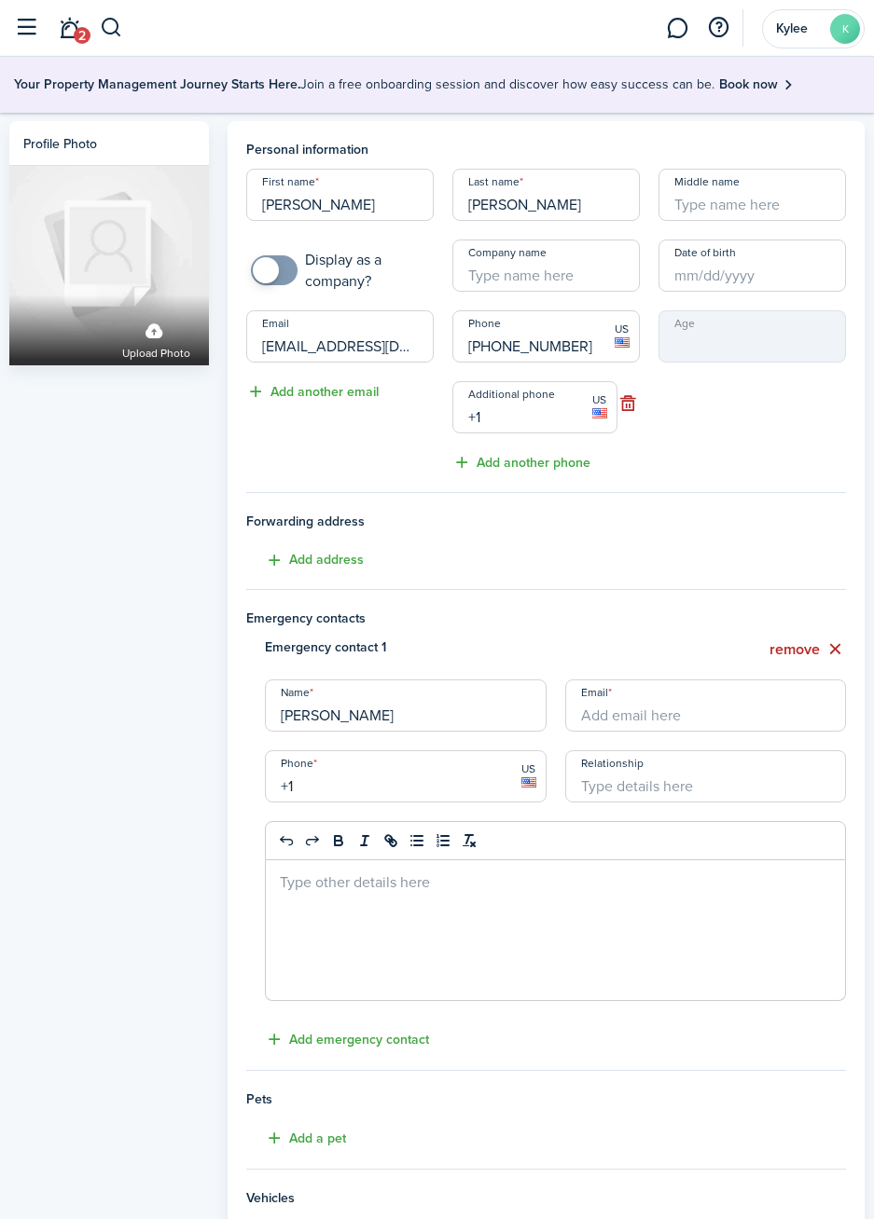
click at [486, 717] on input "[PERSON_NAME]" at bounding box center [405, 706] width 281 height 52
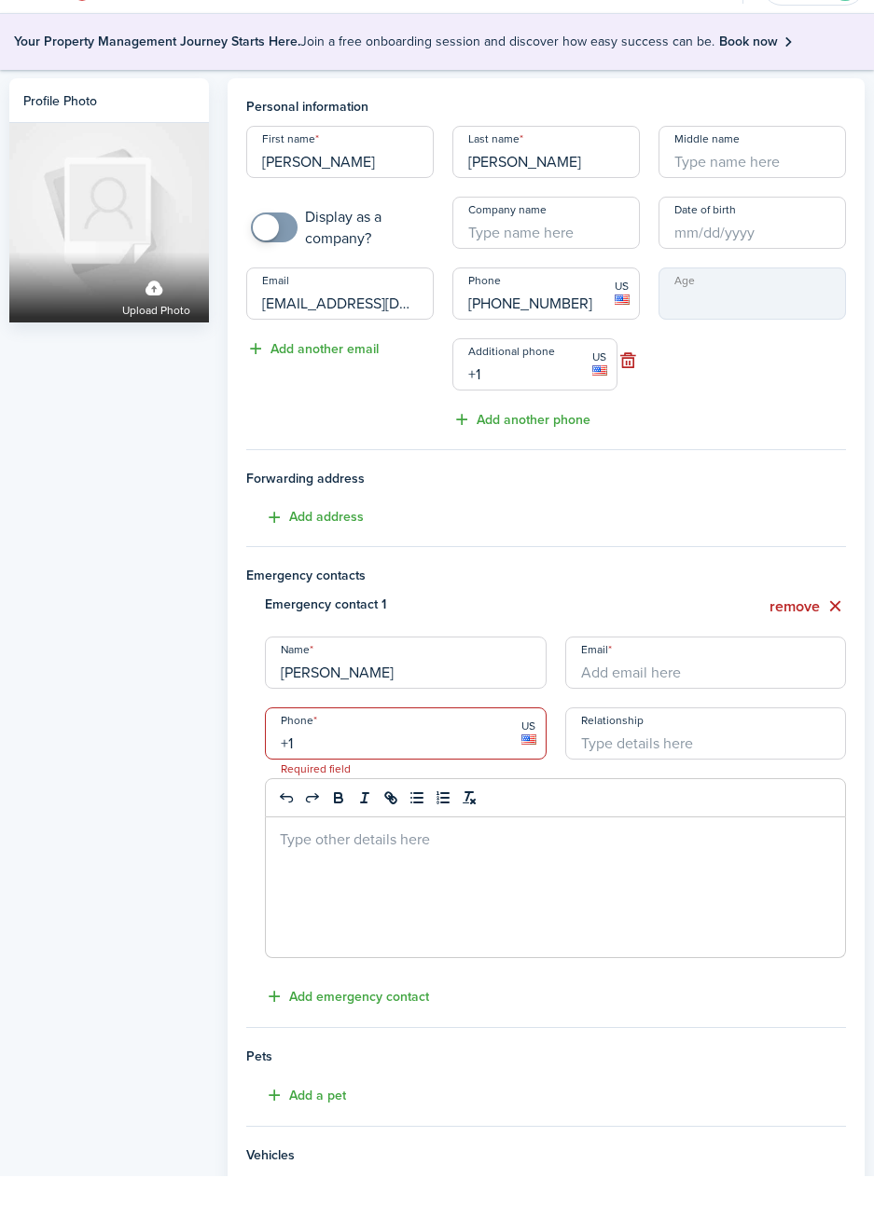
click at [541, 421] on input "+1" at bounding box center [534, 407] width 164 height 52
type input "+8"
click at [749, 437] on div "Age" at bounding box center [752, 391] width 206 height 163
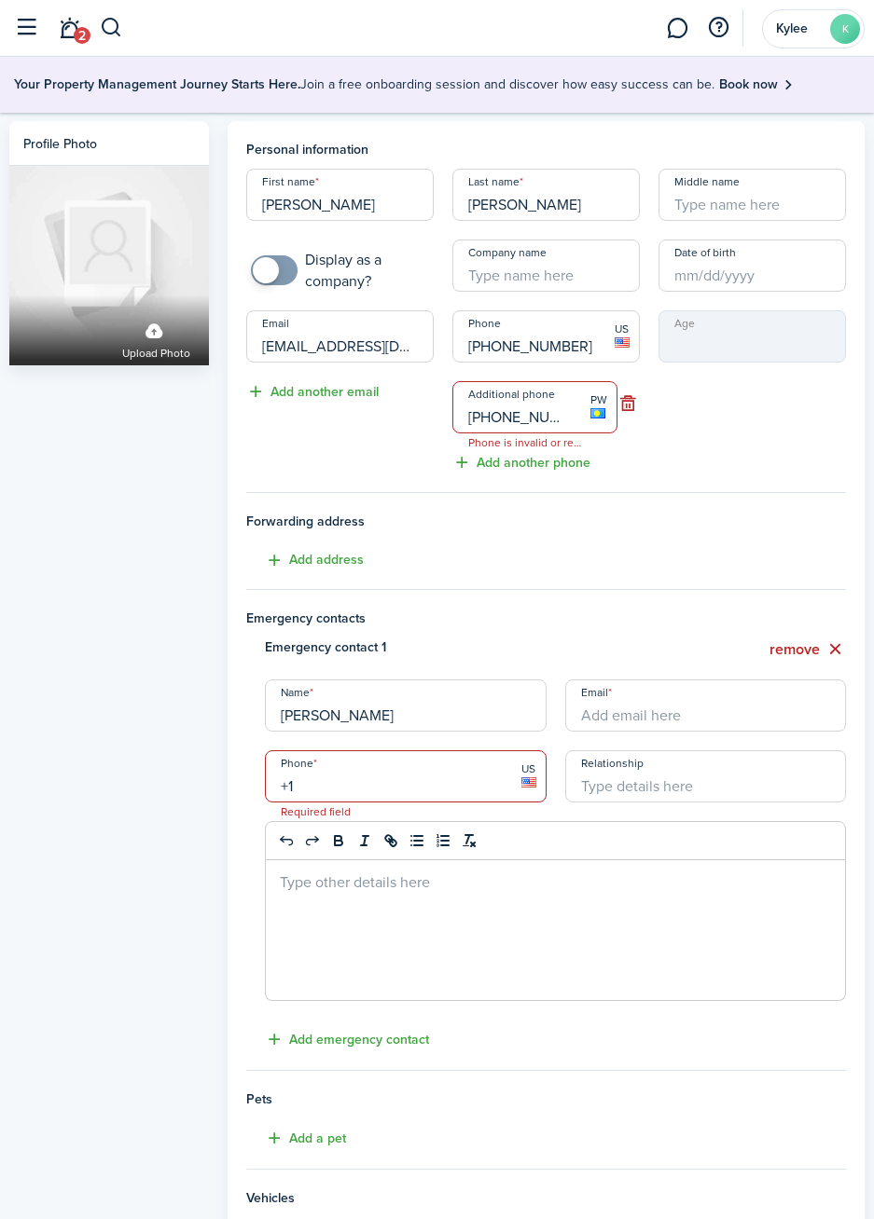
click at [566, 417] on input "[PHONE_NUMBER]" at bounding box center [534, 407] width 164 height 52
type input "+6"
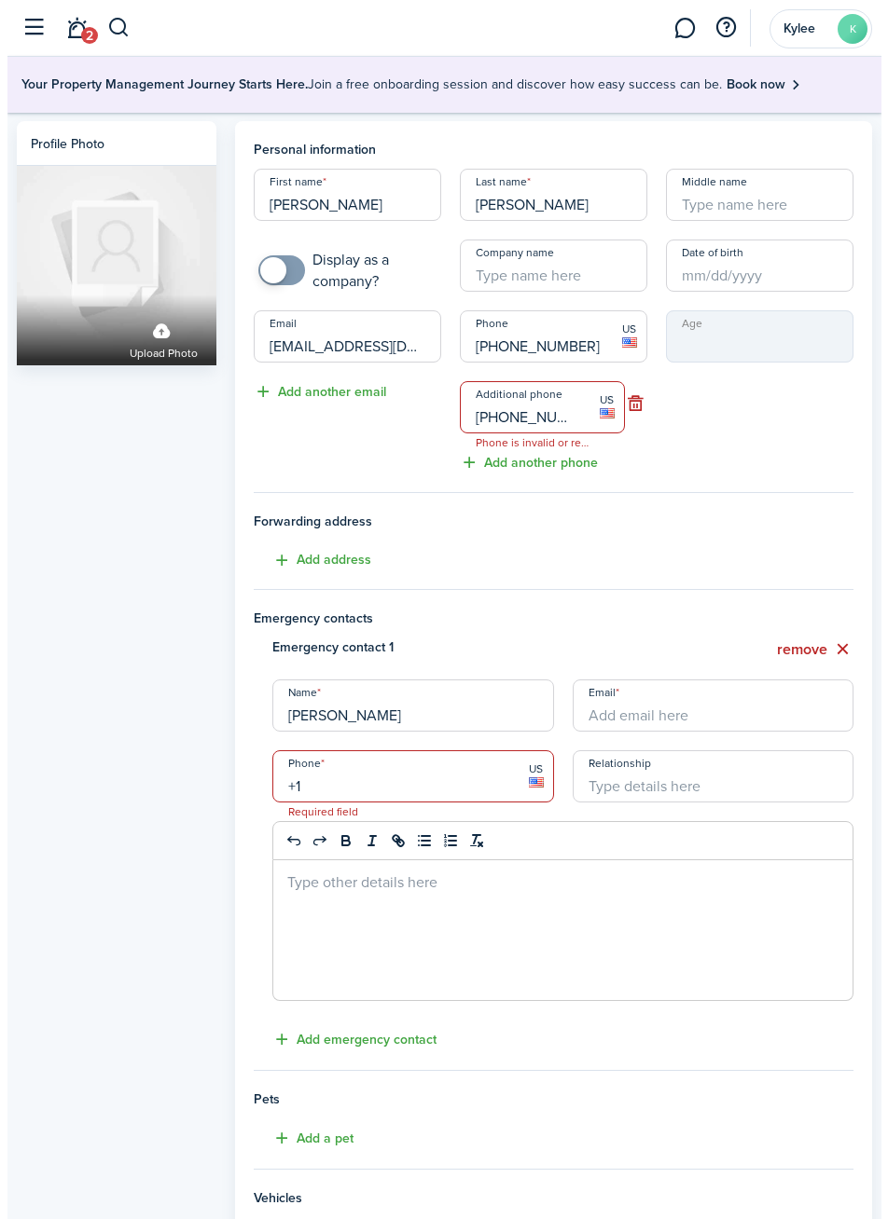
scroll to position [0, 9]
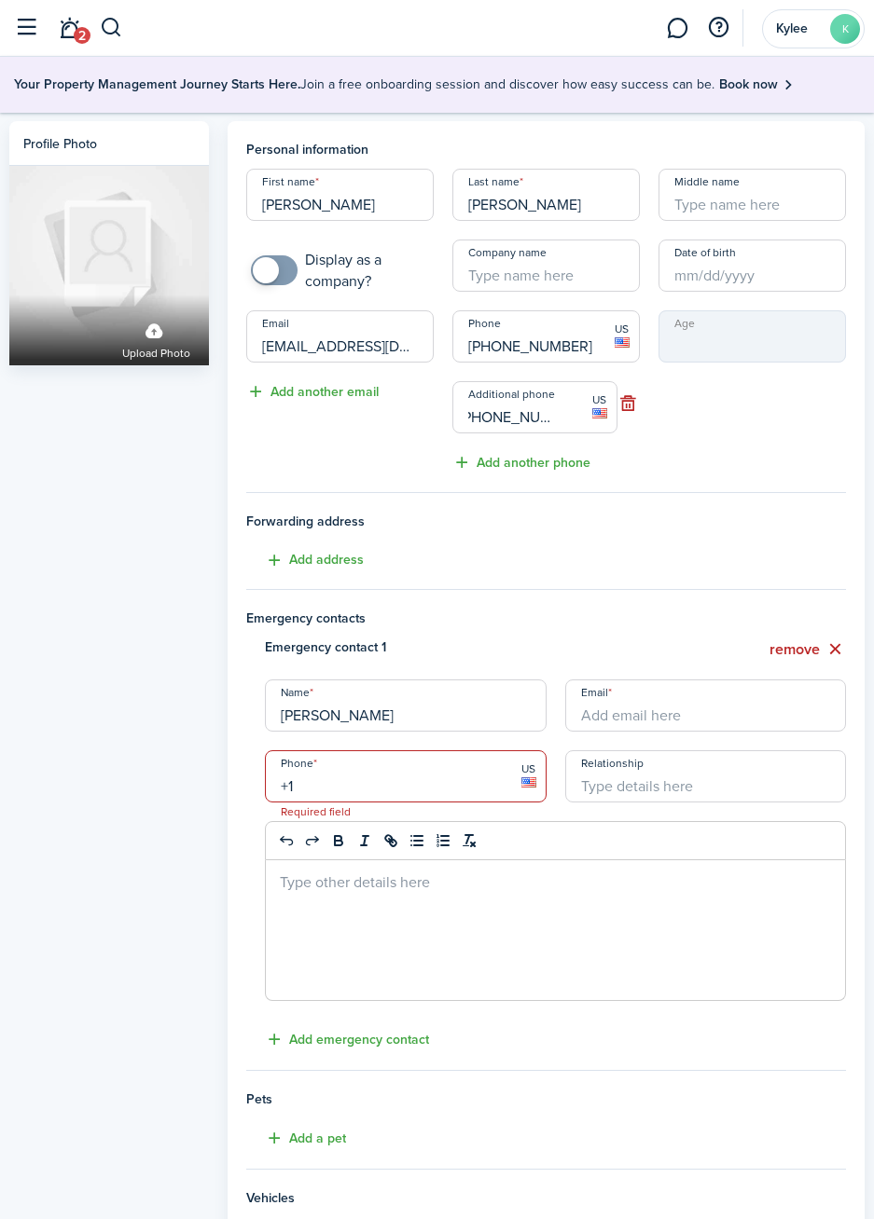
type input "[PHONE_NUMBER]"
click at [829, 654] on button "remove" at bounding box center [807, 649] width 76 height 23
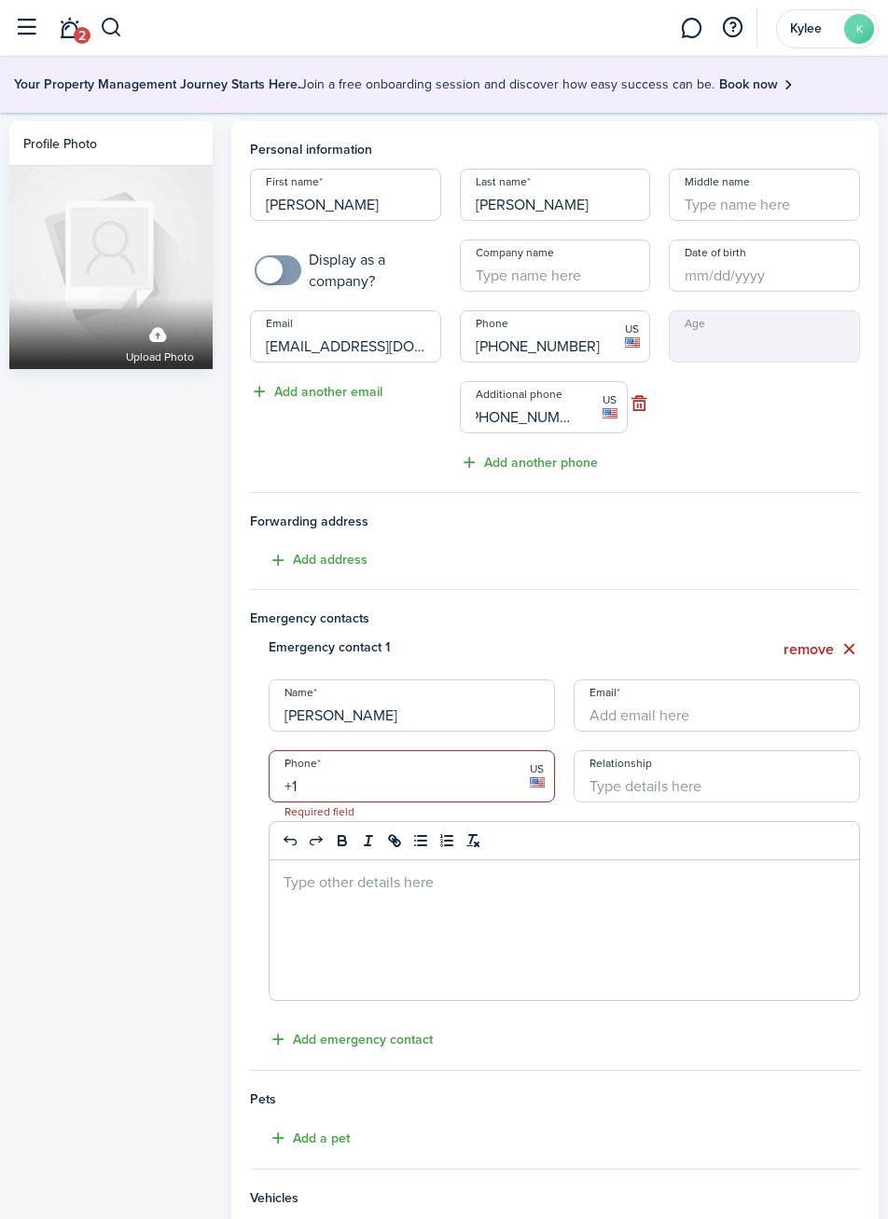
scroll to position [0, 0]
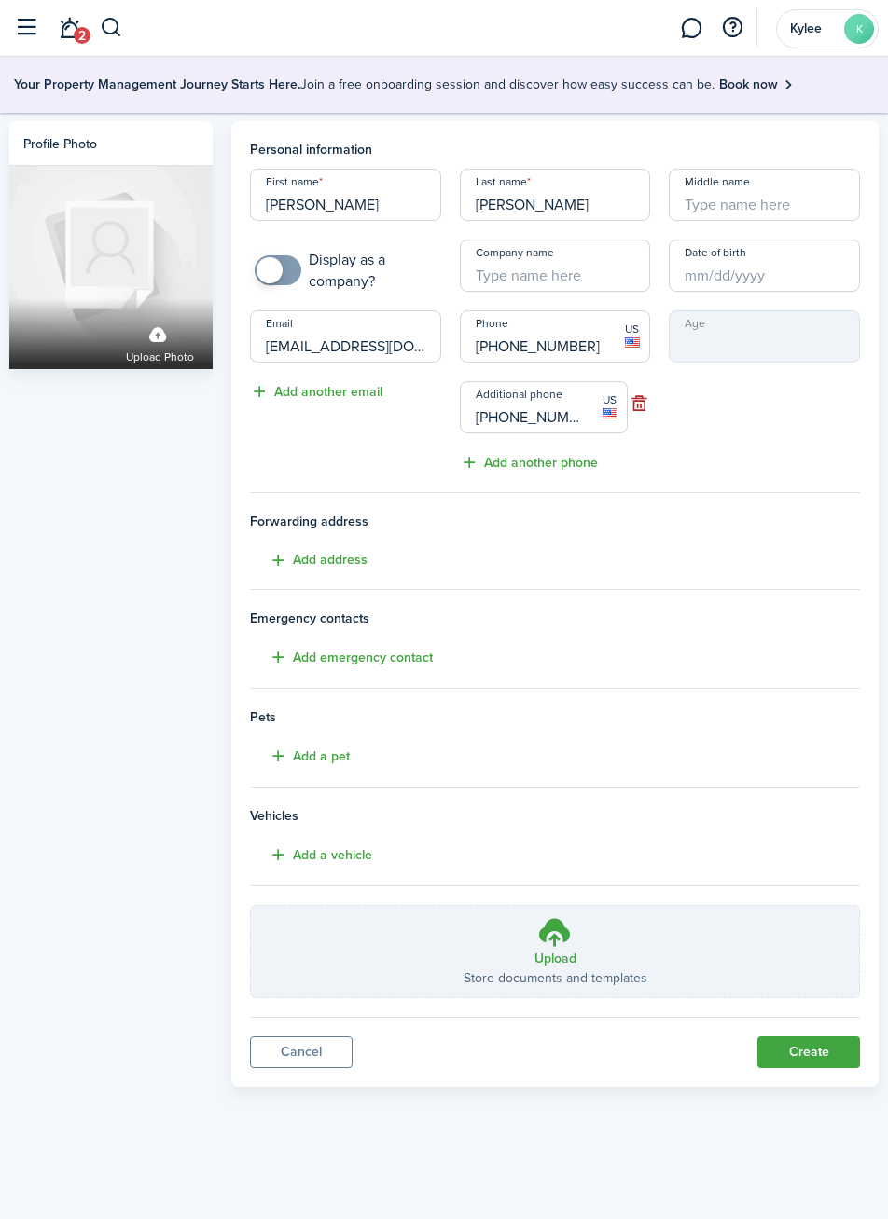
click at [797, 1055] on button "Create" at bounding box center [808, 1053] width 103 height 32
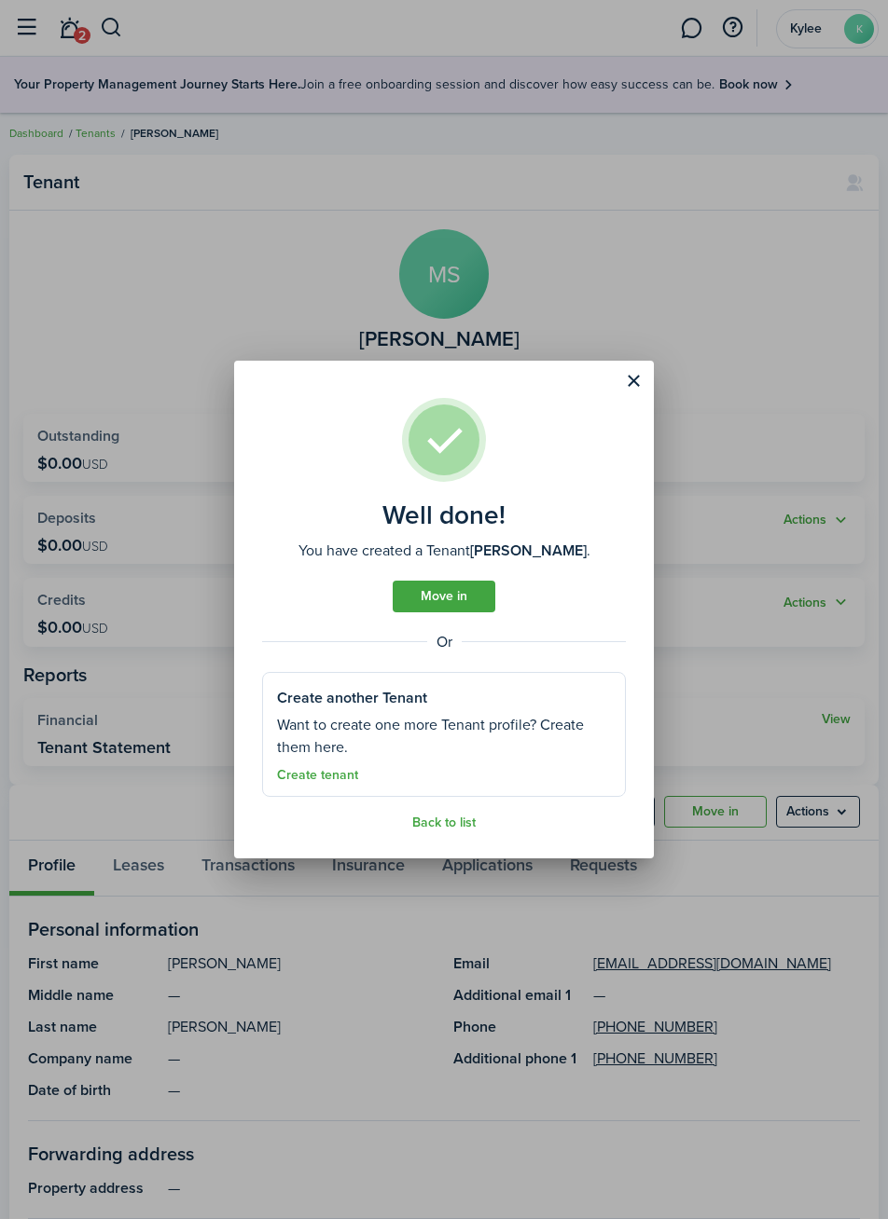
click at [456, 596] on link "Move in" at bounding box center [443, 597] width 103 height 32
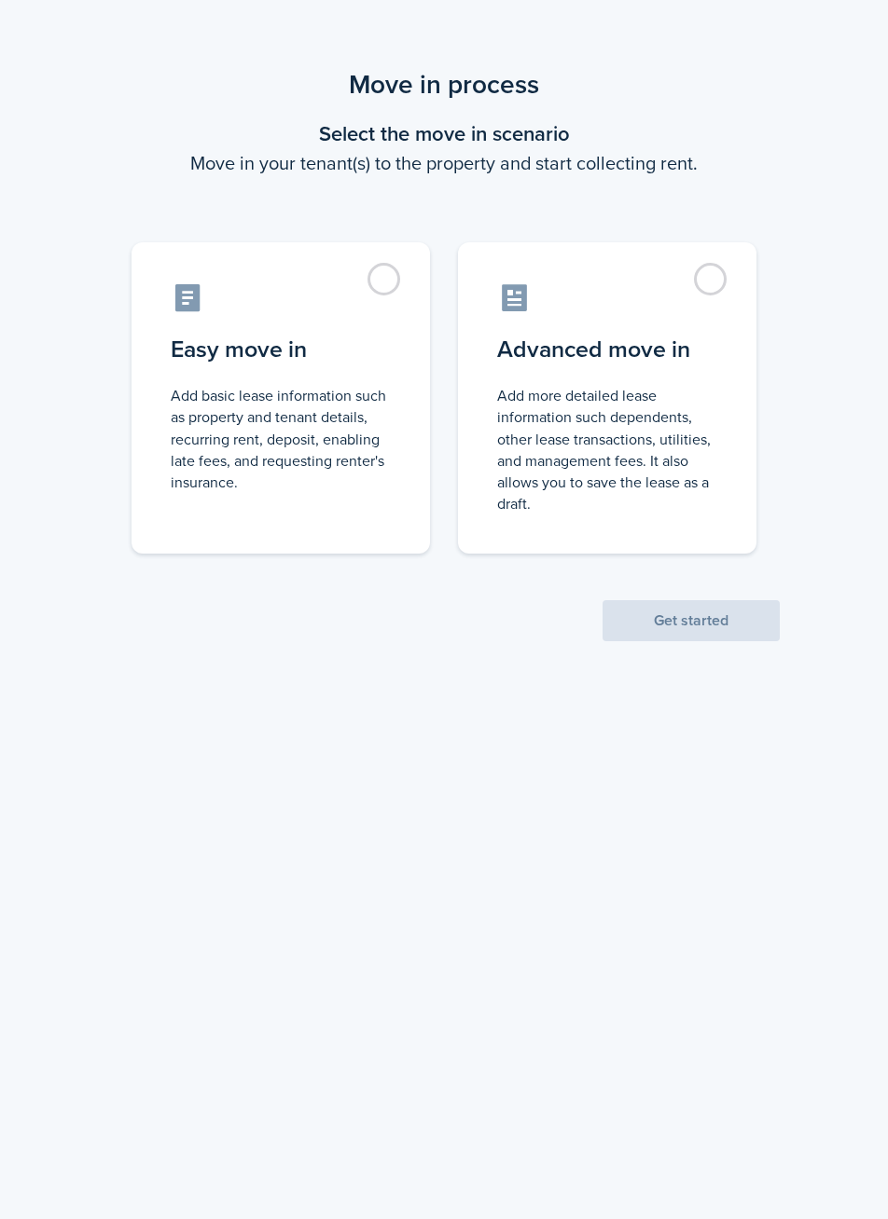
click at [232, 452] on control-radio-card-description "Add basic lease information such as property and tenant details, recurring rent…" at bounding box center [281, 439] width 220 height 108
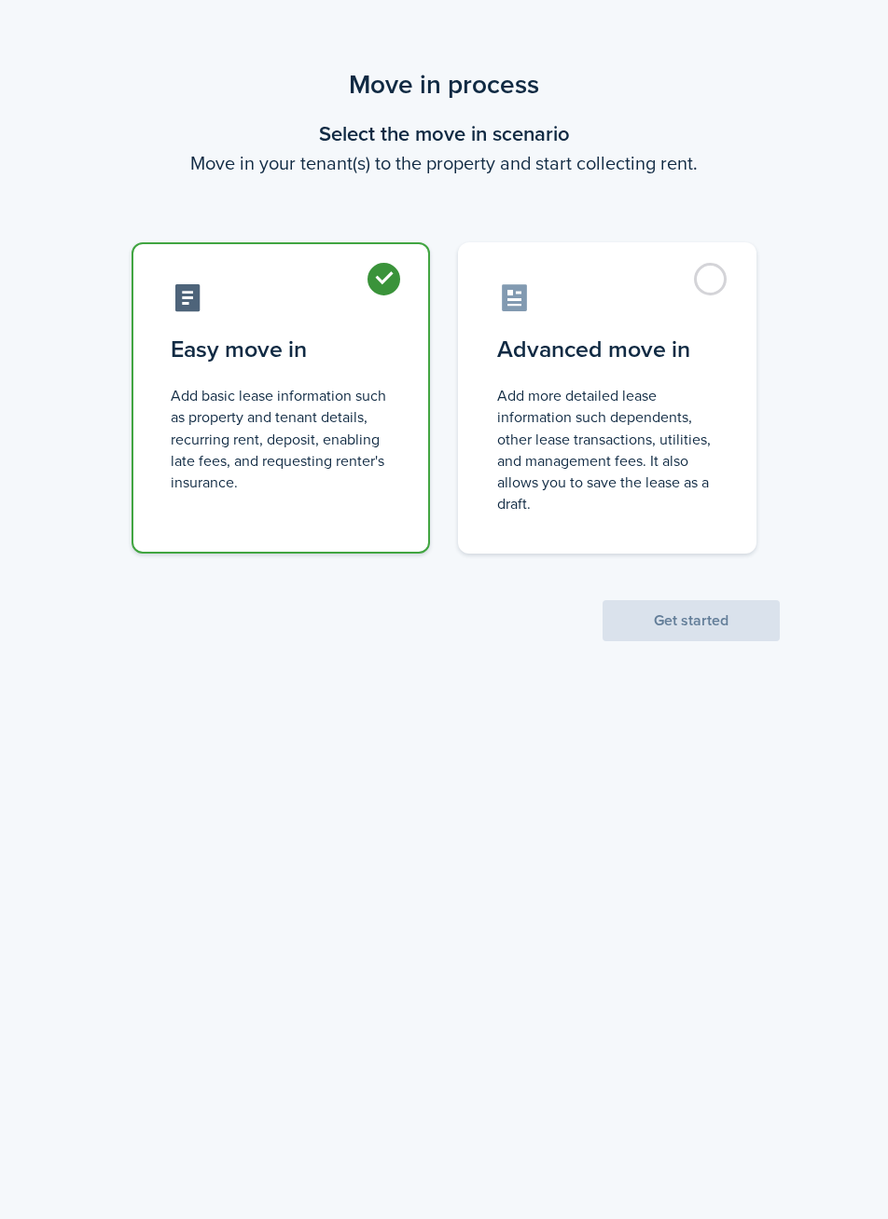
radio input "true"
click at [700, 632] on button "Get started" at bounding box center [690, 620] width 177 height 41
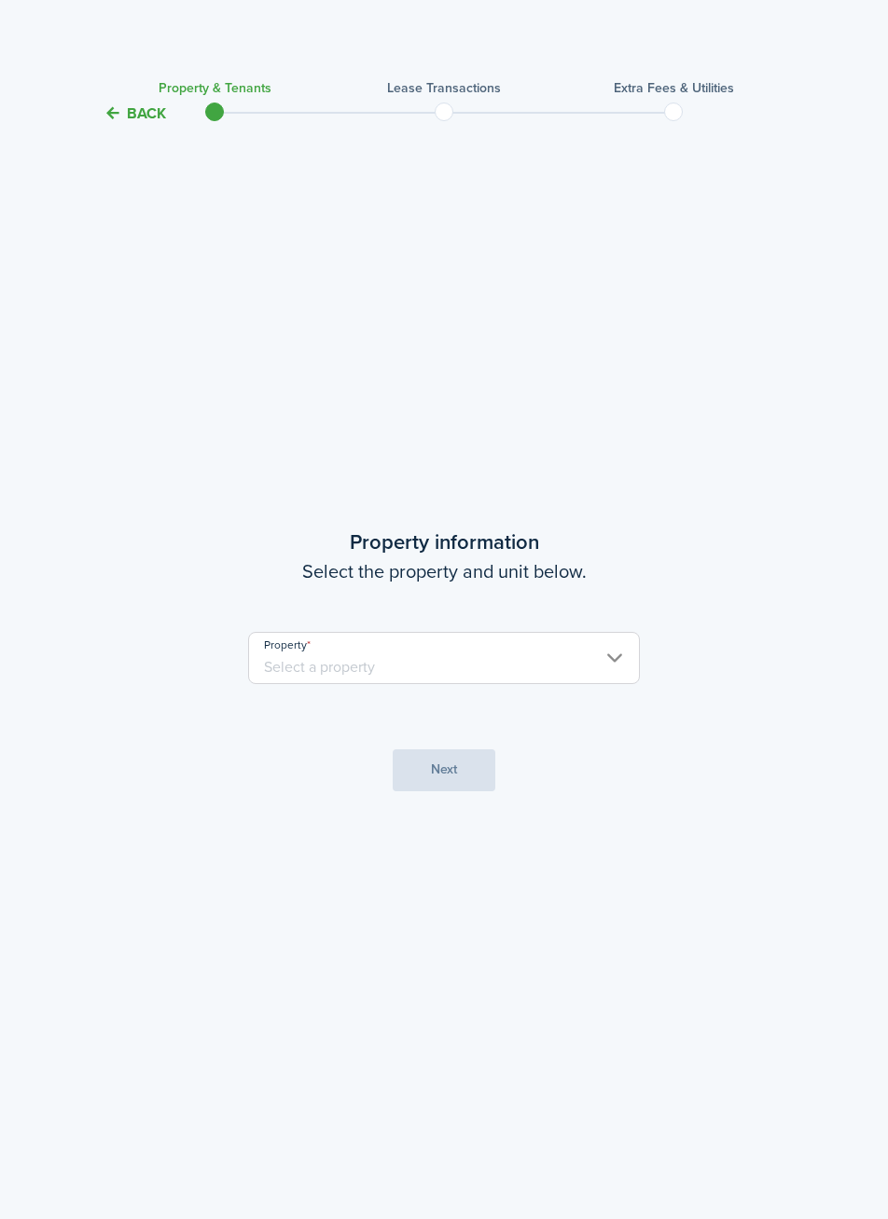
click at [543, 665] on input "Property" at bounding box center [444, 658] width 392 height 52
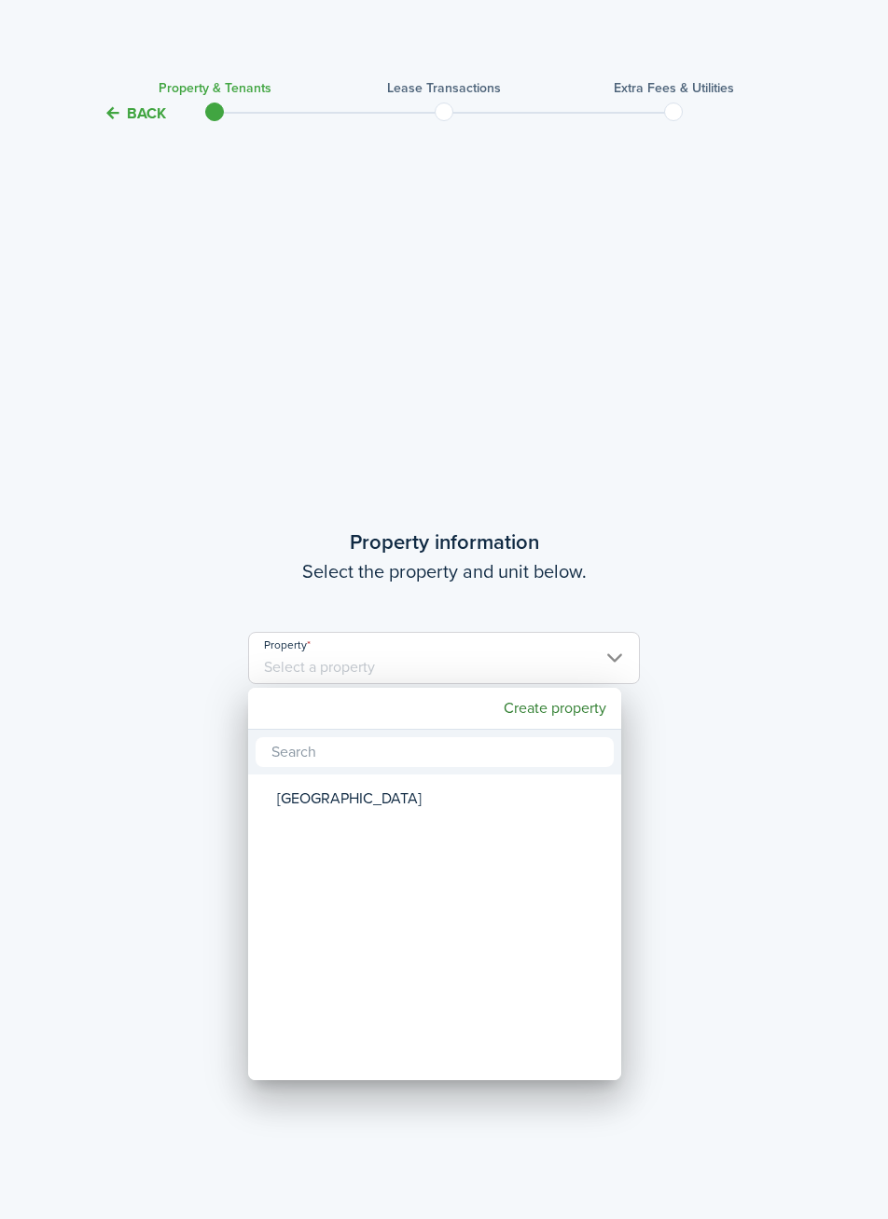
click at [626, 666] on div at bounding box center [444, 610] width 1186 height 1518
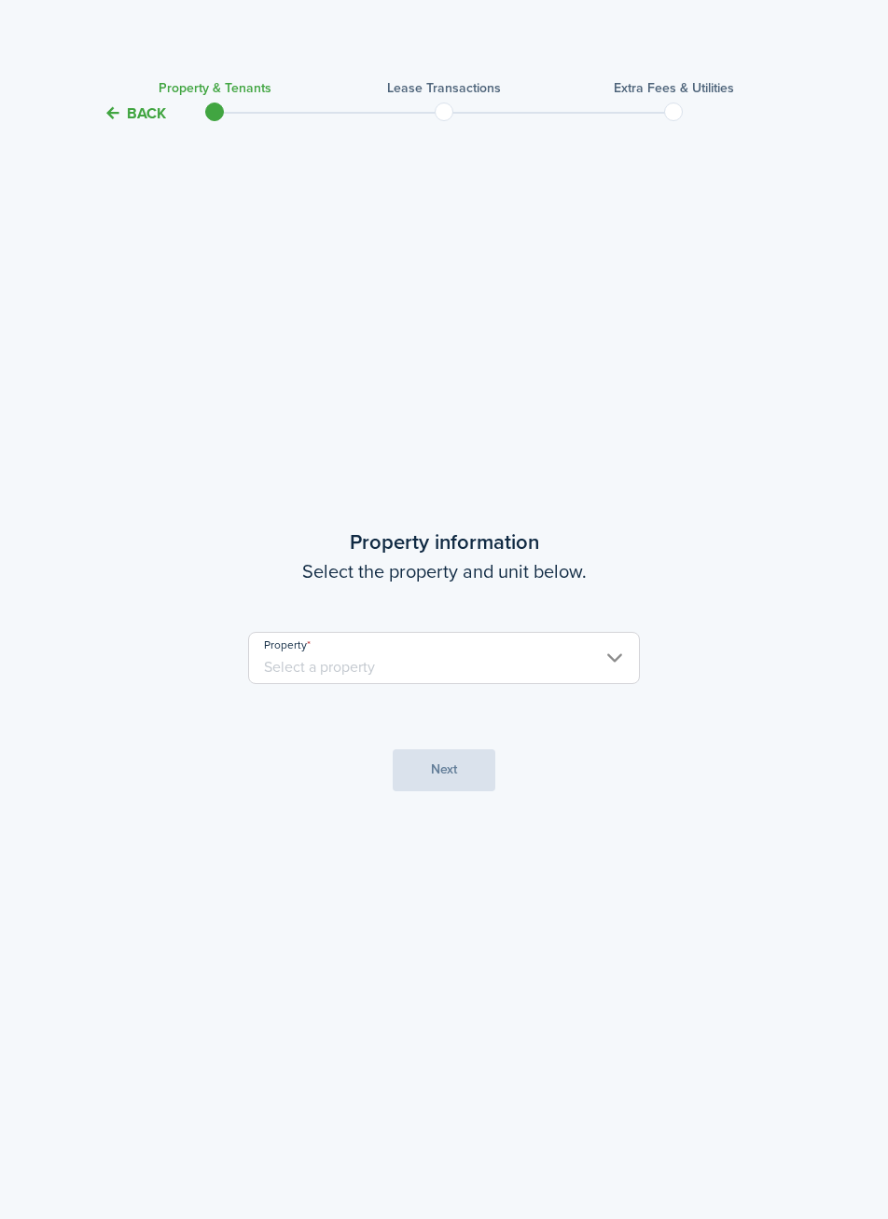
click at [617, 675] on input "Property" at bounding box center [444, 658] width 392 height 52
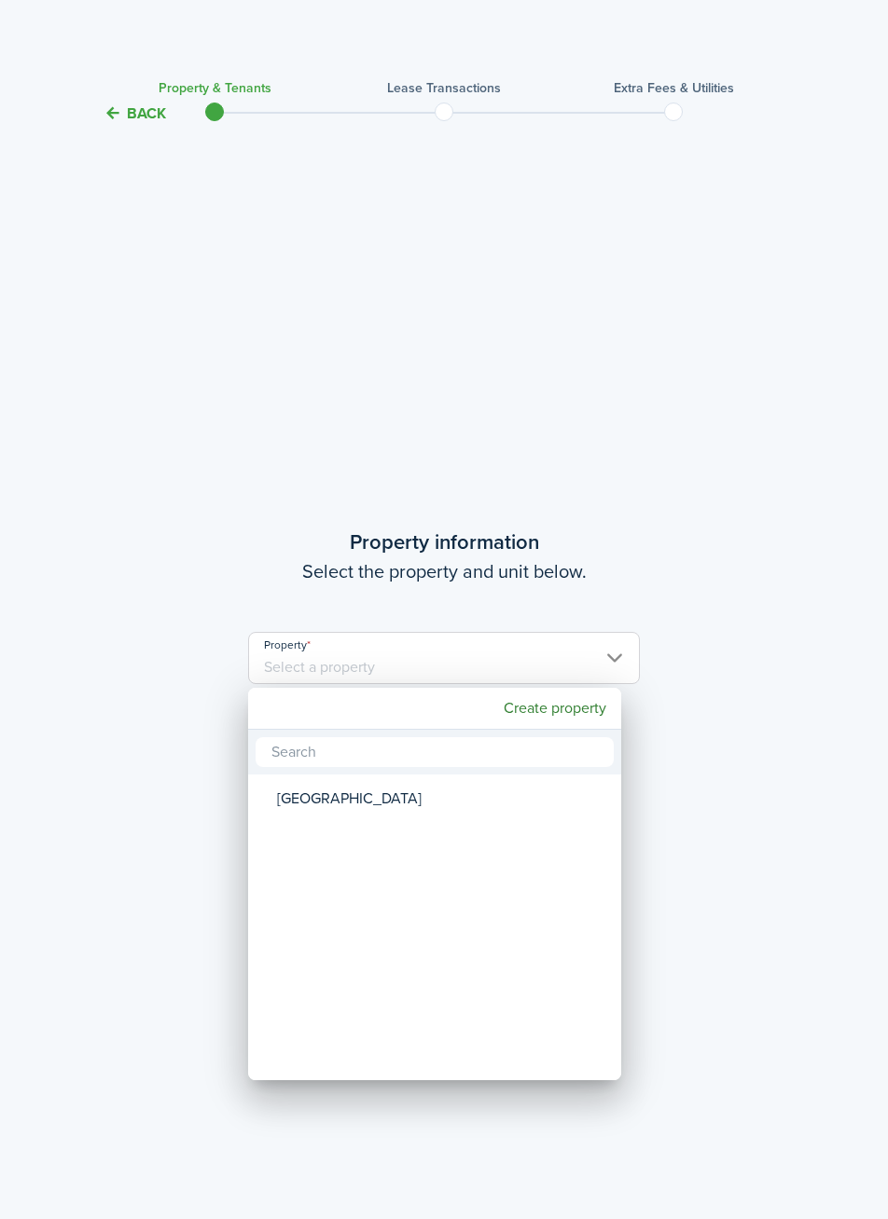
click at [460, 806] on div "[GEOGRAPHIC_DATA]" at bounding box center [442, 799] width 330 height 43
type input "[GEOGRAPHIC_DATA]"
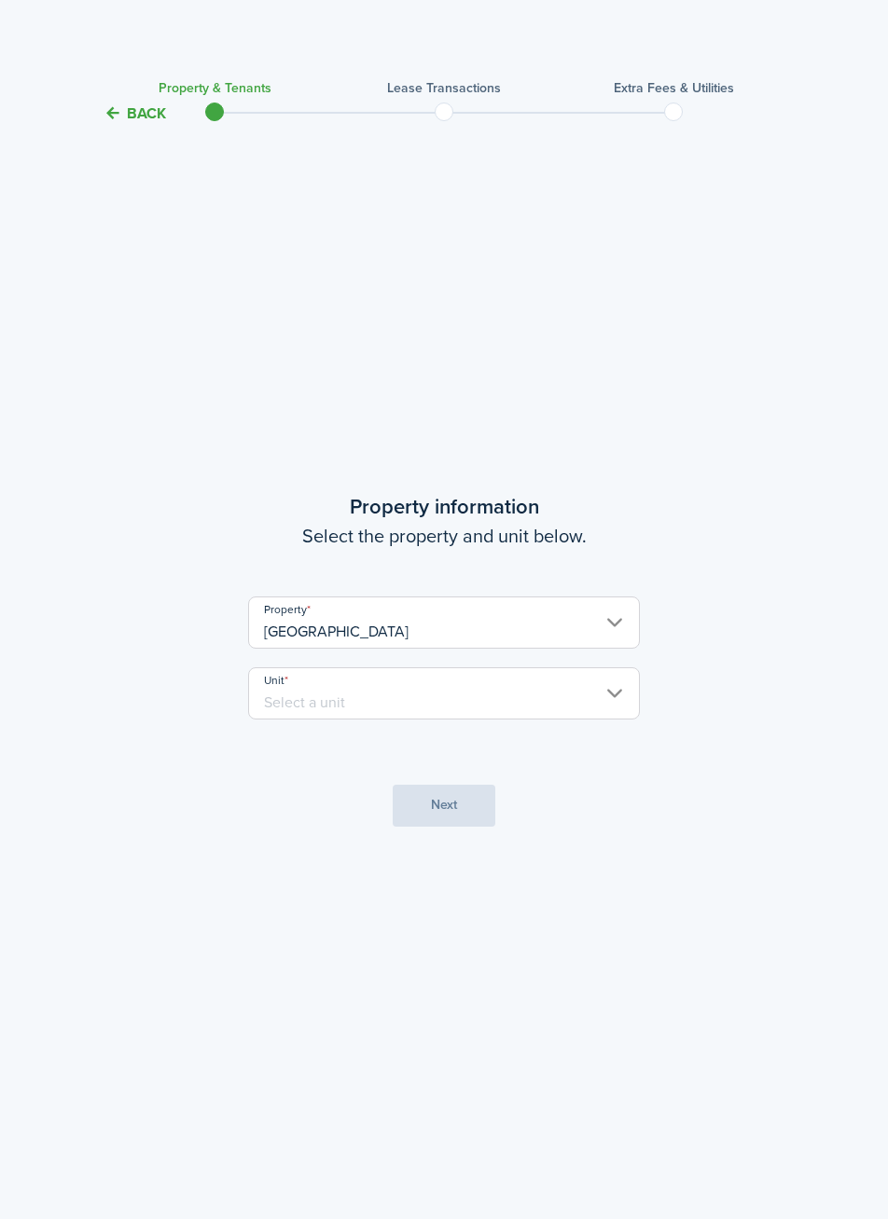
click at [508, 704] on input "Unit" at bounding box center [444, 694] width 392 height 52
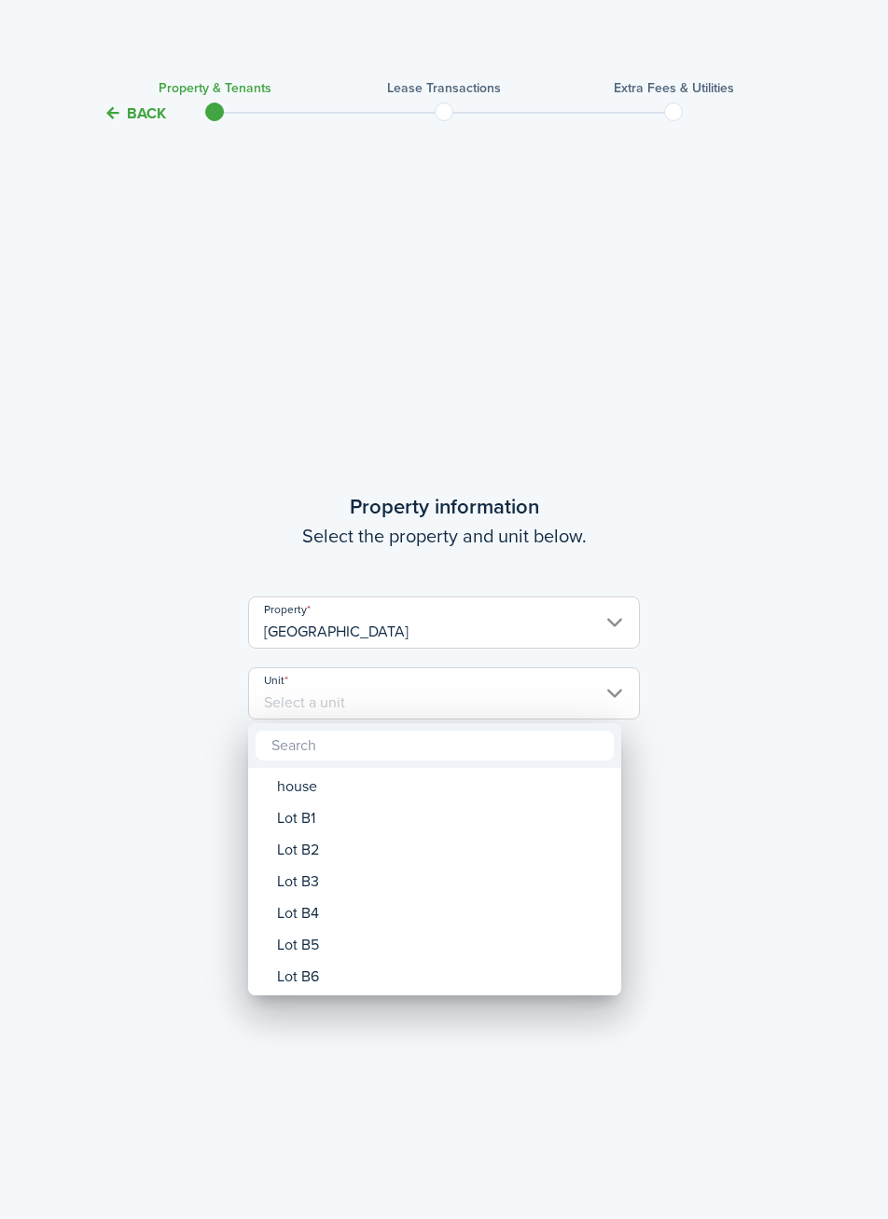
click at [489, 791] on div "house" at bounding box center [442, 787] width 330 height 32
type input "house"
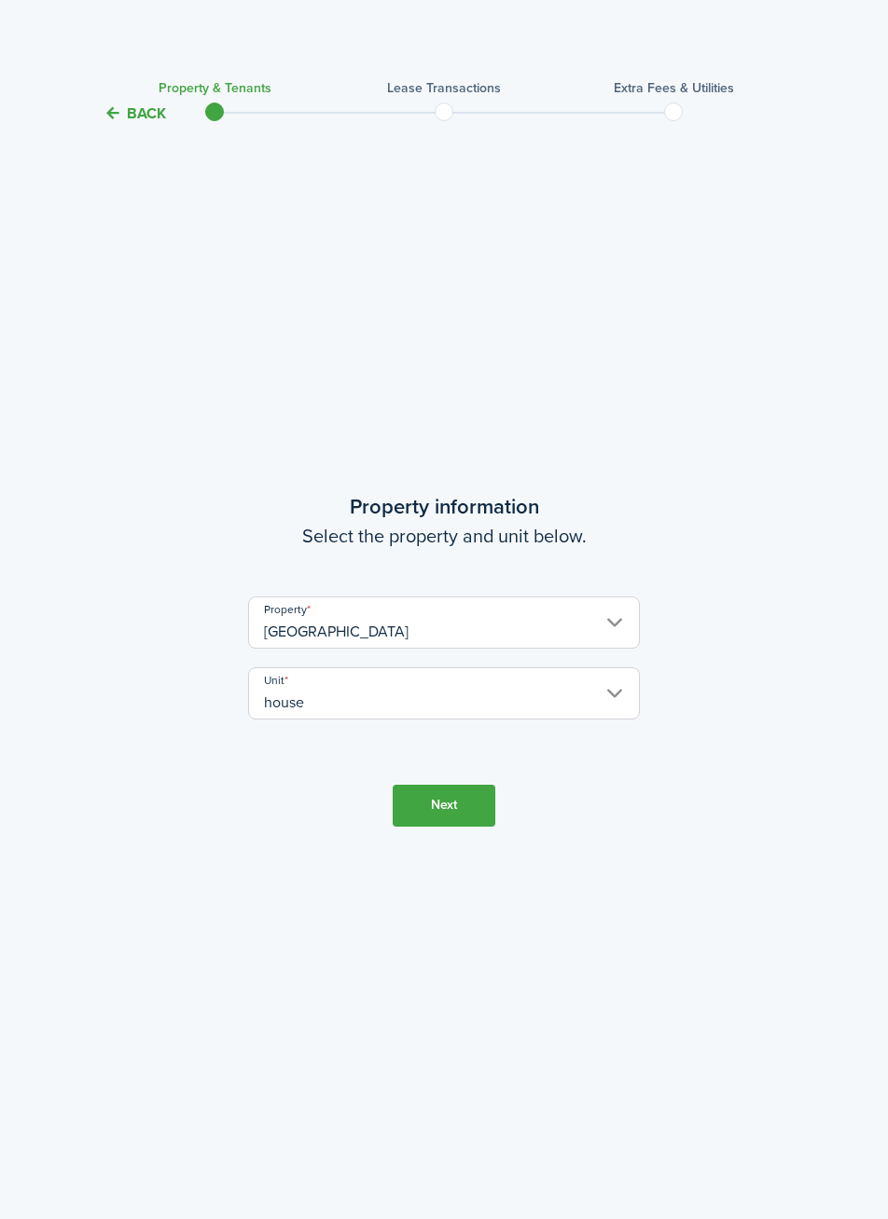
click at [458, 808] on button "Next" at bounding box center [443, 806] width 103 height 42
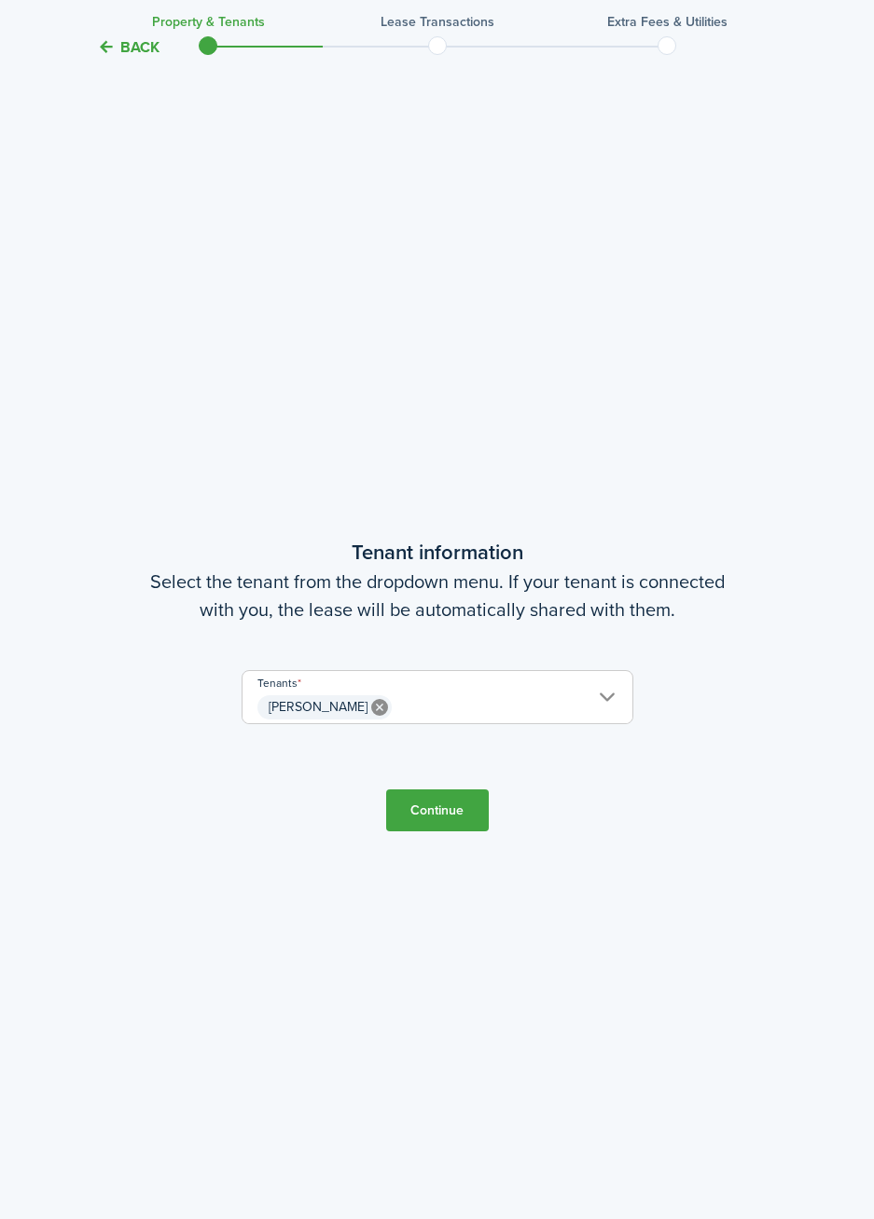
scroll to position [1095, 0]
click at [452, 810] on button "Continue" at bounding box center [437, 810] width 103 height 42
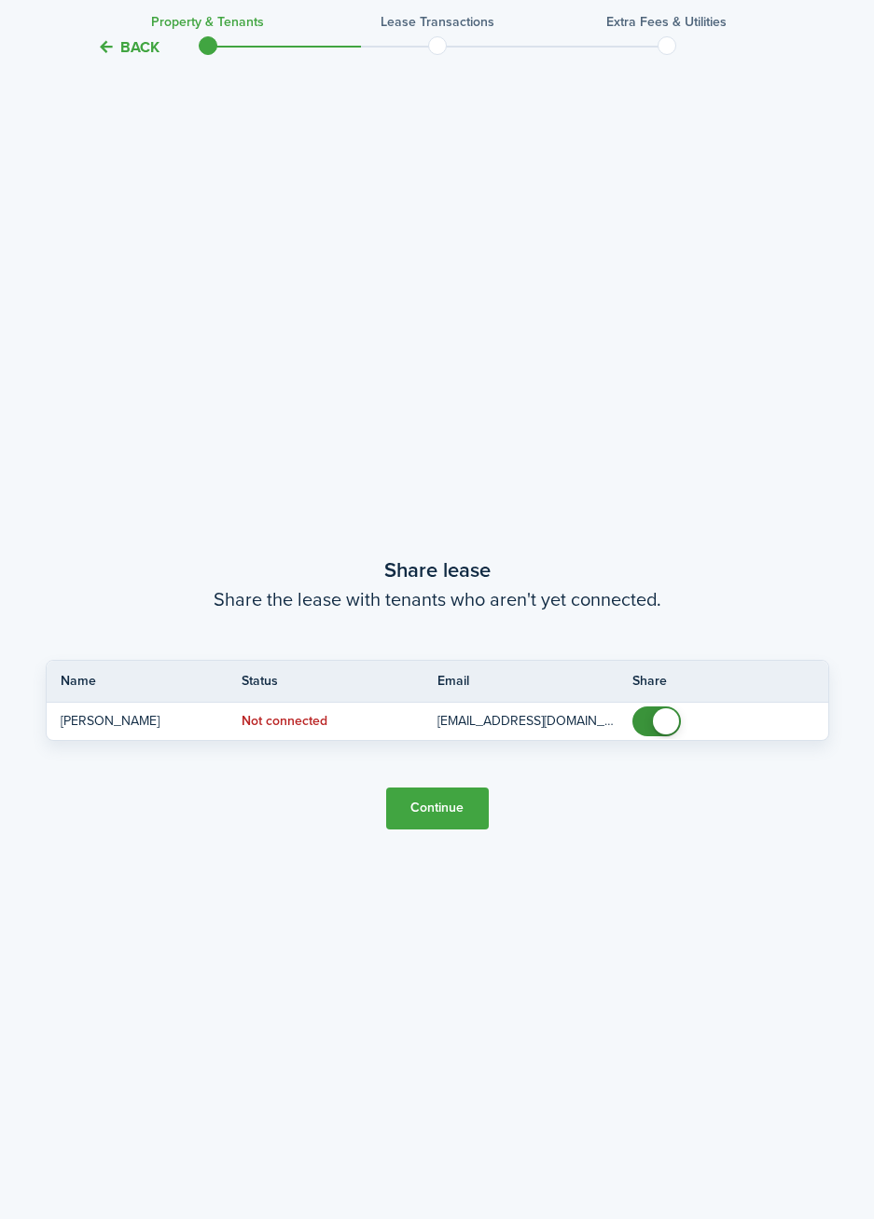
scroll to position [2314, 0]
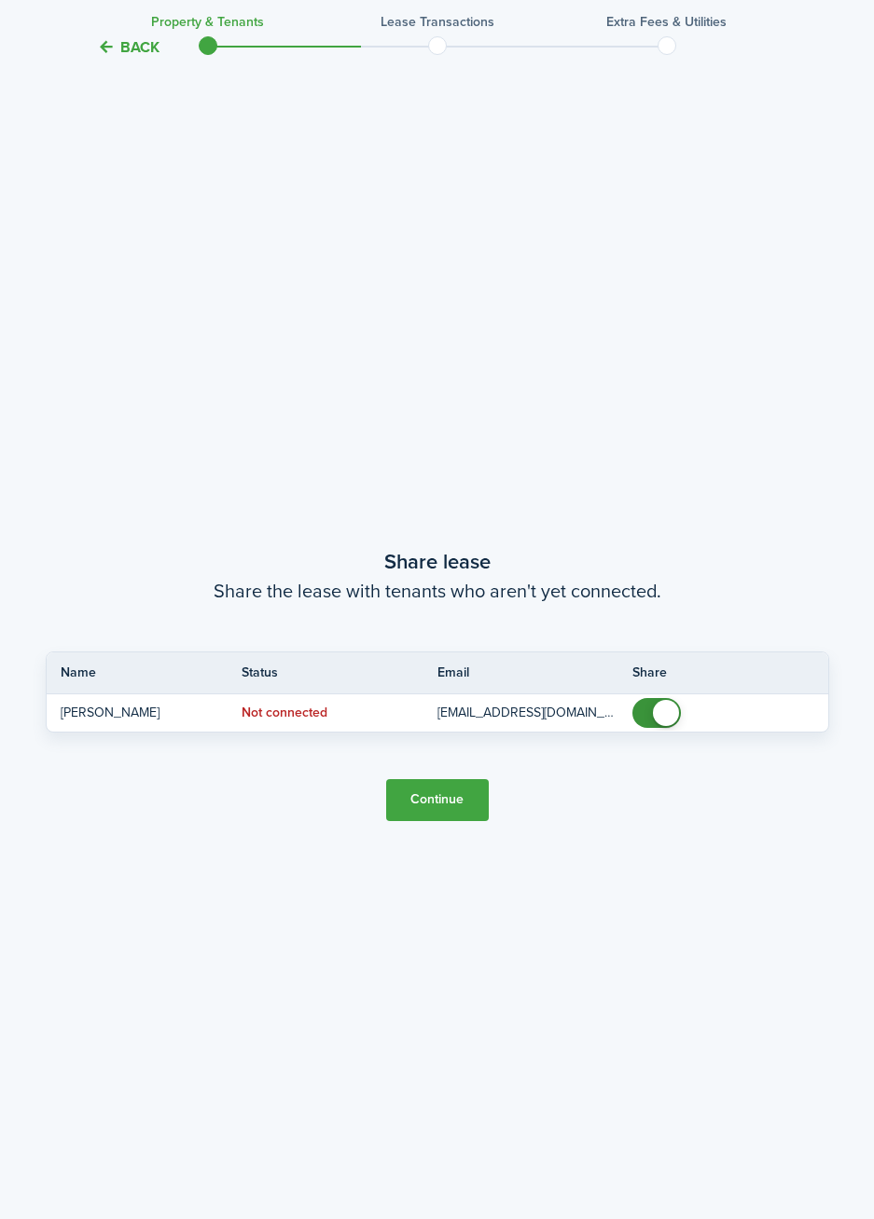
checkbox input "false"
click at [660, 717] on span at bounding box center [666, 713] width 26 height 26
click at [452, 808] on button "Continue" at bounding box center [437, 800] width 103 height 42
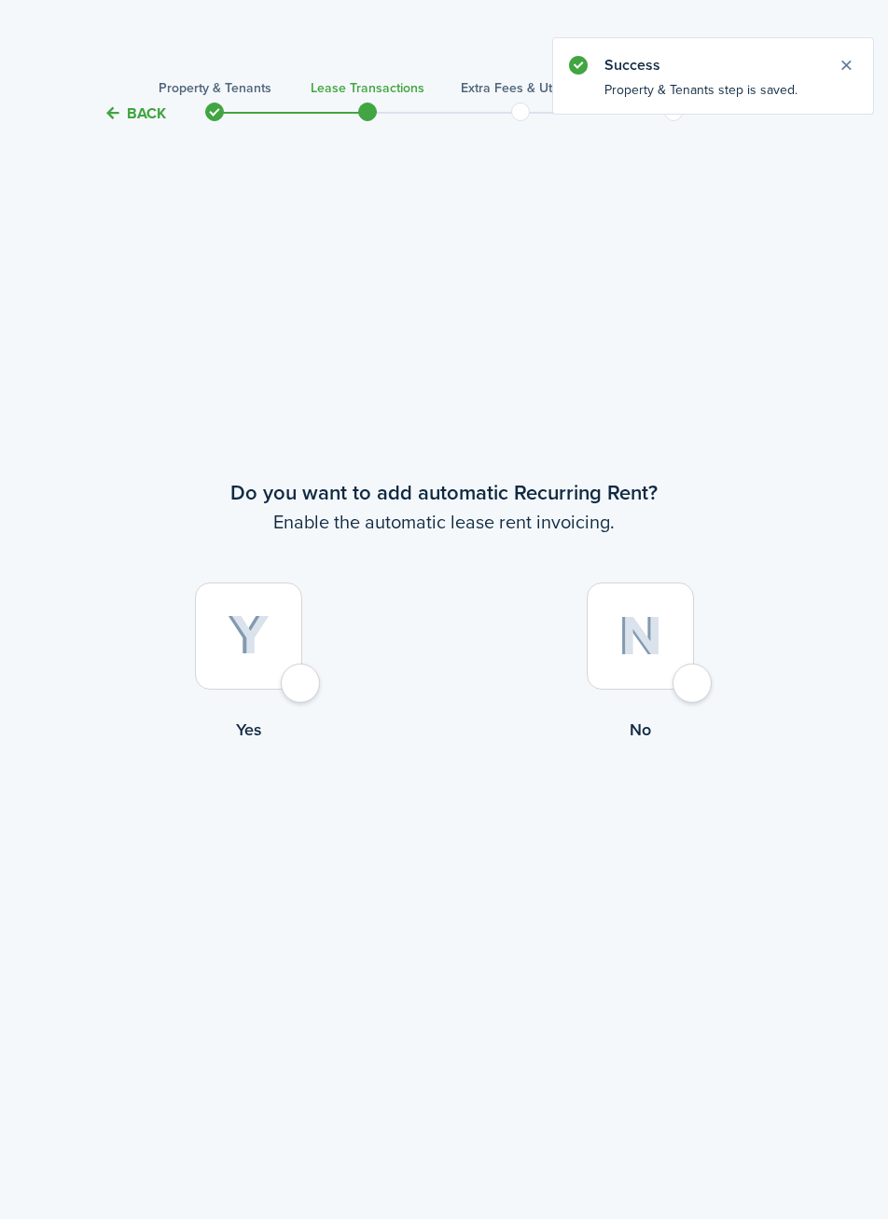
click at [298, 680] on div at bounding box center [248, 636] width 107 height 107
radio input "true"
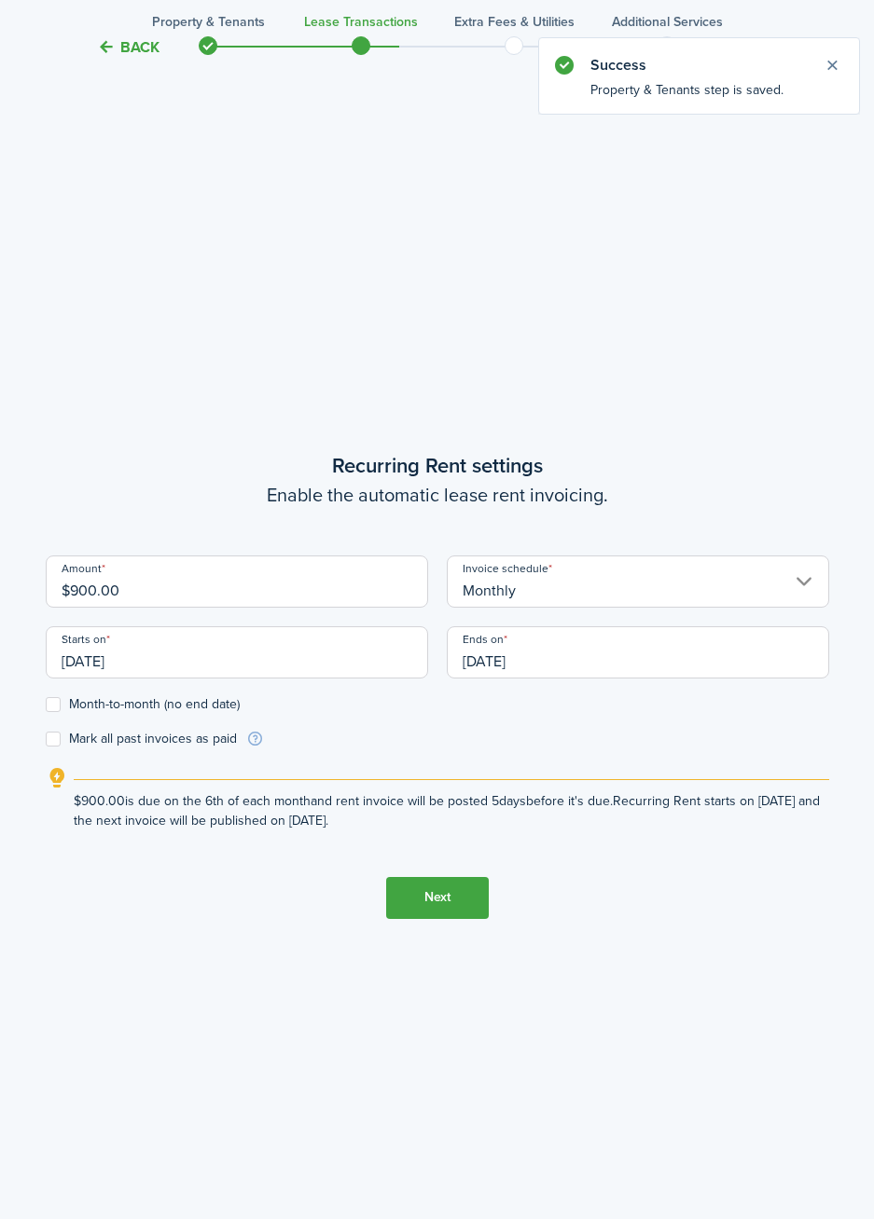
scroll to position [1095, 0]
click at [347, 664] on input "[DATE]" at bounding box center [237, 652] width 382 height 52
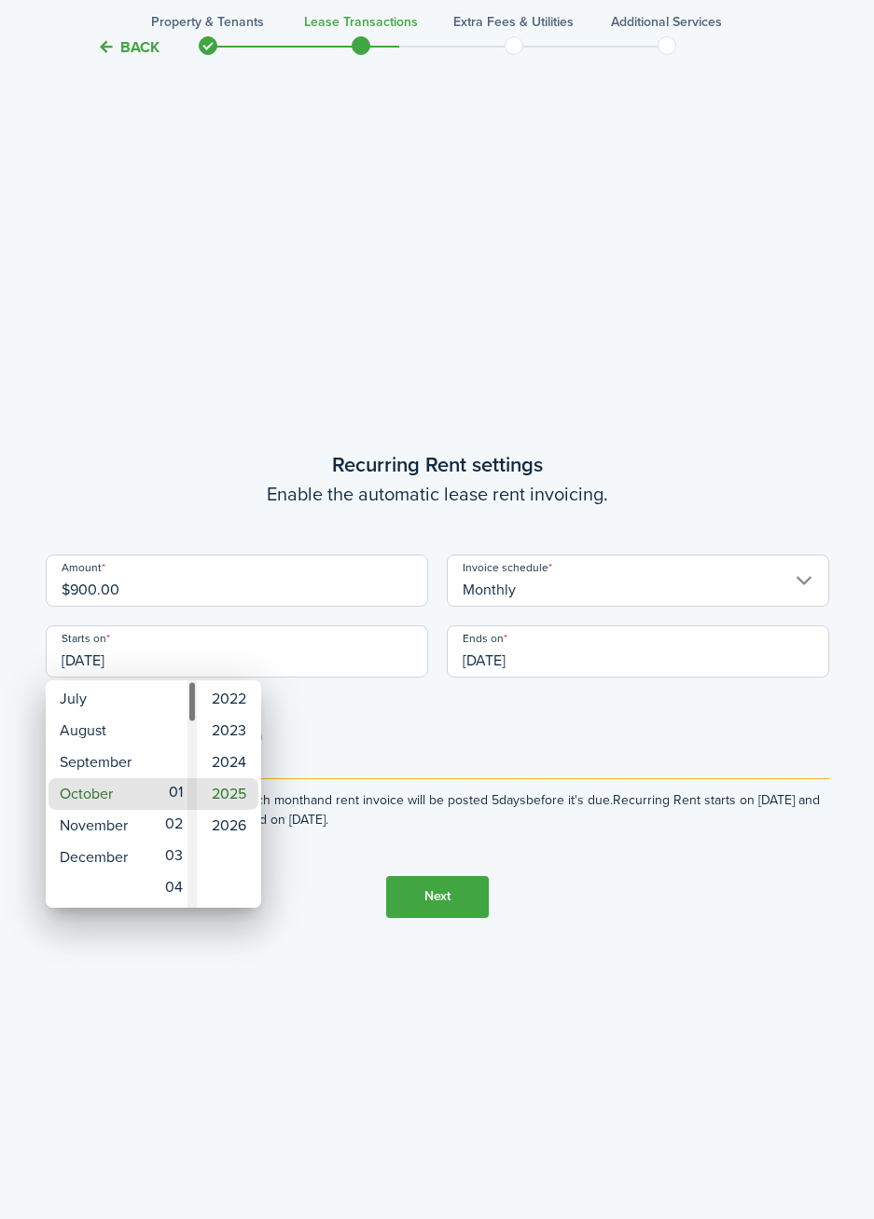
type input "[DATE]"
click at [428, 910] on div at bounding box center [437, 610] width 1172 height 1518
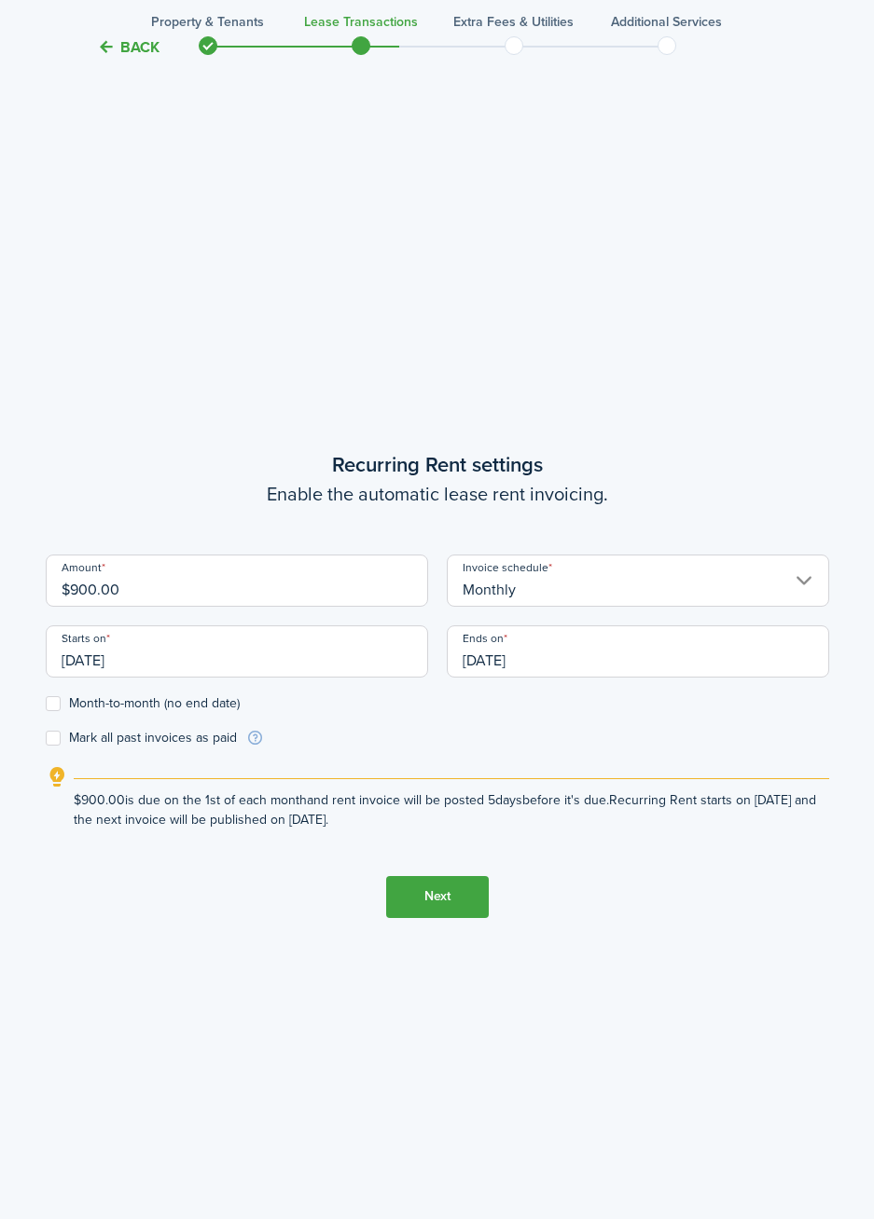
click at [54, 699] on label "Month-to-month (no end date)" at bounding box center [143, 703] width 194 height 15
click at [46, 703] on input "Month-to-month (no end date)" at bounding box center [45, 703] width 1 height 1
checkbox input "true"
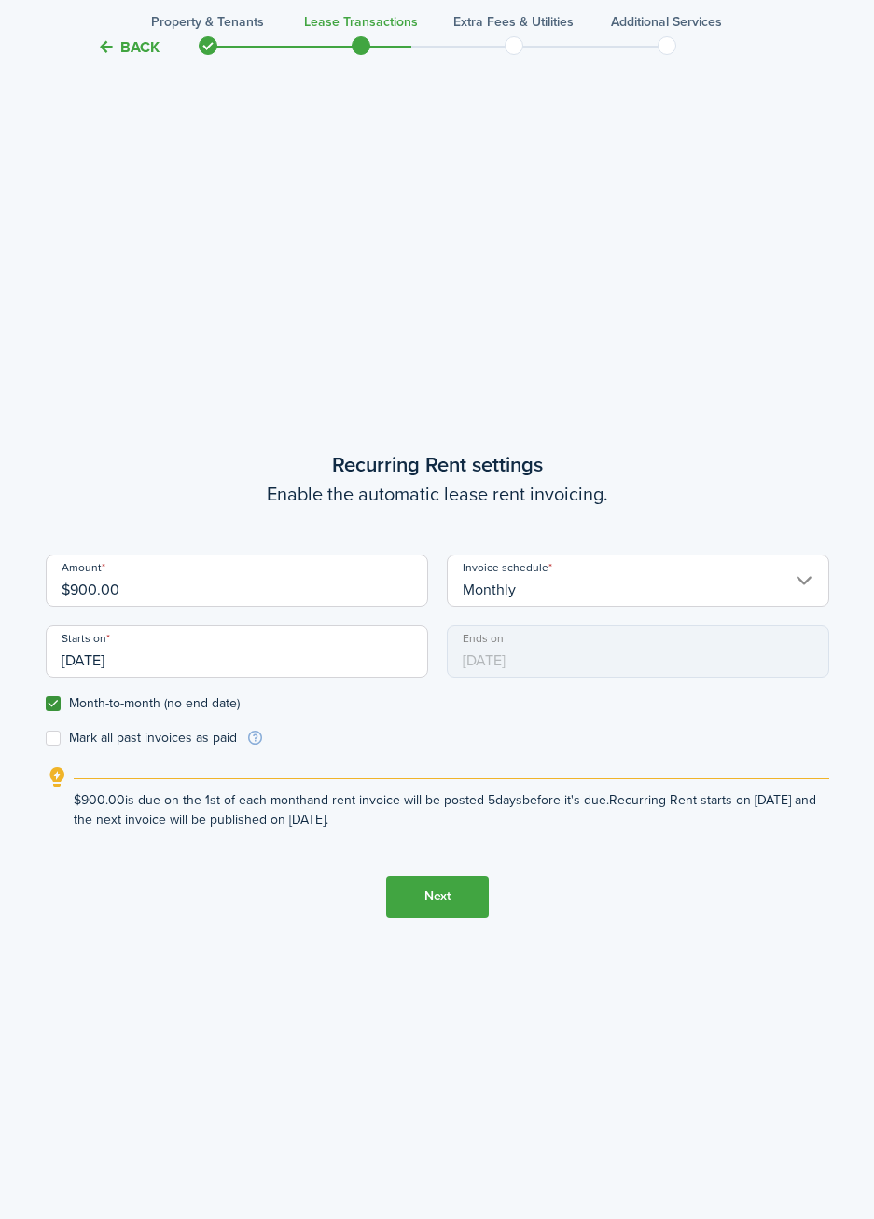
click at [429, 911] on button "Next" at bounding box center [437, 897] width 103 height 42
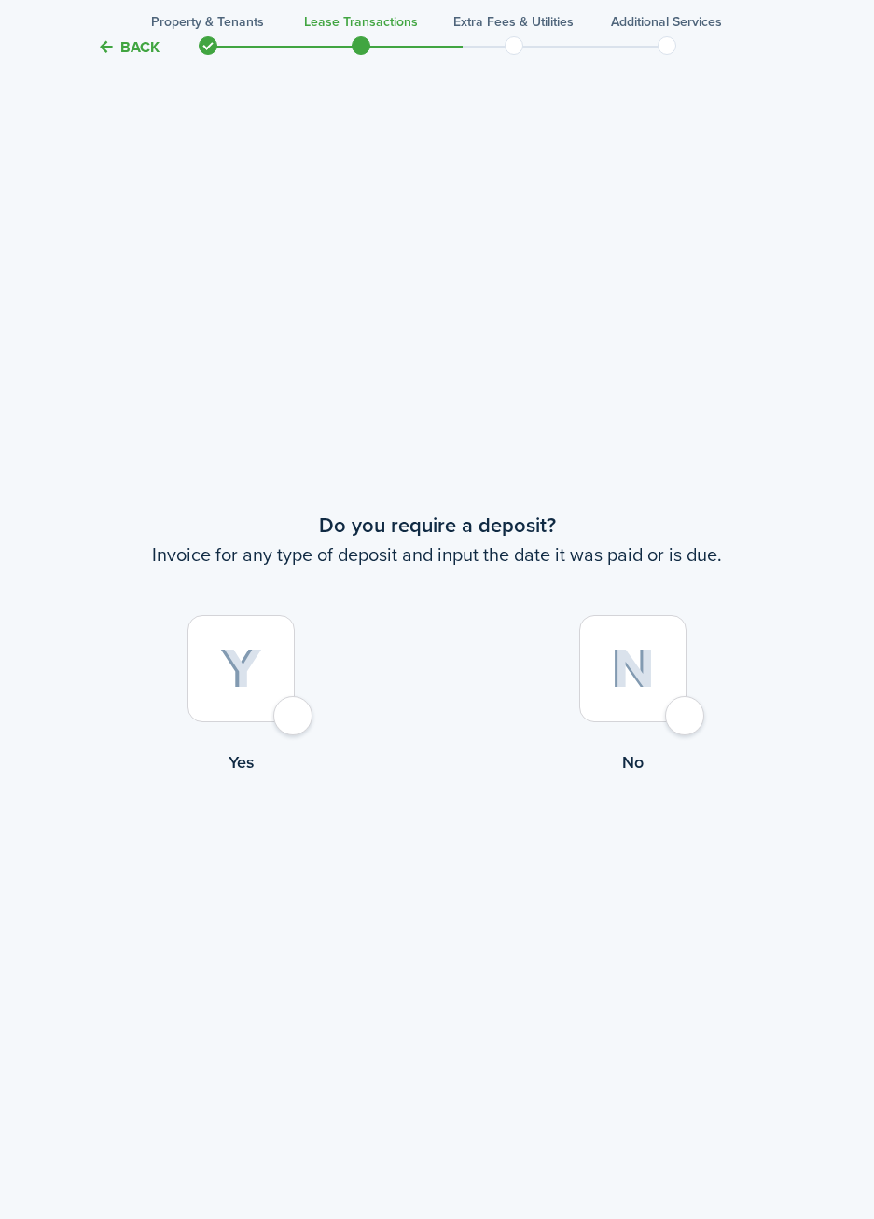
scroll to position [2314, 0]
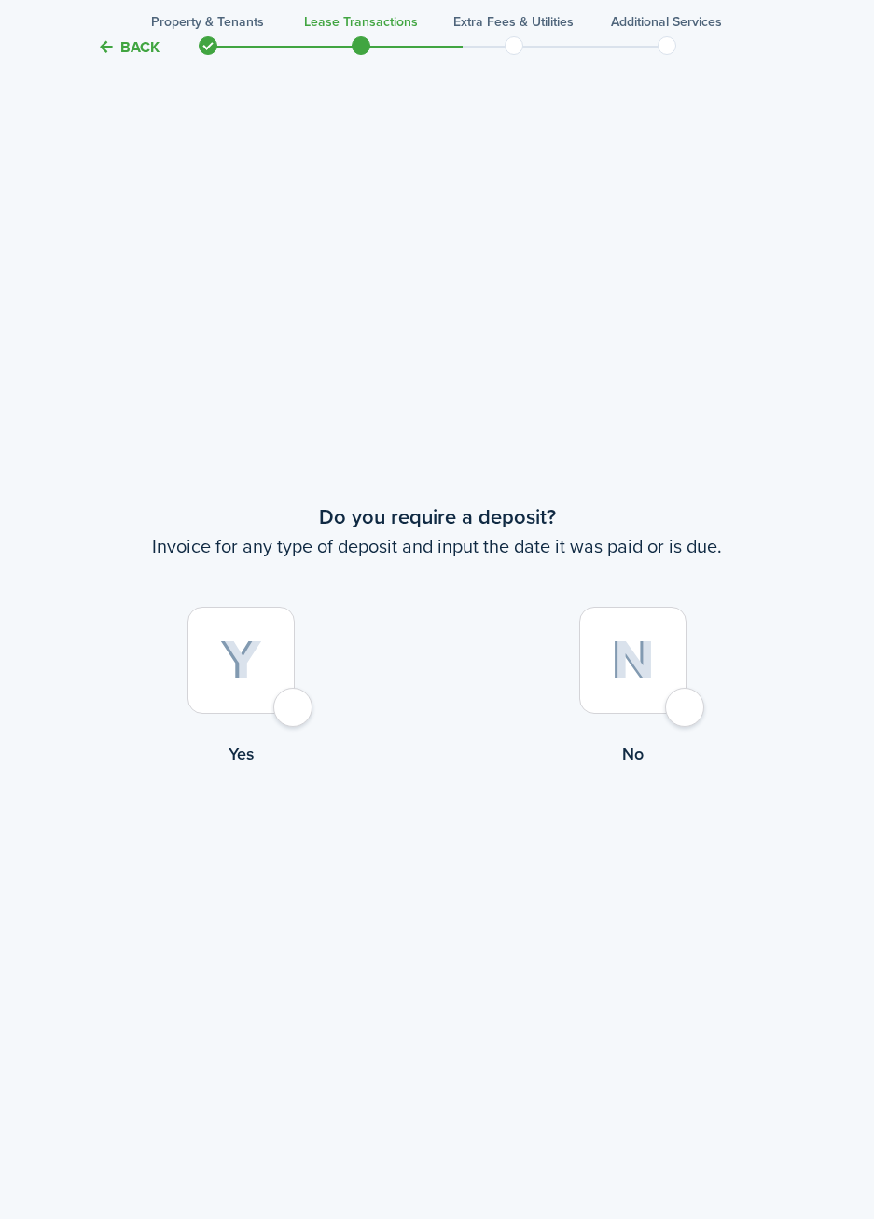
click at [648, 706] on div at bounding box center [632, 660] width 107 height 107
radio input "true"
click at [455, 863] on button "Continue" at bounding box center [437, 844] width 103 height 42
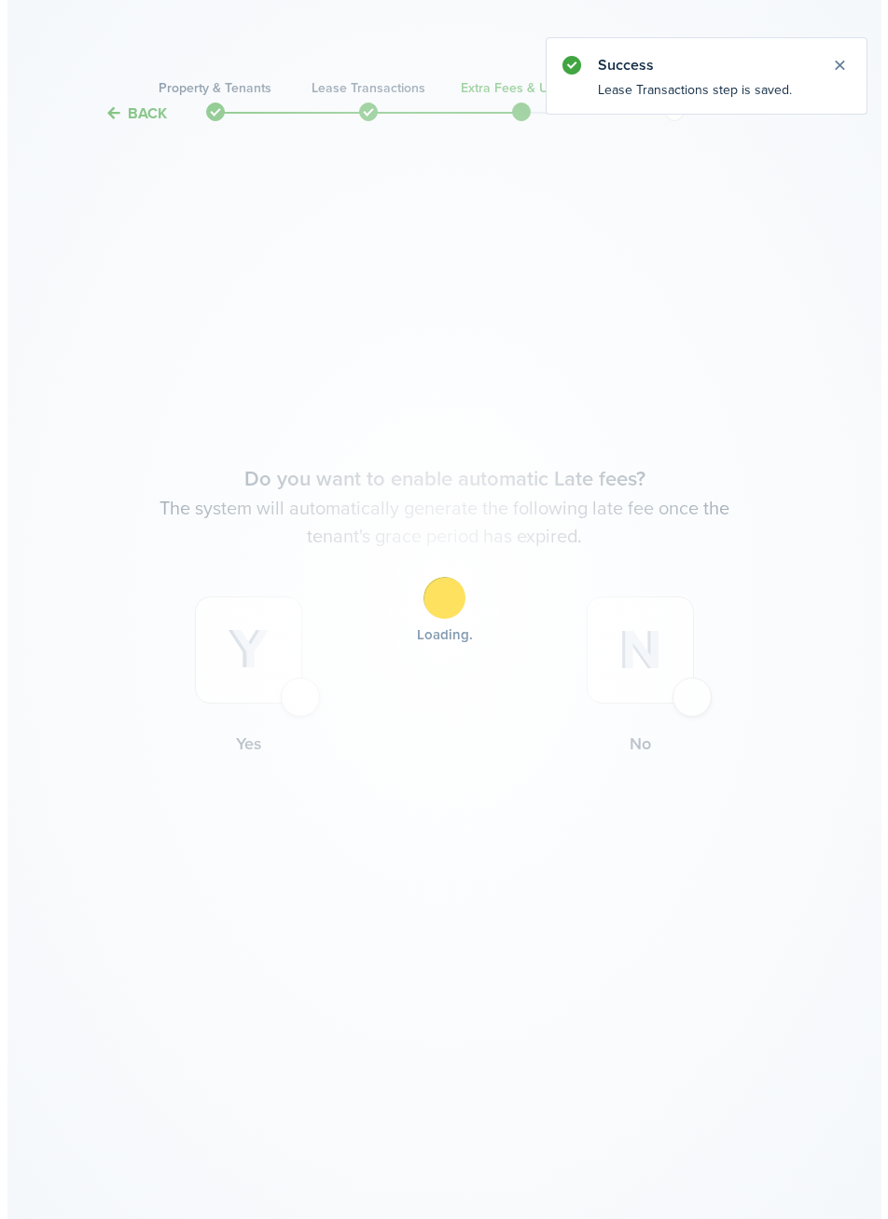
scroll to position [0, 0]
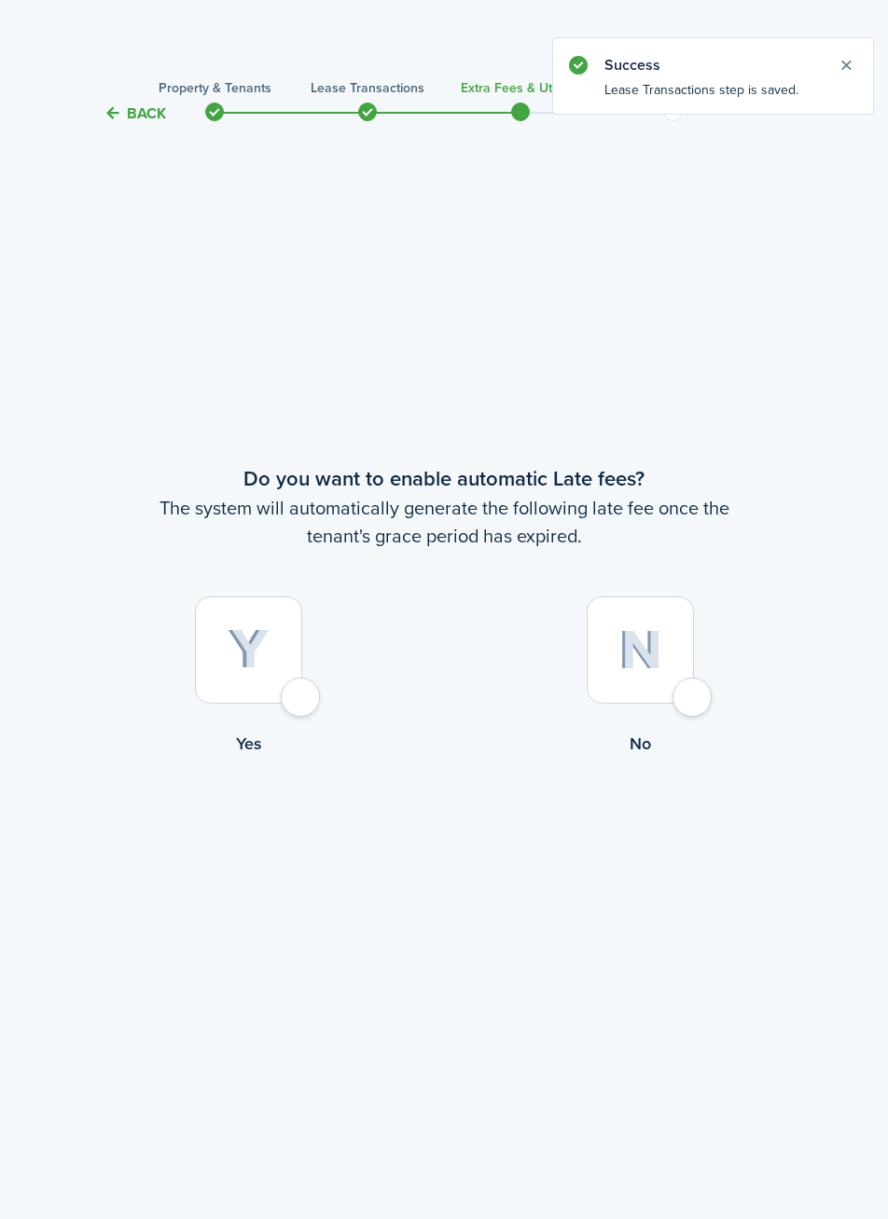
click at [292, 701] on div at bounding box center [248, 650] width 107 height 107
radio input "true"
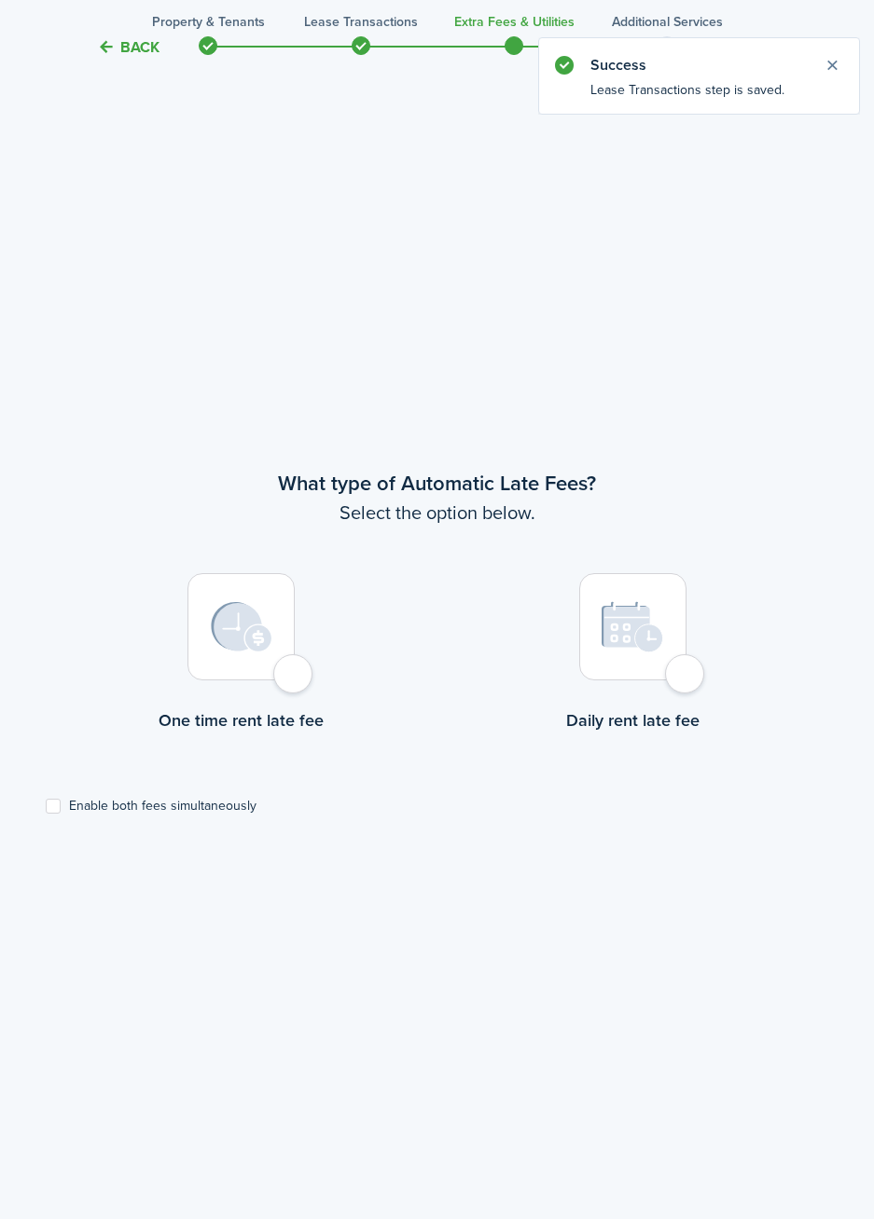
scroll to position [1095, 0]
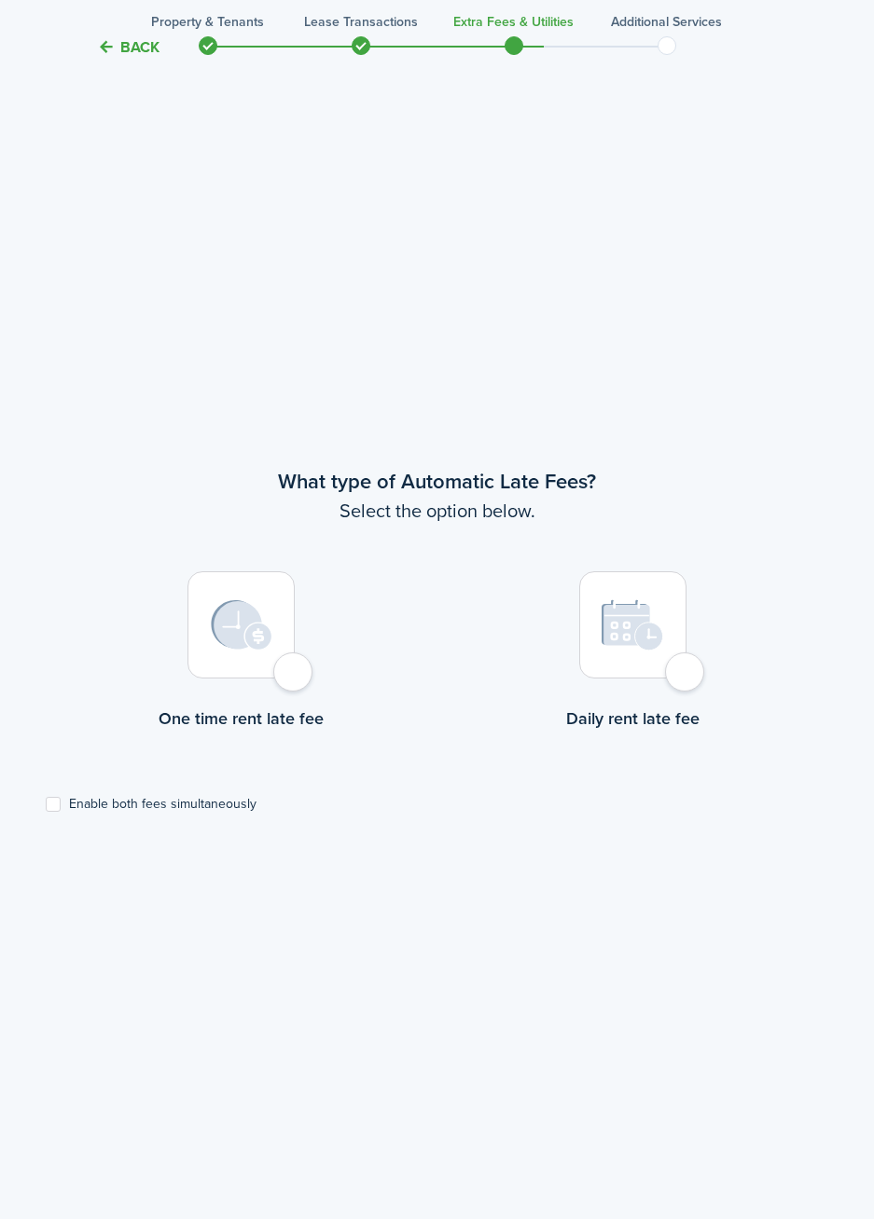
click at [291, 679] on div at bounding box center [240, 624] width 107 height 107
radio input "true"
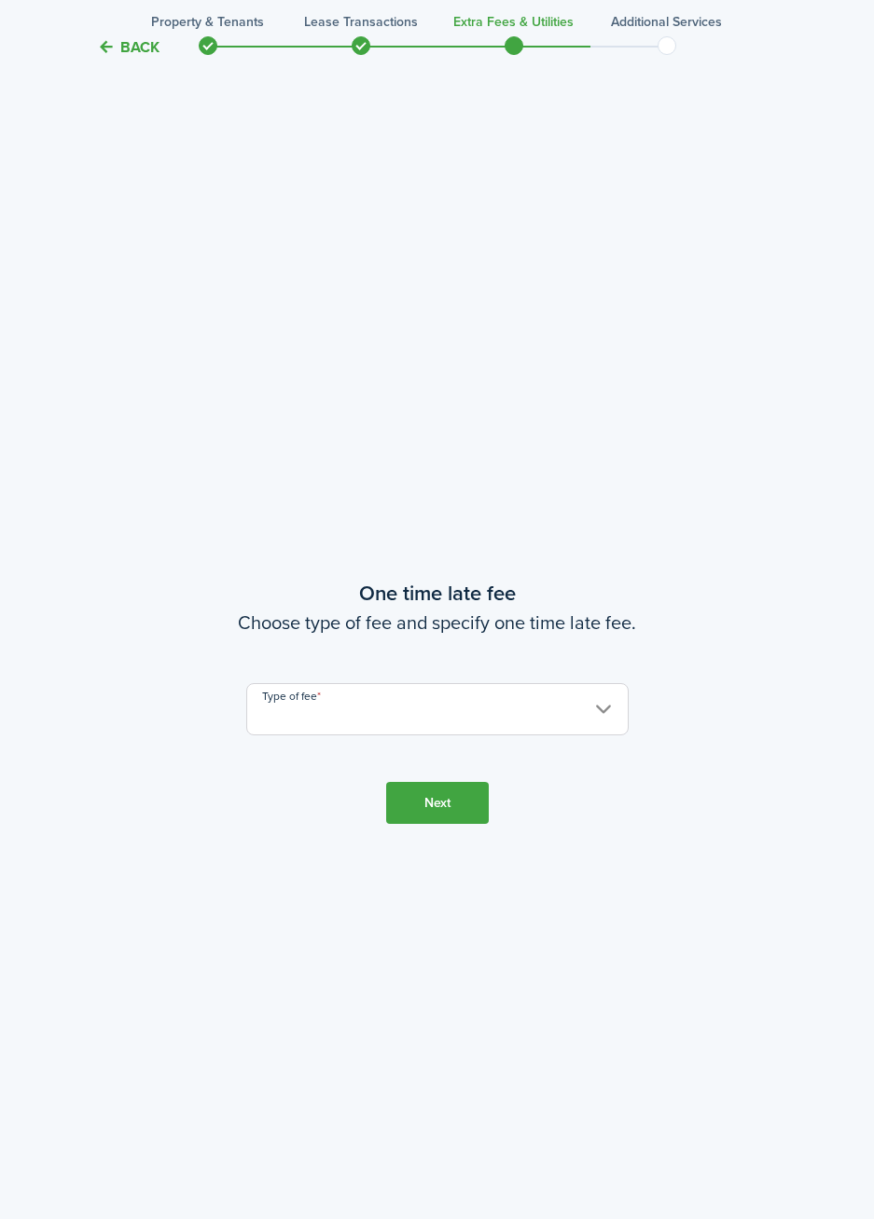
scroll to position [2314, 0]
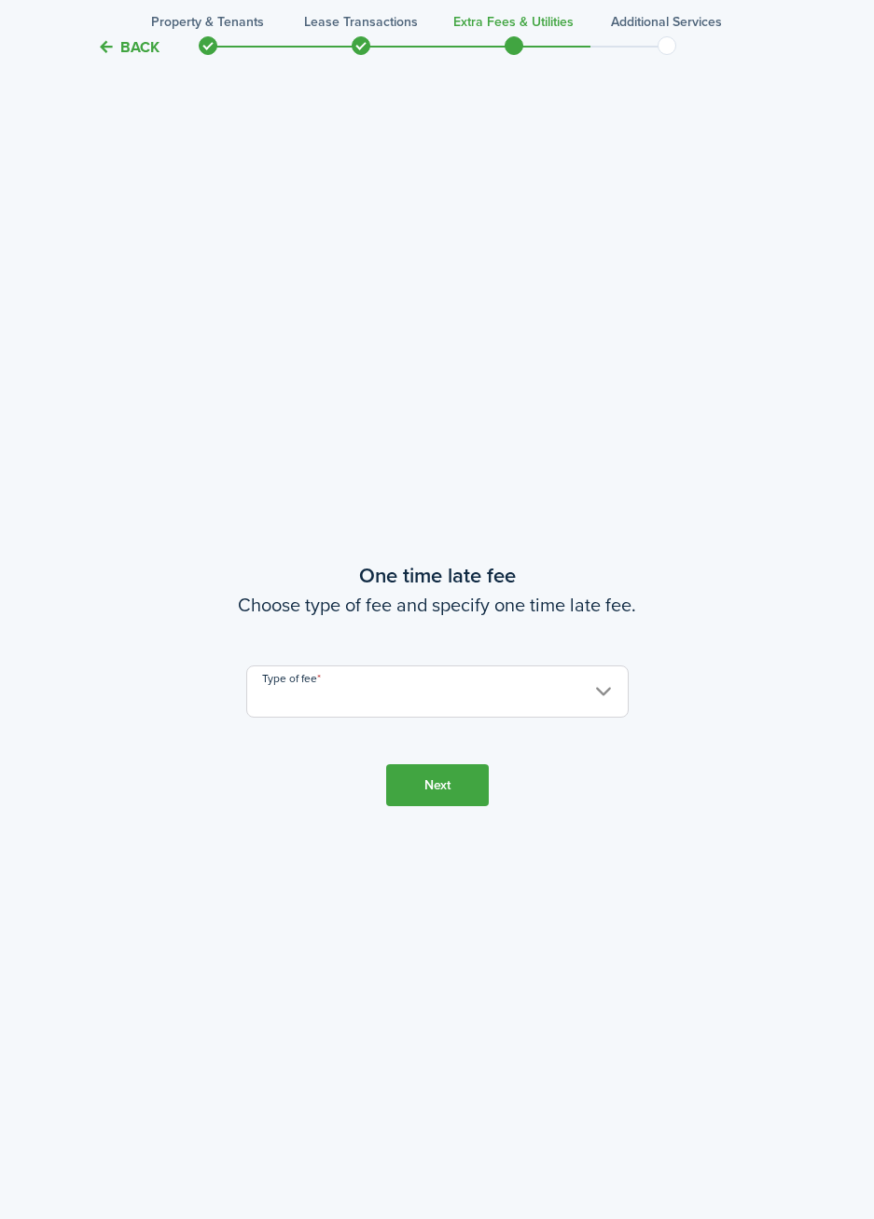
click at [376, 706] on input "Type of fee" at bounding box center [437, 692] width 382 height 52
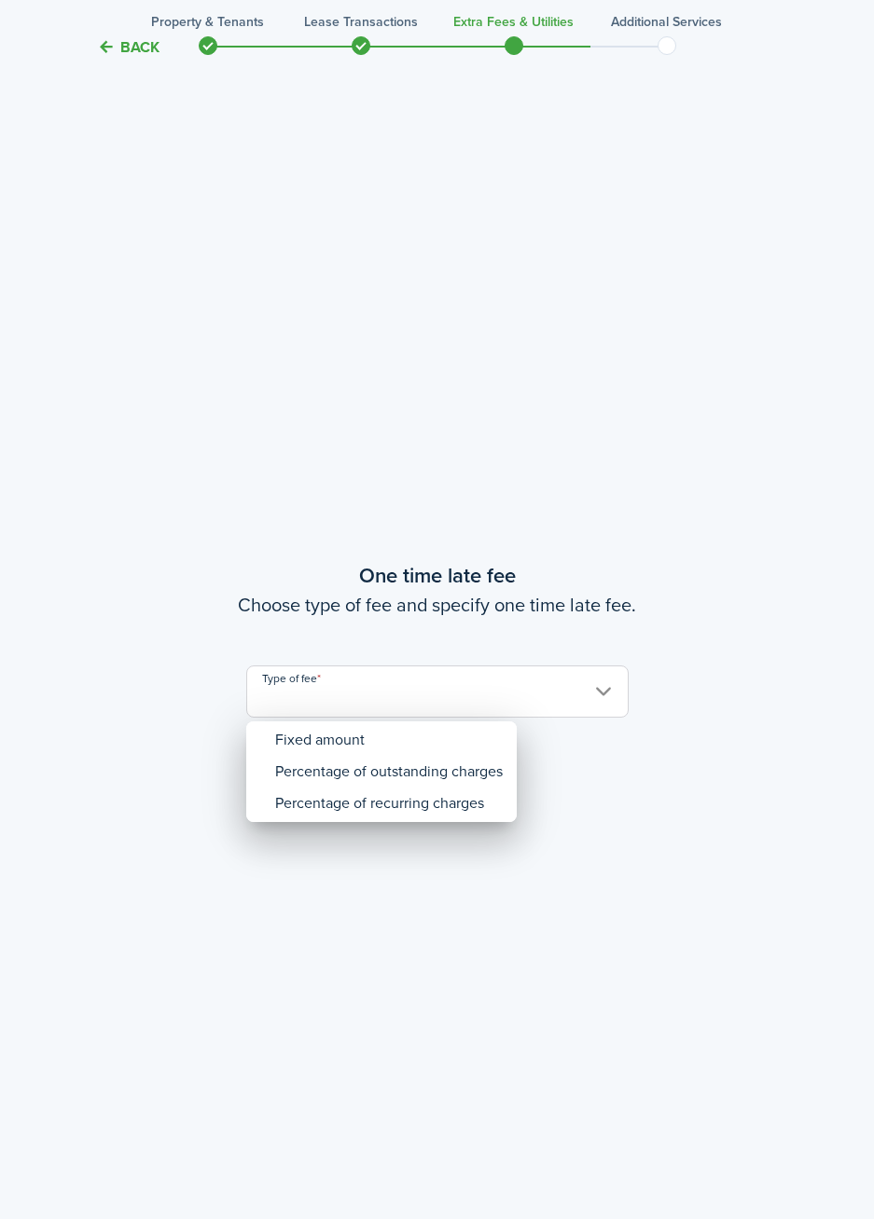
click at [356, 747] on div "Fixed amount" at bounding box center [388, 740] width 227 height 32
type input "Fixed amount"
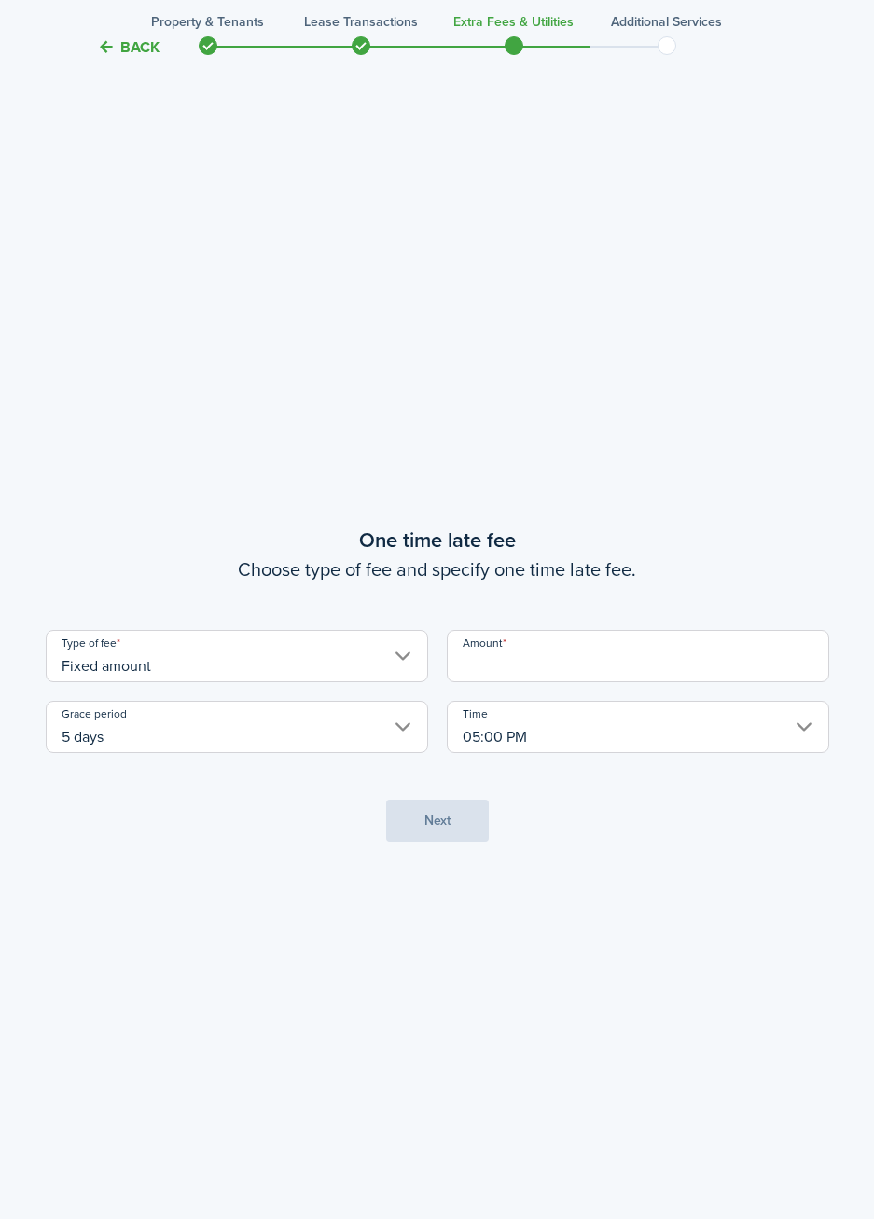
click at [520, 674] on input "Amount" at bounding box center [638, 656] width 382 height 52
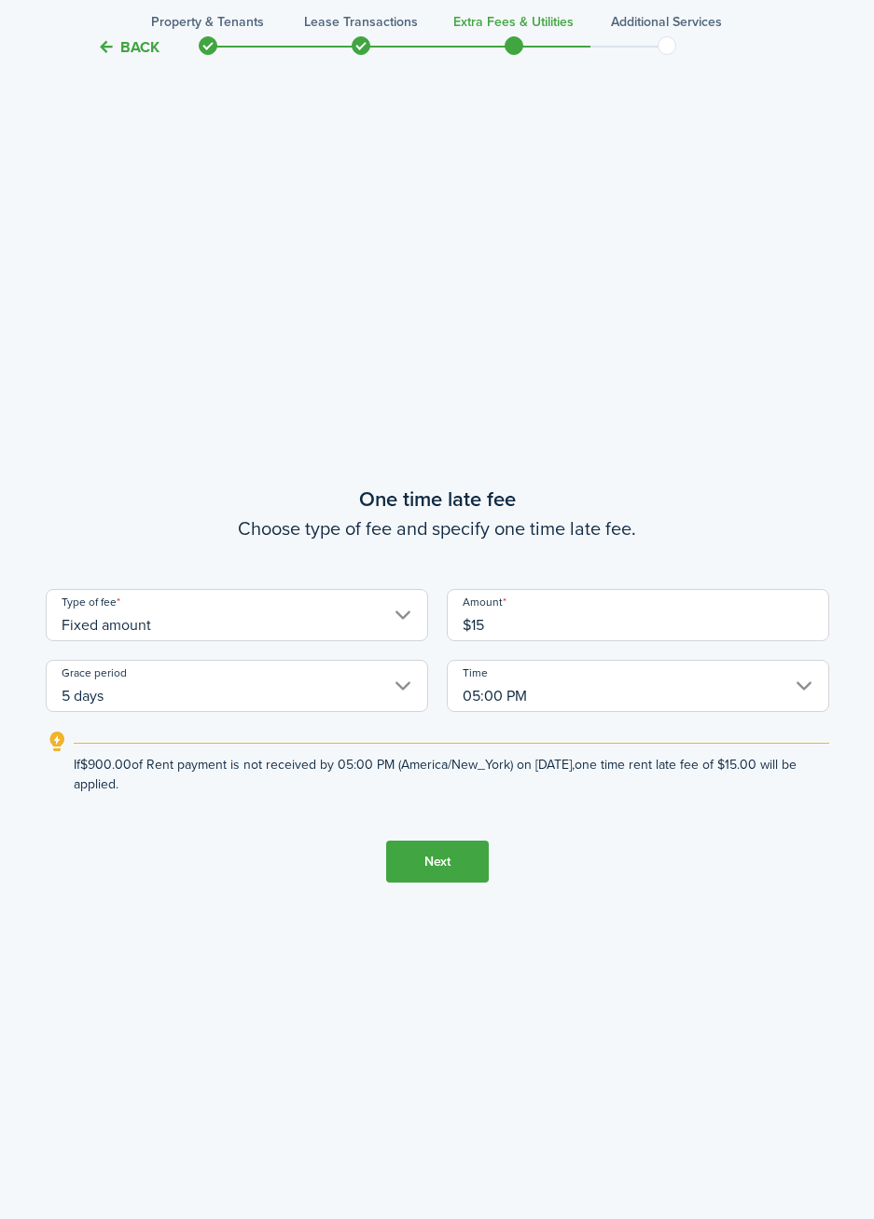
click at [460, 855] on button "Next" at bounding box center [437, 862] width 103 height 42
type input "$15.00"
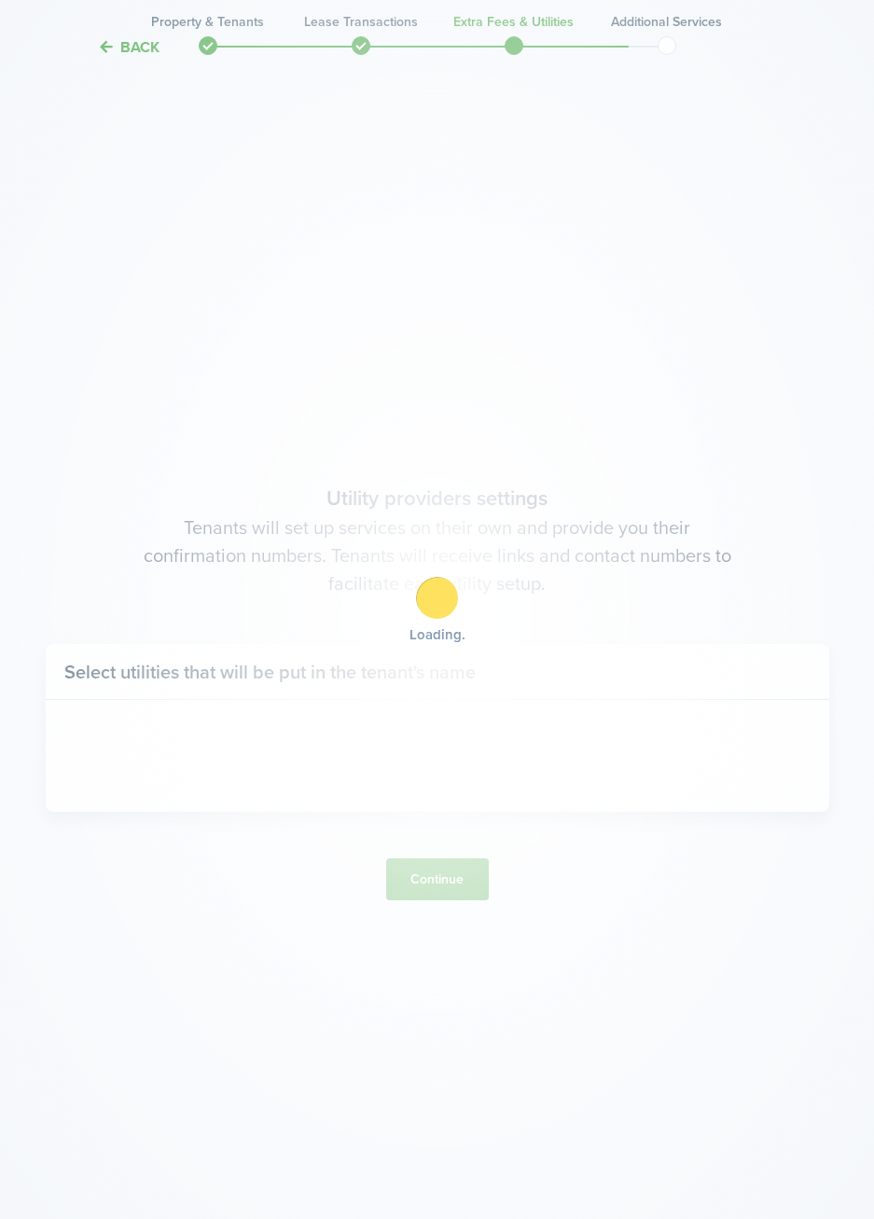
scroll to position [3533, 0]
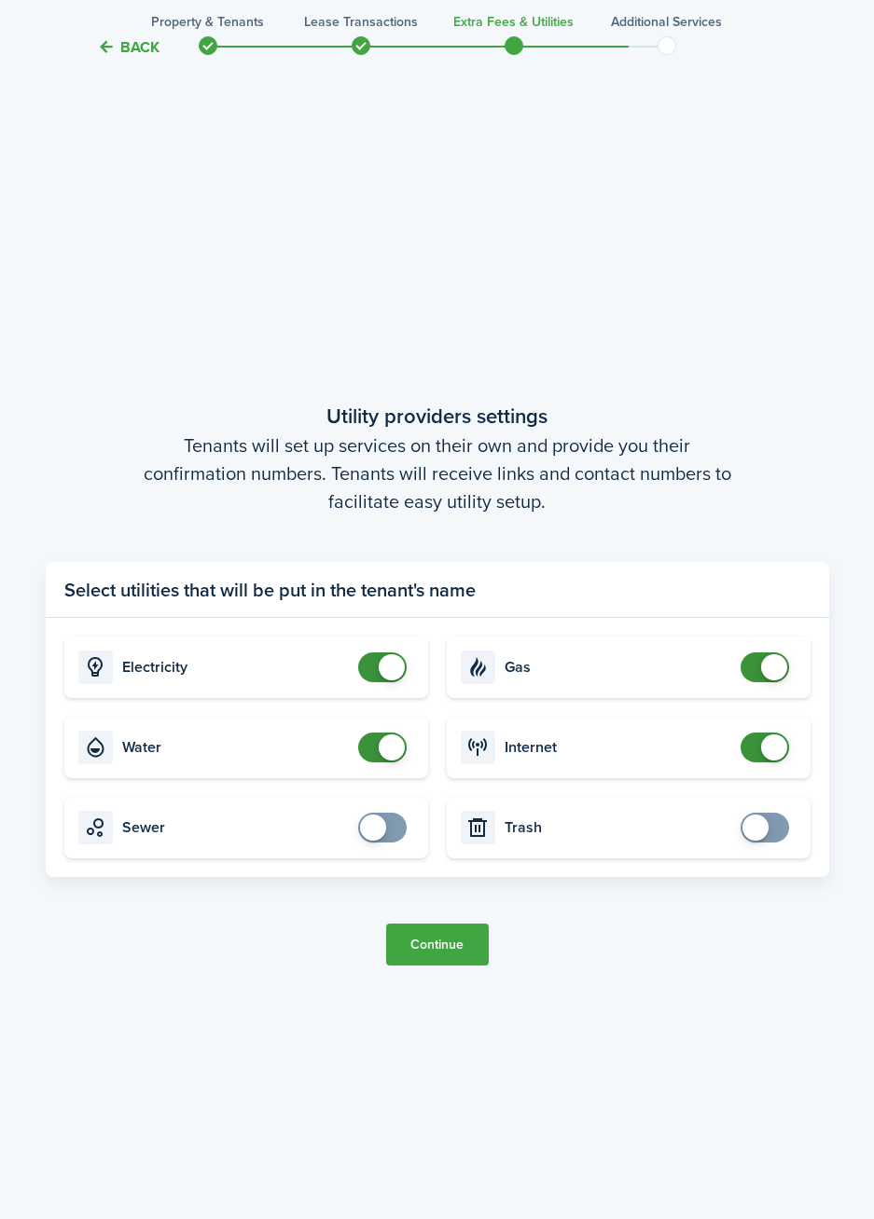
checkbox input "false"
click at [384, 757] on span at bounding box center [392, 748] width 26 height 26
click at [432, 963] on button "Continue" at bounding box center [437, 945] width 103 height 42
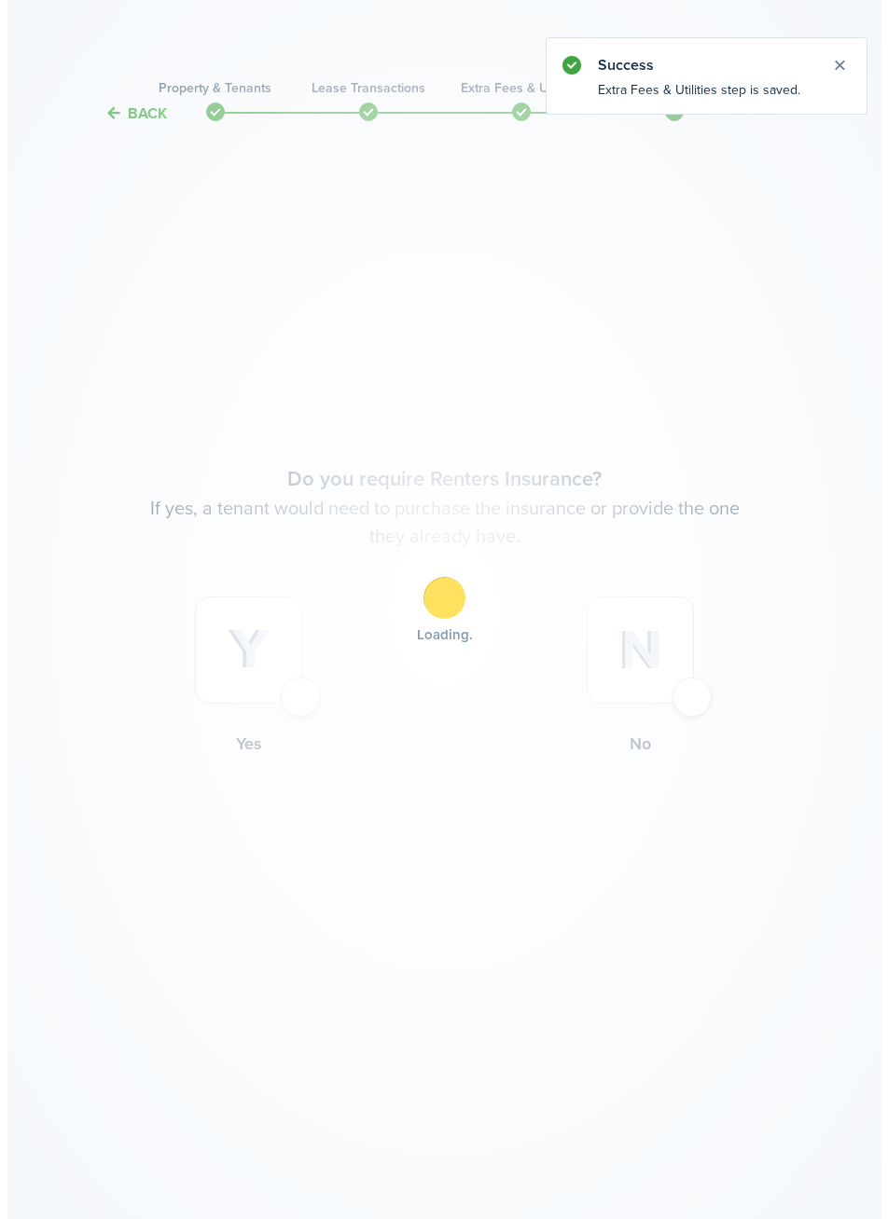
scroll to position [0, 0]
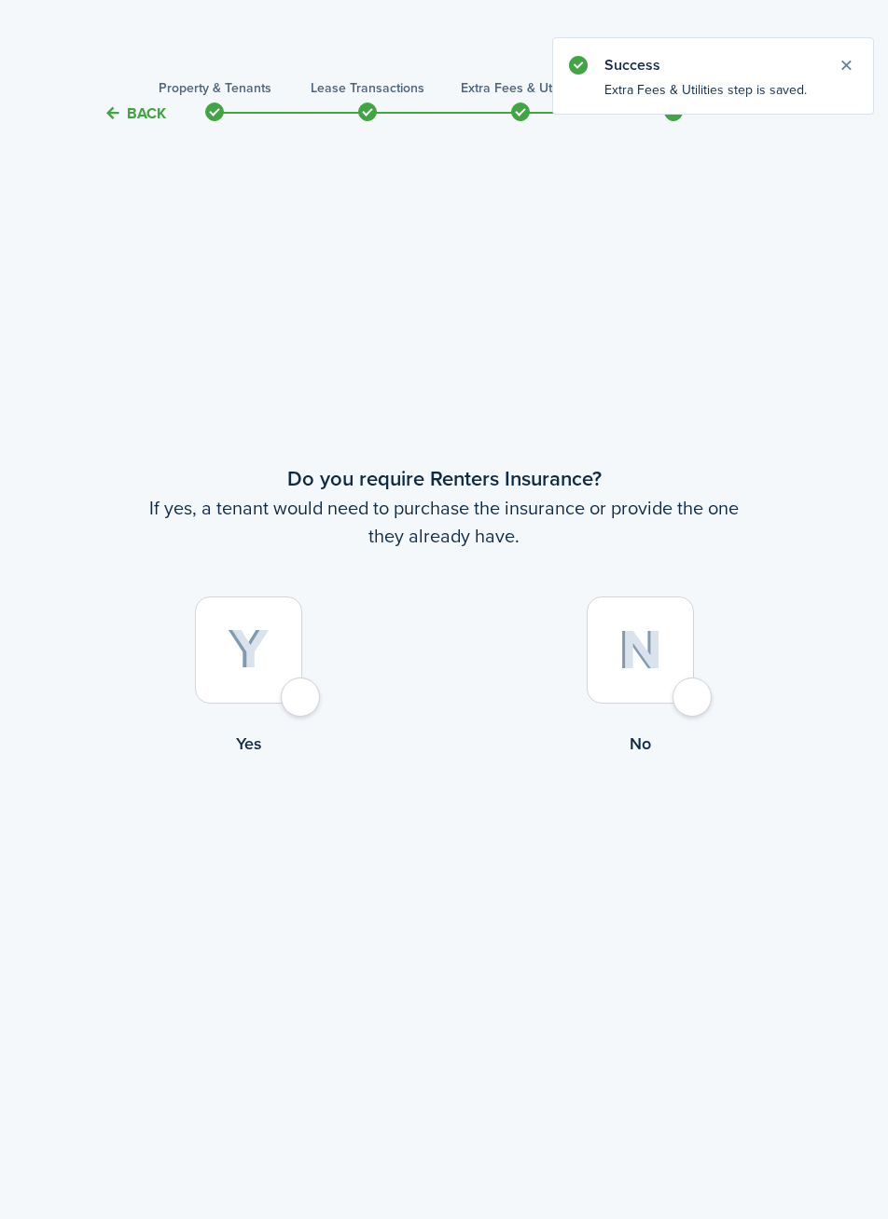
click at [678, 717] on label "No" at bounding box center [640, 681] width 392 height 169
radio input "true"
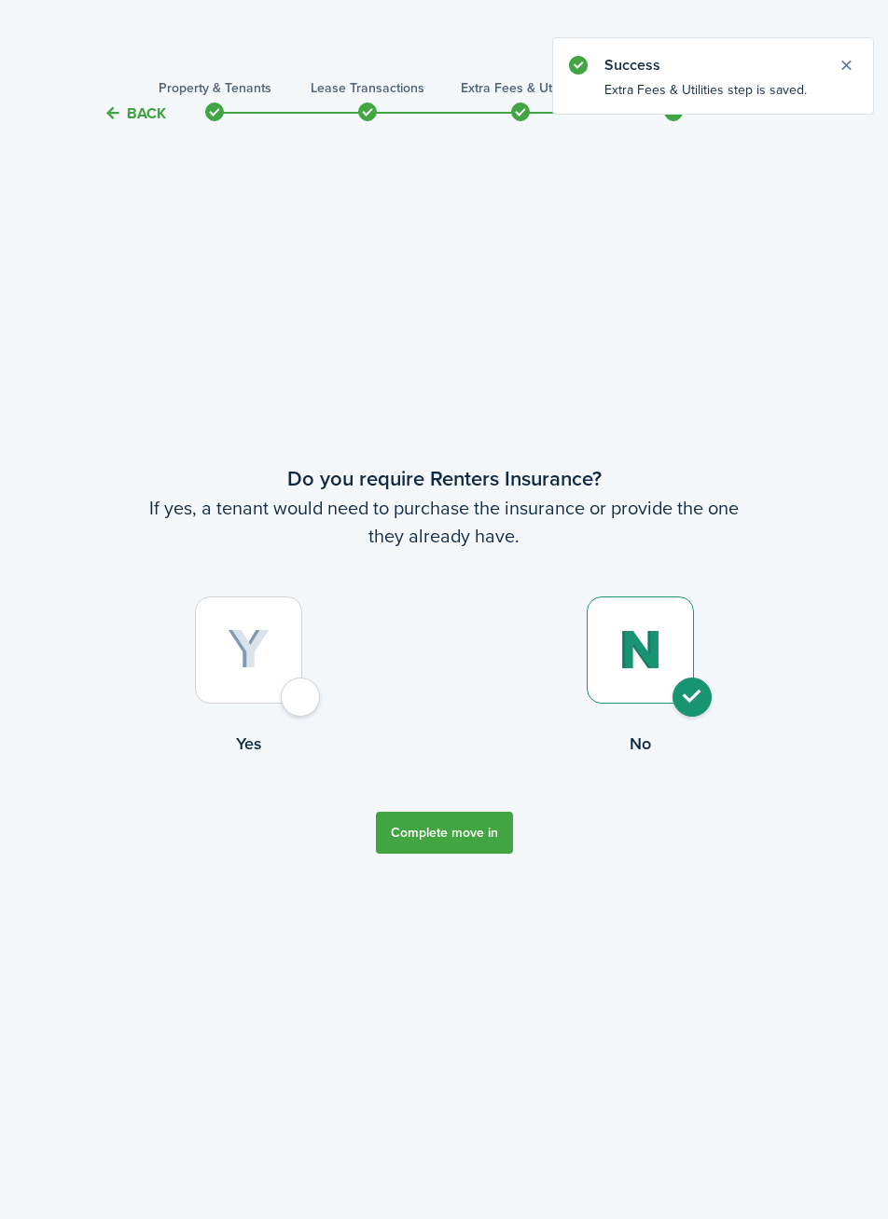
click at [433, 868] on tc-wizard-step "Do you require Renters Insurance? If yes, a tenant would need to purchase the i…" at bounding box center [443, 658] width 783 height 1019
click at [444, 835] on button "Complete move in" at bounding box center [444, 833] width 137 height 42
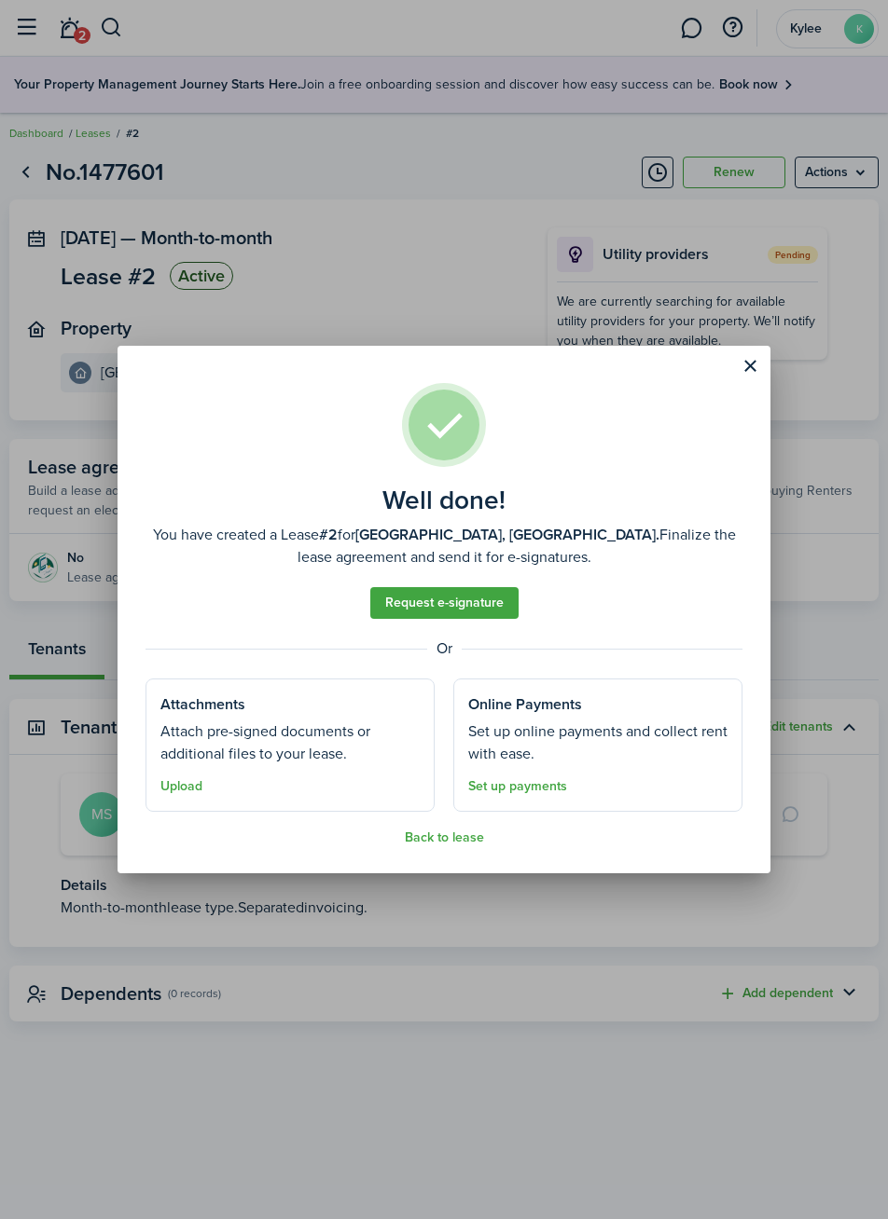
click at [743, 371] on button "Close modal" at bounding box center [750, 367] width 32 height 32
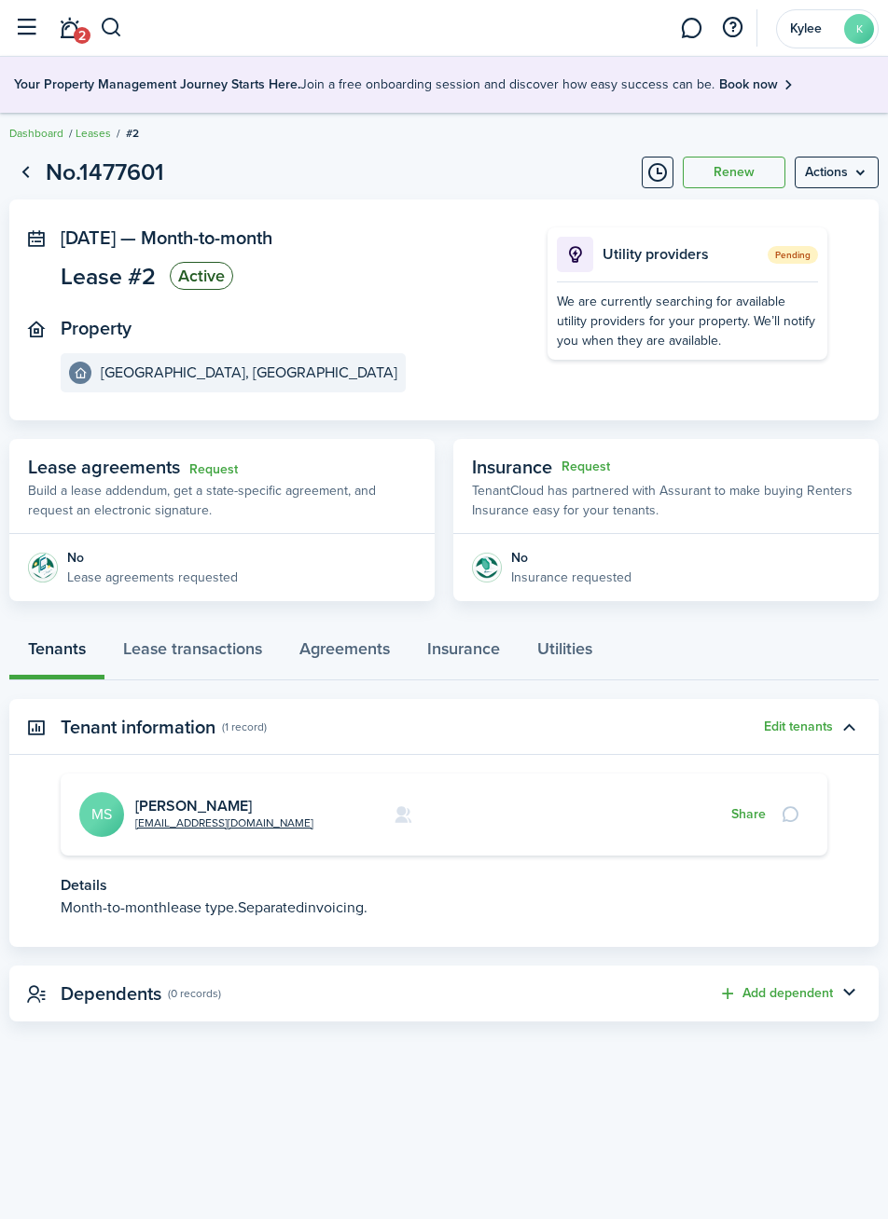
click at [25, 52] on header-wrapper "2 [PERSON_NAME]" at bounding box center [446, 28] width 883 height 56
click at [30, 34] on button "button" at bounding box center [25, 27] width 35 height 35
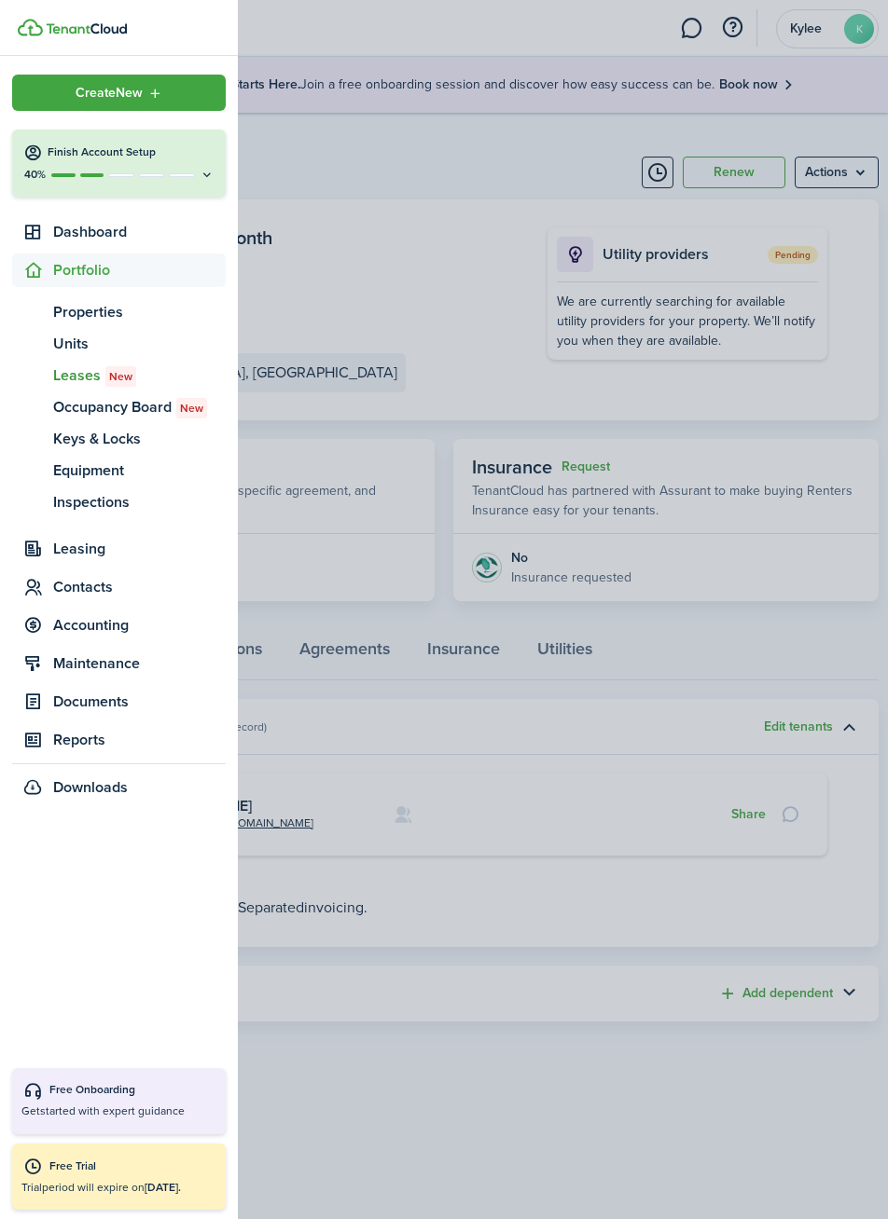
click at [77, 599] on span "Contacts" at bounding box center [118, 588] width 213 height 34
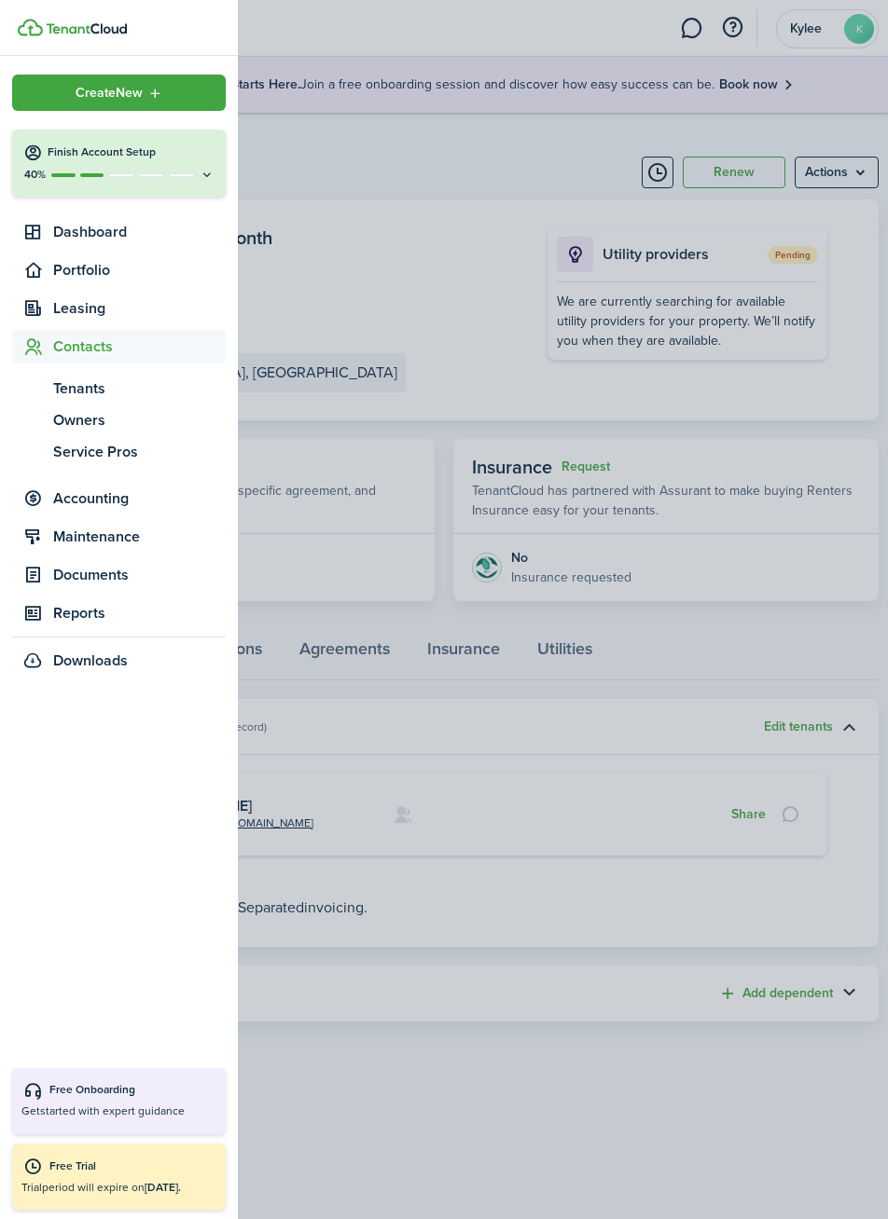
click at [73, 393] on span "Tenants" at bounding box center [139, 389] width 172 height 22
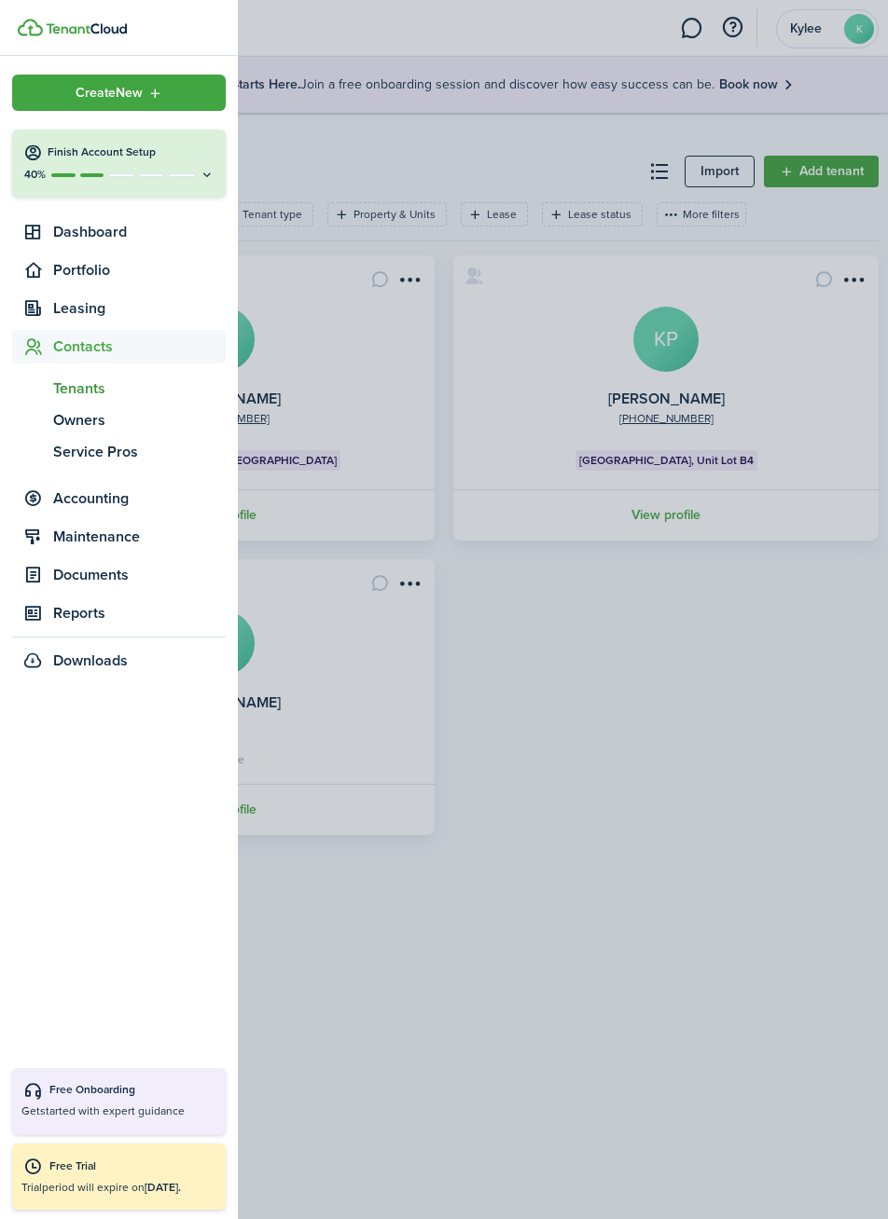
click at [772, 881] on container-opacity at bounding box center [444, 609] width 888 height 1219
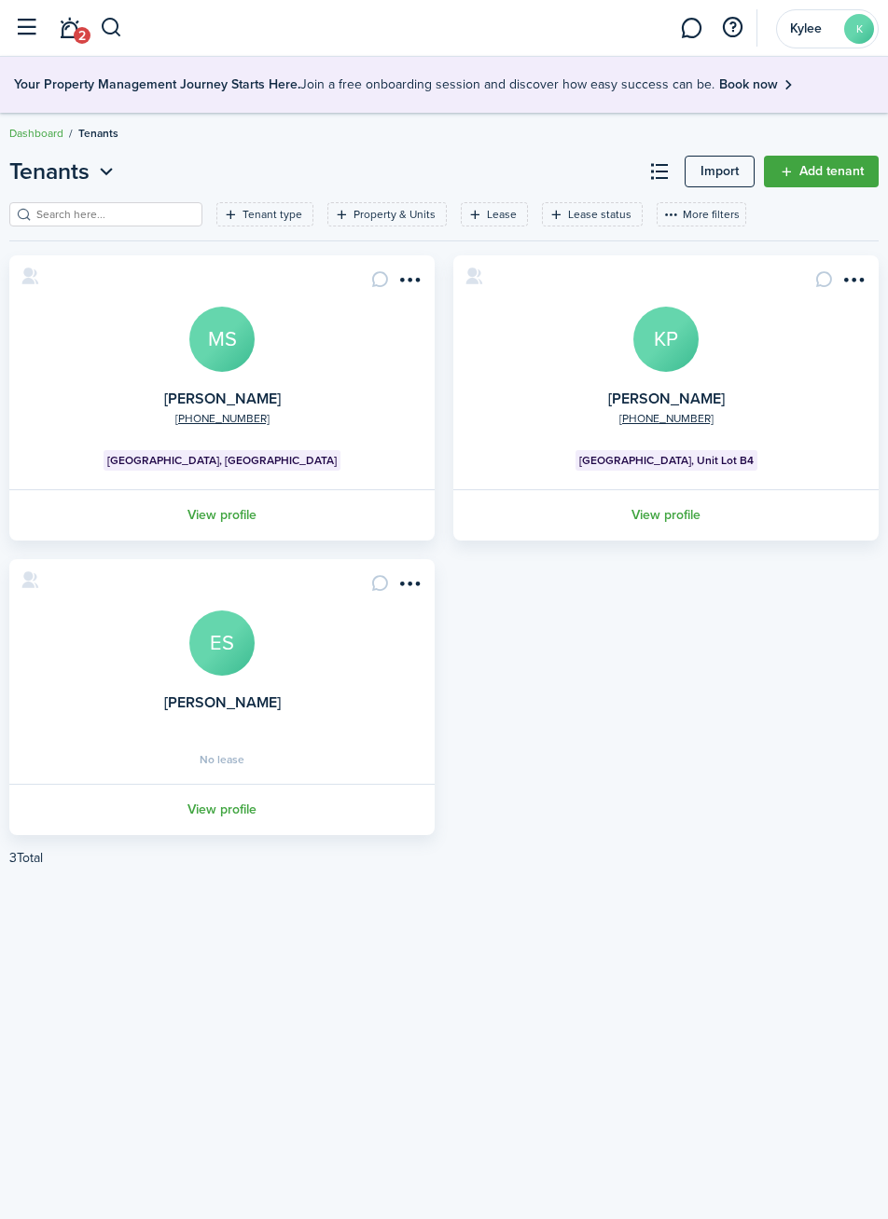
click at [833, 174] on link "Add tenant" at bounding box center [821, 172] width 115 height 32
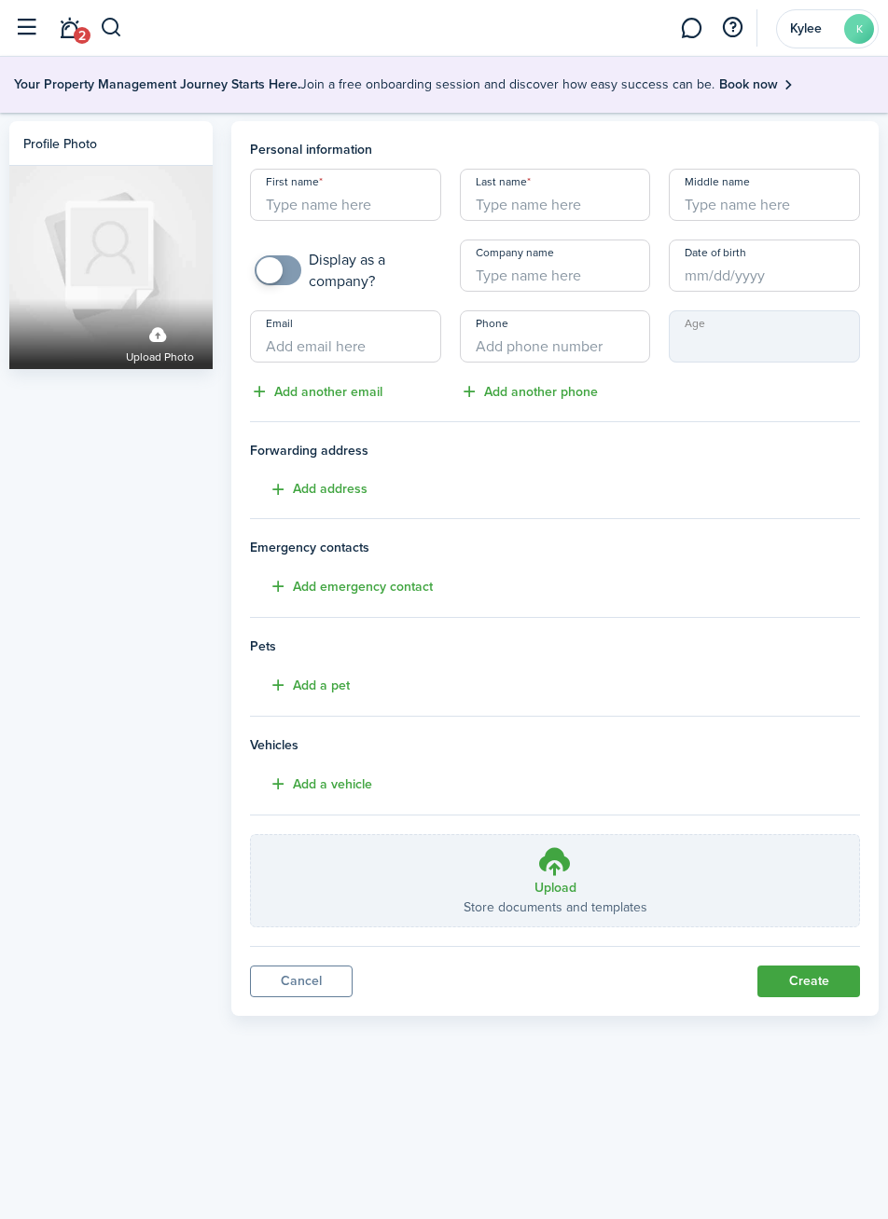
click at [400, 209] on input "First name" at bounding box center [345, 195] width 191 height 52
type input "j"
type input "[PERSON_NAME]"
click at [631, 199] on input "Last name" at bounding box center [555, 195] width 191 height 52
type input "c"
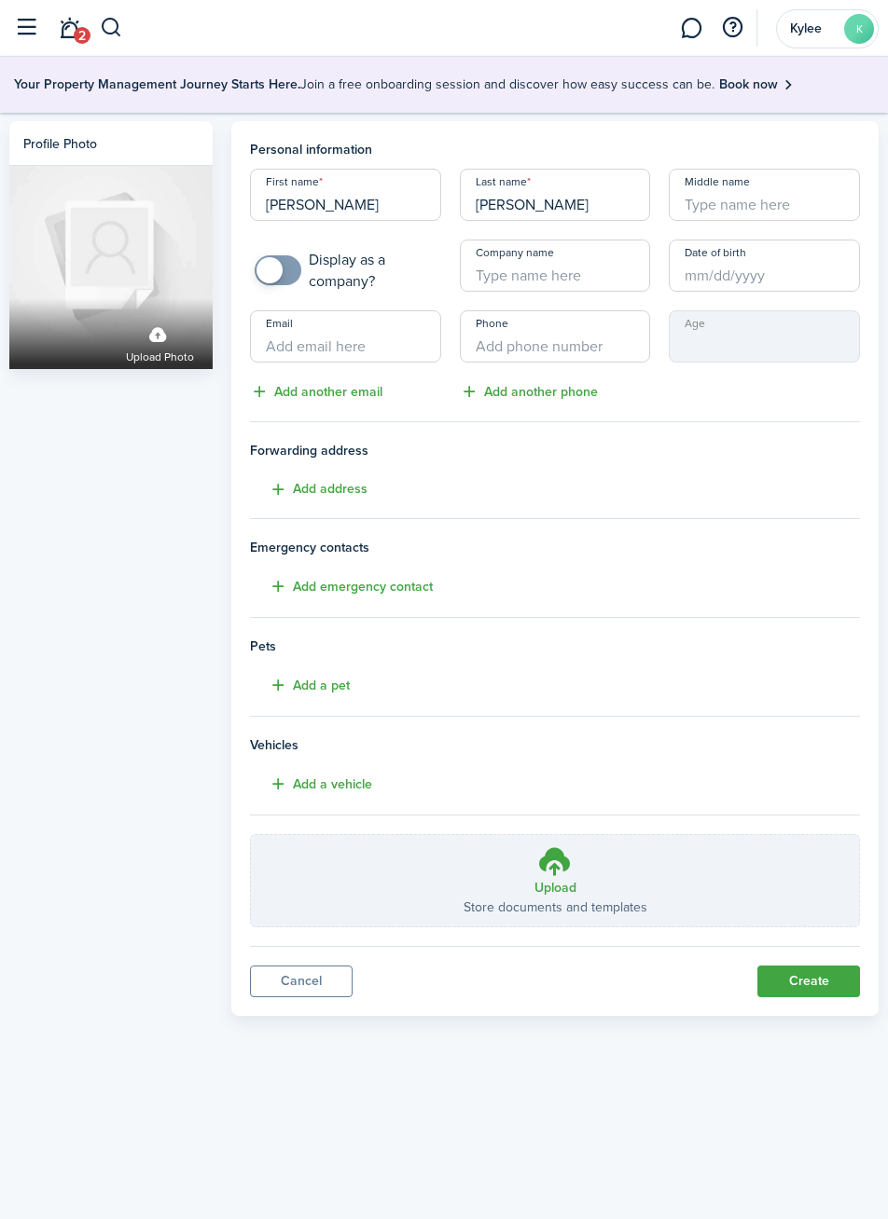
type input "[PERSON_NAME]"
click at [366, 339] on input "Email" at bounding box center [345, 336] width 191 height 52
type input "[EMAIL_ADDRESS][DOMAIN_NAME]"
click at [599, 347] on input "Phone" at bounding box center [555, 336] width 191 height 52
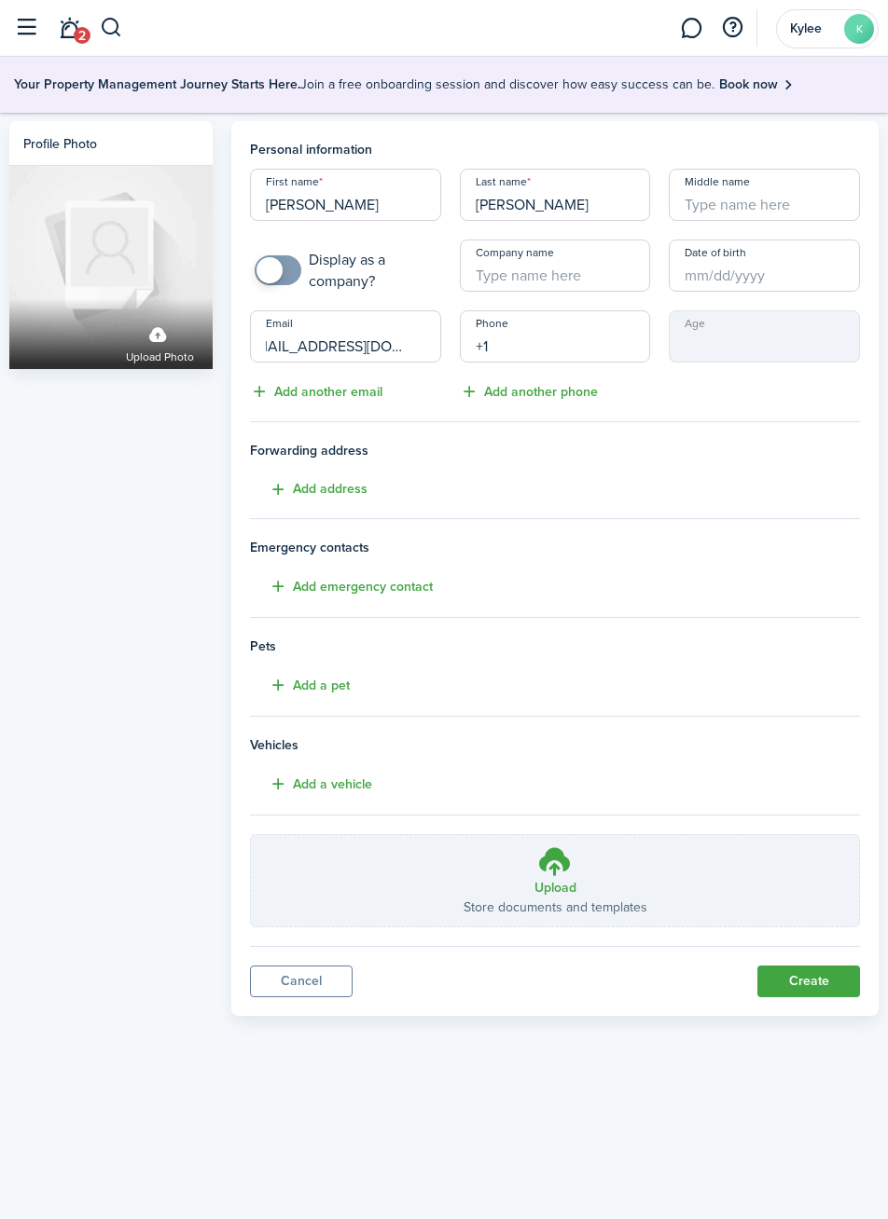
scroll to position [0, 0]
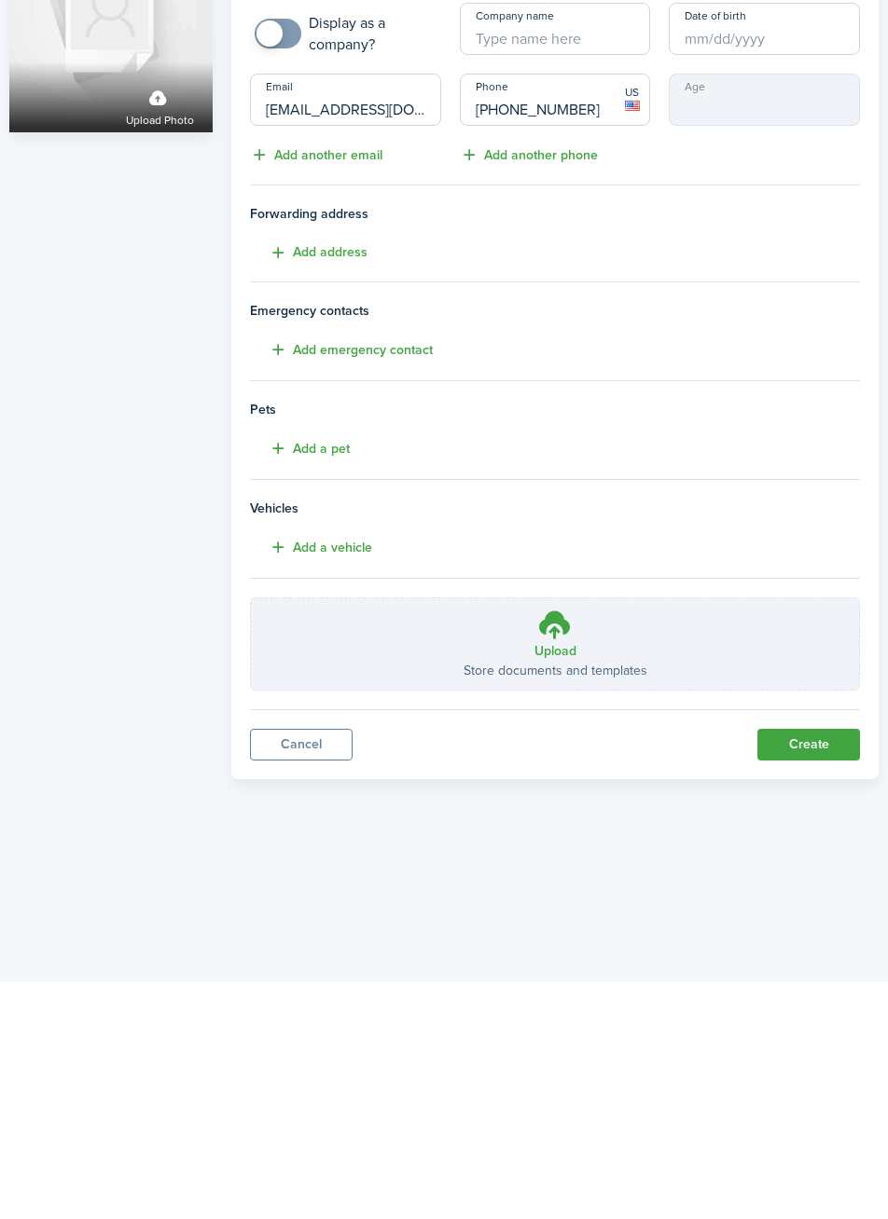
type input "[PHONE_NUMBER]"
click at [800, 986] on button "Create" at bounding box center [808, 982] width 103 height 32
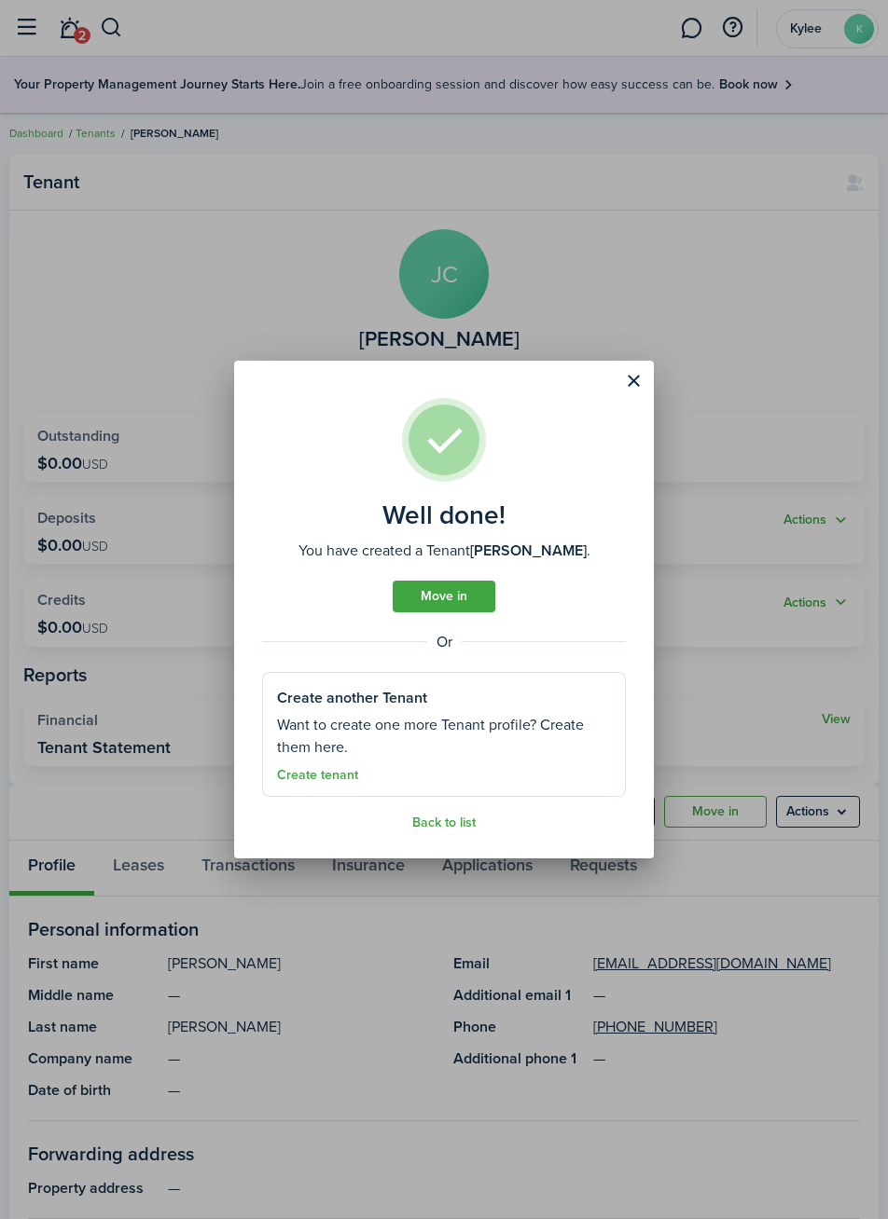
click at [310, 778] on link "Create tenant" at bounding box center [317, 775] width 81 height 15
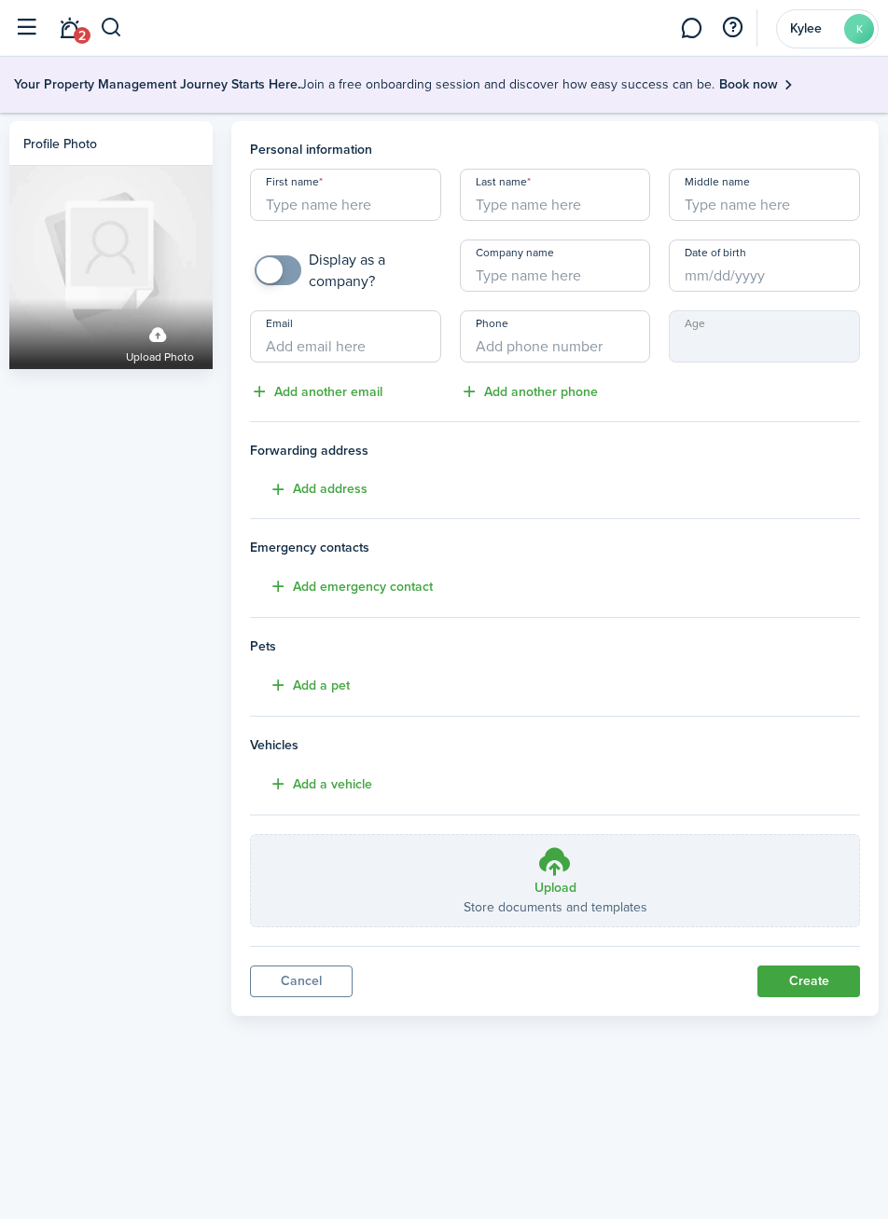
click at [400, 206] on input "First name" at bounding box center [345, 195] width 191 height 52
type input "[PERSON_NAME]"
click at [602, 241] on input "Company name" at bounding box center [555, 266] width 191 height 52
click at [621, 208] on input "Last name" at bounding box center [555, 195] width 191 height 52
type input "[PERSON_NAME]"
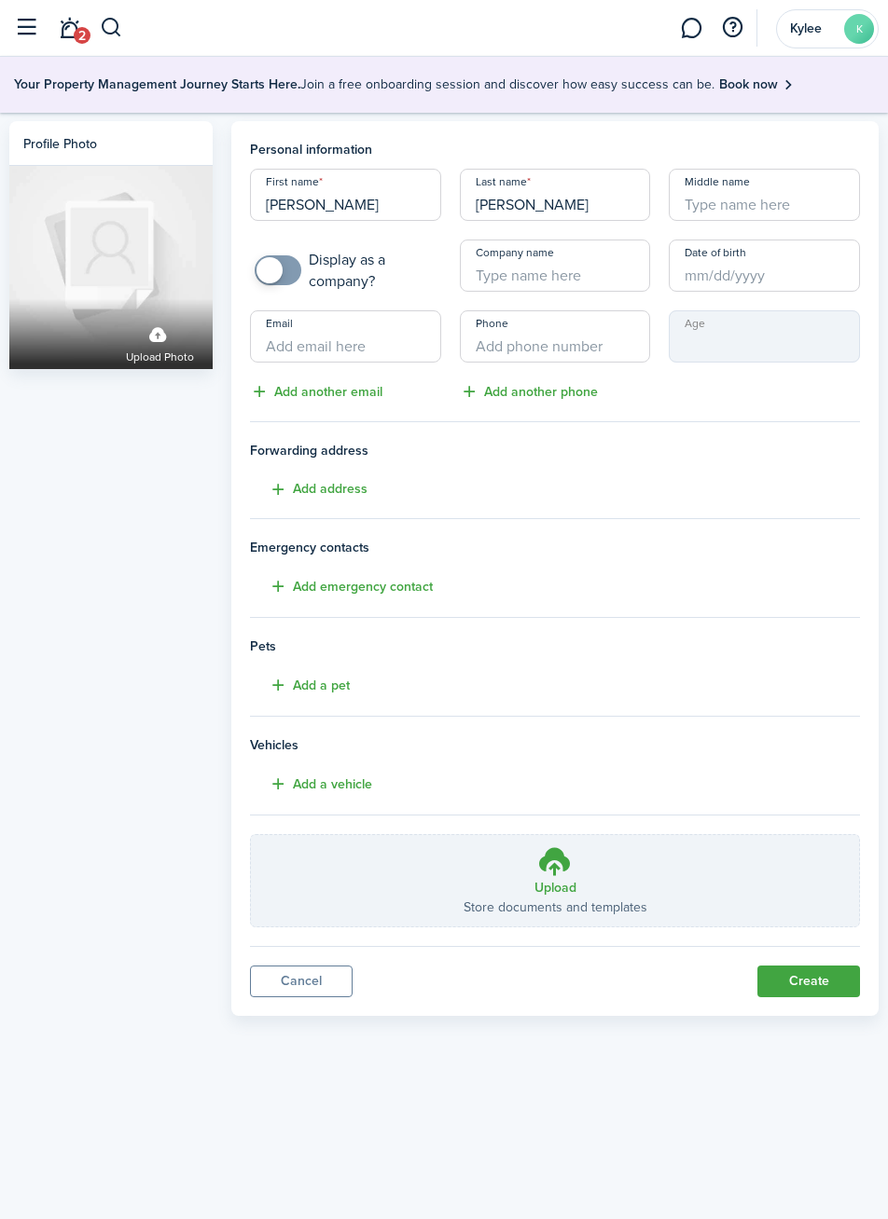
click at [530, 346] on input "Phone" at bounding box center [555, 336] width 191 height 52
type input "[PHONE_NUMBER]"
click at [364, 340] on input "Email" at bounding box center [345, 336] width 191 height 52
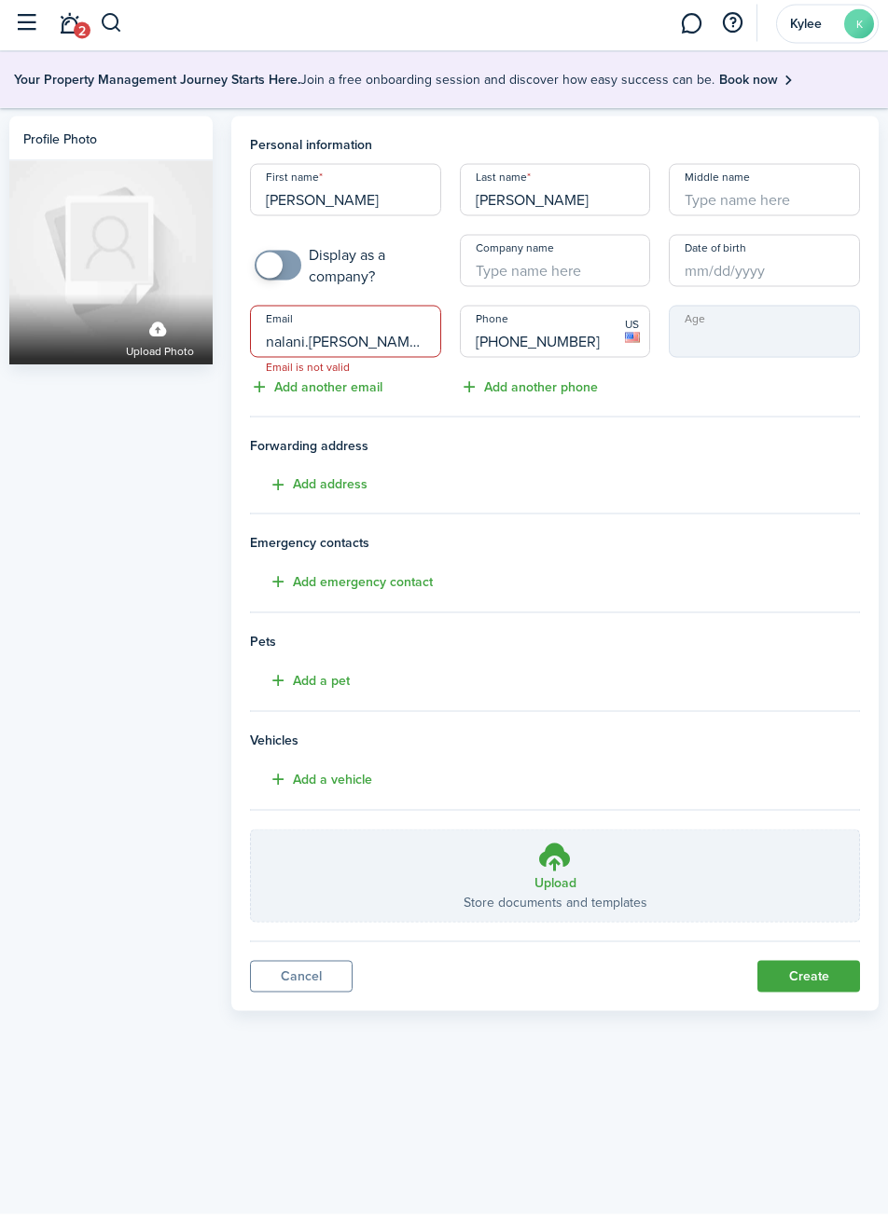
click at [129, 820] on div "Profile photo Upload photo" at bounding box center [111, 568] width 222 height 895
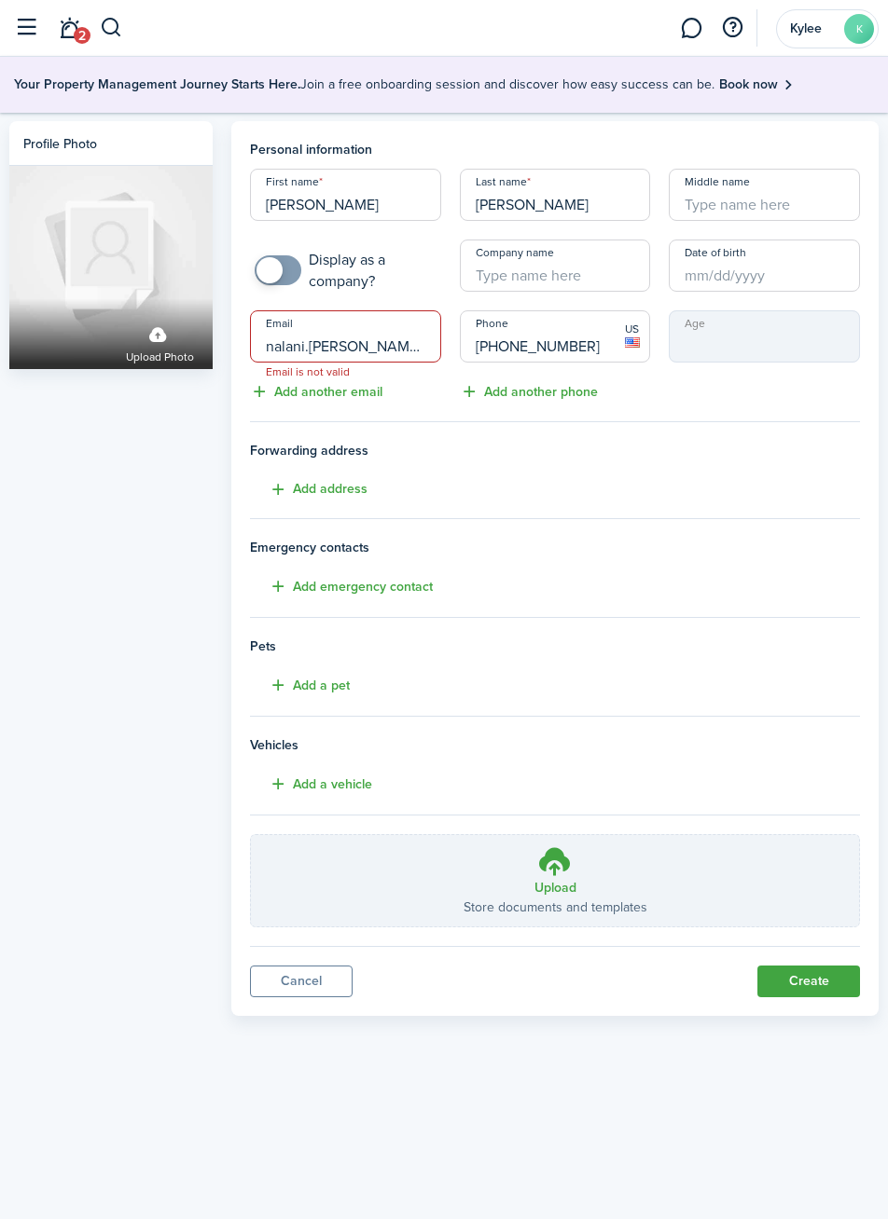
click at [168, 755] on div "Profile photo Upload photo" at bounding box center [111, 568] width 222 height 895
click at [405, 342] on input "nalani.[PERSON_NAME]@" at bounding box center [345, 336] width 191 height 52
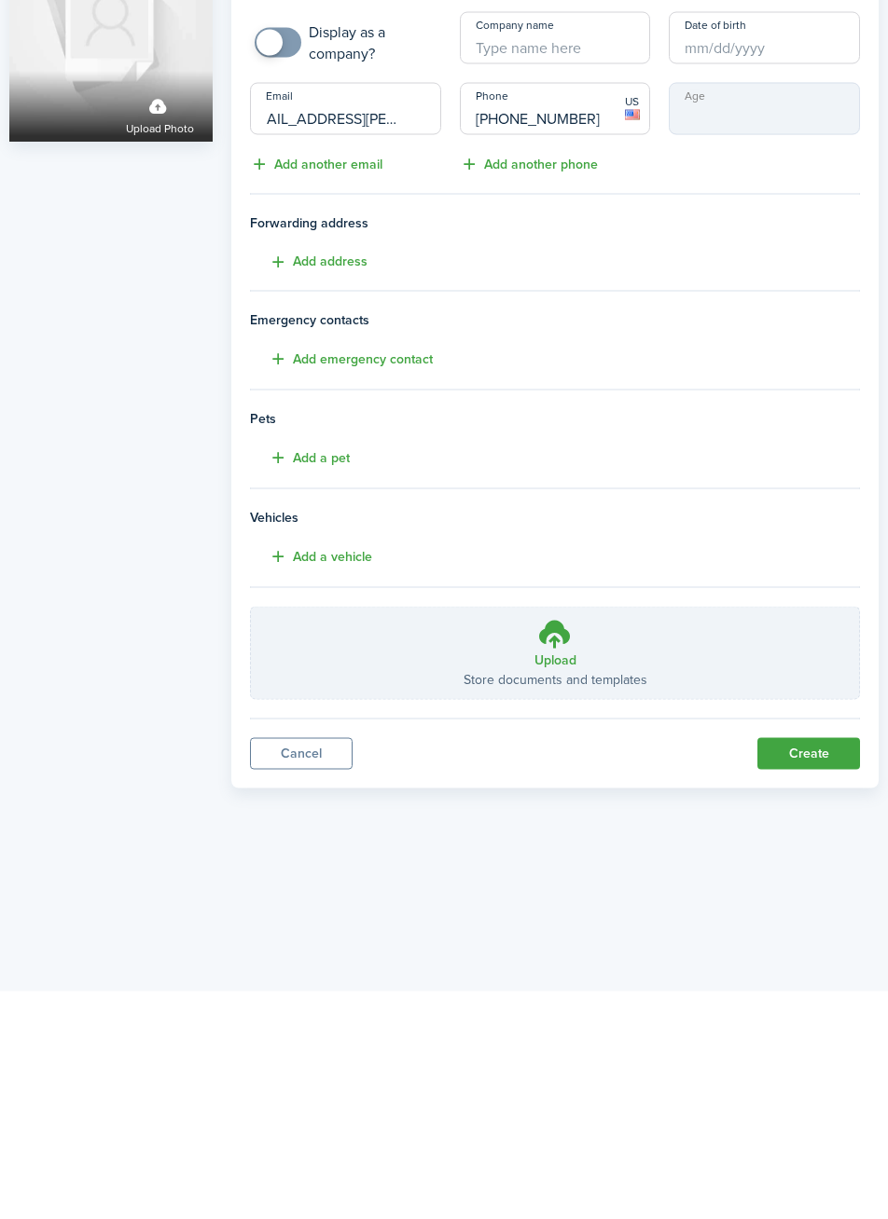
type input "[EMAIL_ADDRESS][PERSON_NAME][DOMAIN_NAME]"
click at [813, 984] on button "Create" at bounding box center [808, 982] width 103 height 32
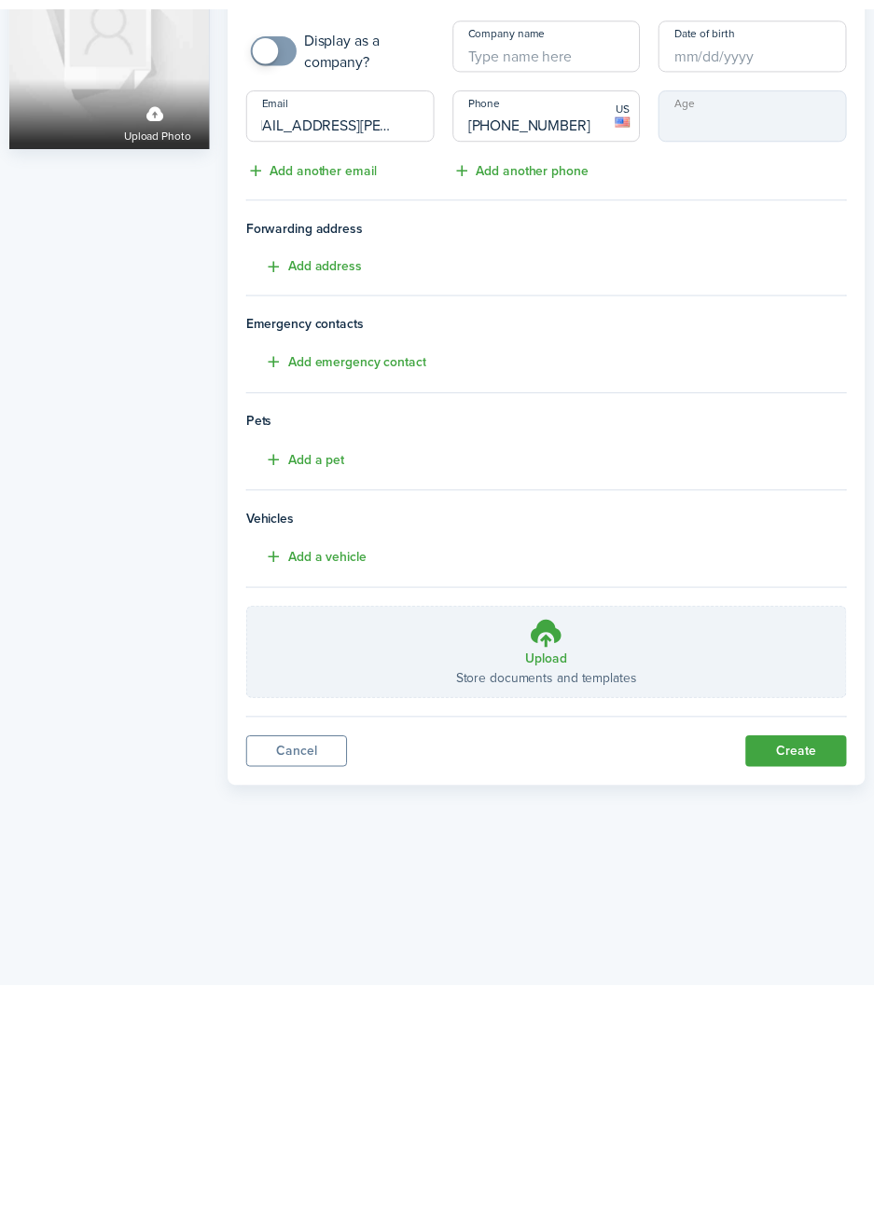
scroll to position [0, 0]
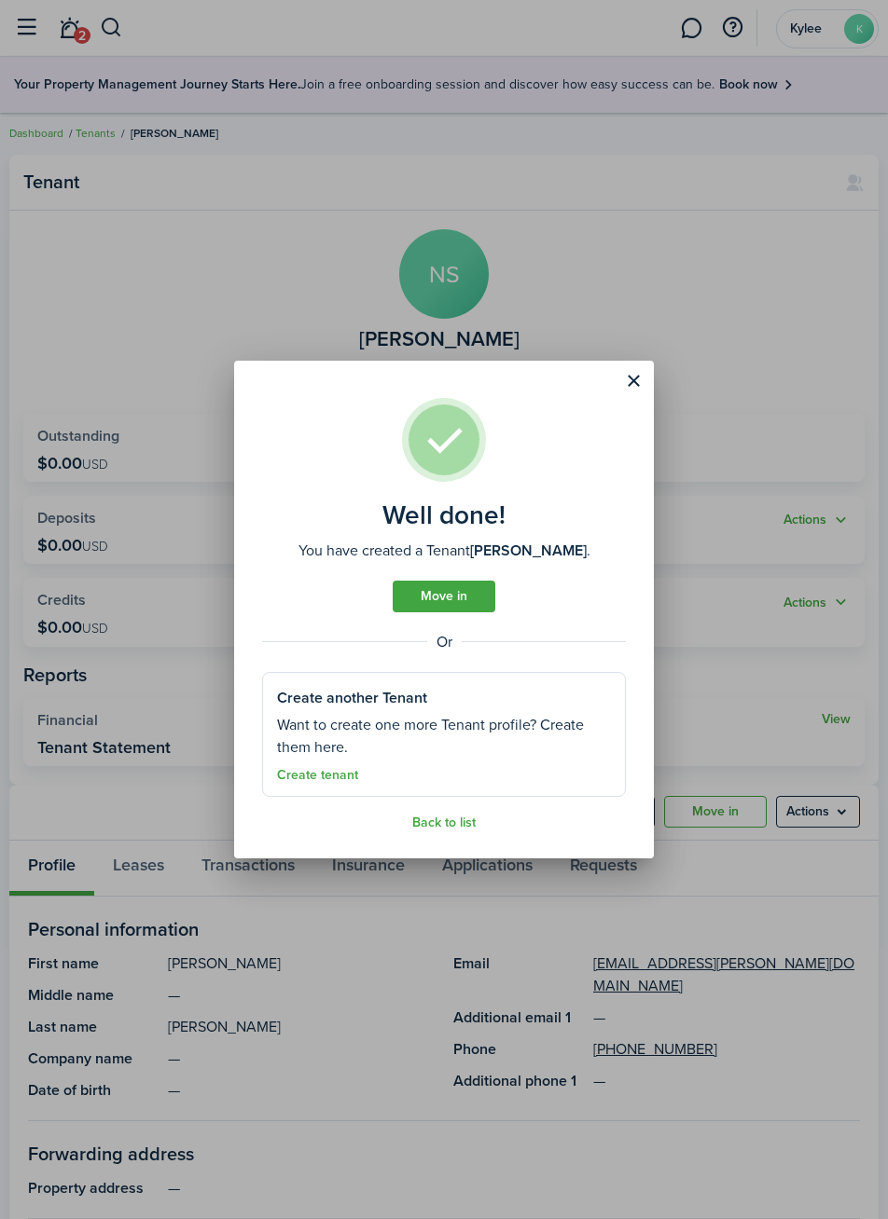
click at [628, 386] on button "Close modal" at bounding box center [633, 381] width 32 height 32
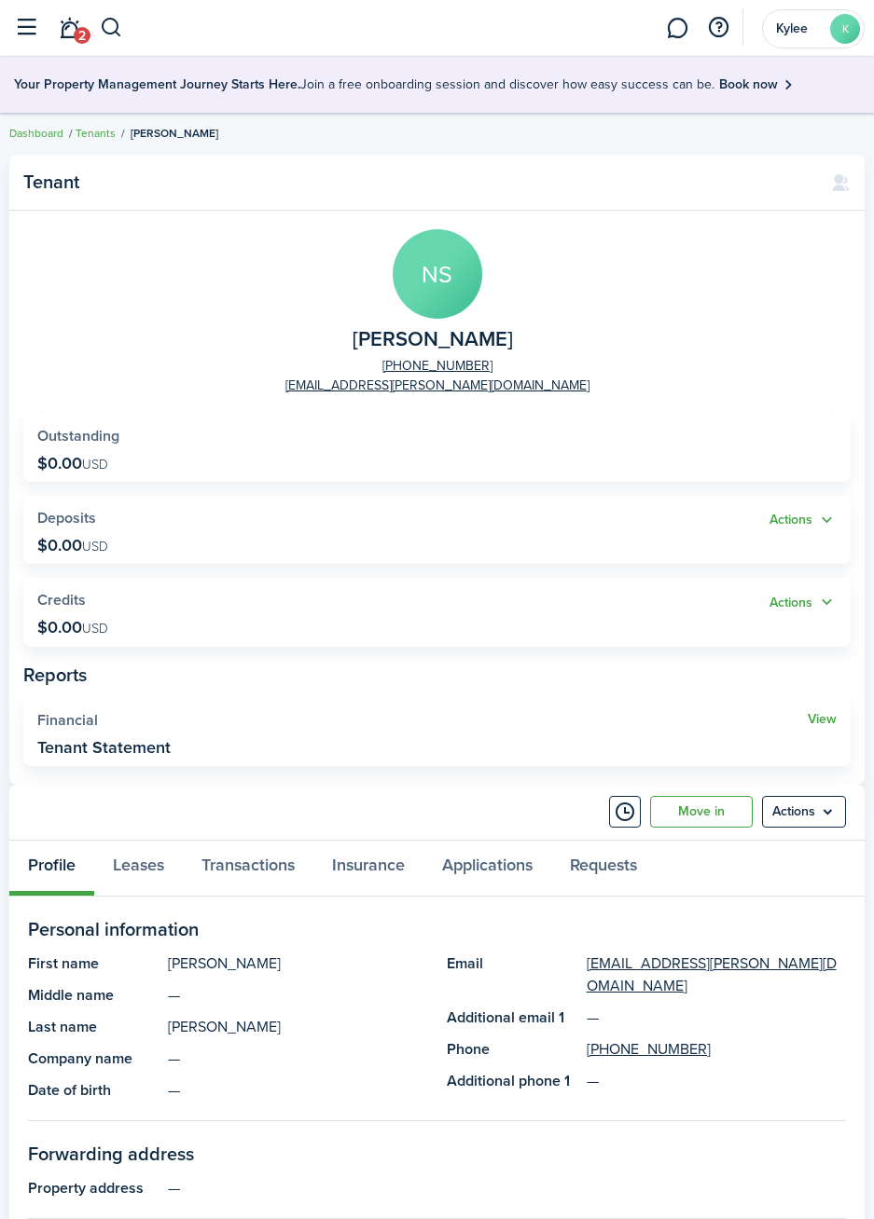
click at [90, 137] on link "Tenants" at bounding box center [96, 133] width 40 height 17
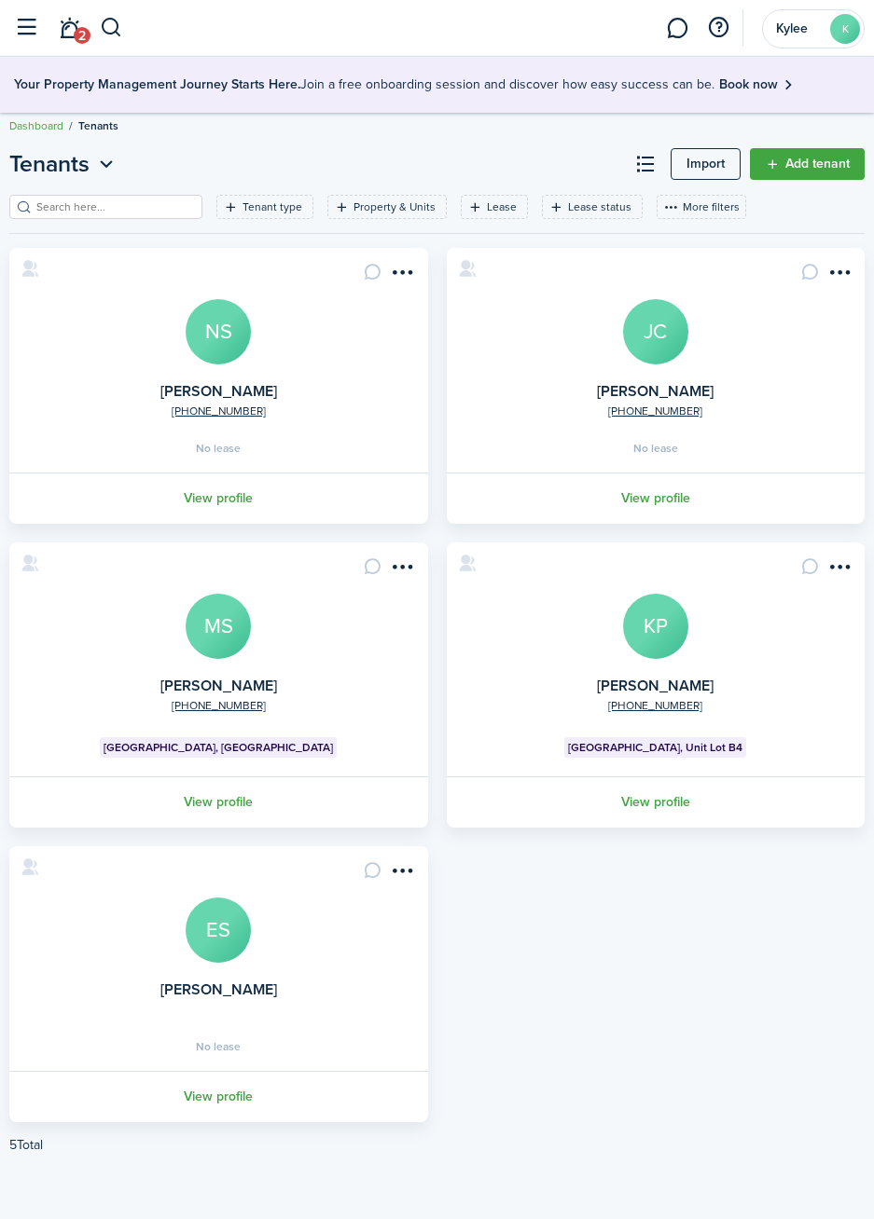
scroll to position [7, 0]
click at [821, 167] on link "Add tenant" at bounding box center [807, 164] width 115 height 32
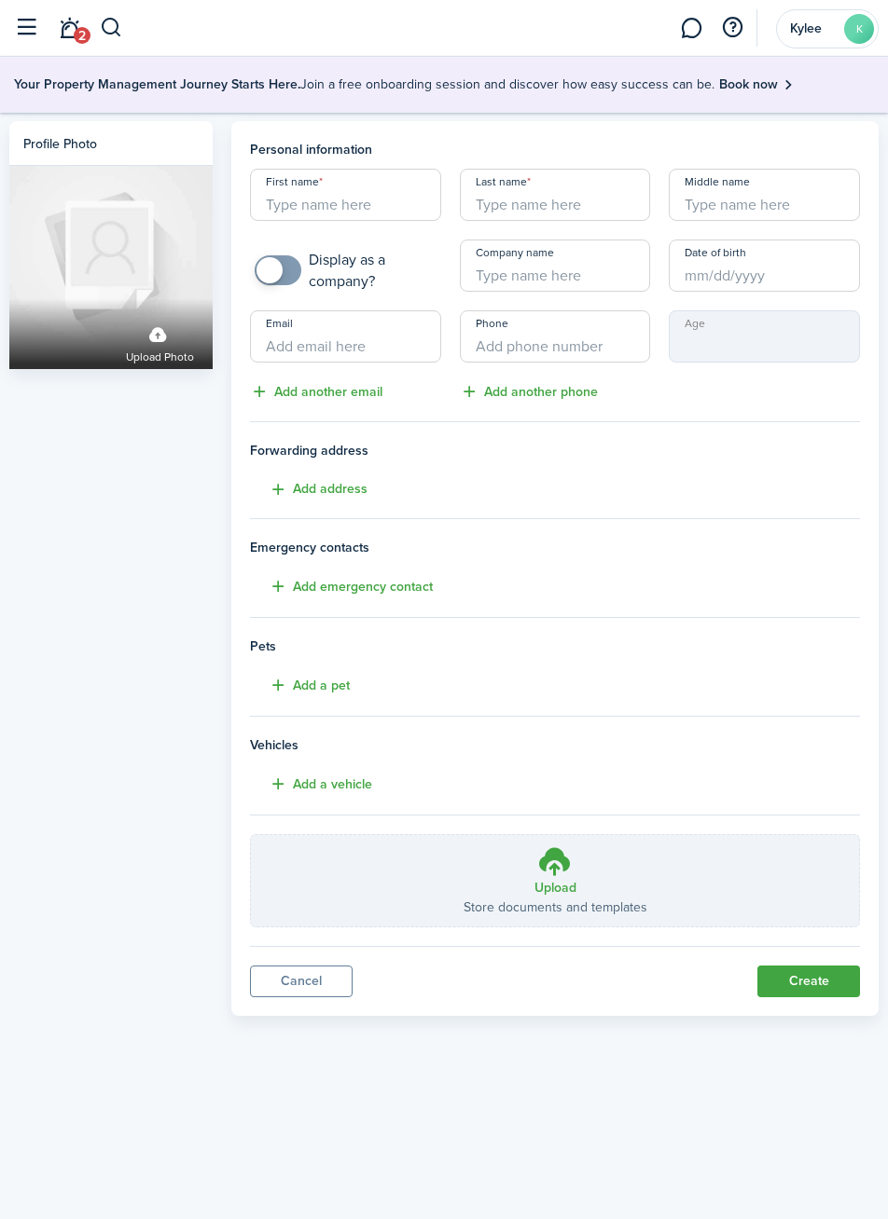
click at [383, 205] on input "First name" at bounding box center [345, 195] width 191 height 52
type input "[PERSON_NAME]"
click at [594, 202] on input "Last name" at bounding box center [555, 195] width 191 height 52
type input "[PERSON_NAME]"
click at [383, 351] on input "Email" at bounding box center [345, 336] width 191 height 52
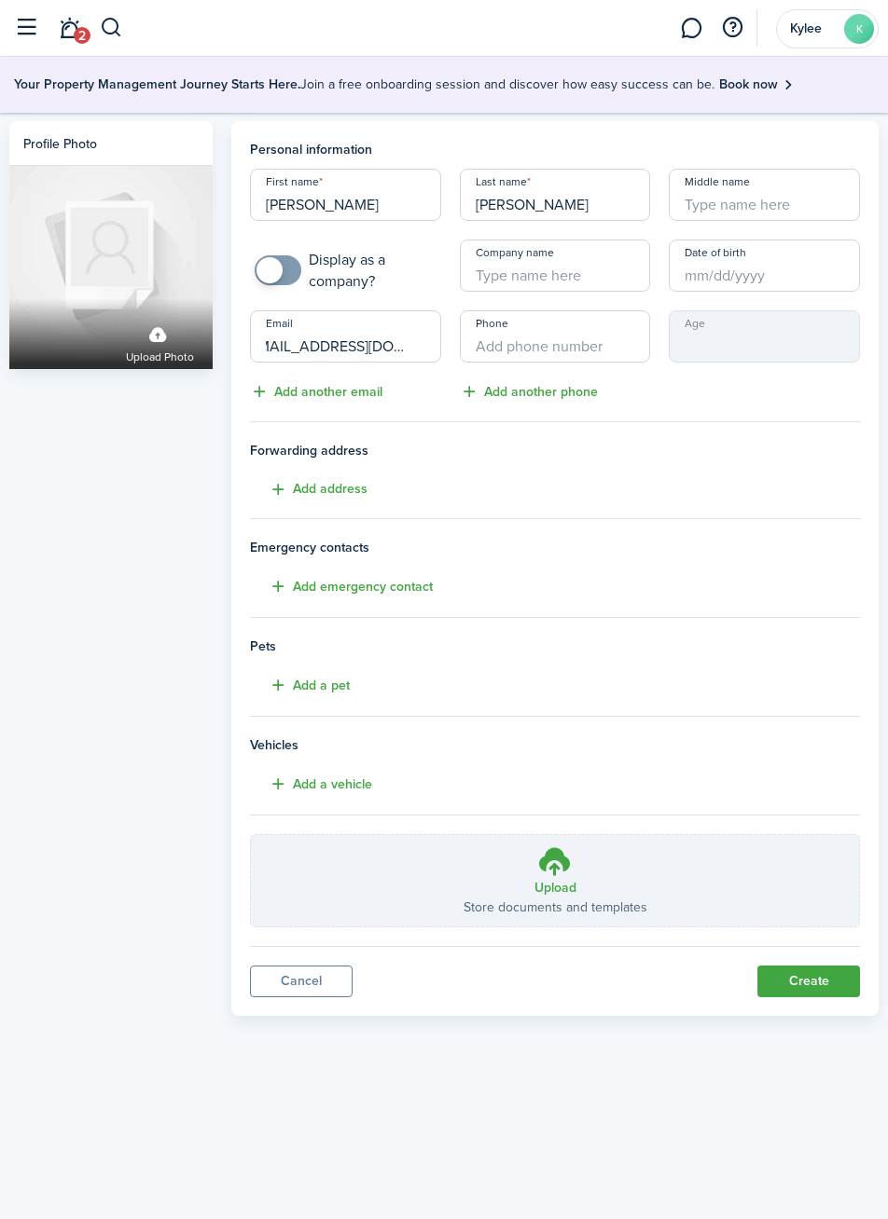
scroll to position [0, 33]
type input "[EMAIL_ADDRESS][DOMAIN_NAME]"
click at [591, 344] on input "Phone" at bounding box center [555, 336] width 191 height 52
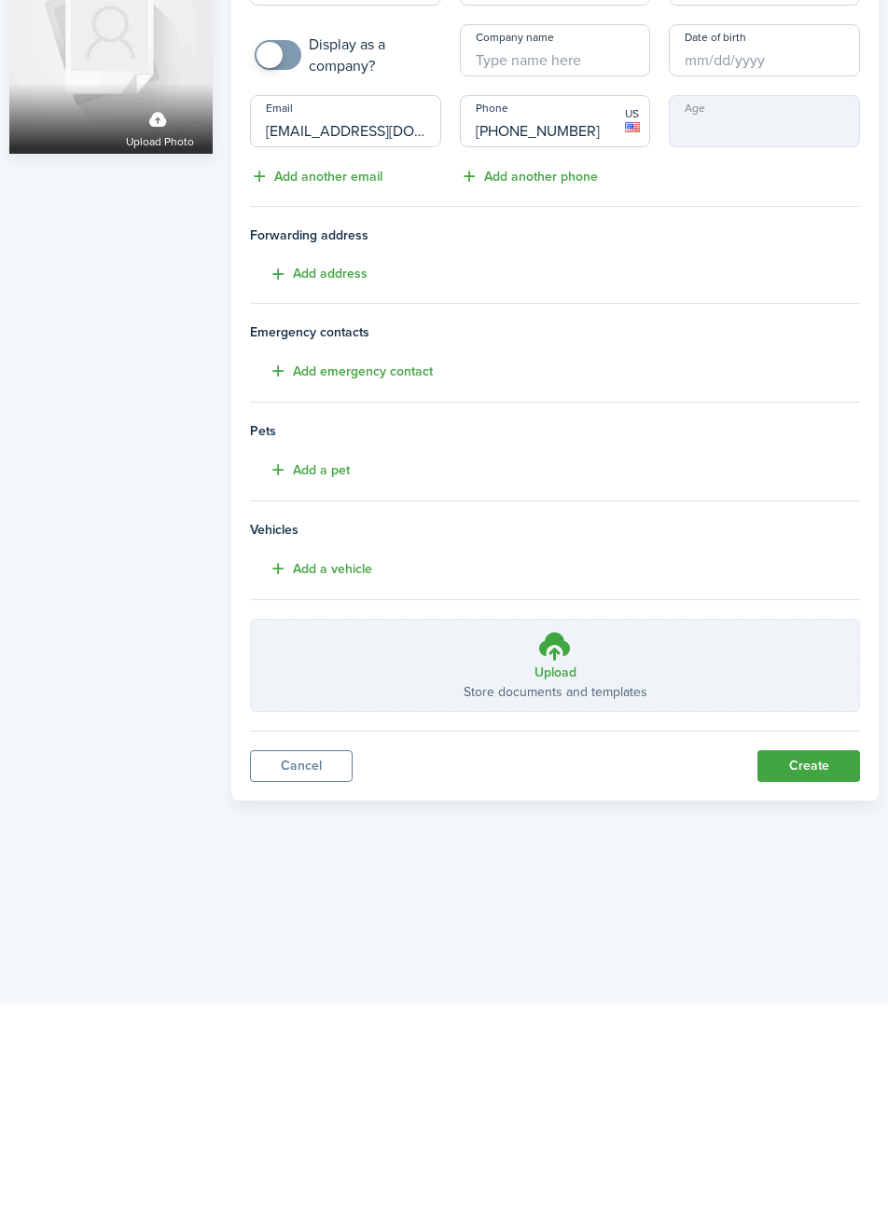
type input "[PHONE_NUMBER]"
click at [808, 985] on button "Create" at bounding box center [808, 982] width 103 height 32
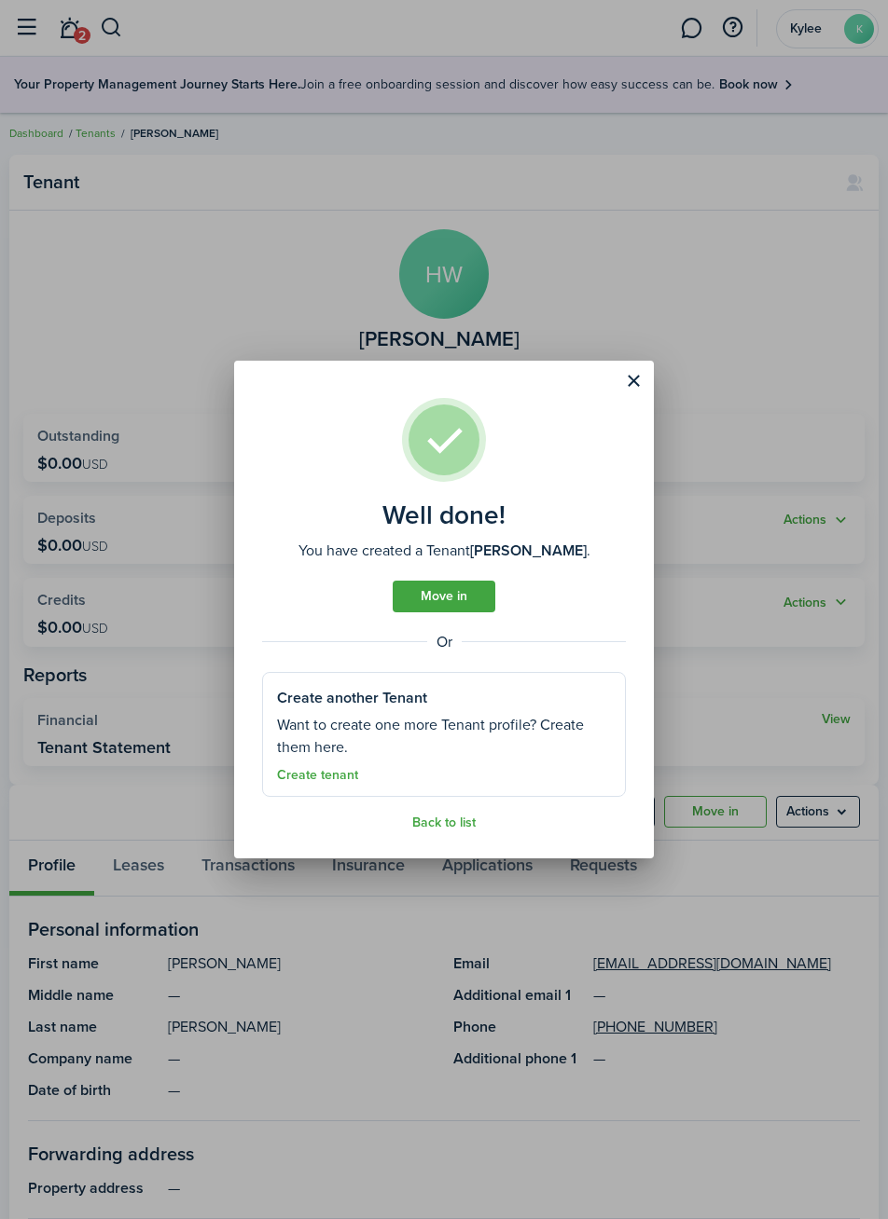
click at [324, 780] on link "Create tenant" at bounding box center [317, 775] width 81 height 15
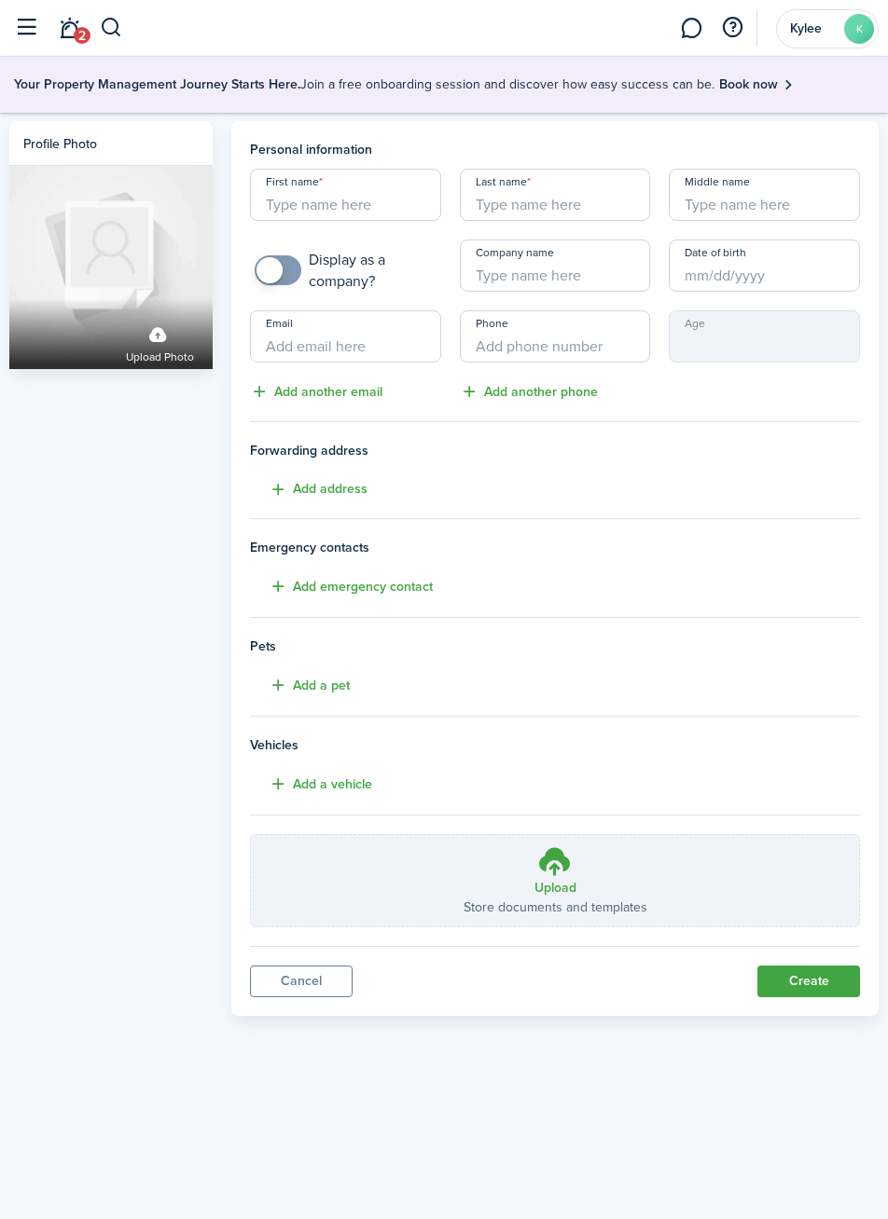
click at [403, 204] on input "First name" at bounding box center [345, 195] width 191 height 52
type input "[PERSON_NAME]"
click at [578, 208] on input "Last name" at bounding box center [555, 195] width 191 height 52
type input "[PERSON_NAME]"
click at [401, 354] on input "Email" at bounding box center [345, 336] width 191 height 52
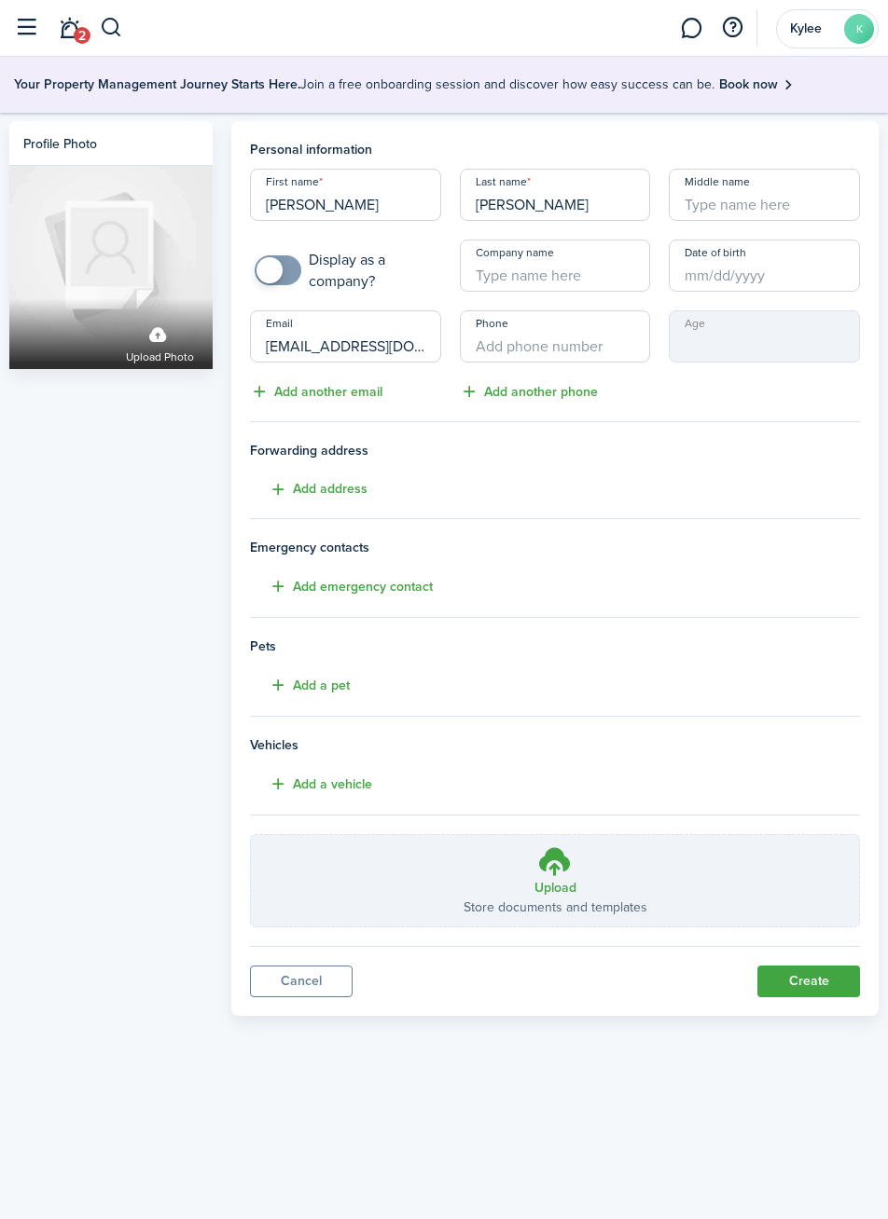
type input "[EMAIL_ADDRESS][DOMAIN_NAME]"
click at [601, 344] on input "Phone" at bounding box center [555, 336] width 191 height 52
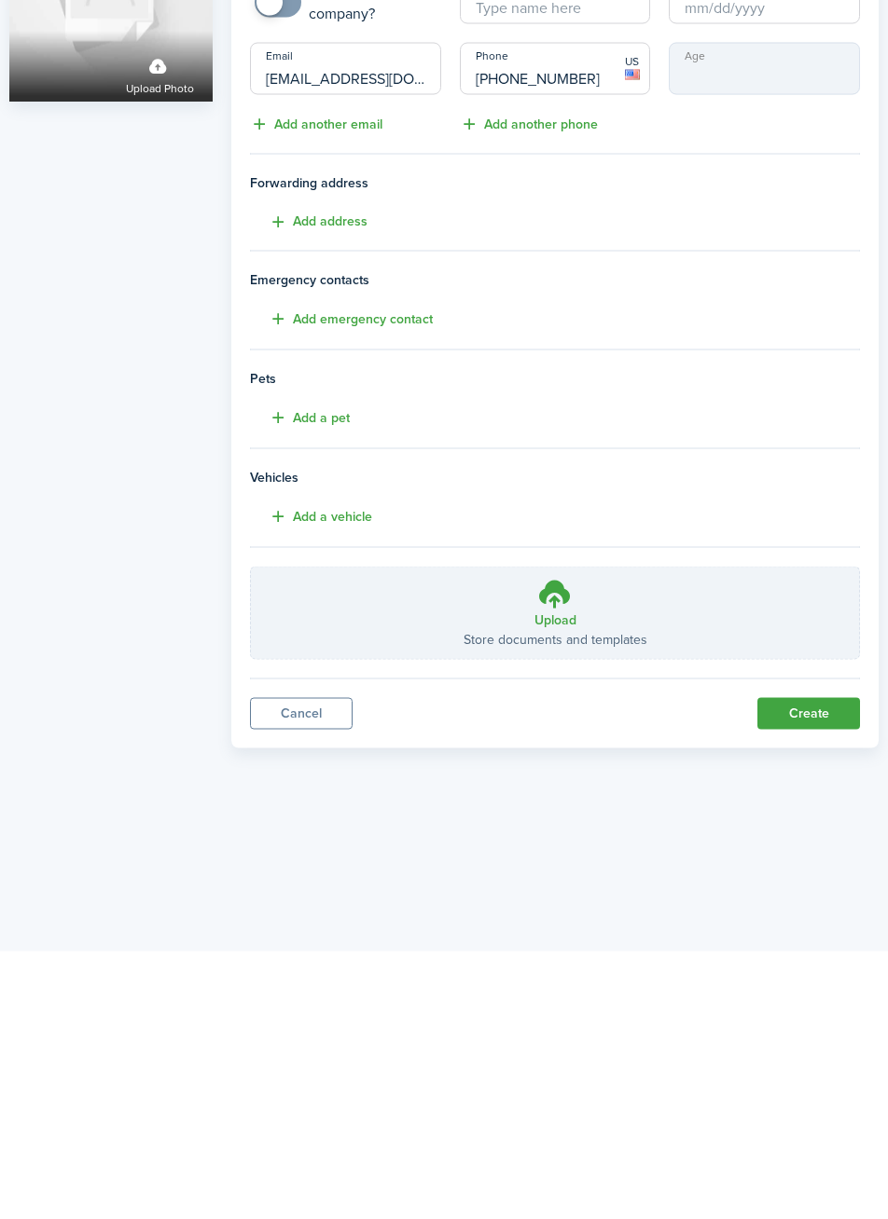
type input "[PHONE_NUMBER]"
click at [819, 985] on button "Create" at bounding box center [808, 982] width 103 height 32
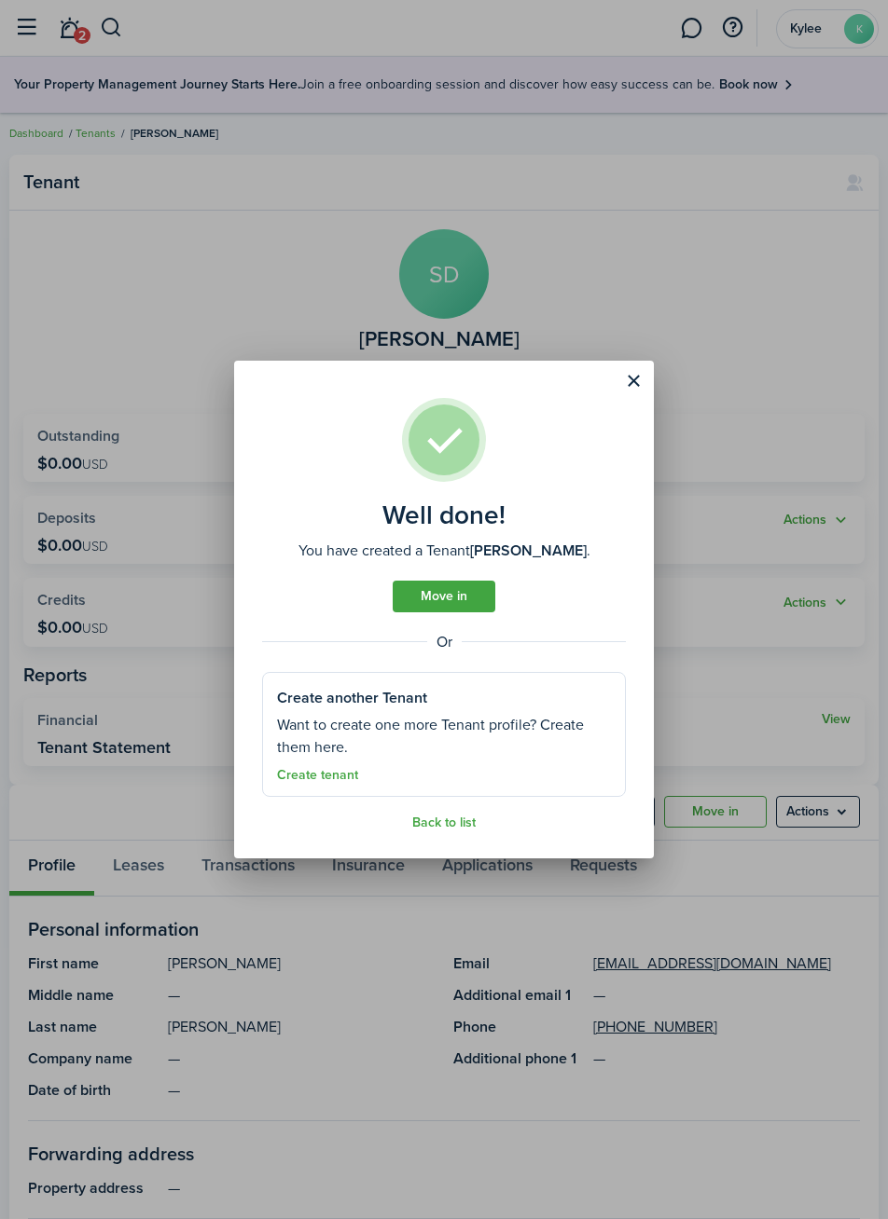
click at [292, 781] on link "Create tenant" at bounding box center [317, 775] width 81 height 15
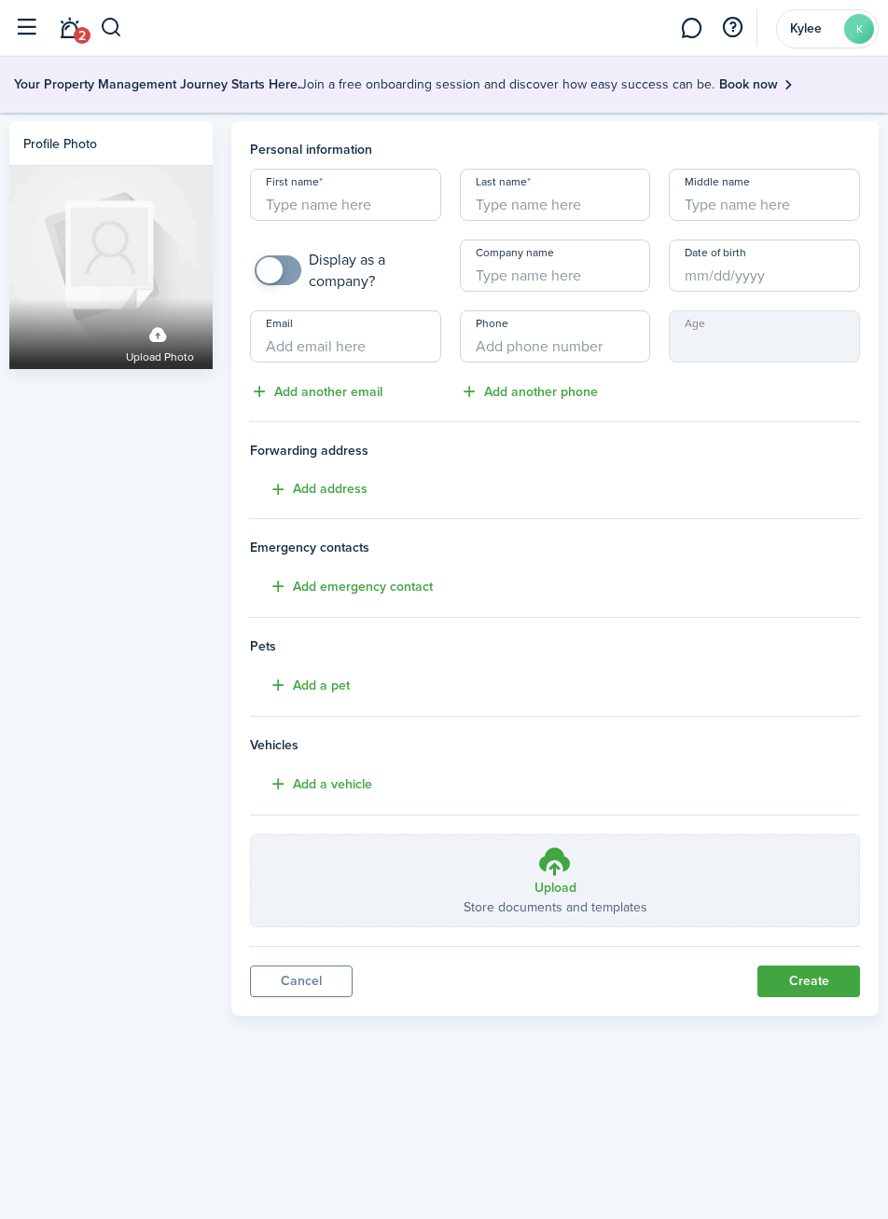
click at [379, 209] on input "First name" at bounding box center [345, 195] width 191 height 52
type input "d"
type input "[PERSON_NAME]"
click at [571, 350] on input "Phone" at bounding box center [555, 336] width 191 height 52
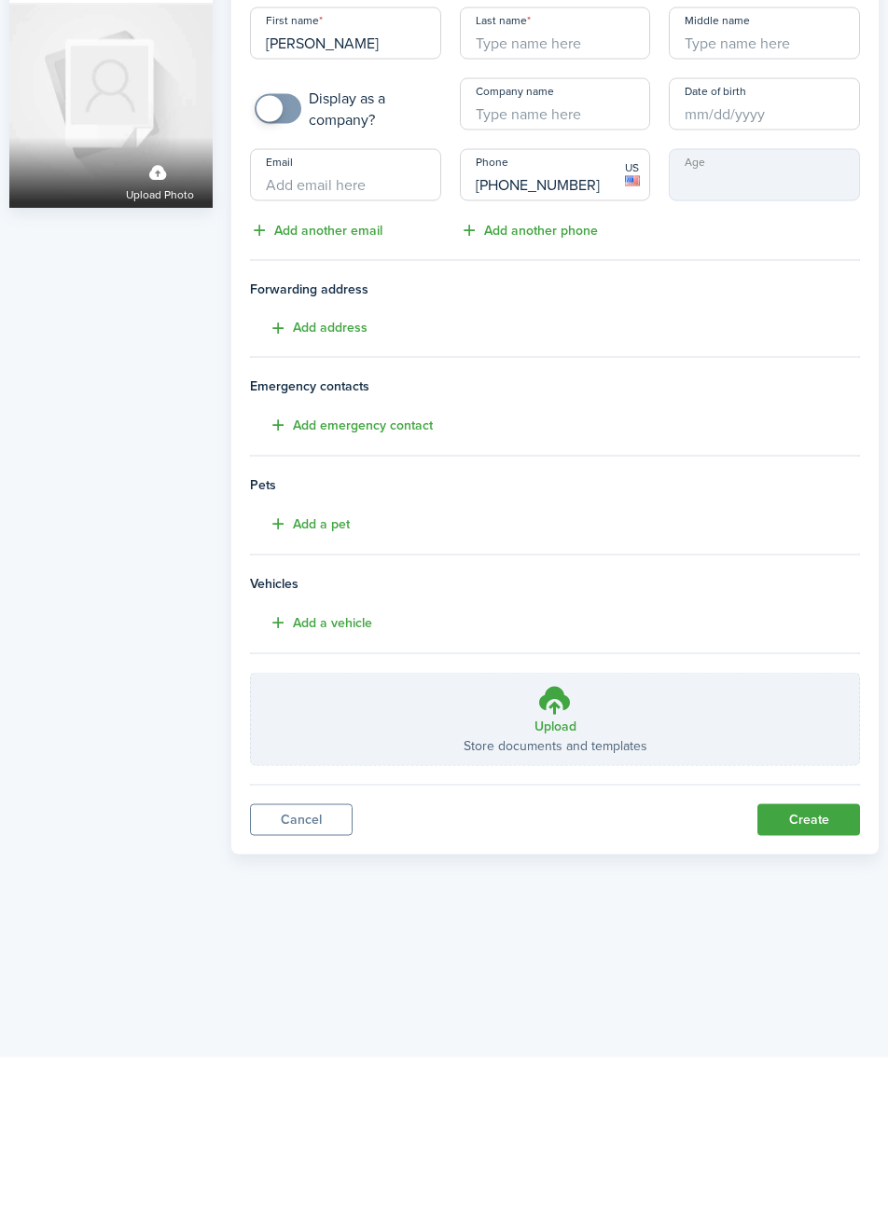
type input "[PHONE_NUMBER]"
click at [815, 976] on button "Create" at bounding box center [808, 982] width 103 height 32
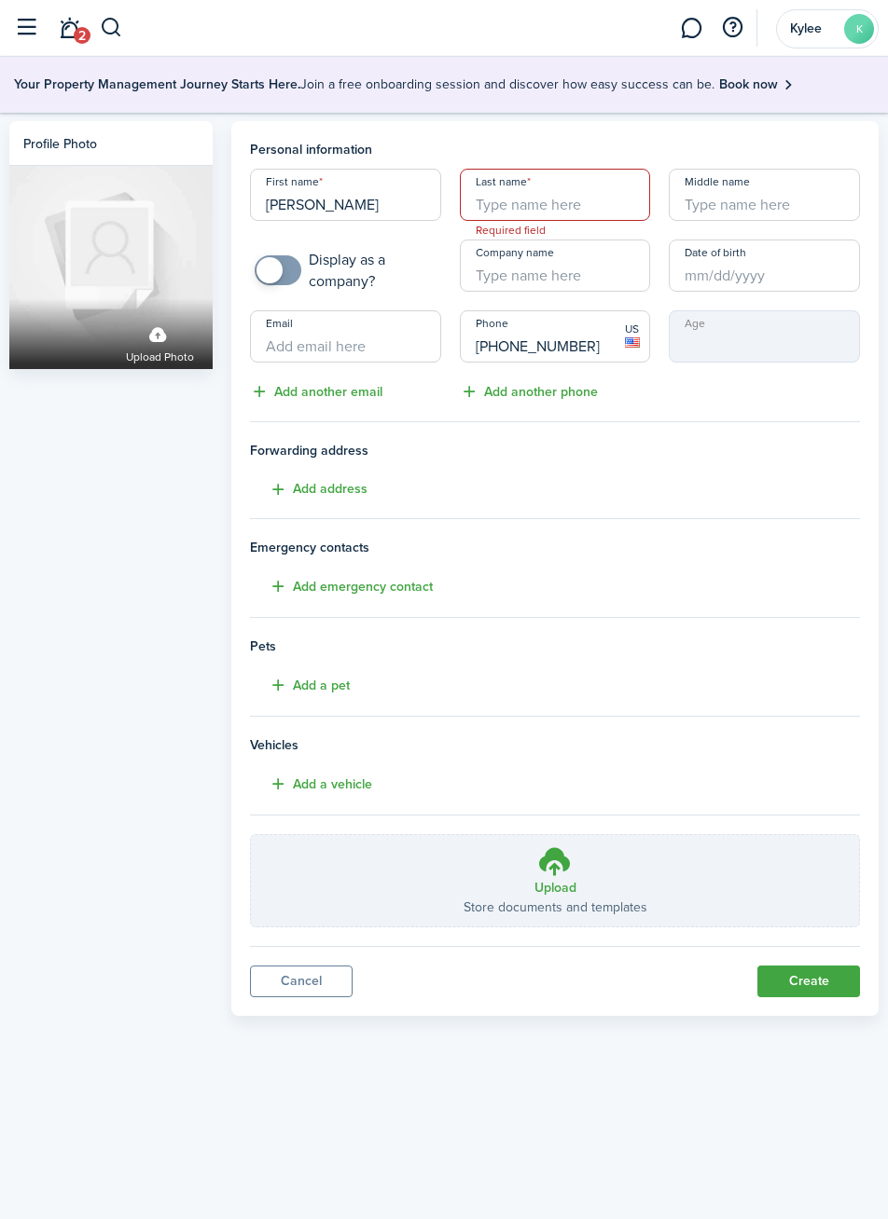
click at [623, 210] on input "Last name" at bounding box center [555, 195] width 191 height 52
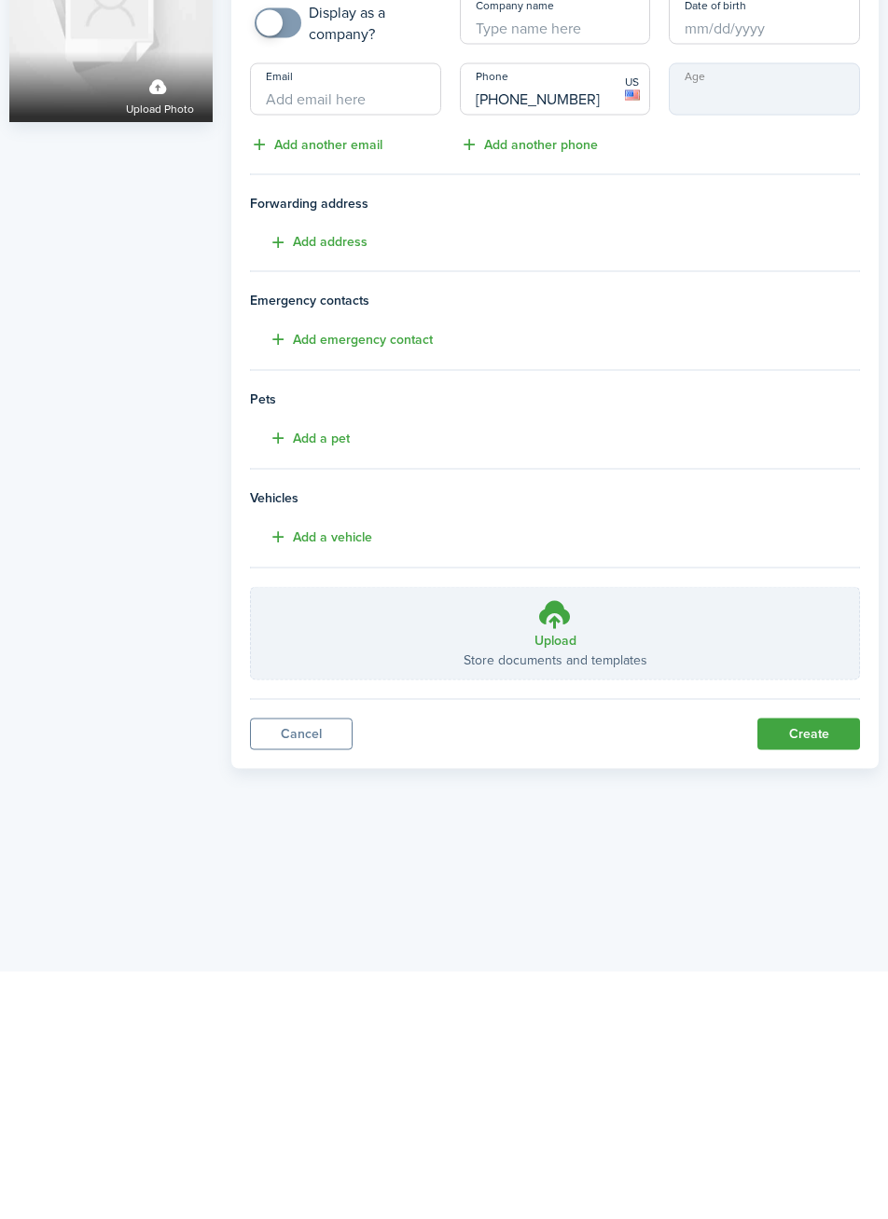
type input "unknown"
click at [818, 984] on button "Create" at bounding box center [808, 982] width 103 height 32
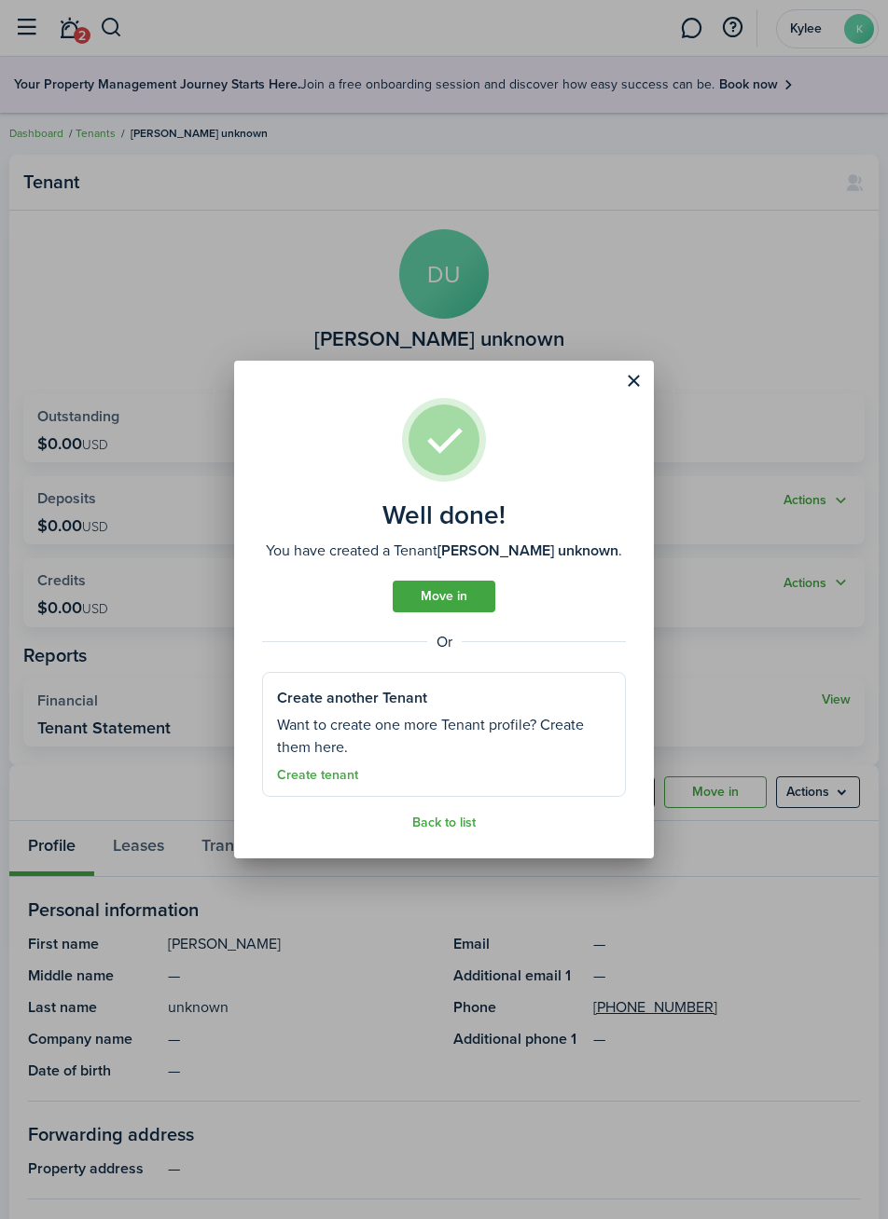
click at [327, 779] on link "Create tenant" at bounding box center [317, 775] width 81 height 15
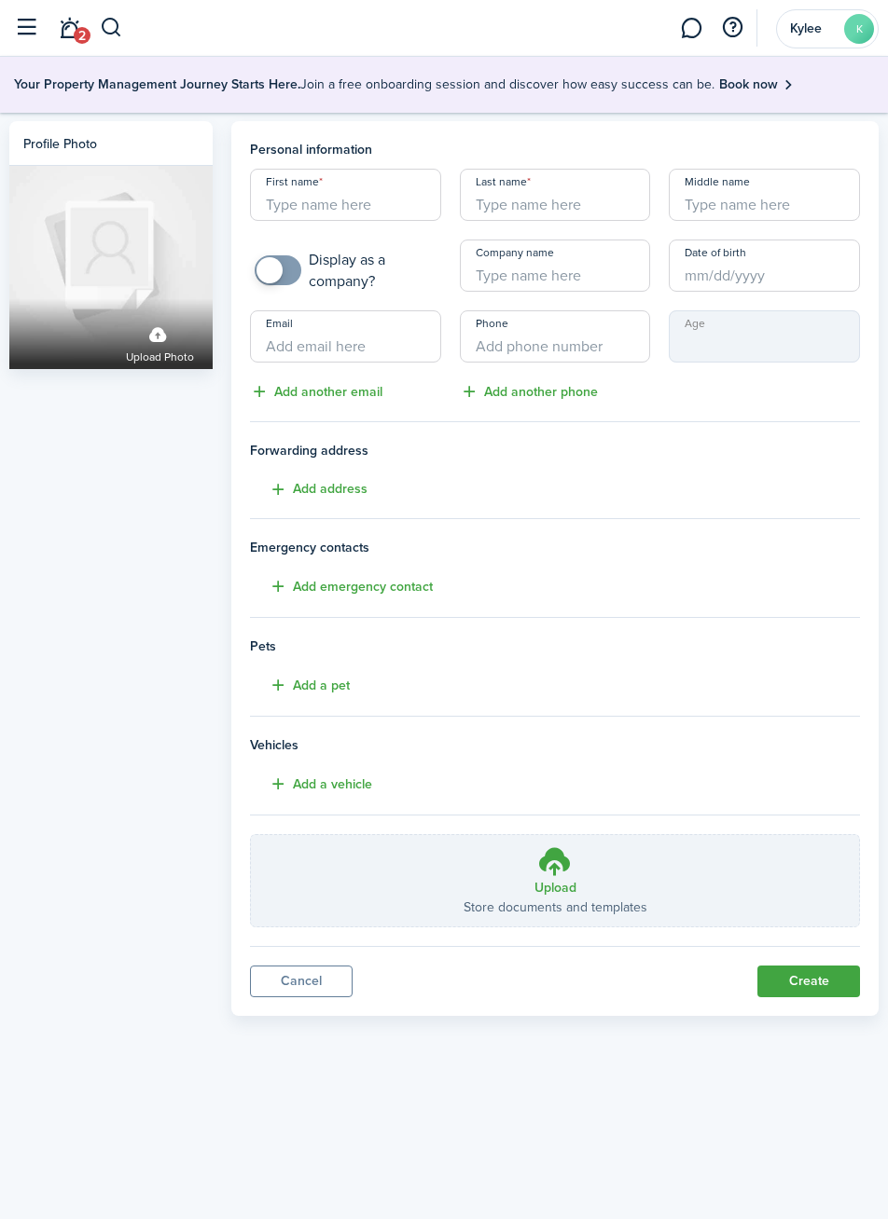
click at [405, 203] on input "First name" at bounding box center [345, 195] width 191 height 52
type input "Amber"
click at [596, 212] on input "Last name" at bounding box center [555, 195] width 191 height 52
type input "[PERSON_NAME]"
click at [584, 356] on input "Phone" at bounding box center [555, 336] width 191 height 52
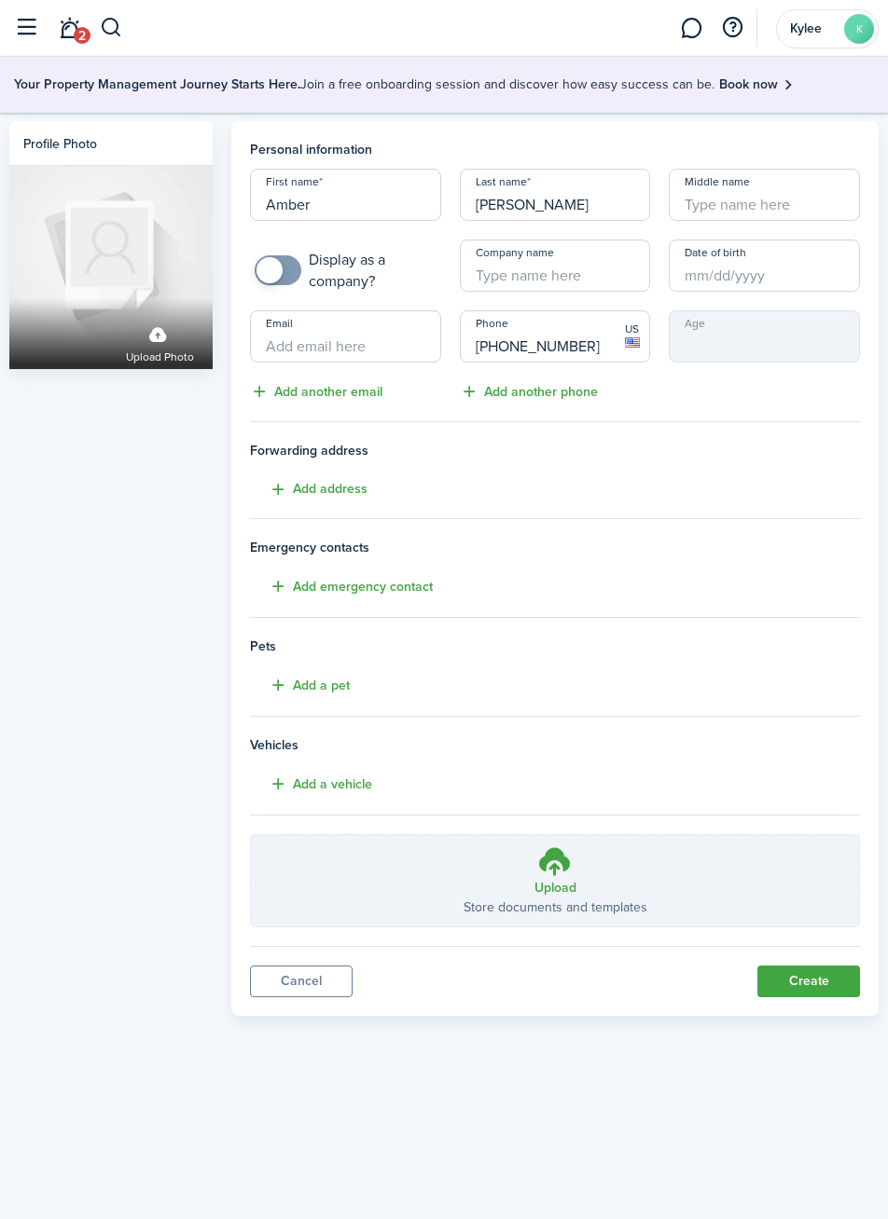
type input "[PHONE_NUMBER]"
click at [400, 340] on input "Email" at bounding box center [345, 336] width 191 height 52
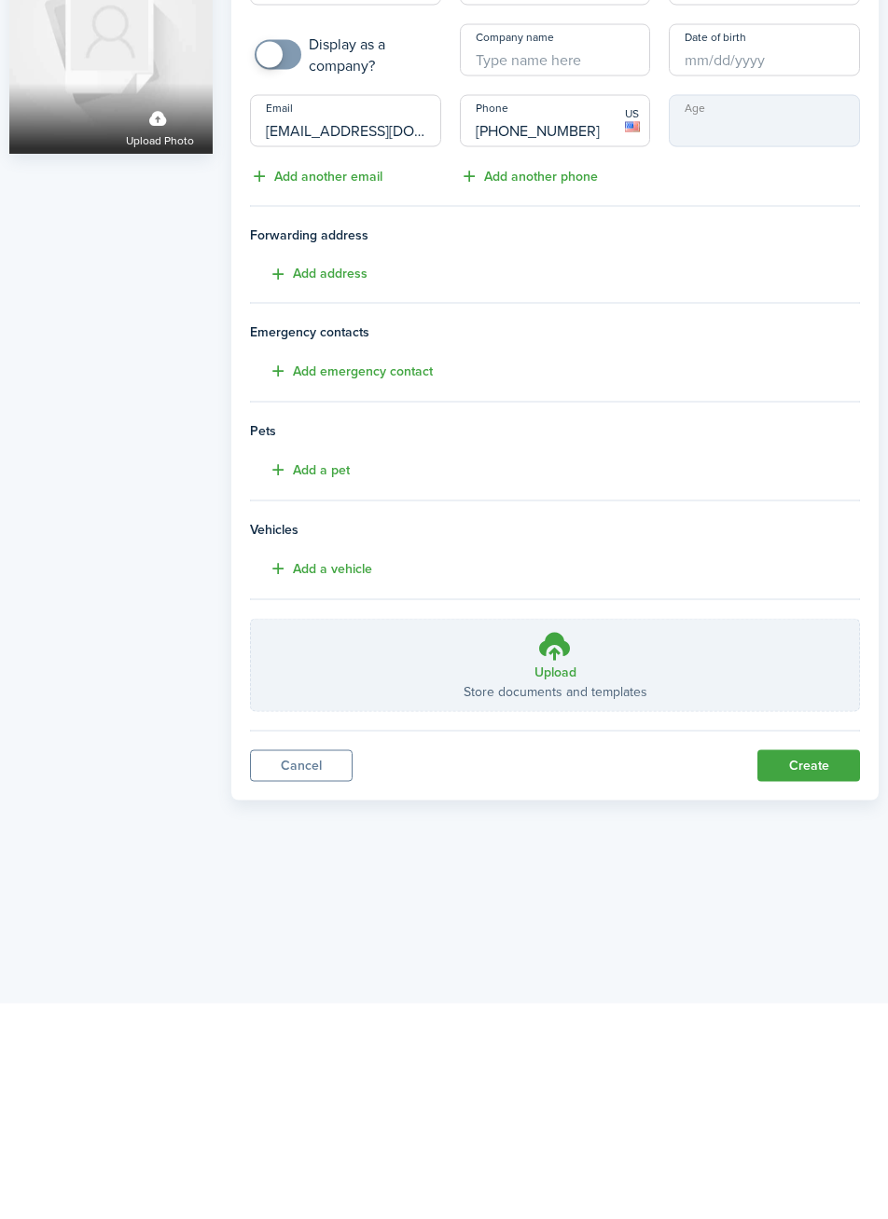
type input "[EMAIL_ADDRESS][DOMAIN_NAME]"
click at [819, 979] on button "Create" at bounding box center [808, 982] width 103 height 32
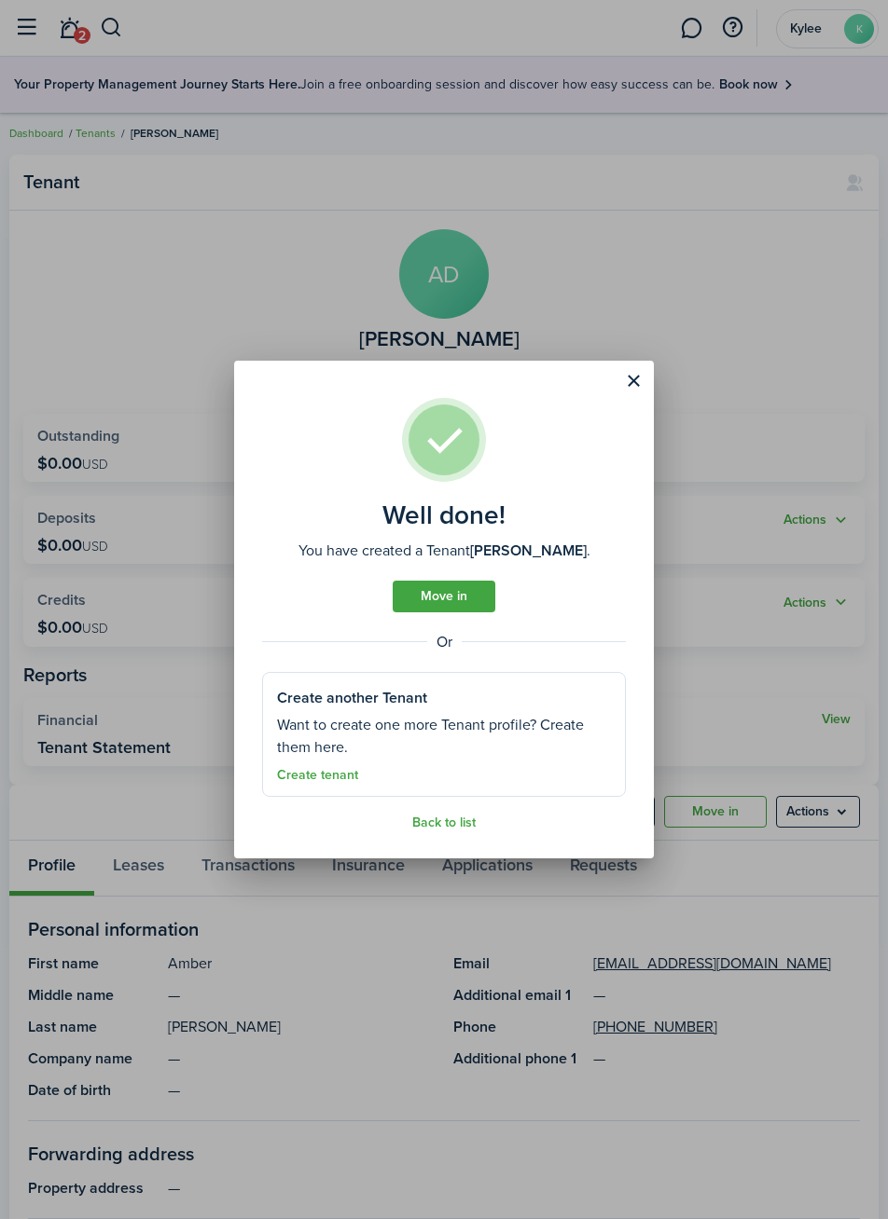
click at [318, 782] on link "Create tenant" at bounding box center [317, 775] width 81 height 15
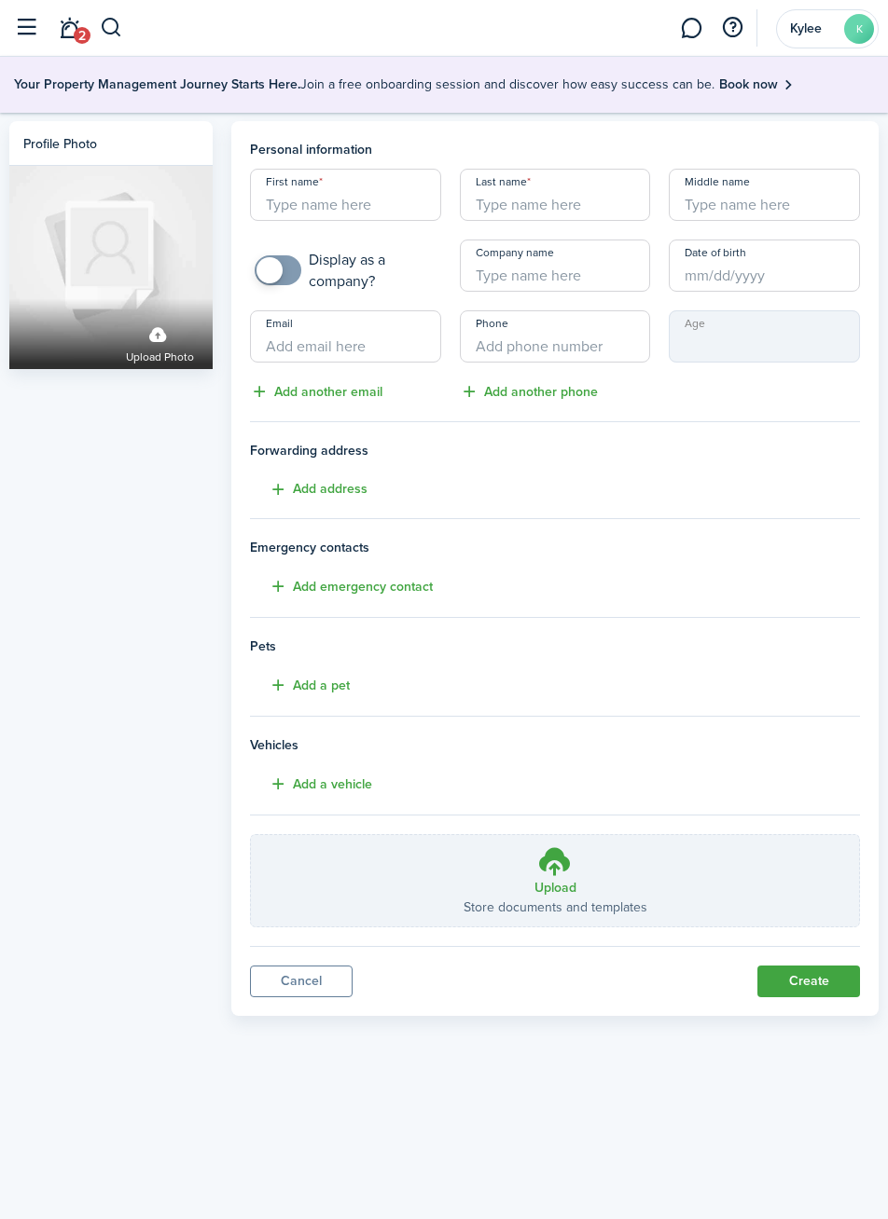
click at [393, 210] on input "First name" at bounding box center [345, 195] width 191 height 52
type input "Fawn"
click at [617, 211] on input "Last name" at bounding box center [555, 195] width 191 height 52
type input "unk"
click at [601, 349] on input "Phone" at bounding box center [555, 336] width 191 height 52
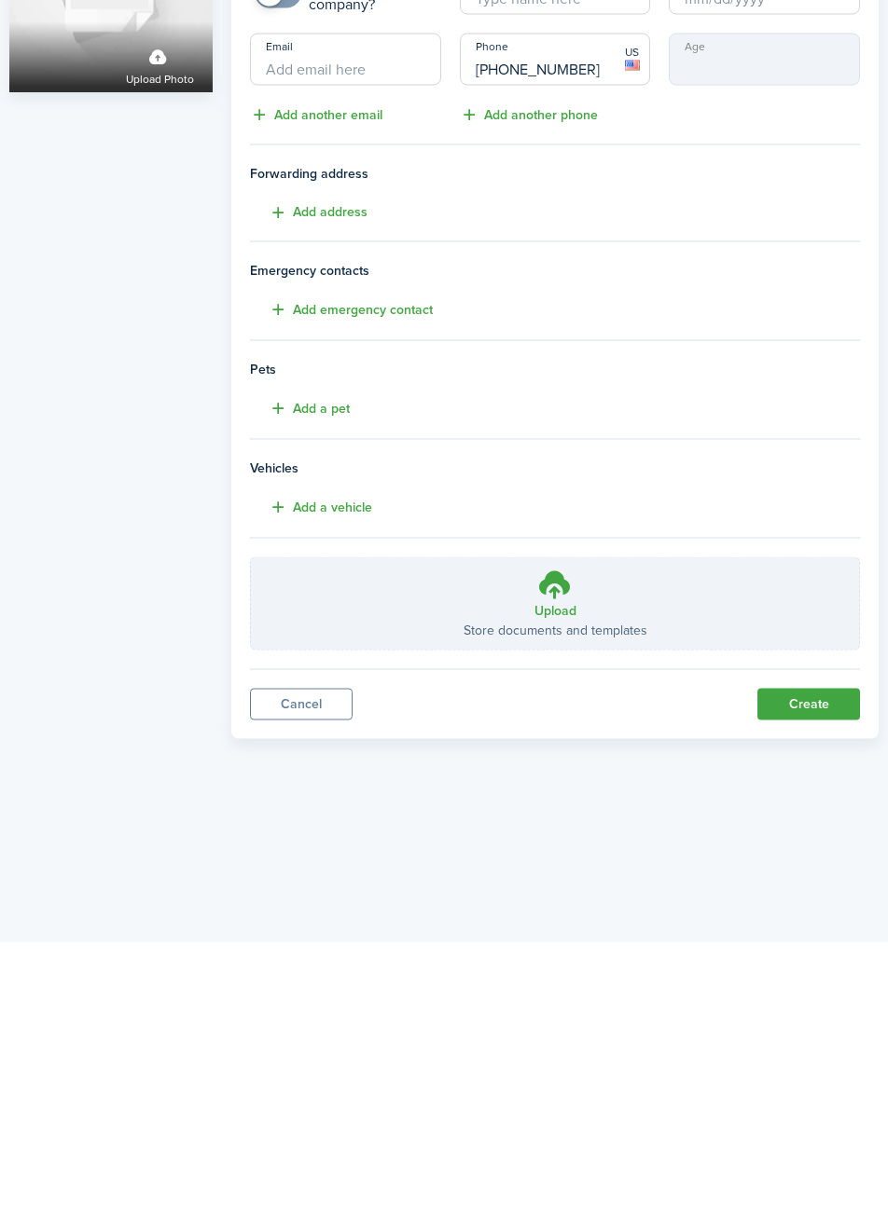
type input "[PHONE_NUMBER]"
click at [809, 988] on button "Create" at bounding box center [808, 982] width 103 height 32
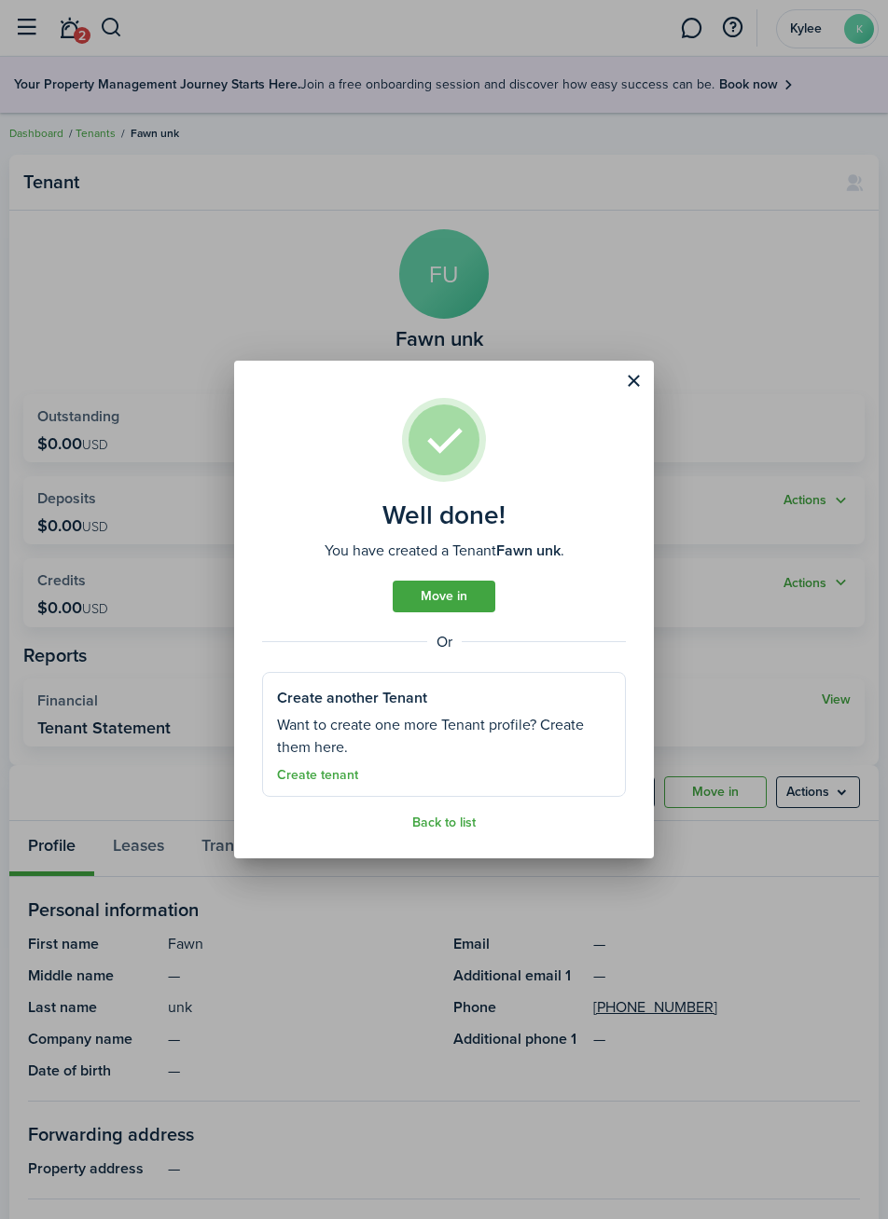
click at [304, 778] on link "Create tenant" at bounding box center [317, 775] width 81 height 15
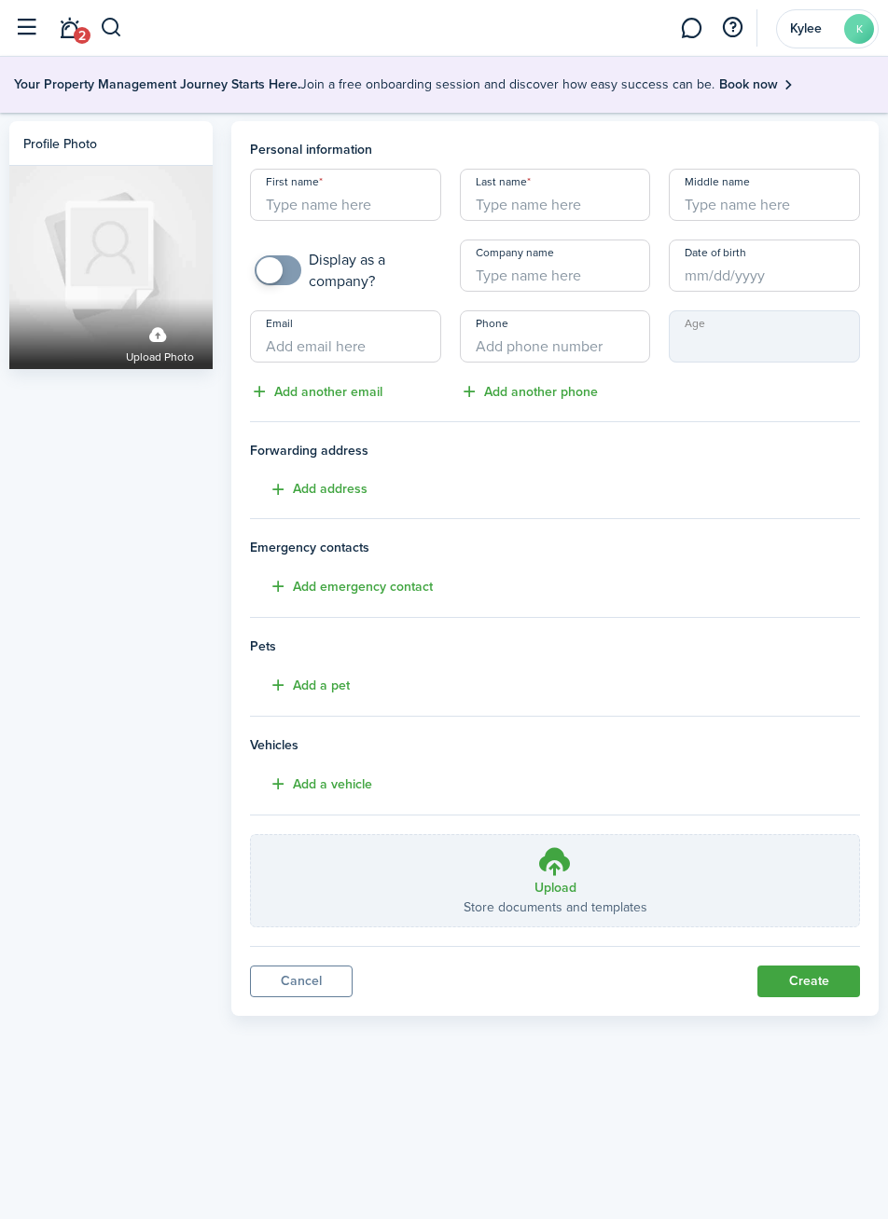
click at [369, 213] on input "First name" at bounding box center [345, 195] width 191 height 52
type input "[PERSON_NAME]"
click at [611, 209] on input "Last name" at bounding box center [555, 195] width 191 height 52
type input "[PERSON_NAME]"
click at [602, 349] on input "Phone" at bounding box center [555, 336] width 191 height 52
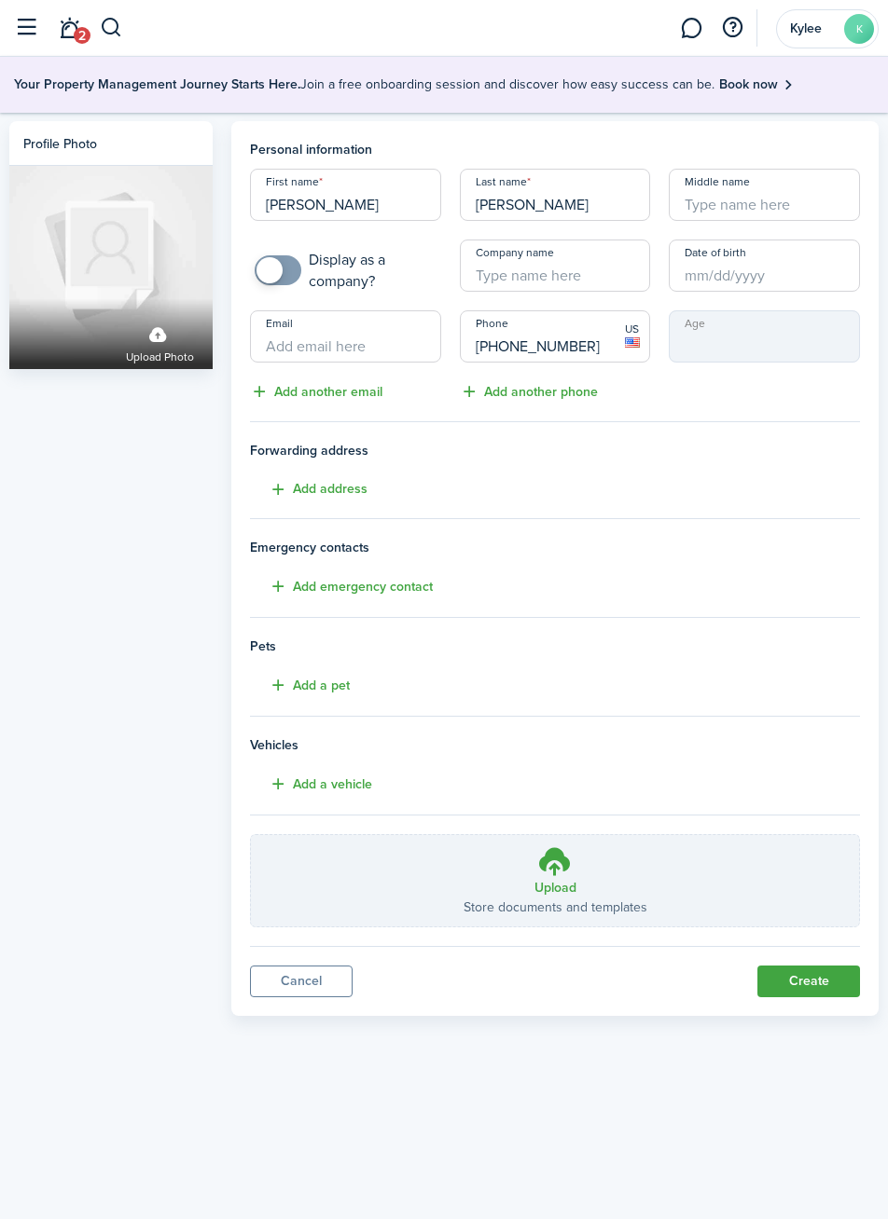
type input "[PHONE_NUMBER]"
click at [388, 355] on input "Email" at bounding box center [345, 336] width 191 height 52
type input "[EMAIL_ADDRESS][DOMAIN_NAME]"
click at [818, 990] on button "Create" at bounding box center [808, 982] width 103 height 32
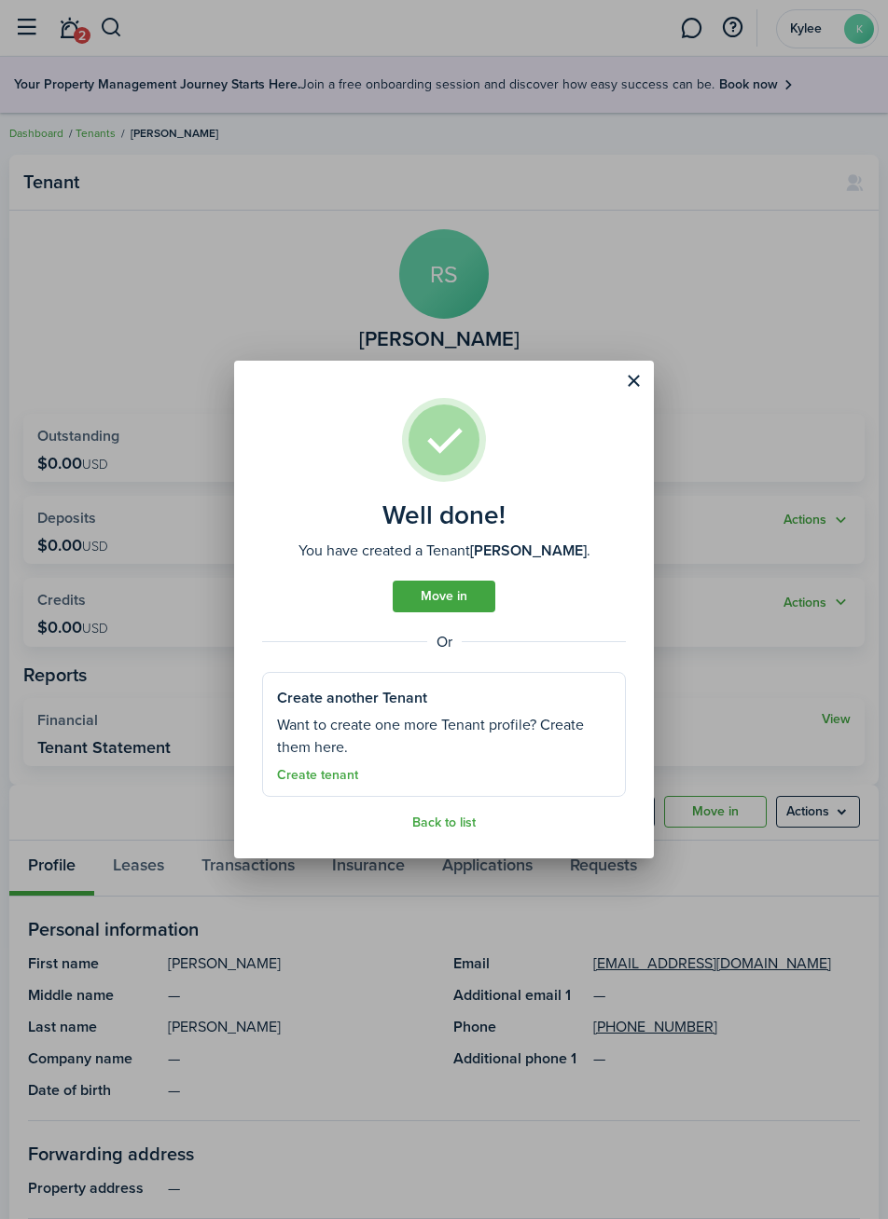
click at [321, 779] on link "Create tenant" at bounding box center [317, 775] width 81 height 15
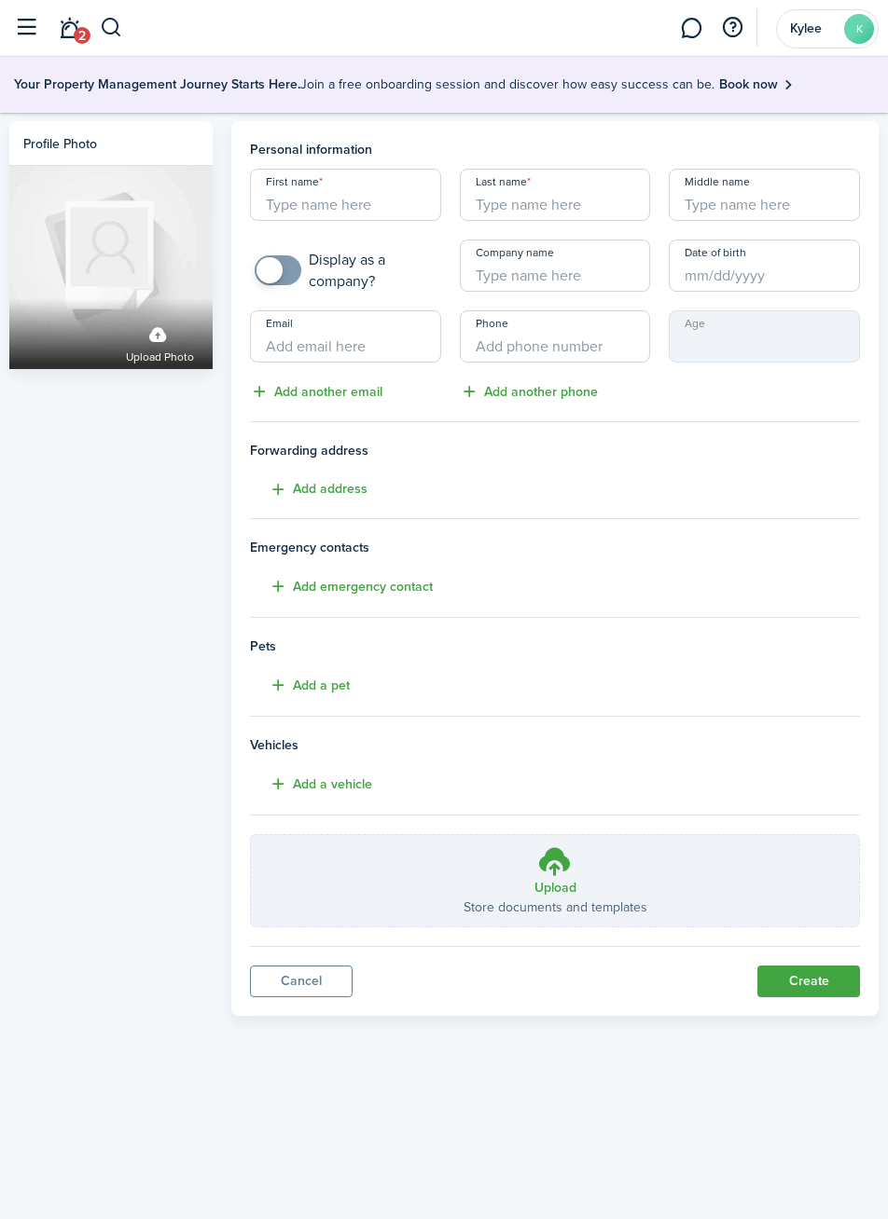
click at [400, 212] on input "First name" at bounding box center [345, 195] width 191 height 52
click at [600, 212] on input "Last name" at bounding box center [555, 195] width 191 height 52
click at [578, 352] on input "Phone" at bounding box center [555, 336] width 191 height 52
click at [390, 348] on input "Email" at bounding box center [345, 336] width 191 height 52
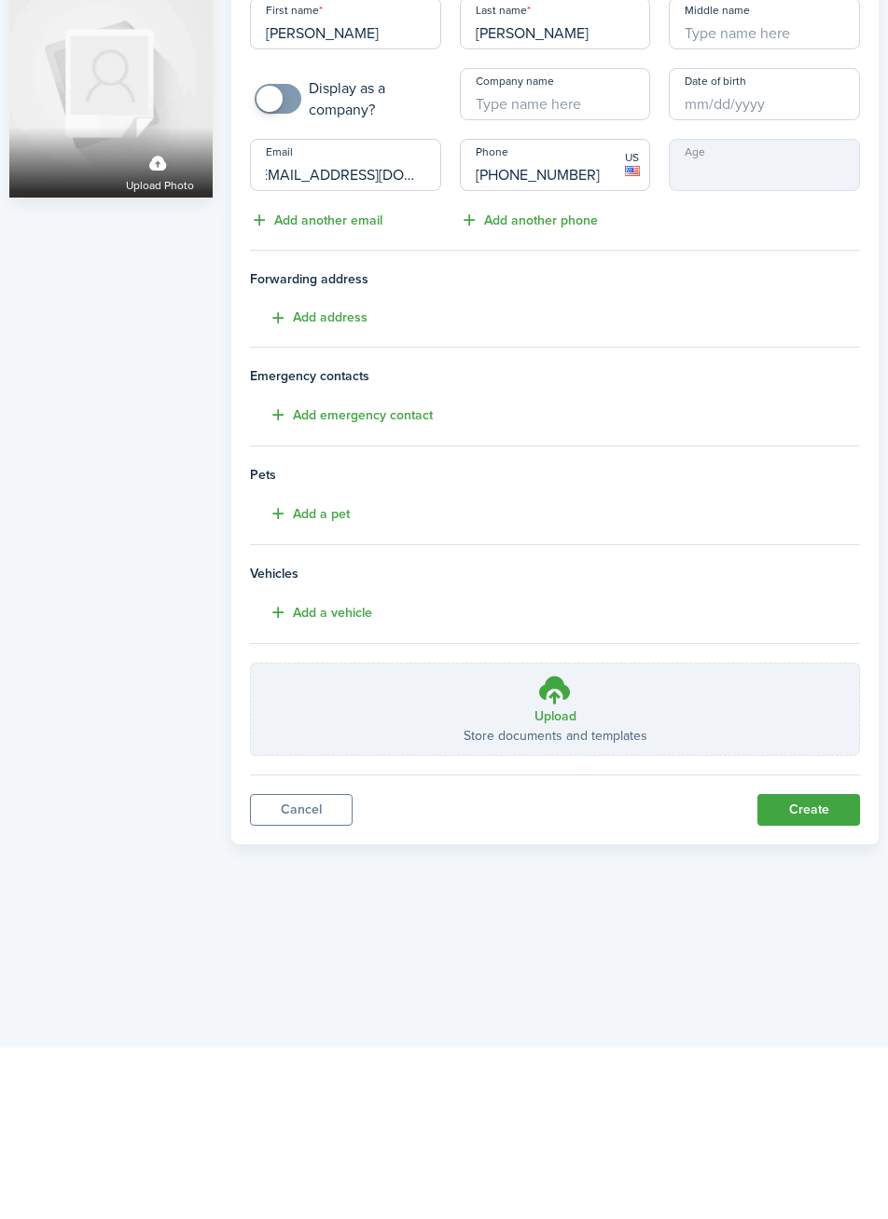
click at [809, 981] on button "Create" at bounding box center [808, 982] width 103 height 32
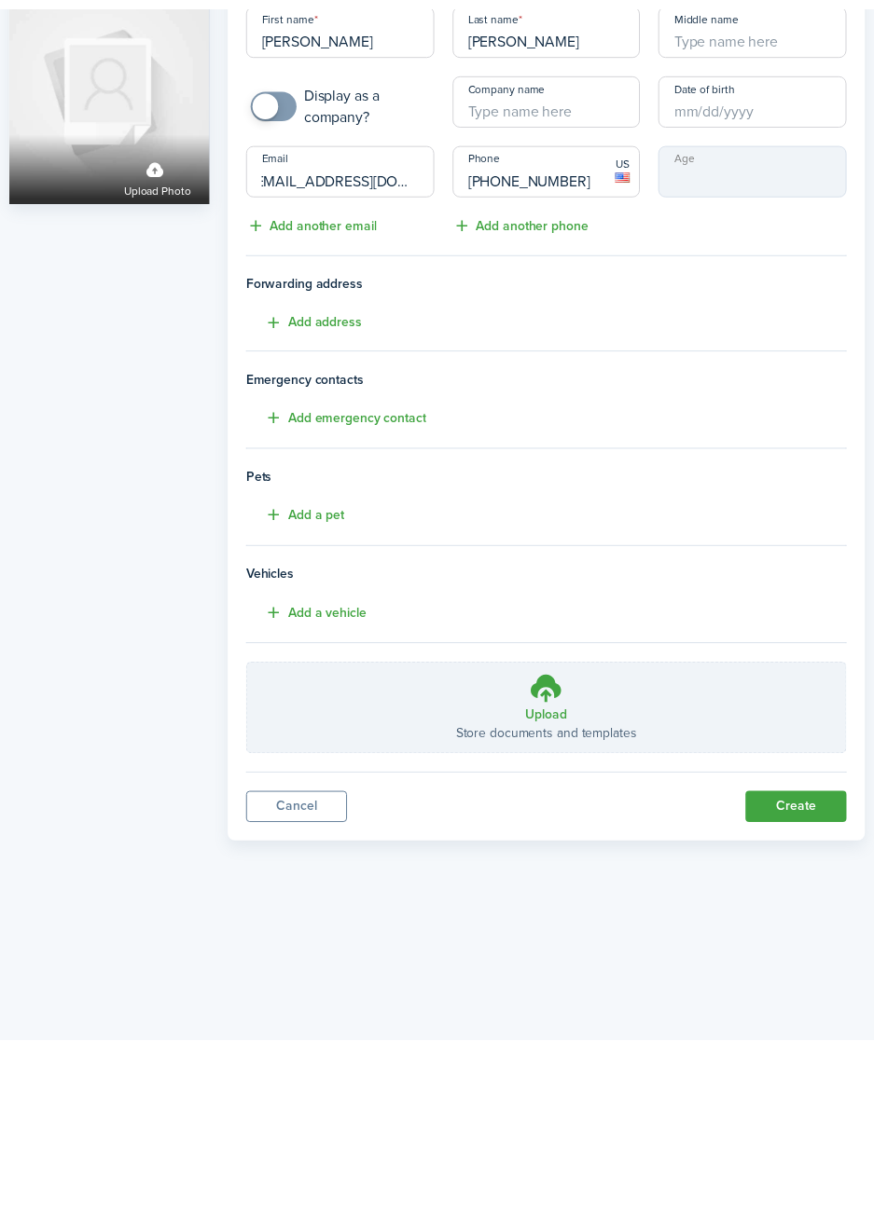
scroll to position [0, 0]
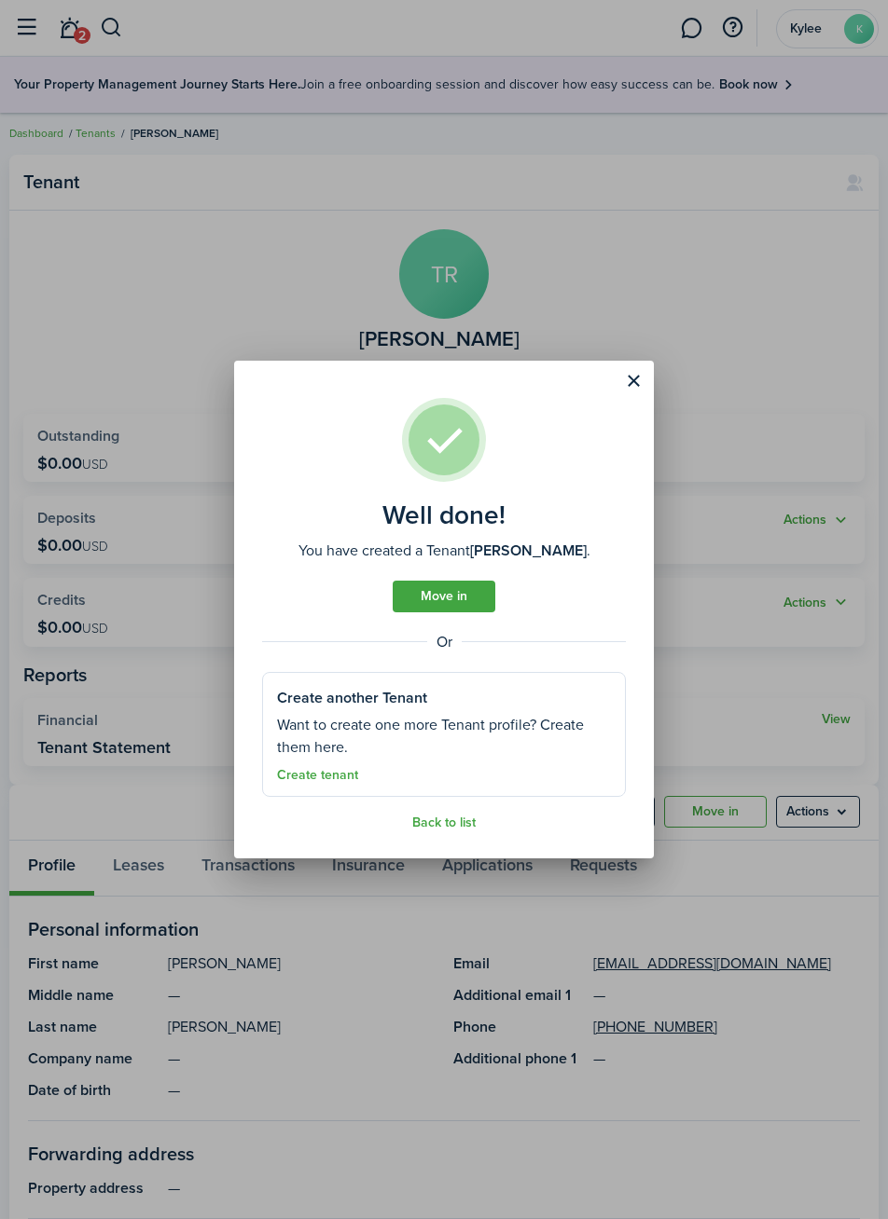
click at [637, 377] on button "Close modal" at bounding box center [633, 381] width 32 height 32
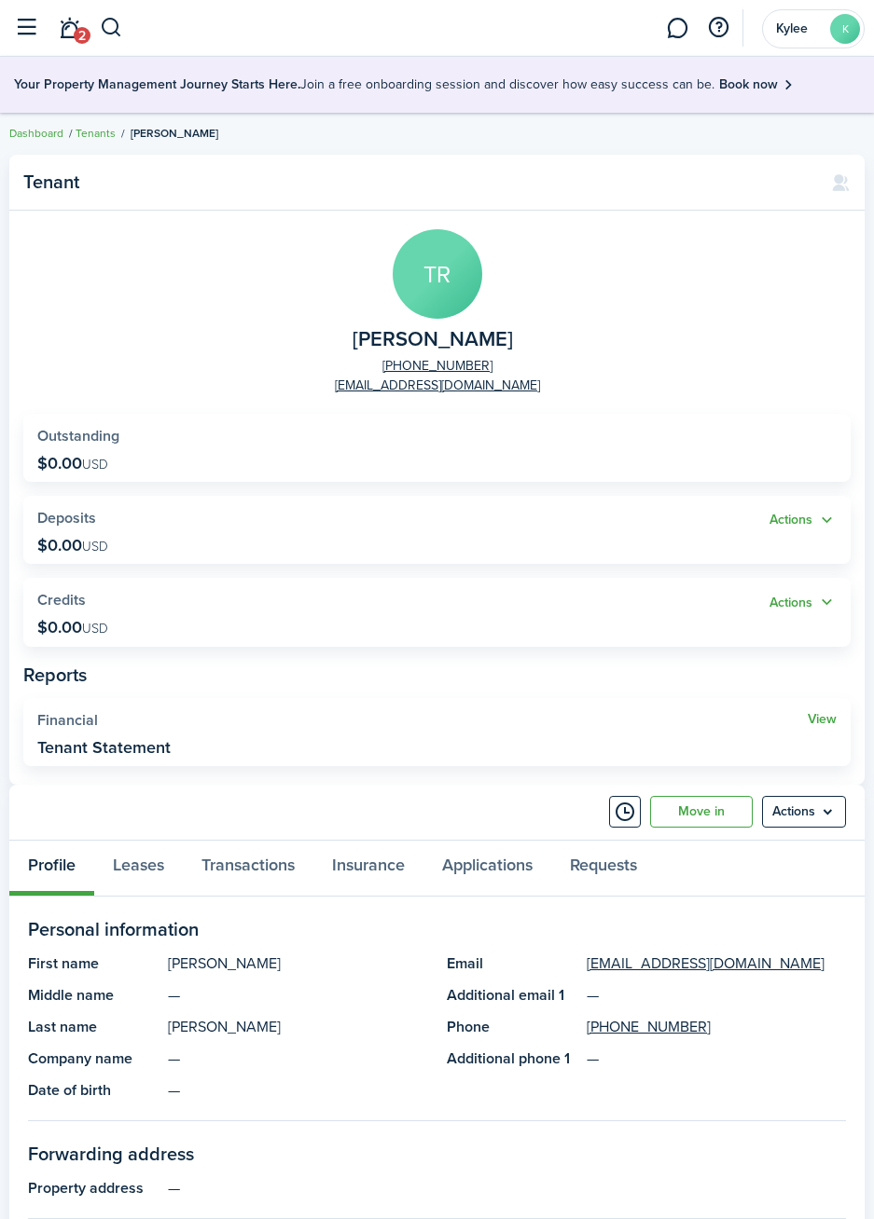
click at [16, 25] on button "button" at bounding box center [25, 27] width 35 height 35
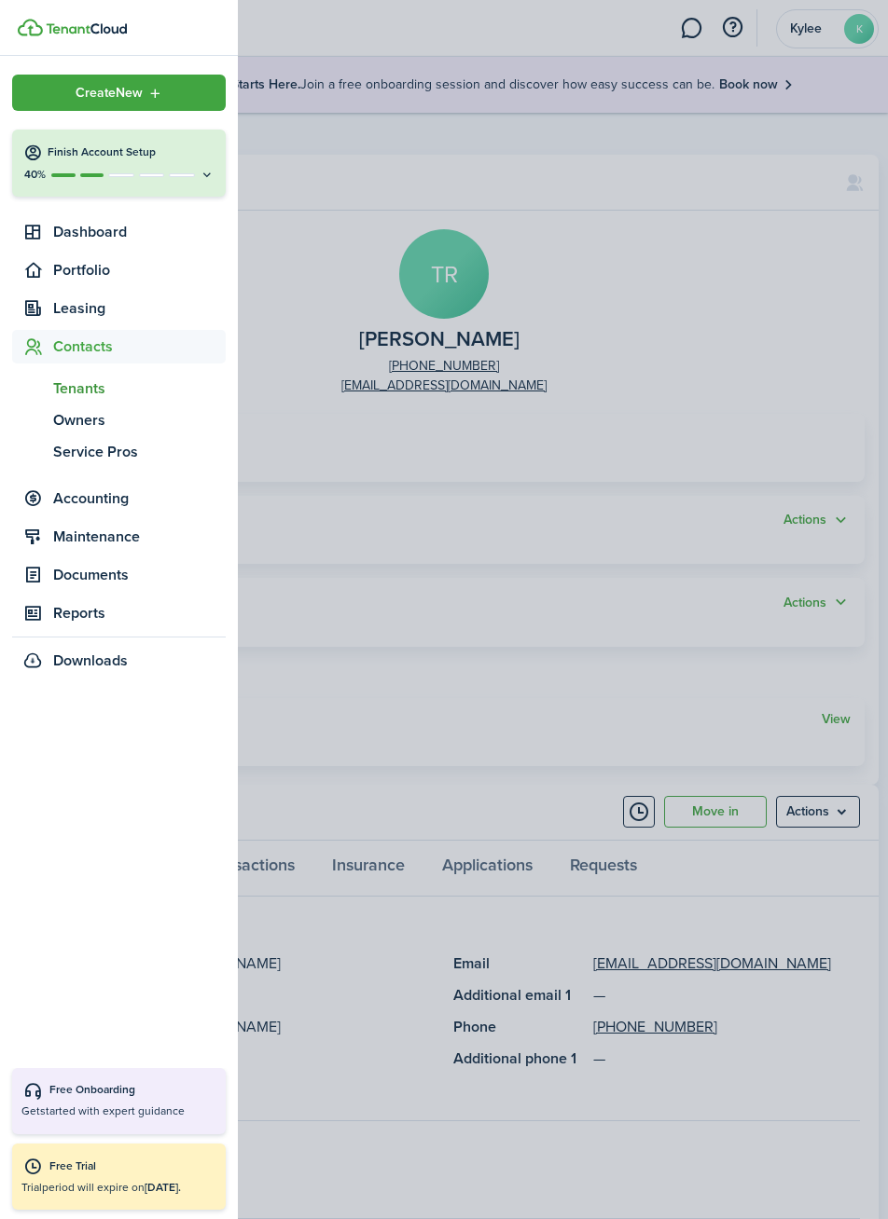
click at [92, 315] on span "Leasing" at bounding box center [139, 308] width 172 height 22
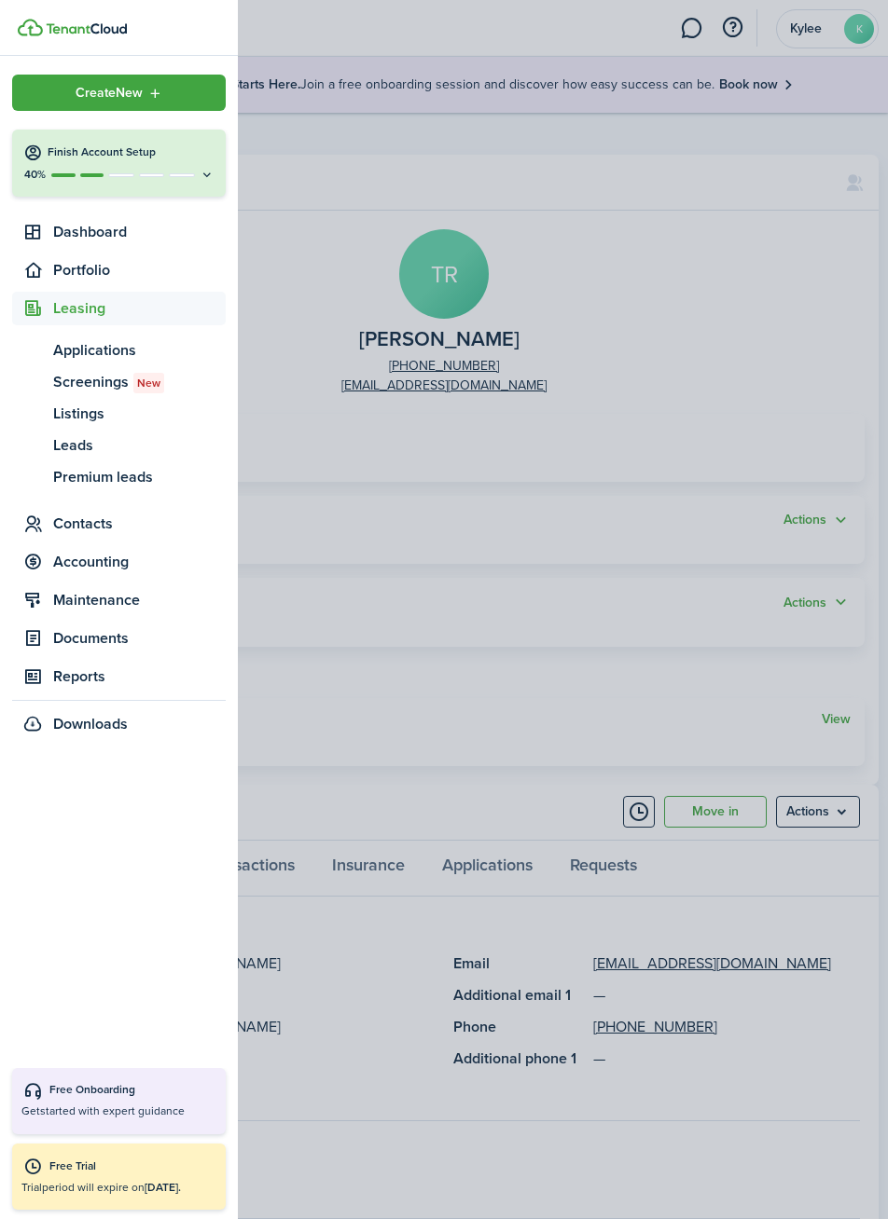
click at [499, 537] on container-opacity at bounding box center [444, 609] width 888 height 1219
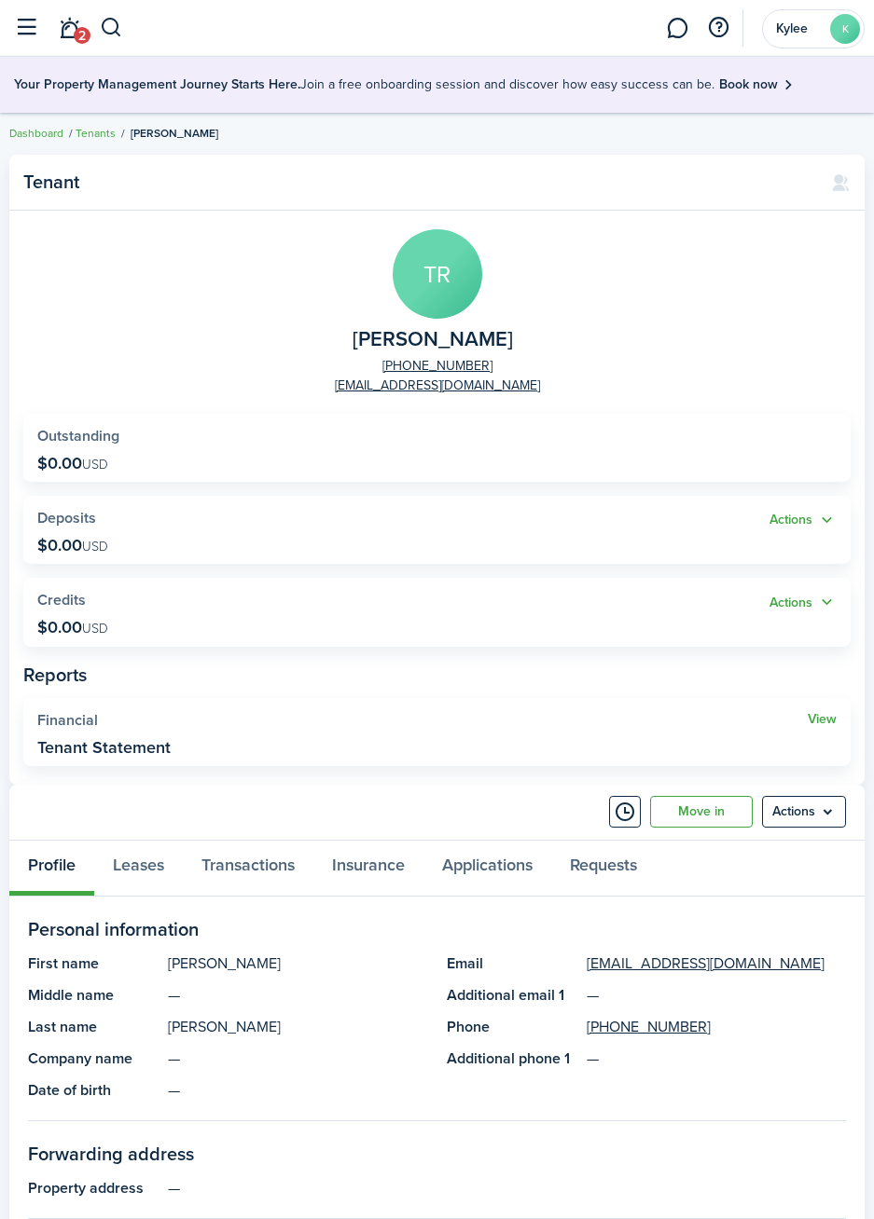
click at [34, 29] on button "button" at bounding box center [25, 27] width 35 height 35
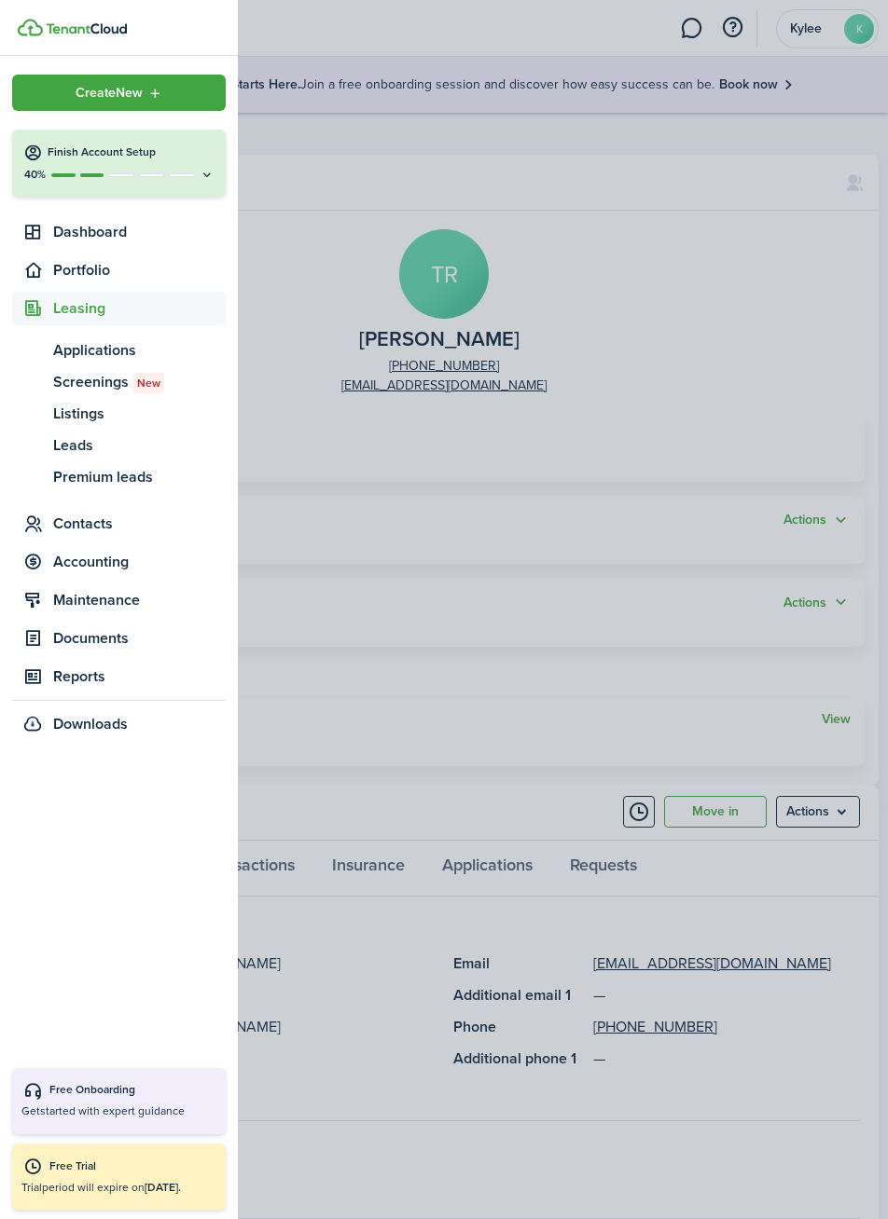
click at [129, 238] on span "Dashboard" at bounding box center [139, 232] width 172 height 22
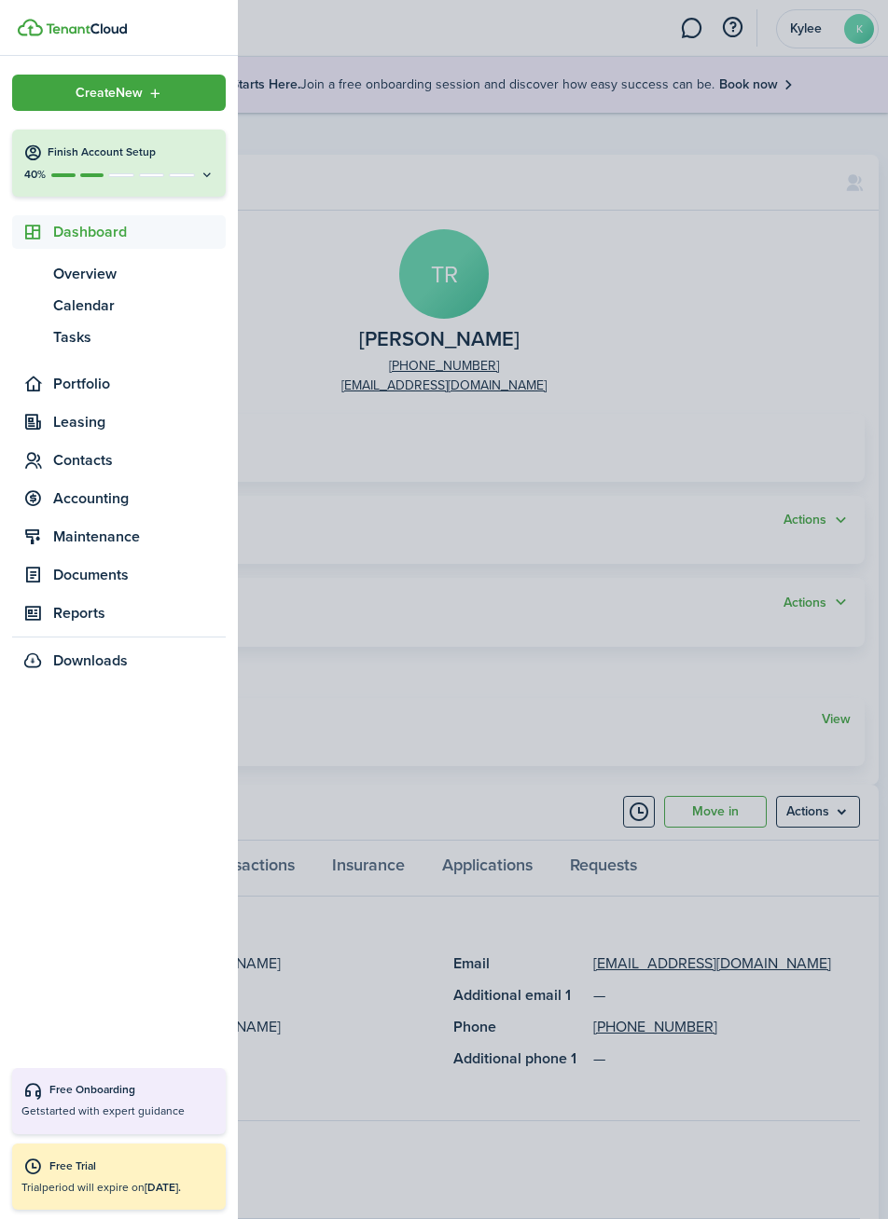
click at [90, 289] on link "ov Overview" at bounding box center [118, 274] width 213 height 32
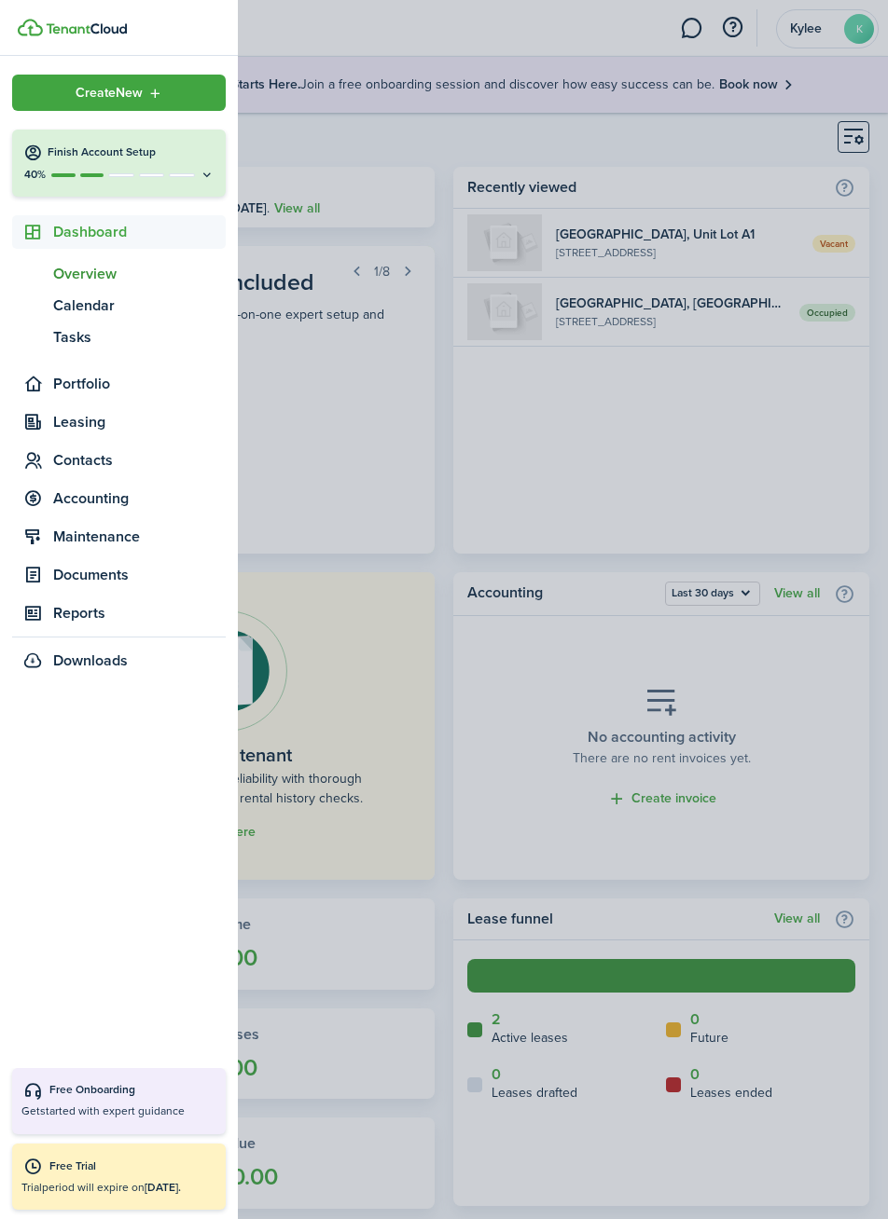
click at [425, 150] on container-opacity at bounding box center [444, 609] width 888 height 1219
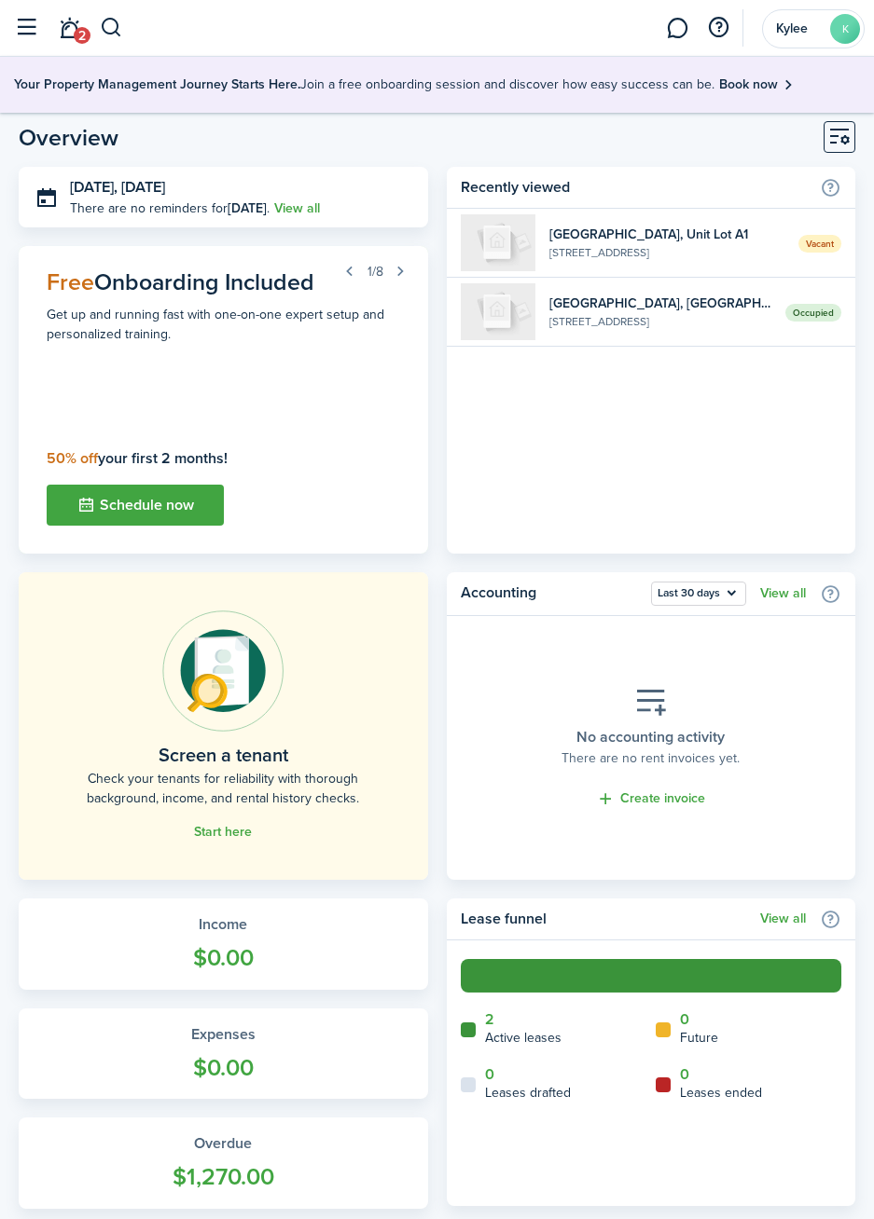
click at [399, 275] on button "button" at bounding box center [401, 271] width 26 height 26
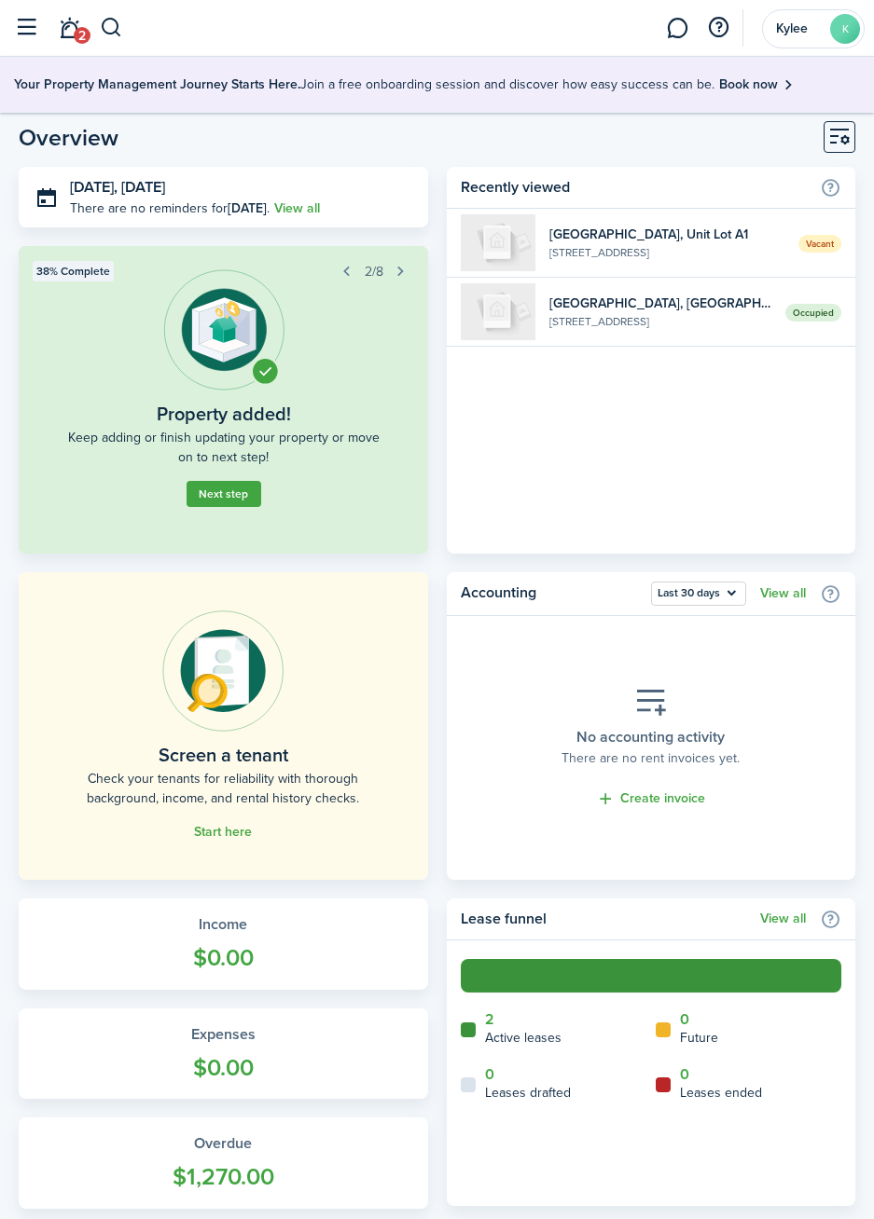
click at [404, 277] on button "button" at bounding box center [401, 271] width 26 height 26
click at [401, 278] on button "button" at bounding box center [401, 271] width 26 height 26
click at [342, 274] on button "button" at bounding box center [347, 271] width 26 height 26
click at [400, 274] on button "button" at bounding box center [401, 271] width 26 height 26
click at [403, 277] on button "button" at bounding box center [401, 271] width 26 height 26
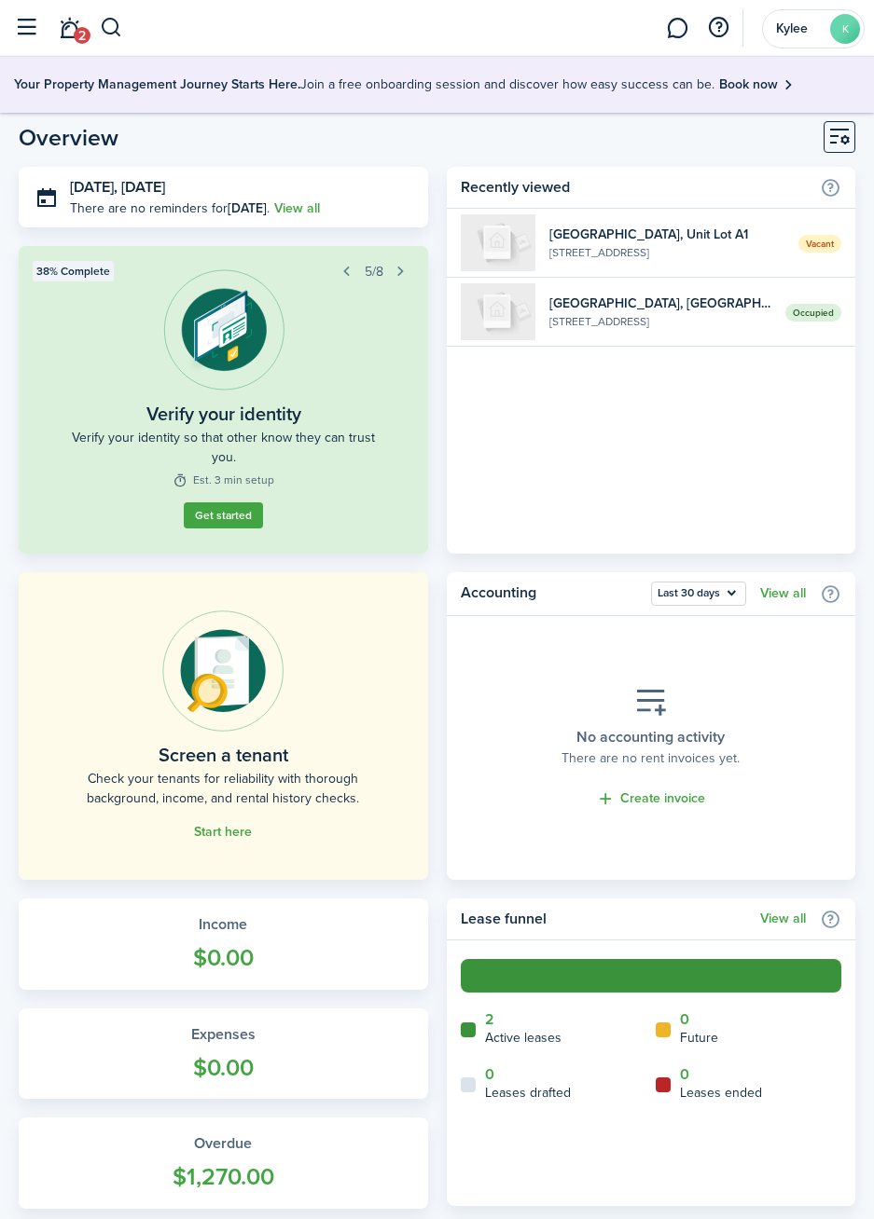
click at [400, 274] on button "button" at bounding box center [401, 271] width 26 height 26
click at [400, 278] on button "button" at bounding box center [401, 271] width 26 height 26
click at [401, 278] on button "button" at bounding box center [401, 271] width 26 height 26
click at [26, 40] on button "button" at bounding box center [25, 27] width 35 height 35
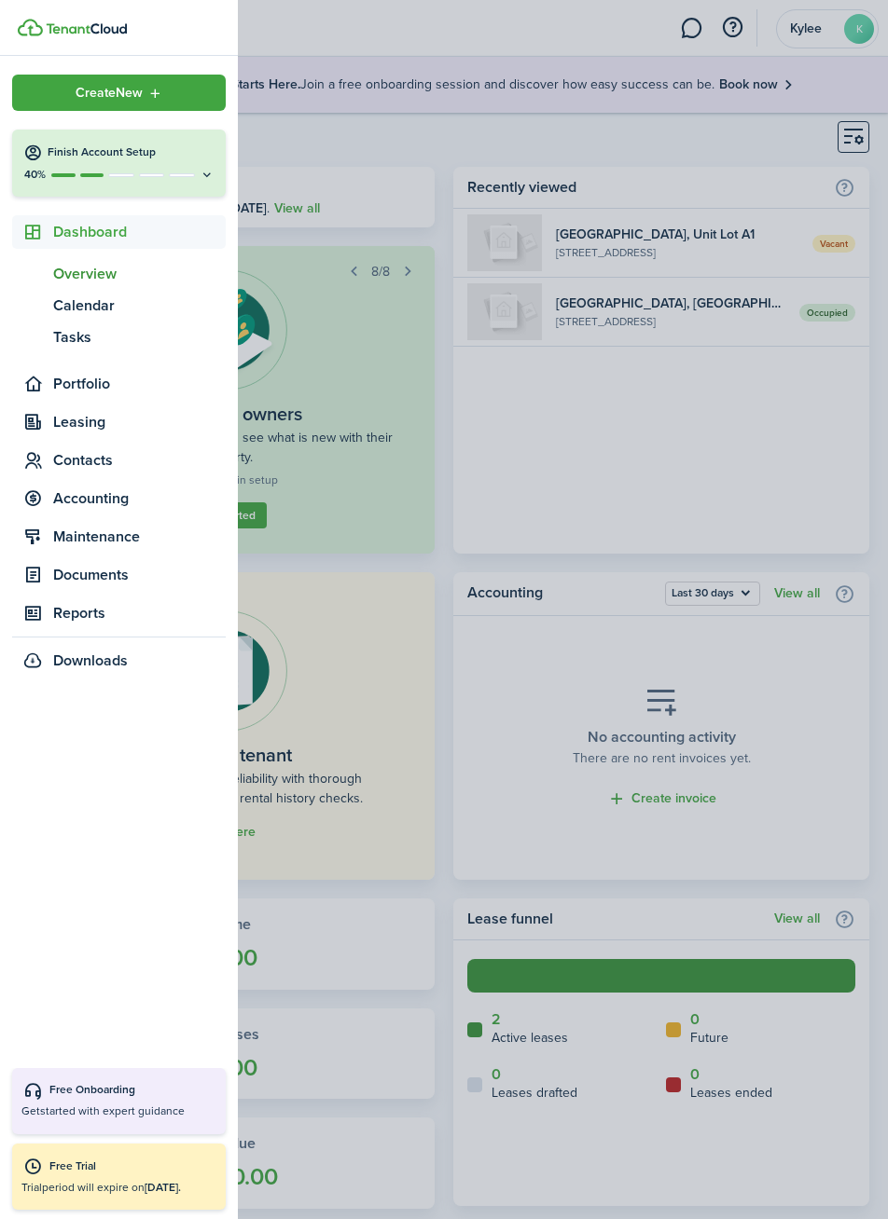
click at [65, 467] on span "Contacts" at bounding box center [139, 460] width 172 height 22
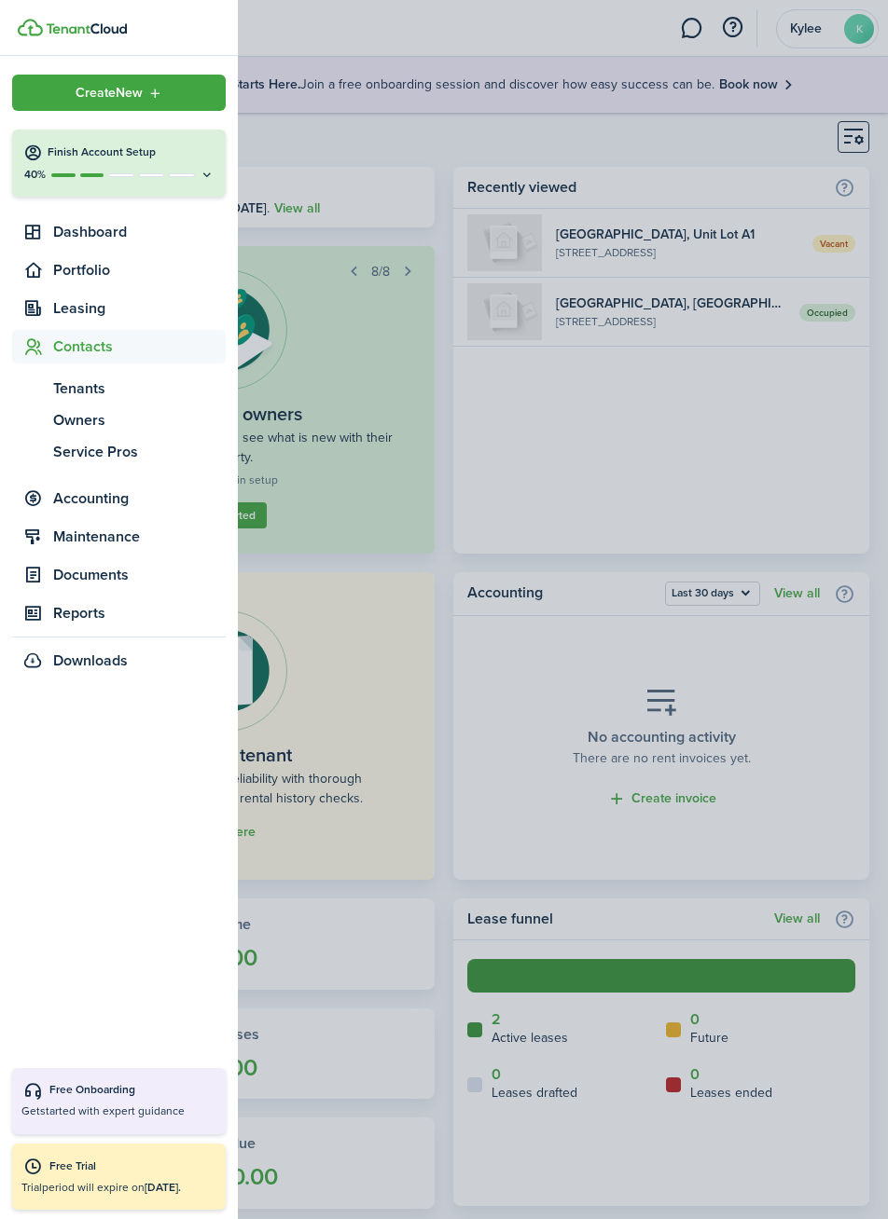
click at [60, 358] on span "Contacts" at bounding box center [118, 347] width 213 height 34
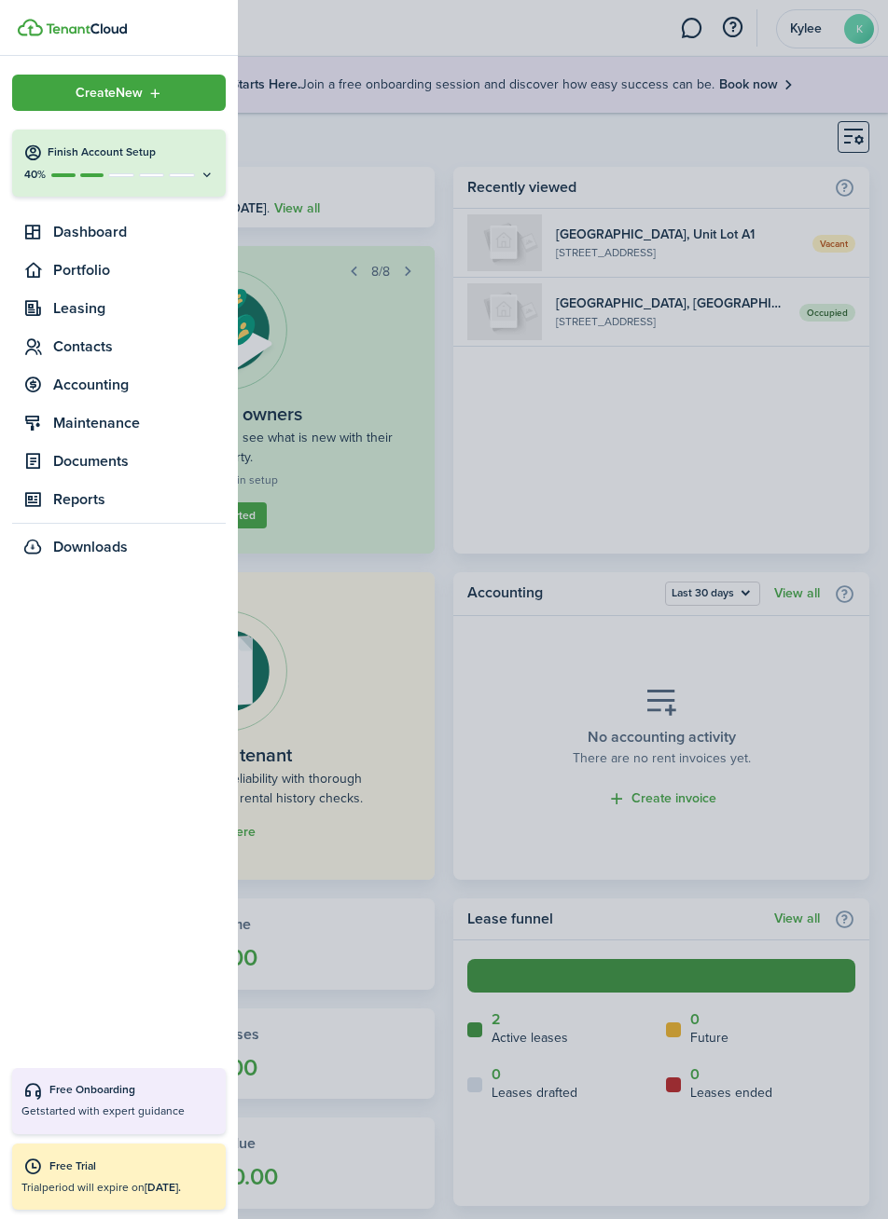
click at [78, 463] on span "Documents" at bounding box center [139, 461] width 172 height 22
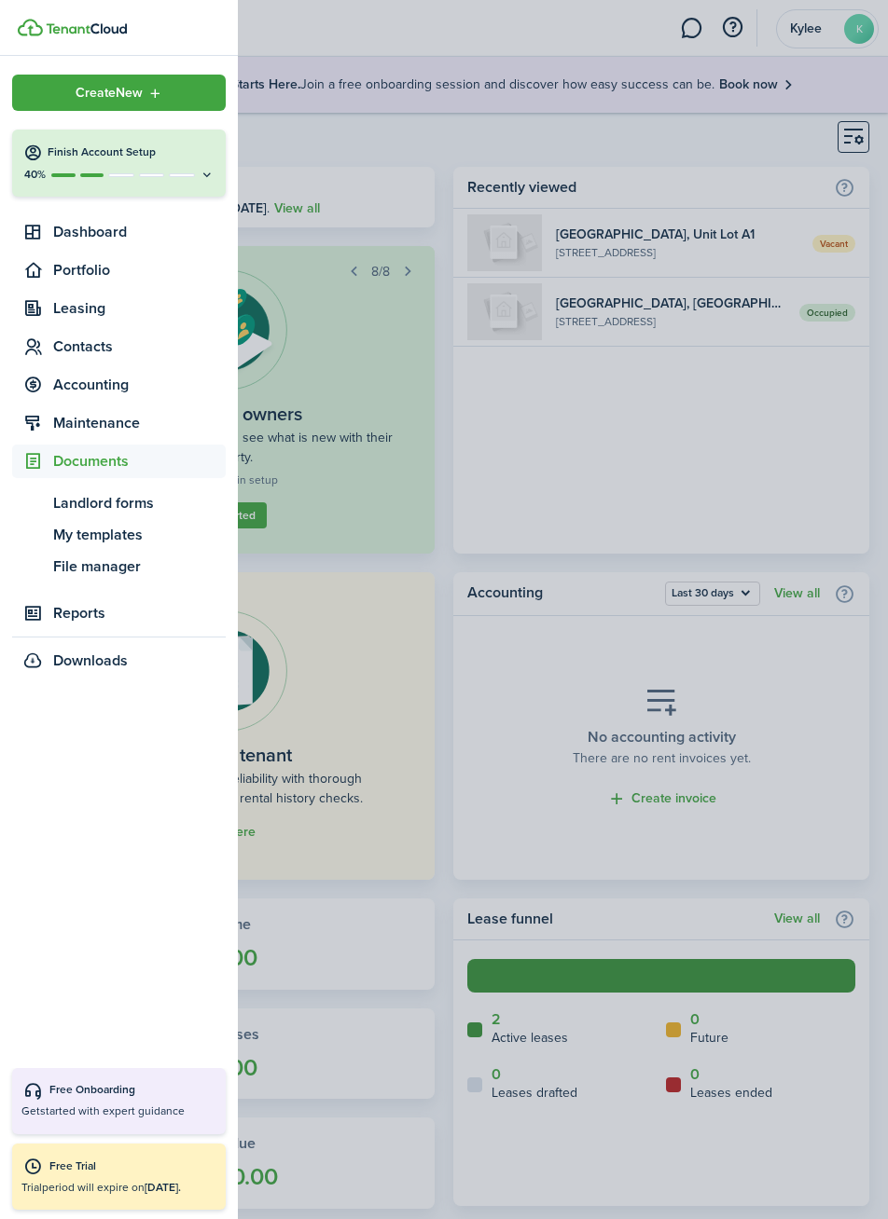
click at [87, 476] on span "Documents" at bounding box center [118, 462] width 213 height 34
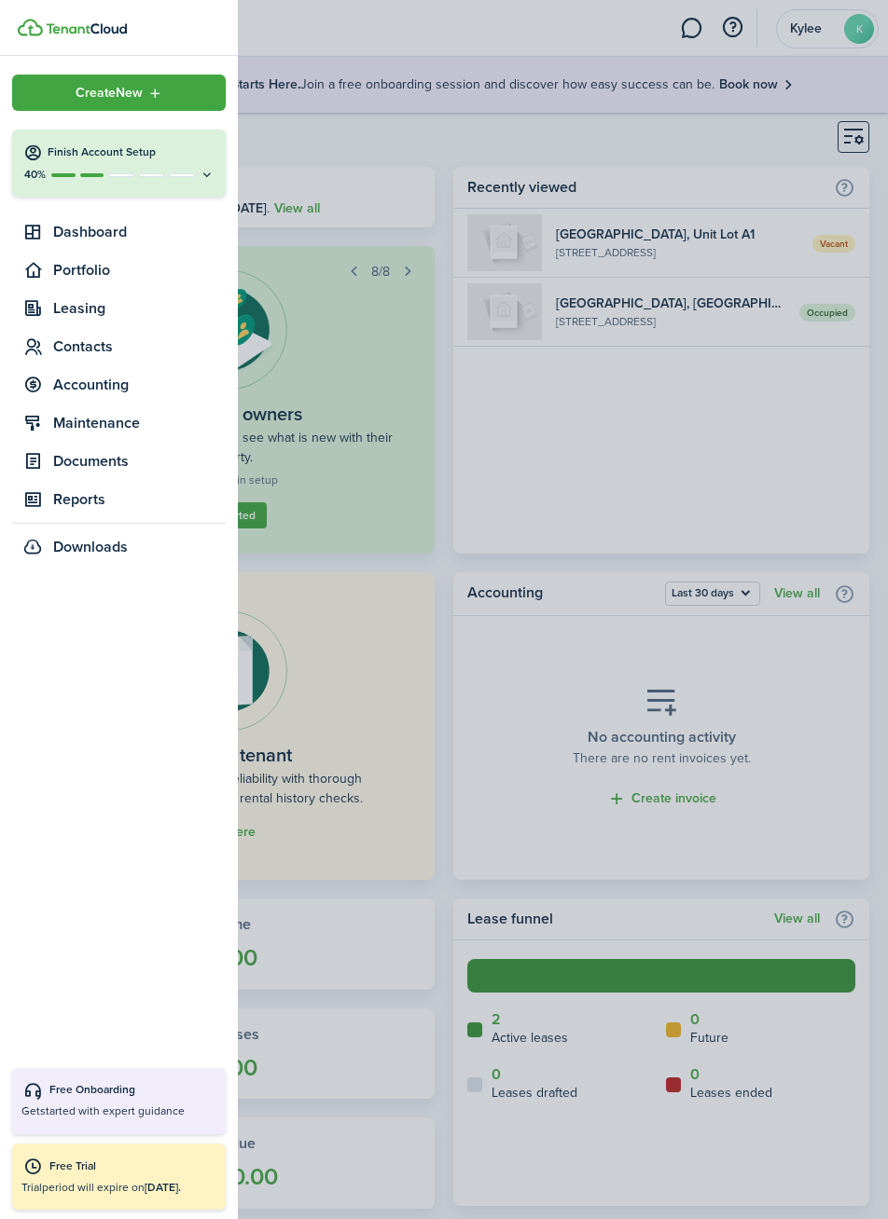
click at [720, 578] on container-opacity at bounding box center [444, 609] width 888 height 1219
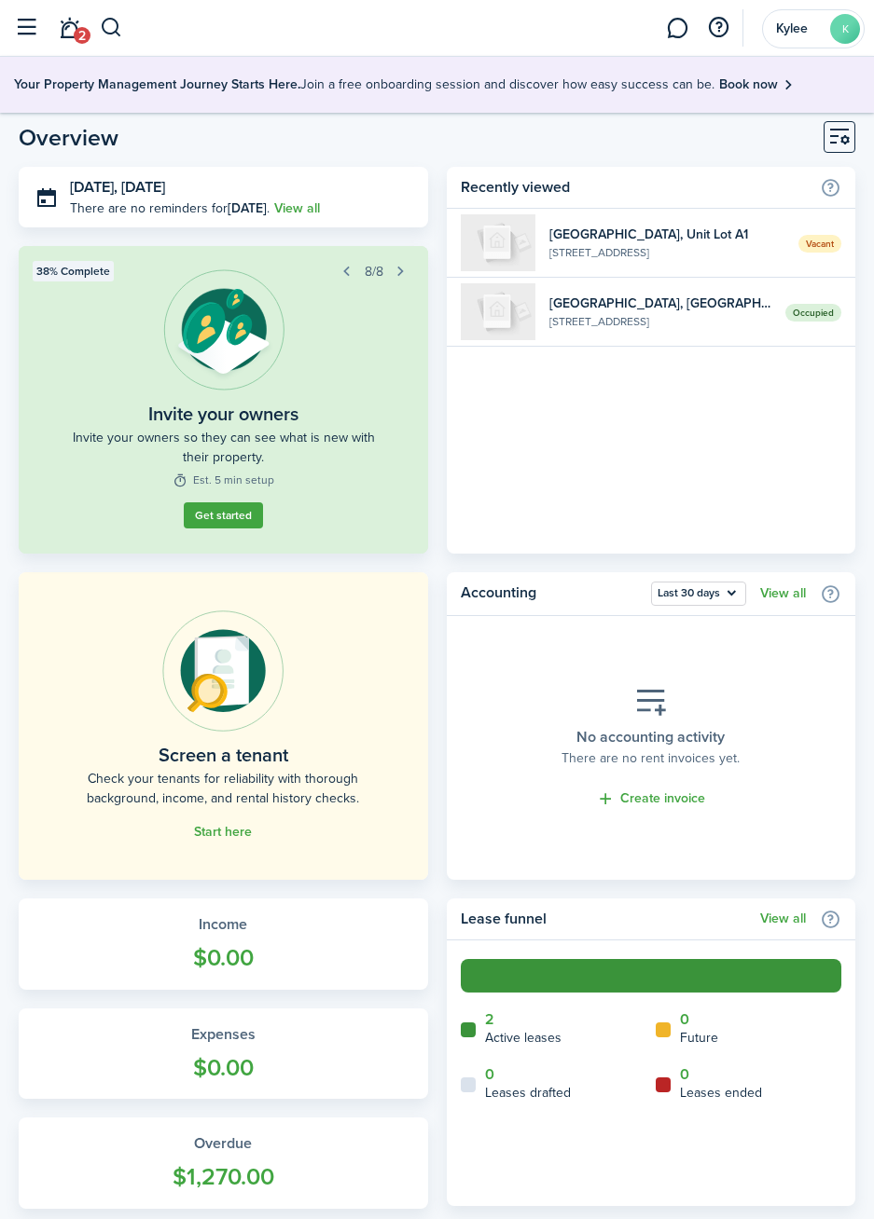
click at [664, 316] on widget-list-item-description "[STREET_ADDRESS]" at bounding box center [660, 321] width 223 height 17
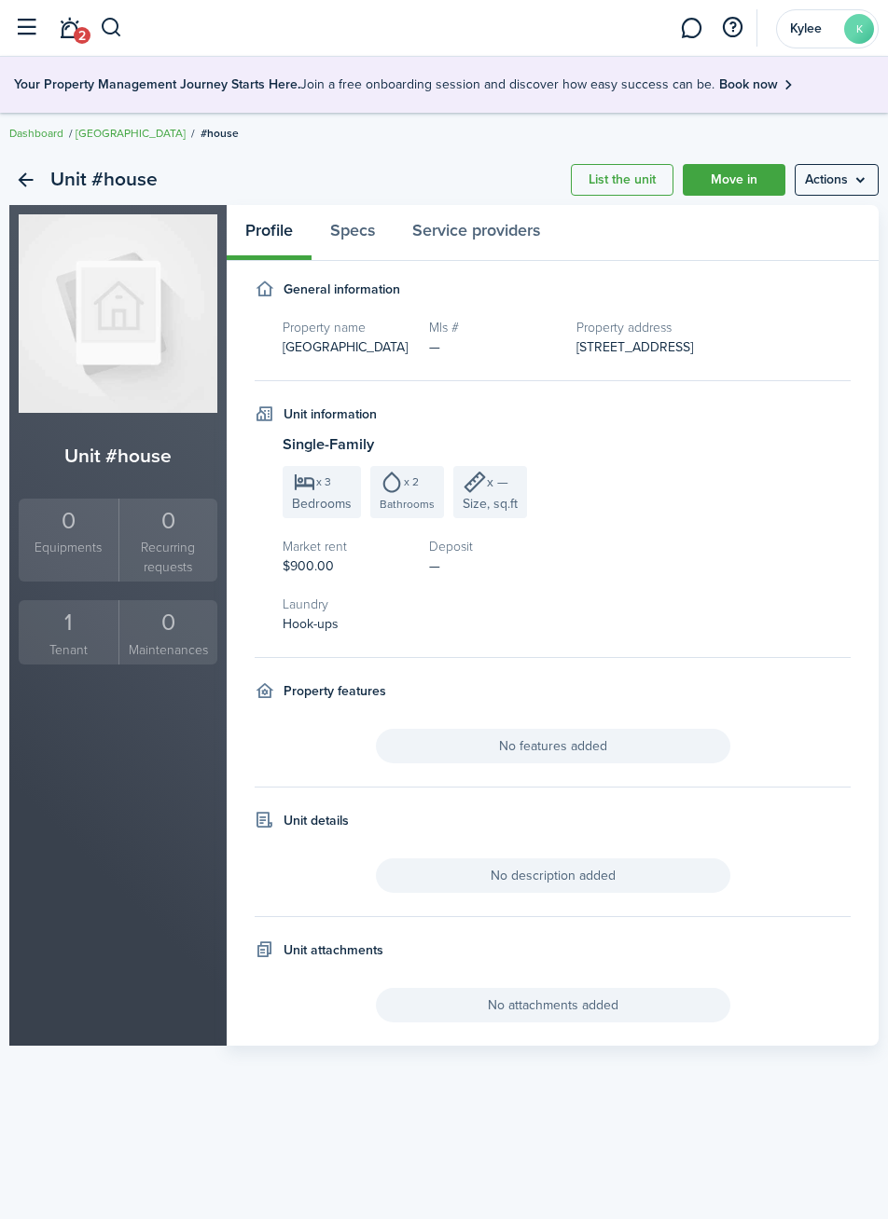
click at [71, 635] on div "1" at bounding box center [68, 622] width 90 height 35
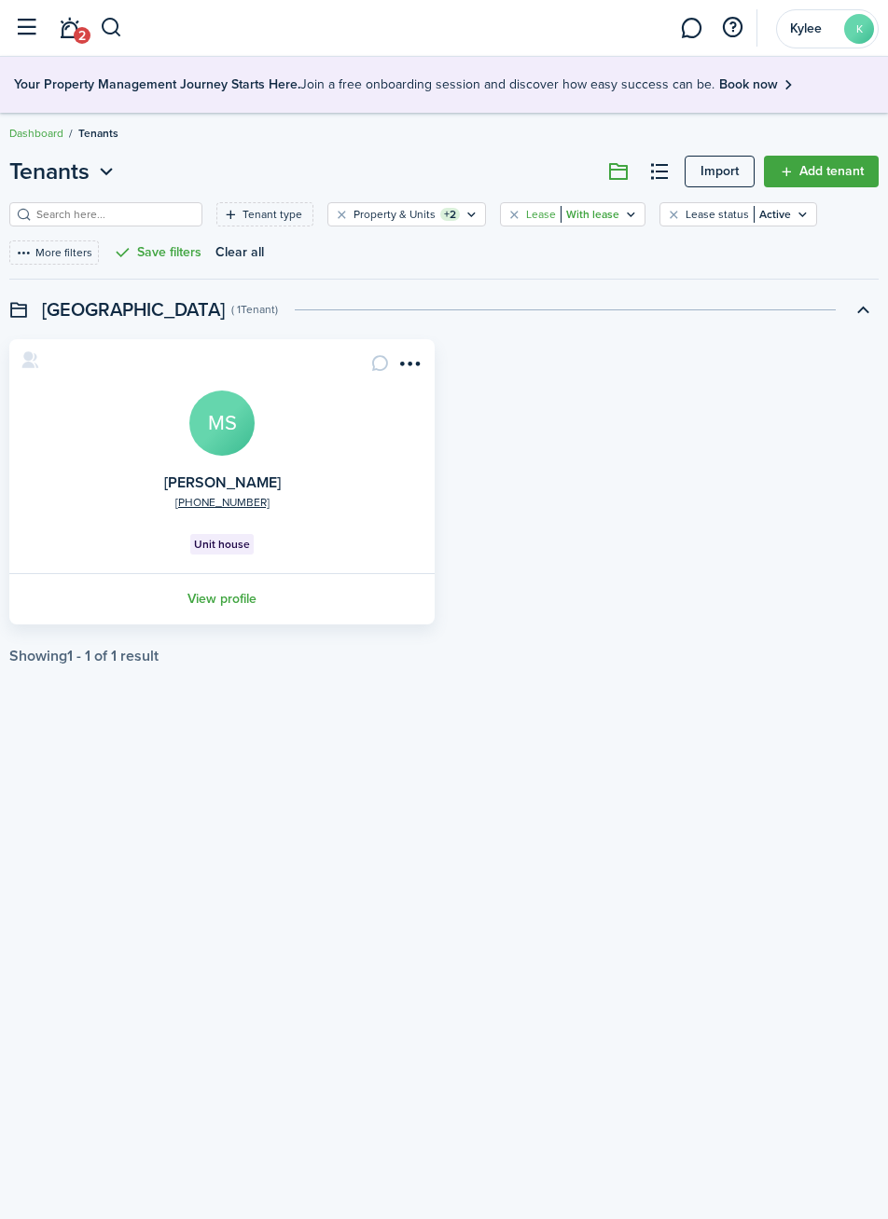
click at [623, 219] on icon "Open filter" at bounding box center [631, 214] width 16 height 15
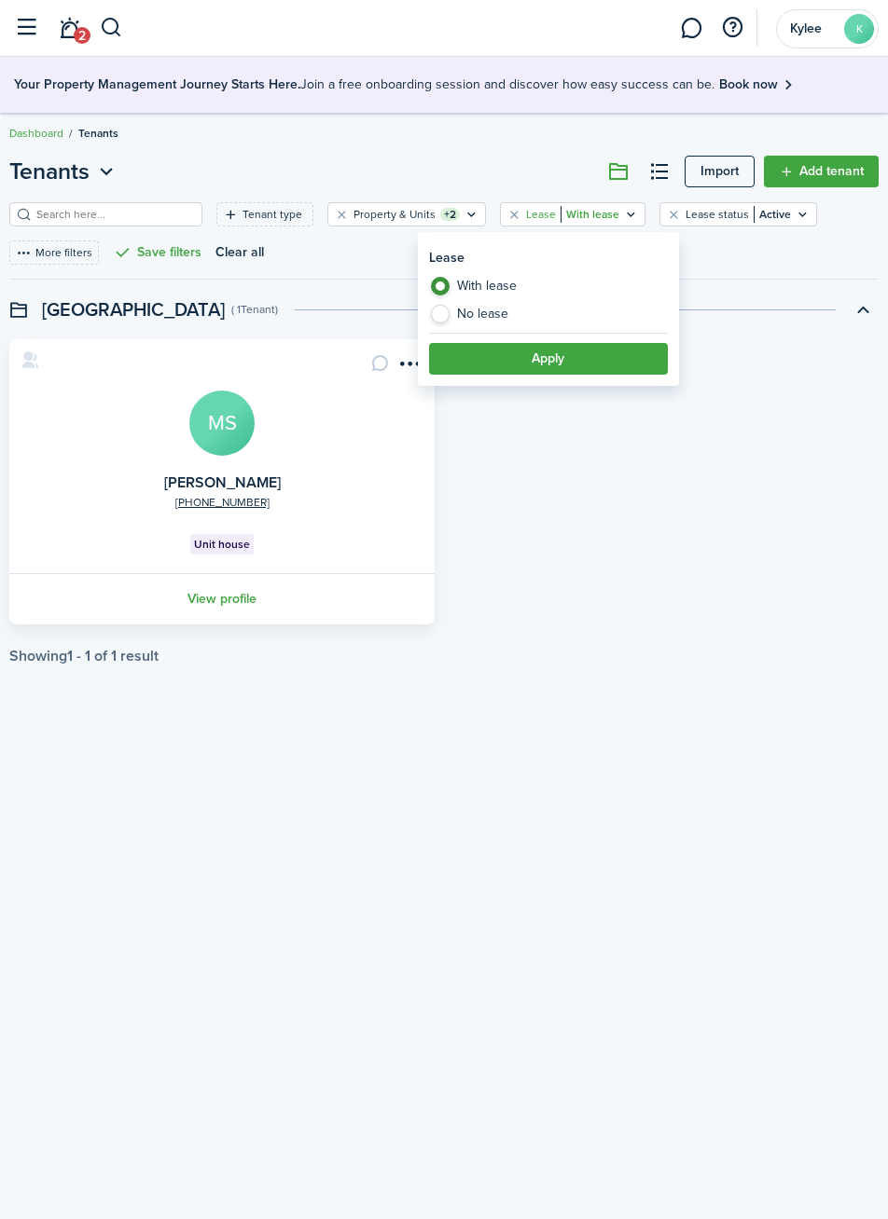
click at [623, 219] on icon "Open filter" at bounding box center [631, 214] width 16 height 15
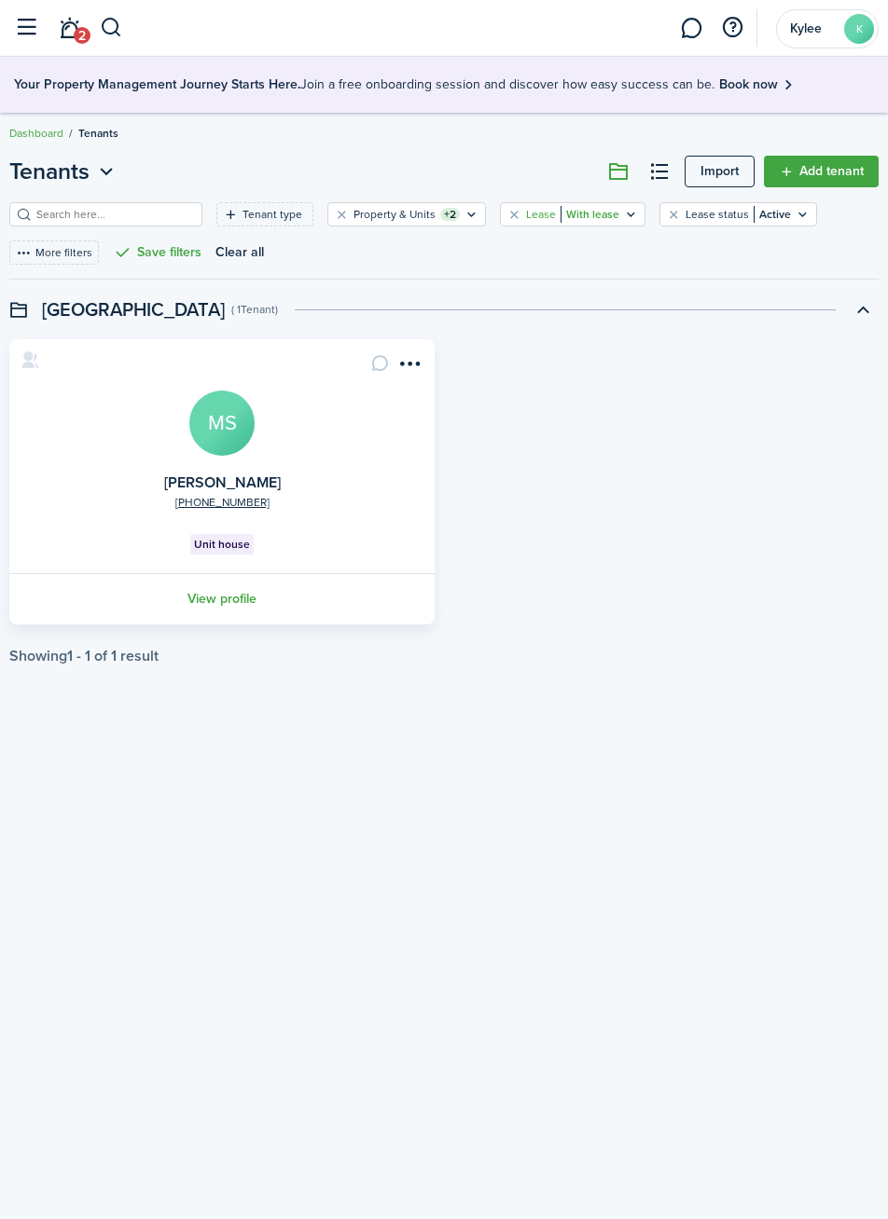
click at [623, 216] on icon "Open filter" at bounding box center [631, 214] width 16 height 15
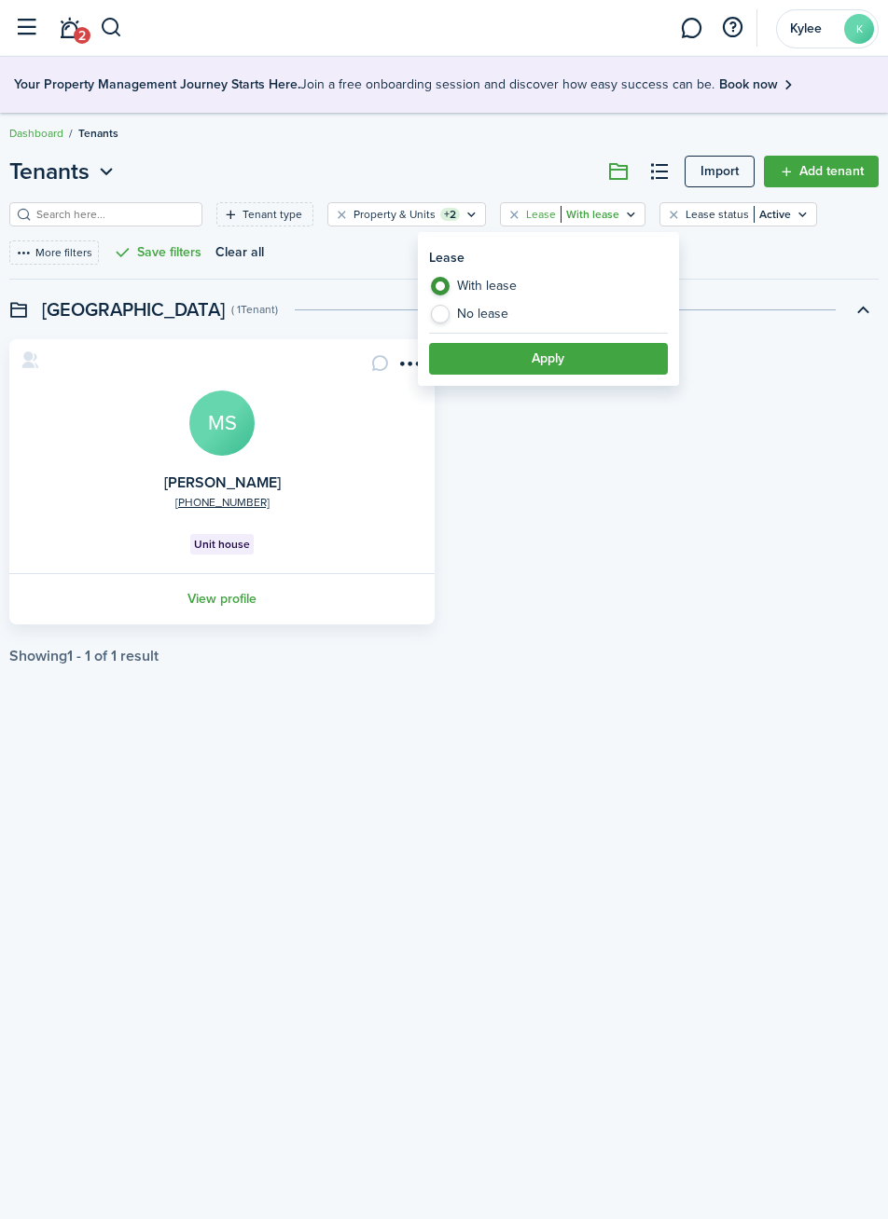
click at [448, 322] on label "No lease" at bounding box center [548, 314] width 239 height 19
click at [531, 367] on button "Apply" at bounding box center [548, 359] width 239 height 32
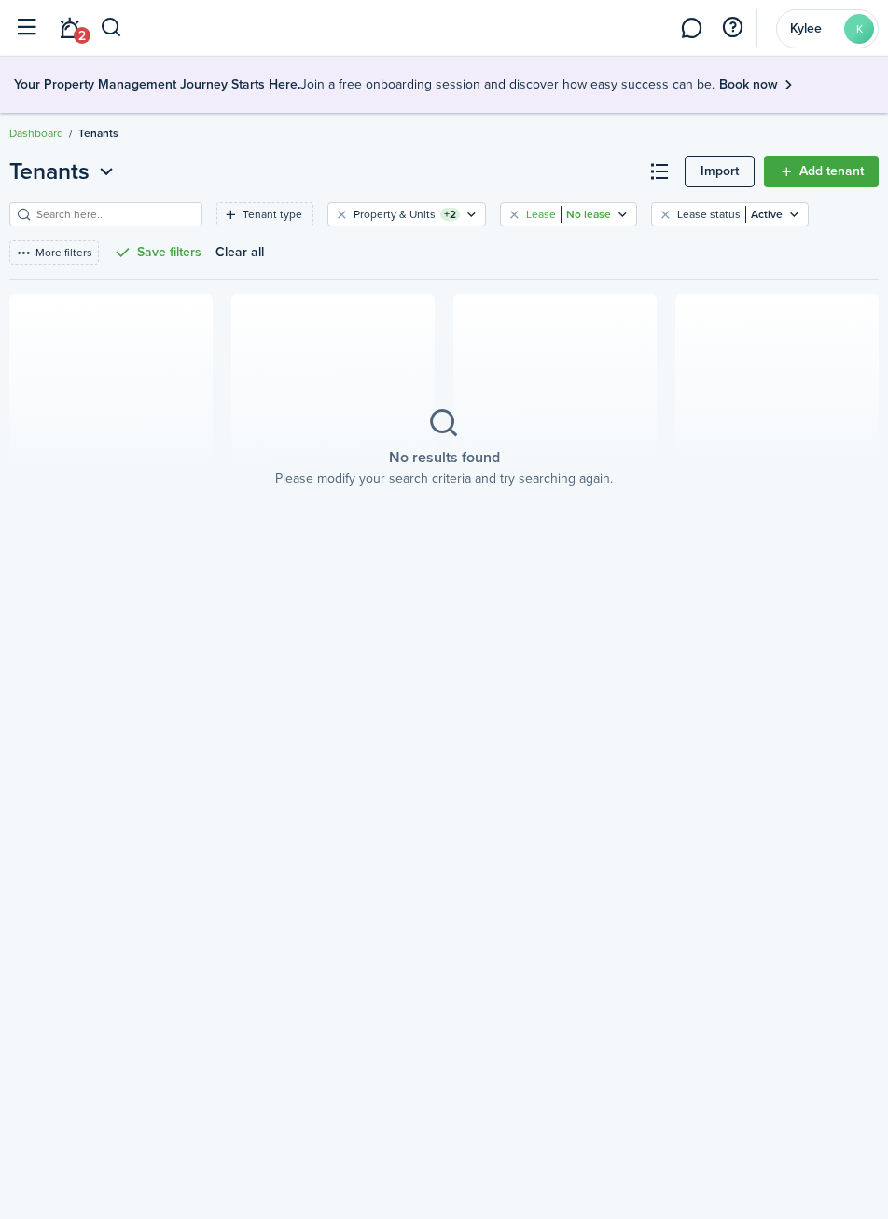
click at [614, 214] on icon "Open filter" at bounding box center [622, 214] width 16 height 15
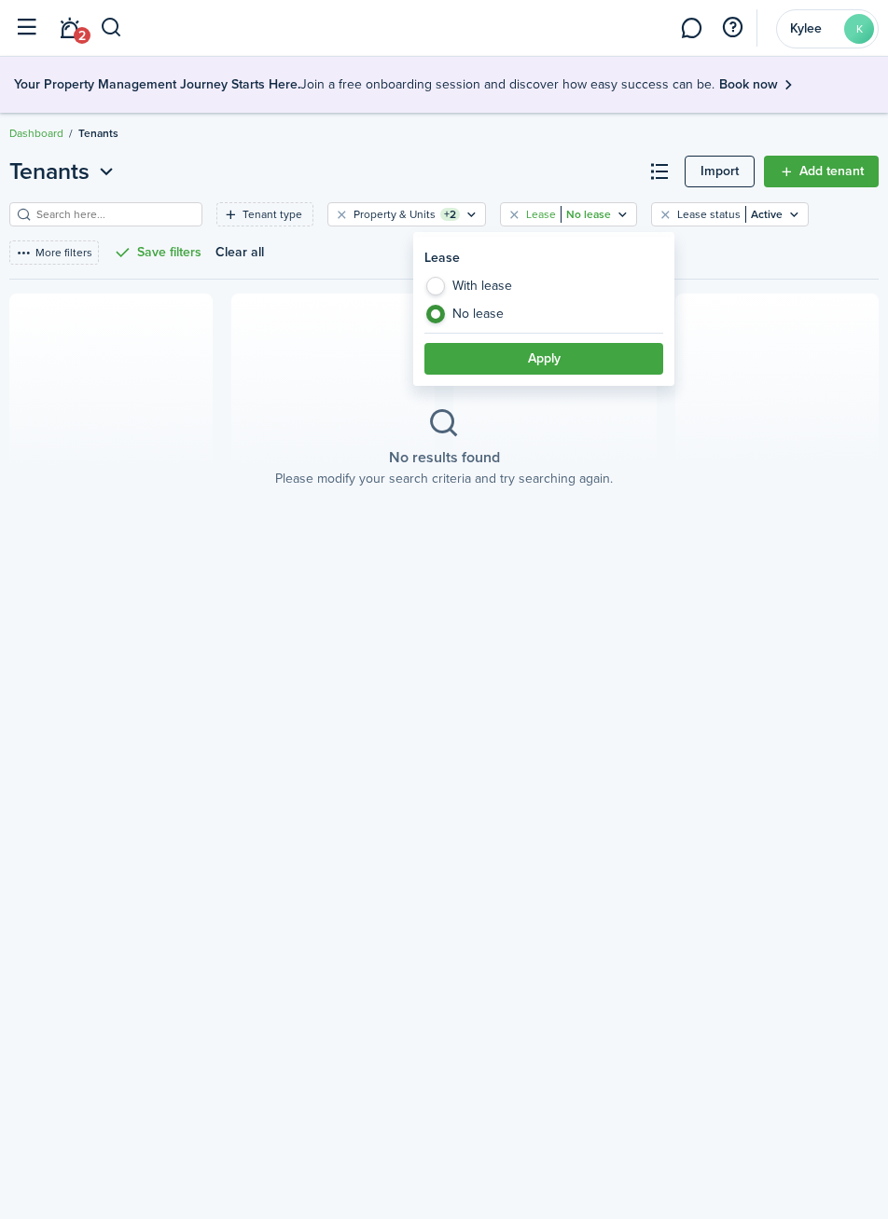
click at [485, 294] on label "With lease" at bounding box center [543, 291] width 239 height 28
click at [579, 367] on button "Apply" at bounding box center [543, 359] width 239 height 32
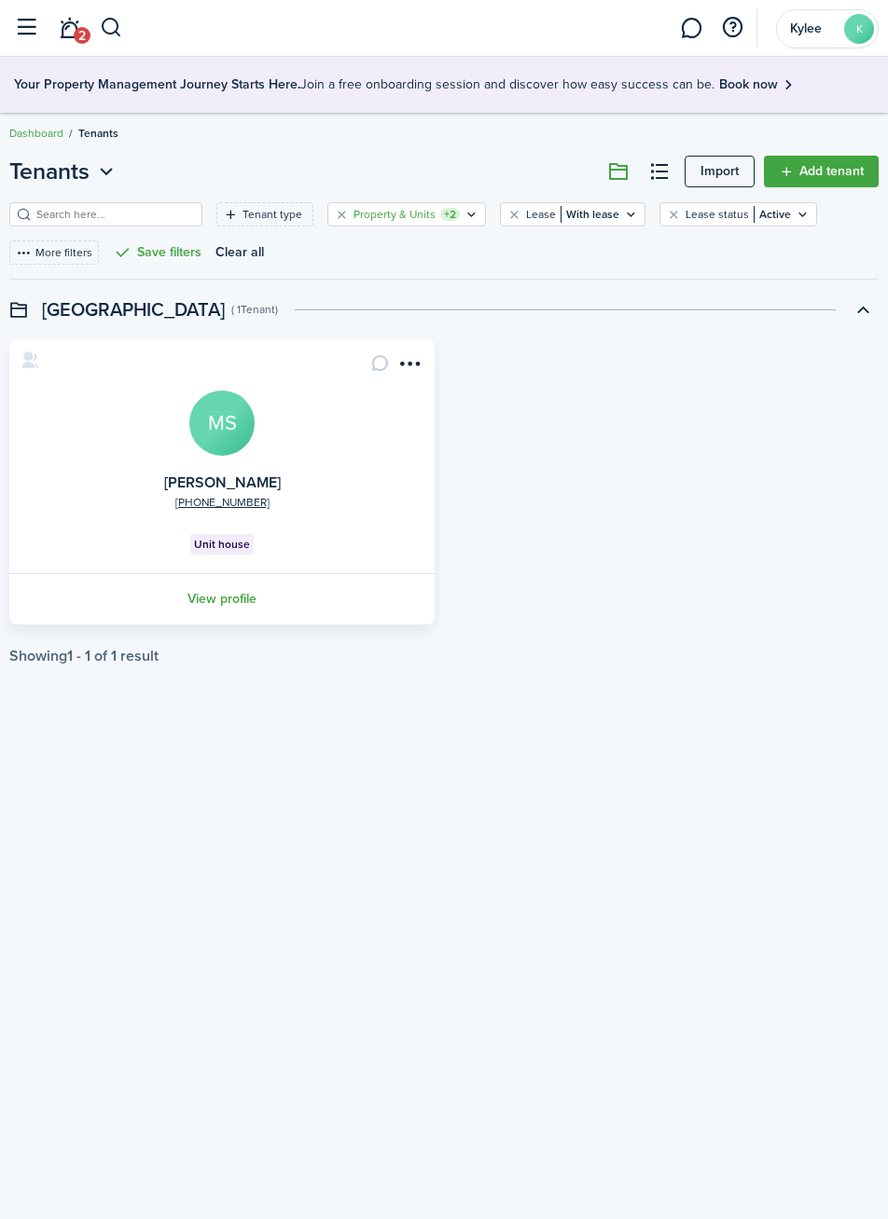
click at [463, 217] on icon "Open filter" at bounding box center [471, 214] width 16 height 15
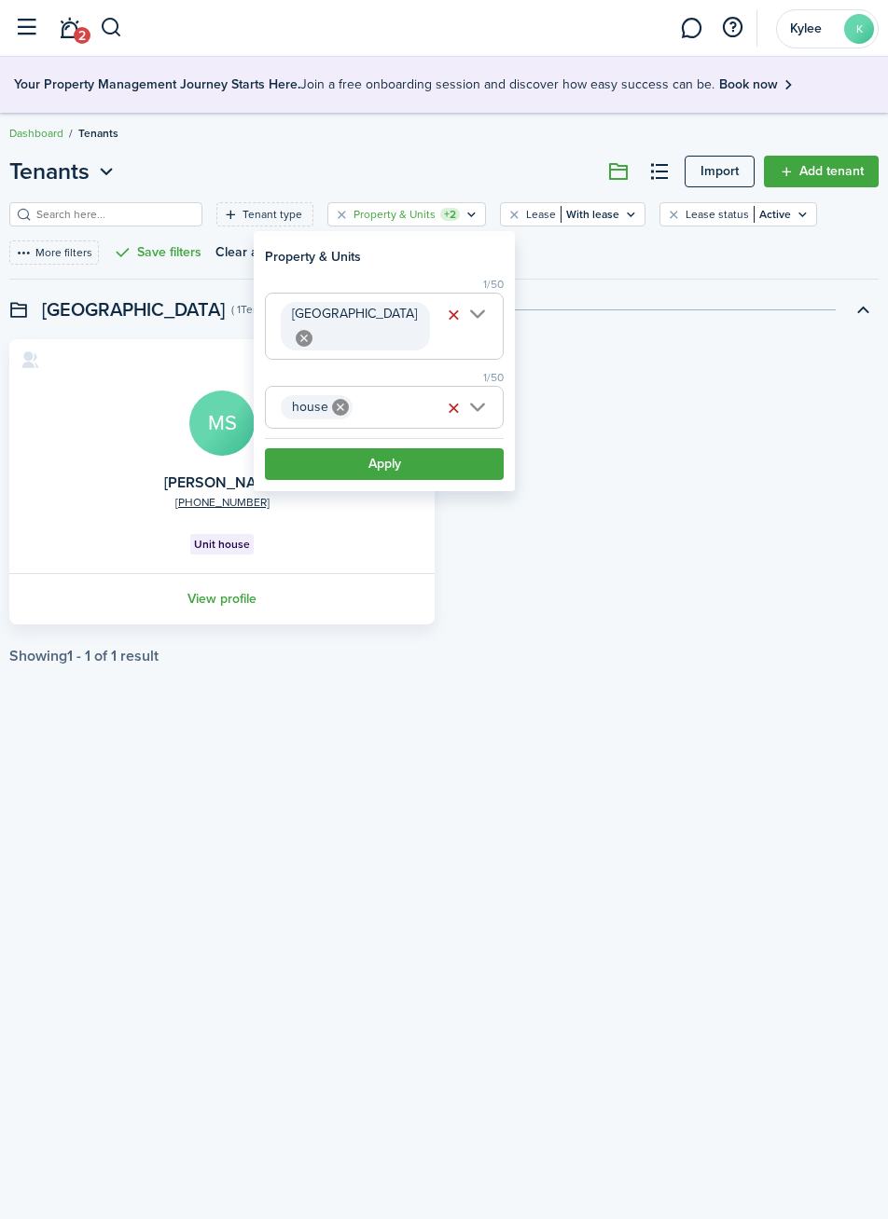
click at [463, 219] on icon "Open filter" at bounding box center [471, 214] width 16 height 15
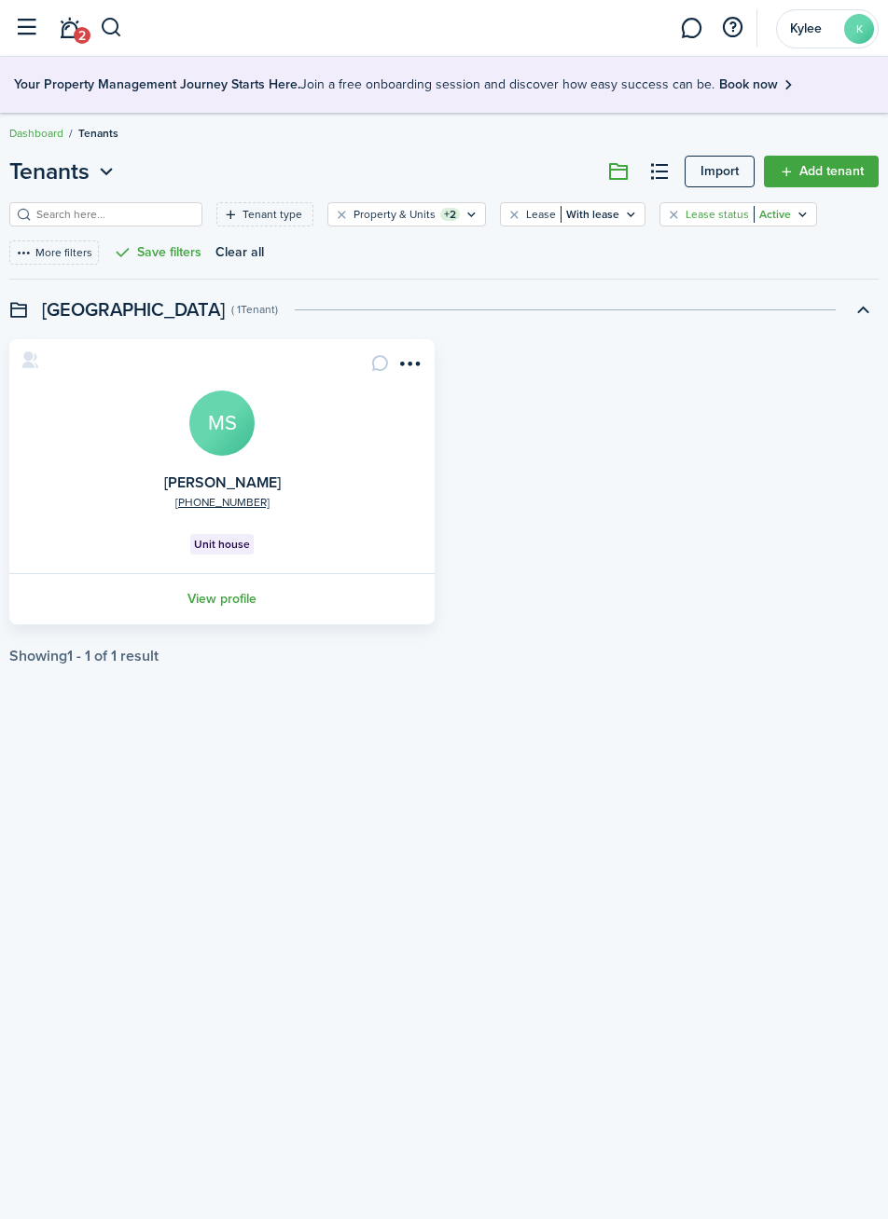
click at [794, 220] on icon "Open filter" at bounding box center [802, 214] width 16 height 15
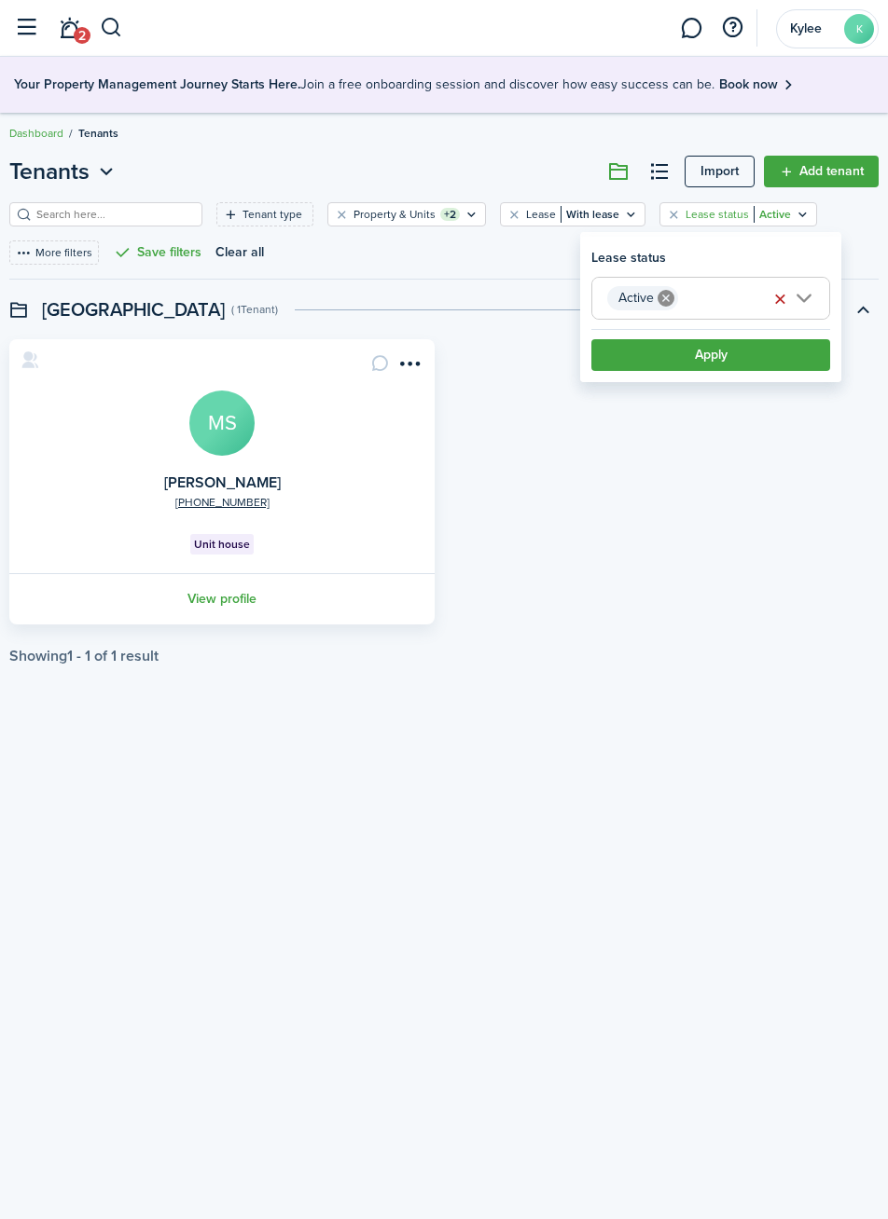
click at [794, 214] on icon "Open filter" at bounding box center [802, 214] width 16 height 15
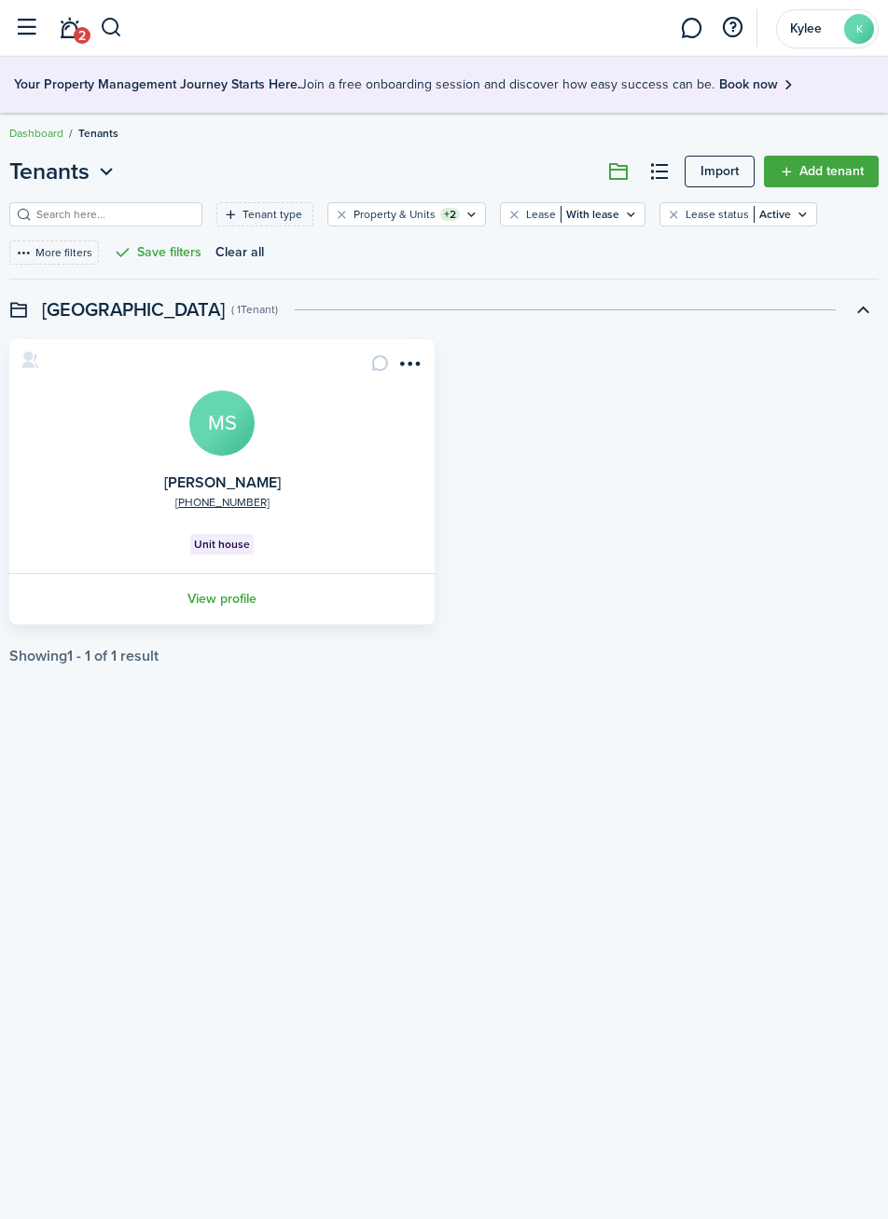
click at [72, 34] on link "2" at bounding box center [68, 29] width 35 height 46
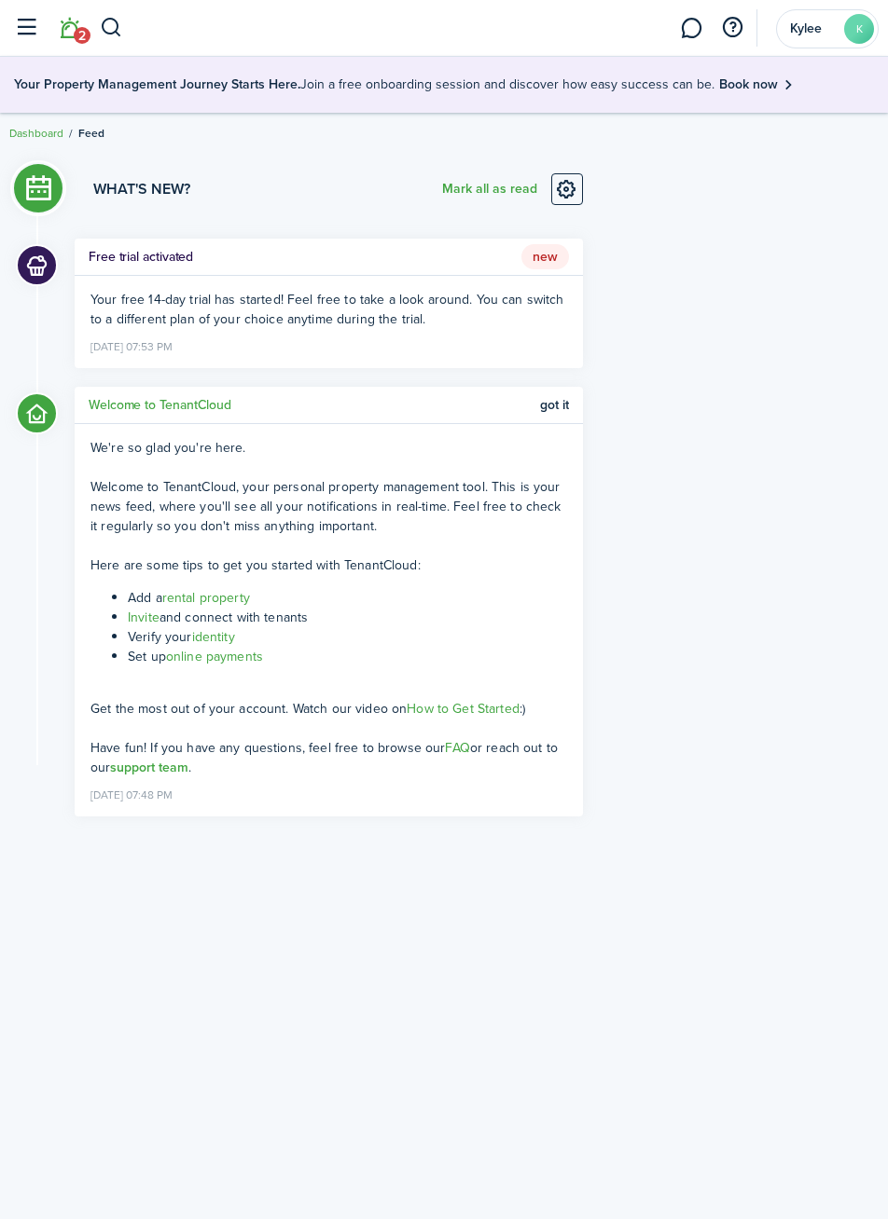
click at [27, 37] on button "button" at bounding box center [25, 27] width 35 height 35
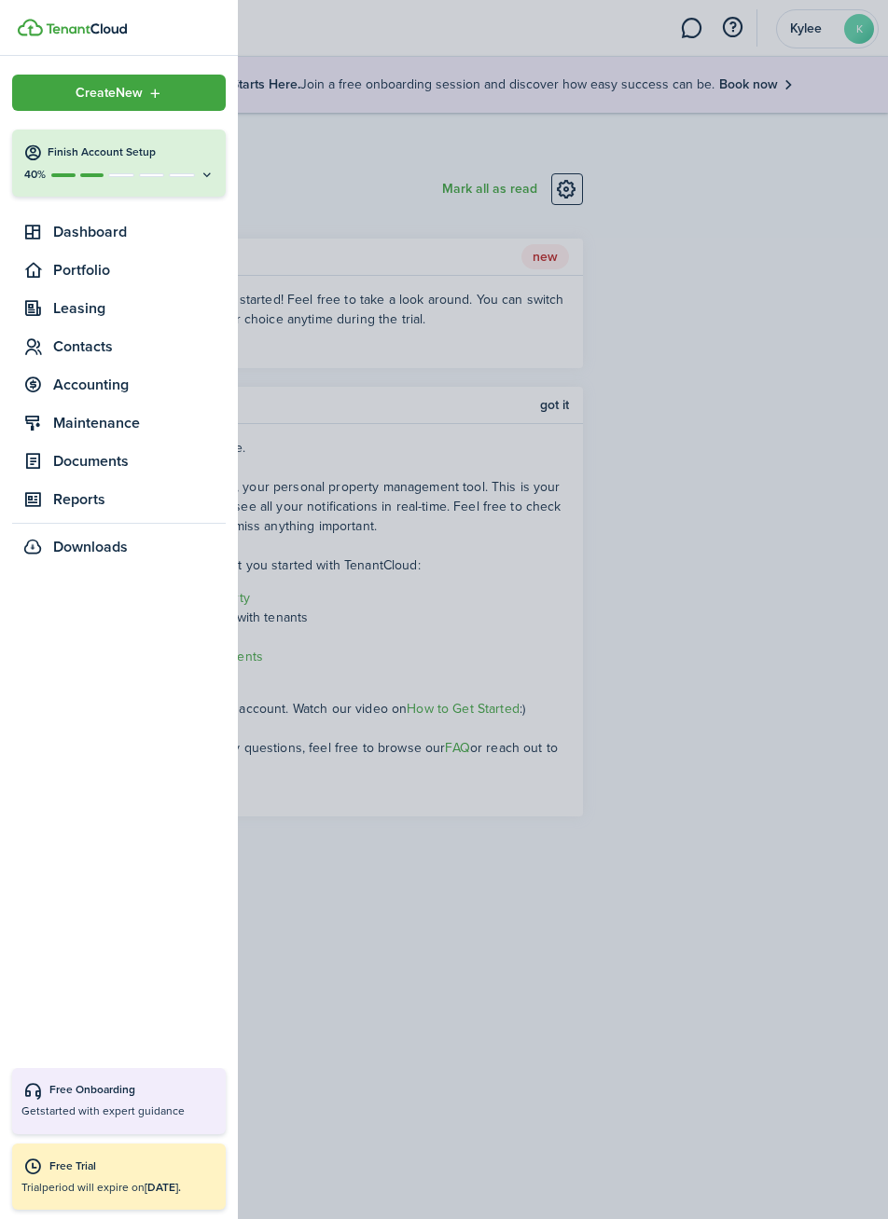
click at [207, 174] on icon at bounding box center [207, 175] width 15 height 14
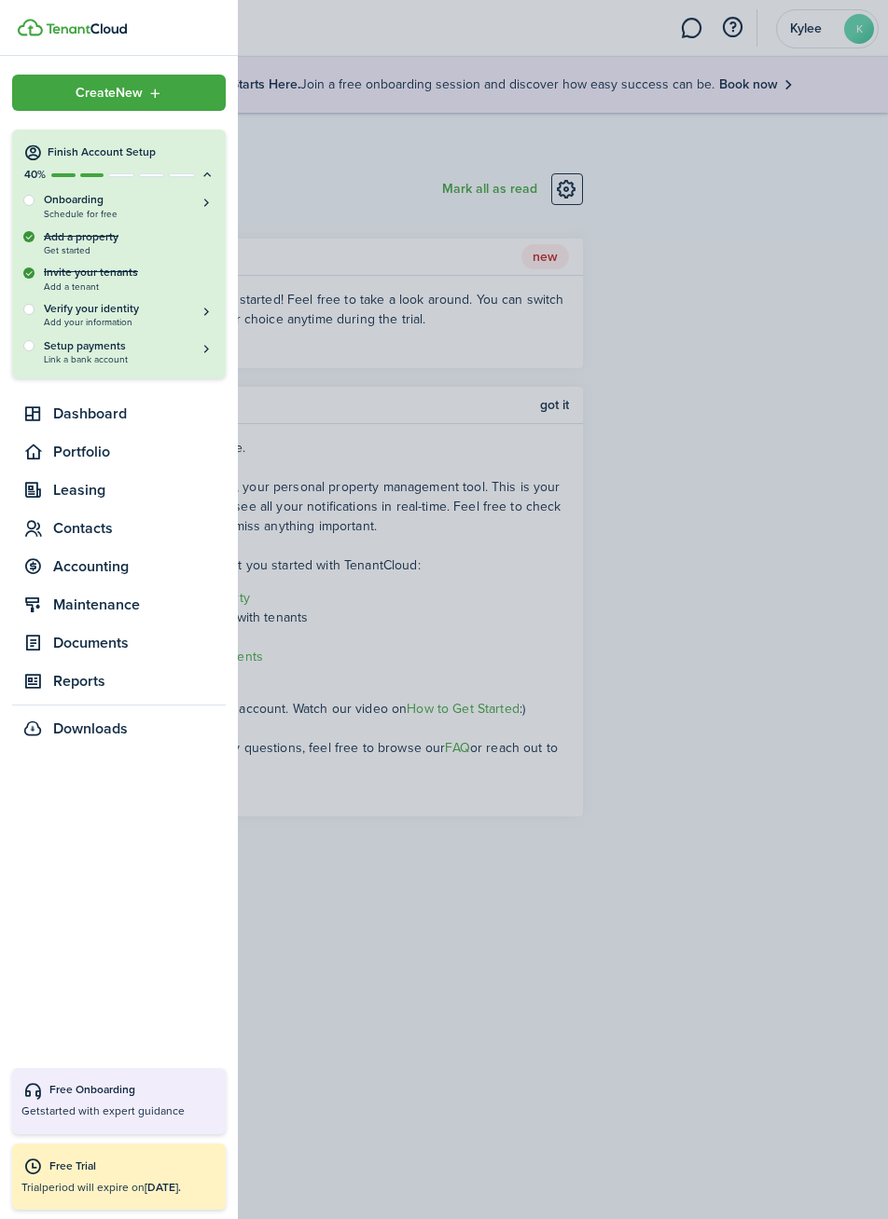
click at [55, 280] on div "Invite your tenants Add a tenant" at bounding box center [118, 278] width 191 height 27
click at [50, 35] on link at bounding box center [128, 28] width 220 height 18
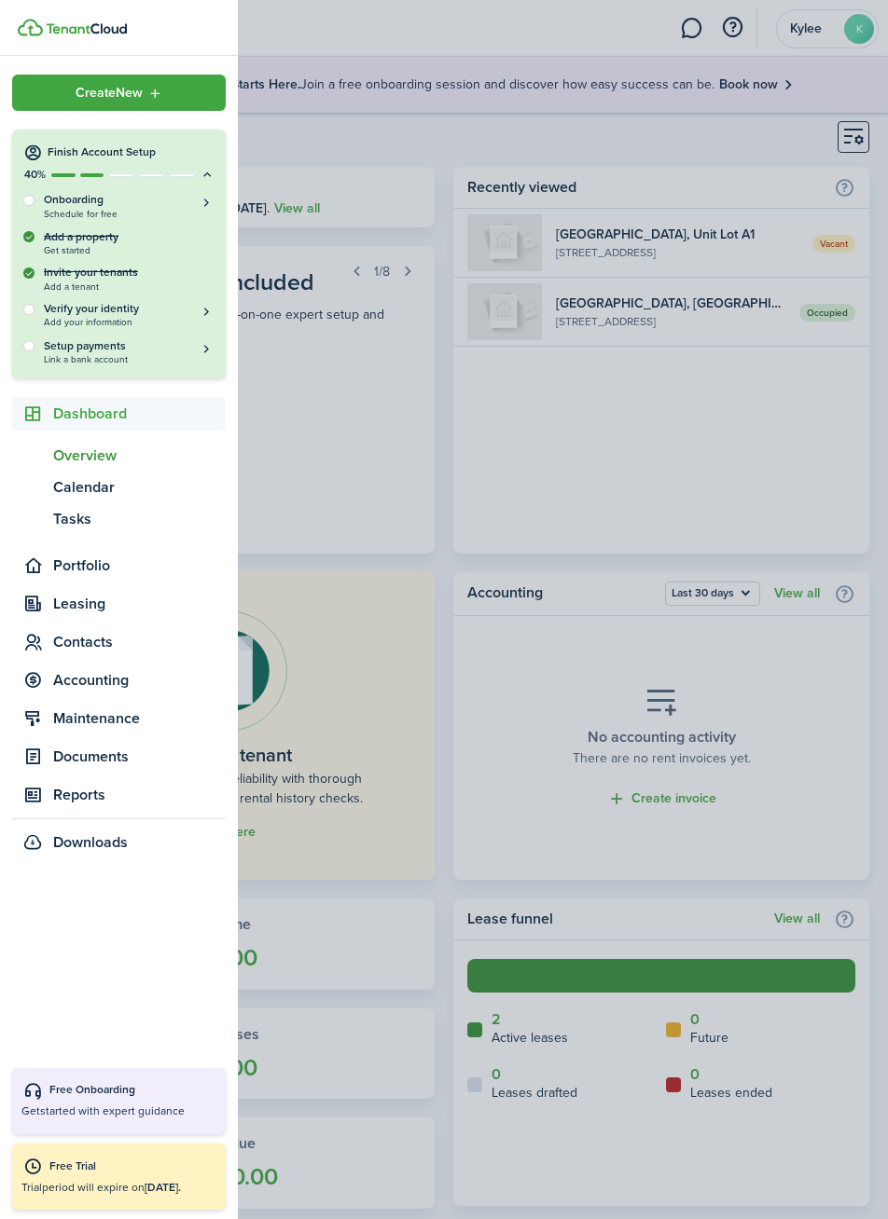
click at [707, 140] on container-opacity at bounding box center [444, 609] width 888 height 1219
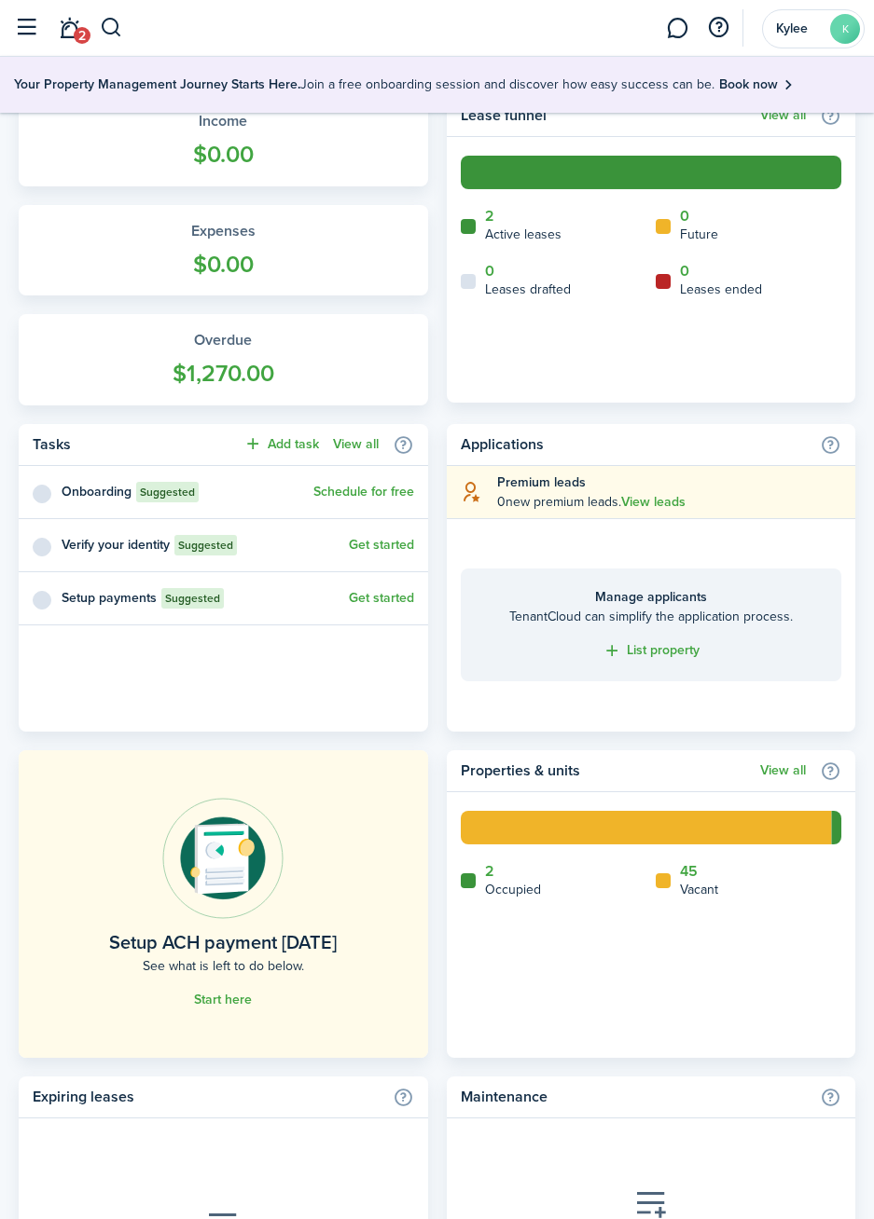
scroll to position [803, 0]
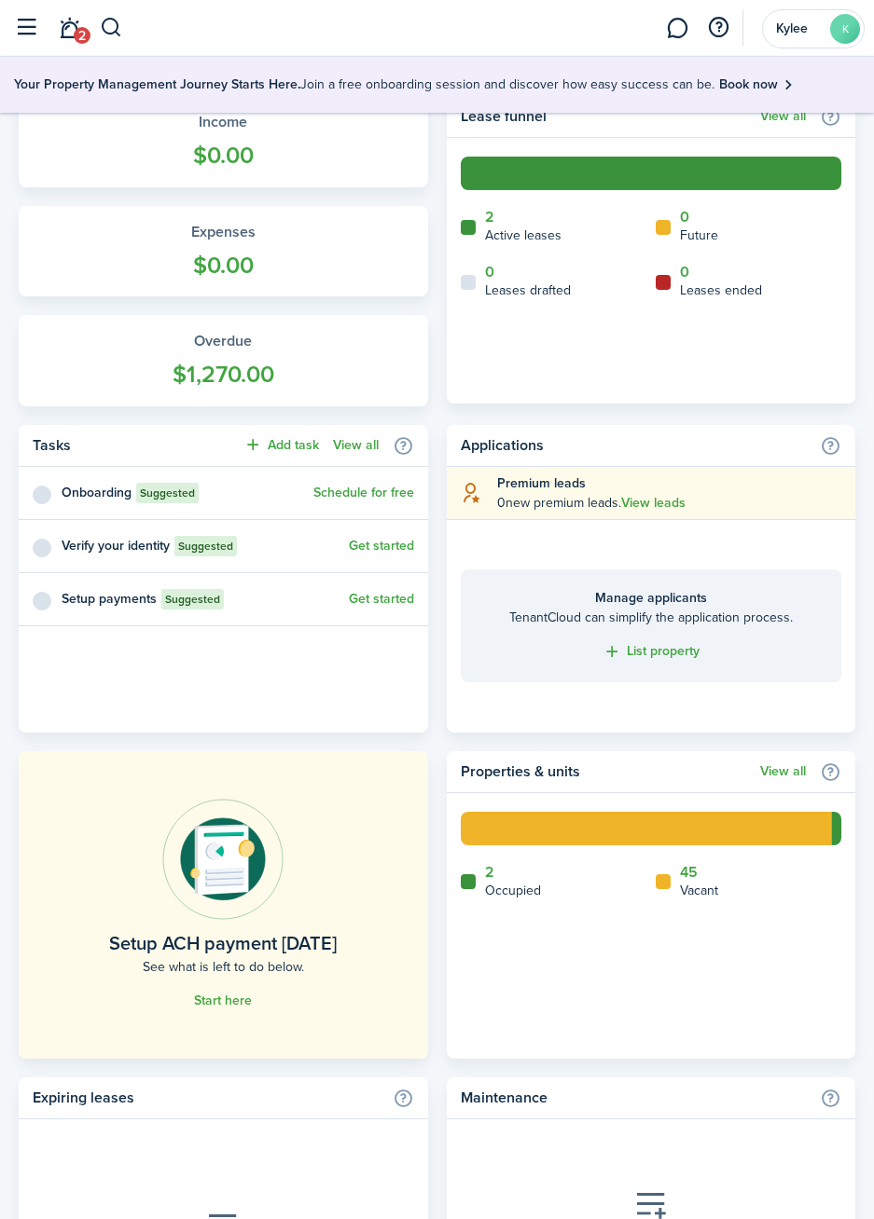
click at [533, 228] on home-widget-title "Active leases" at bounding box center [523, 236] width 76 height 20
click at [488, 218] on link "2" at bounding box center [489, 217] width 9 height 17
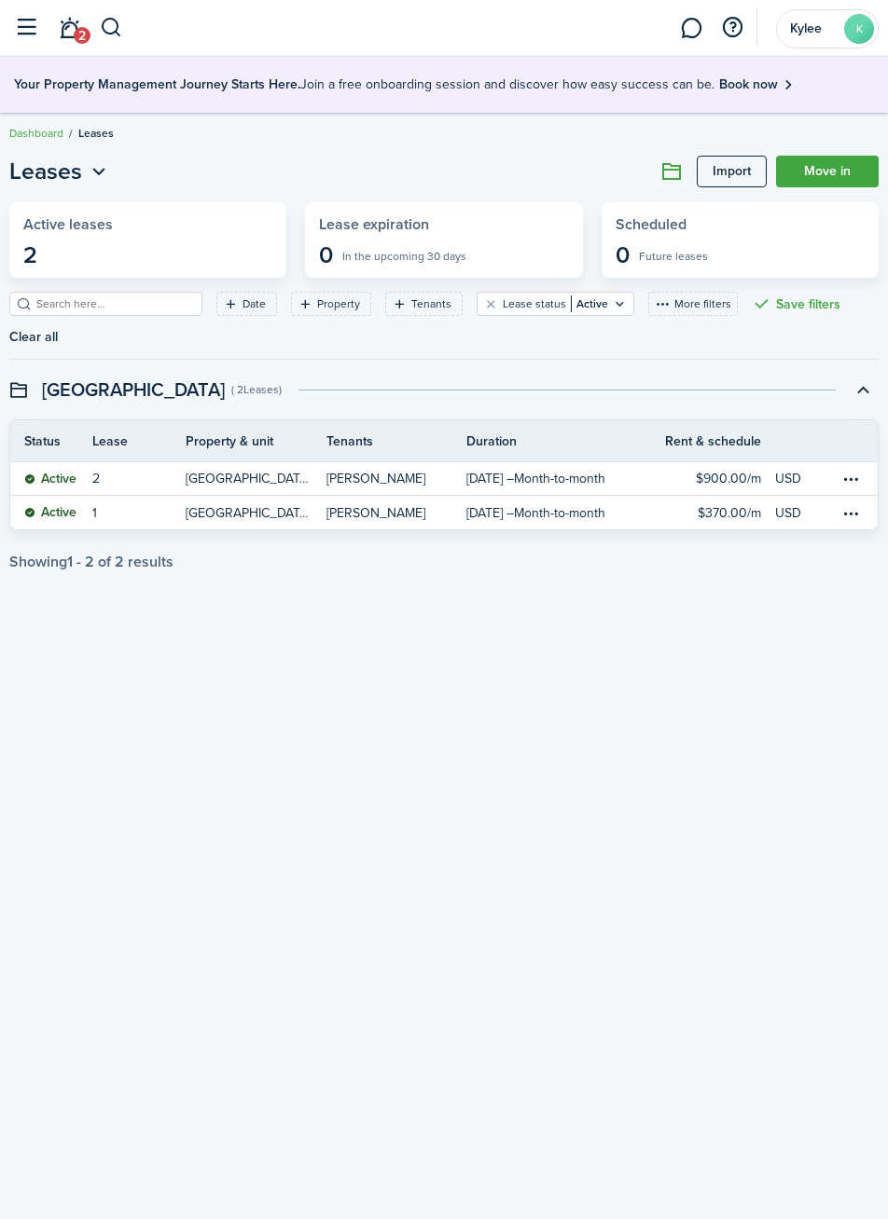
click at [857, 516] on table-menu-btn-icon at bounding box center [851, 513] width 22 height 22
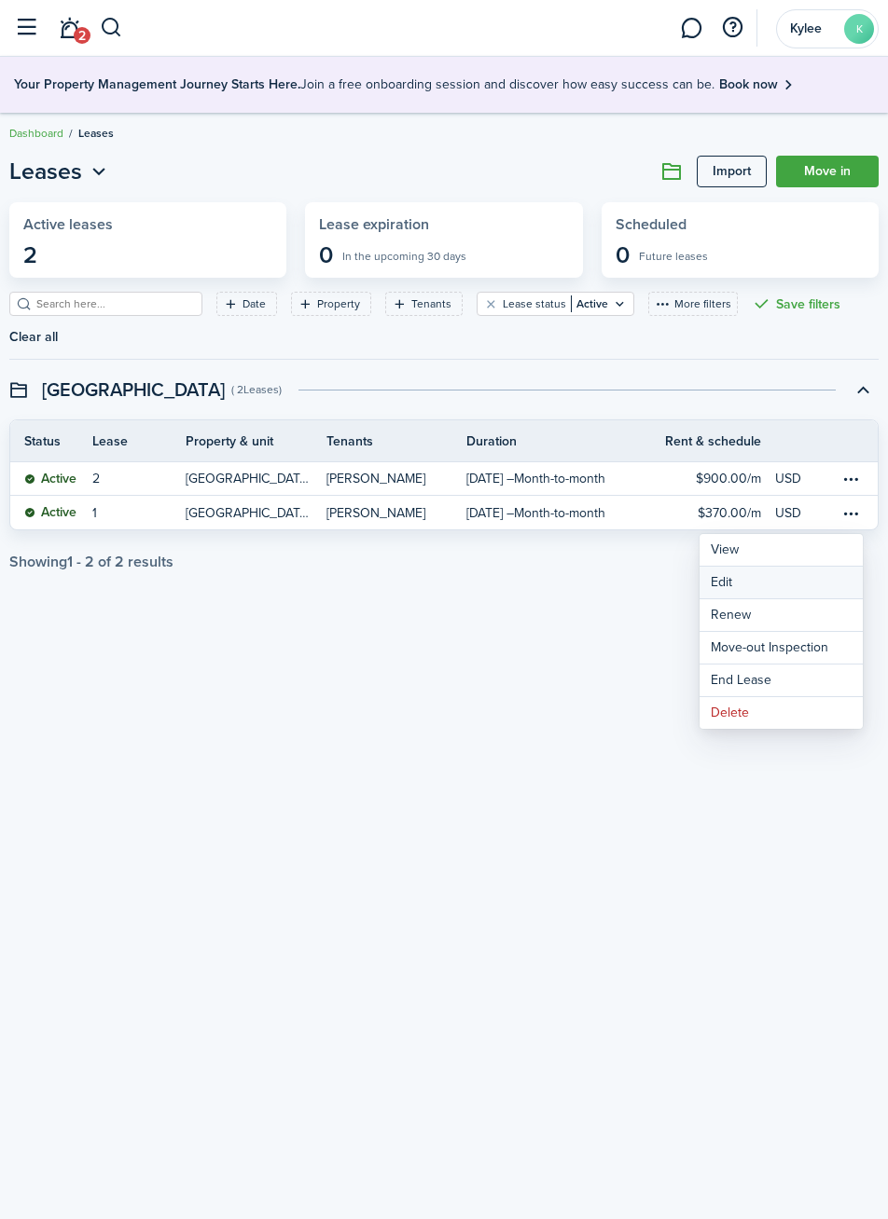
click at [804, 591] on button "Edit" at bounding box center [780, 583] width 163 height 32
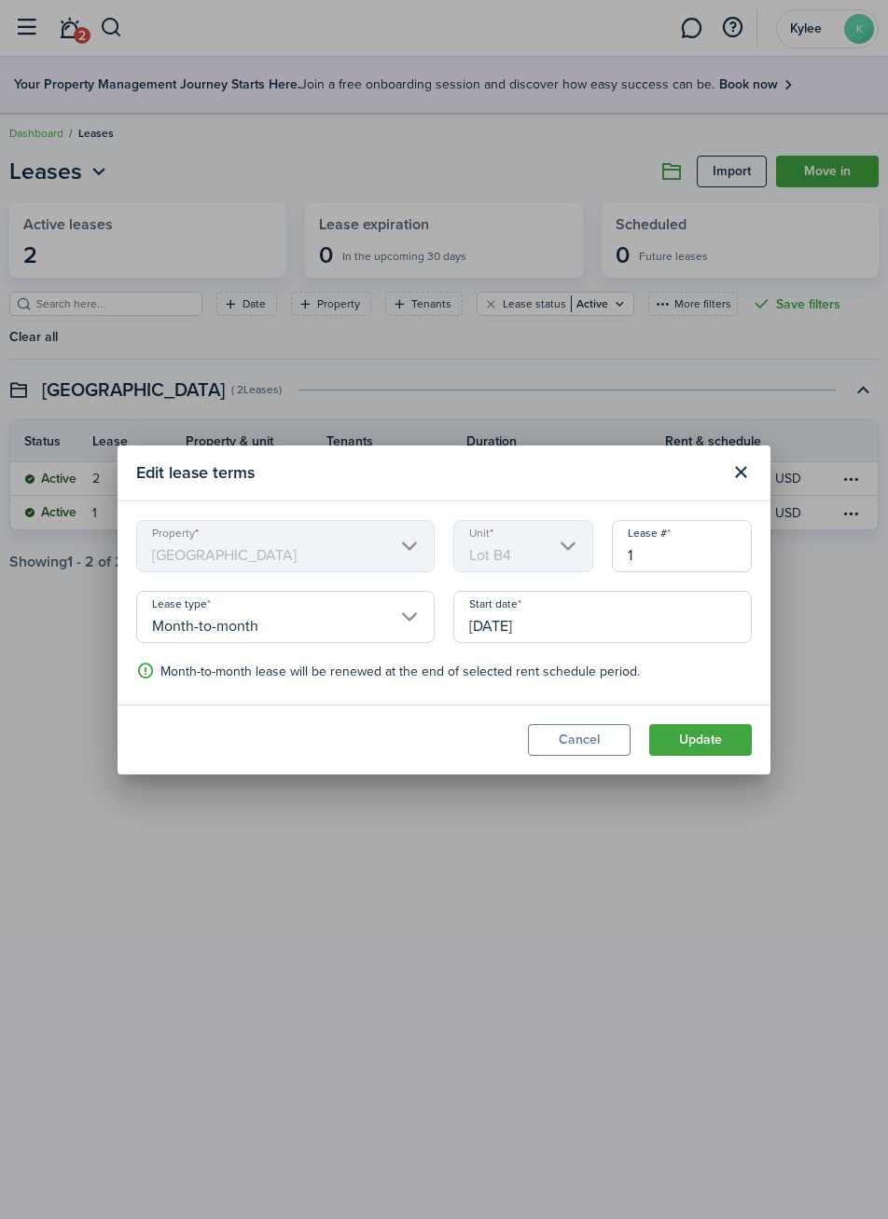
click at [736, 475] on button "Close modal" at bounding box center [740, 473] width 32 height 32
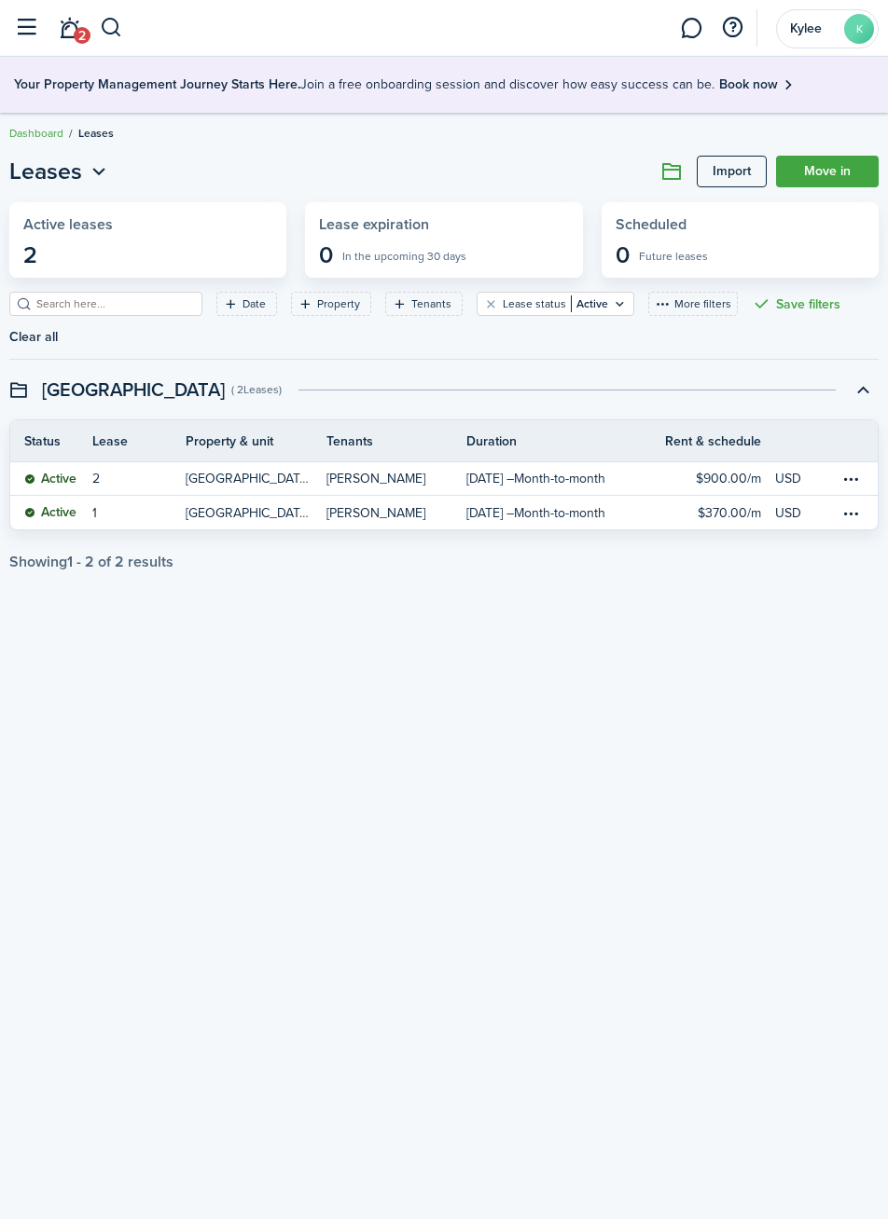
click at [854, 519] on table-menu-btn-icon at bounding box center [851, 513] width 22 height 22
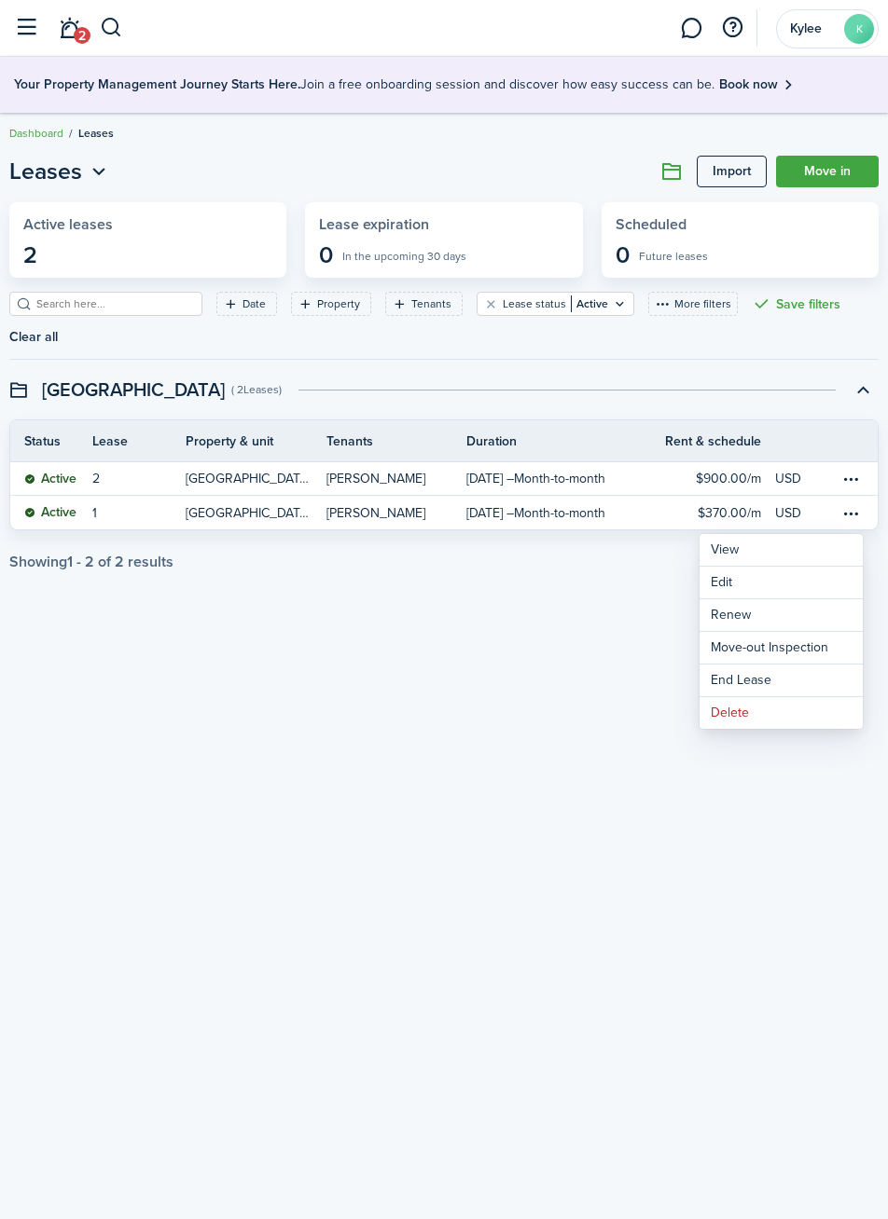
click at [579, 675] on div "Leases Import Move in Active leases 2 Lease expiration 0 In the upcoming 30 day…" at bounding box center [444, 661] width 888 height 1032
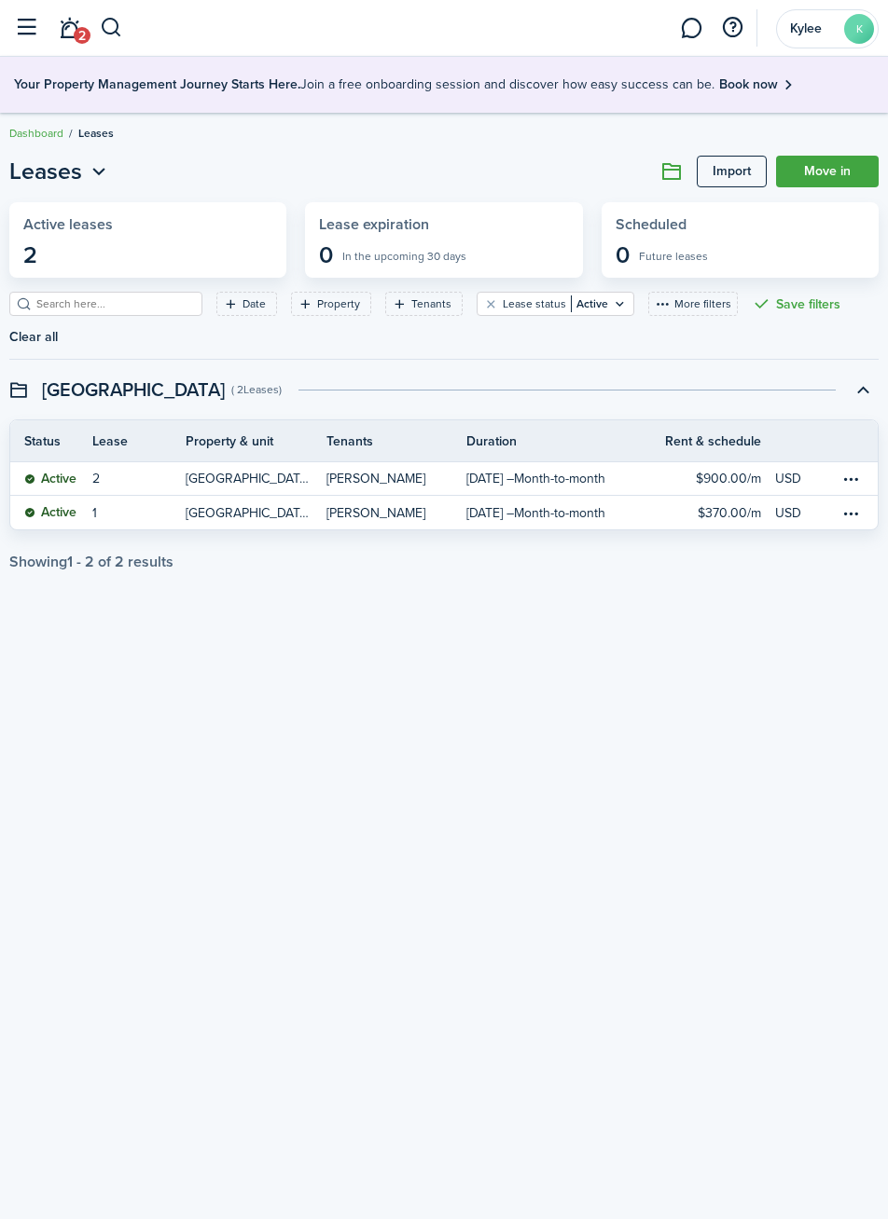
click at [27, 34] on button "button" at bounding box center [25, 27] width 35 height 35
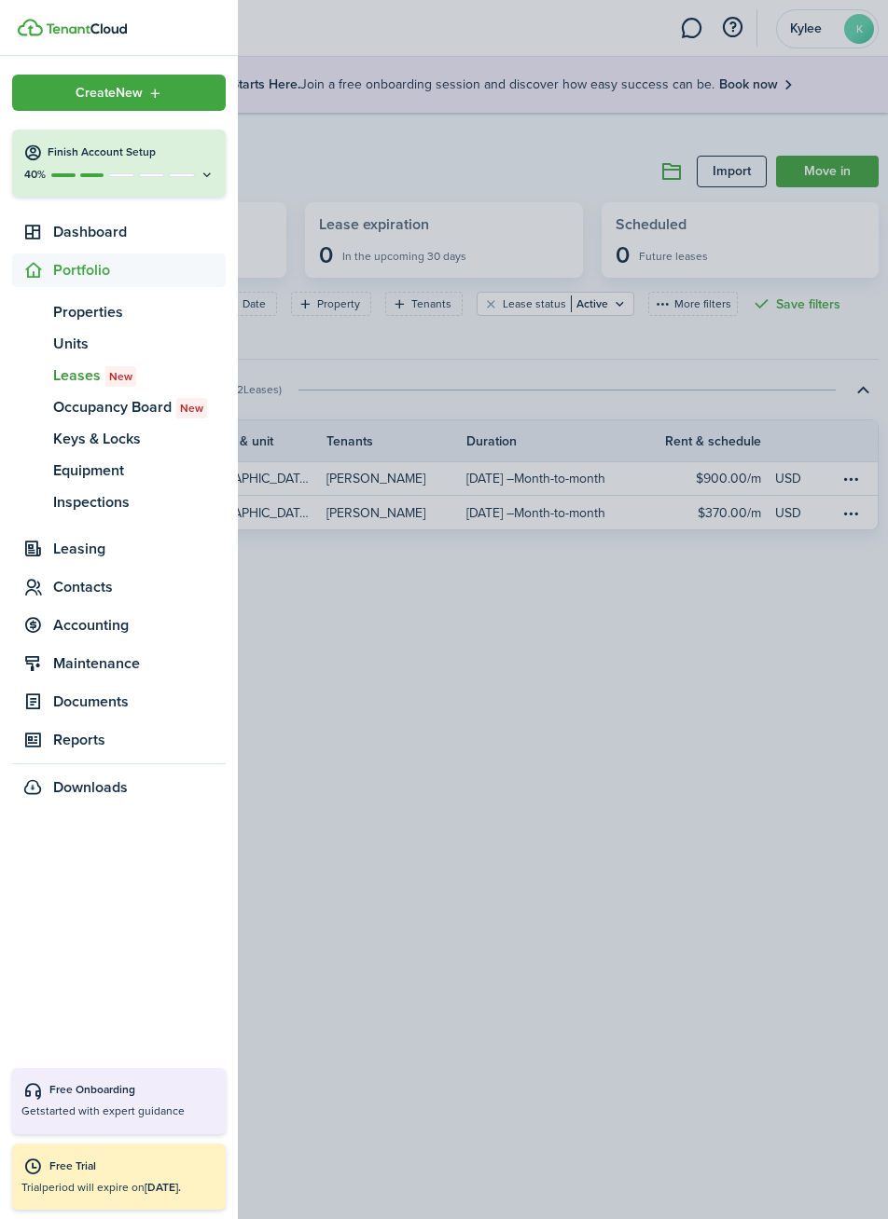
click at [71, 633] on span "Accounting" at bounding box center [139, 625] width 172 height 22
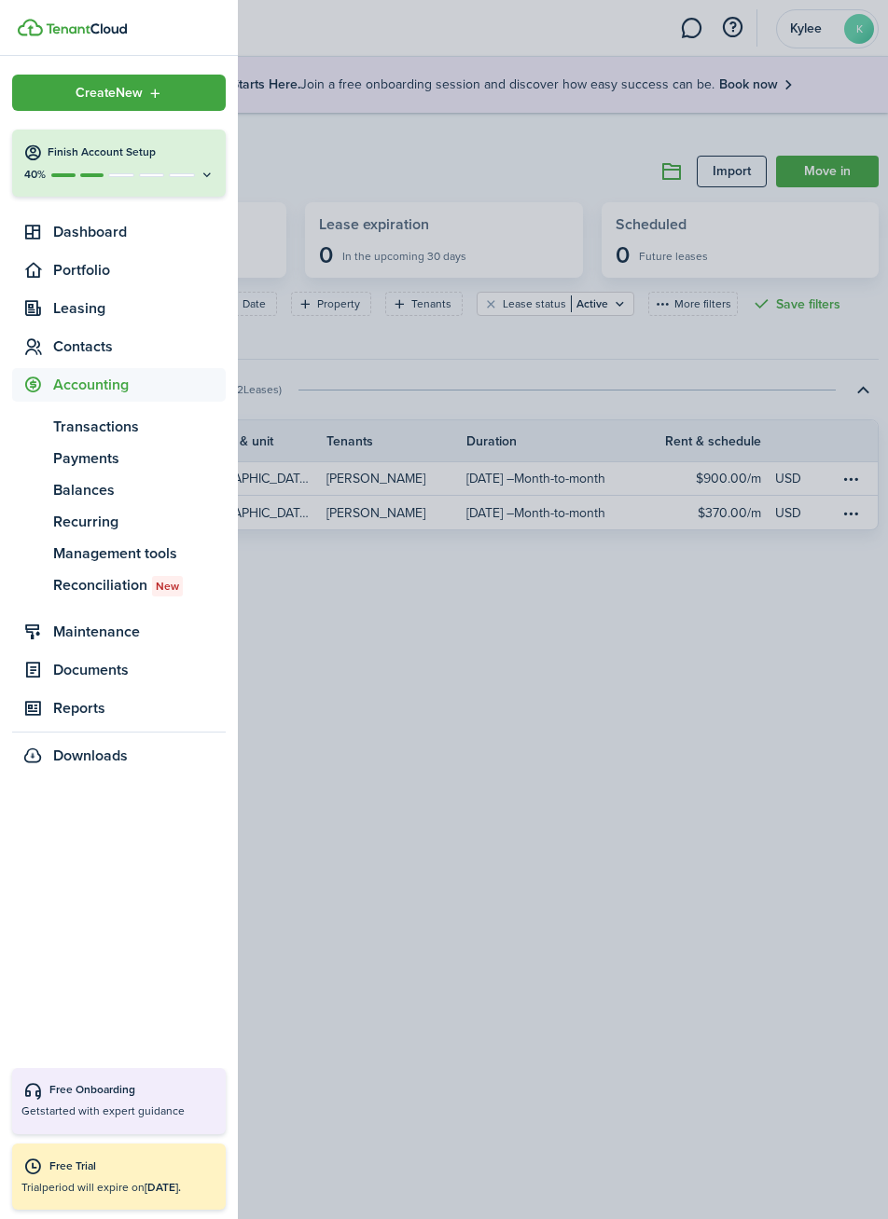
click at [71, 496] on span "Balances" at bounding box center [139, 490] width 172 height 22
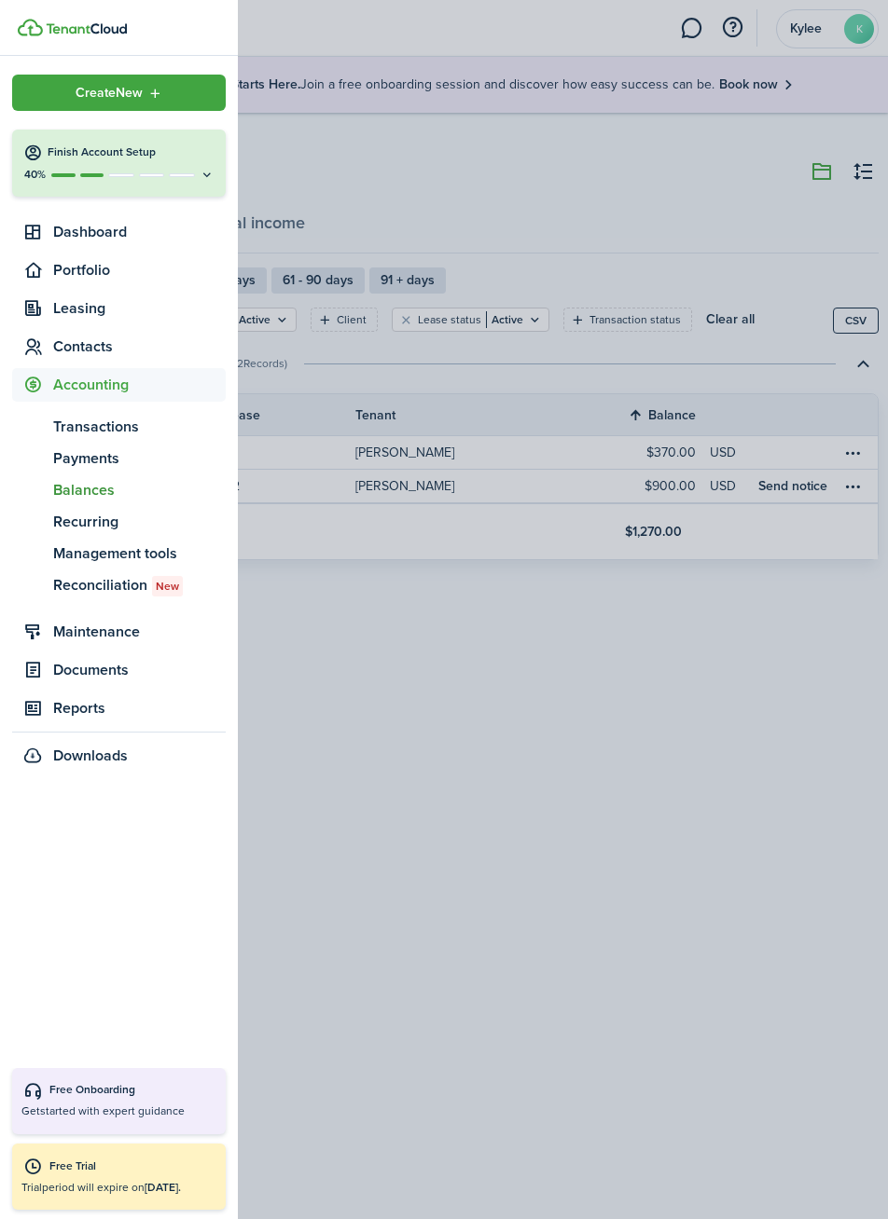
click at [634, 949] on container-opacity at bounding box center [444, 609] width 888 height 1219
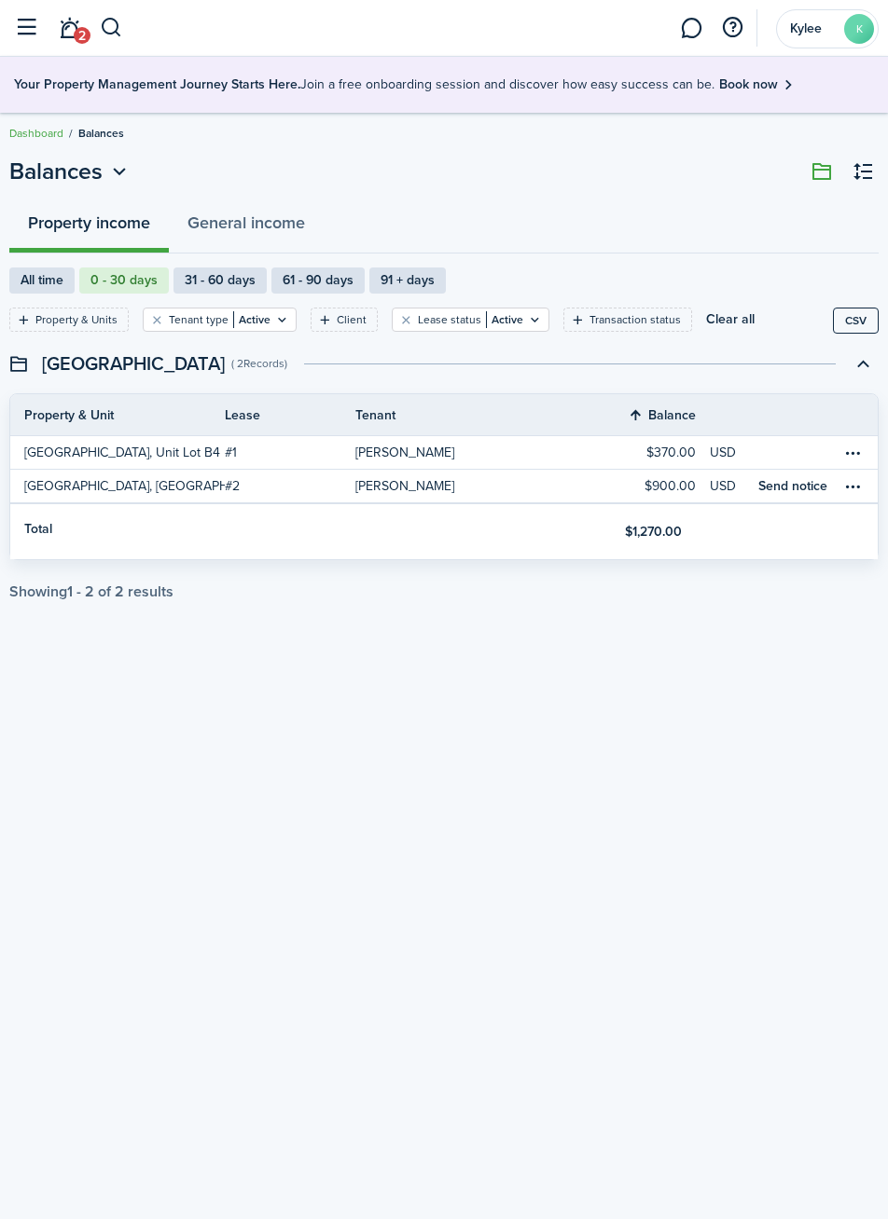
click at [852, 455] on table-menu-btn-icon "Open menu" at bounding box center [852, 453] width 22 height 22
click at [852, 459] on table-menu-btn-icon "Open menu" at bounding box center [852, 453] width 22 height 22
click at [848, 456] on table-menu-btn-icon "Open menu" at bounding box center [852, 453] width 22 height 22
click at [859, 454] on table-menu-btn-icon "Open menu" at bounding box center [852, 453] width 22 height 22
click at [22, 18] on button "button" at bounding box center [25, 27] width 35 height 35
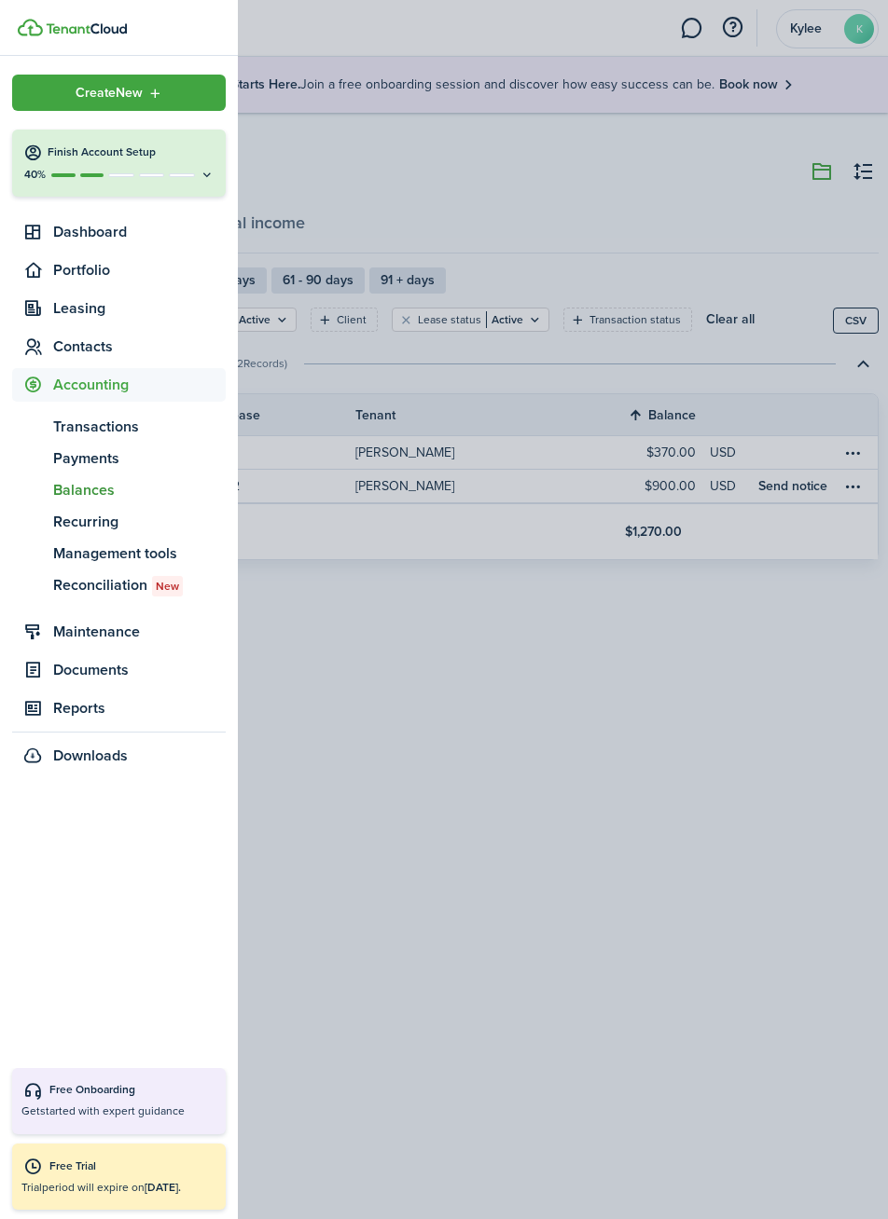
click at [69, 311] on span "Leasing" at bounding box center [139, 308] width 172 height 22
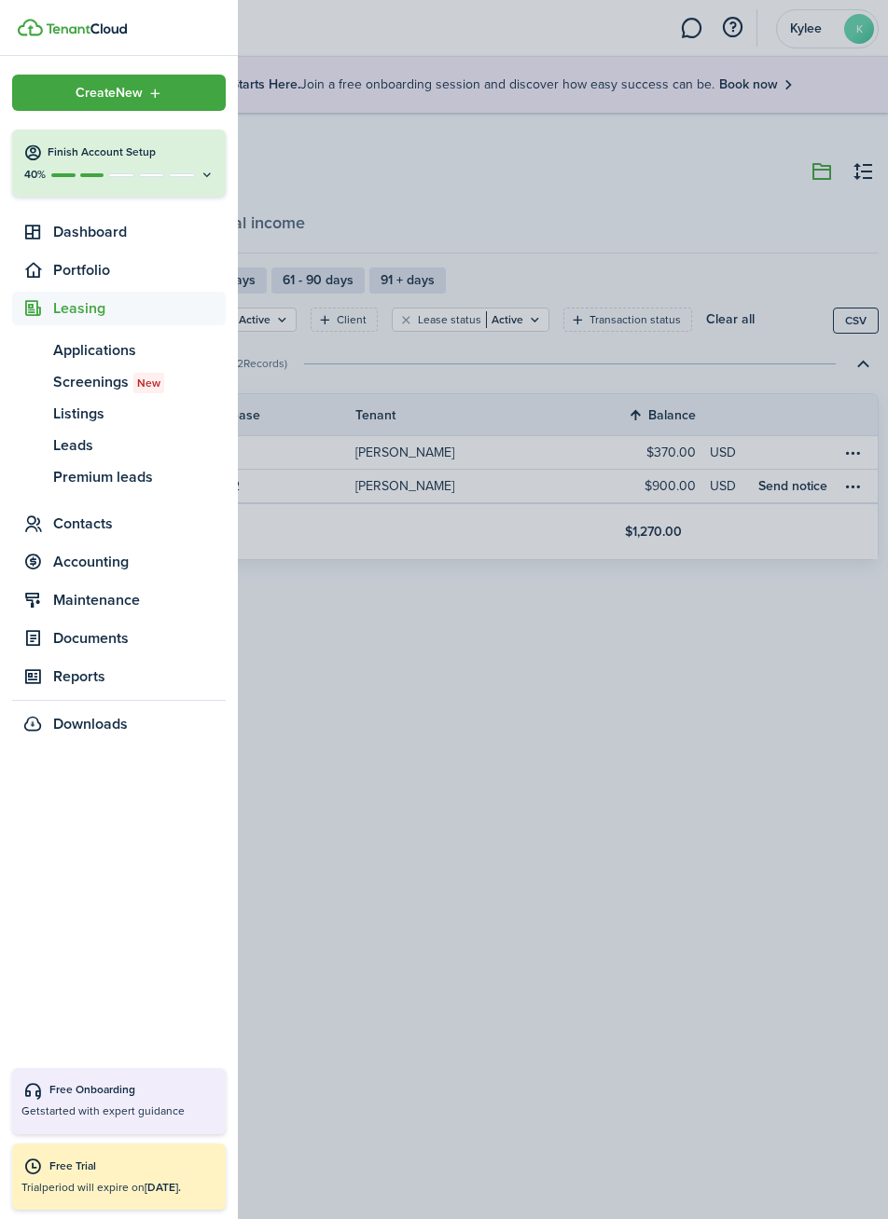
click at [71, 274] on span "Portfolio" at bounding box center [139, 270] width 172 height 22
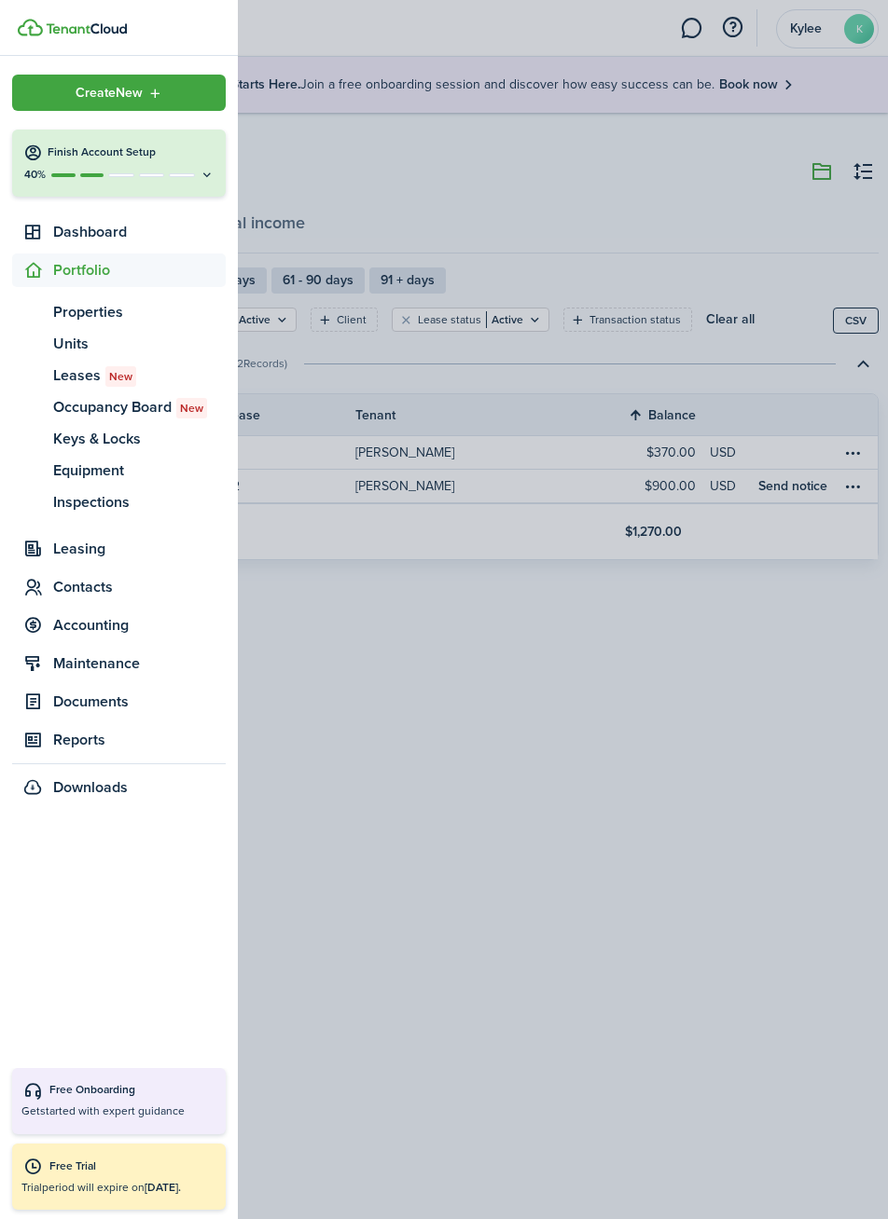
click at [79, 393] on link "oc Occupancy Board New" at bounding box center [118, 408] width 213 height 32
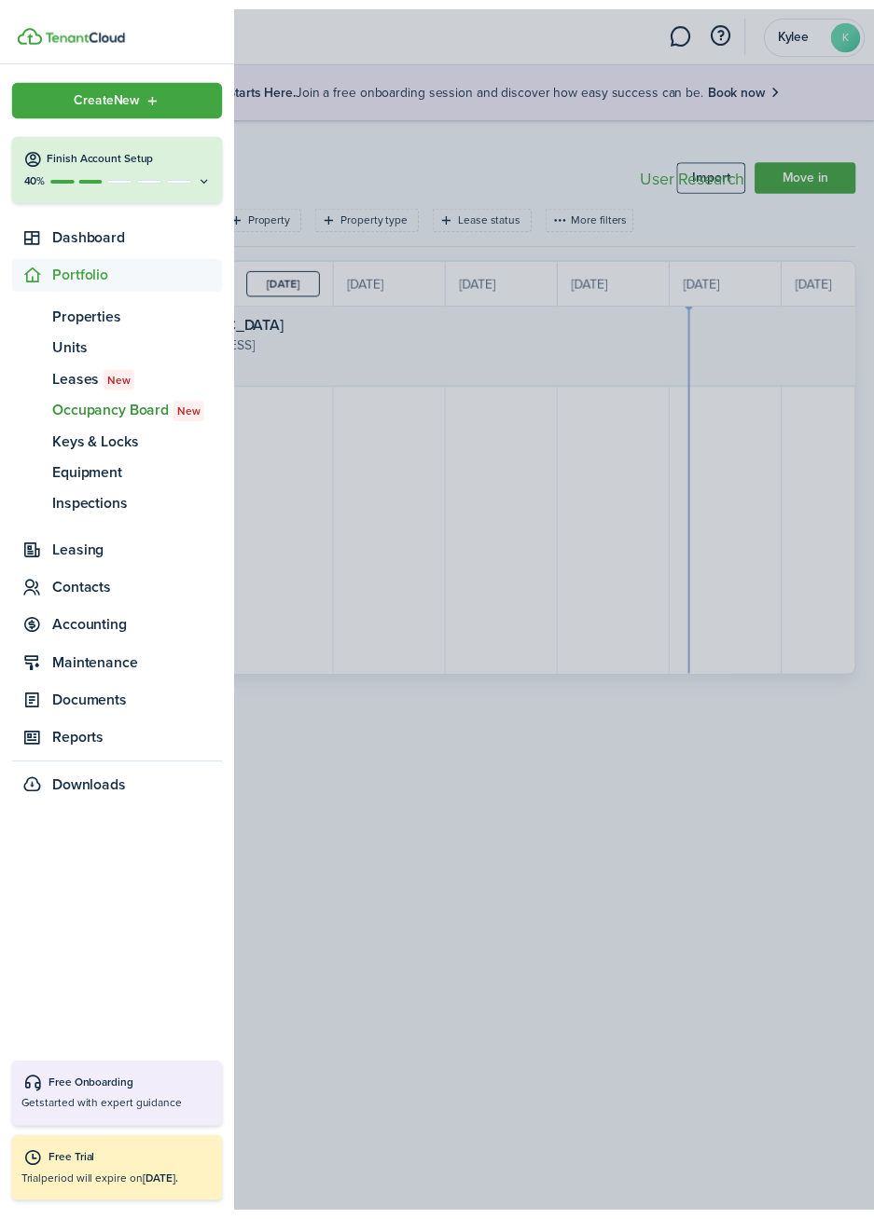
scroll to position [0, 341]
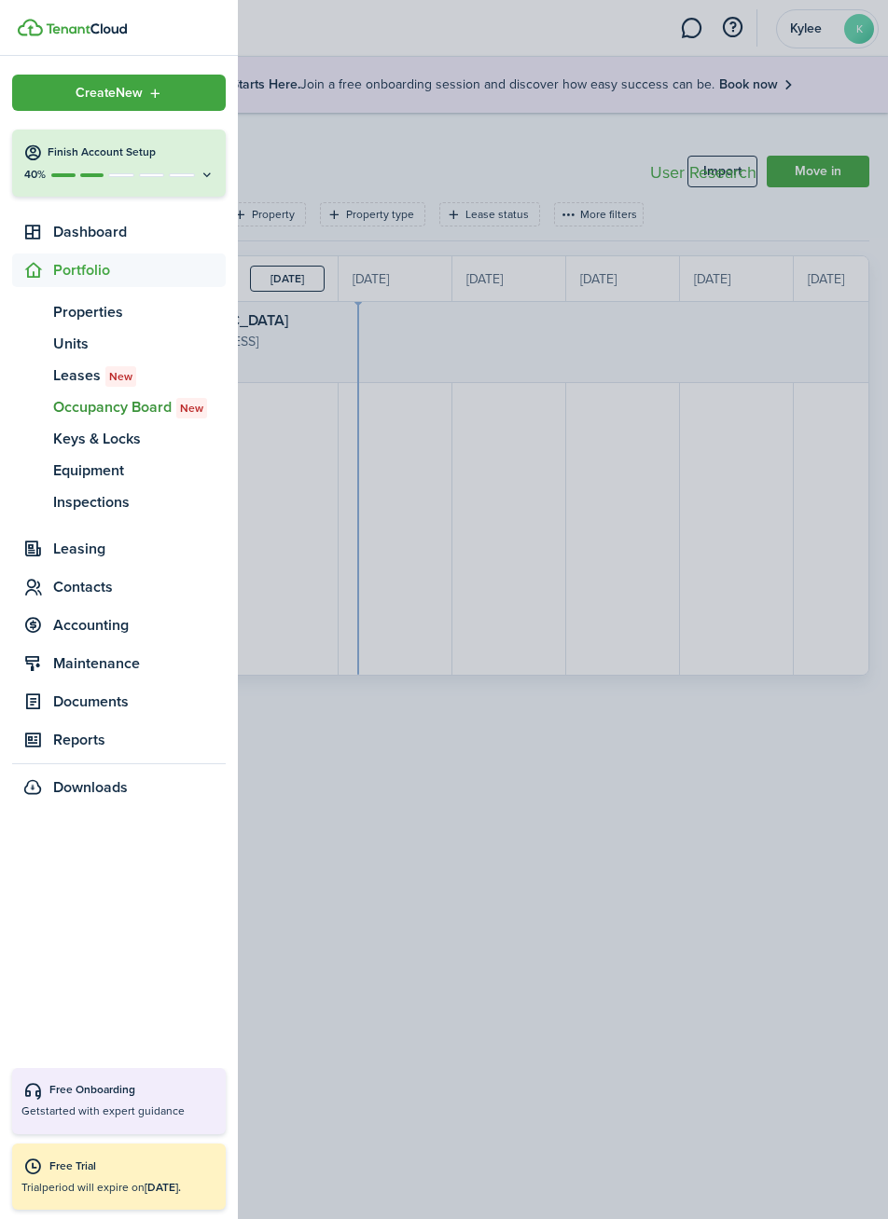
click at [81, 386] on span "Leases New" at bounding box center [139, 376] width 172 height 22
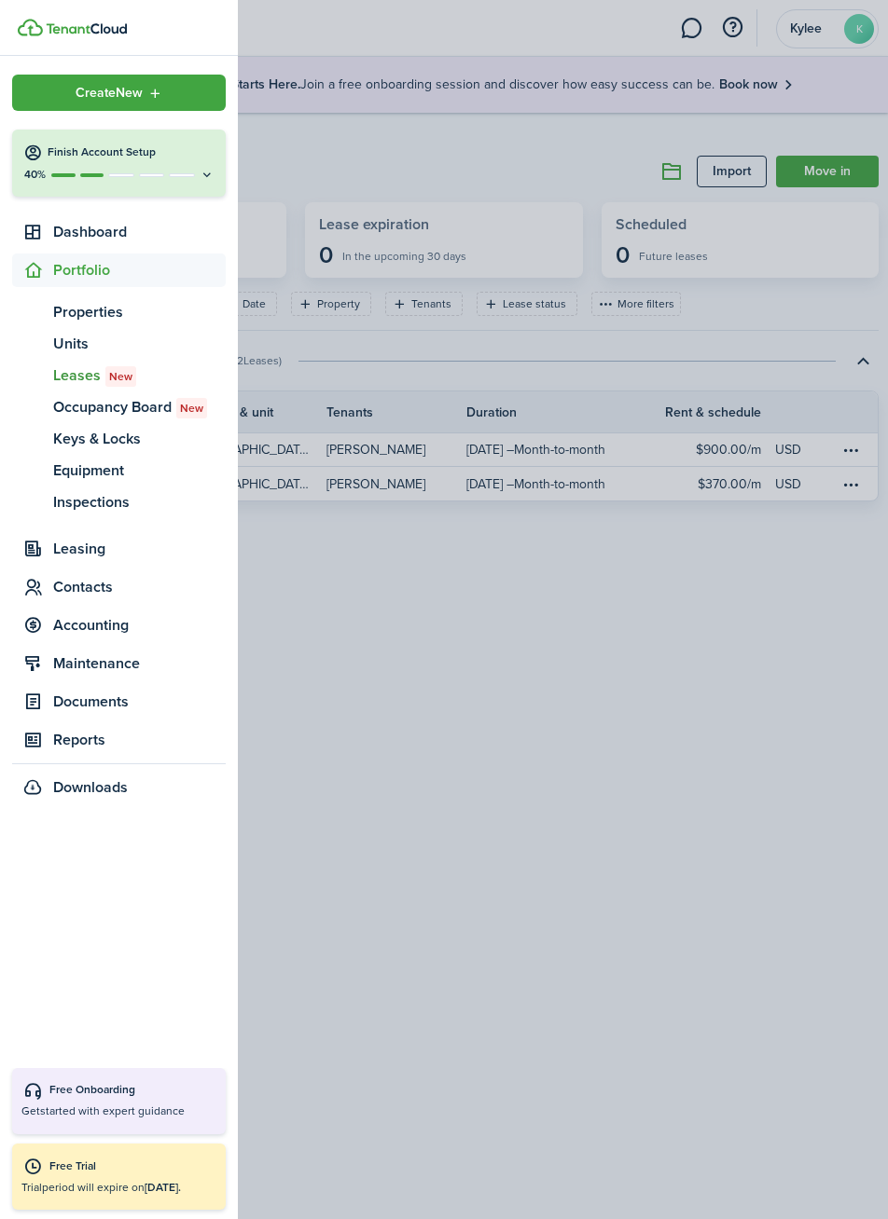
click at [417, 929] on container-opacity at bounding box center [444, 609] width 888 height 1219
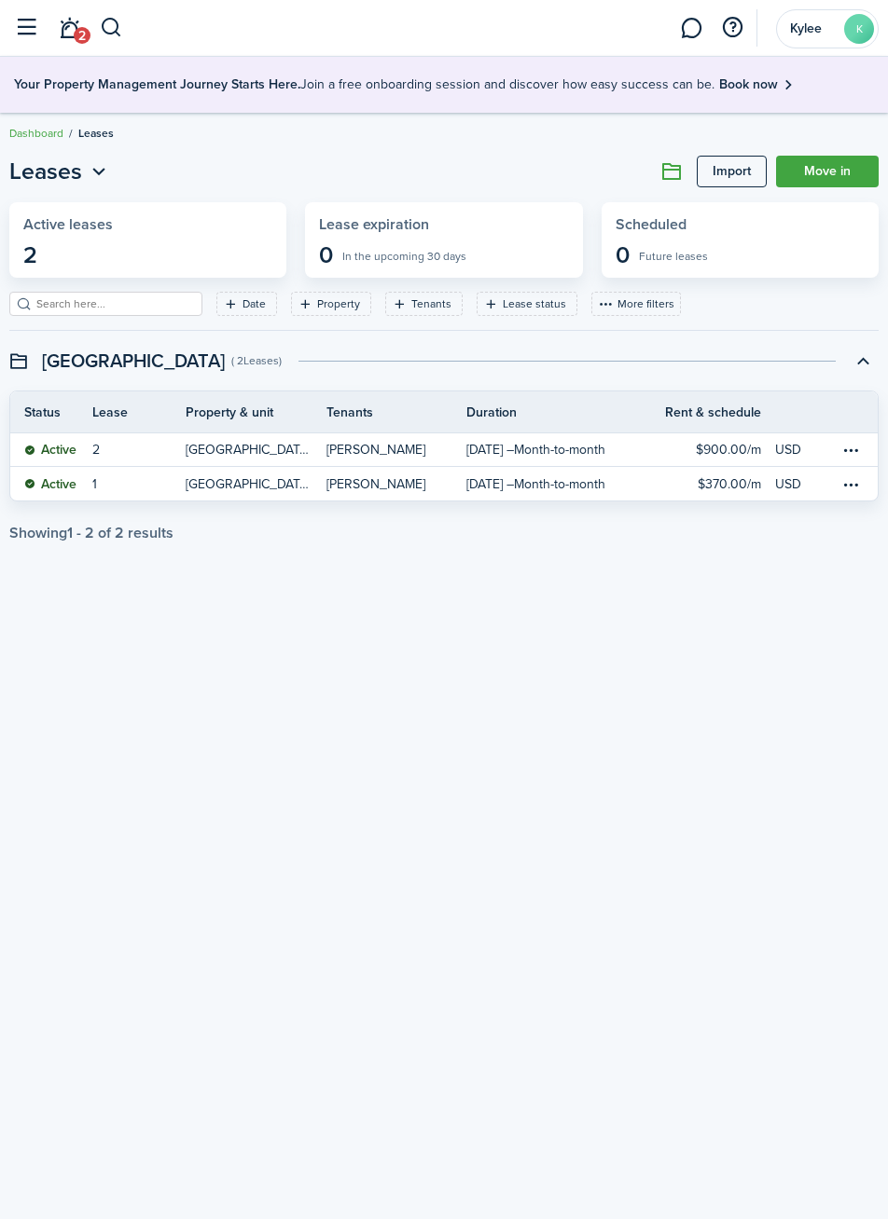
click at [857, 454] on table-menu-btn-icon at bounding box center [851, 450] width 22 height 22
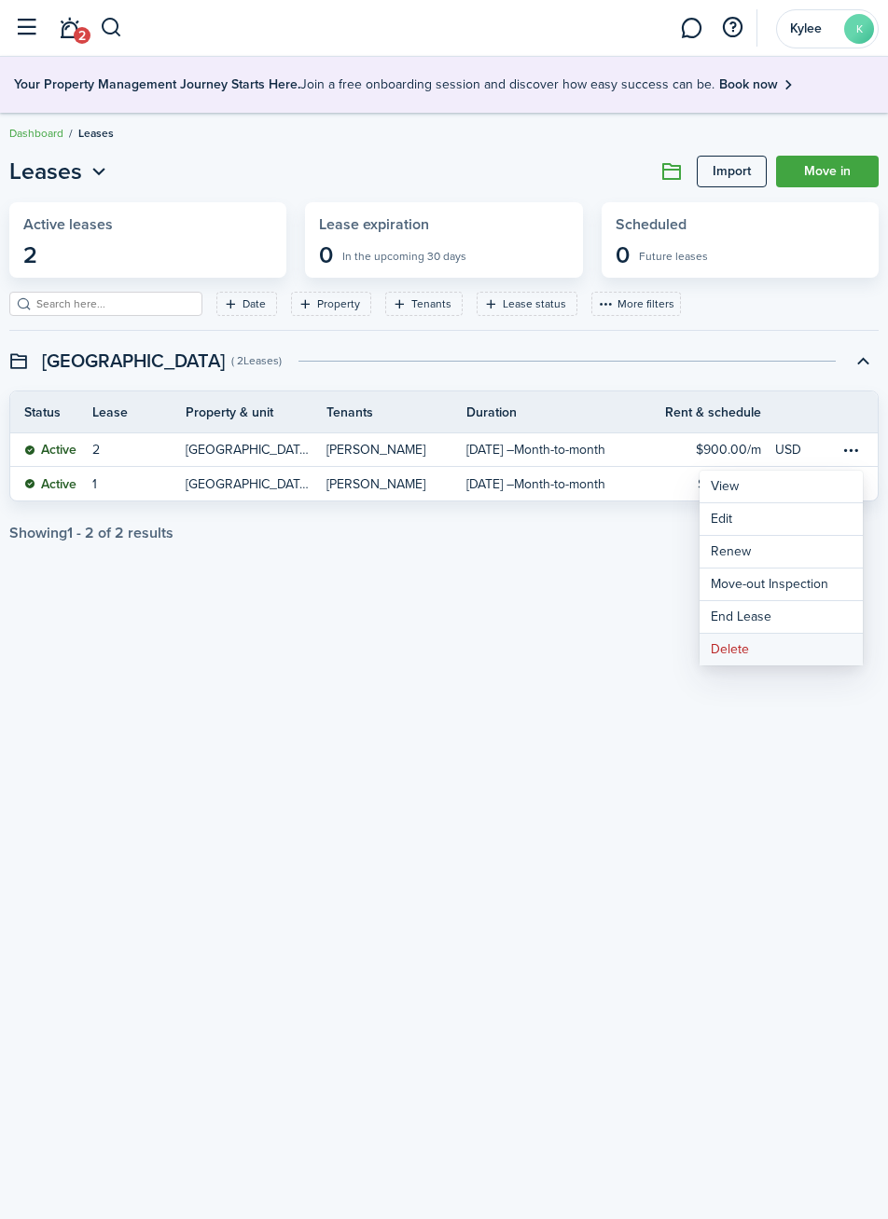
click at [737, 656] on button "Delete" at bounding box center [780, 650] width 163 height 32
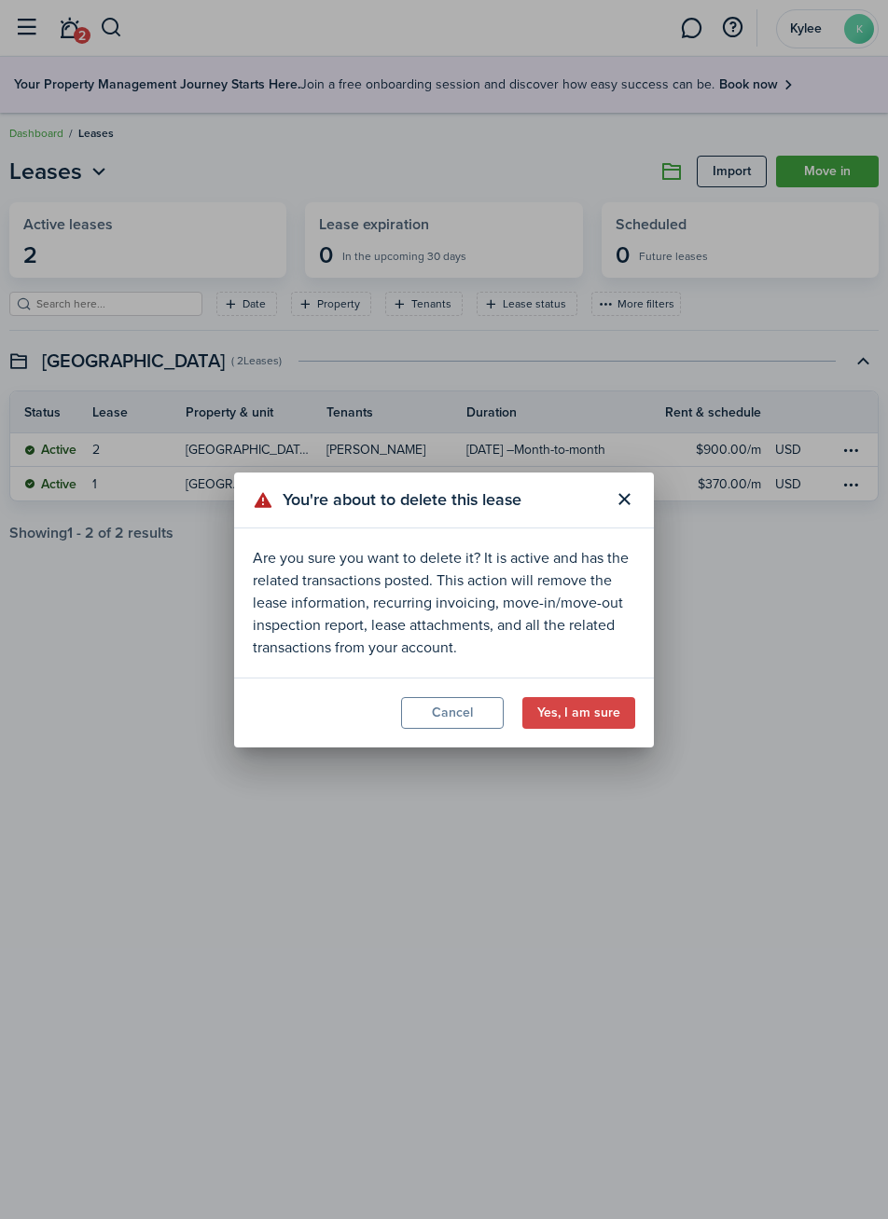
click at [601, 714] on button "Yes, I am sure" at bounding box center [578, 713] width 113 height 32
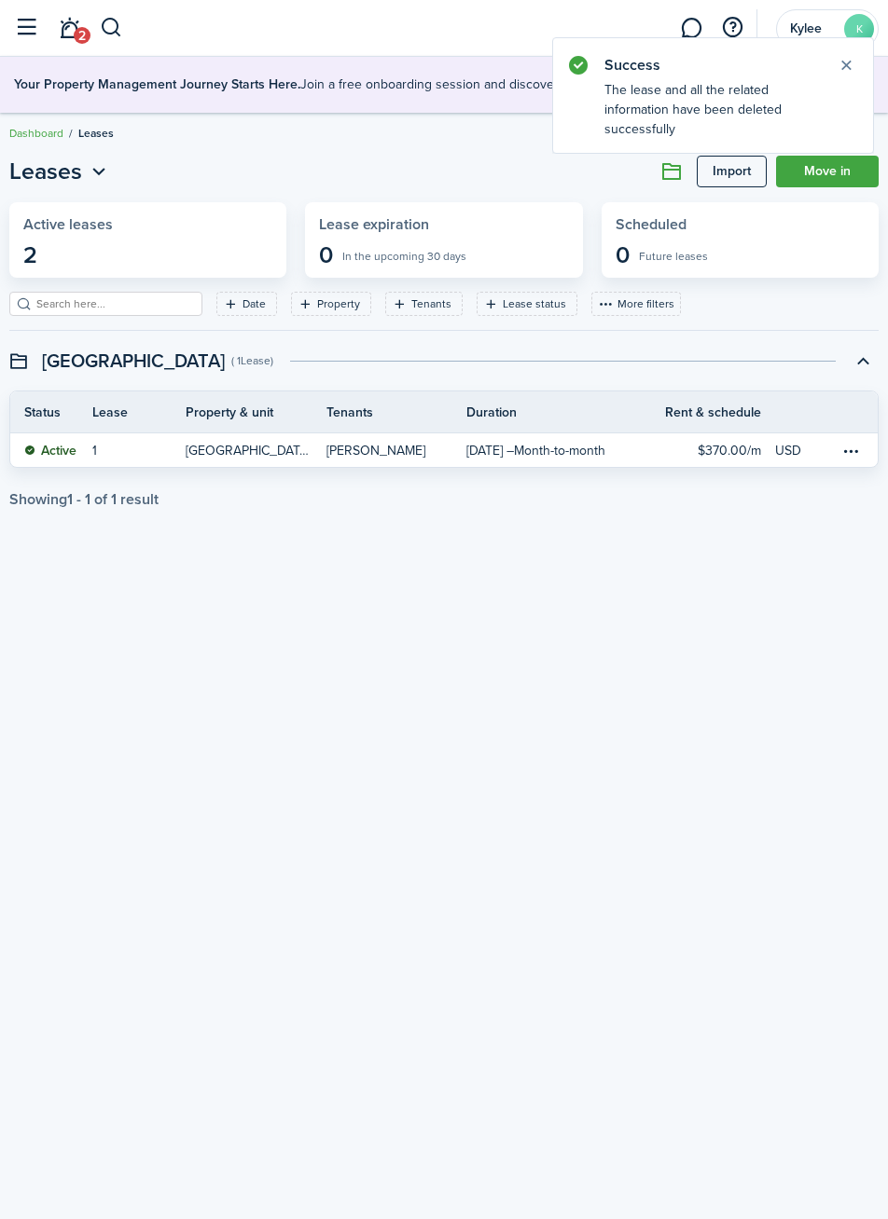
click at [855, 453] on table-menu-btn-icon at bounding box center [851, 450] width 22 height 22
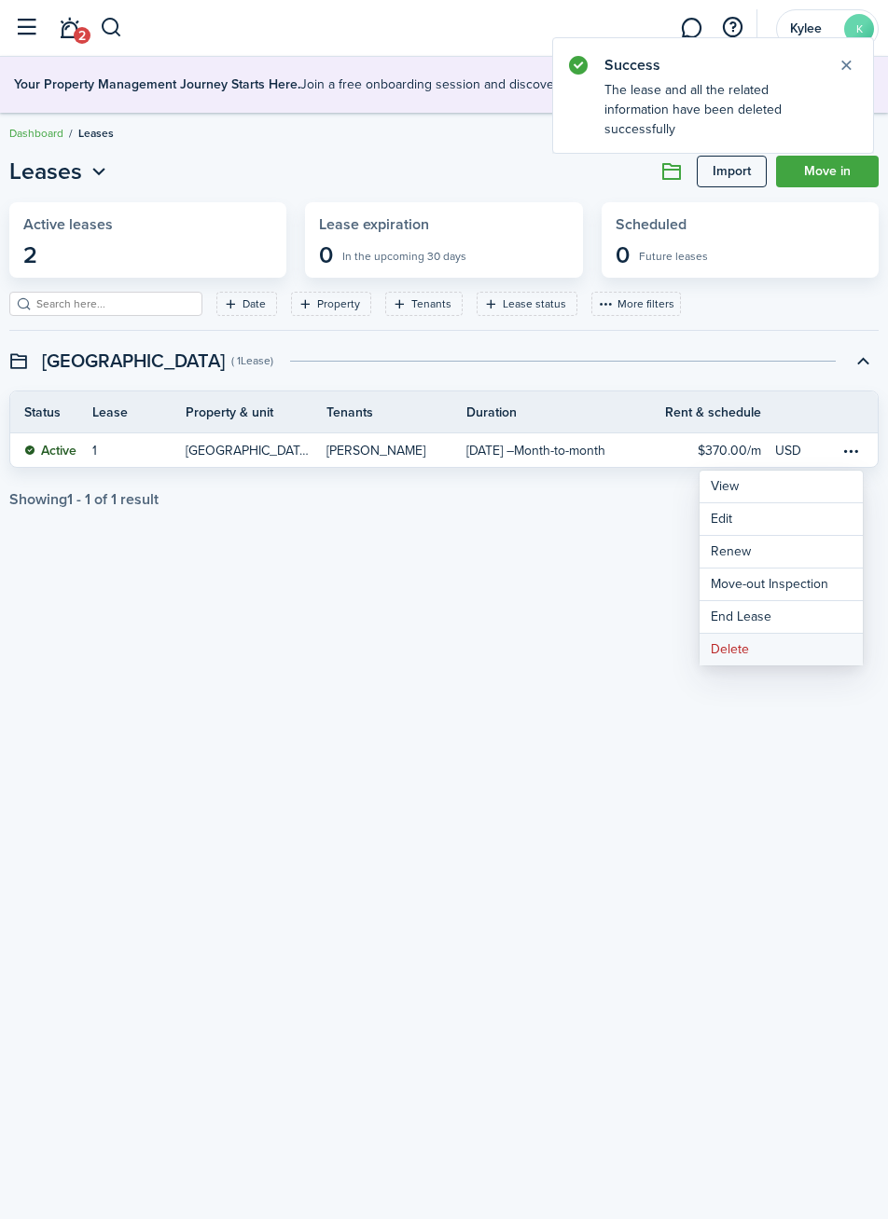
click at [746, 657] on button "Delete" at bounding box center [780, 650] width 163 height 32
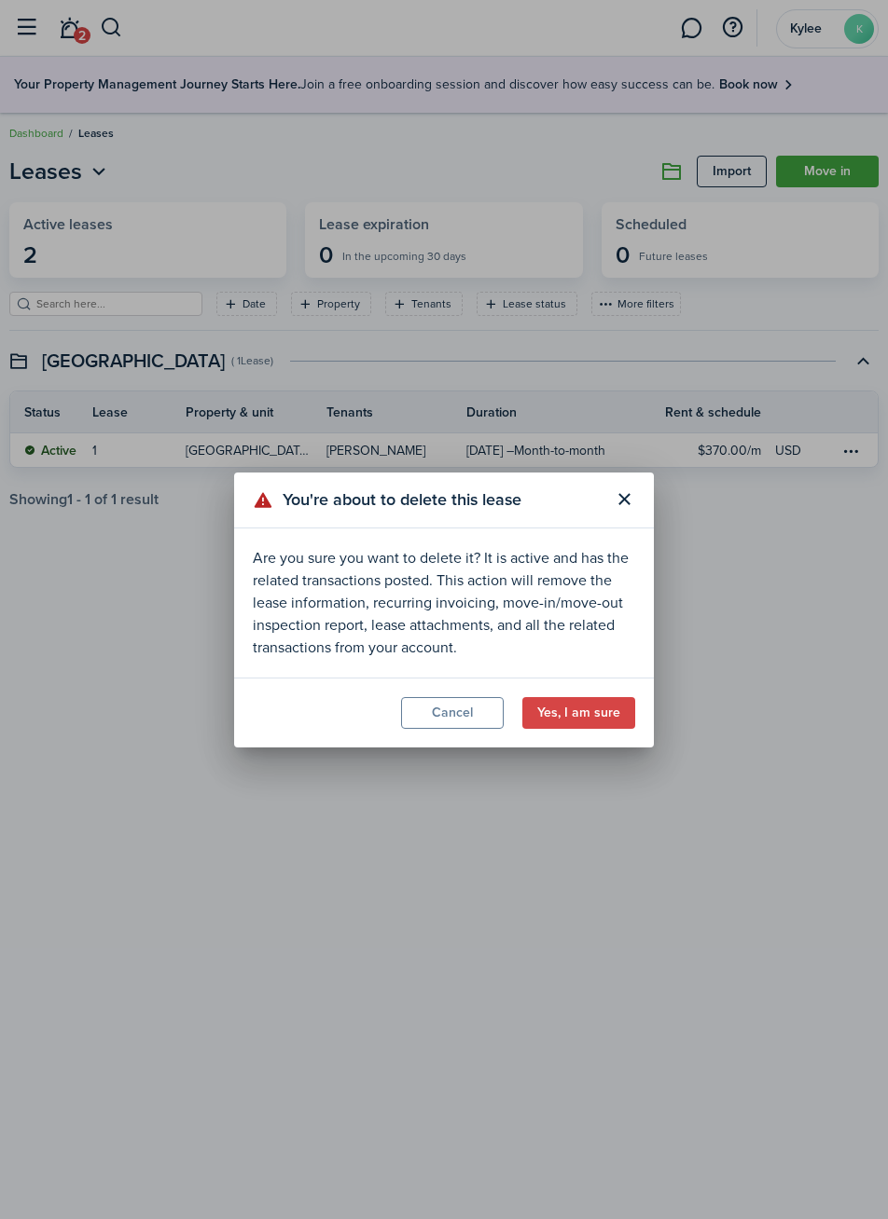
click at [588, 718] on button "Yes, I am sure" at bounding box center [578, 713] width 113 height 32
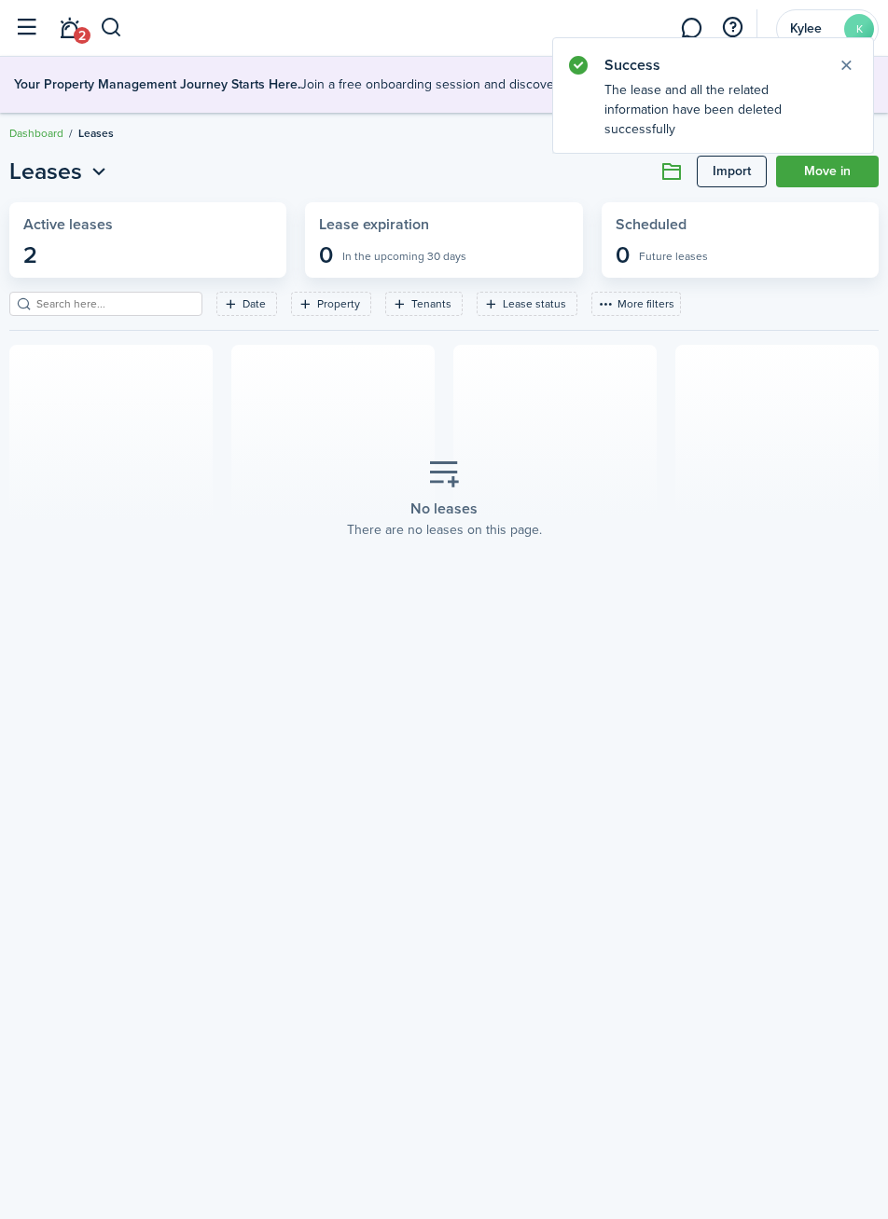
click at [28, 39] on button "button" at bounding box center [25, 27] width 35 height 35
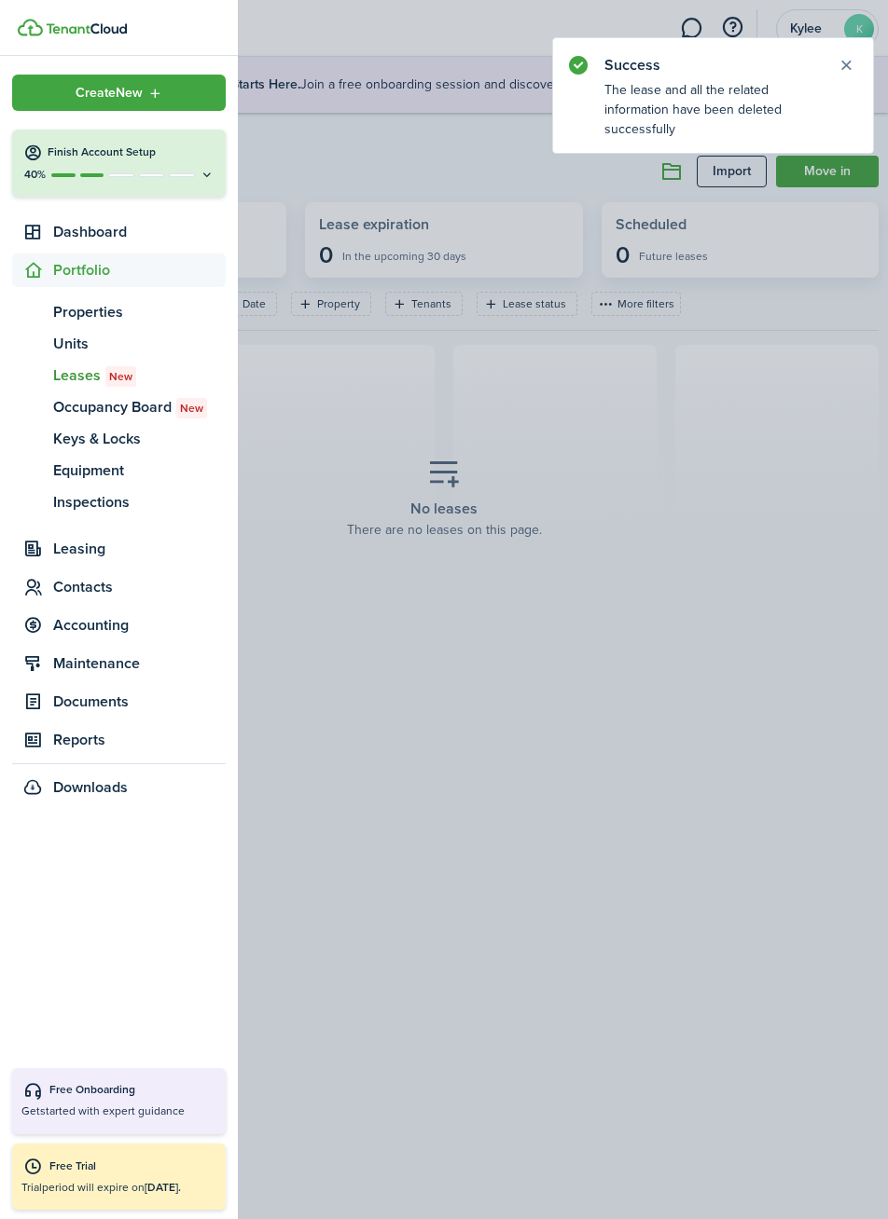
click at [76, 239] on span "Dashboard" at bounding box center [139, 232] width 172 height 22
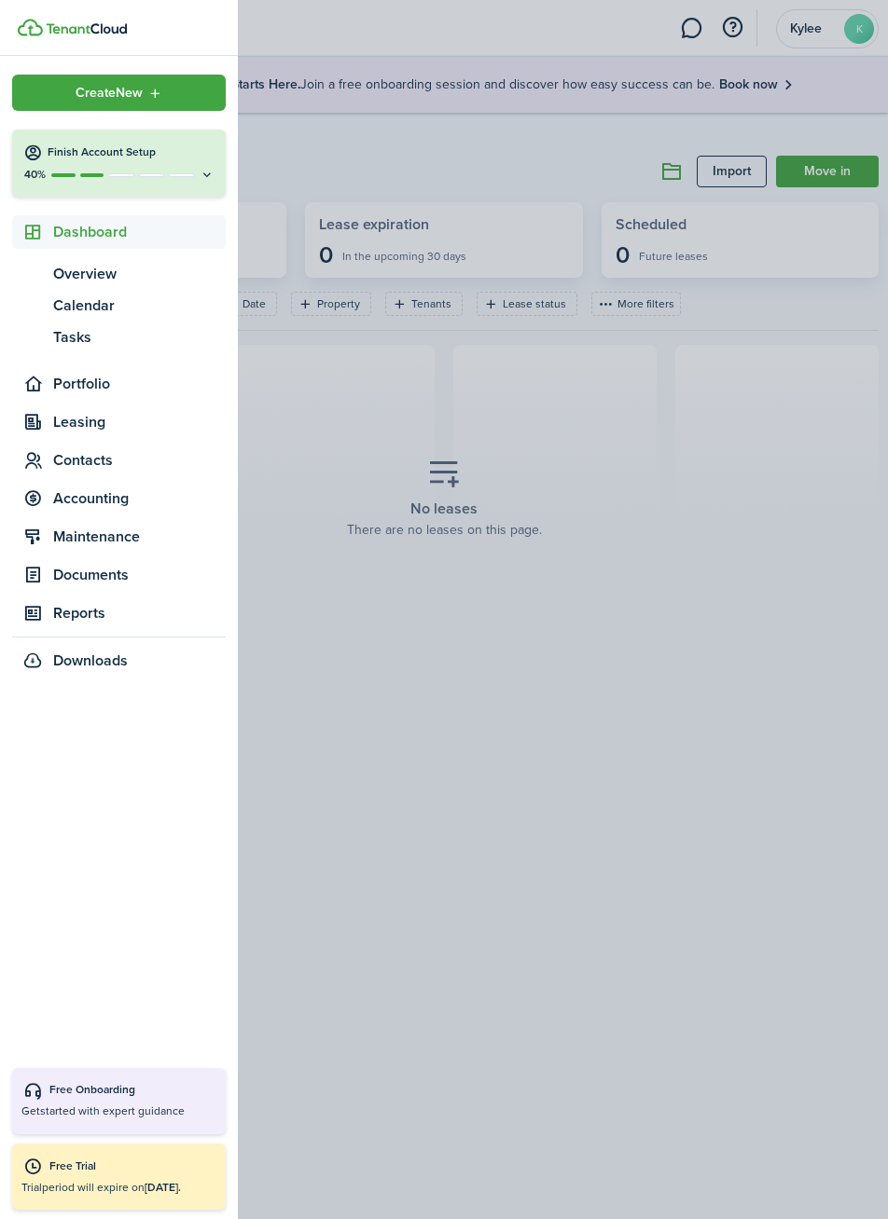
click at [66, 433] on span "Leasing" at bounding box center [139, 422] width 172 height 22
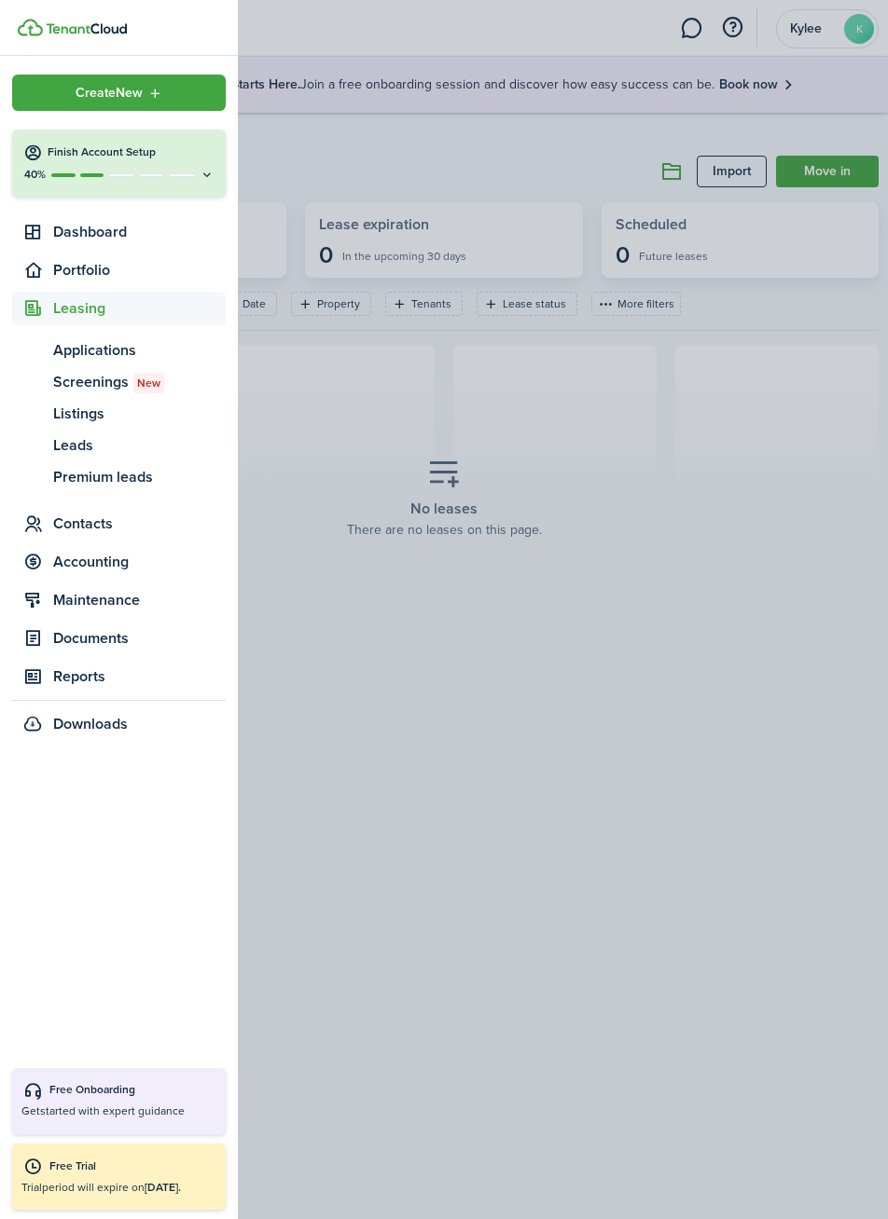
click at [72, 572] on span "Accounting" at bounding box center [139, 562] width 172 height 22
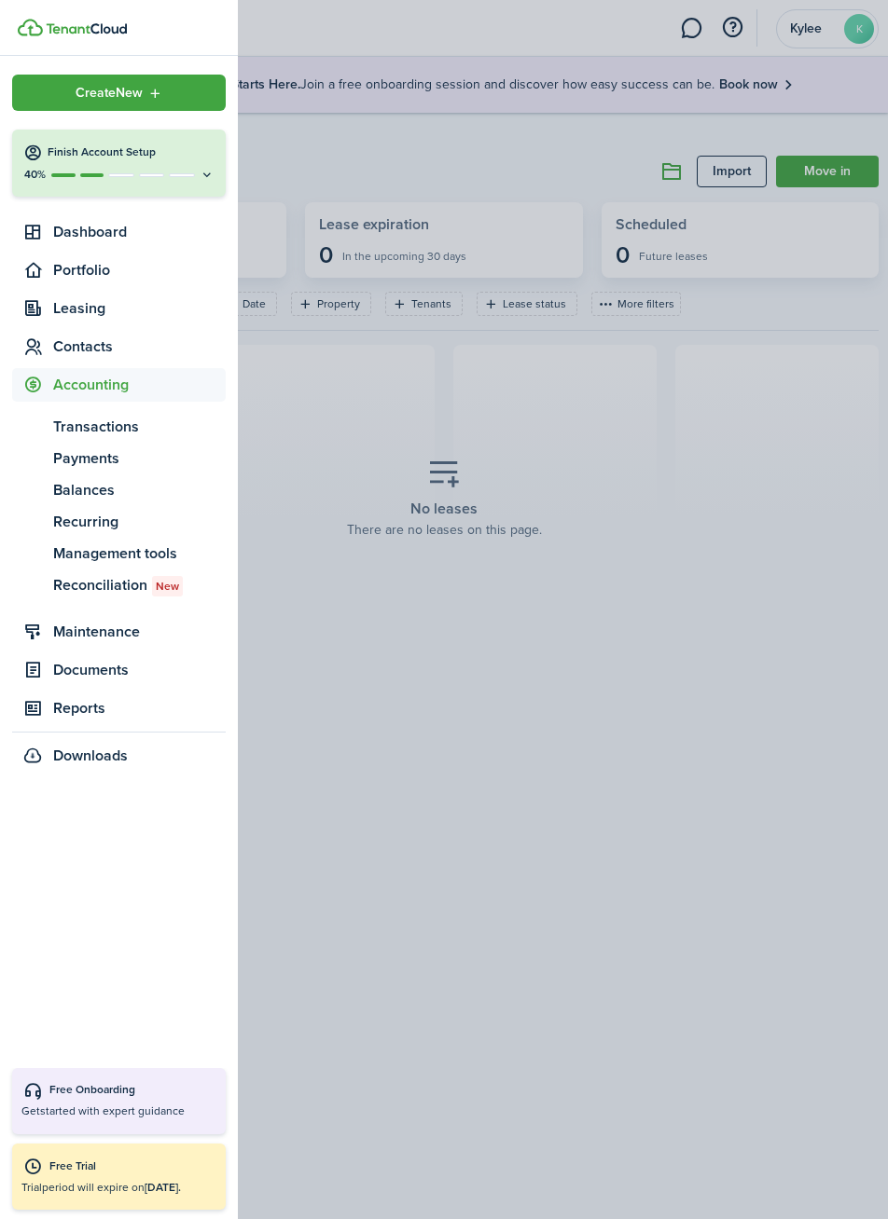
click at [67, 501] on span "Balances" at bounding box center [139, 490] width 172 height 22
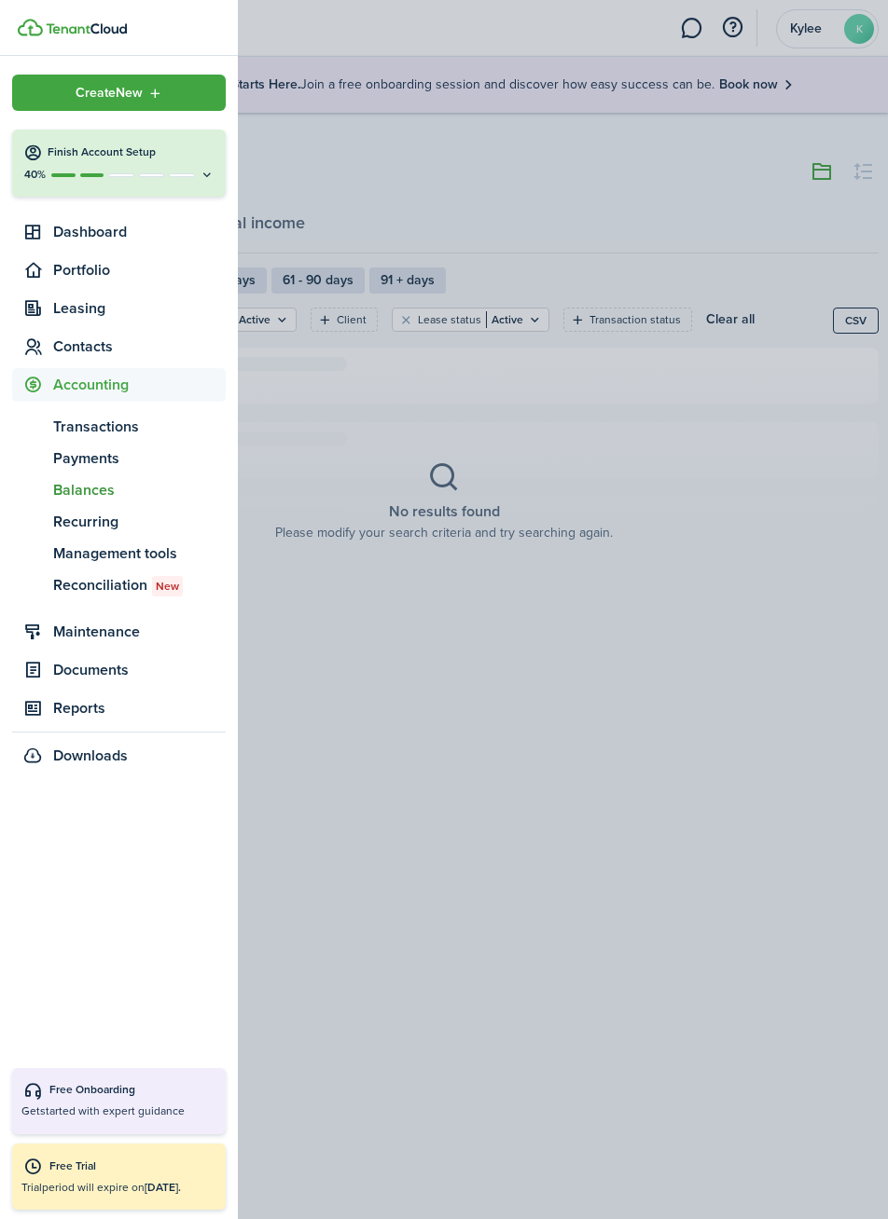
click at [62, 241] on span "Dashboard" at bounding box center [139, 232] width 172 height 22
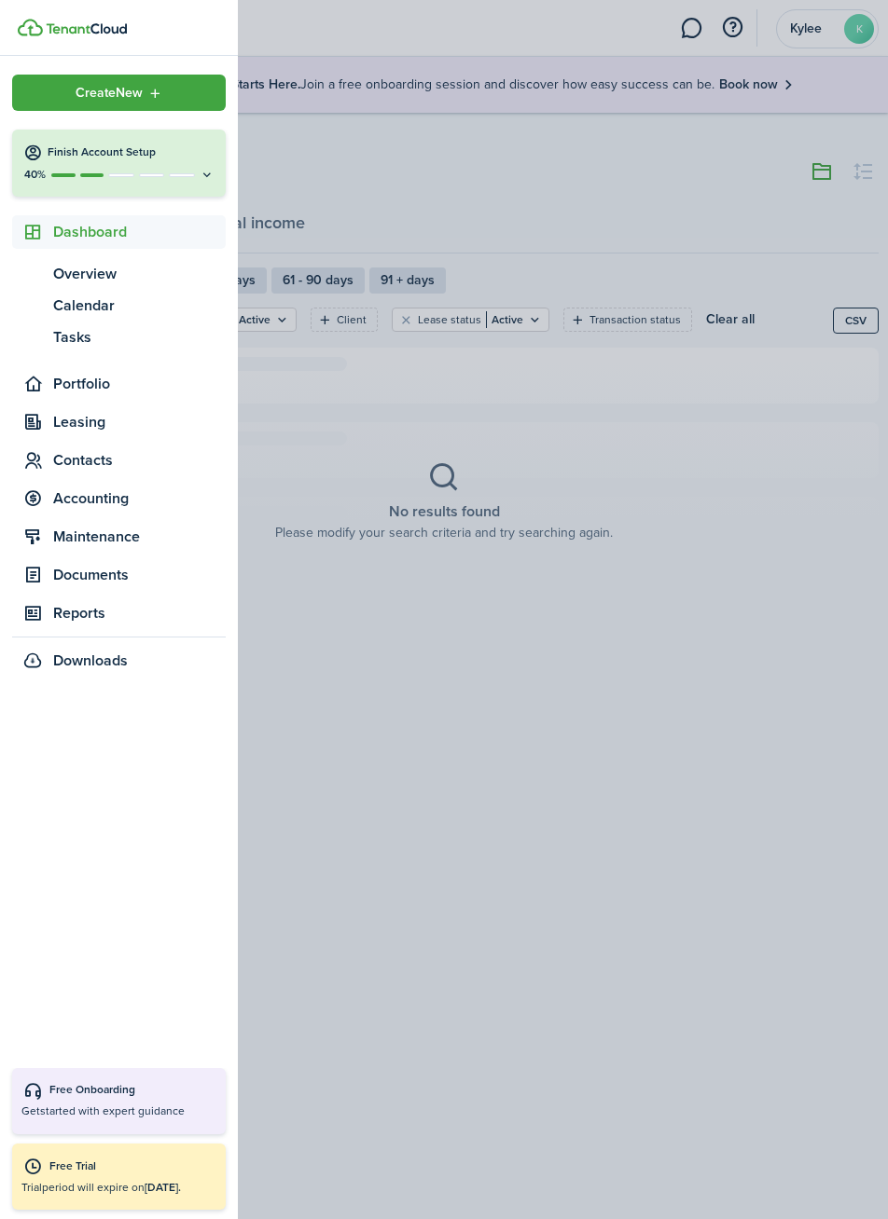
click at [70, 392] on span "Portfolio" at bounding box center [139, 384] width 172 height 22
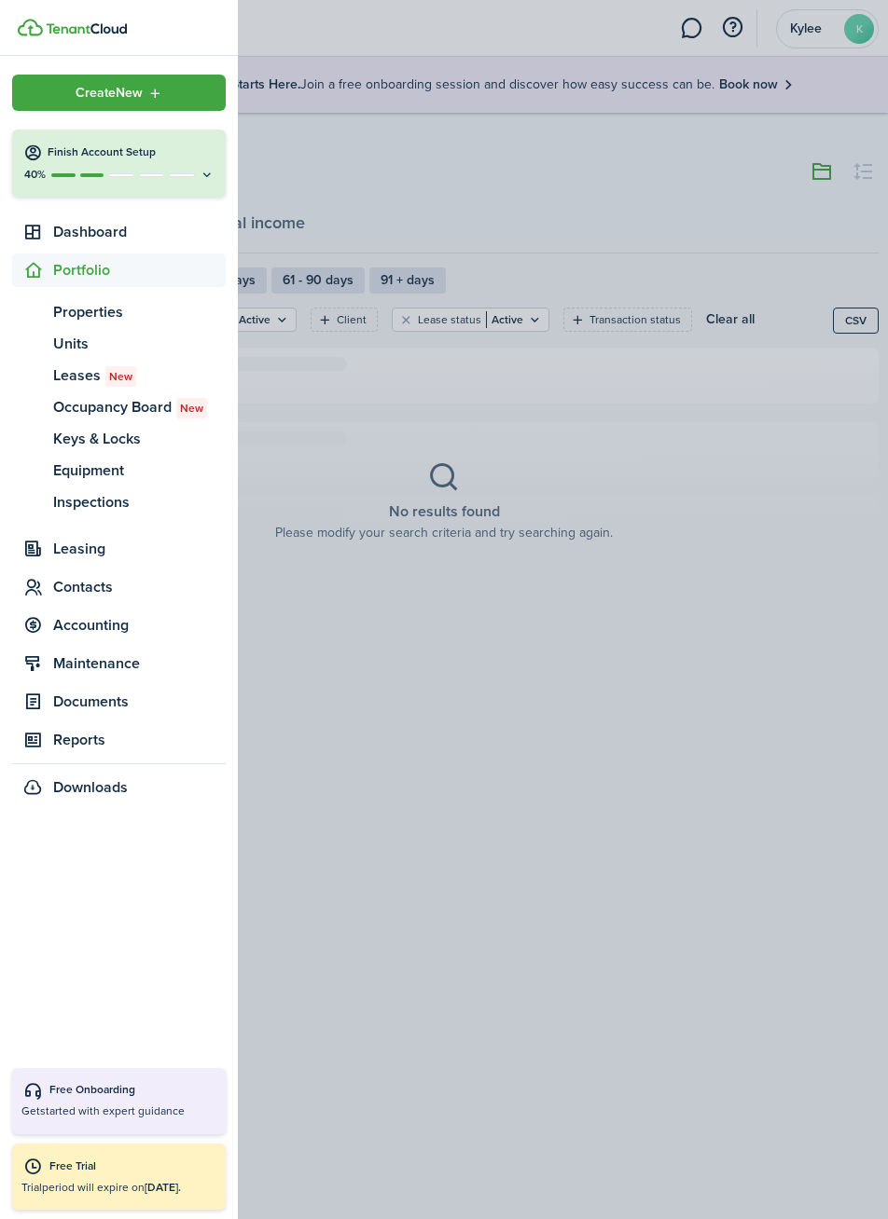
click at [73, 385] on span "Leases New" at bounding box center [139, 376] width 172 height 22
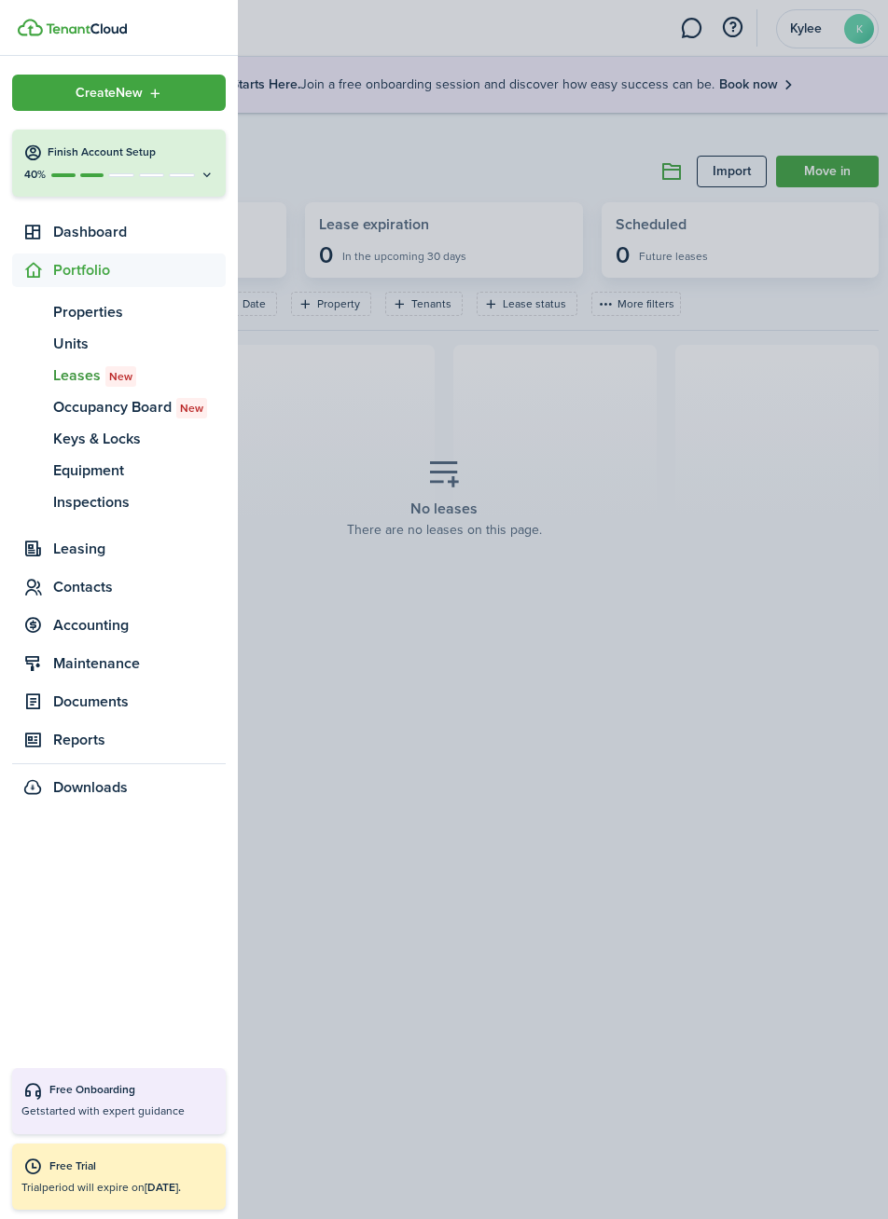
click at [464, 912] on container-opacity at bounding box center [444, 609] width 888 height 1219
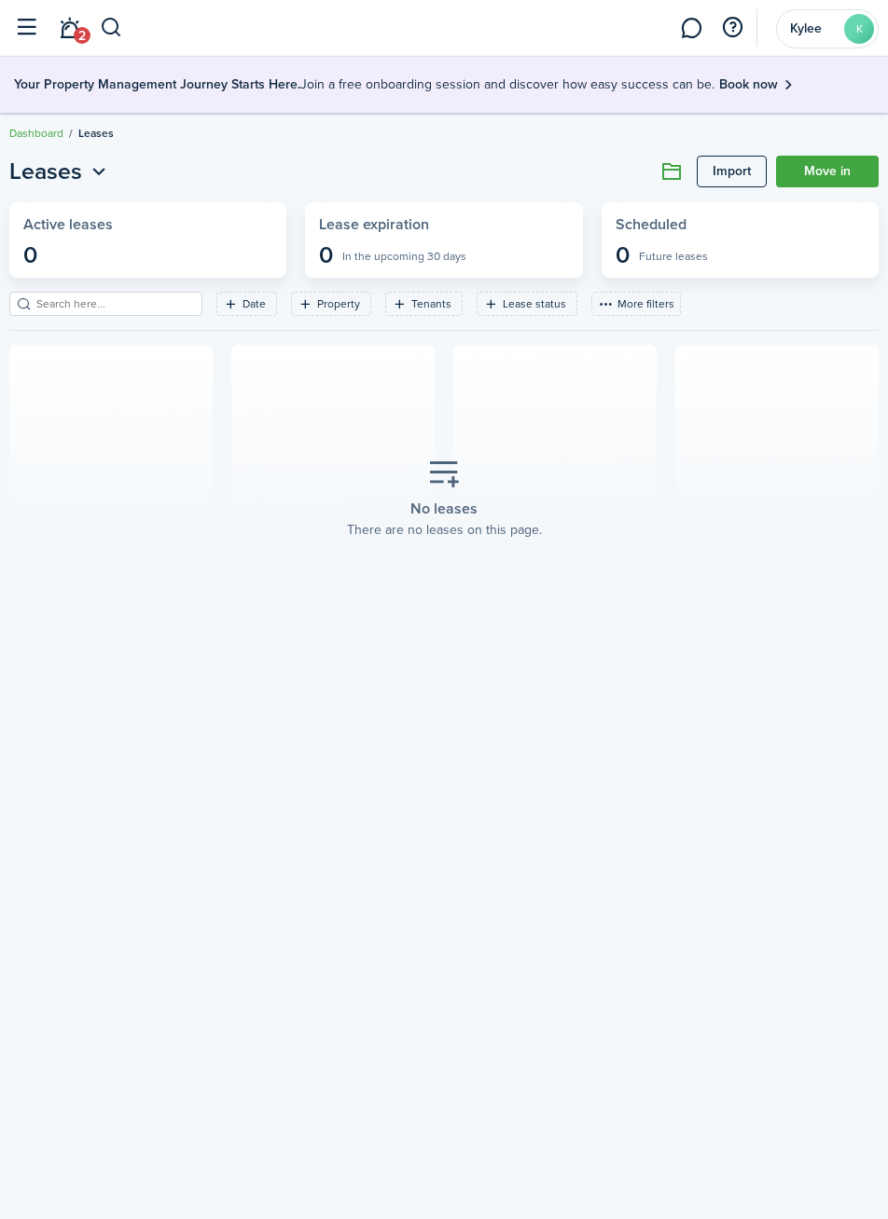
click at [100, 172] on icon "Open menu" at bounding box center [99, 171] width 24 height 23
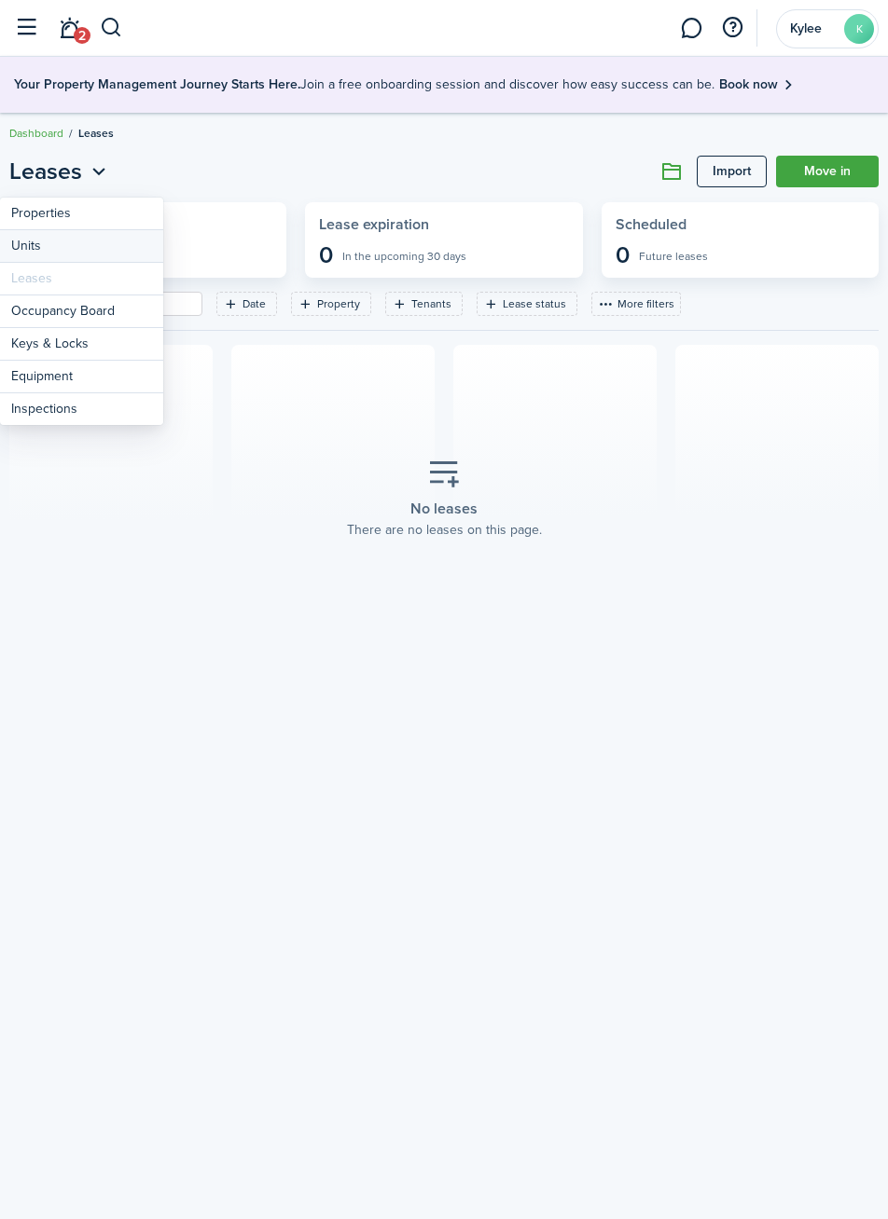
click at [23, 261] on link "Units" at bounding box center [81, 246] width 163 height 33
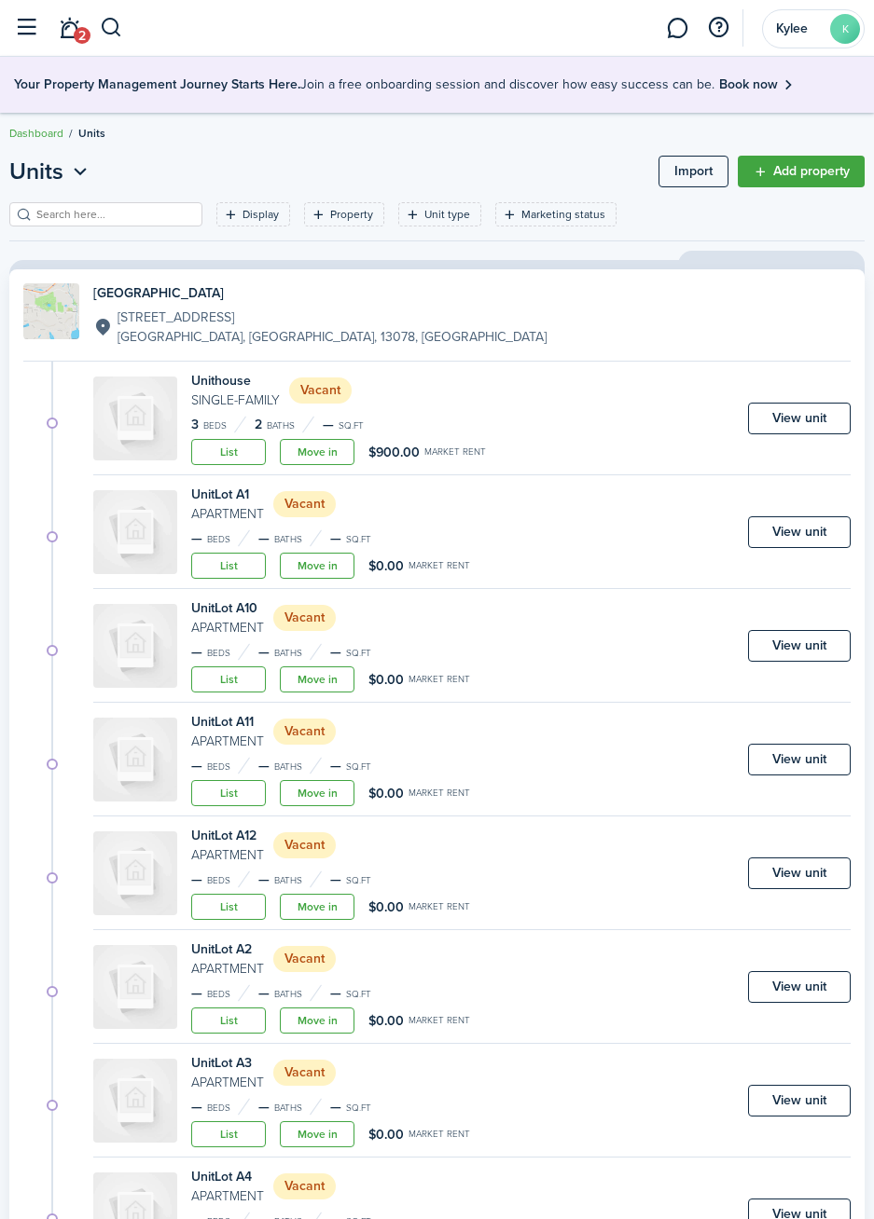
click at [18, 33] on button "button" at bounding box center [25, 27] width 35 height 35
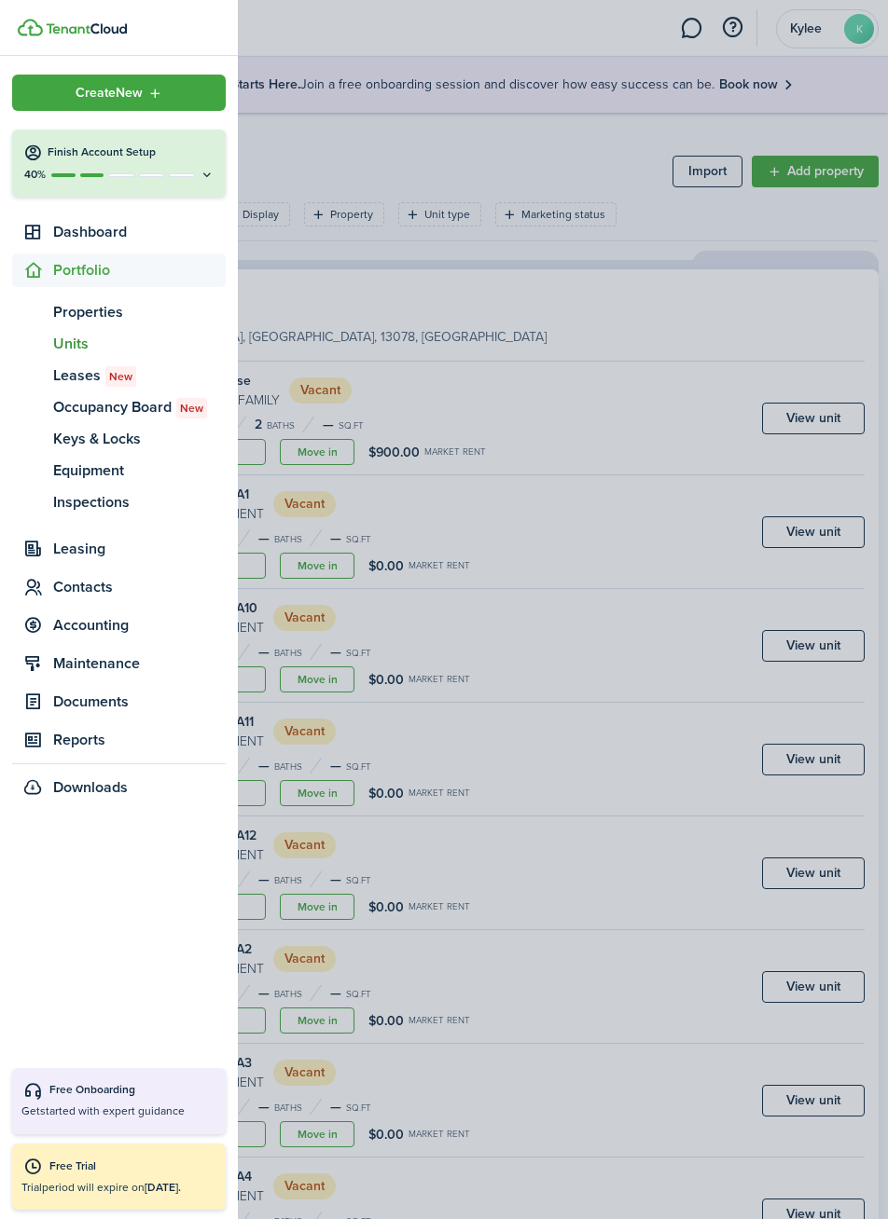
click at [587, 154] on container-opacity at bounding box center [444, 609] width 888 height 1219
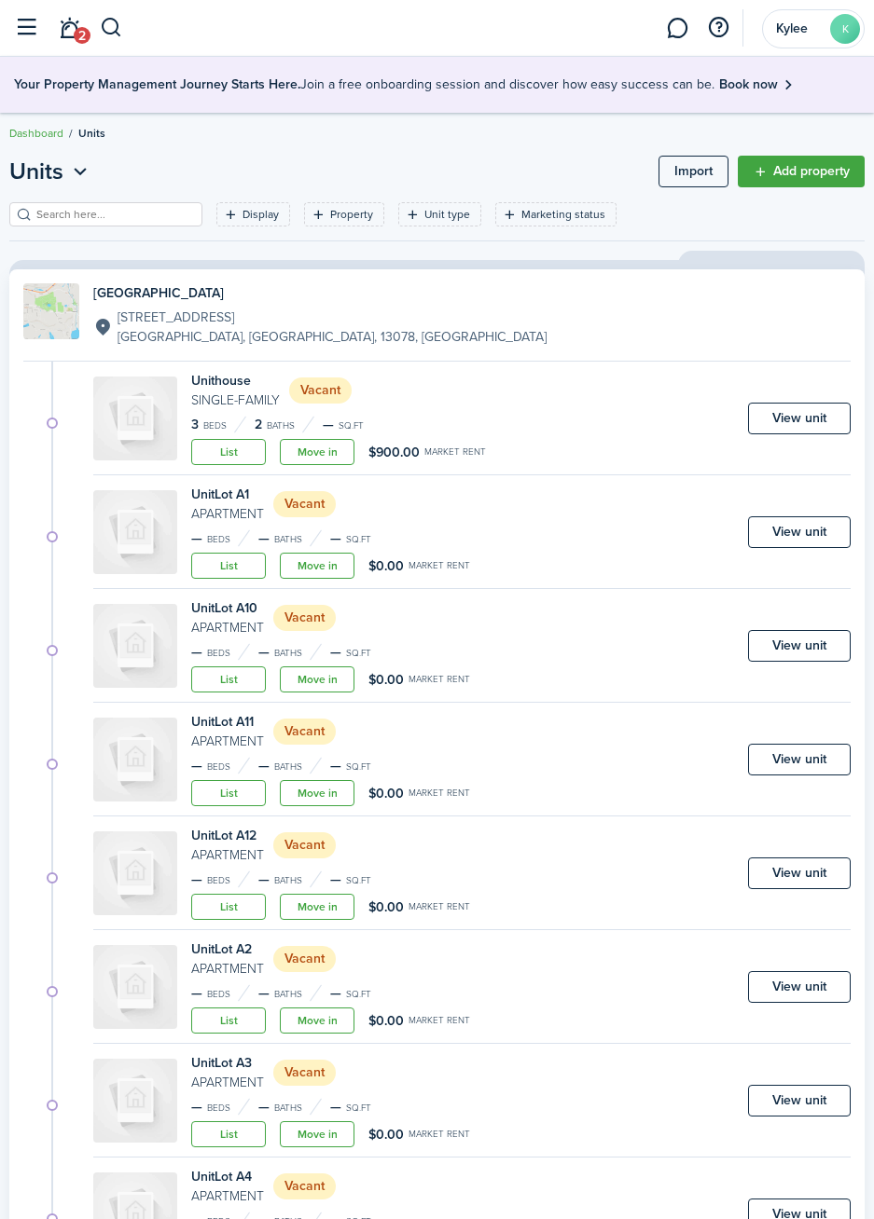
click at [544, 426] on div "Unit house Single-Family Vacant 3 Beds 2 Baths — sq.ft List Move in $900.00 Mar…" at bounding box center [471, 423] width 757 height 104
click at [44, 542] on div "Unit Lot A1 Apartment Vacant — Beds — Baths — sq.ft List Move in $0.00 Market r…" at bounding box center [436, 537] width 827 height 104
click at [142, 544] on img at bounding box center [135, 532] width 84 height 84
click at [792, 534] on link "View unit" at bounding box center [799, 532] width 103 height 32
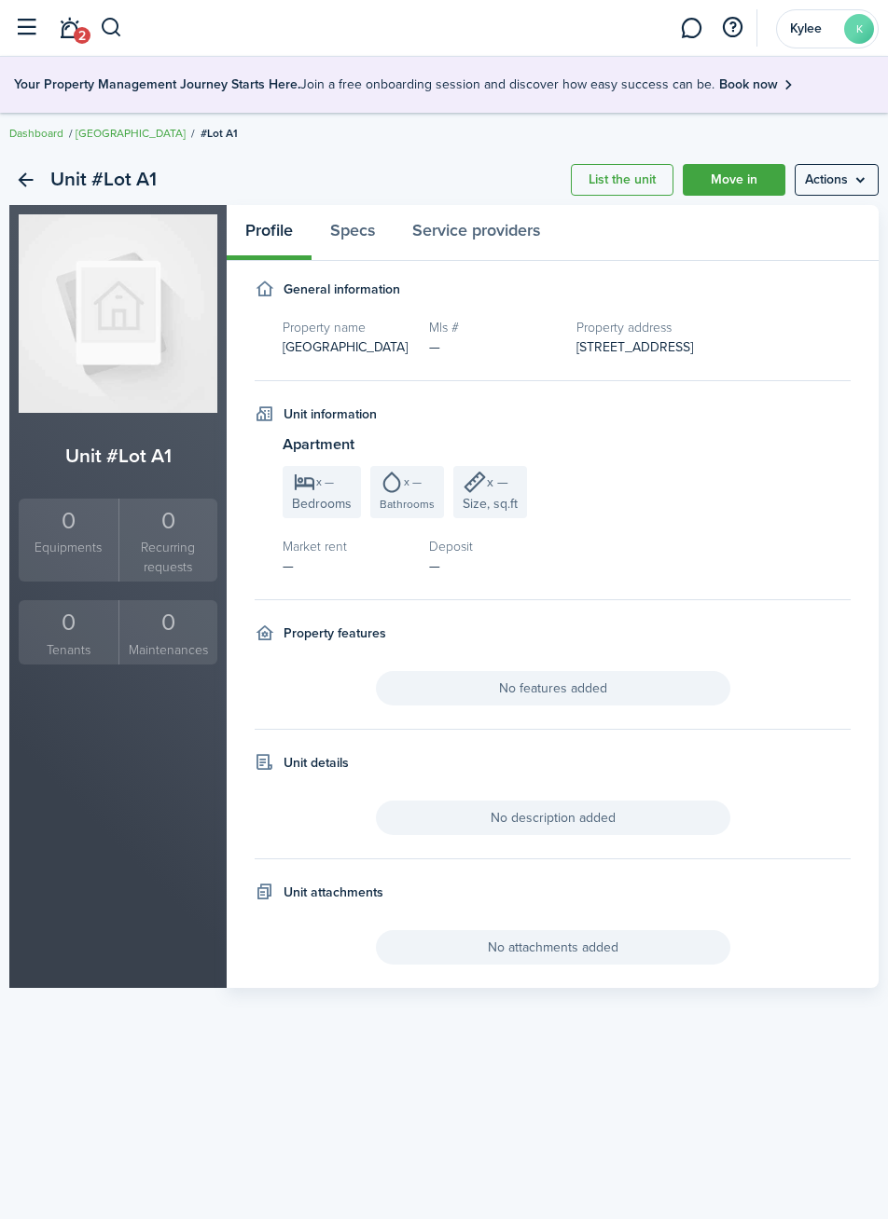
click at [849, 190] on menu-btn "Actions" at bounding box center [836, 180] width 84 height 32
click at [839, 184] on menu-btn "Actions" at bounding box center [836, 180] width 84 height 32
click at [847, 179] on menu-btn "Actions" at bounding box center [836, 180] width 84 height 32
click at [793, 229] on link "Edit unit" at bounding box center [796, 221] width 163 height 32
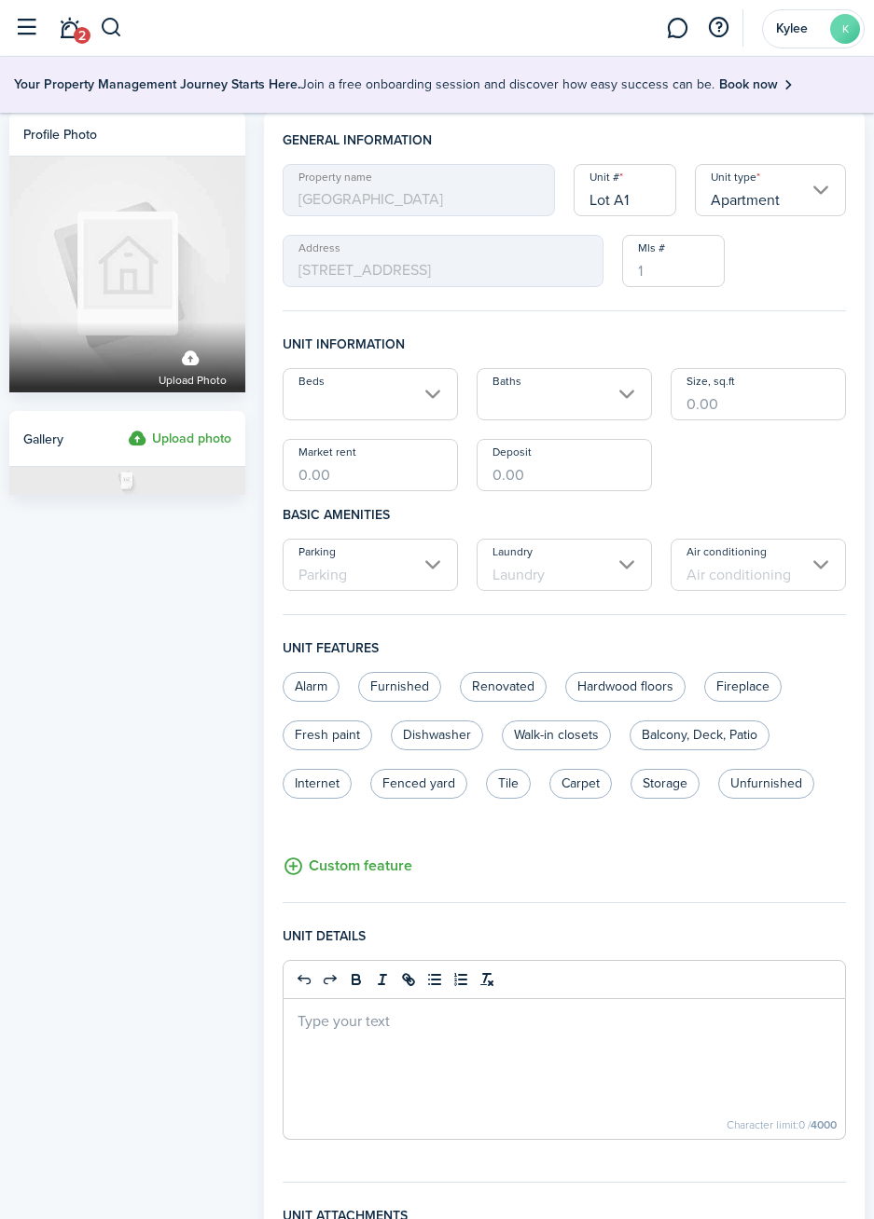
click at [809, 199] on input "Apartment" at bounding box center [770, 190] width 151 height 52
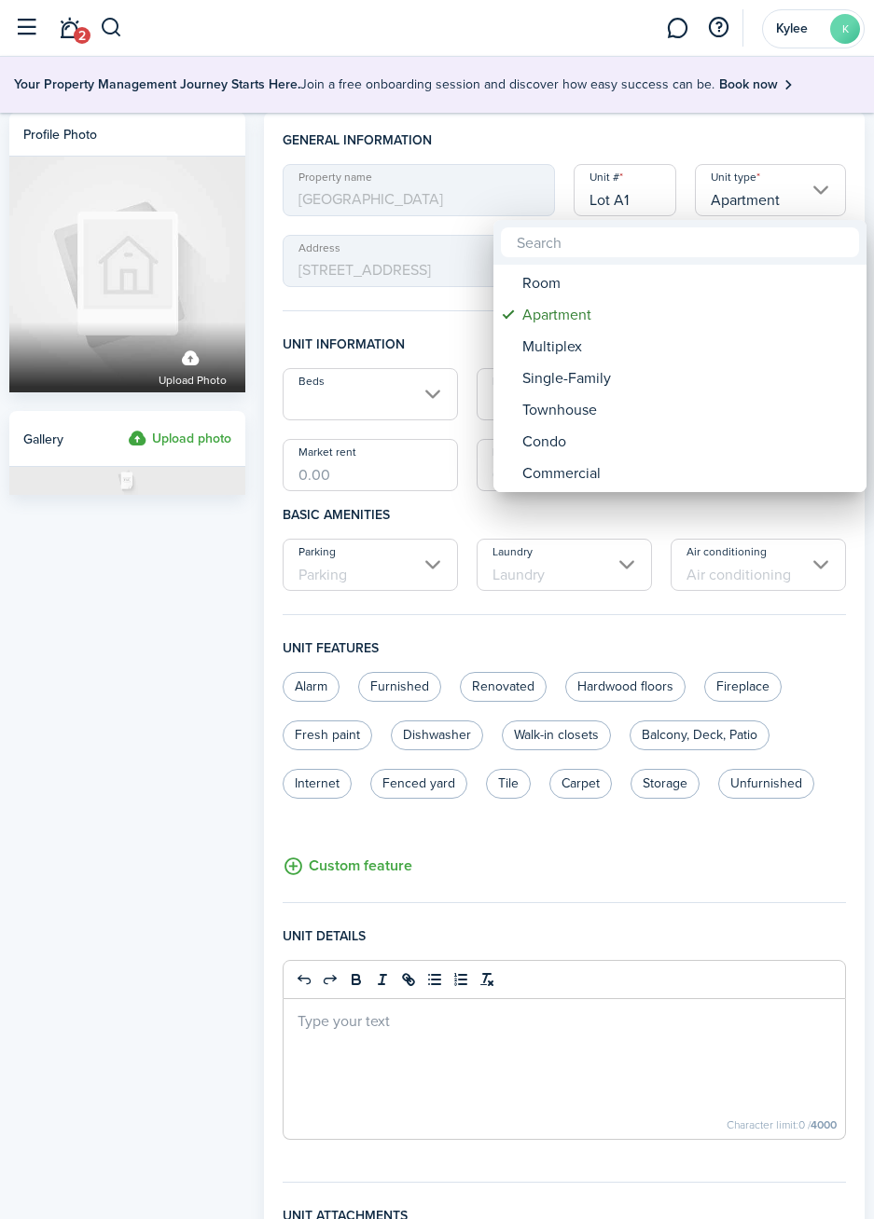
click at [131, 611] on div at bounding box center [437, 610] width 1172 height 1518
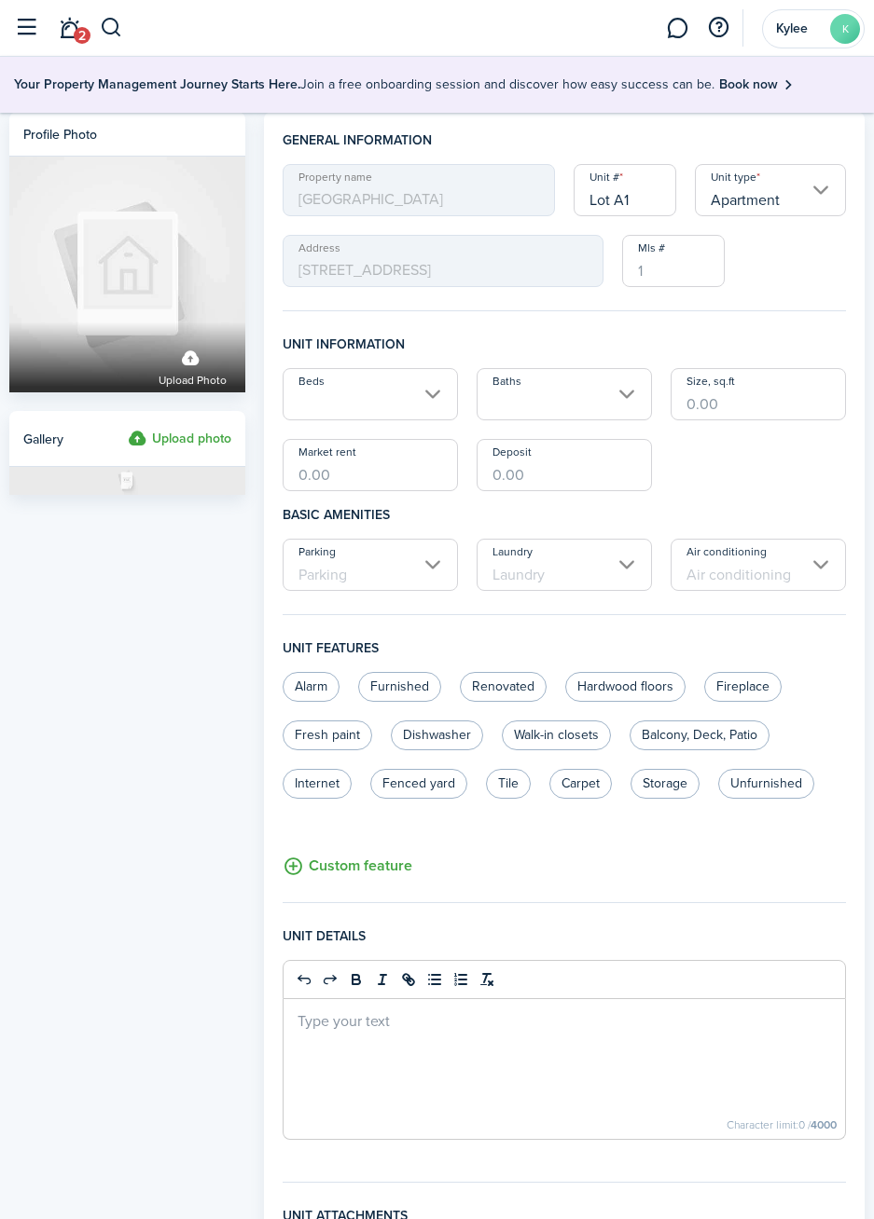
click at [22, 21] on button "button" at bounding box center [25, 27] width 35 height 35
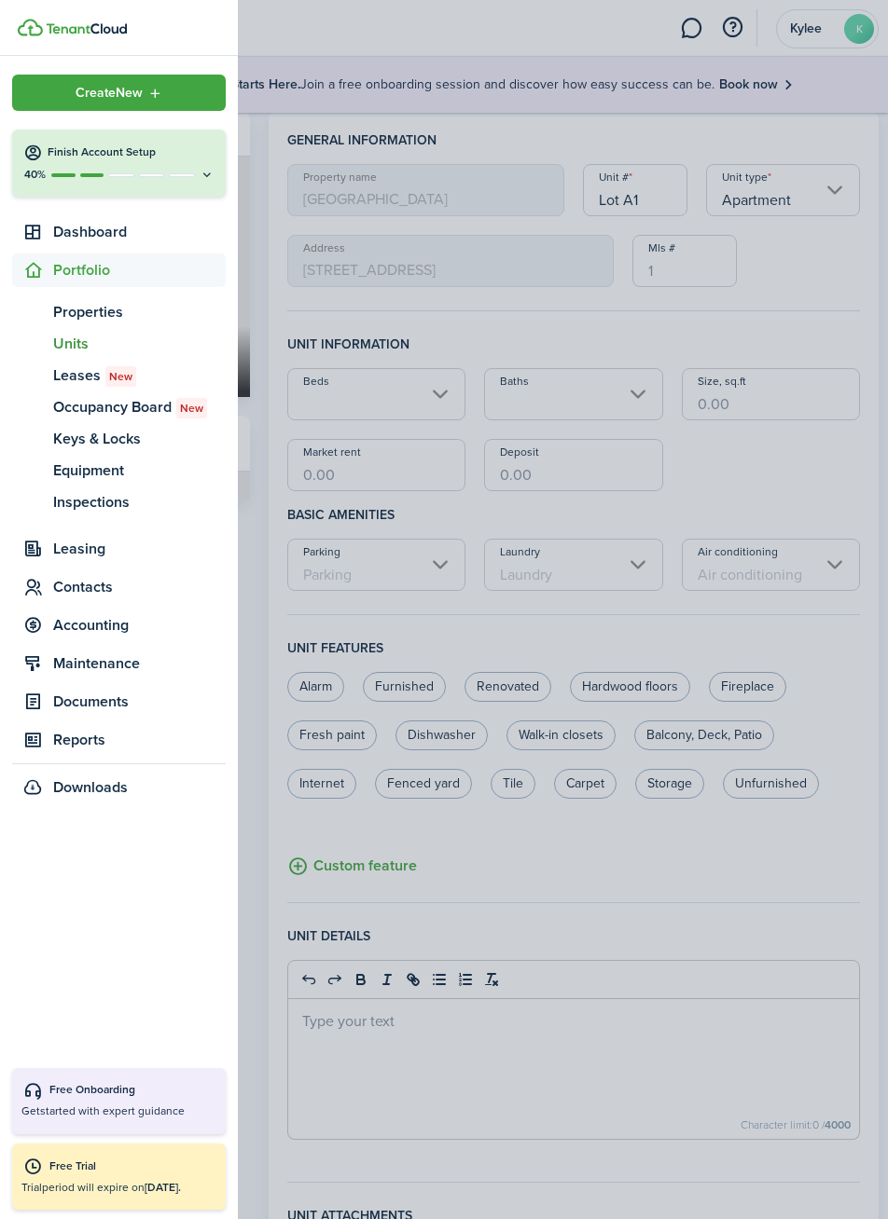
click at [128, 241] on span "Dashboard" at bounding box center [139, 232] width 172 height 22
